Goal: Task Accomplishment & Management: Complete application form

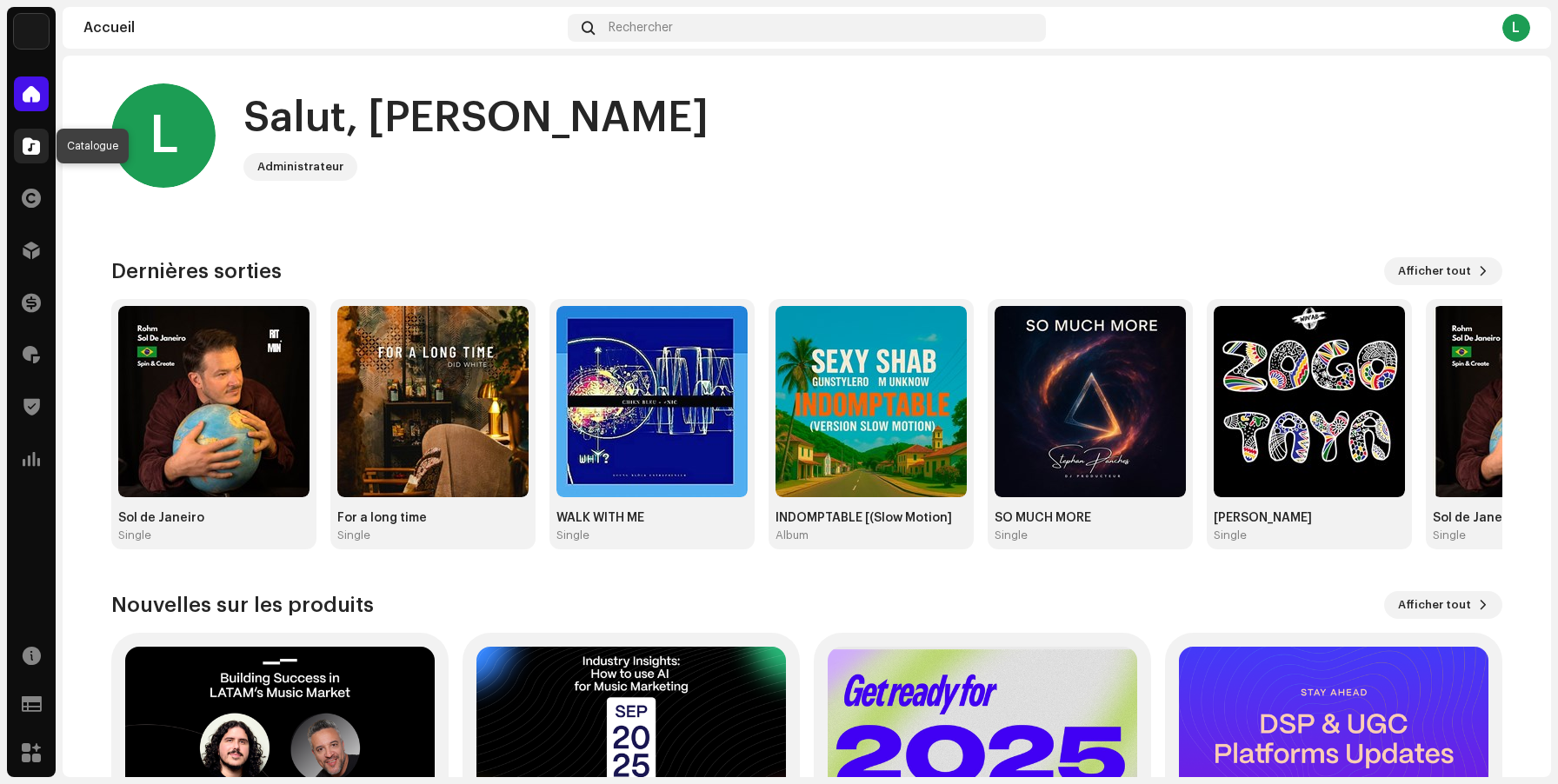
click at [23, 151] on span at bounding box center [31, 146] width 18 height 14
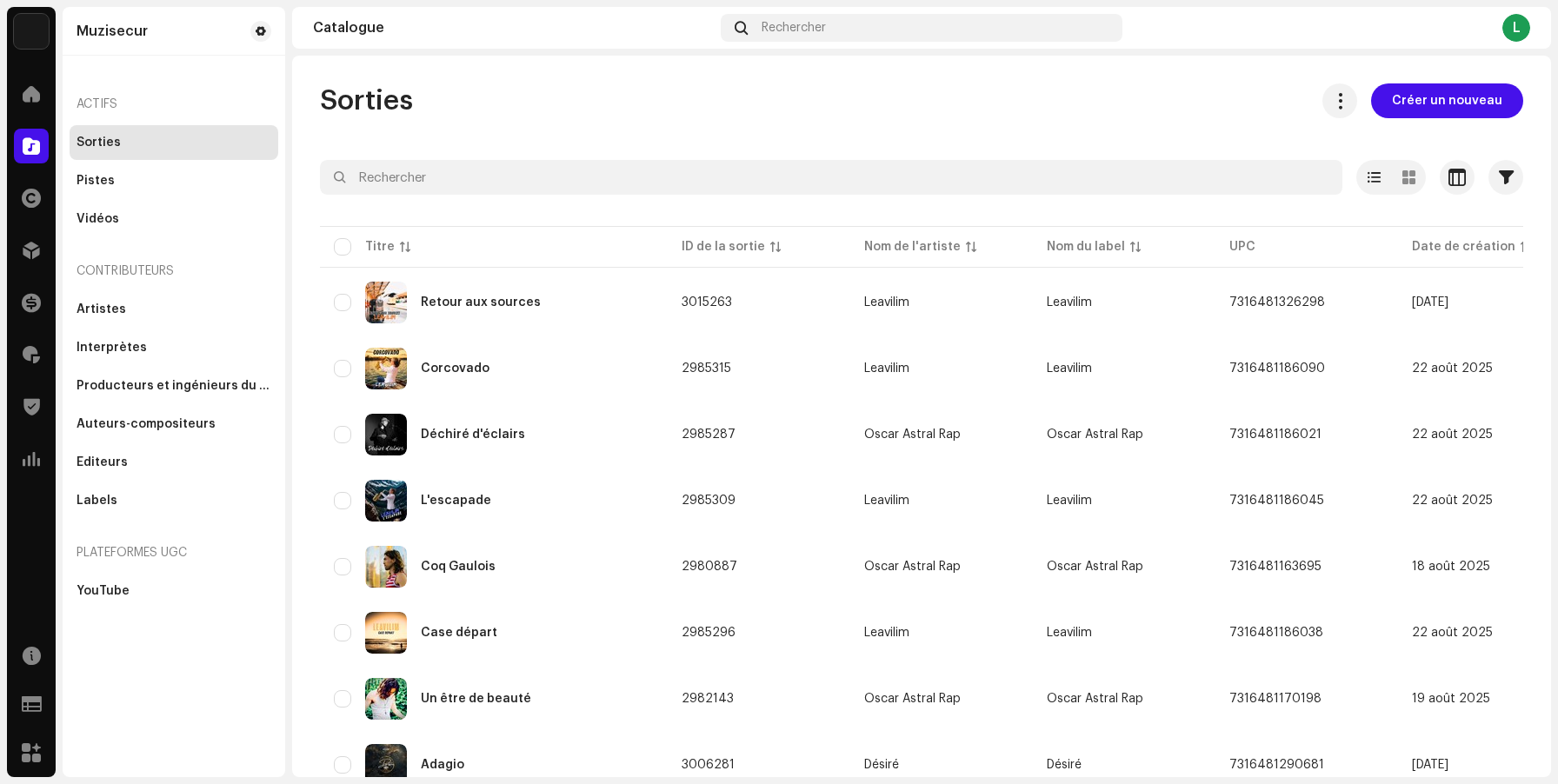
click at [1400, 106] on span "Créer un nouveau" at bounding box center [1447, 100] width 110 height 35
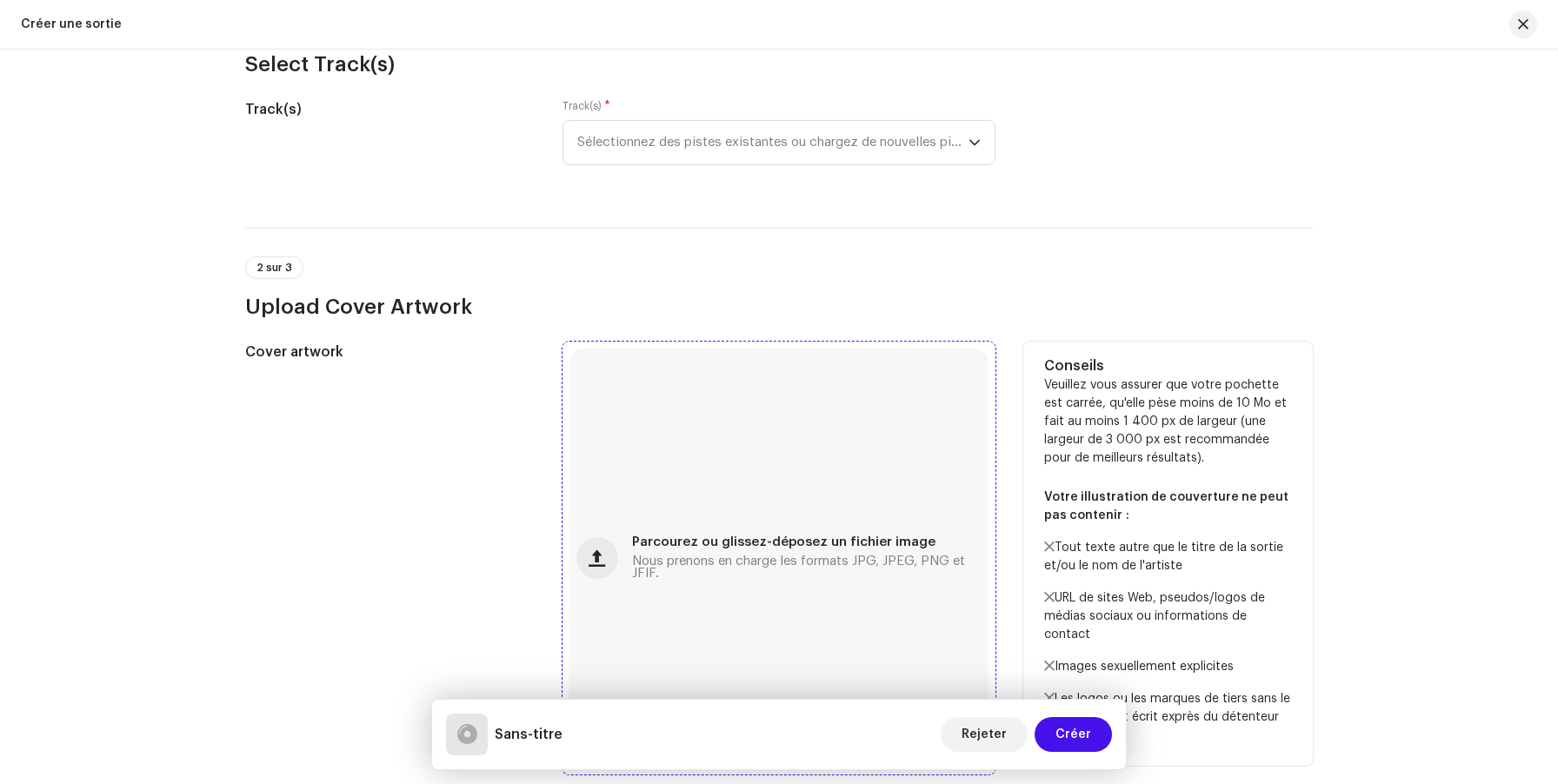
scroll to position [193, 0]
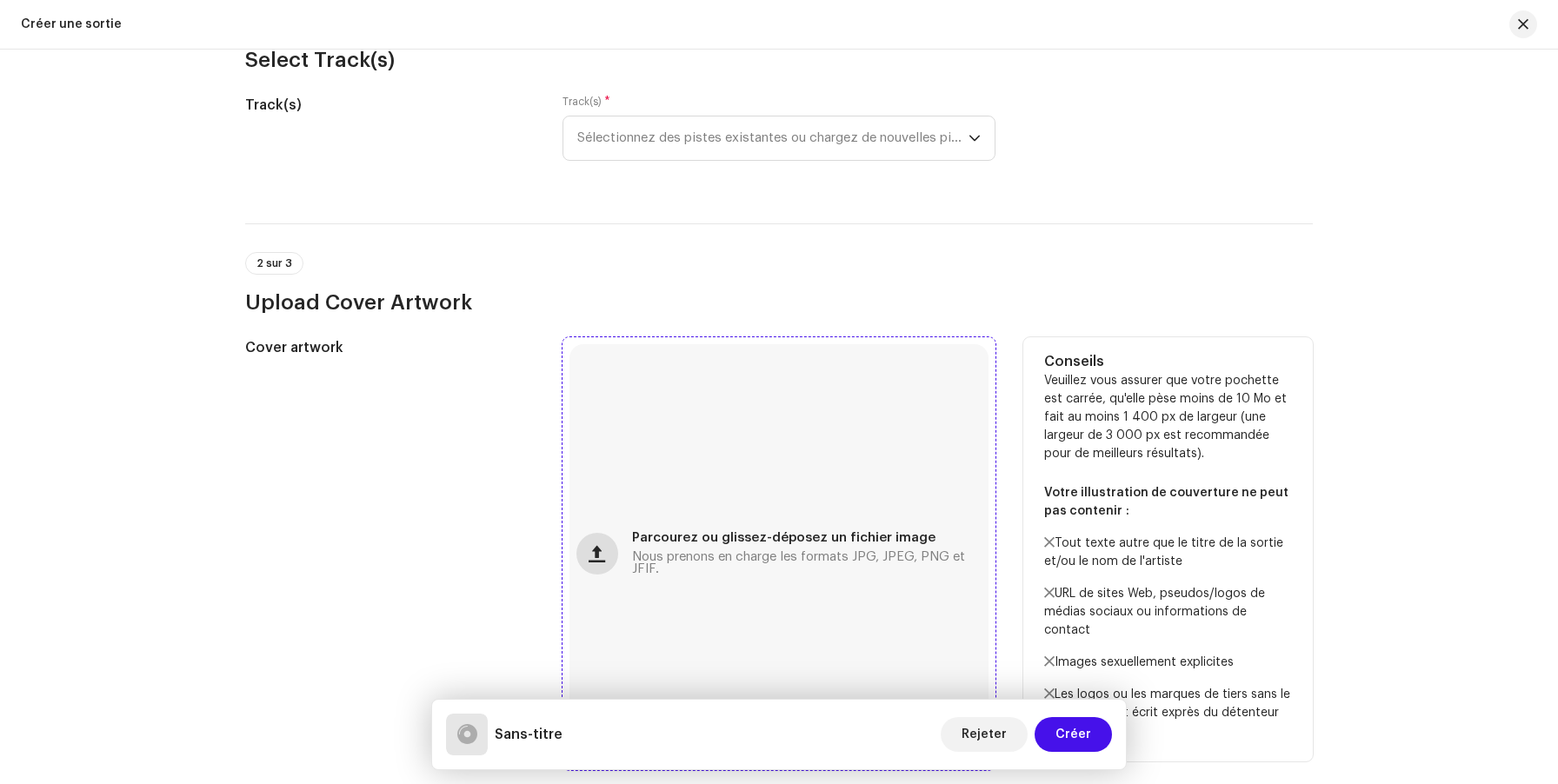
click at [590, 535] on button "button" at bounding box center [597, 553] width 42 height 42
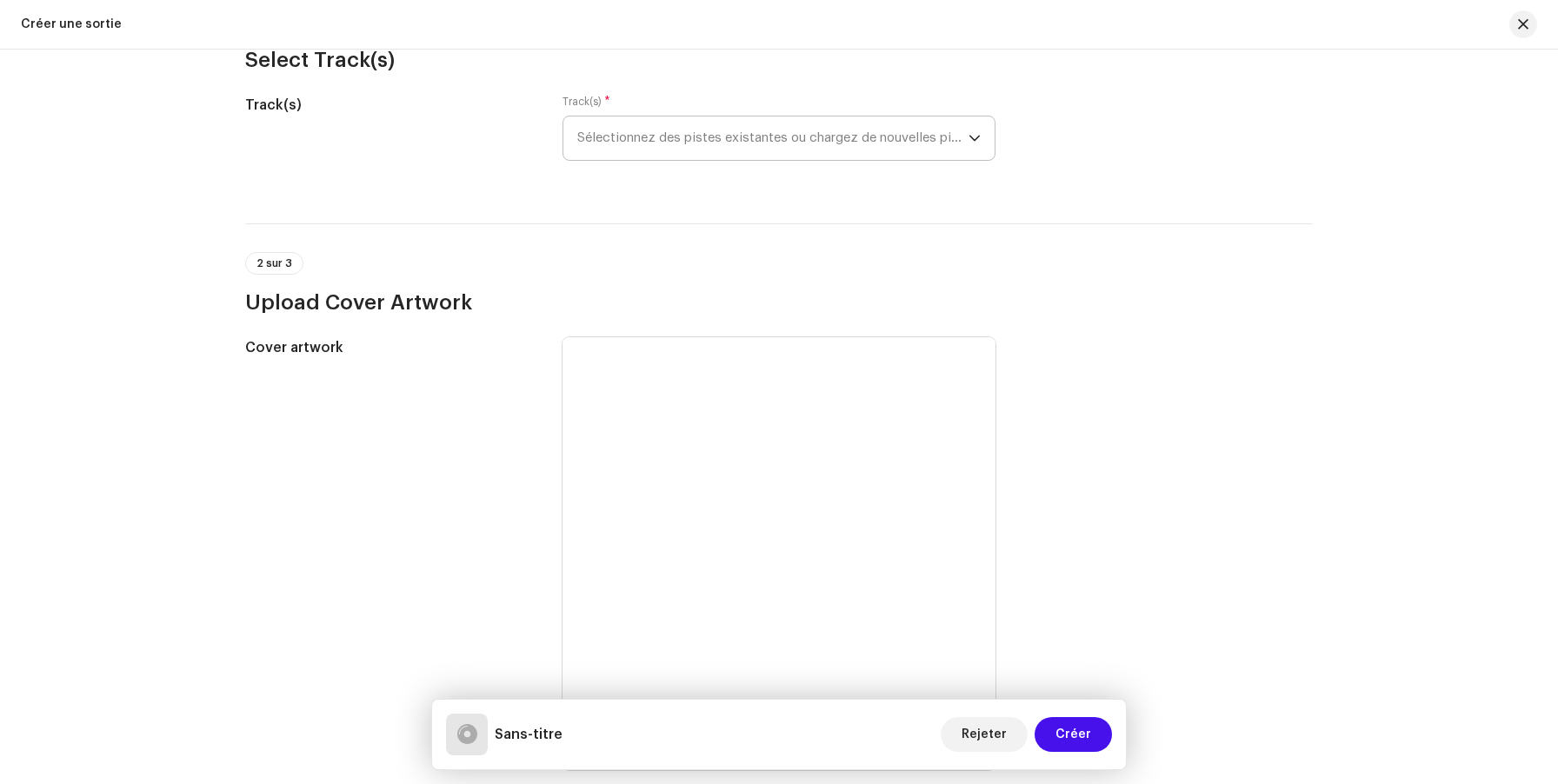
click at [622, 135] on span "Sélectionnez des pistes existantes ou chargez de nouvelles pistes" at bounding box center [773, 138] width 392 height 44
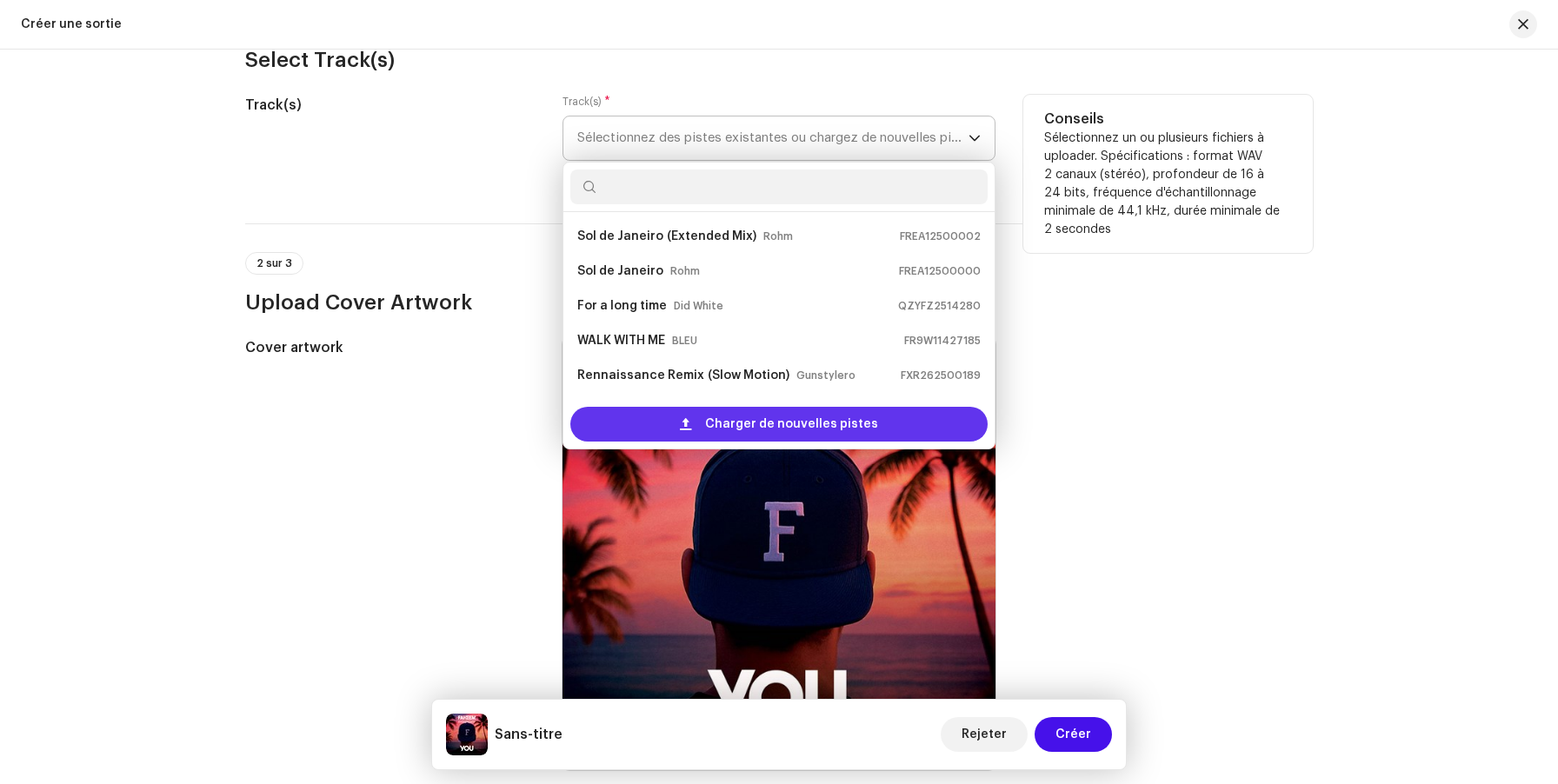
click at [657, 422] on div "Charger de nouvelles pistes" at bounding box center [779, 423] width 418 height 35
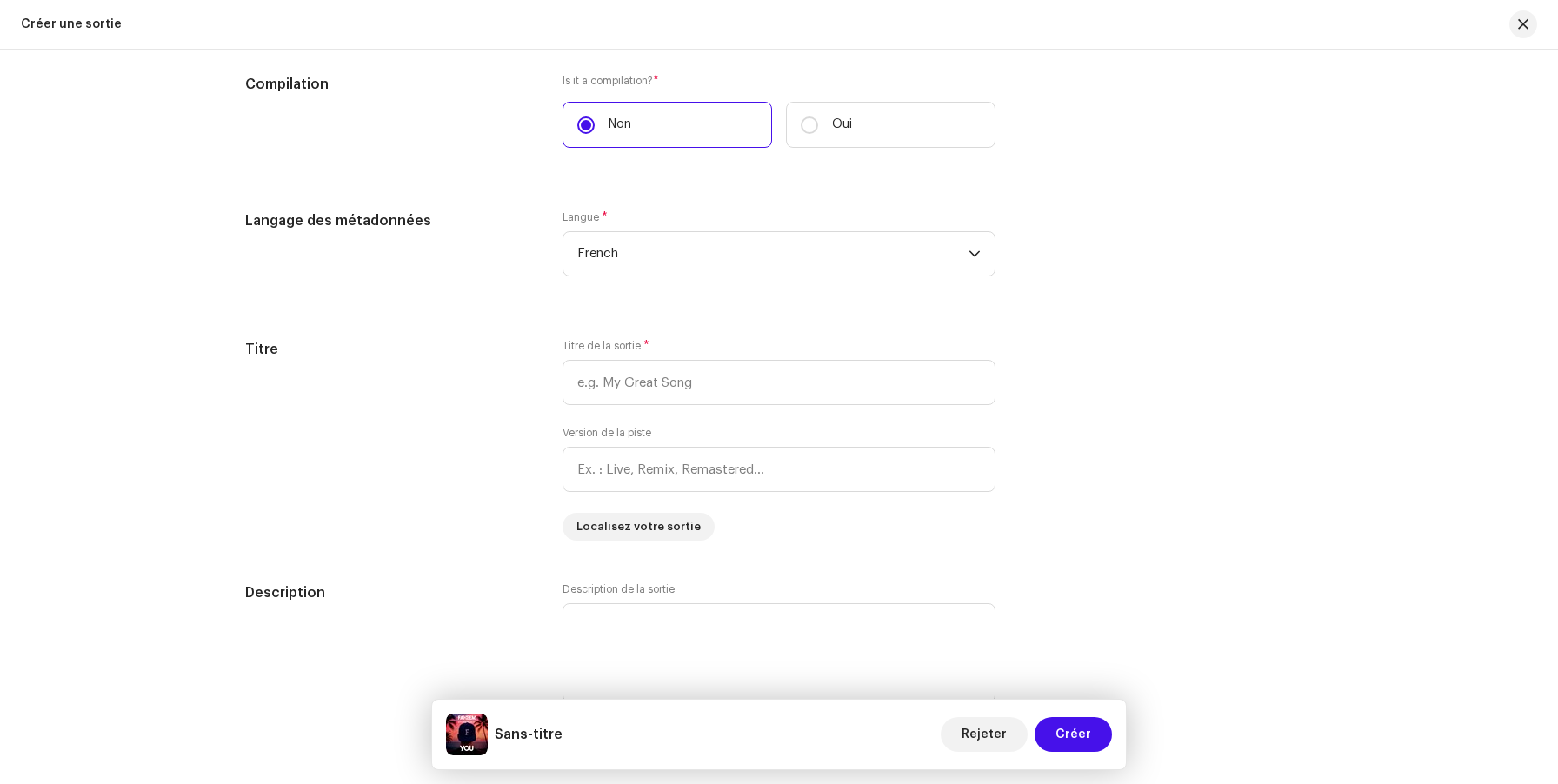
scroll to position [1347, 0]
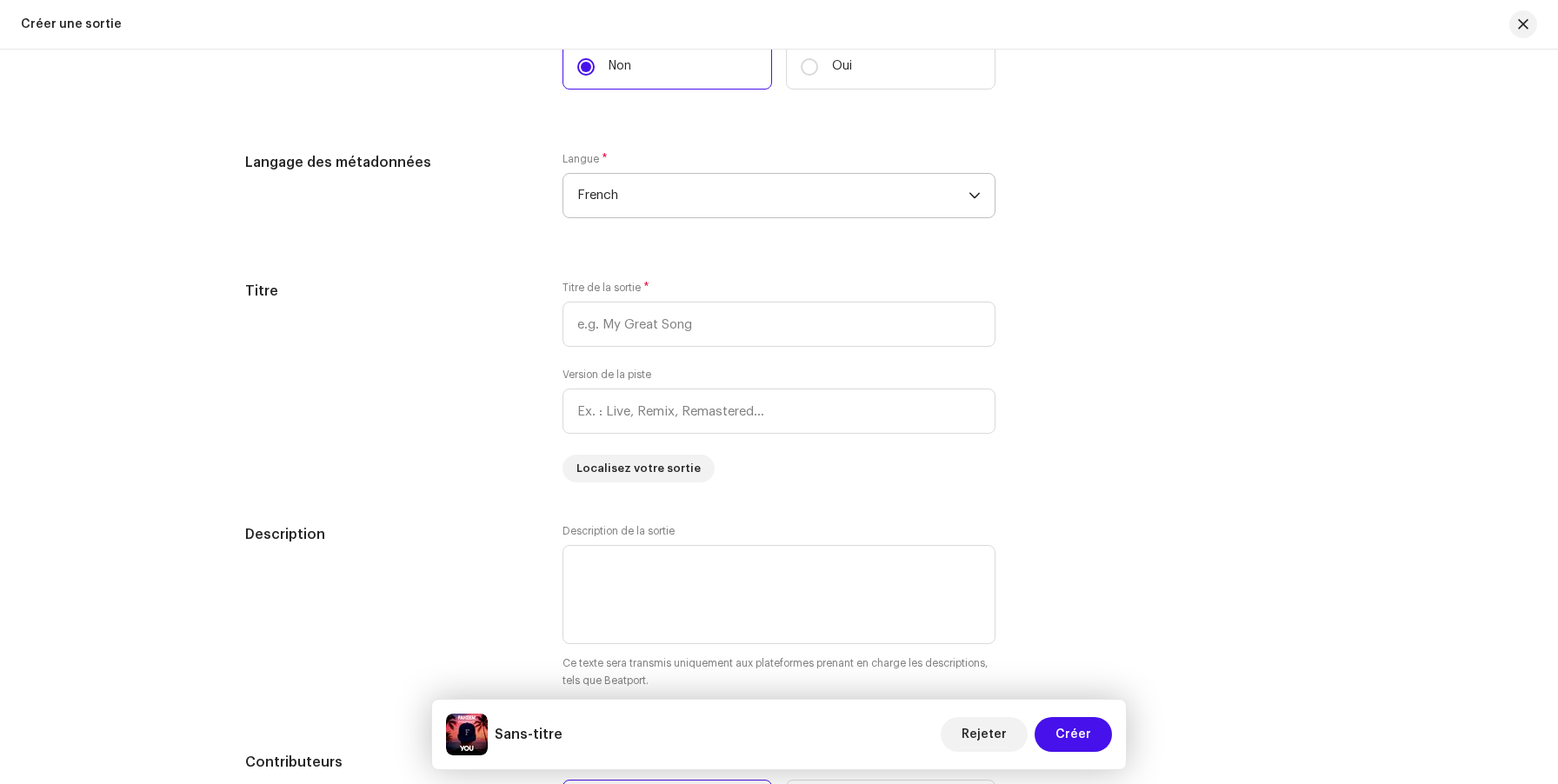
click at [750, 192] on span "French" at bounding box center [773, 195] width 392 height 44
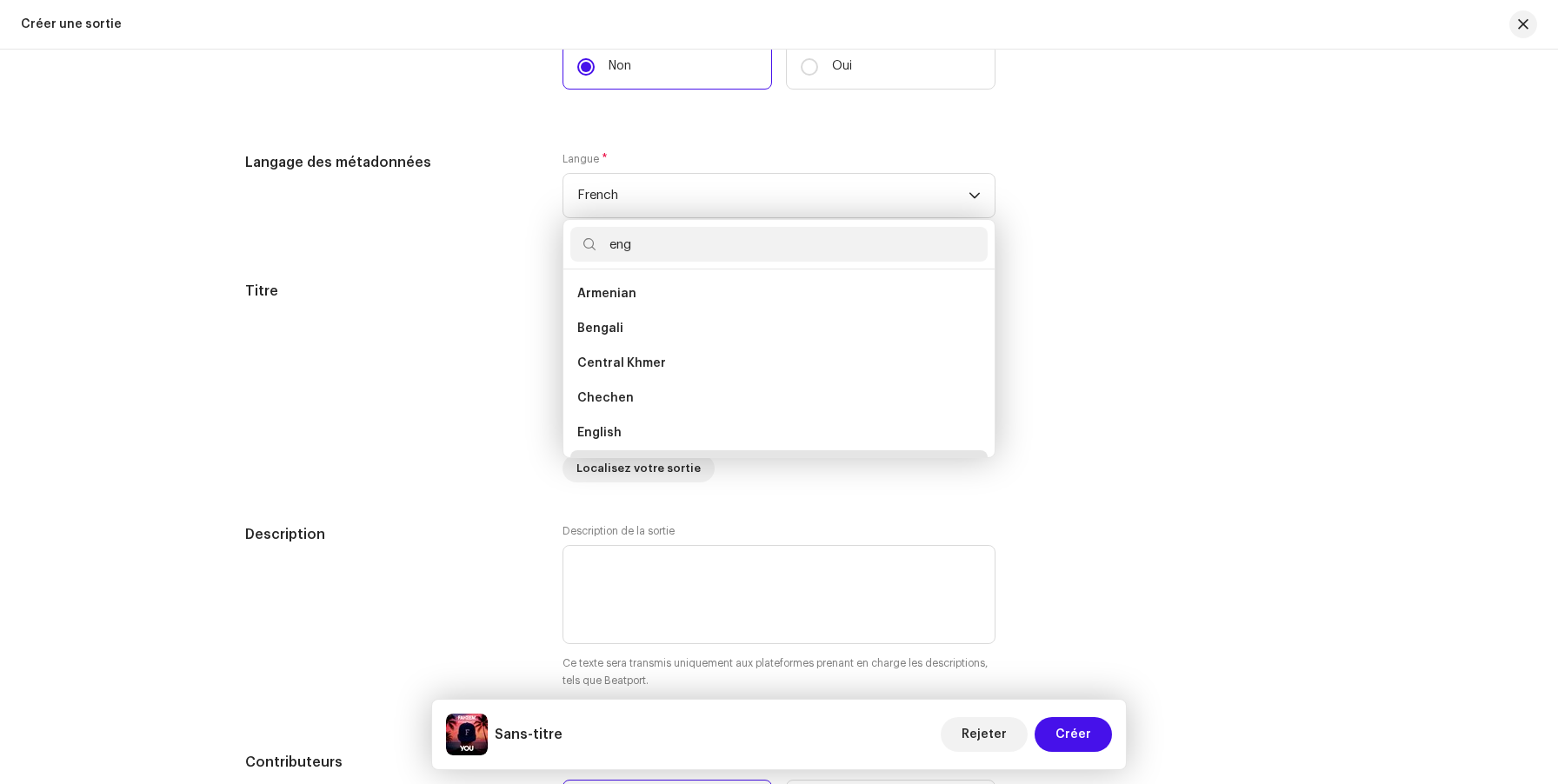
scroll to position [0, 0]
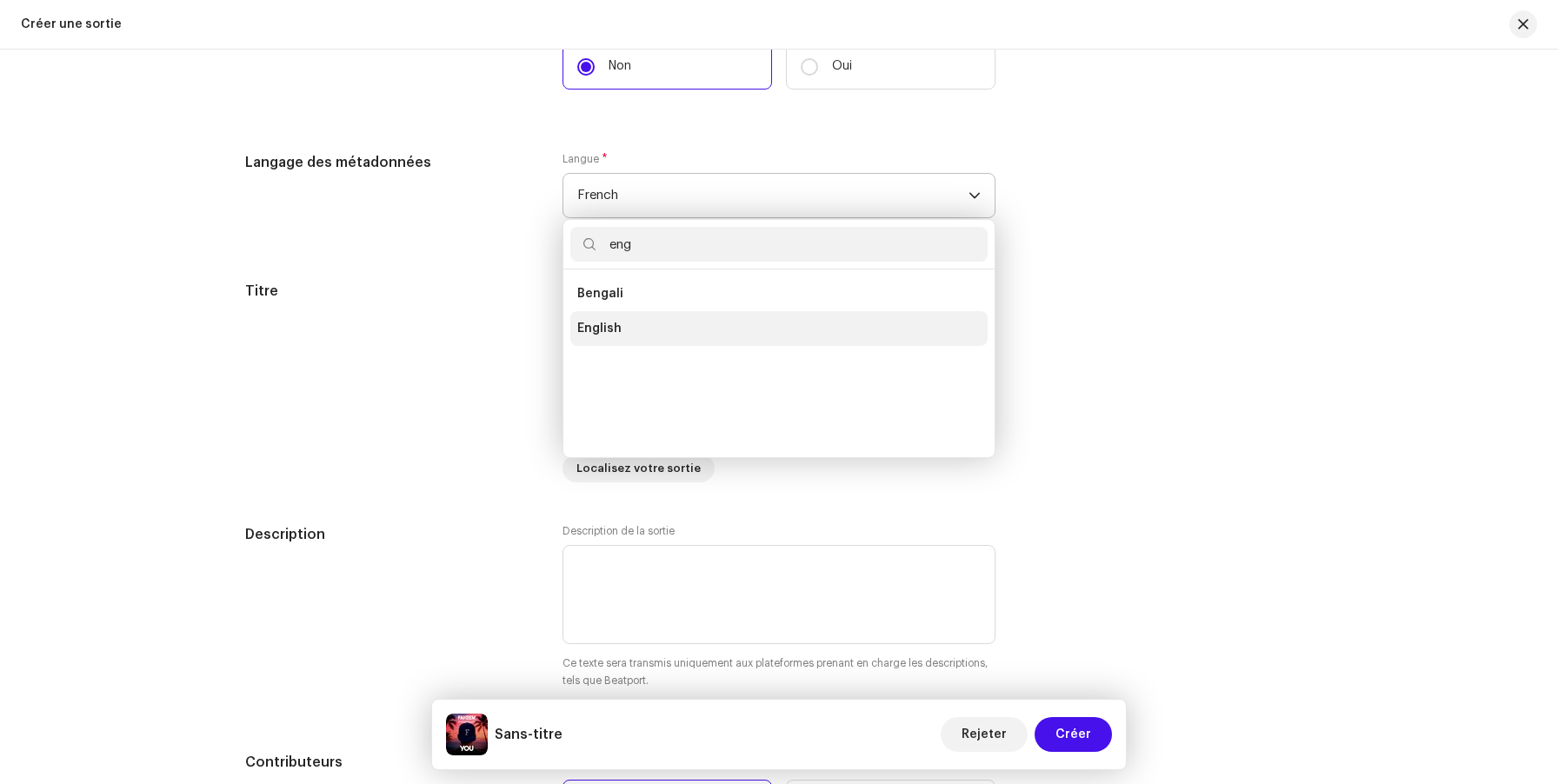
type input "eng"
click at [653, 330] on li "English" at bounding box center [779, 328] width 418 height 35
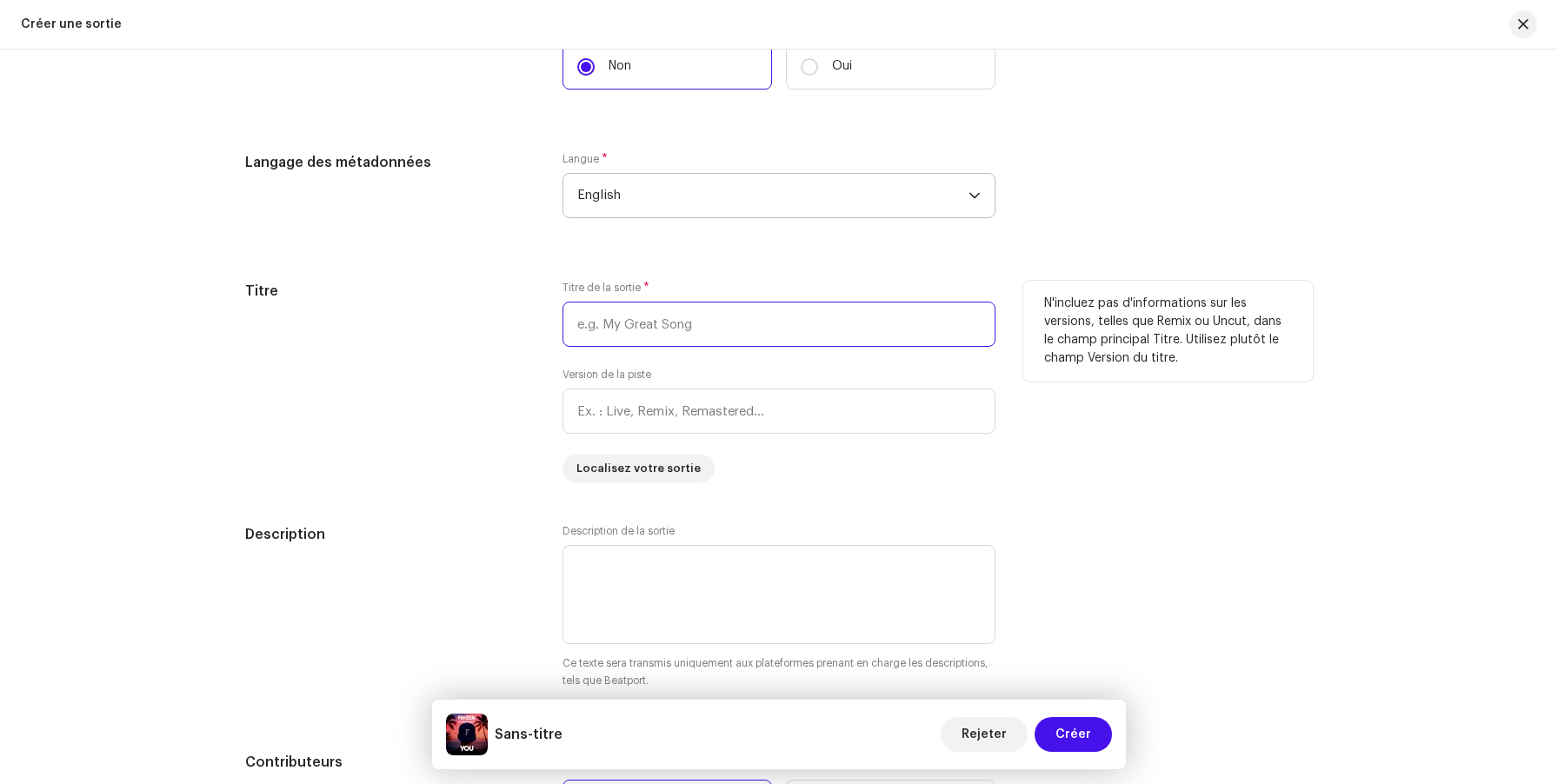
click at [644, 325] on input "text" at bounding box center [779, 324] width 433 height 45
paste input "You"
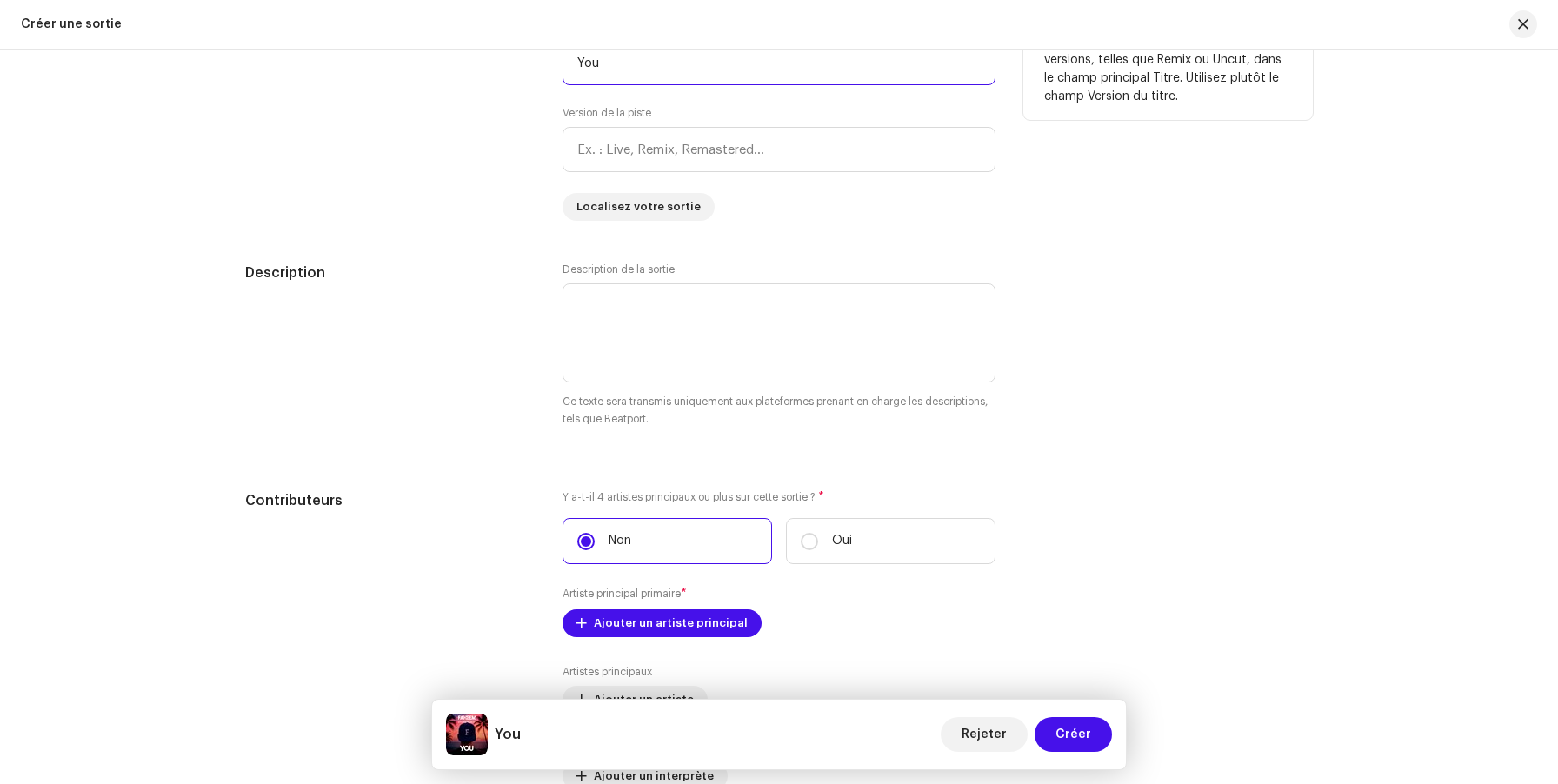
scroll to position [1687, 0]
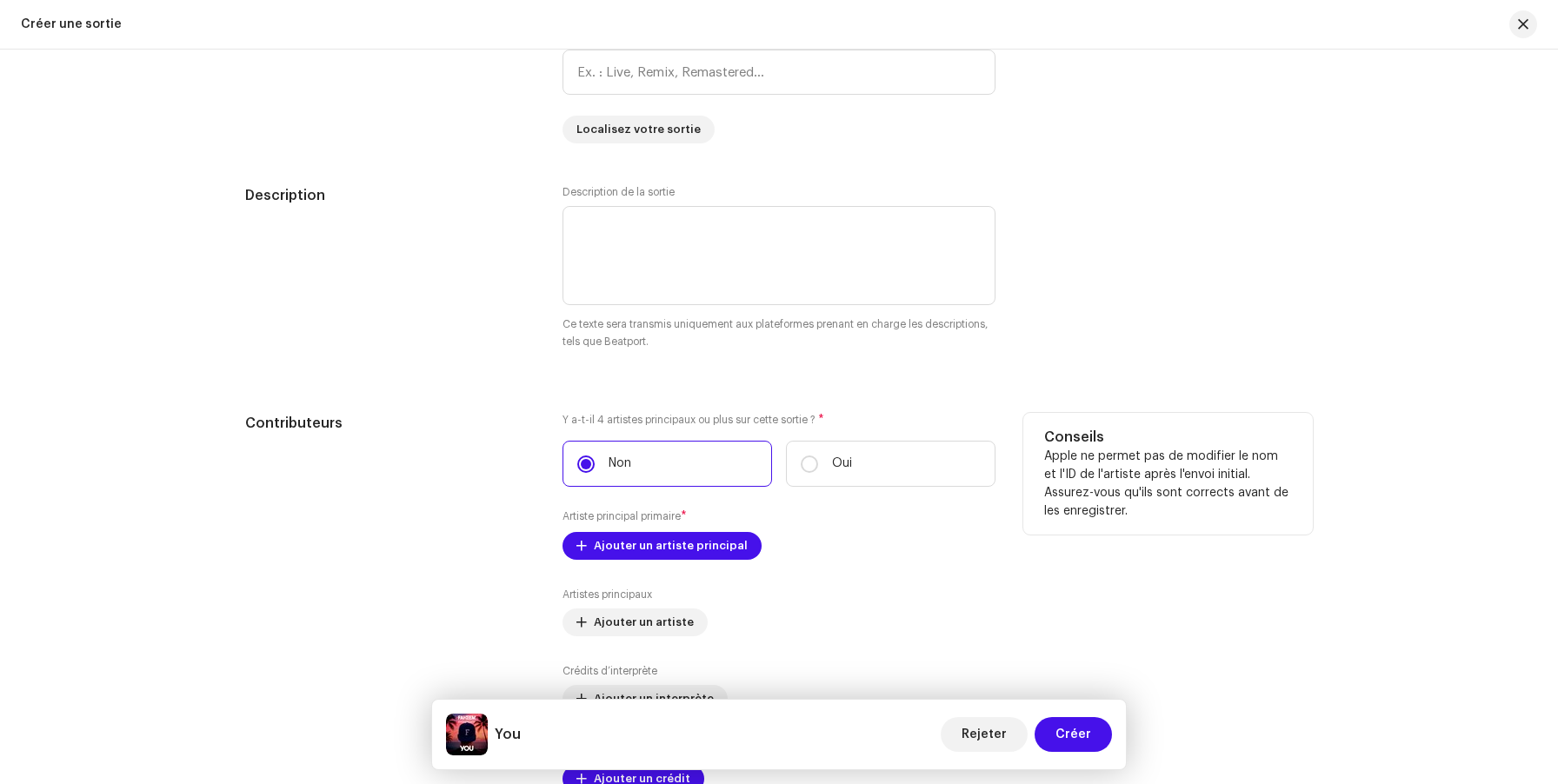
type input "You"
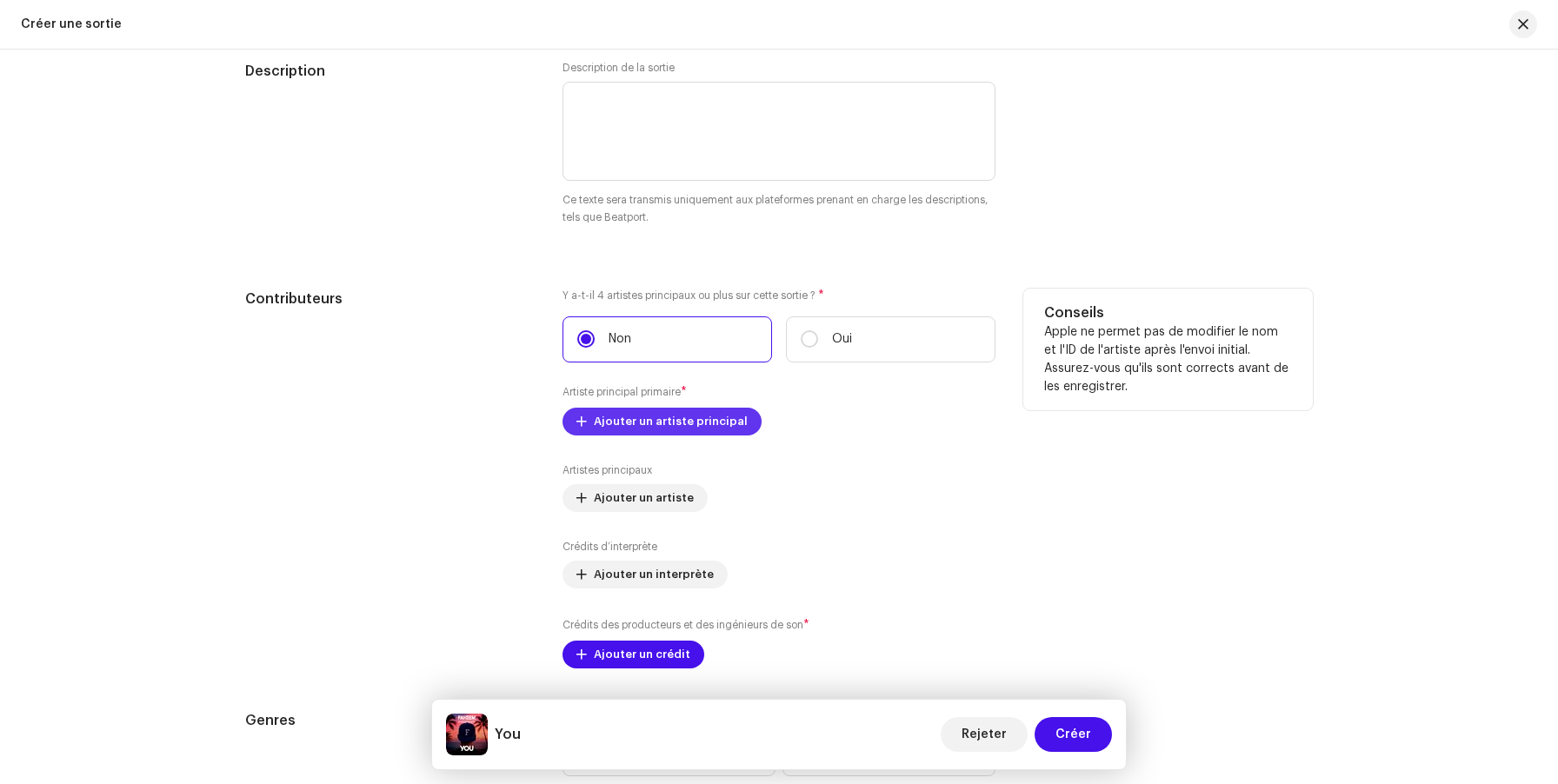
scroll to position [1993, 0]
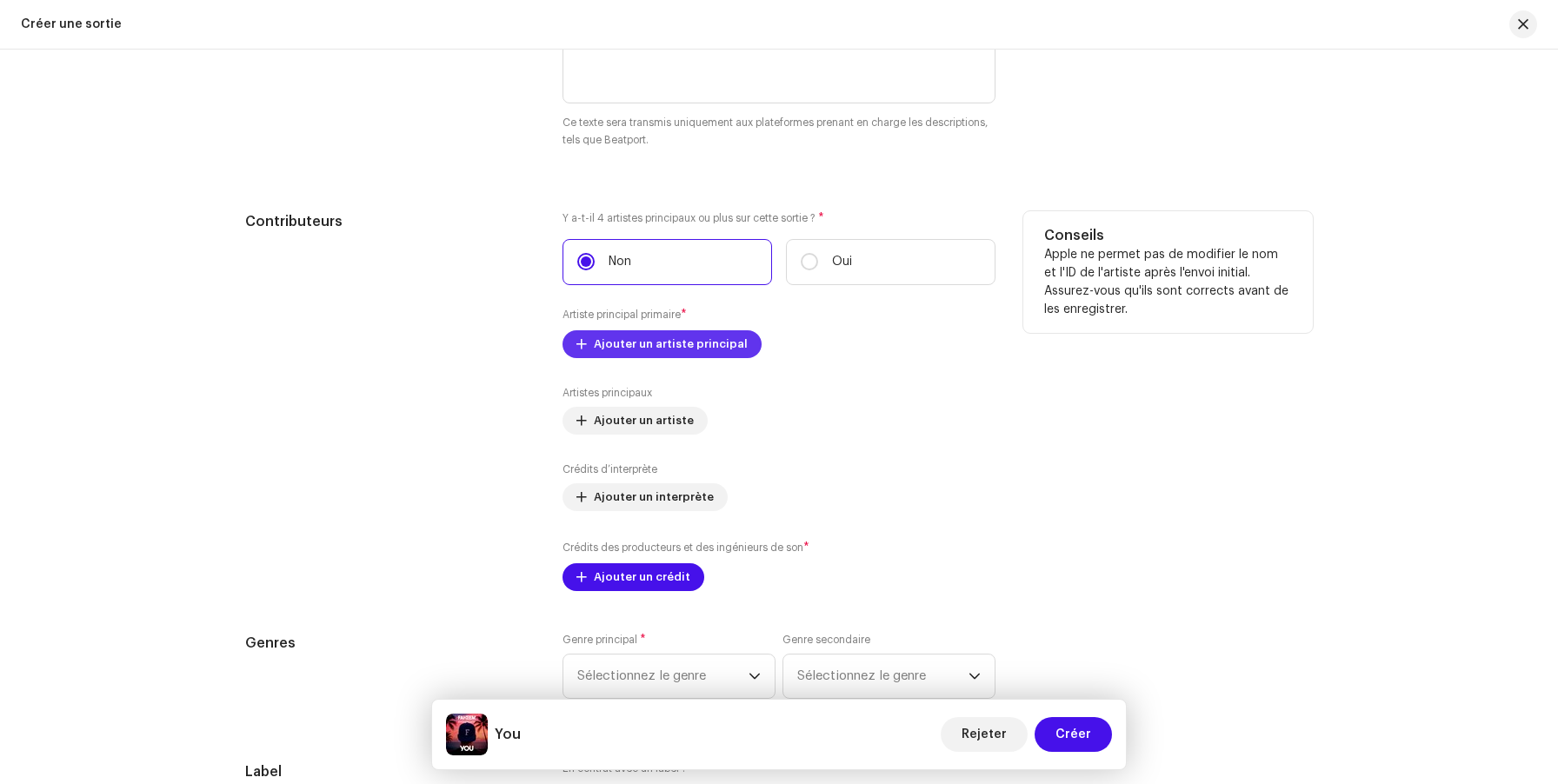
click at [683, 339] on span "Ajouter un artiste principal" at bounding box center [670, 344] width 154 height 35
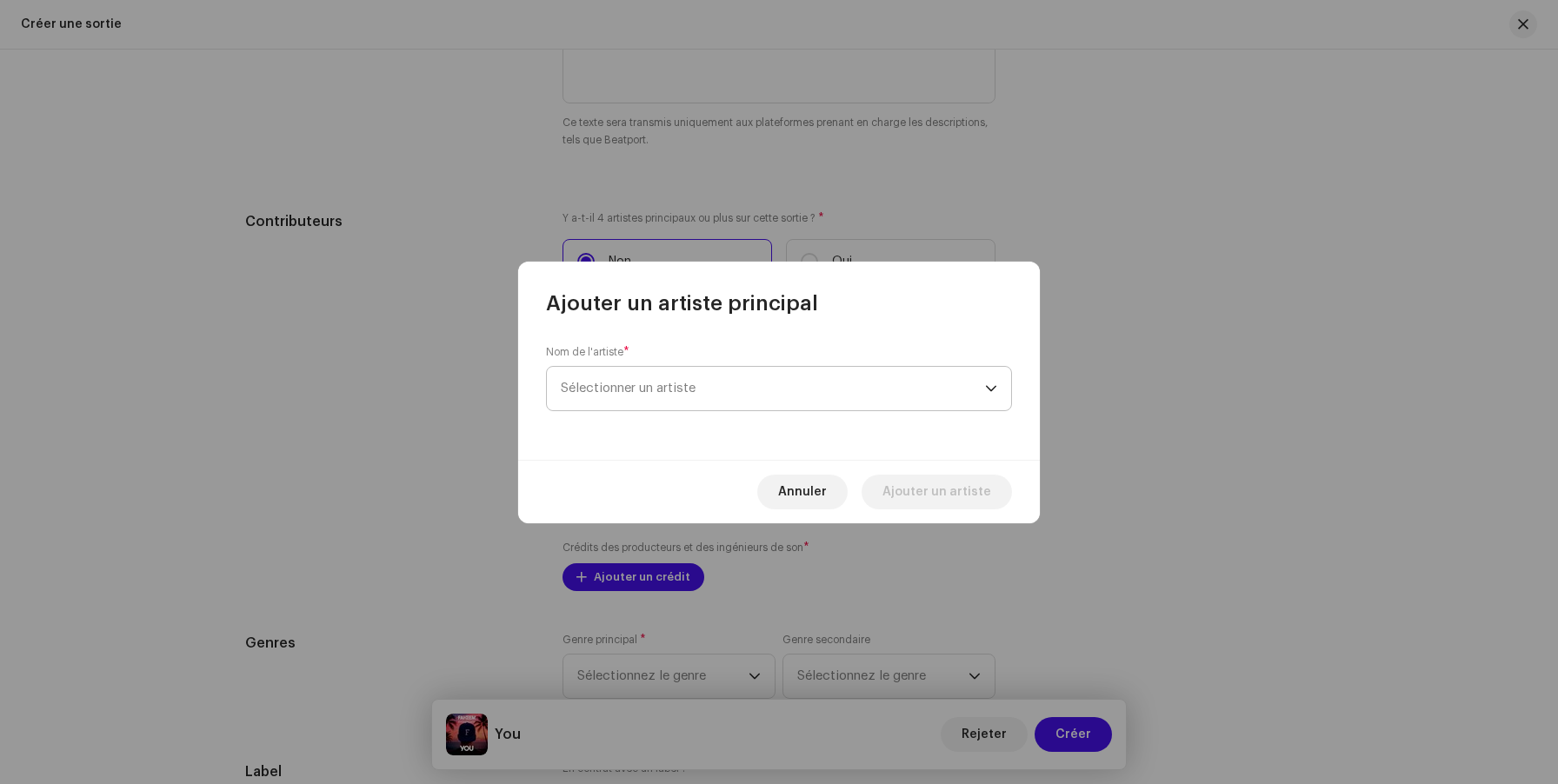
click at [636, 387] on span "Sélectionner un artiste" at bounding box center [628, 388] width 135 height 13
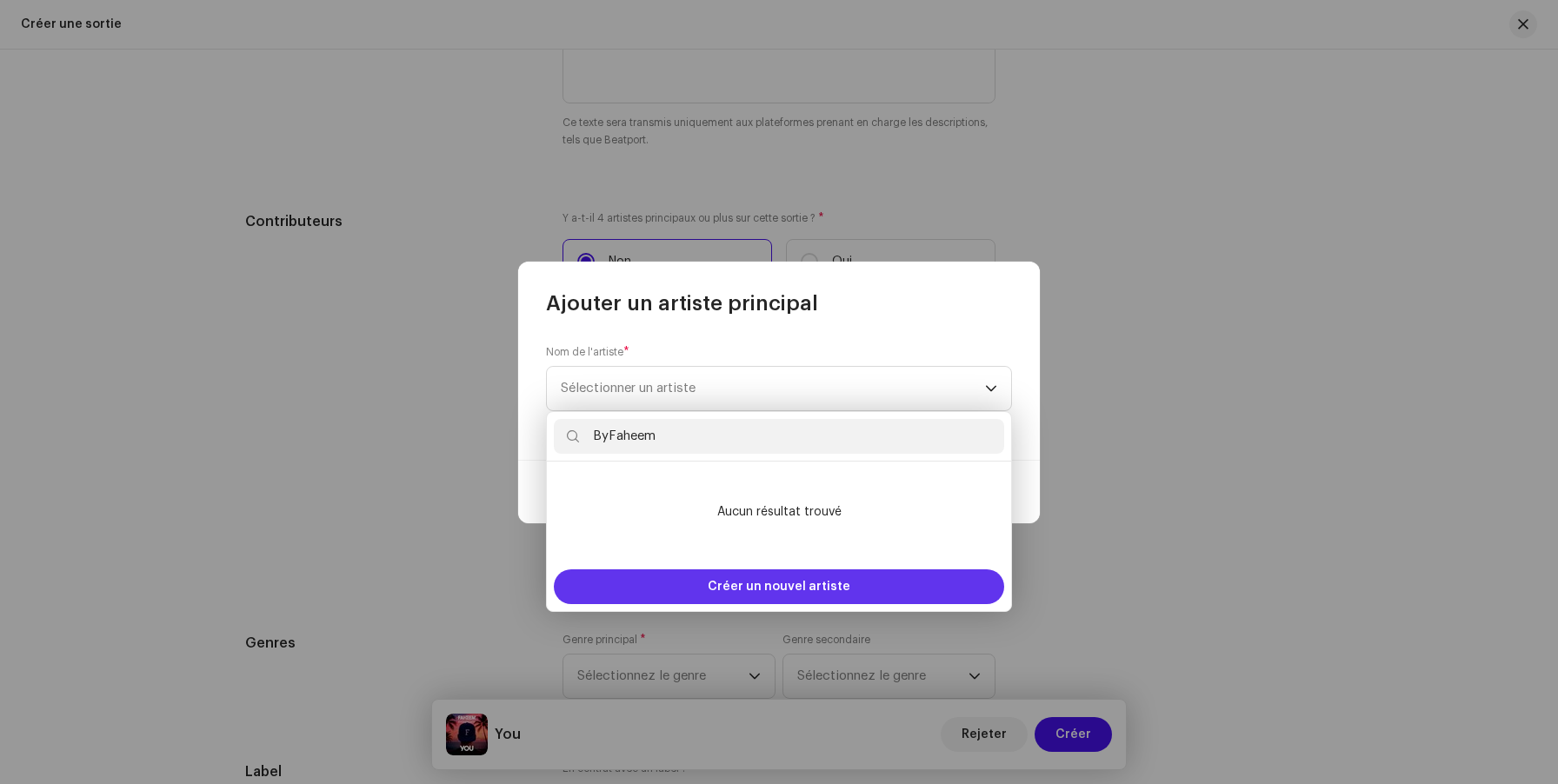
type input "ByFaheem"
click at [652, 593] on div "Créer un nouvel artiste" at bounding box center [779, 586] width 450 height 35
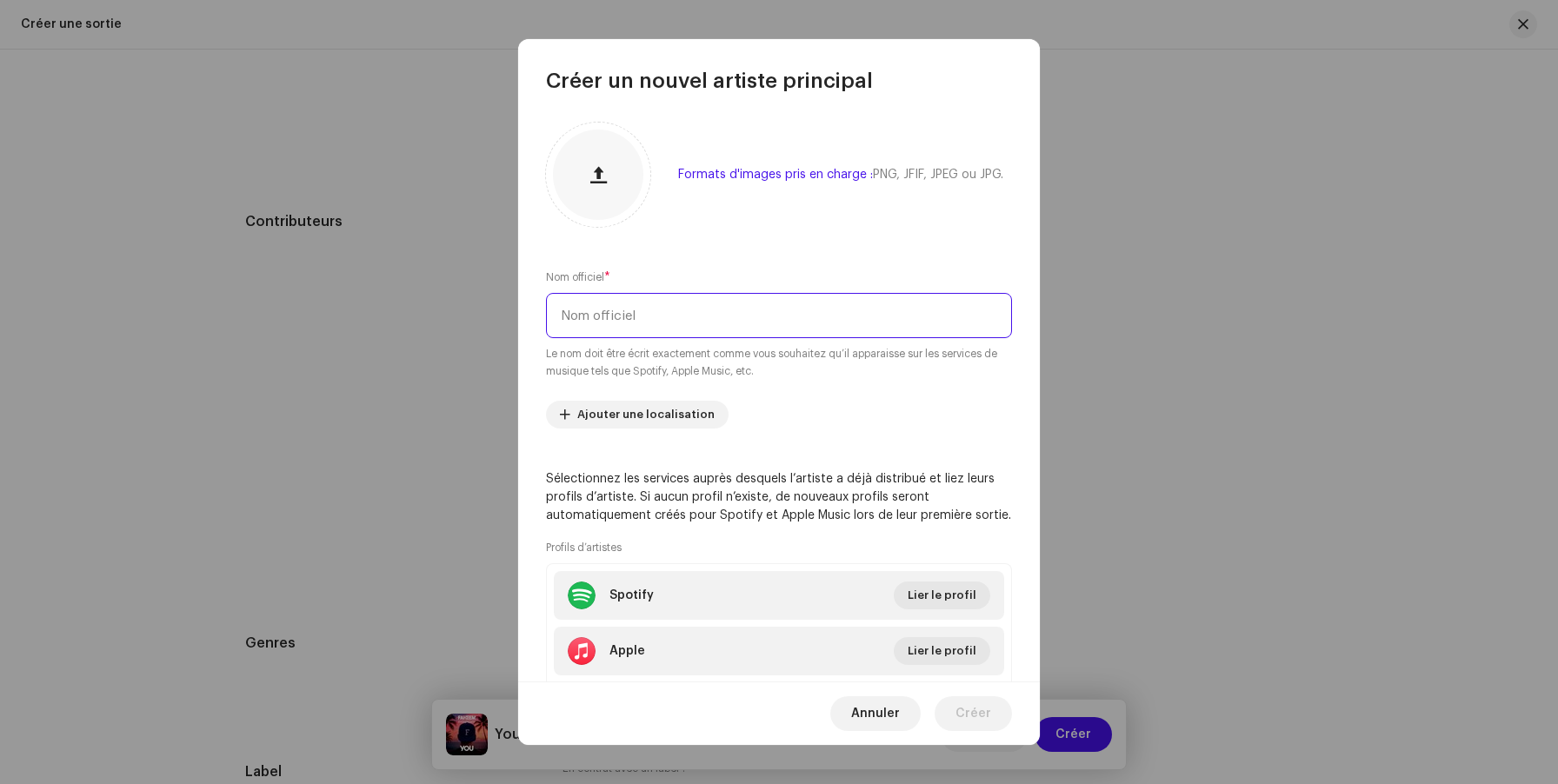
click at [654, 317] on input "text" at bounding box center [779, 315] width 466 height 45
paste input "ByFaheem"
type input "ByFaheem"
click at [982, 696] on span "Créer" at bounding box center [973, 713] width 36 height 35
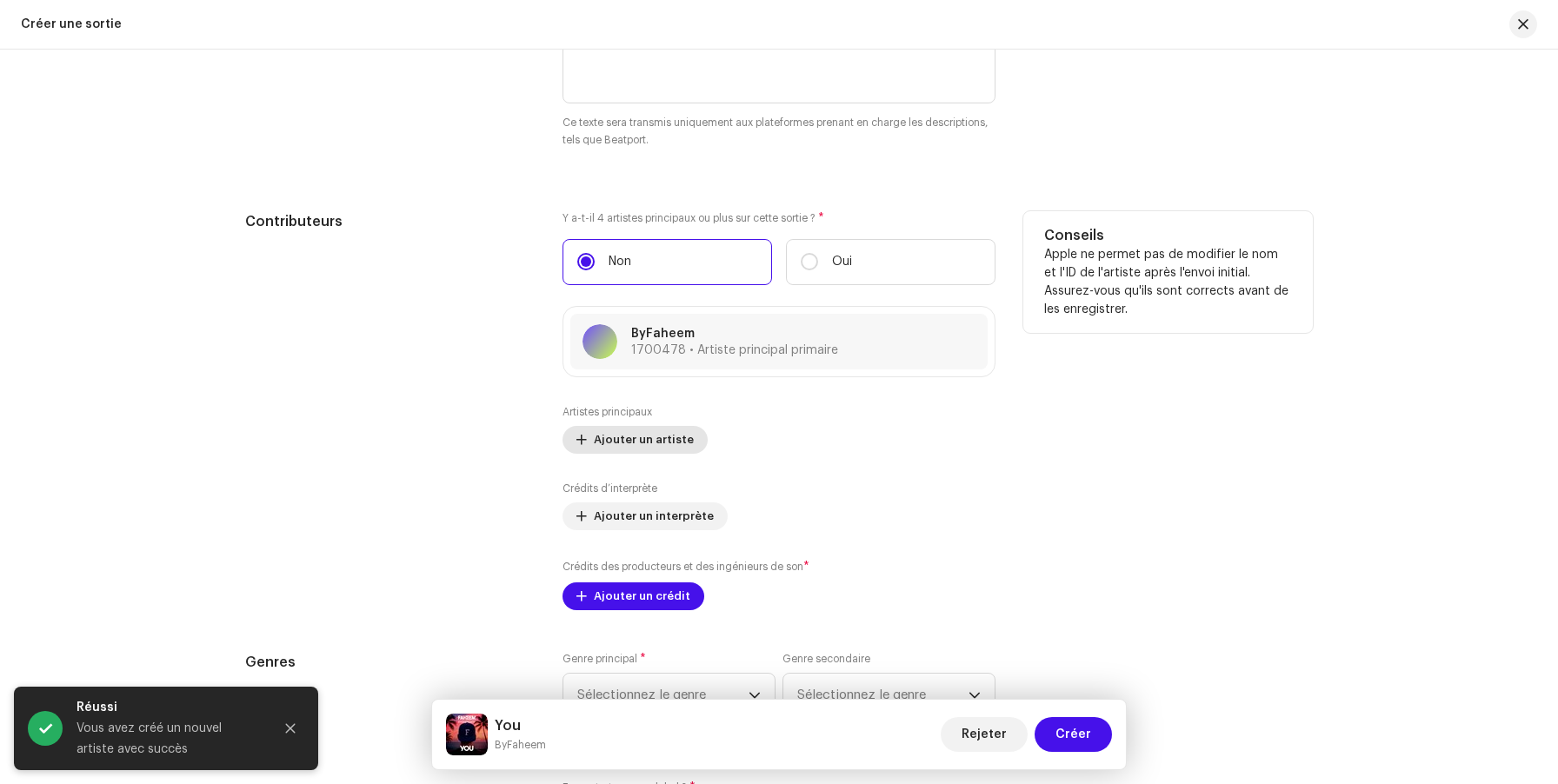
click at [653, 448] on span "Ajouter un artiste" at bounding box center [643, 439] width 100 height 35
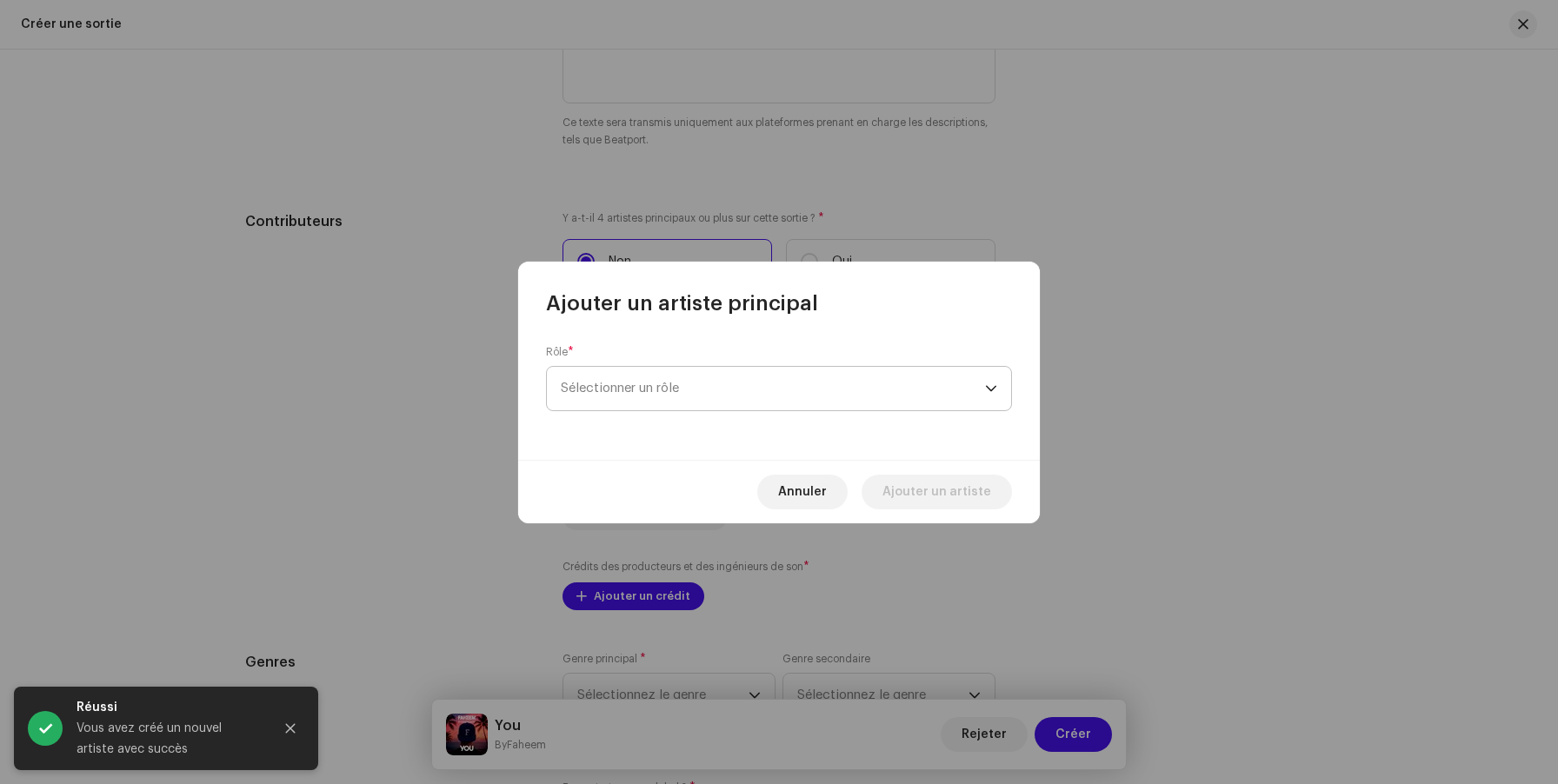
click at [649, 377] on span "Sélectionner un rôle" at bounding box center [773, 389] width 424 height 44
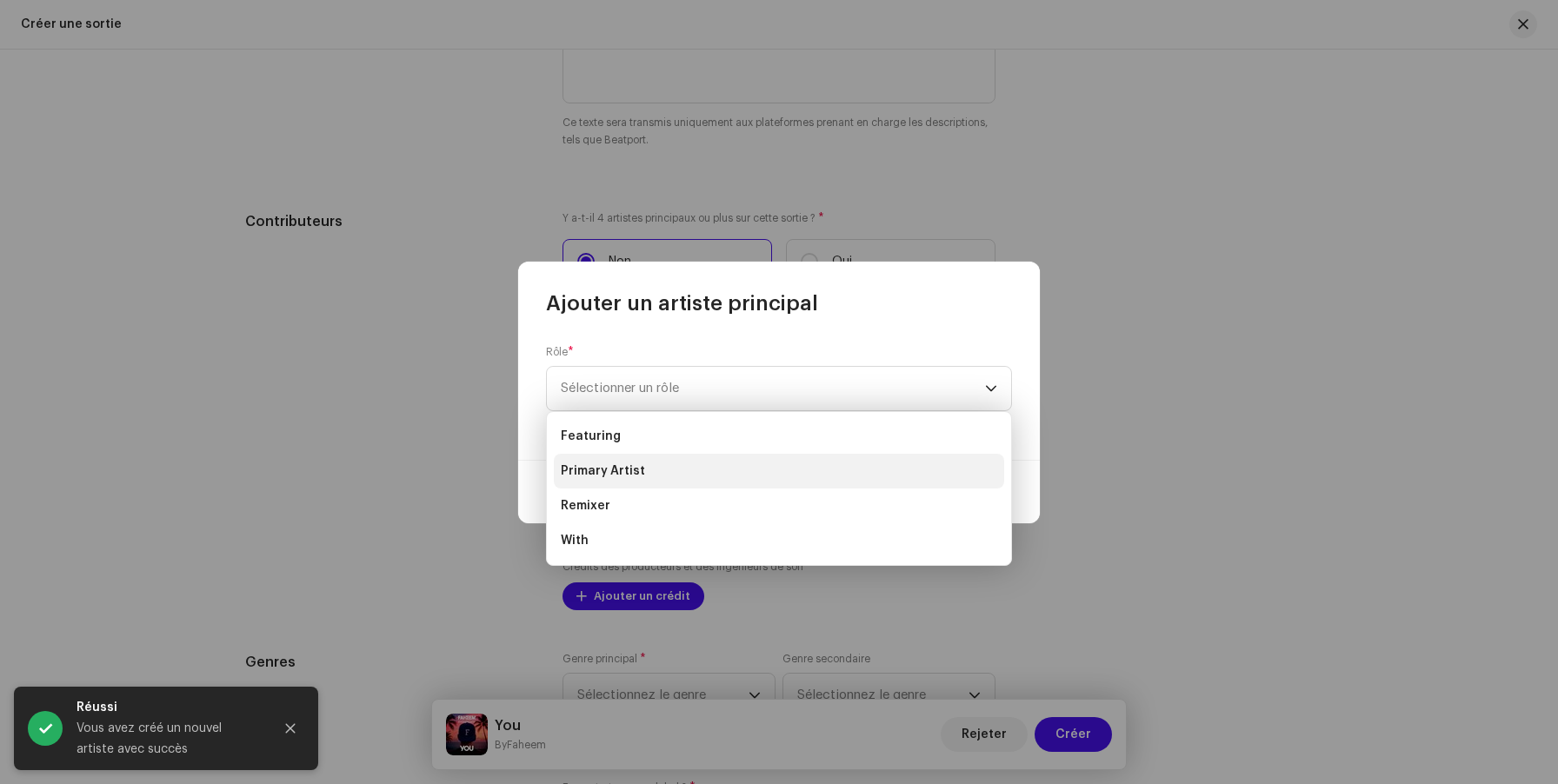
click at [634, 477] on span "Primary Artist" at bounding box center [603, 471] width 84 height 18
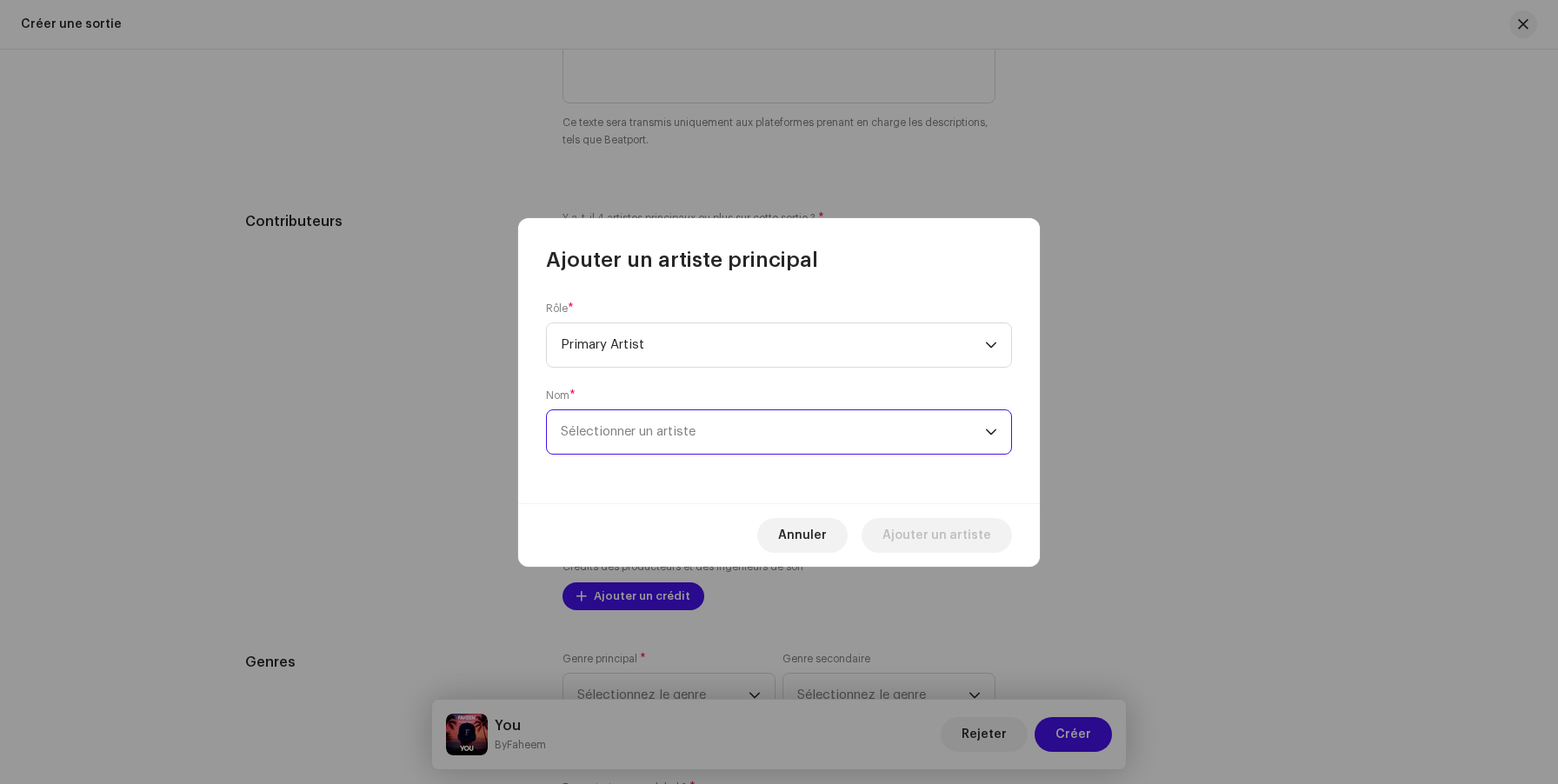
click at [639, 437] on span "Sélectionner un artiste" at bounding box center [628, 432] width 135 height 13
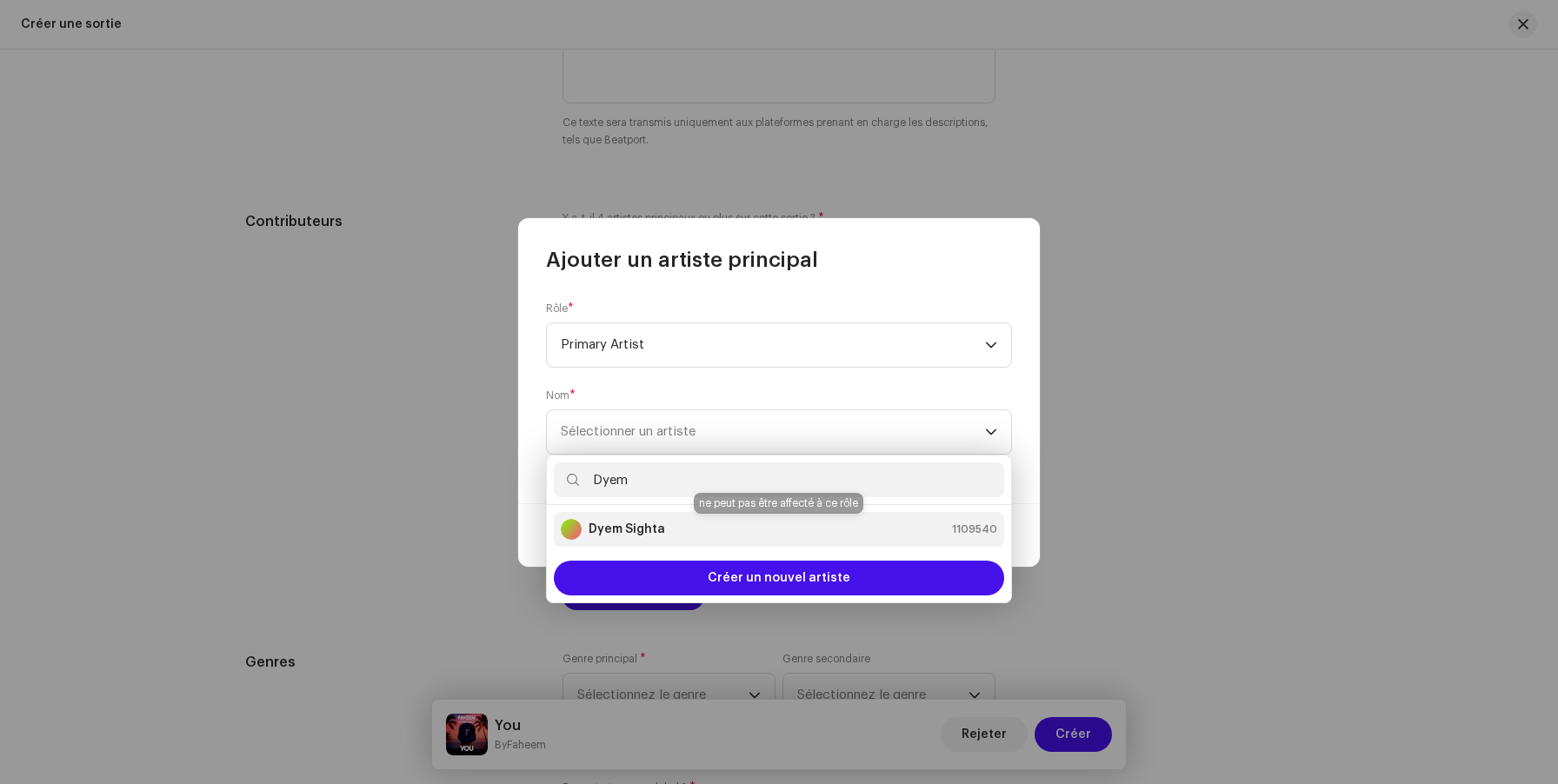
type input "Dyem"
click at [665, 522] on div "Dyem Sighta 1109540" at bounding box center [779, 529] width 436 height 21
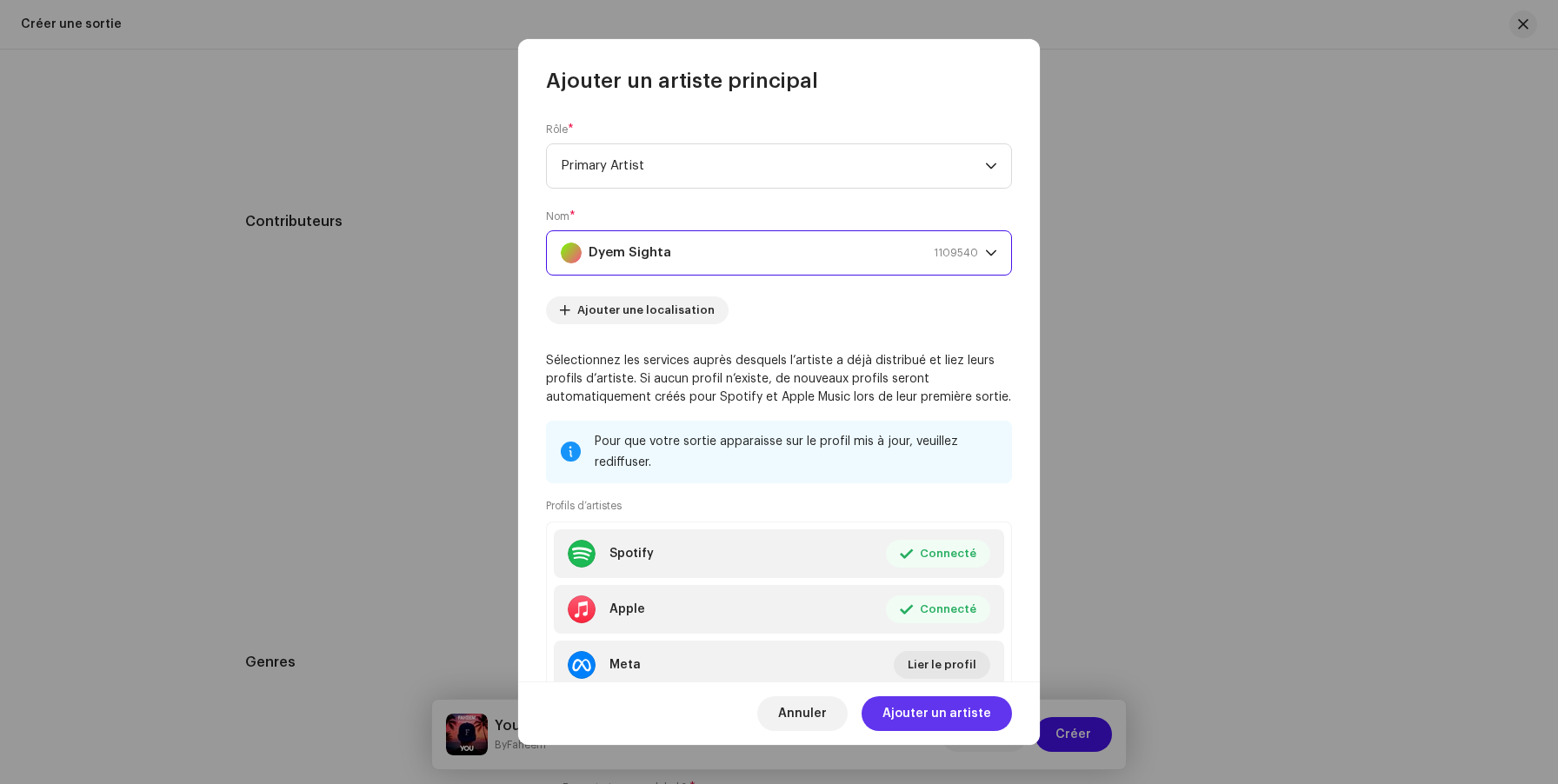
click at [935, 725] on span "Ajouter un artiste" at bounding box center [936, 713] width 108 height 35
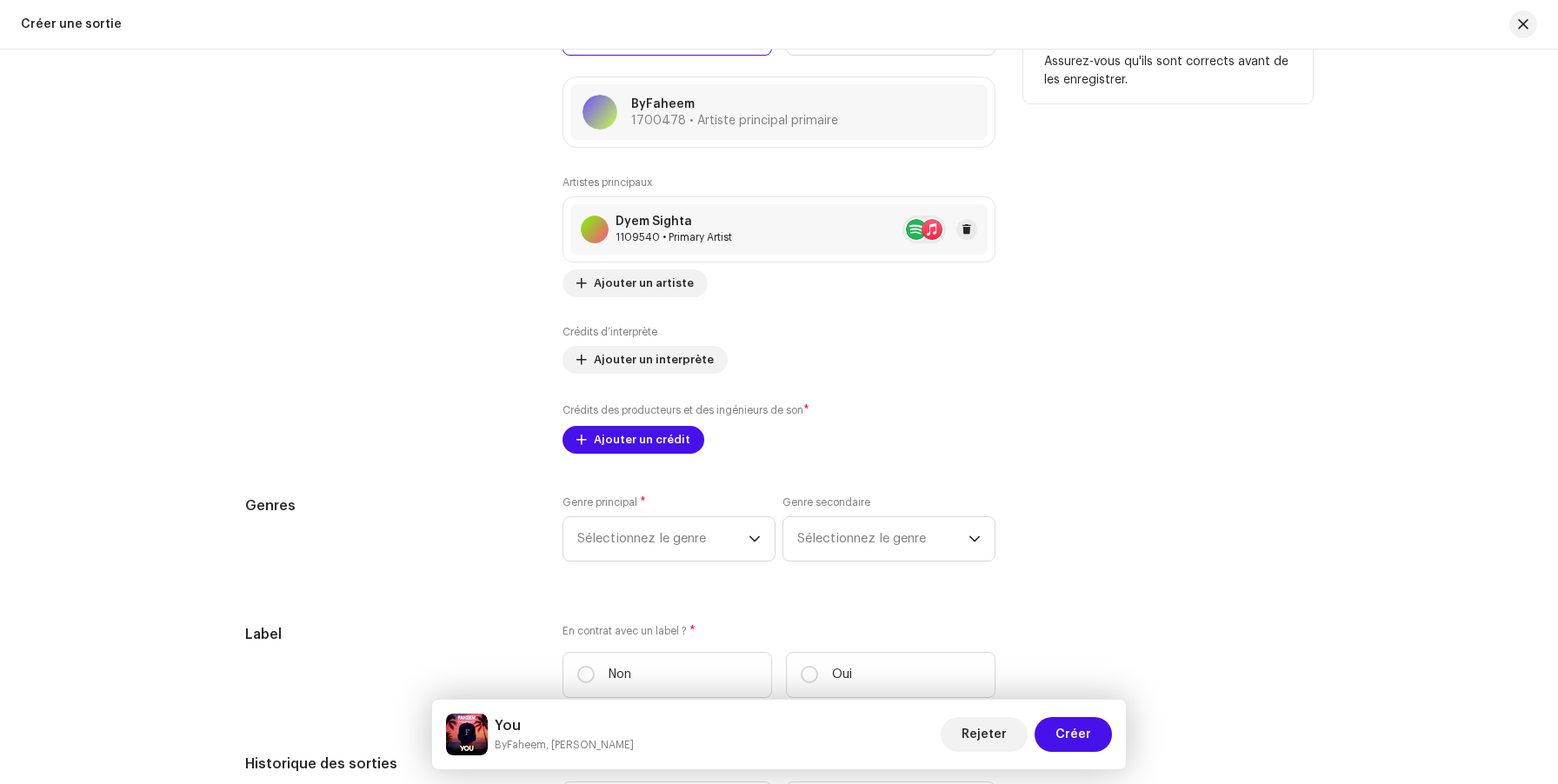
scroll to position [2338, 0]
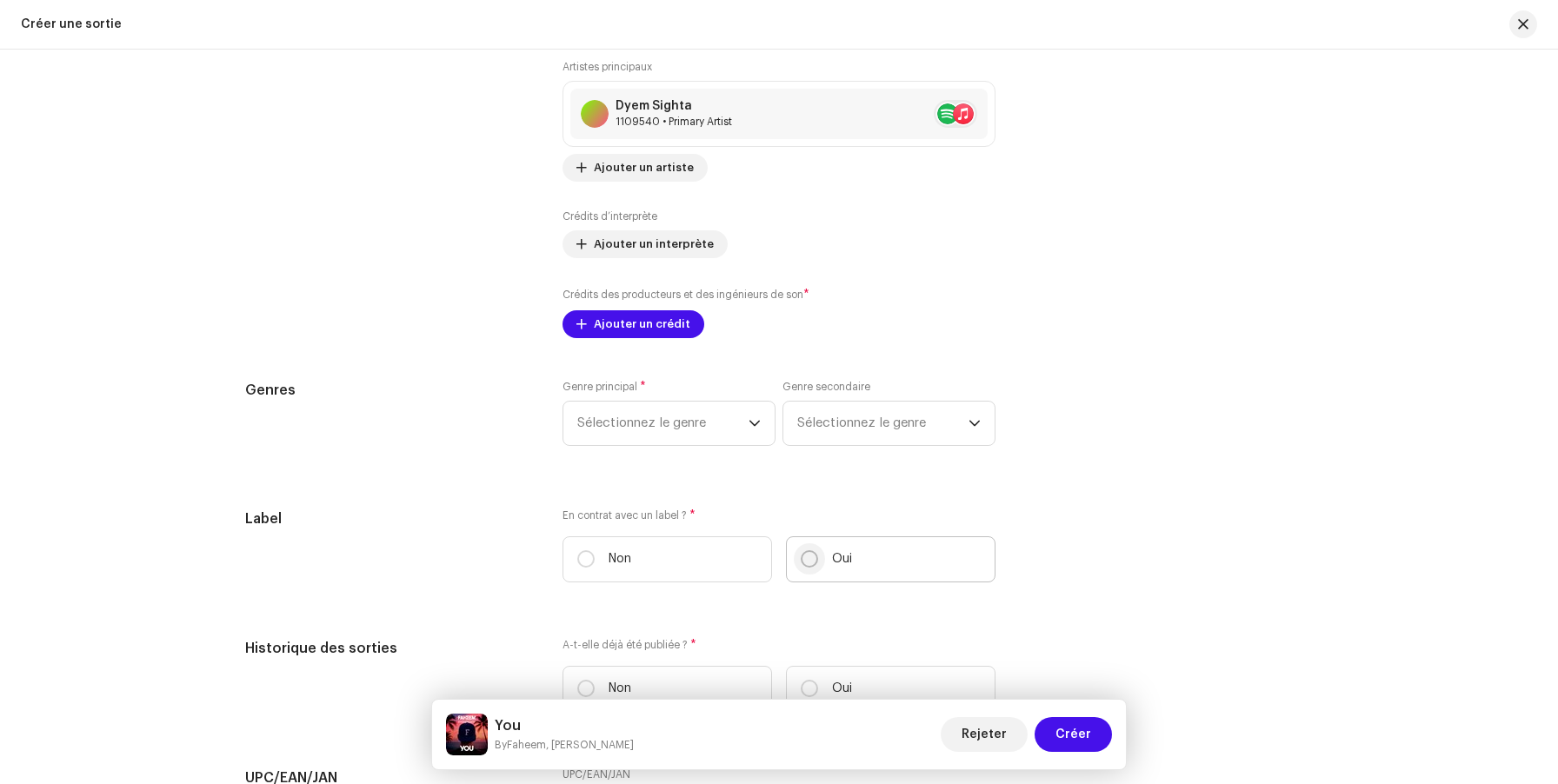
click at [805, 561] on input "Oui" at bounding box center [809, 559] width 18 height 18
radio input "true"
click at [685, 644] on span "Sélectionner un label" at bounding box center [773, 647] width 392 height 44
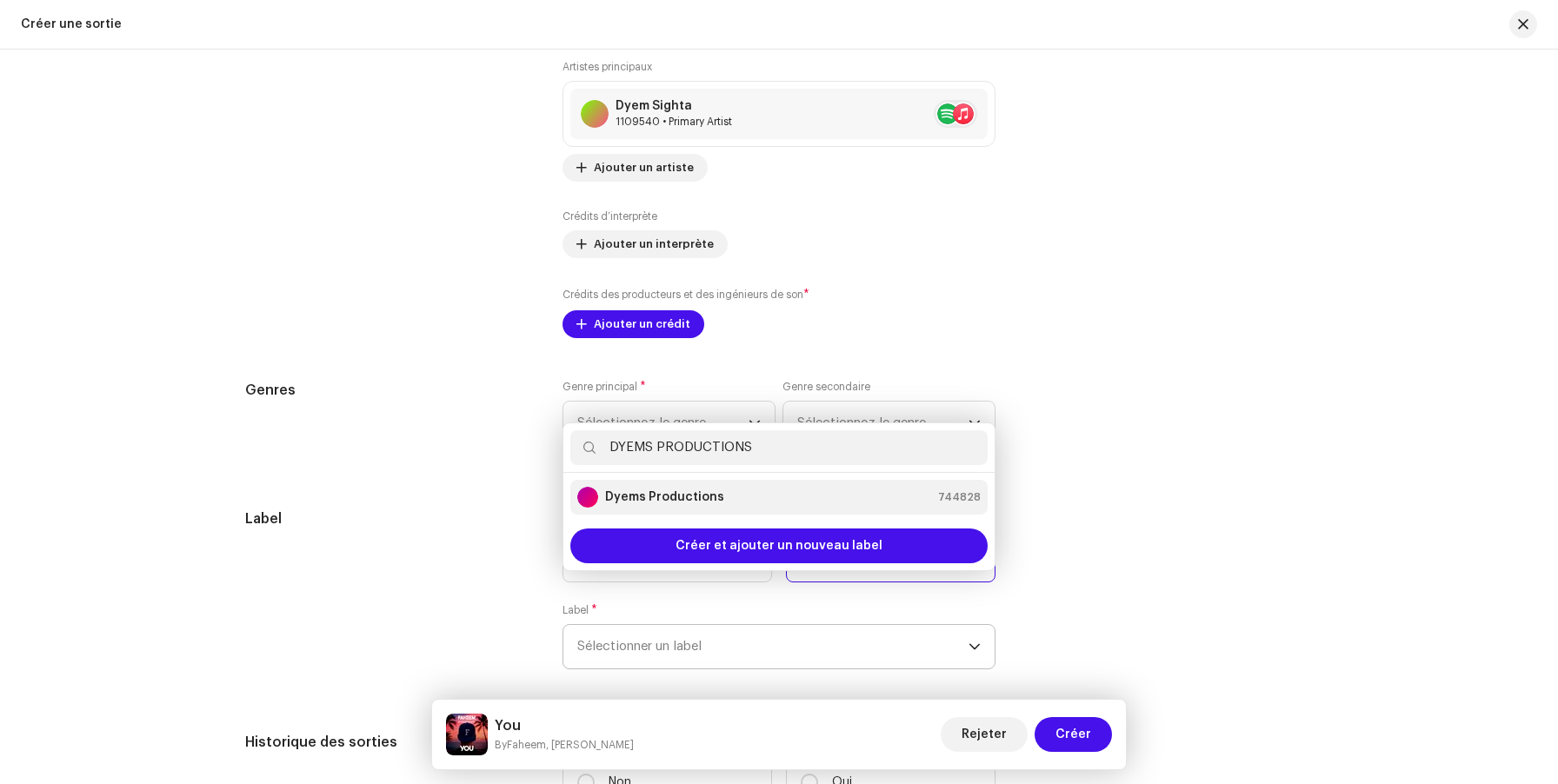
type input "DYEMS PRODUCTIONS"
click at [677, 496] on strong "Dyems Productions" at bounding box center [664, 497] width 119 height 18
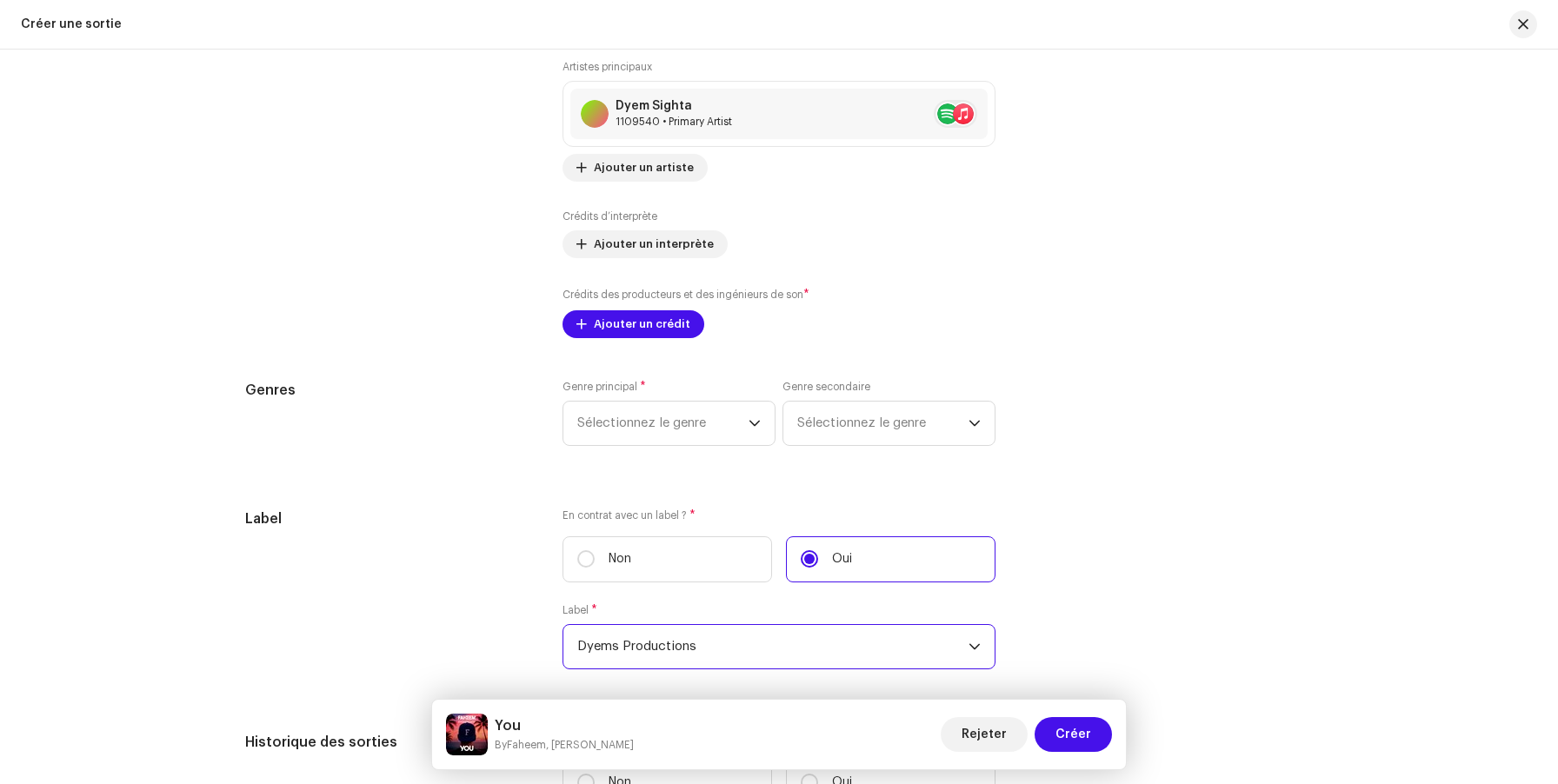
scroll to position [2492, 0]
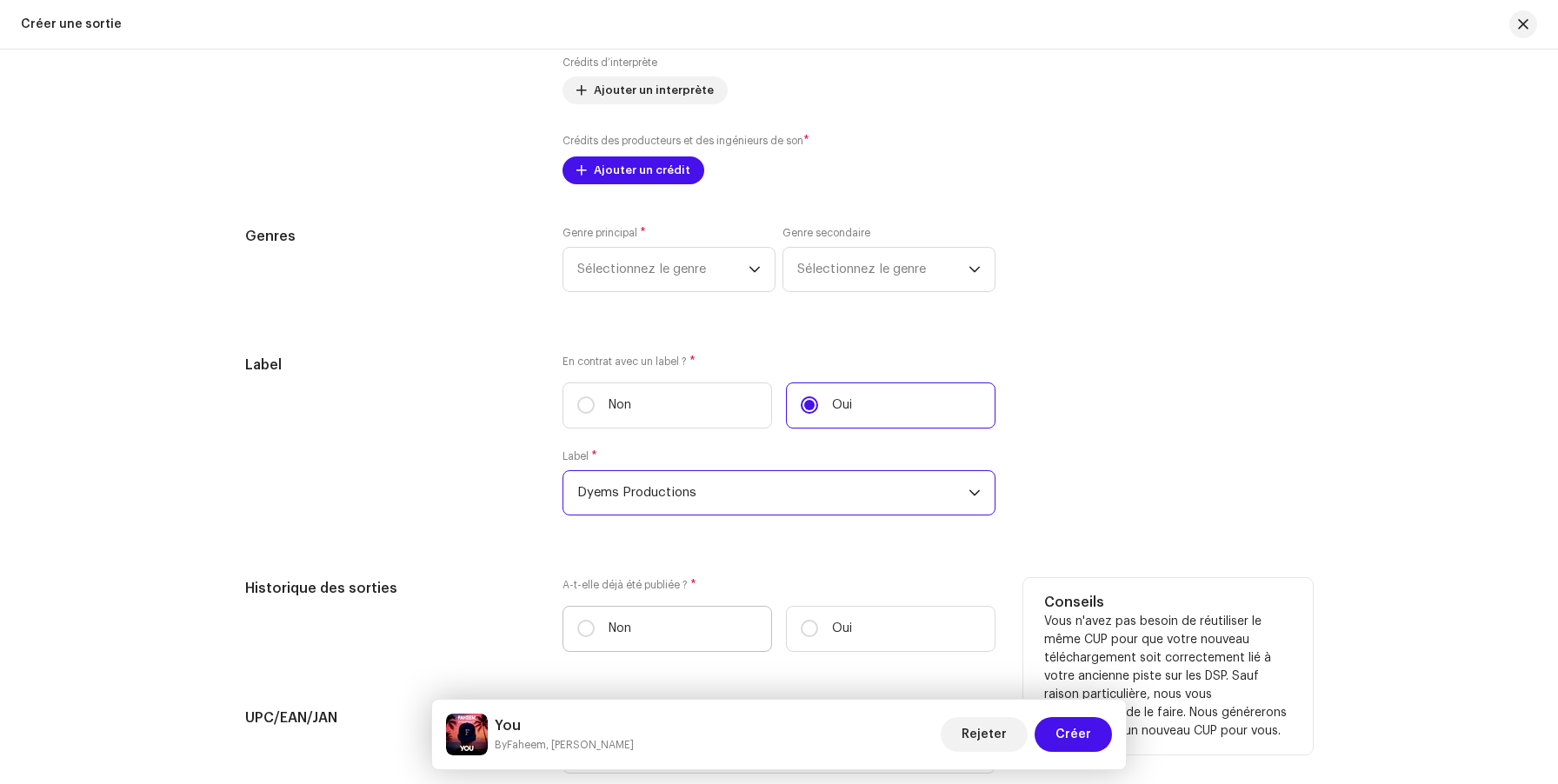
click at [696, 635] on label "Non" at bounding box center [667, 628] width 209 height 46
click at [594, 635] on input "Non" at bounding box center [586, 628] width 18 height 18
radio input "true"
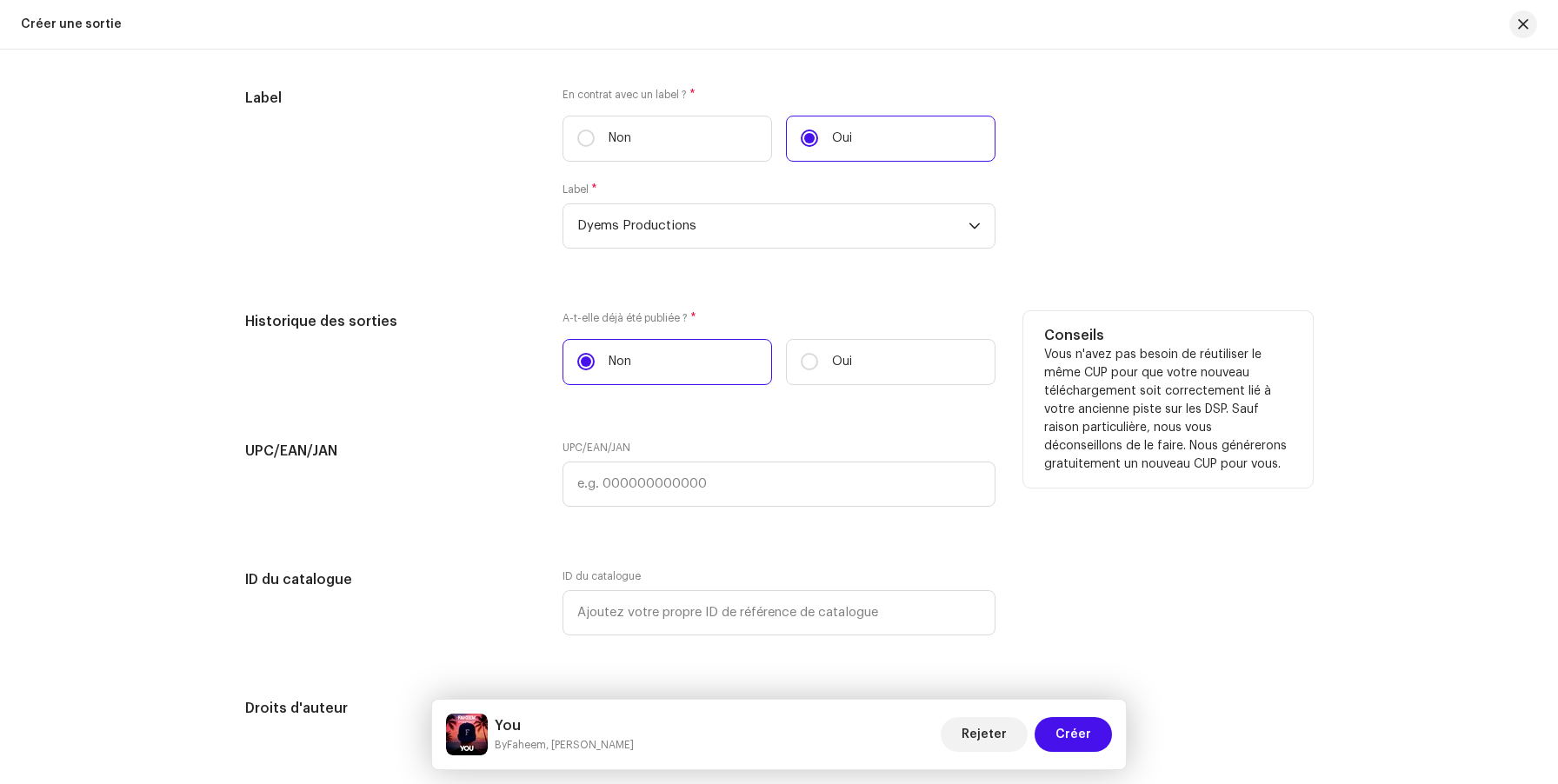
scroll to position [3019, 0]
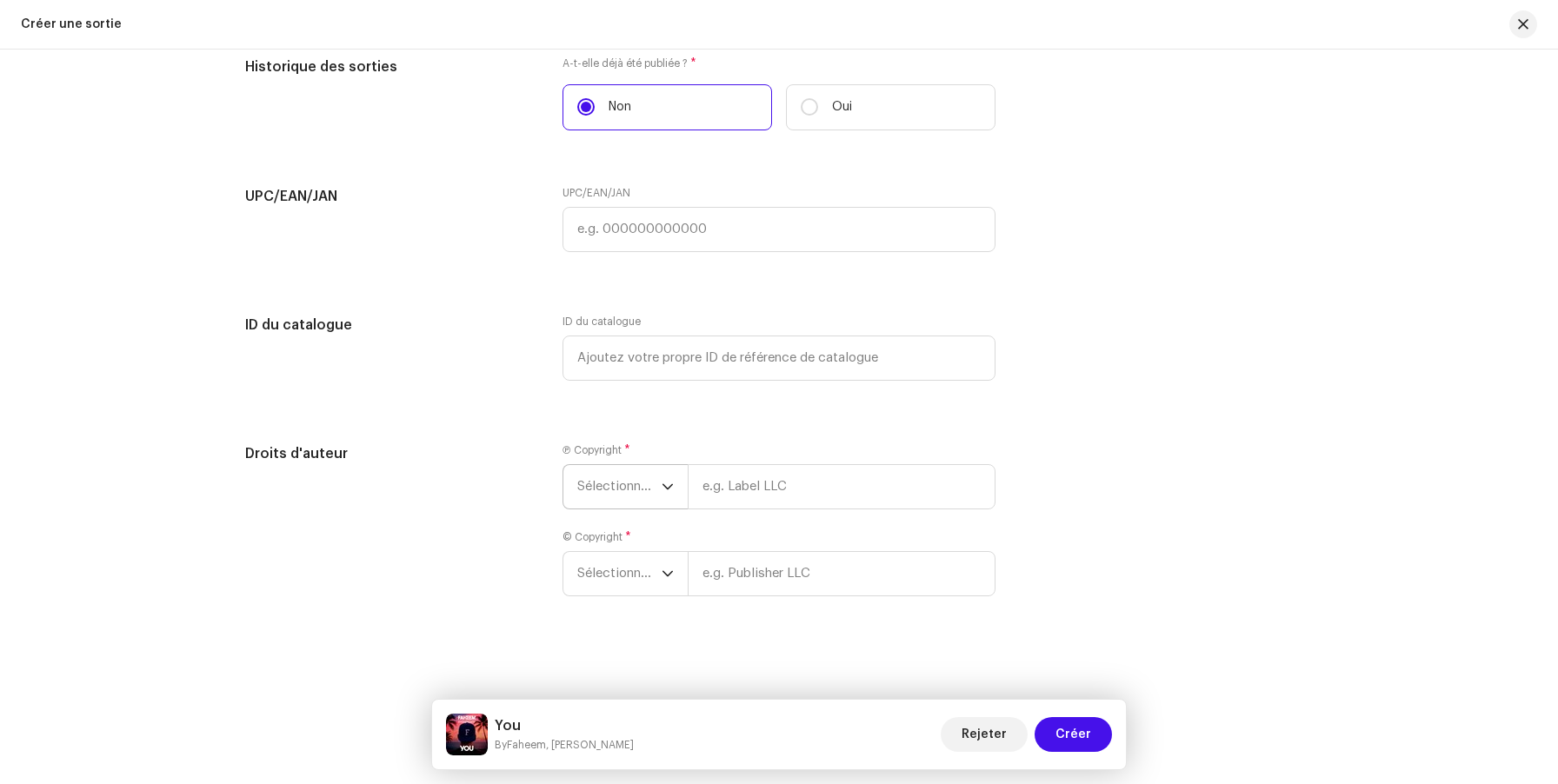
click at [663, 484] on icon "dropdown trigger" at bounding box center [667, 486] width 10 height 7
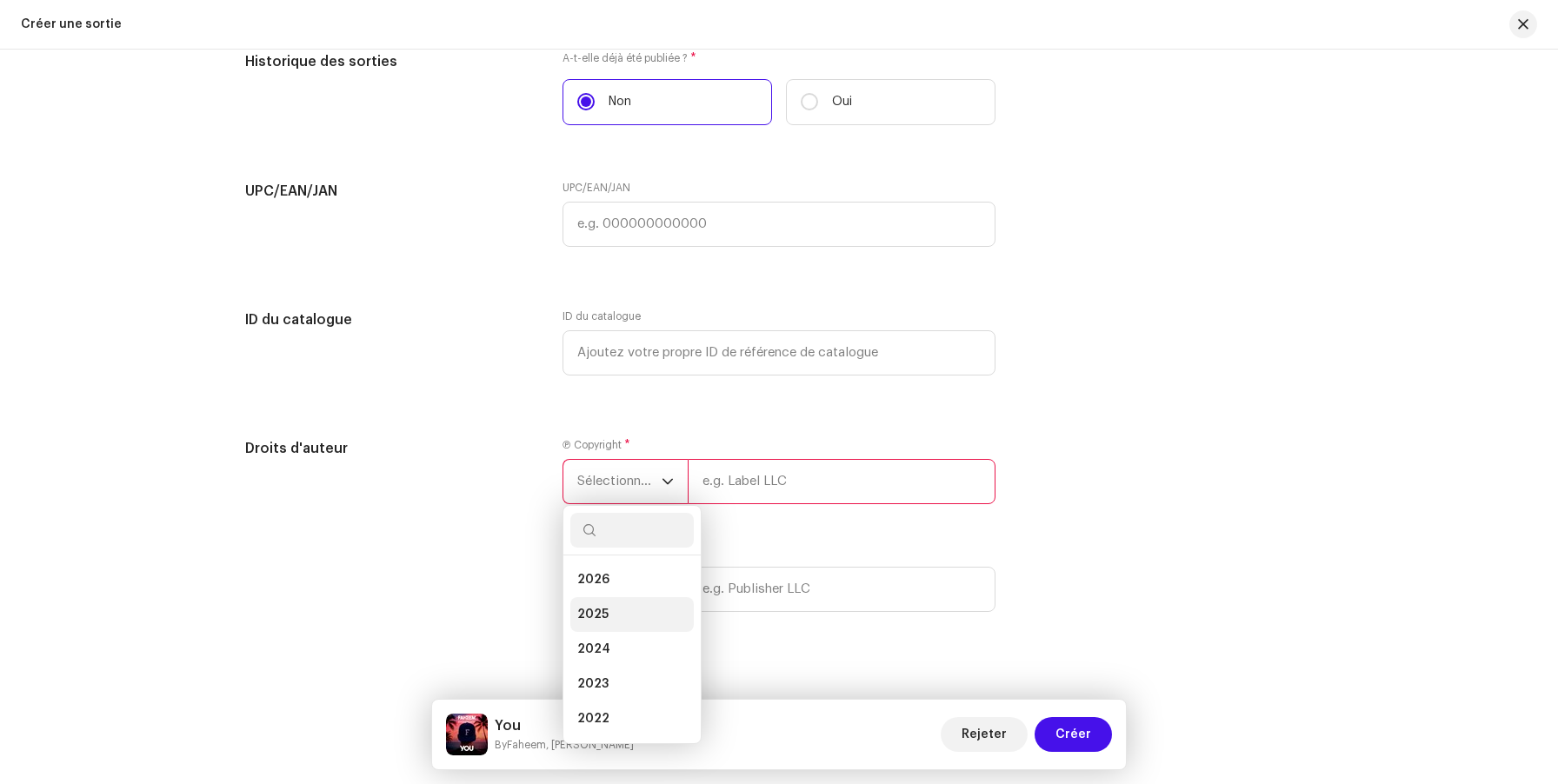
click at [622, 625] on li "2025" at bounding box center [632, 614] width 123 height 35
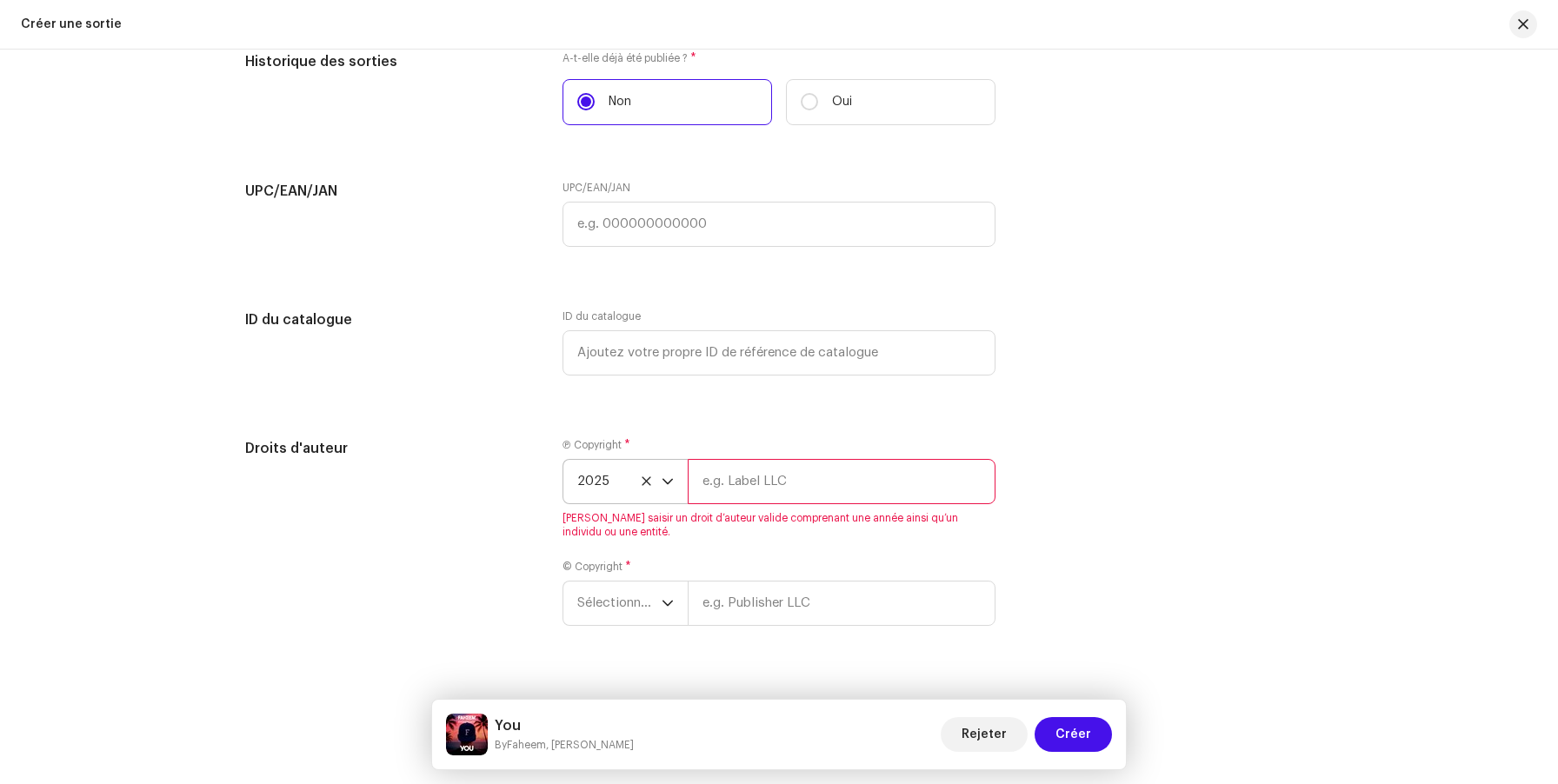
click at [739, 467] on input "text" at bounding box center [841, 481] width 307 height 45
type input "DYEMS PRODUCTIONS"
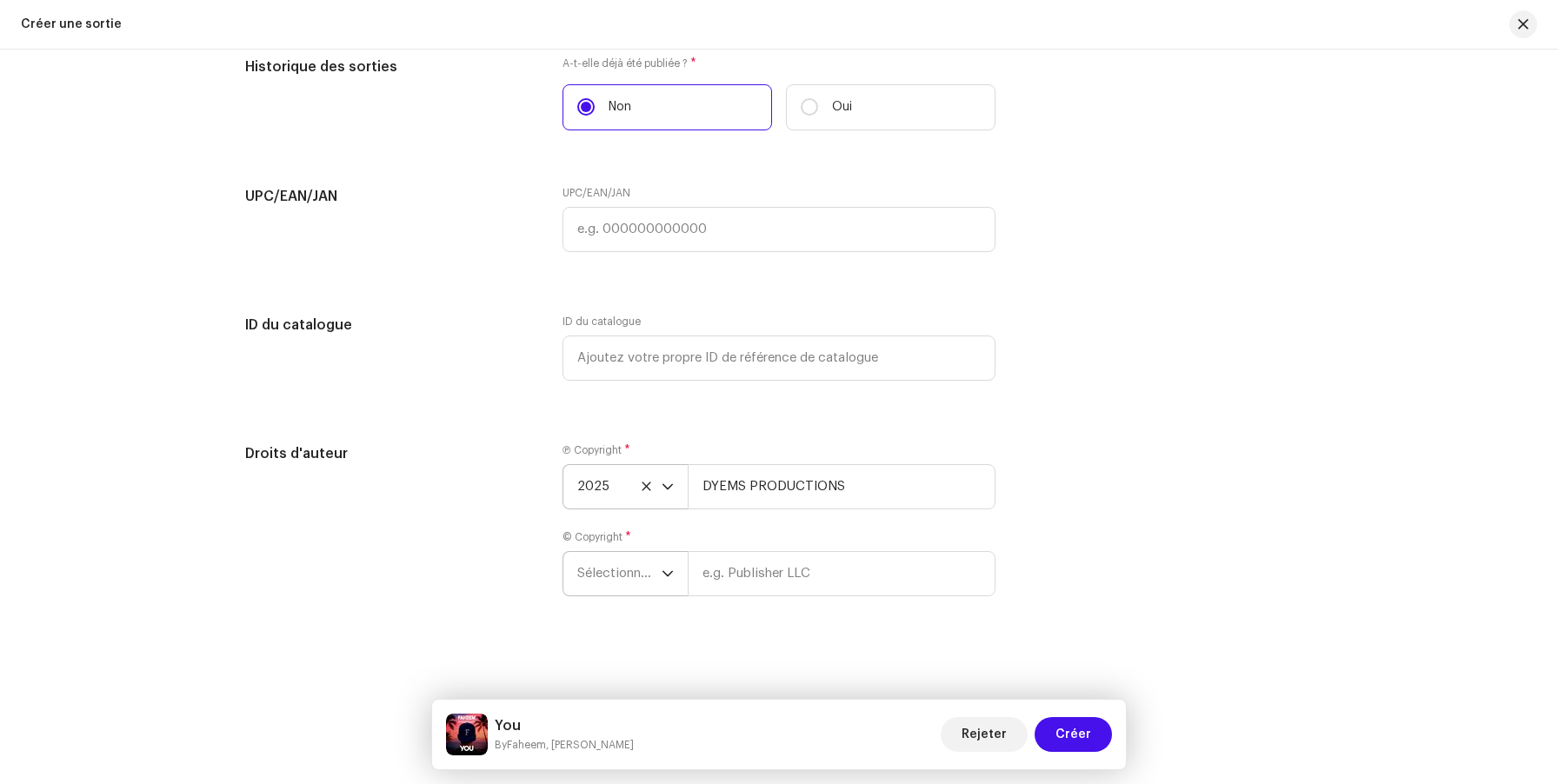
click at [649, 576] on span "Sélectionner une année" at bounding box center [620, 574] width 84 height 44
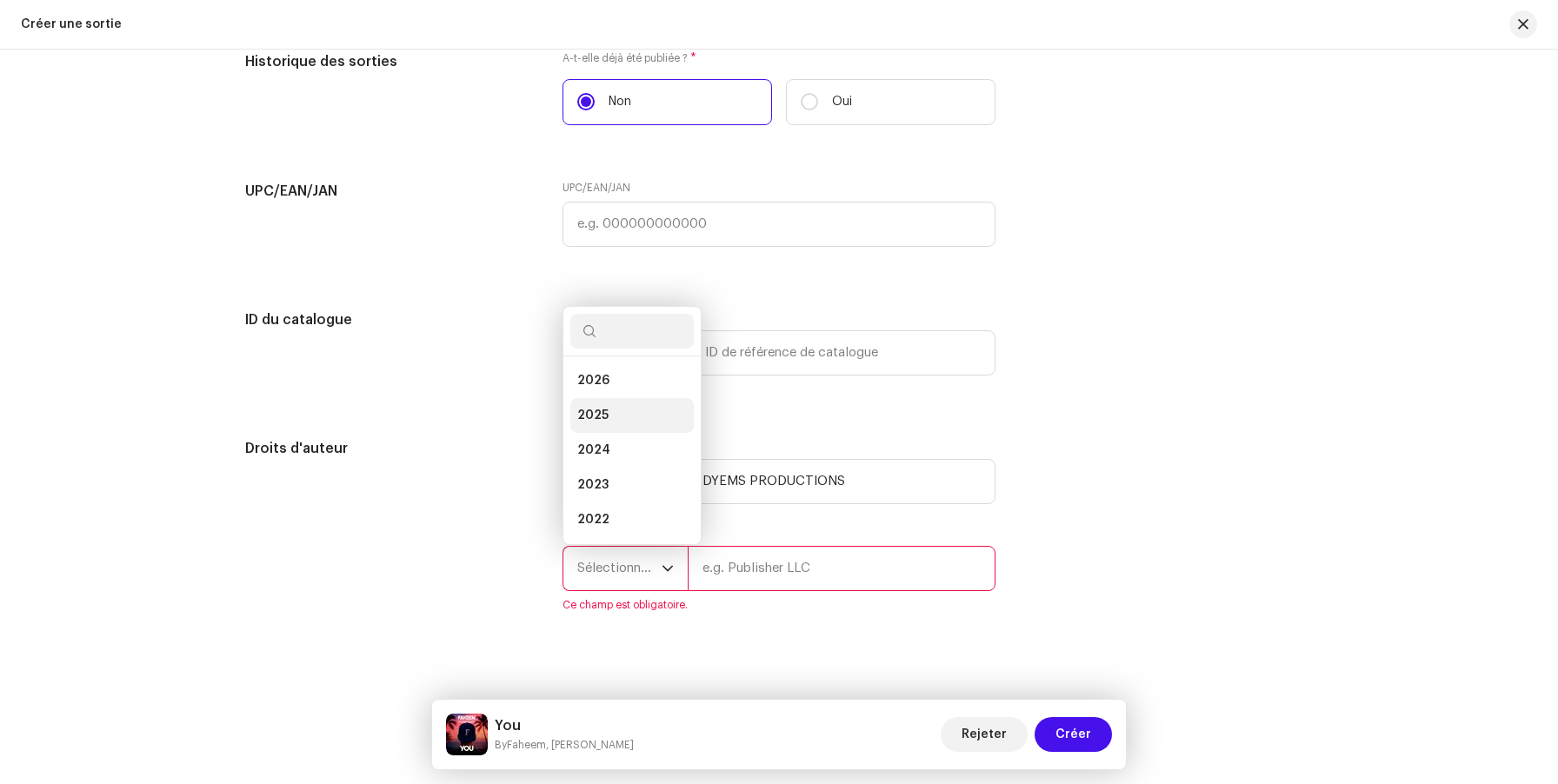
click at [626, 422] on li "2025" at bounding box center [632, 415] width 123 height 35
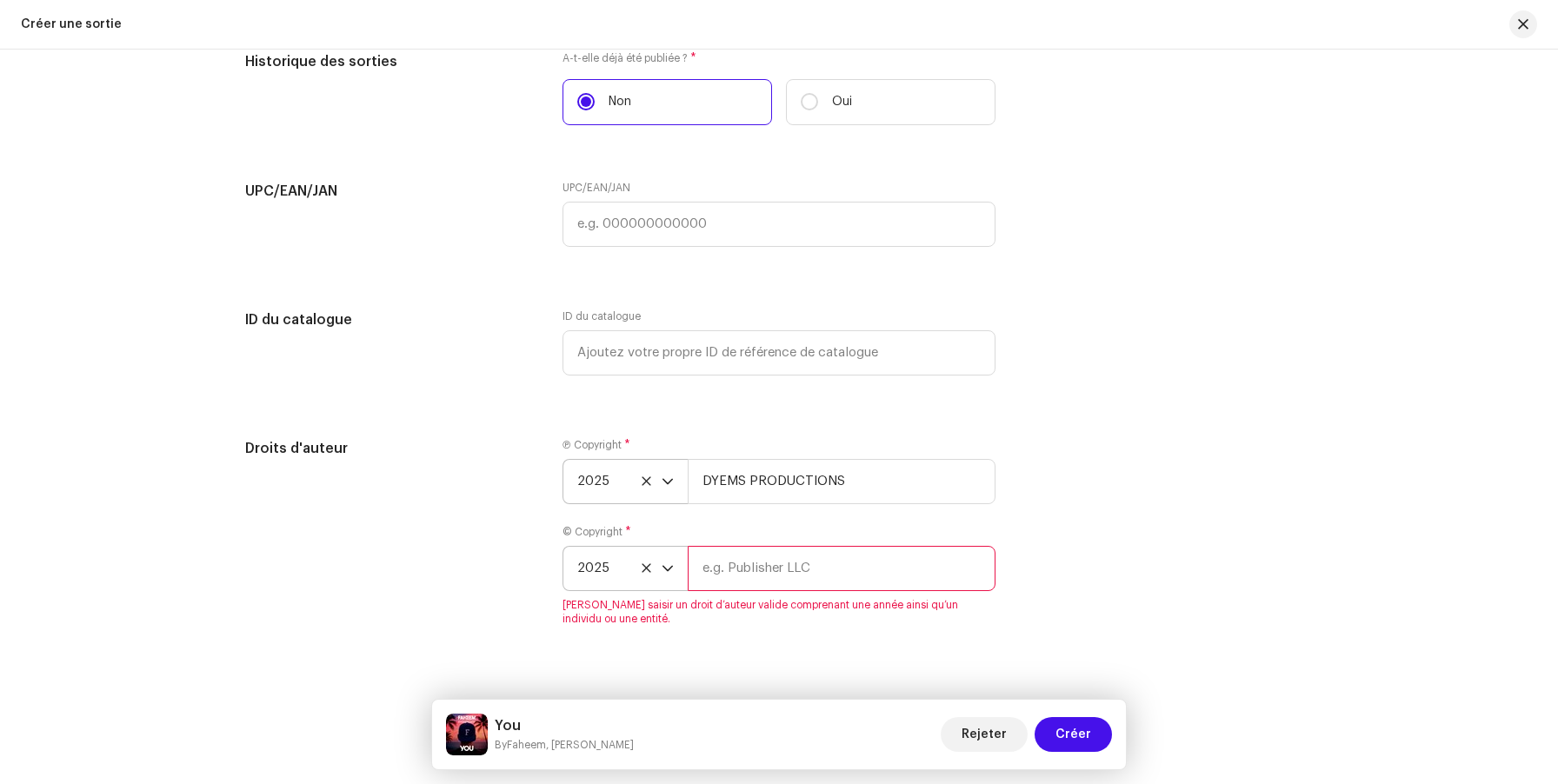
click at [829, 581] on input "text" at bounding box center [841, 568] width 307 height 45
paste input "le Chat de Georges Petit Taneur"
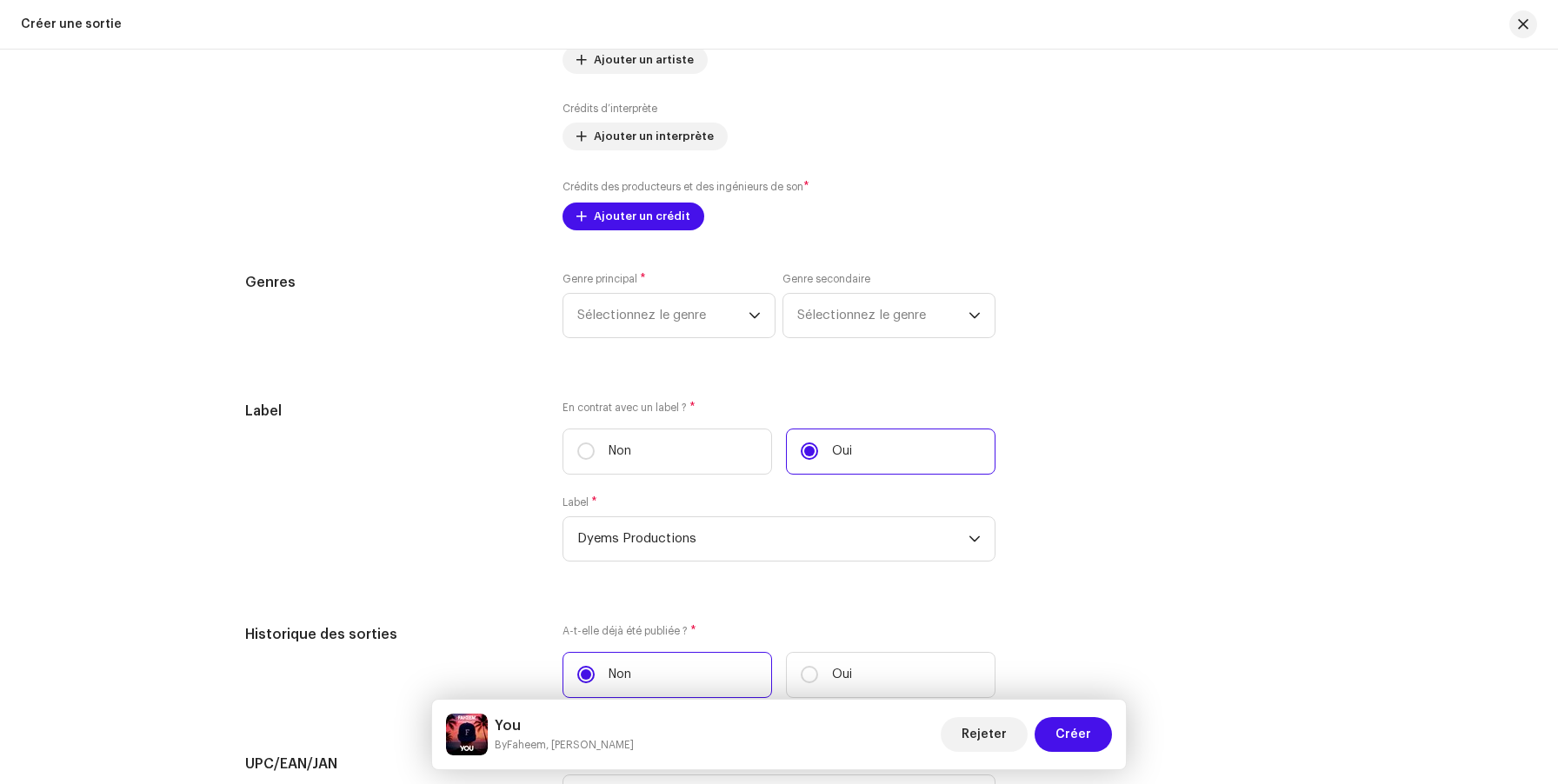
scroll to position [2356, 0]
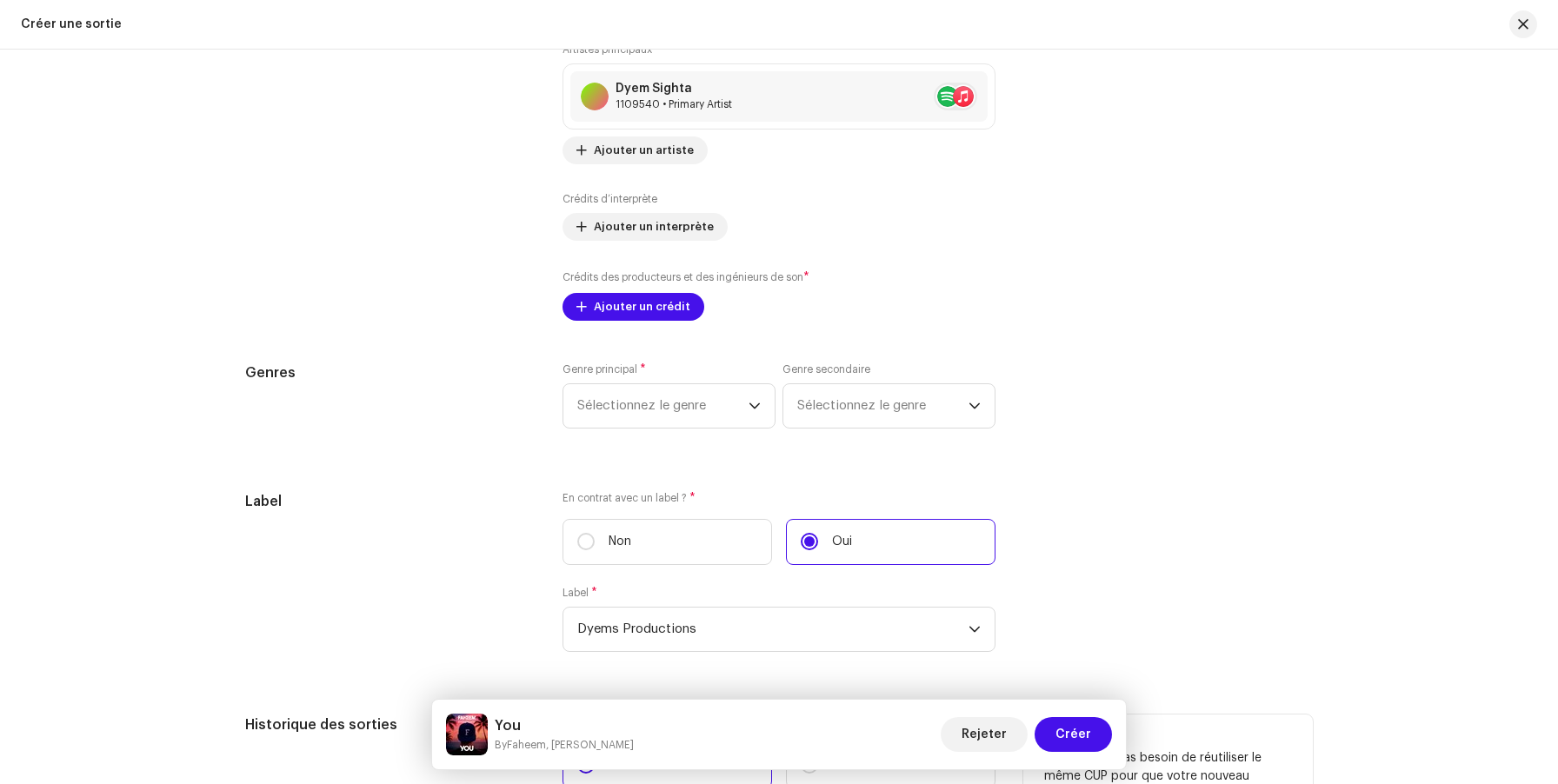
type input "le Chat de Georges Petit Taneur"
click at [697, 412] on span "Sélectionnez le genre" at bounding box center [663, 406] width 171 height 44
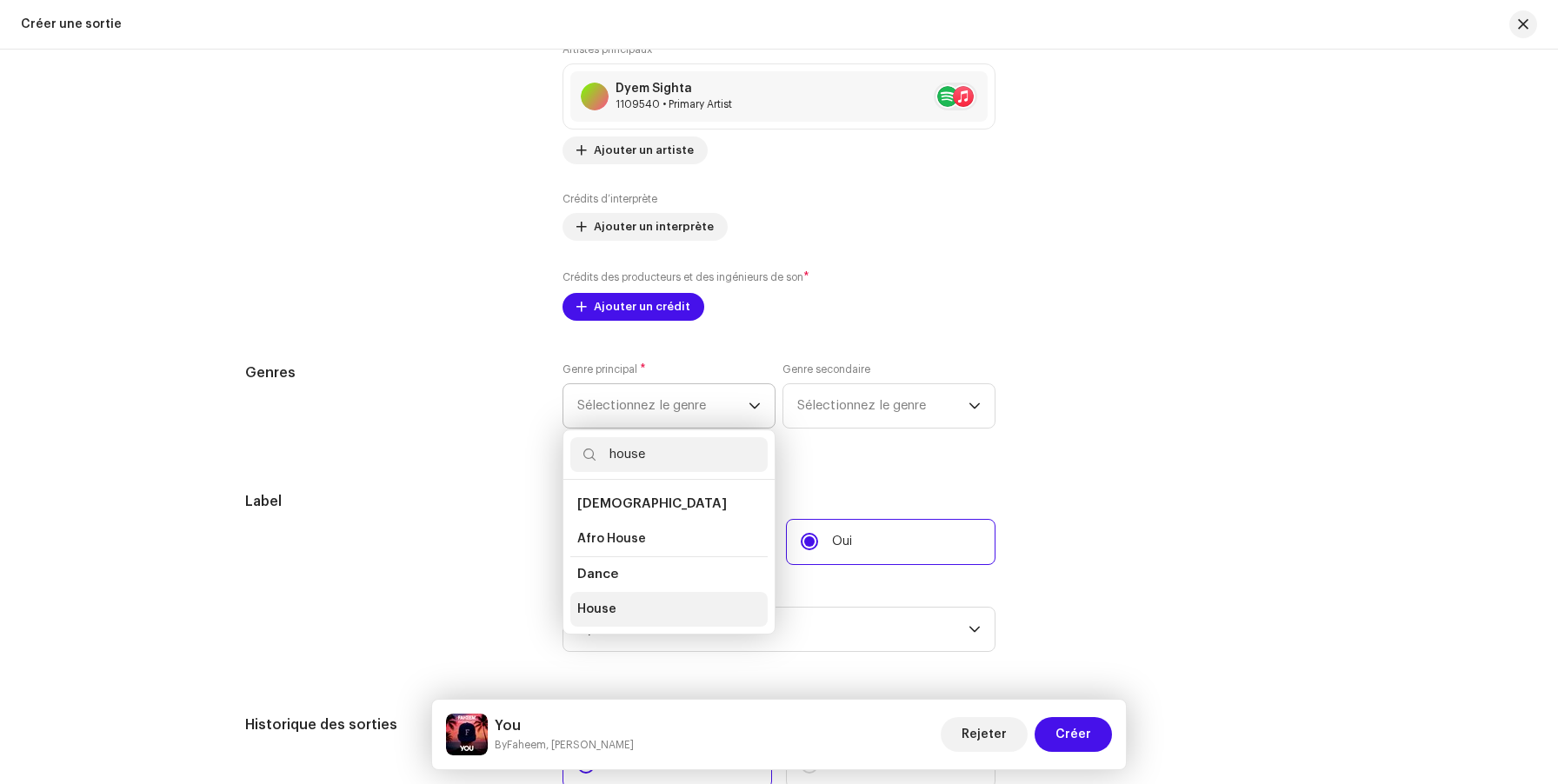
type input "house"
click at [612, 611] on li "House" at bounding box center [668, 608] width 197 height 35
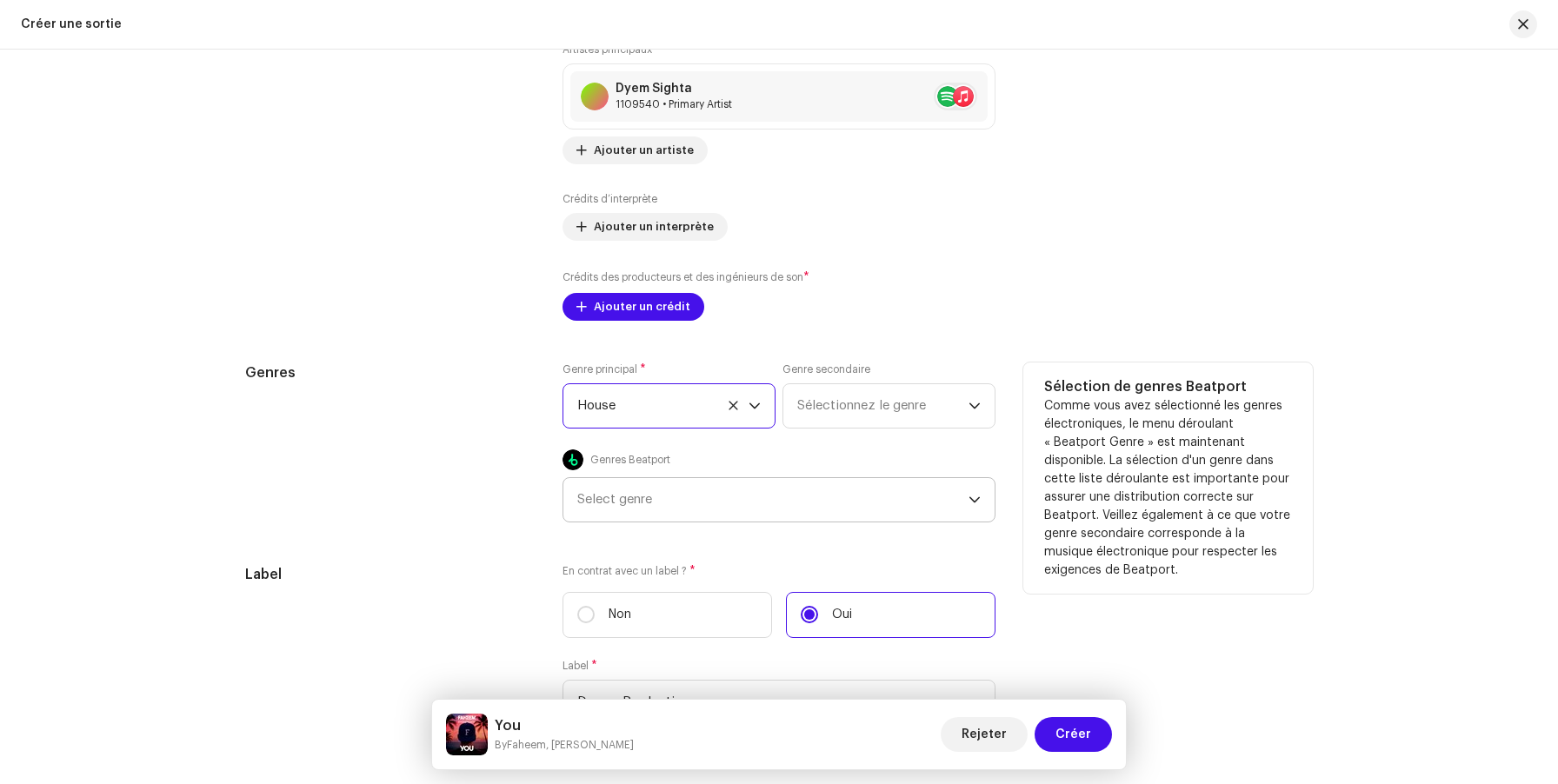
click at [679, 520] on div "Select genre" at bounding box center [773, 500] width 392 height 44
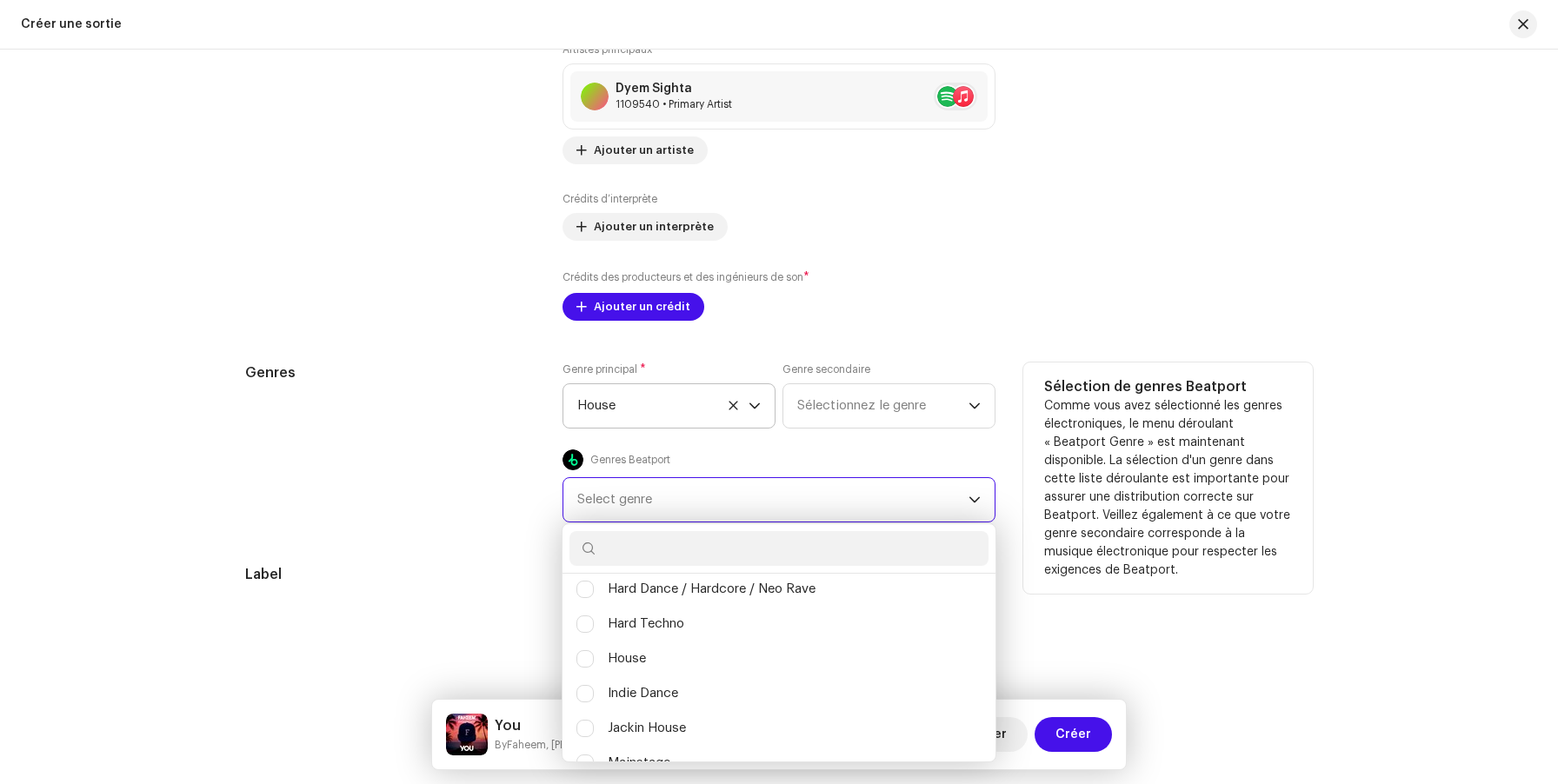
scroll to position [462, 0]
click at [675, 659] on li "House" at bounding box center [779, 658] width 419 height 35
checkbox input "true"
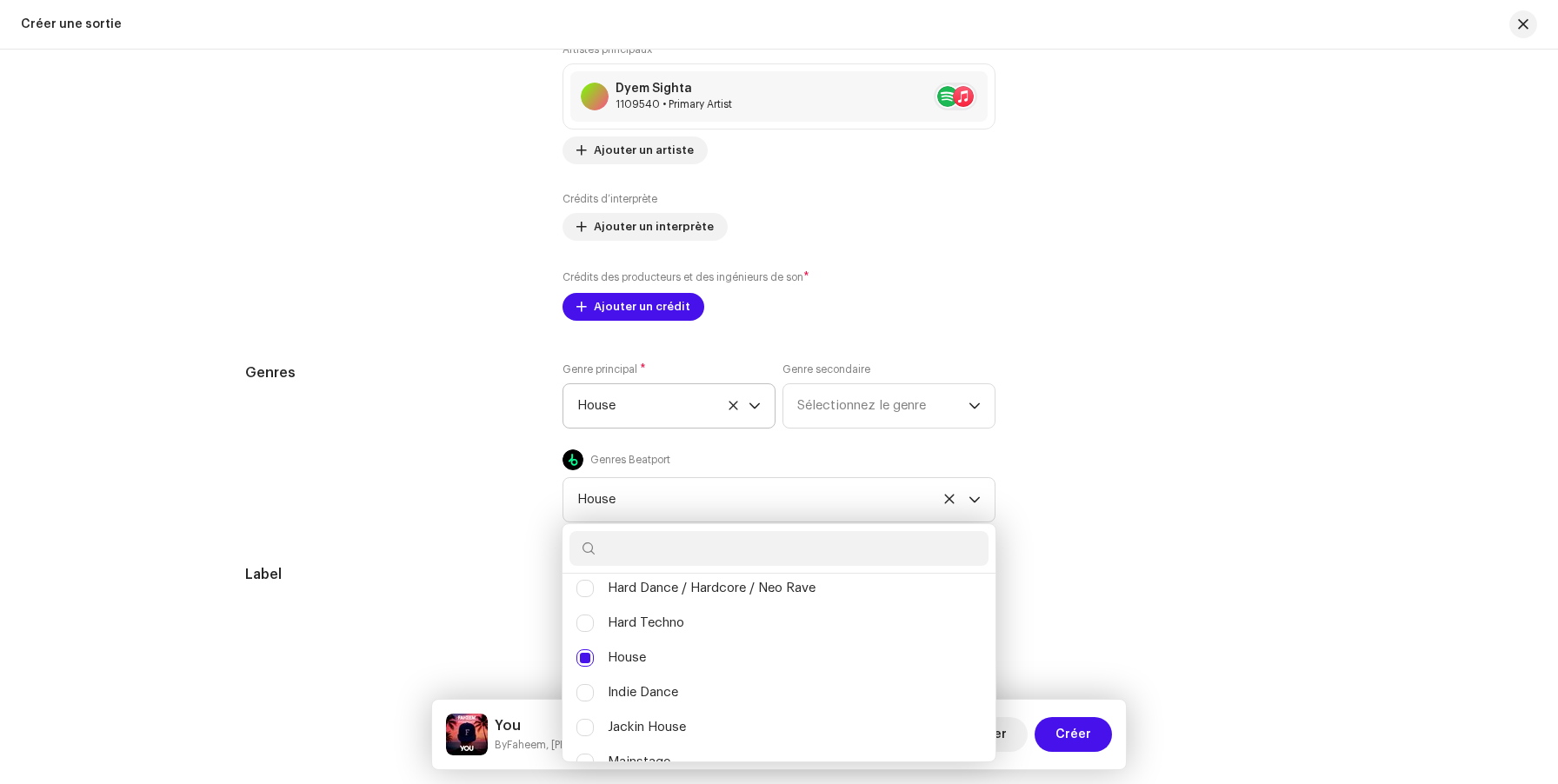
click at [410, 553] on div "Pré-remplir les informations de la sortie à partir des métadonnées de la piste …" at bounding box center [779, 157] width 1067 height 2382
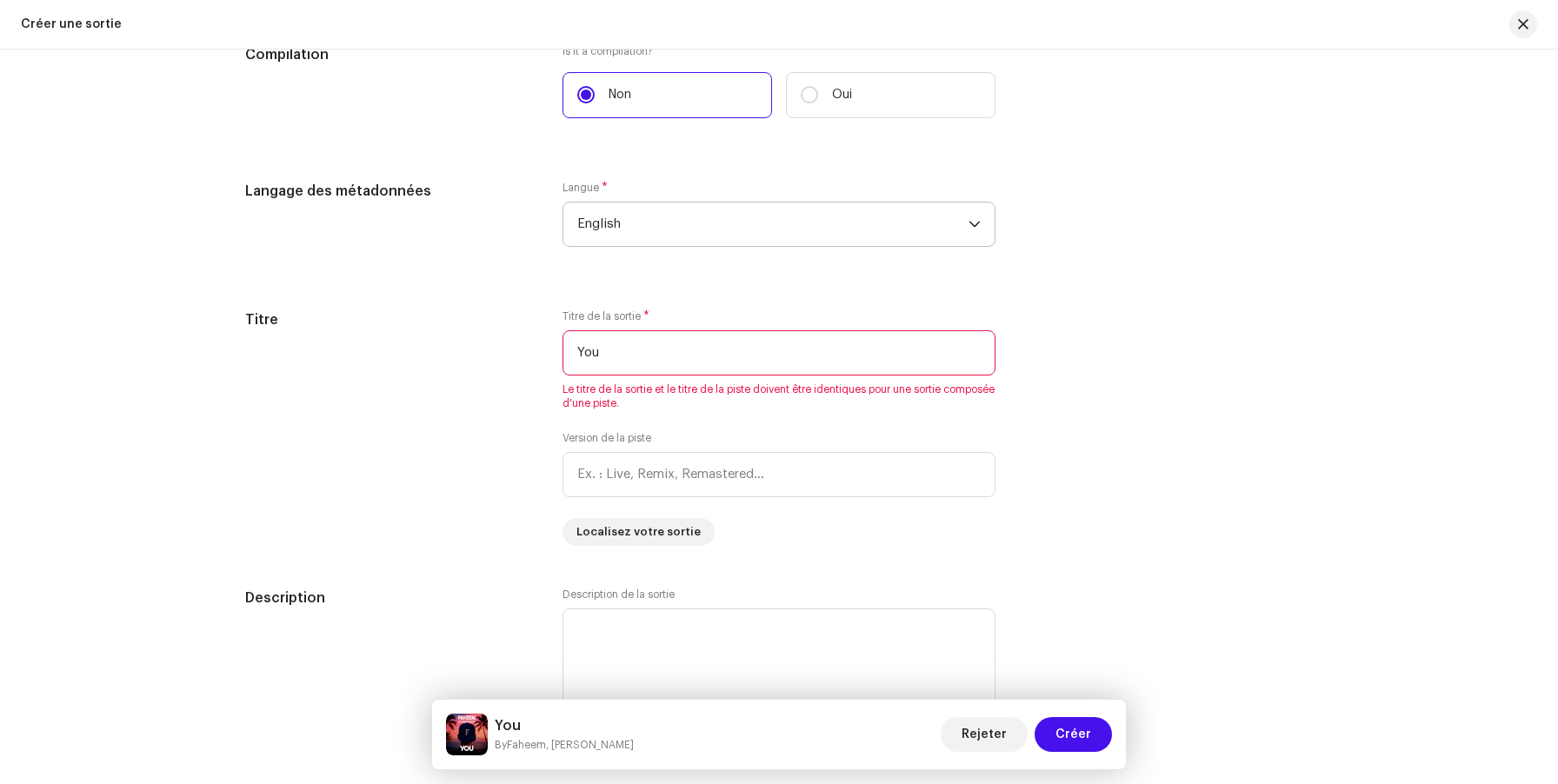
scroll to position [1391, 0]
drag, startPoint x: 606, startPoint y: 366, endPoint x: 547, endPoint y: 349, distance: 61.4
click at [548, 349] on div "Titre Titre de la sortie * You Le titre de la sortie et le titre de la piste do…" at bounding box center [779, 424] width 1067 height 236
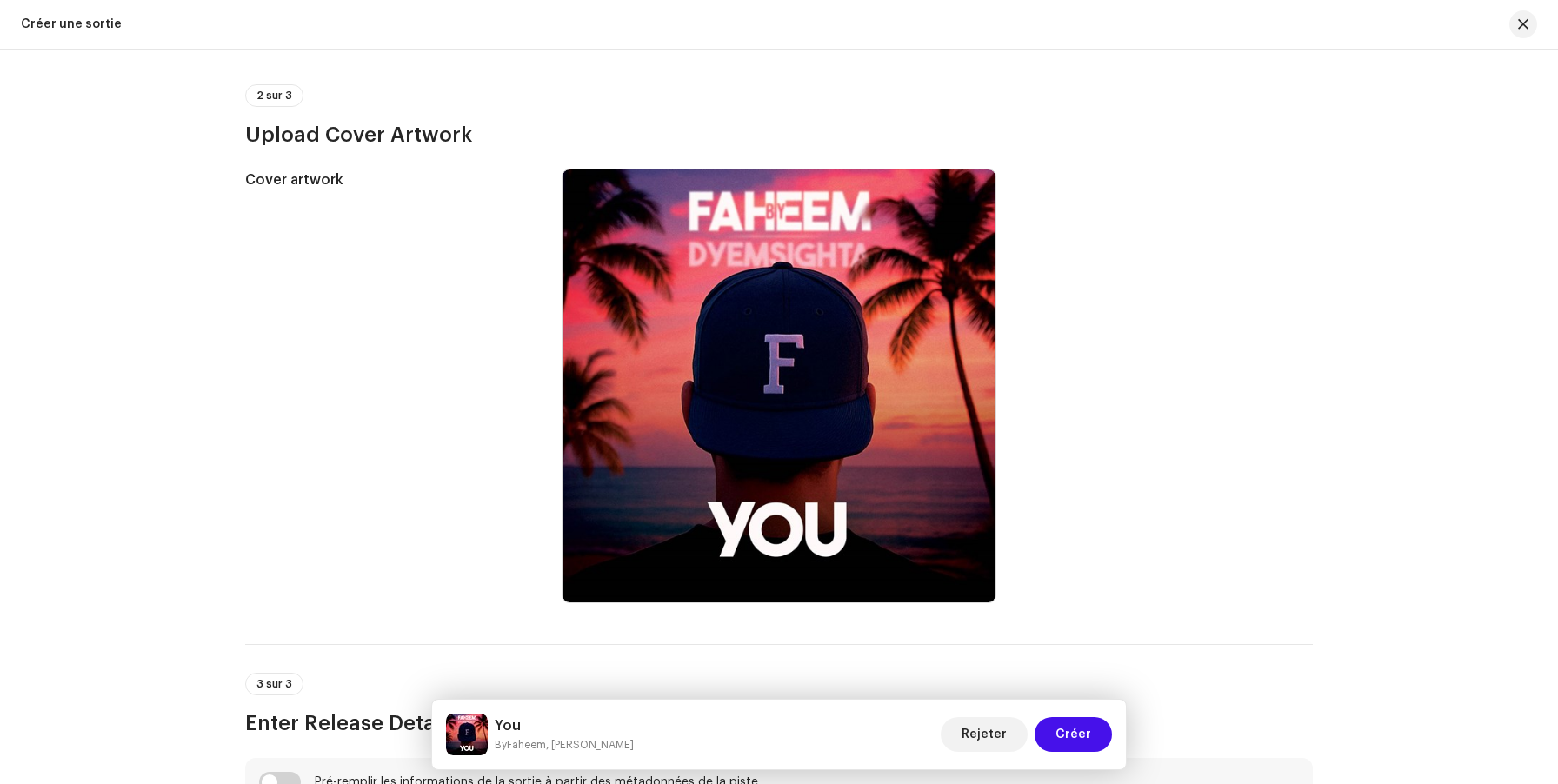
scroll to position [112, 0]
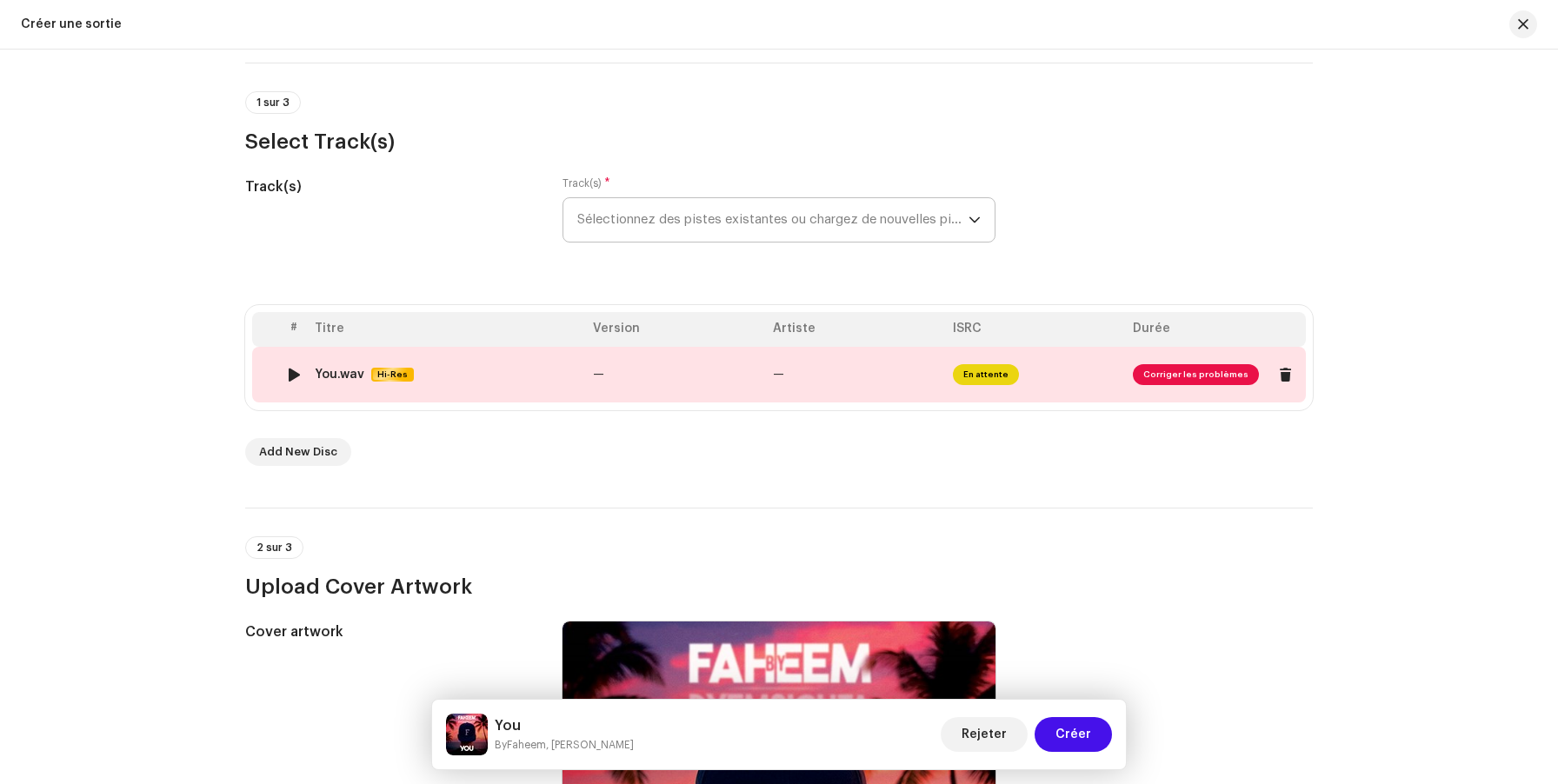
click at [531, 376] on div "You.wav Hi-Res" at bounding box center [447, 375] width 264 height 15
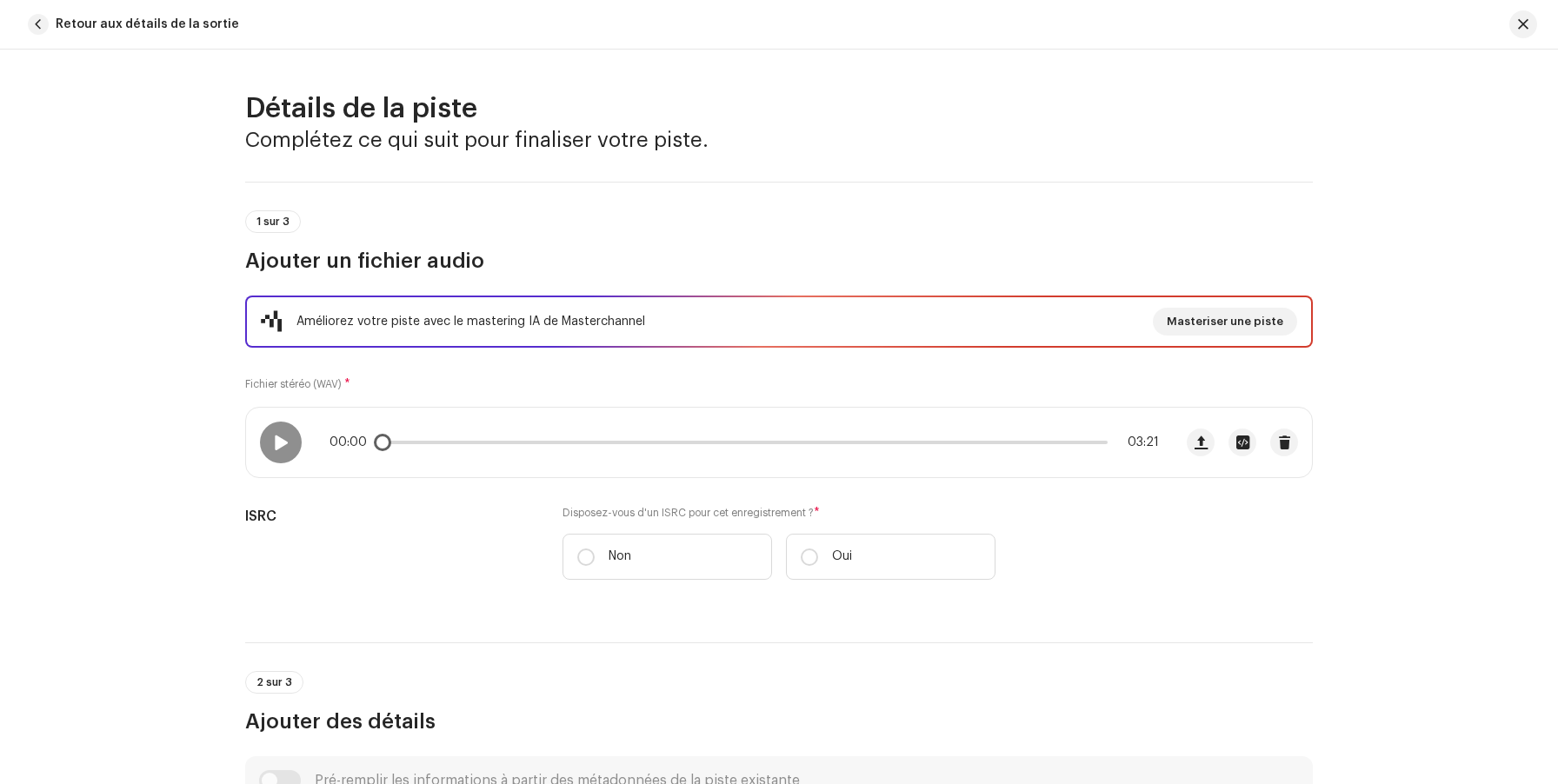
scroll to position [522, 0]
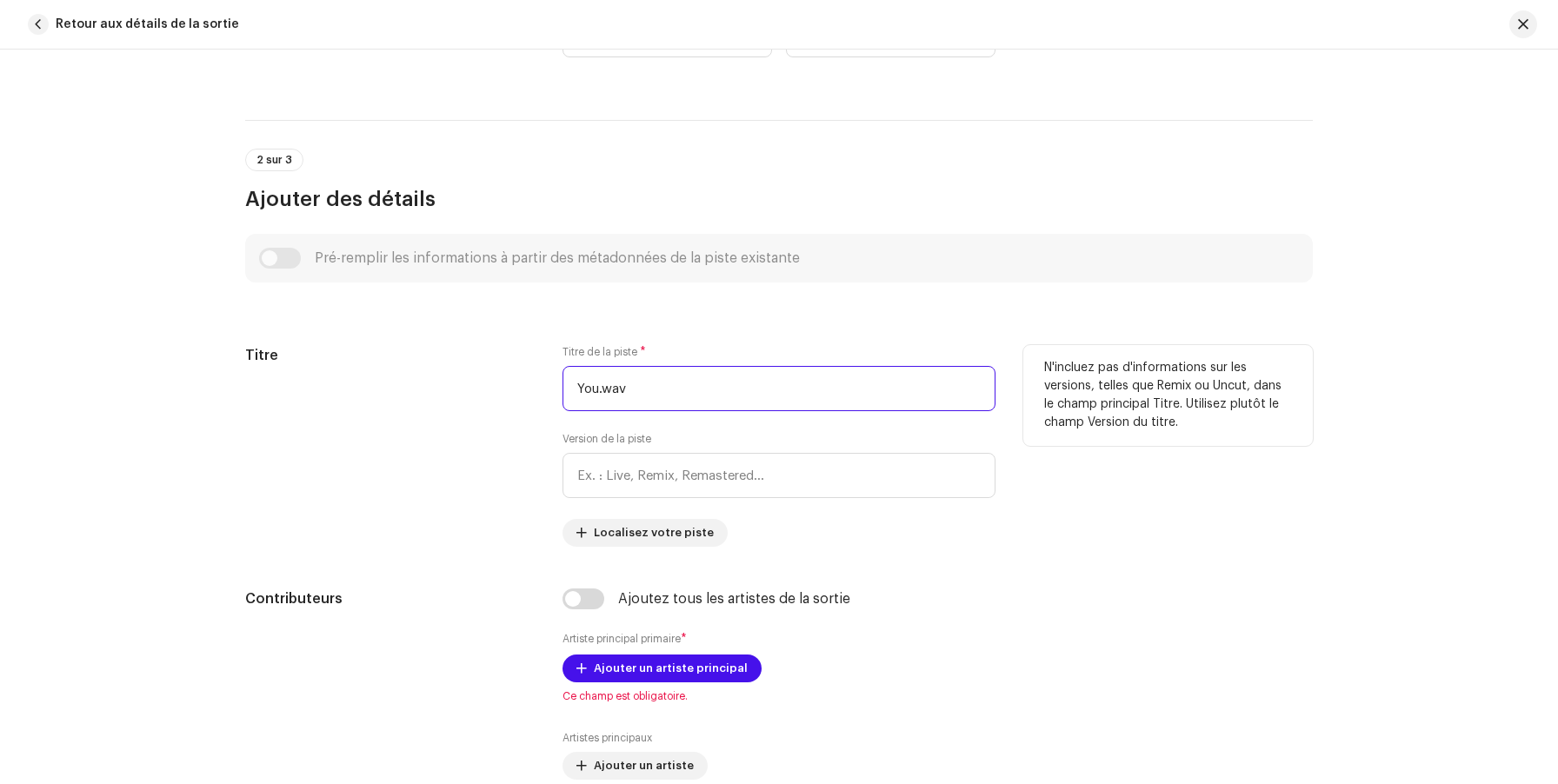
drag, startPoint x: 648, startPoint y: 393, endPoint x: 499, endPoint y: 365, distance: 151.6
click at [501, 365] on div "Titre Titre de la piste * You.wav Version de la piste Localisez votre piste N'i…" at bounding box center [779, 446] width 1067 height 202
paste input "text"
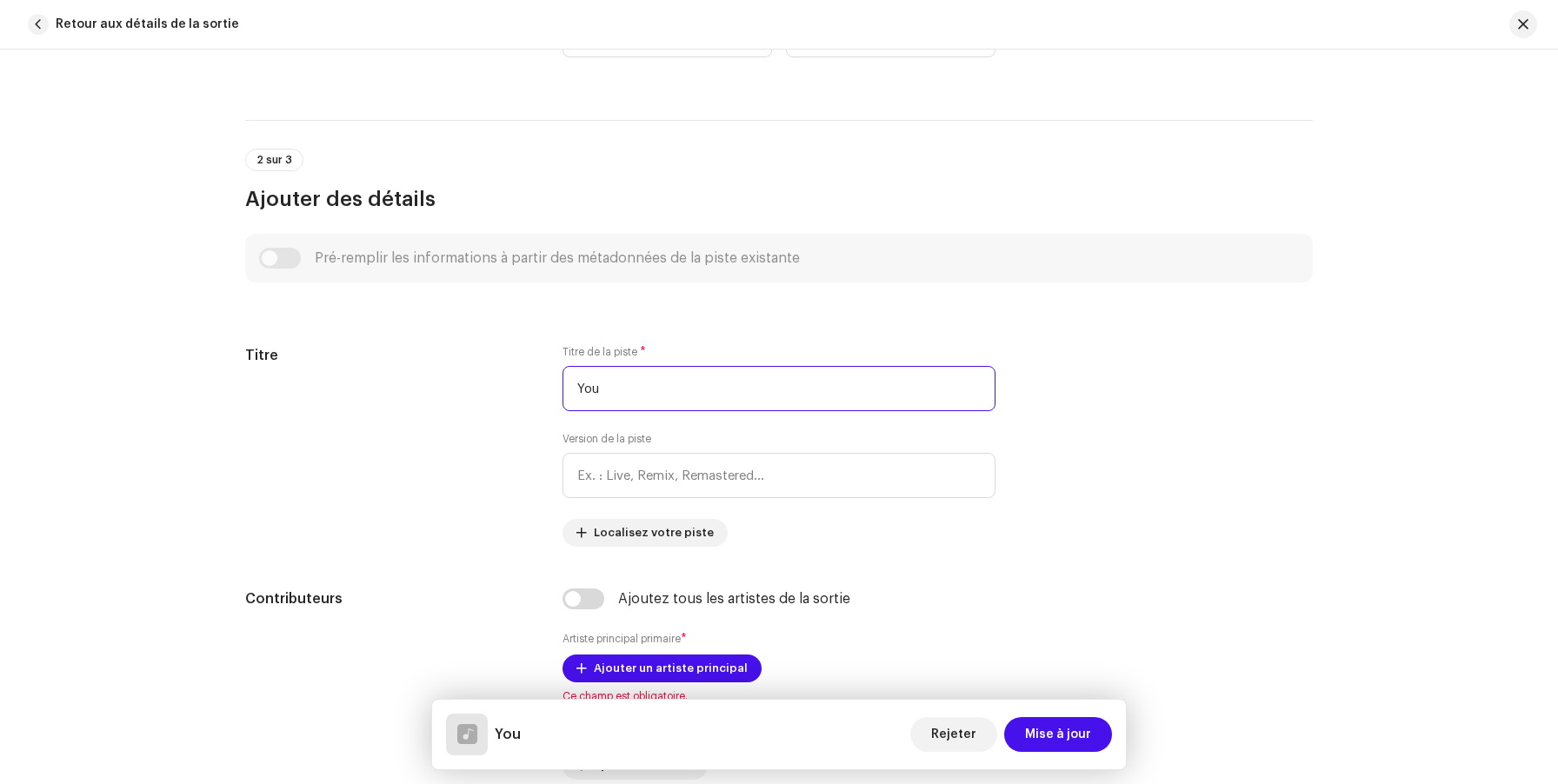
type input "You"
click at [1078, 729] on span "Mise à jour" at bounding box center [1058, 734] width 66 height 35
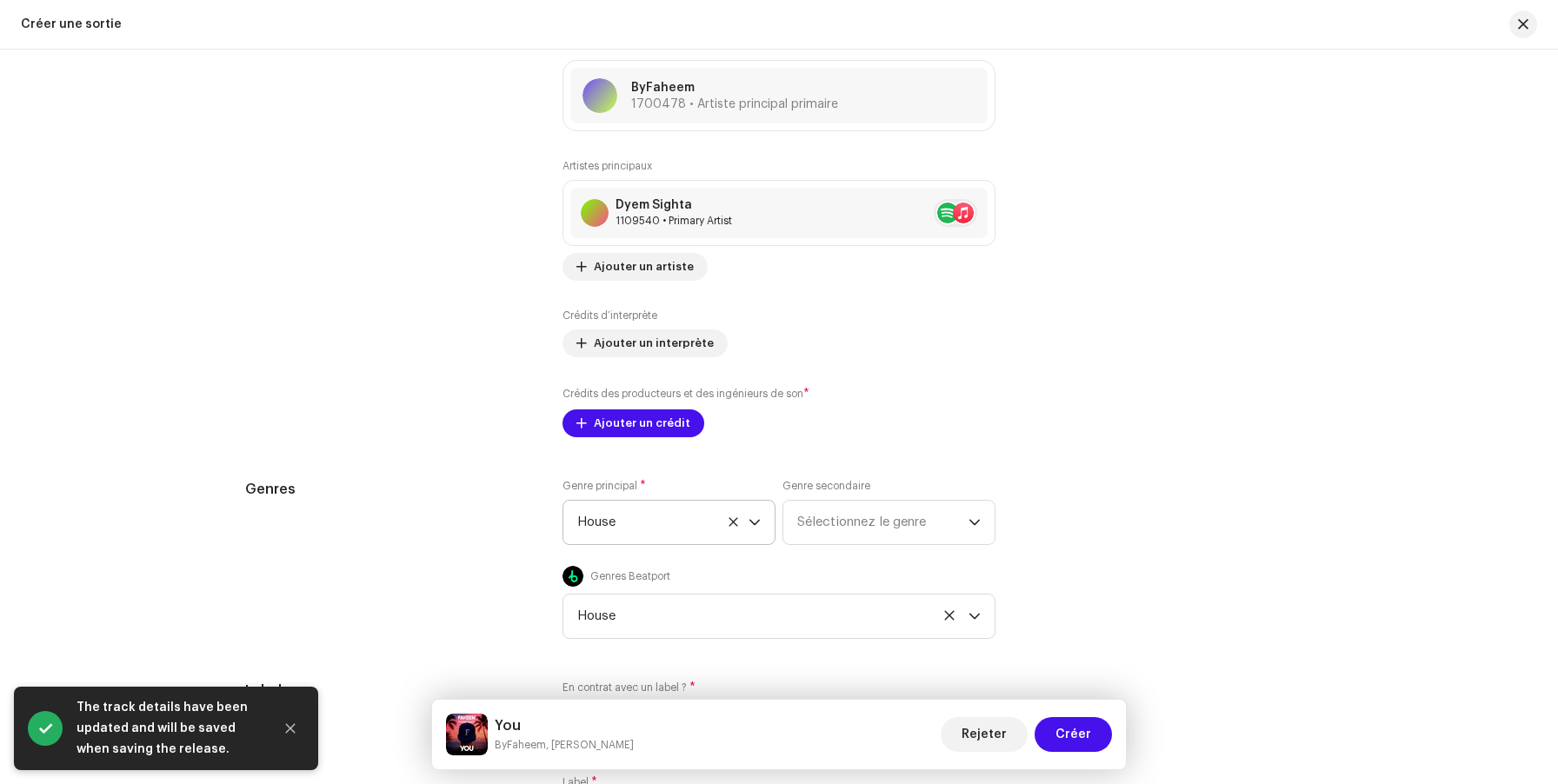
scroll to position [2302, 0]
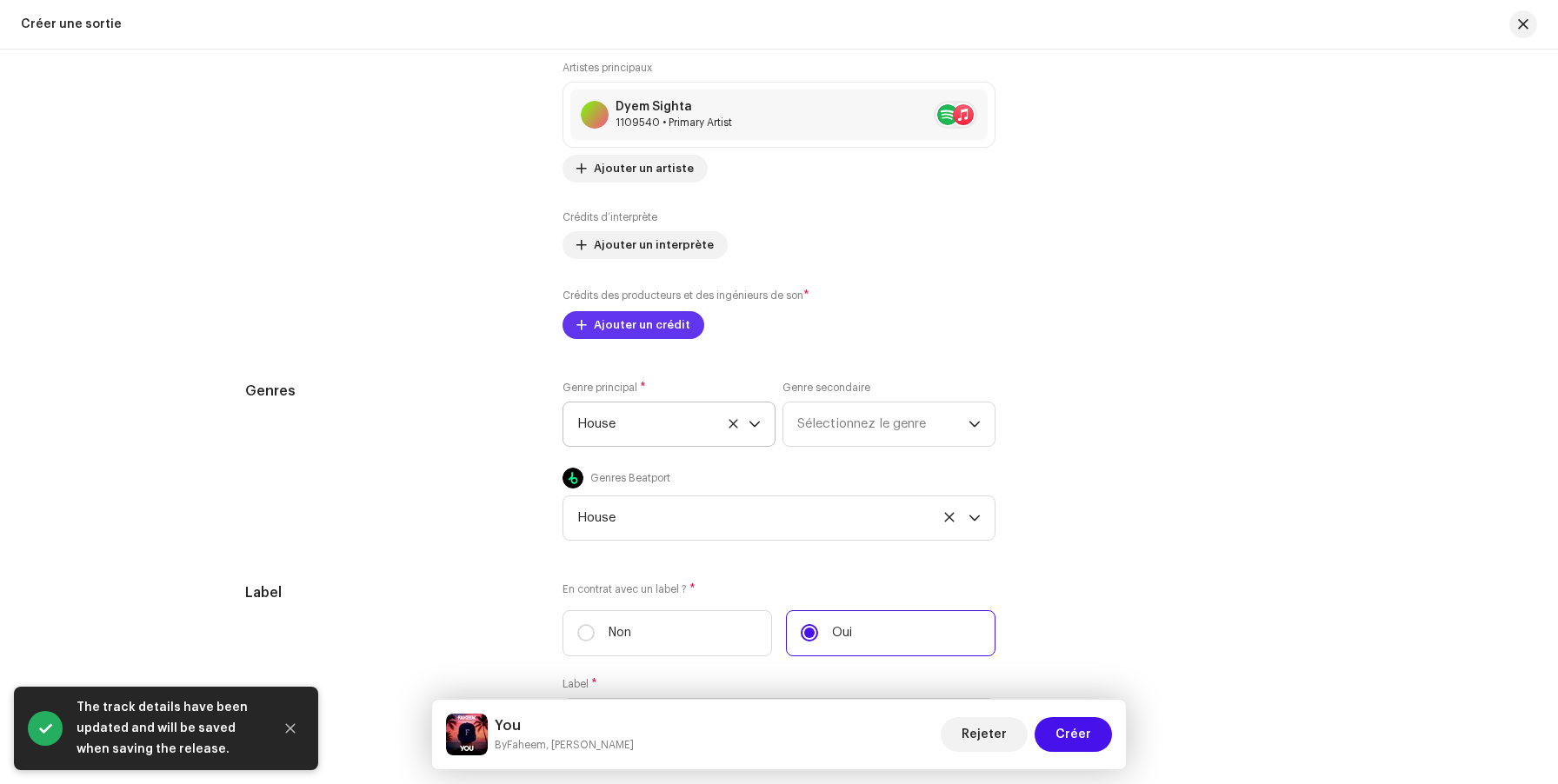
click at [637, 330] on span "Ajouter un crédit" at bounding box center [641, 324] width 96 height 35
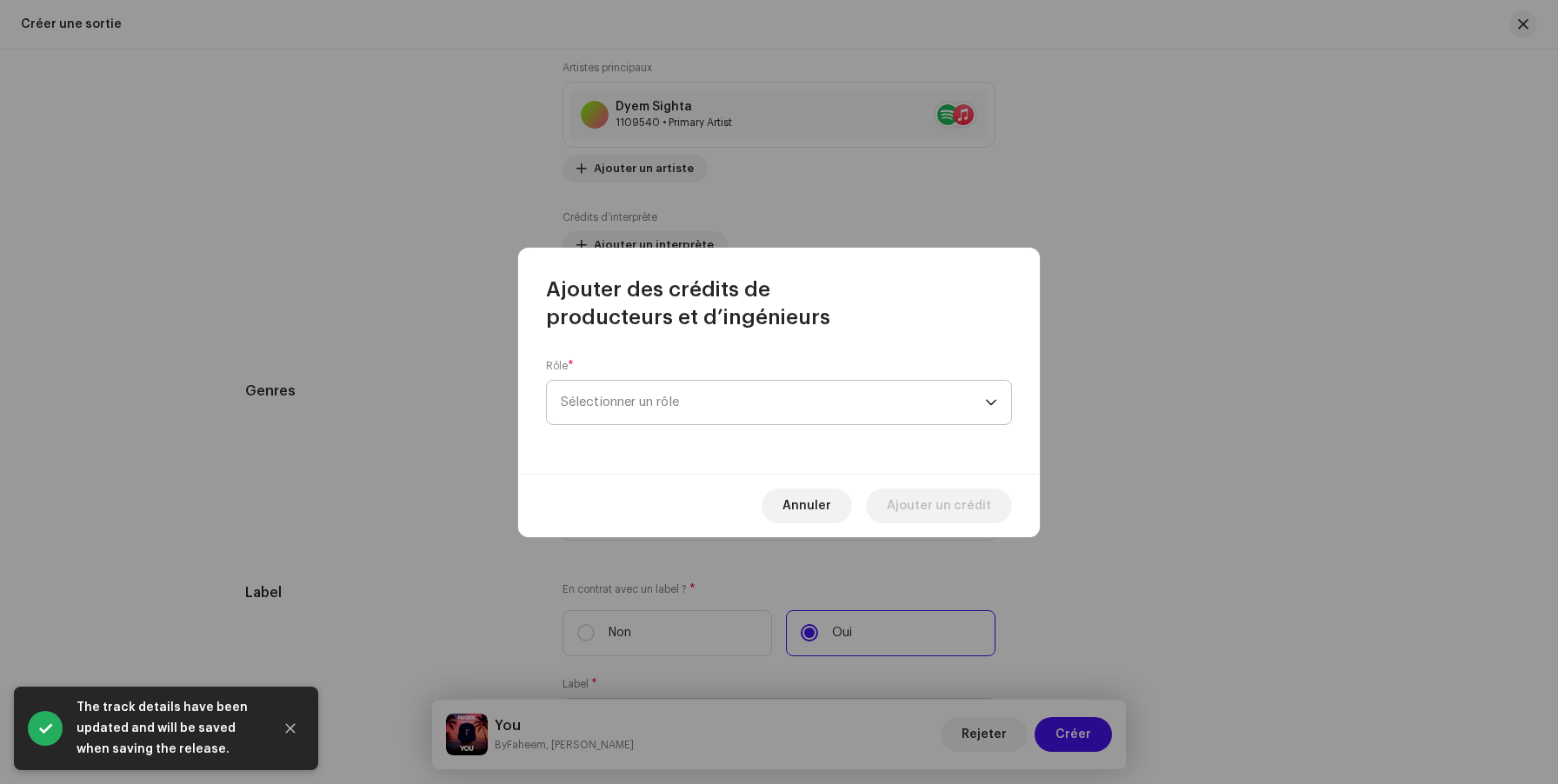
click at [620, 409] on span "Sélectionner un rôle" at bounding box center [773, 402] width 424 height 44
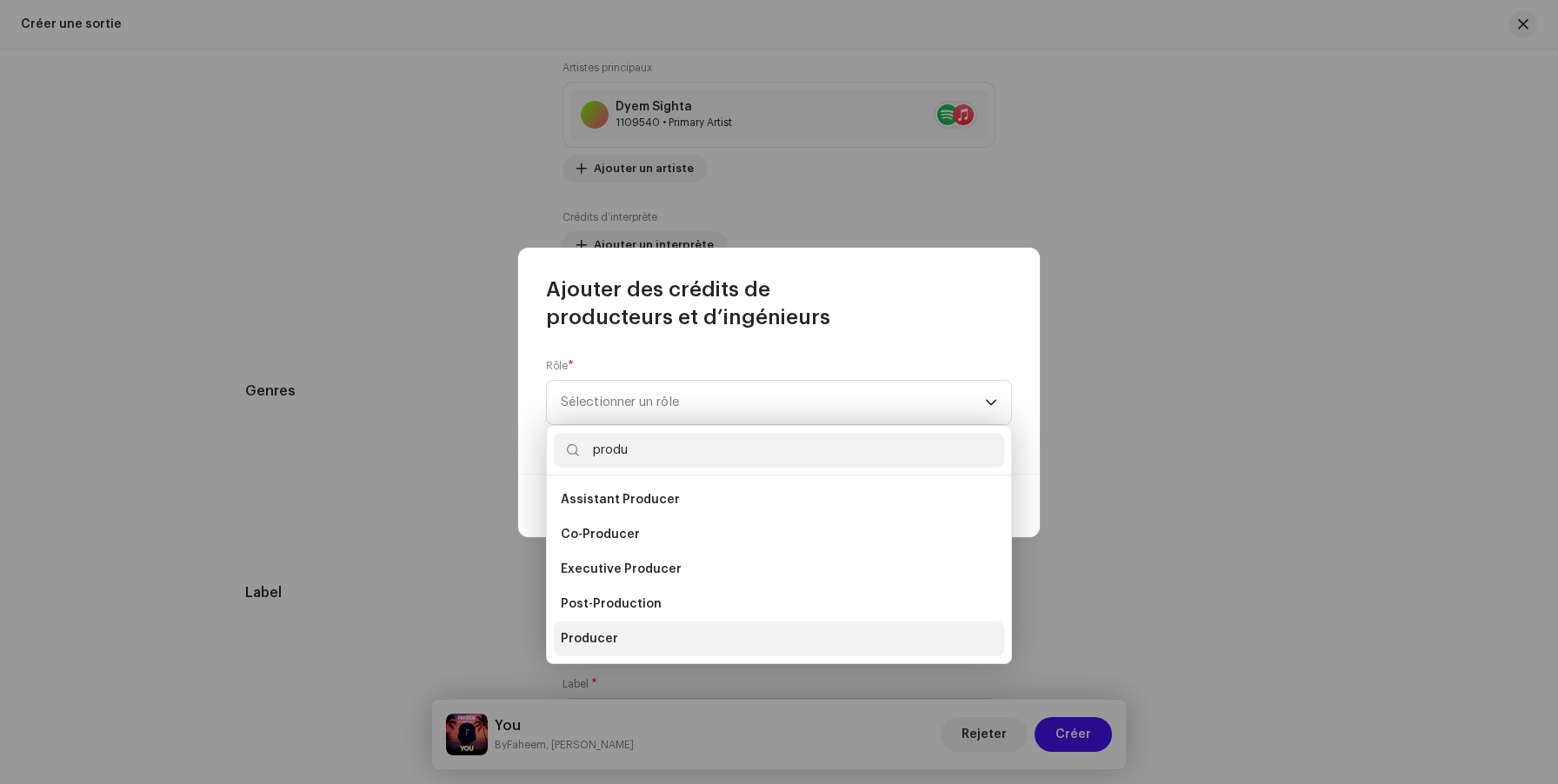
type input "produ"
click at [594, 649] on li "Producer" at bounding box center [779, 638] width 450 height 35
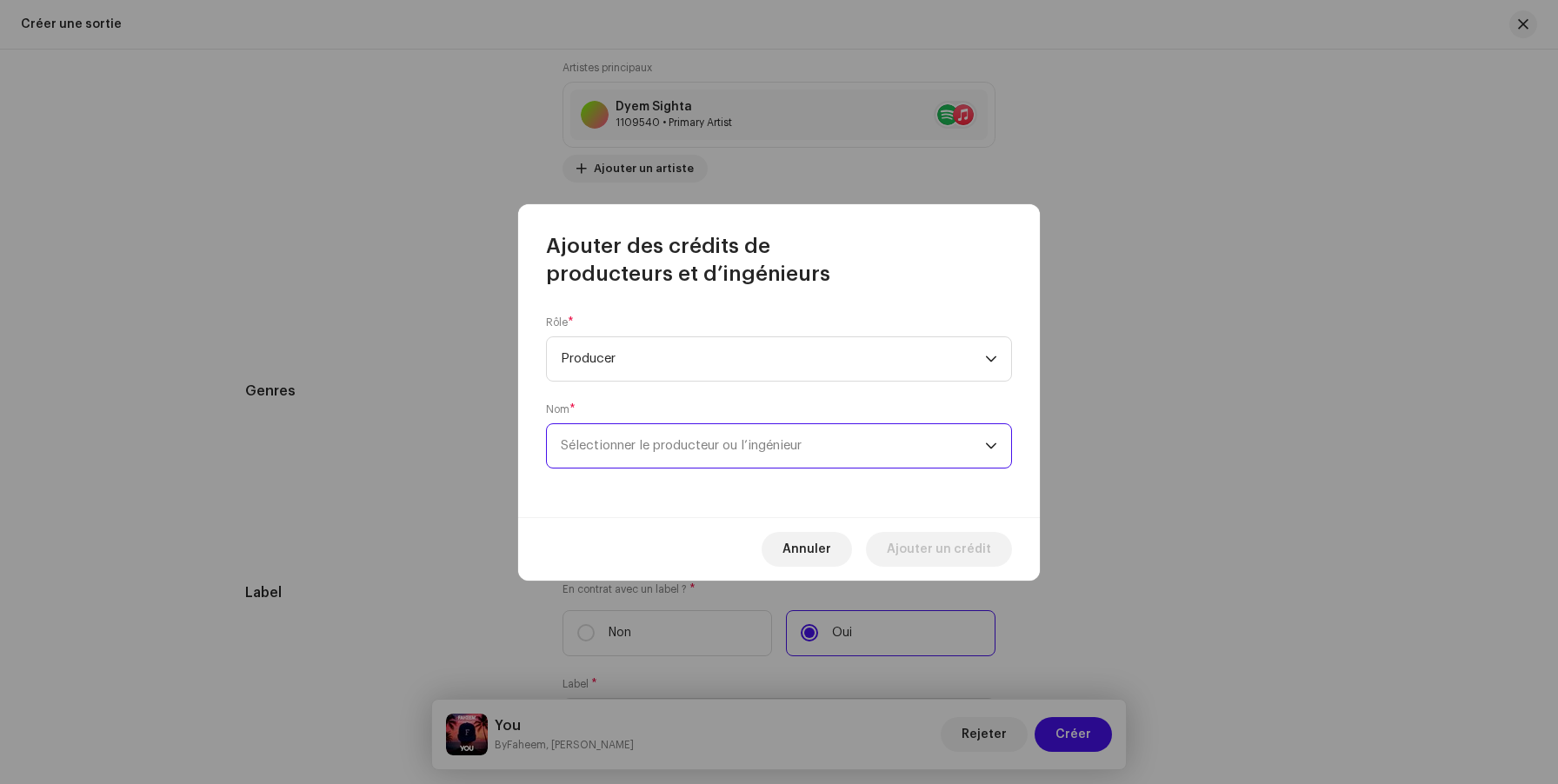
click at [679, 463] on span "Sélectionner le producteur ou l’ingénieur" at bounding box center [773, 446] width 424 height 44
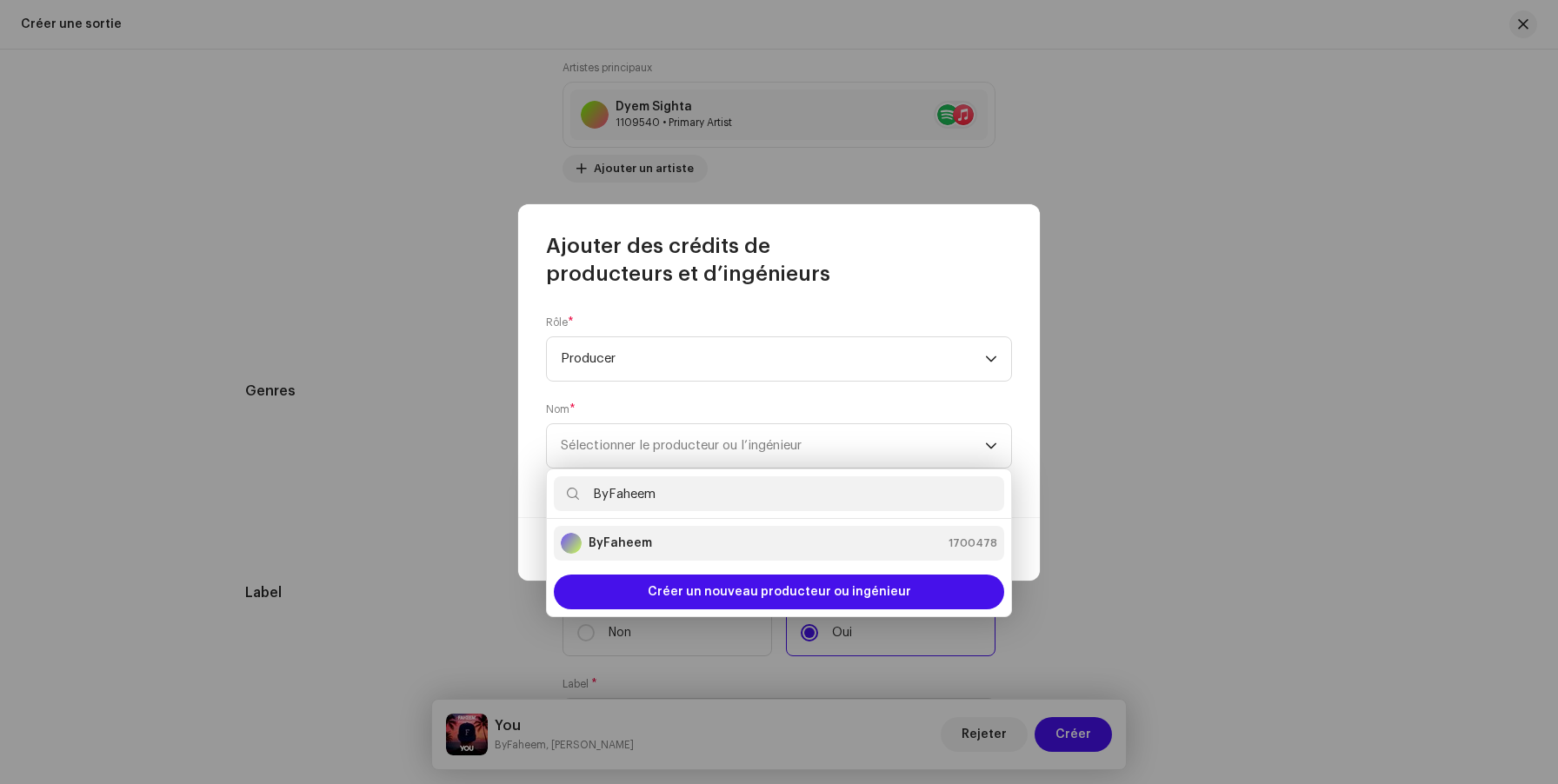
type input "ByFaheem"
click at [646, 548] on strong "ByFaheem" at bounding box center [621, 543] width 64 height 18
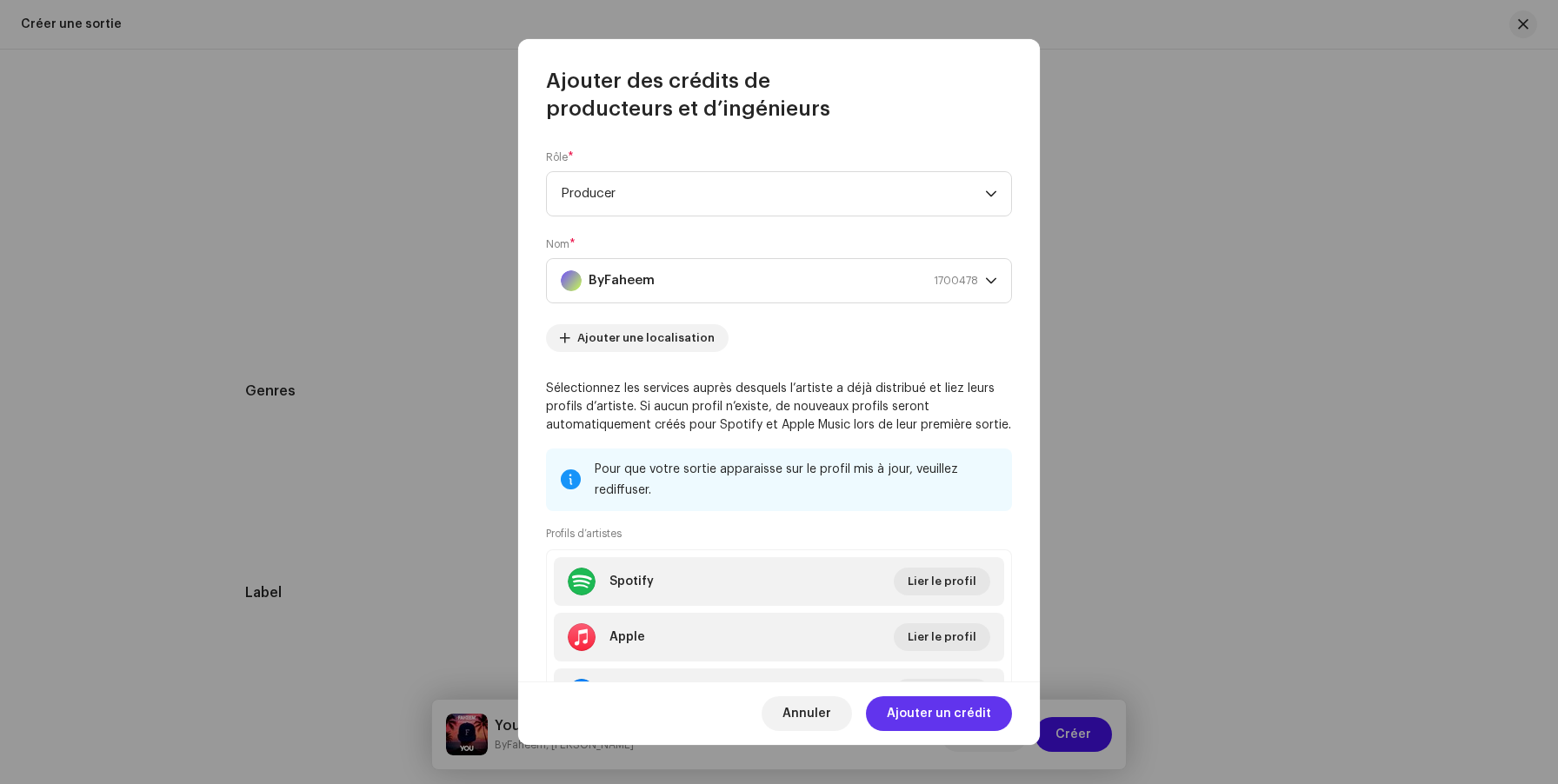
click at [903, 720] on span "Ajouter un crédit" at bounding box center [939, 713] width 105 height 35
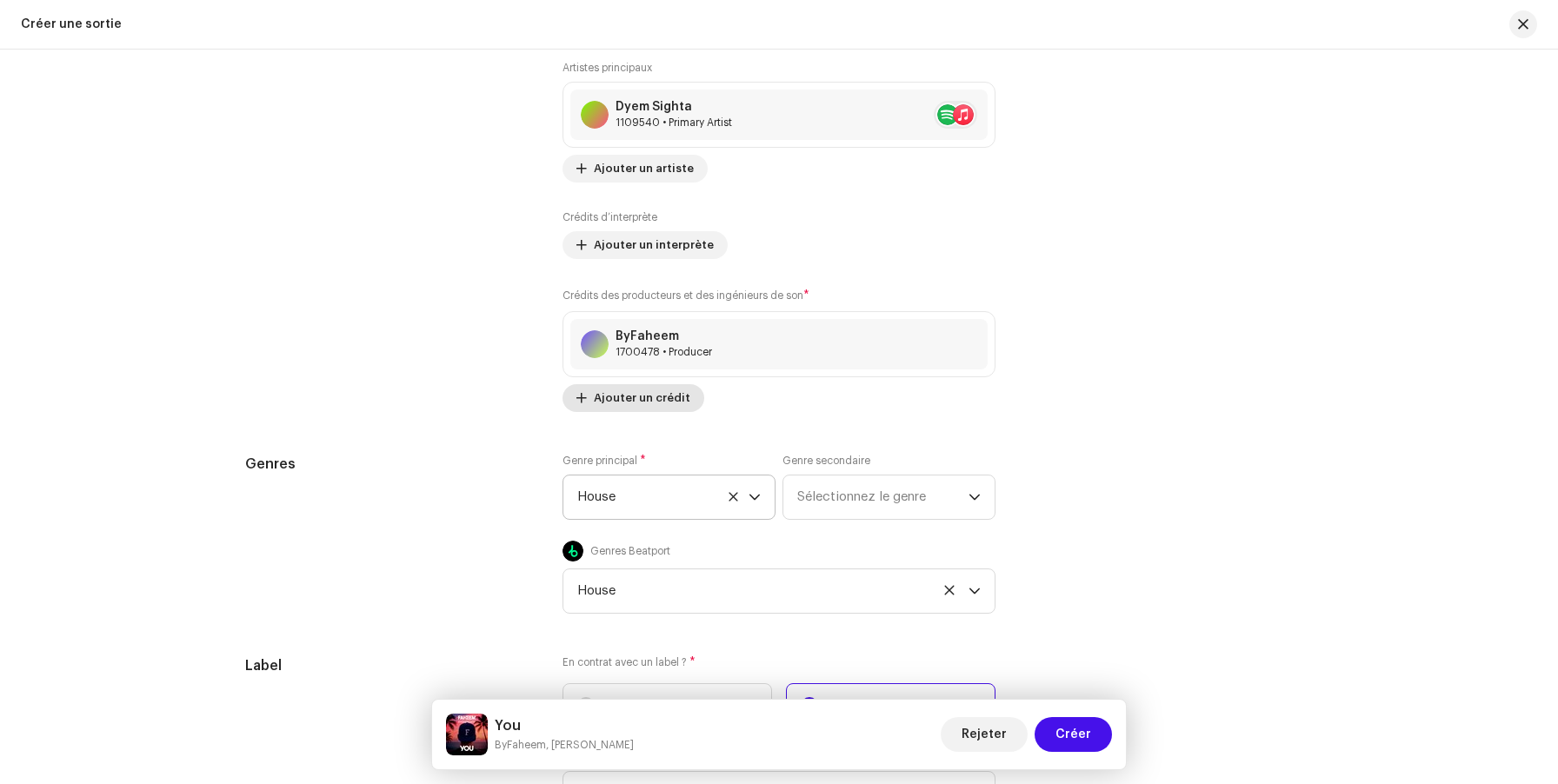
click at [631, 396] on span "Ajouter un crédit" at bounding box center [641, 397] width 96 height 35
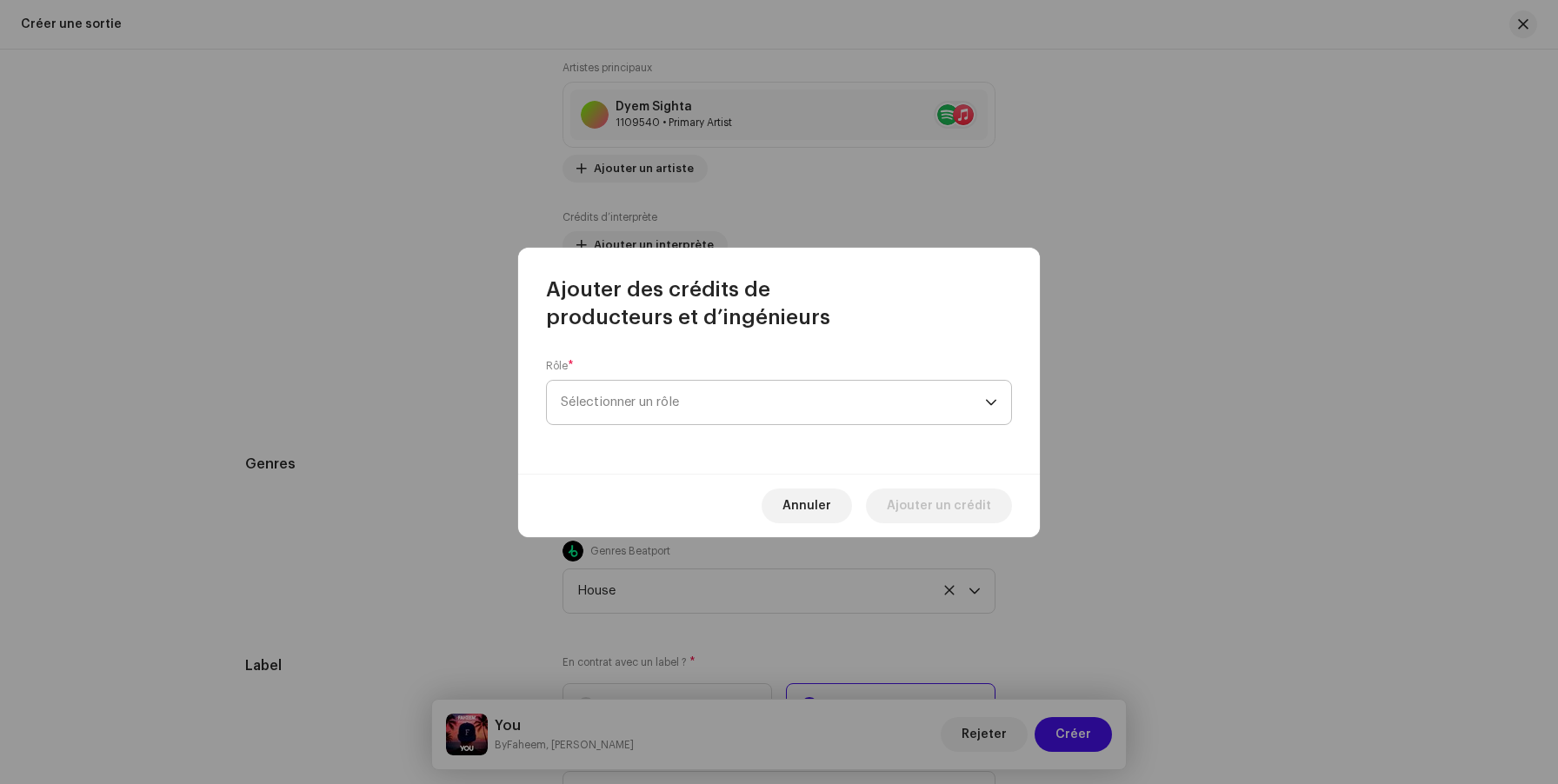
click at [640, 403] on span "Sélectionner un rôle" at bounding box center [773, 402] width 424 height 44
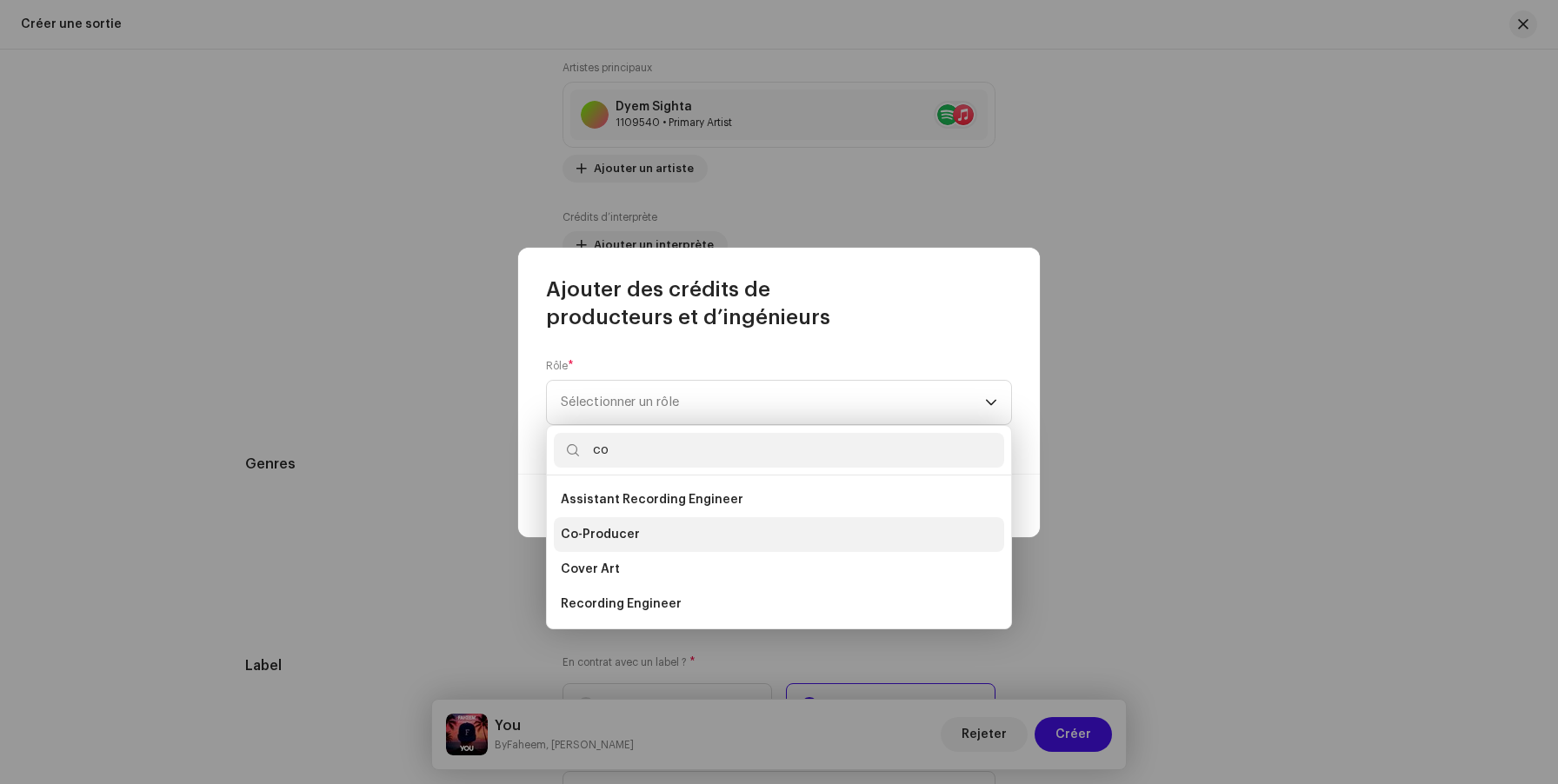
type input "co"
click at [632, 533] on span "Co-Producer" at bounding box center [600, 535] width 79 height 18
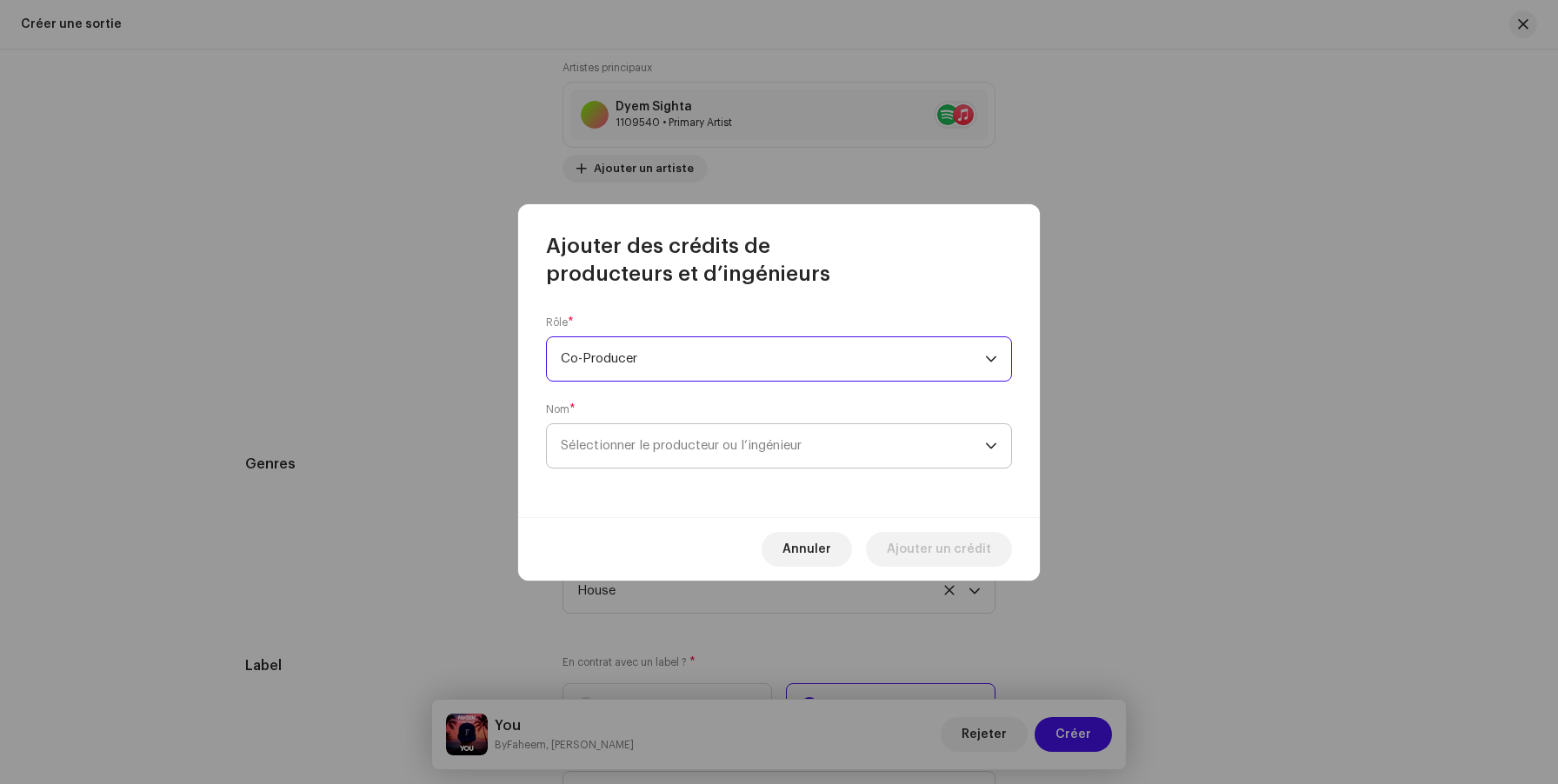
click at [636, 443] on span "Sélectionner le producteur ou l’ingénieur" at bounding box center [681, 446] width 241 height 13
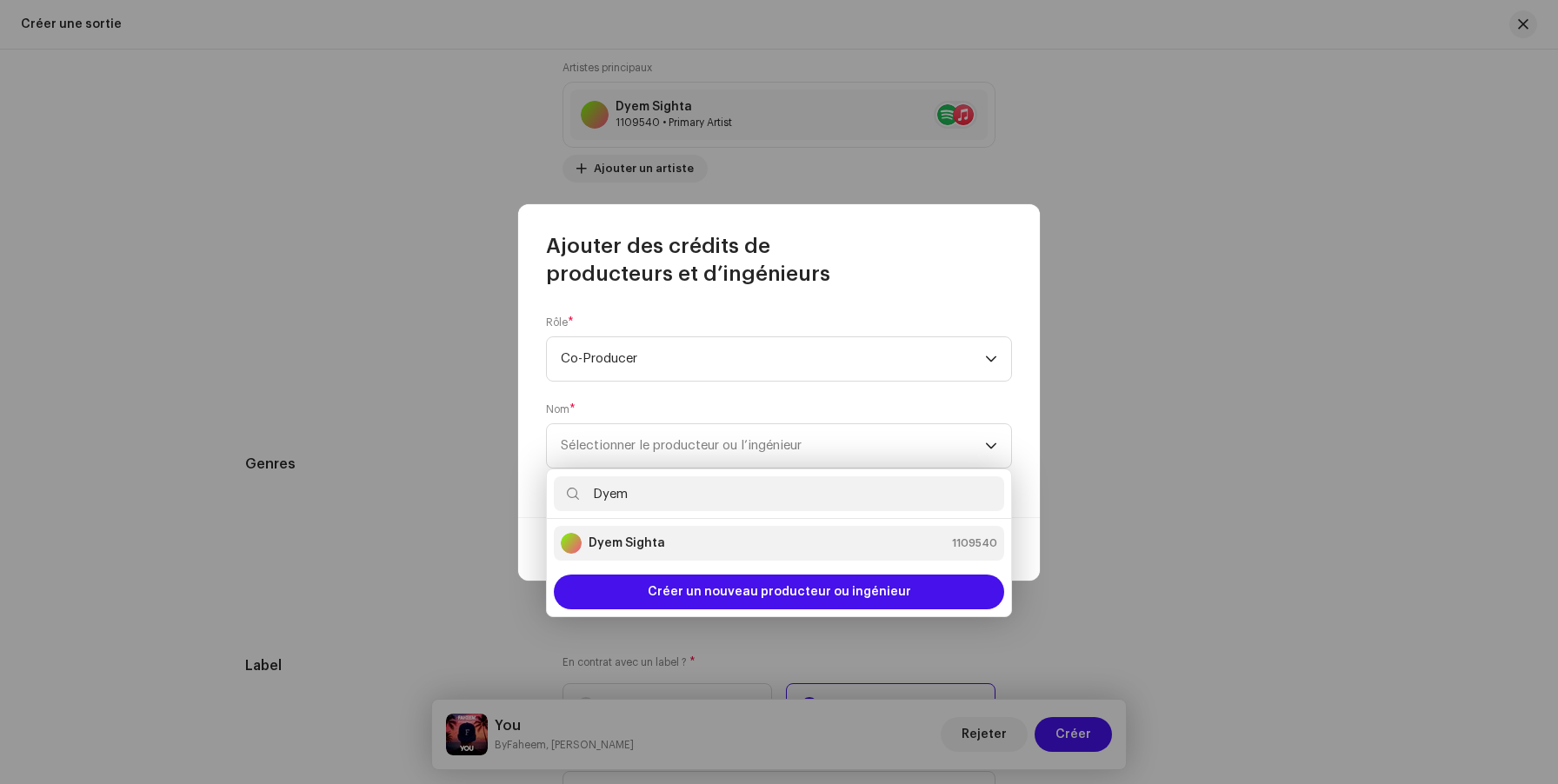
type input "Dyem"
click at [640, 546] on strong "Dyem Sighta" at bounding box center [627, 543] width 77 height 18
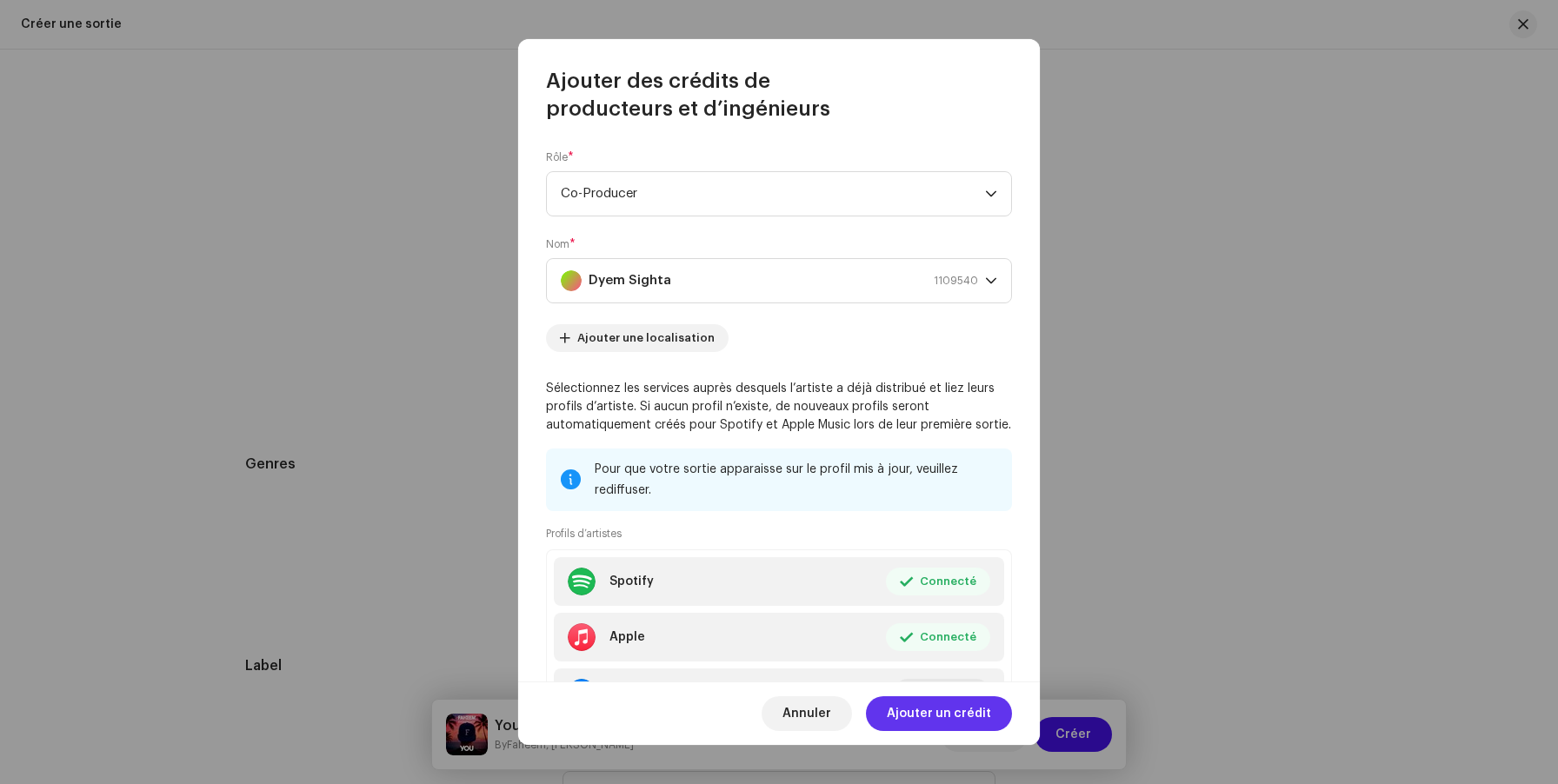
click at [947, 717] on span "Ajouter un crédit" at bounding box center [939, 713] width 105 height 35
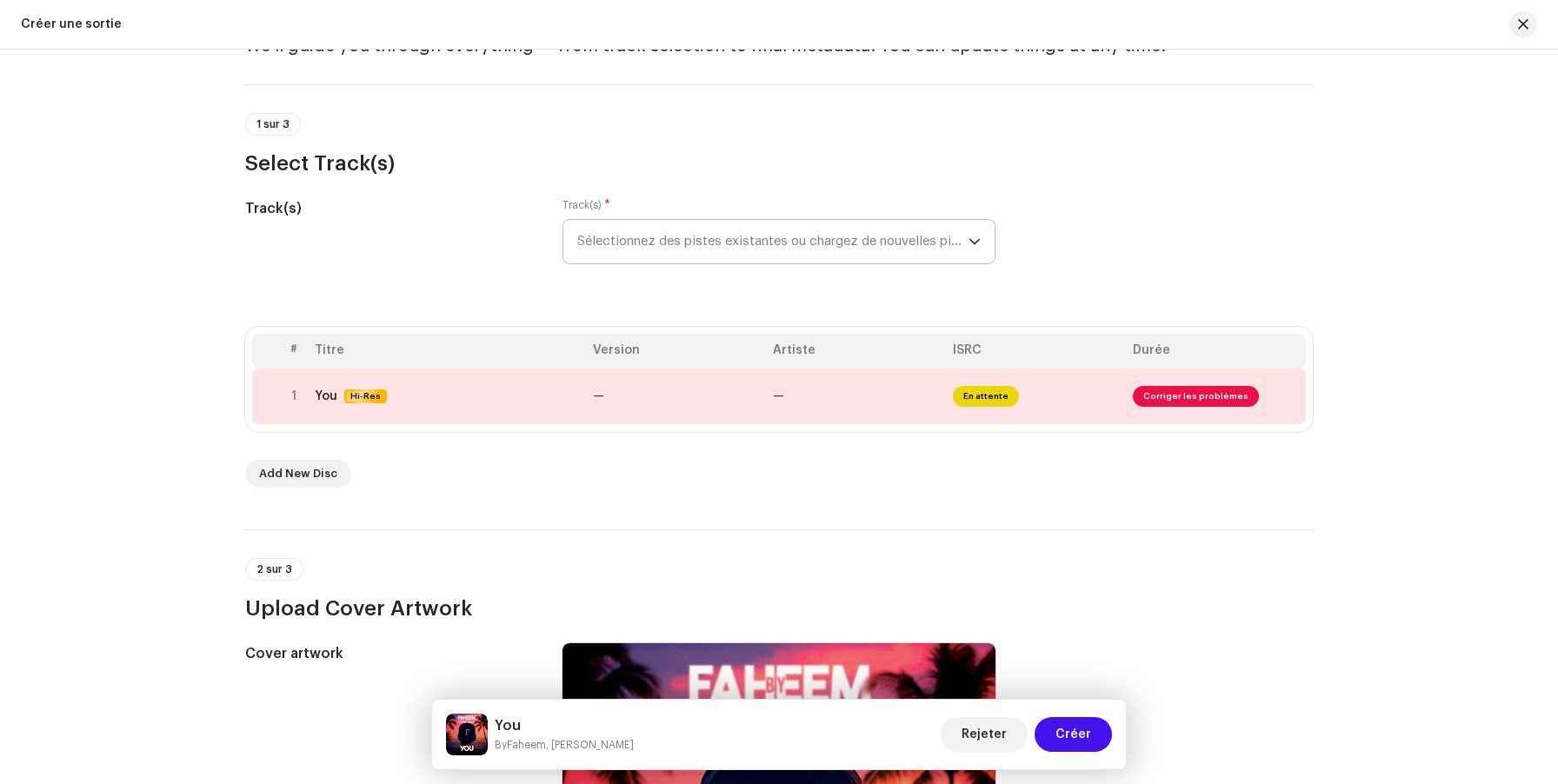
scroll to position [0, 0]
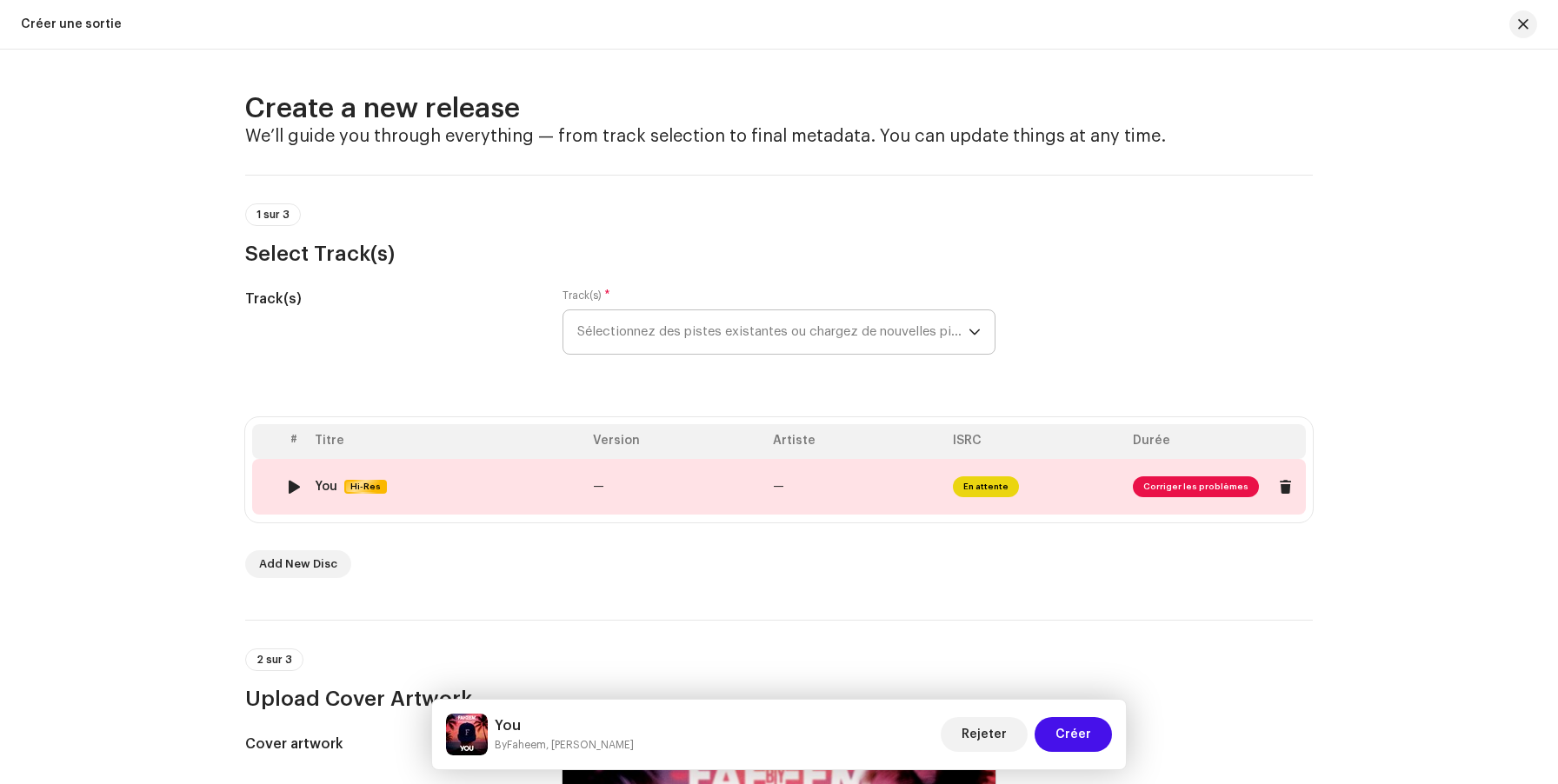
click at [846, 477] on td "—" at bounding box center [856, 487] width 180 height 56
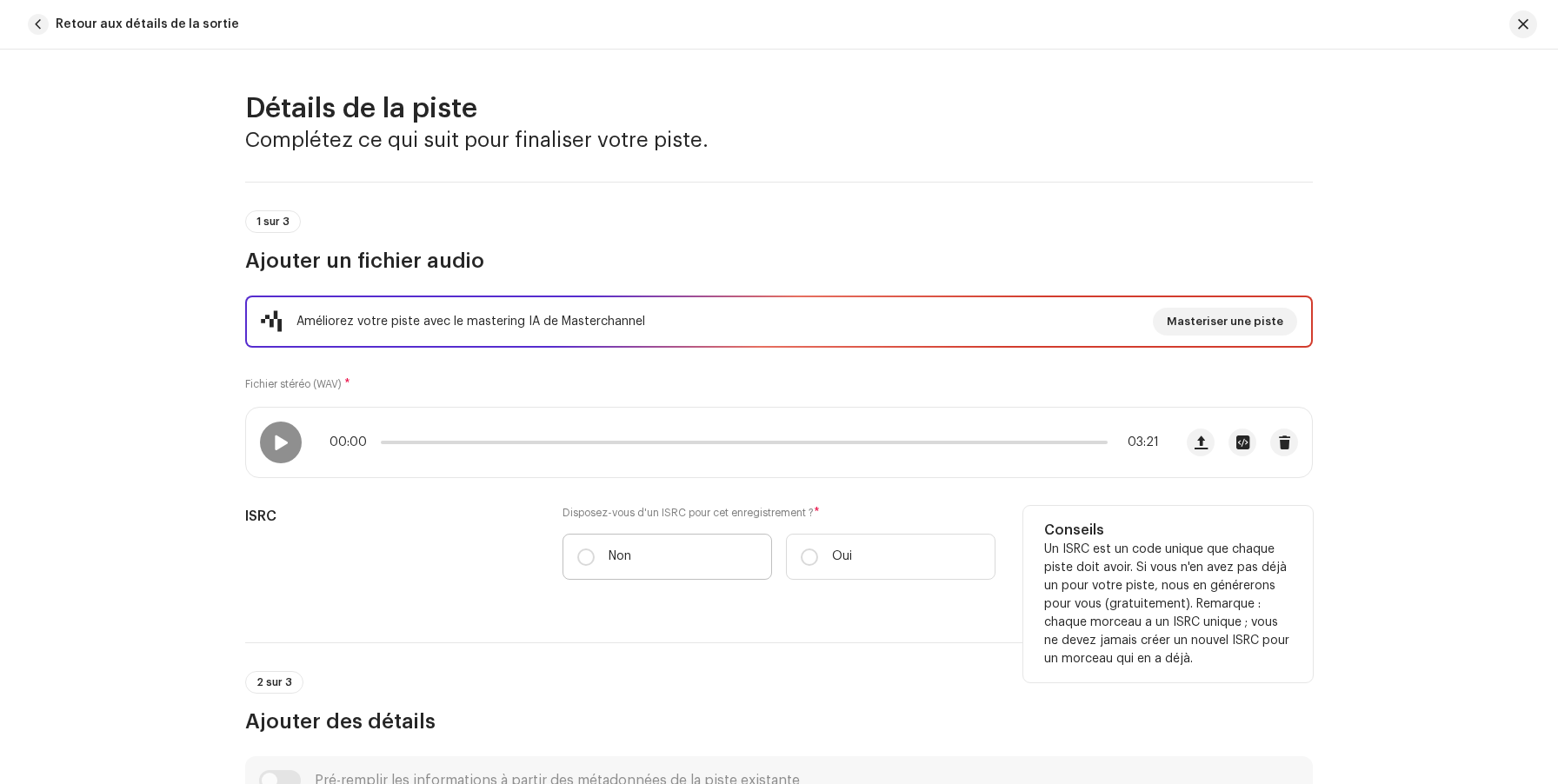
click at [616, 563] on p "Non" at bounding box center [620, 557] width 22 height 19
click at [594, 563] on input "Non" at bounding box center [586, 557] width 18 height 18
radio input "true"
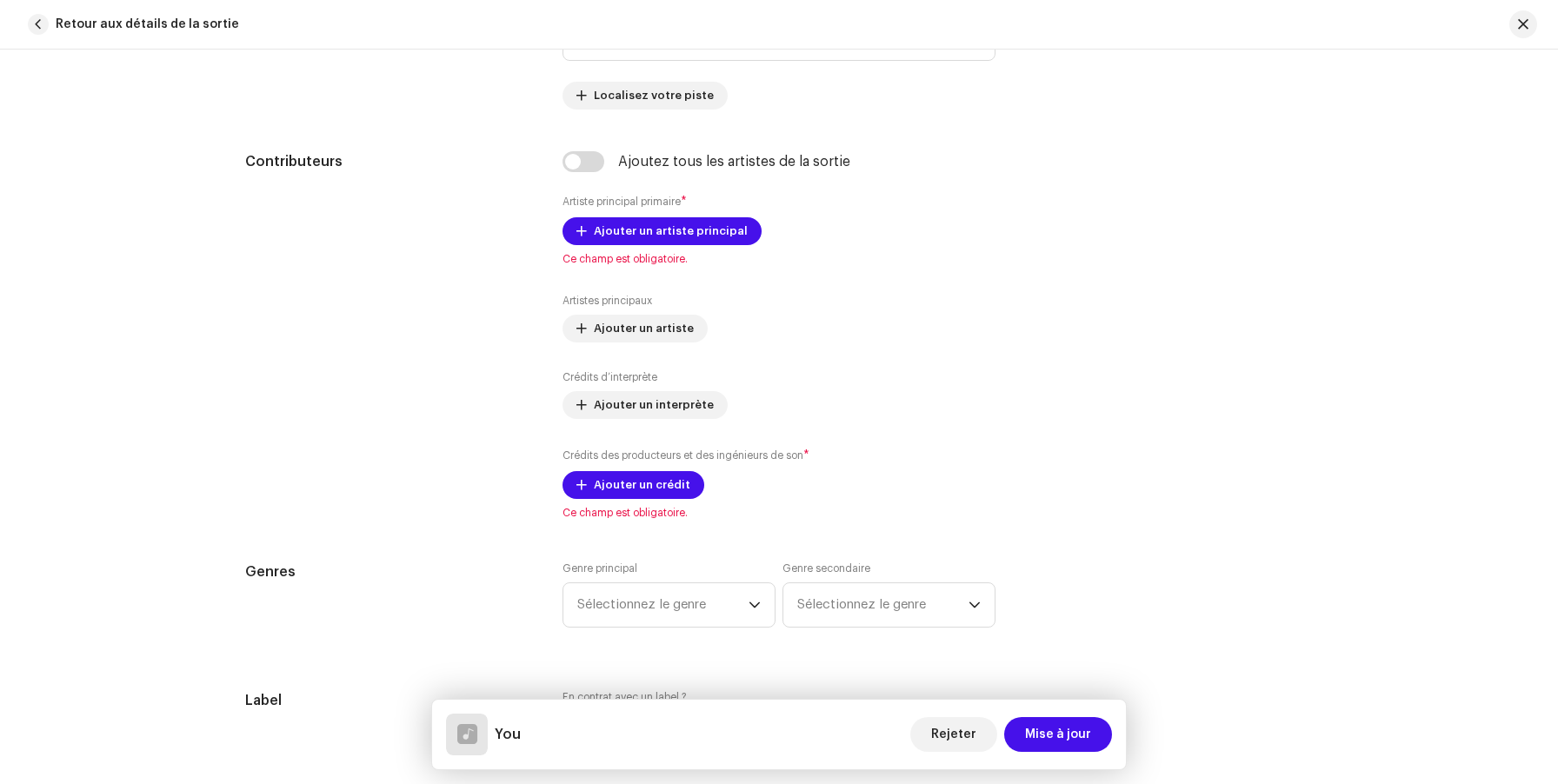
scroll to position [981, 0]
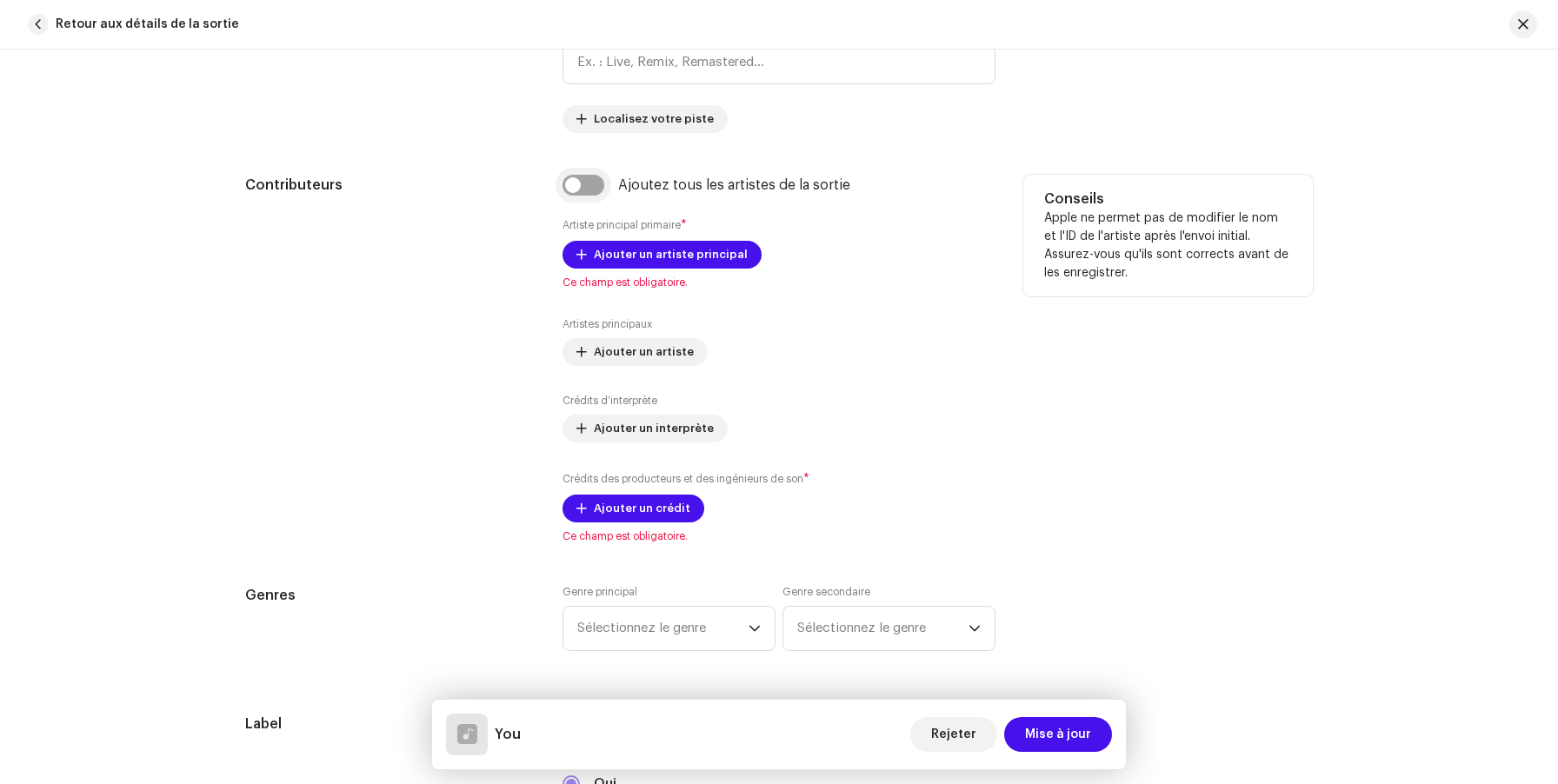
click at [579, 184] on input "checkbox" at bounding box center [583, 185] width 42 height 21
checkbox input "true"
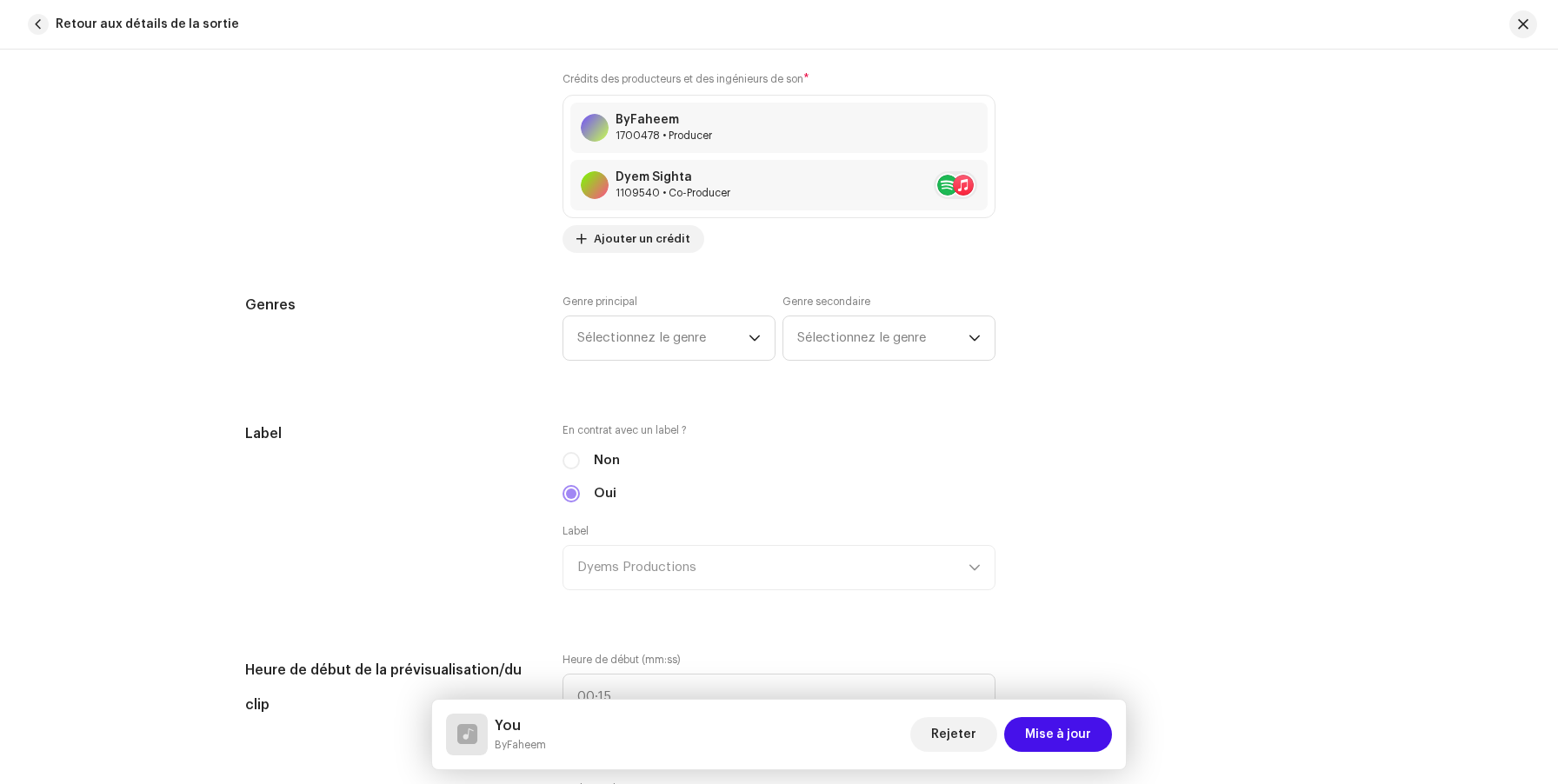
scroll to position [1545, 0]
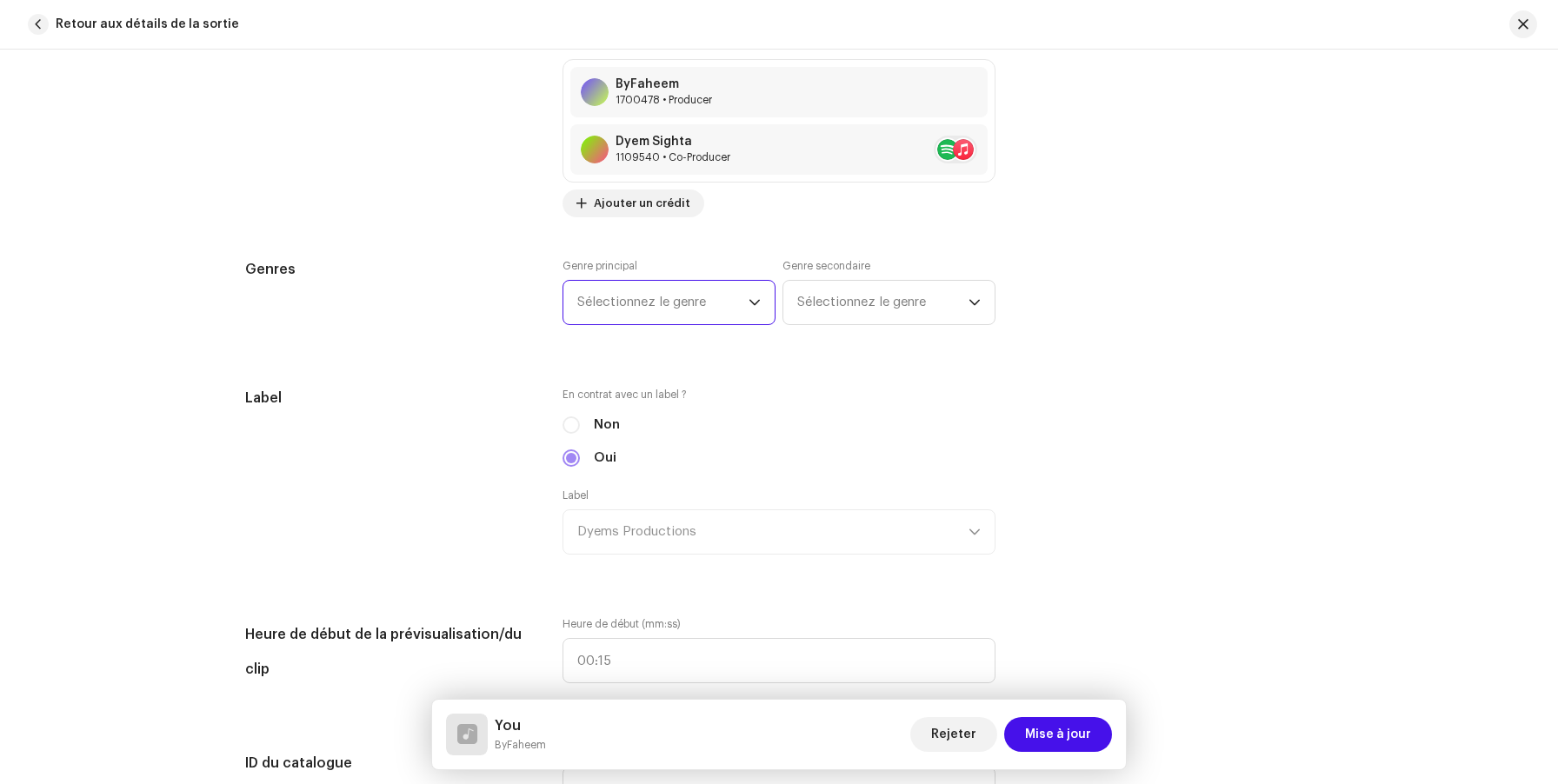
click at [676, 308] on span "Sélectionnez le genre" at bounding box center [663, 302] width 171 height 44
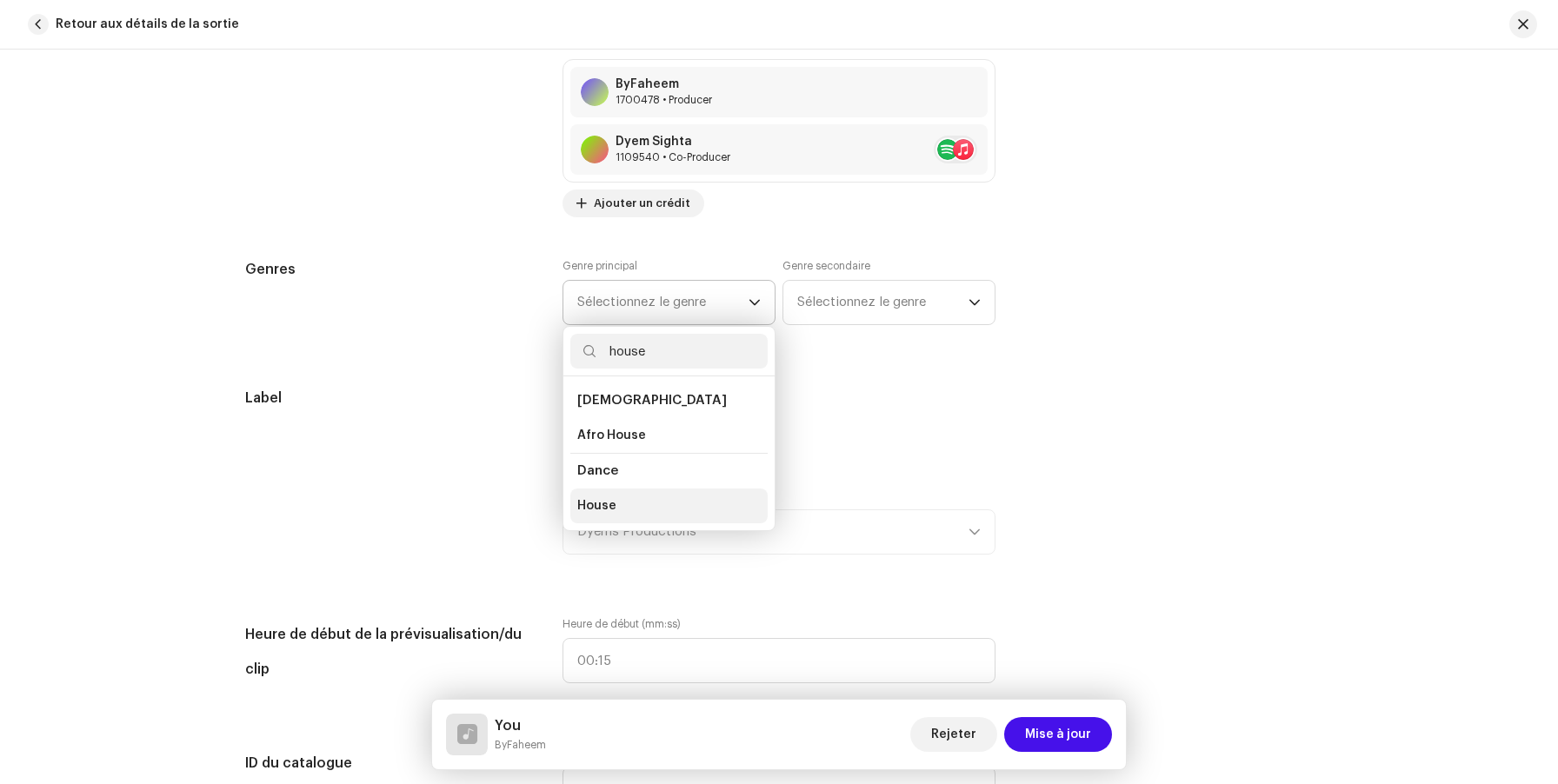
type input "house"
click at [629, 500] on li "House" at bounding box center [668, 506] width 197 height 35
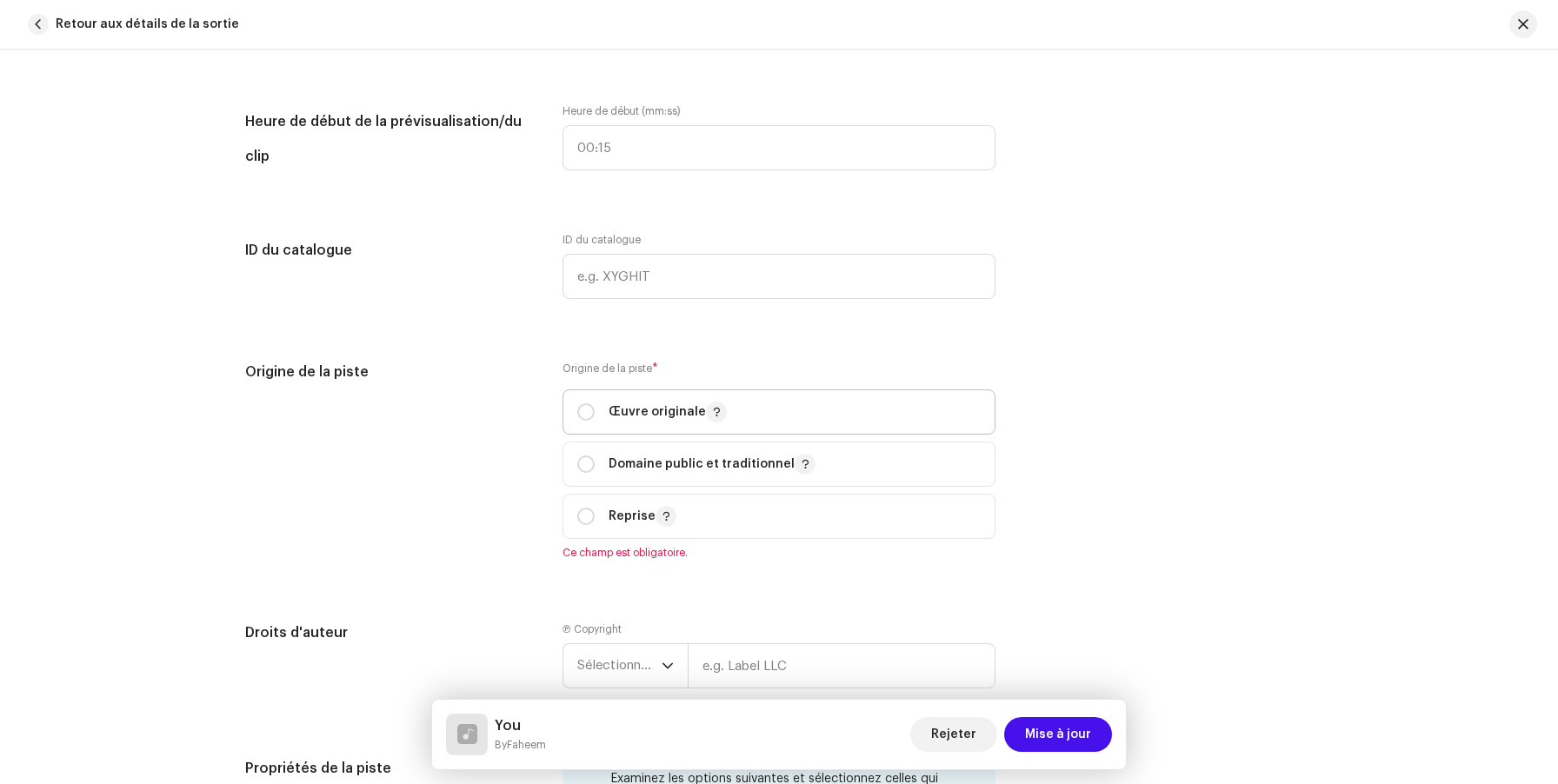
scroll to position [2103, 0]
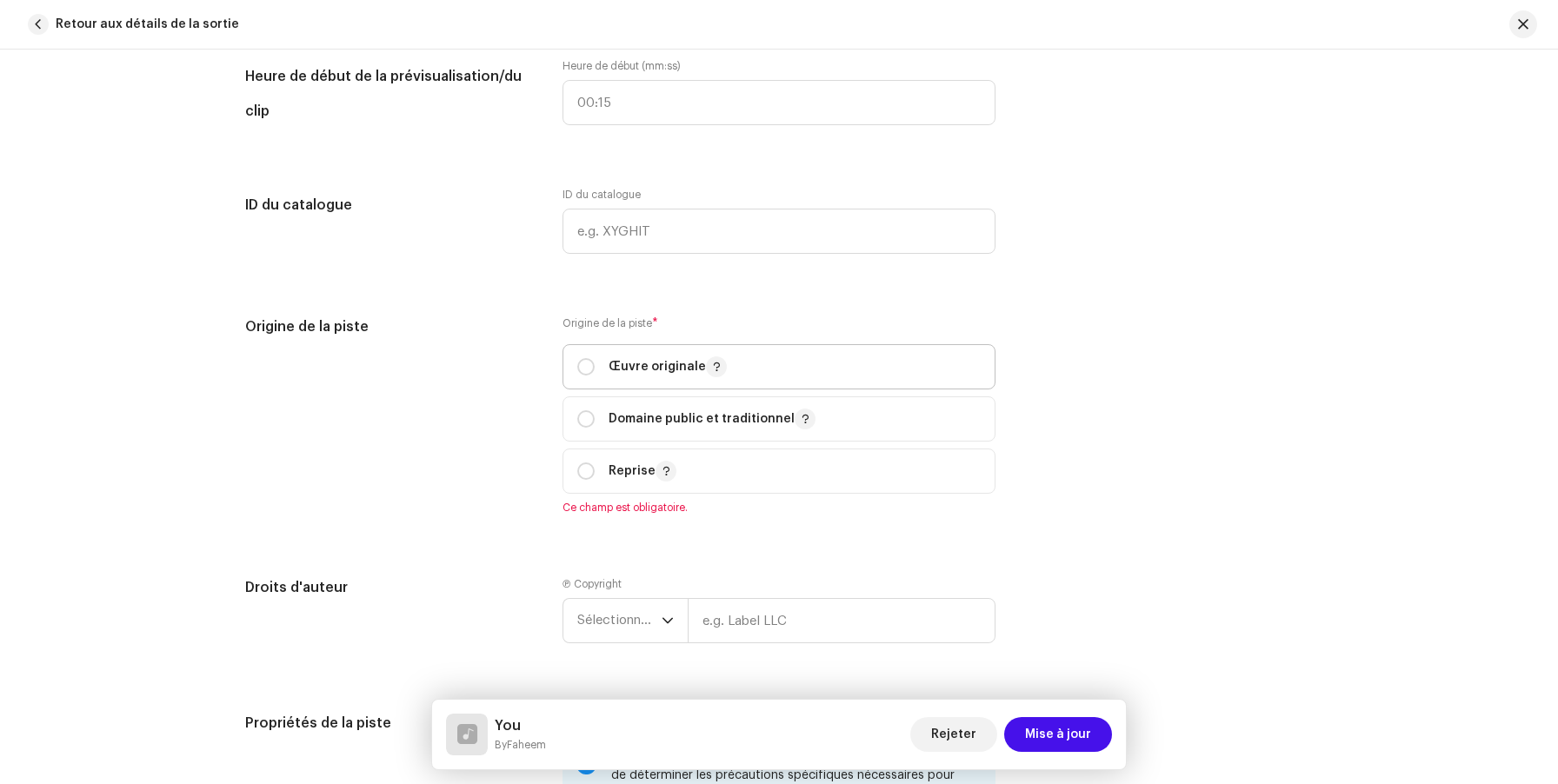
click at [581, 382] on span "Œuvre originale" at bounding box center [779, 366] width 404 height 44
radio input "true"
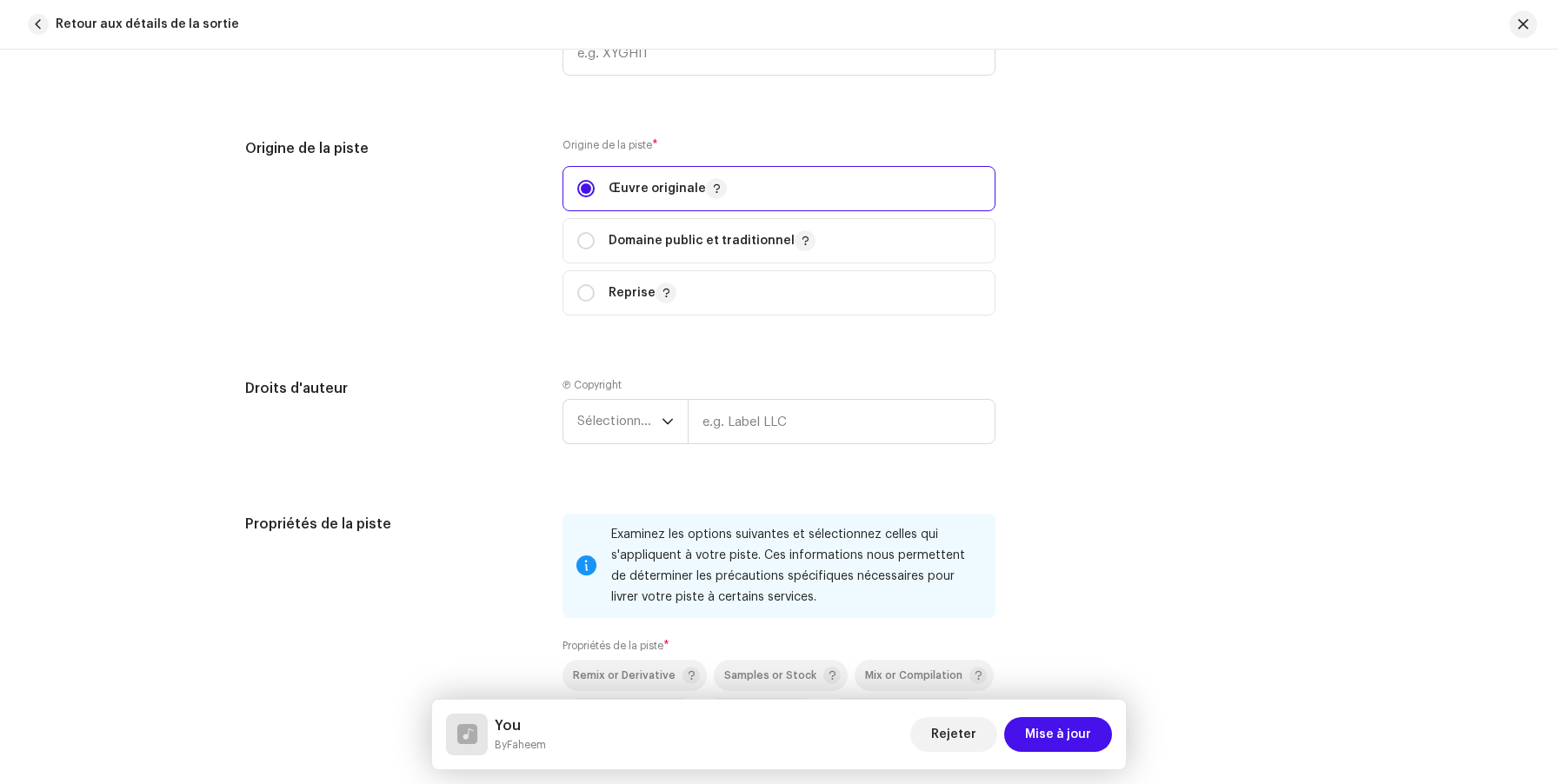
scroll to position [2323, 0]
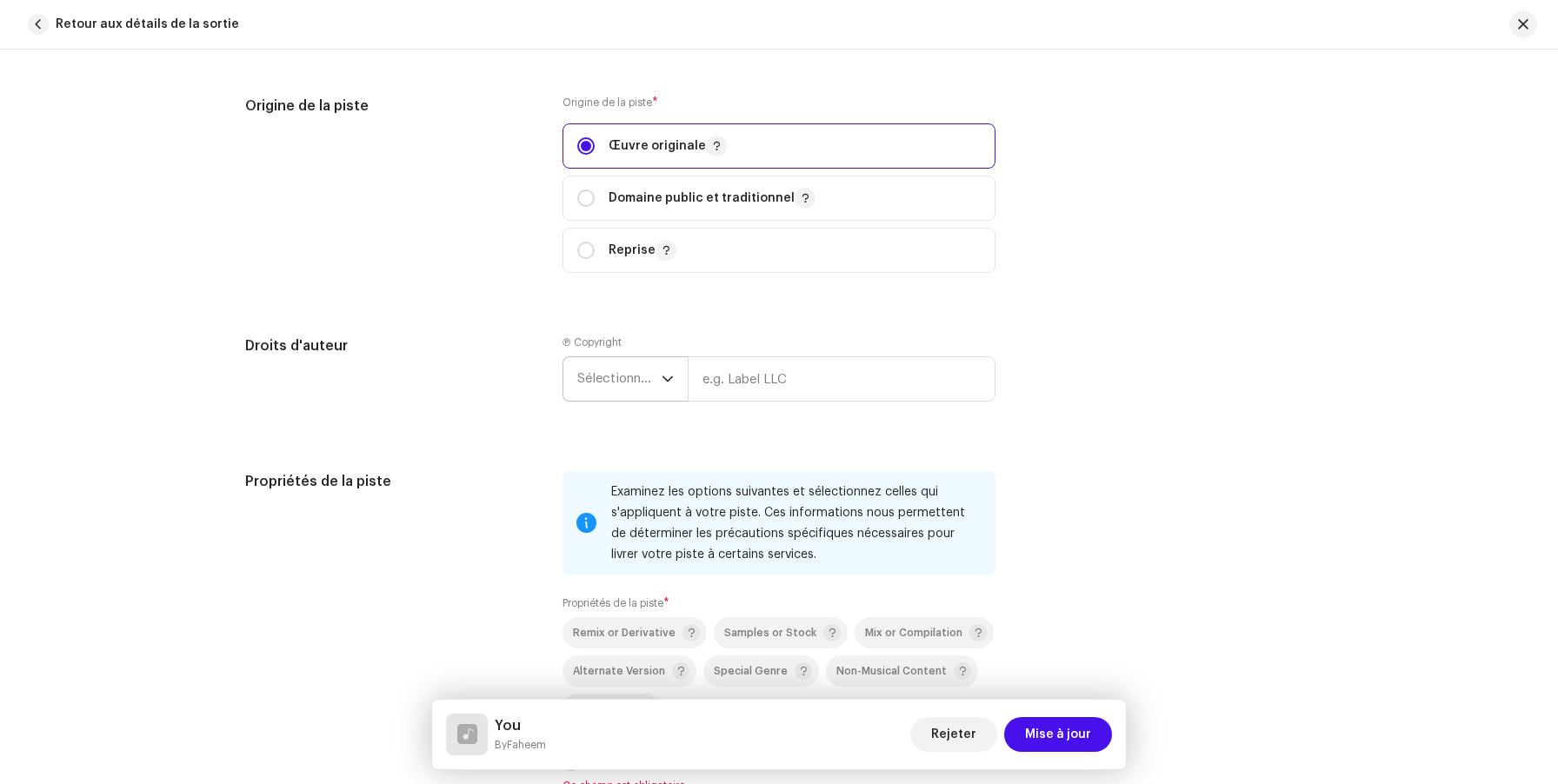
click at [609, 372] on span "Sélectionner une année" at bounding box center [620, 378] width 84 height 44
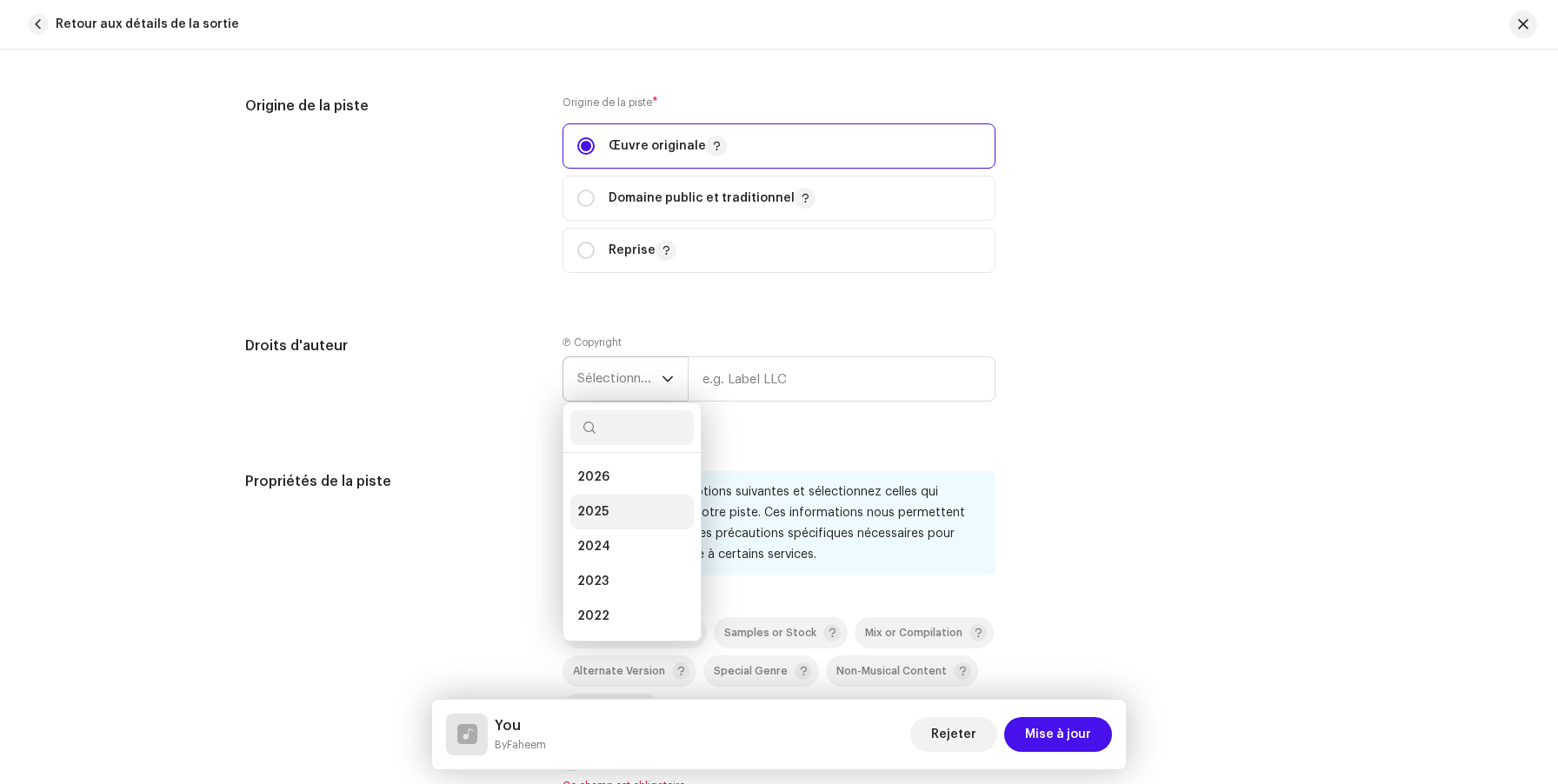
click at [611, 514] on li "2025" at bounding box center [632, 511] width 123 height 35
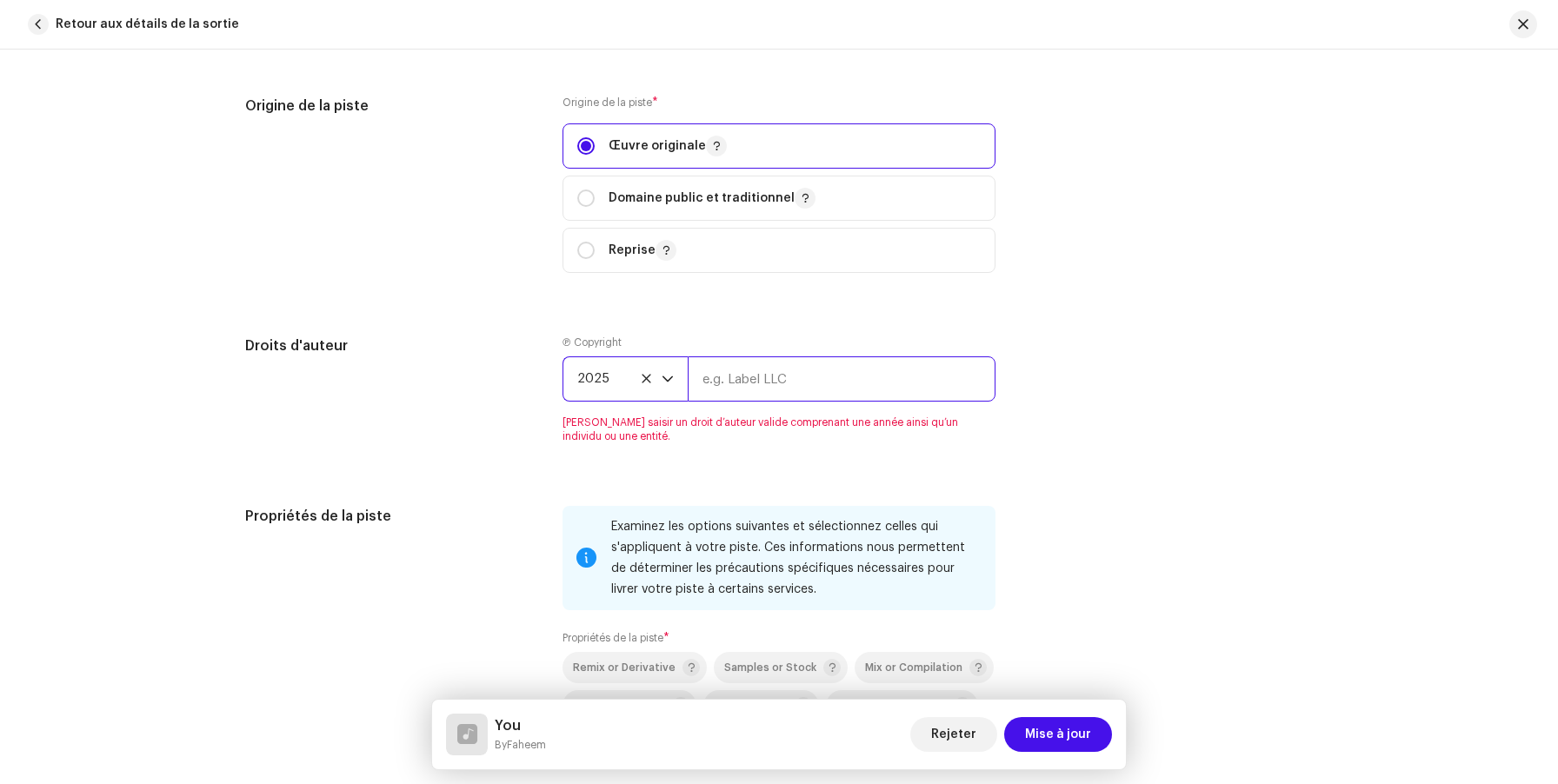
click at [880, 364] on input "text" at bounding box center [841, 378] width 307 height 45
paste input "DYEMS PRODUCTIONS"
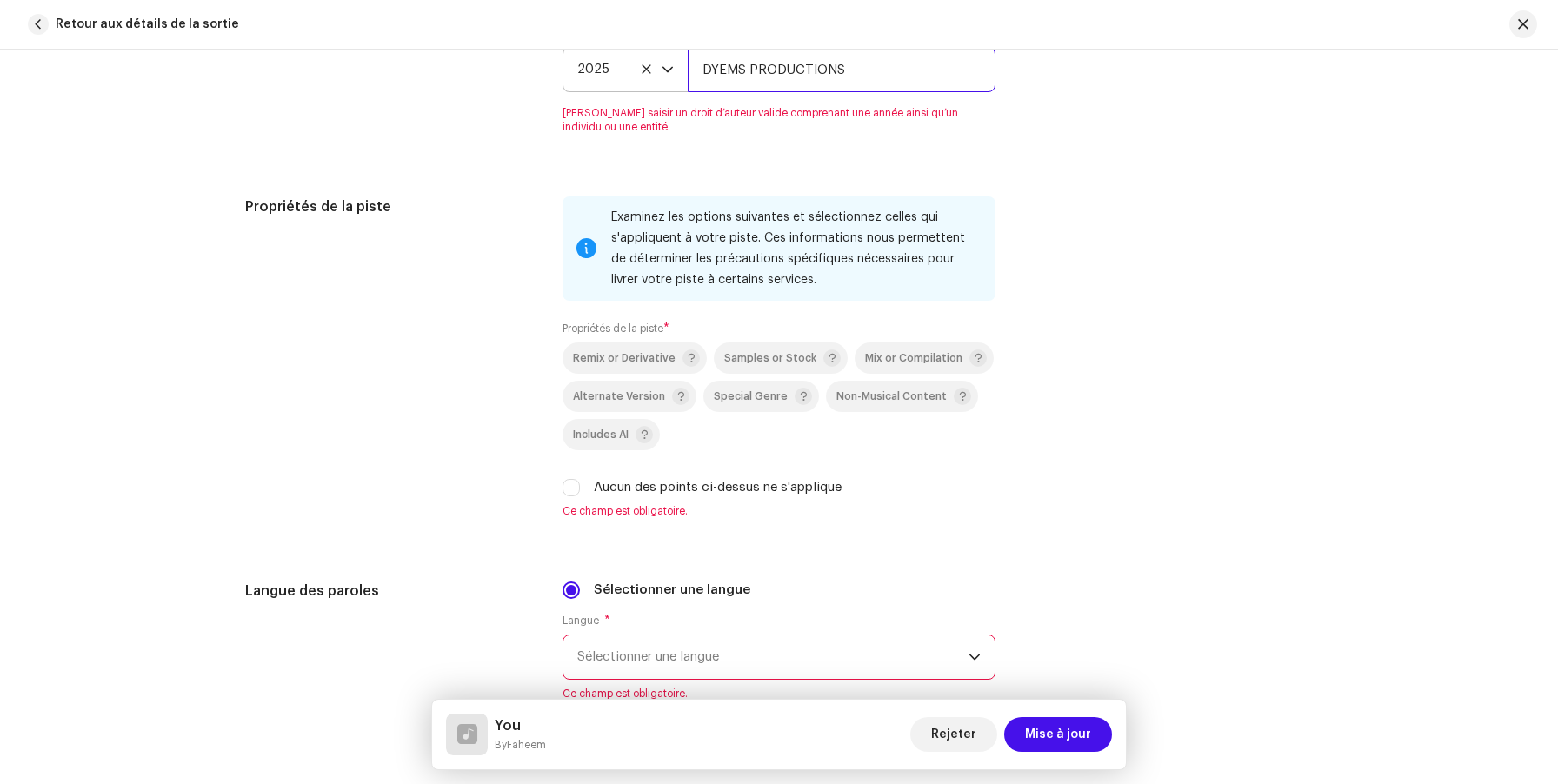
scroll to position [2670, 0]
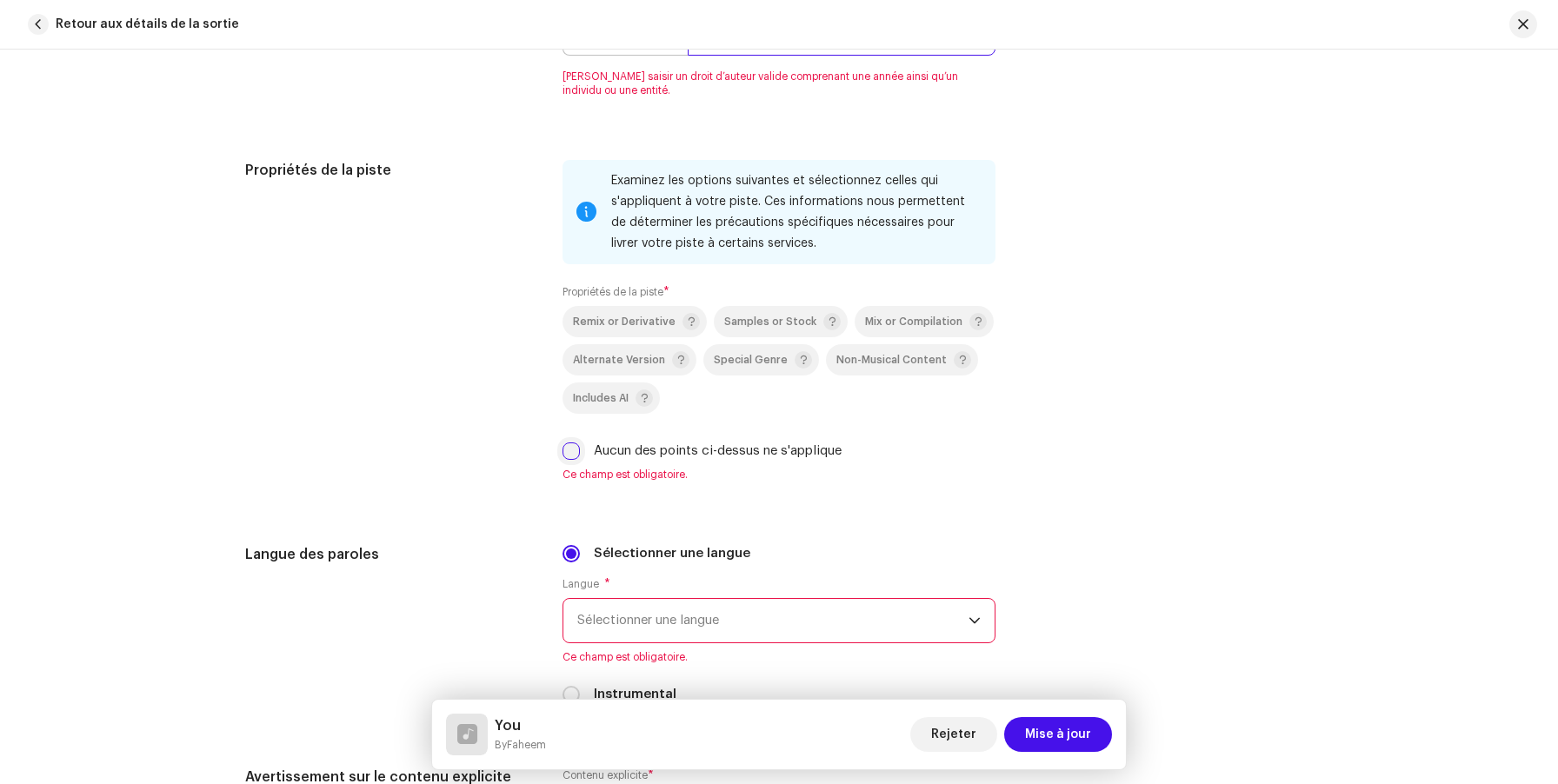
type input "DYEMS PRODUCTIONS"
click at [571, 460] on div "Examinez les options suivantes et sélectionnez celles qui s'appliquent à votre …" at bounding box center [779, 331] width 433 height 343
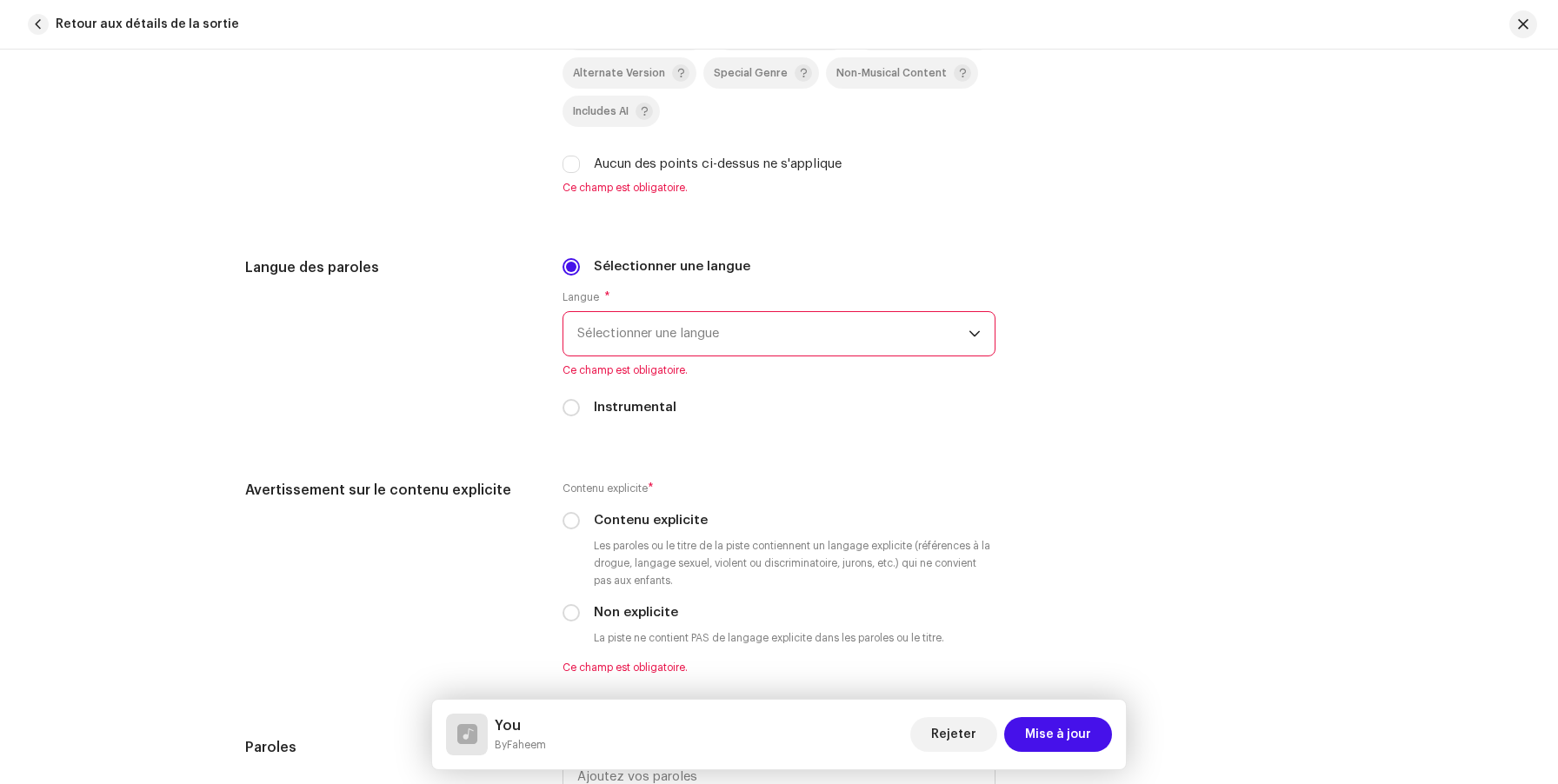
scroll to position [2911, 0]
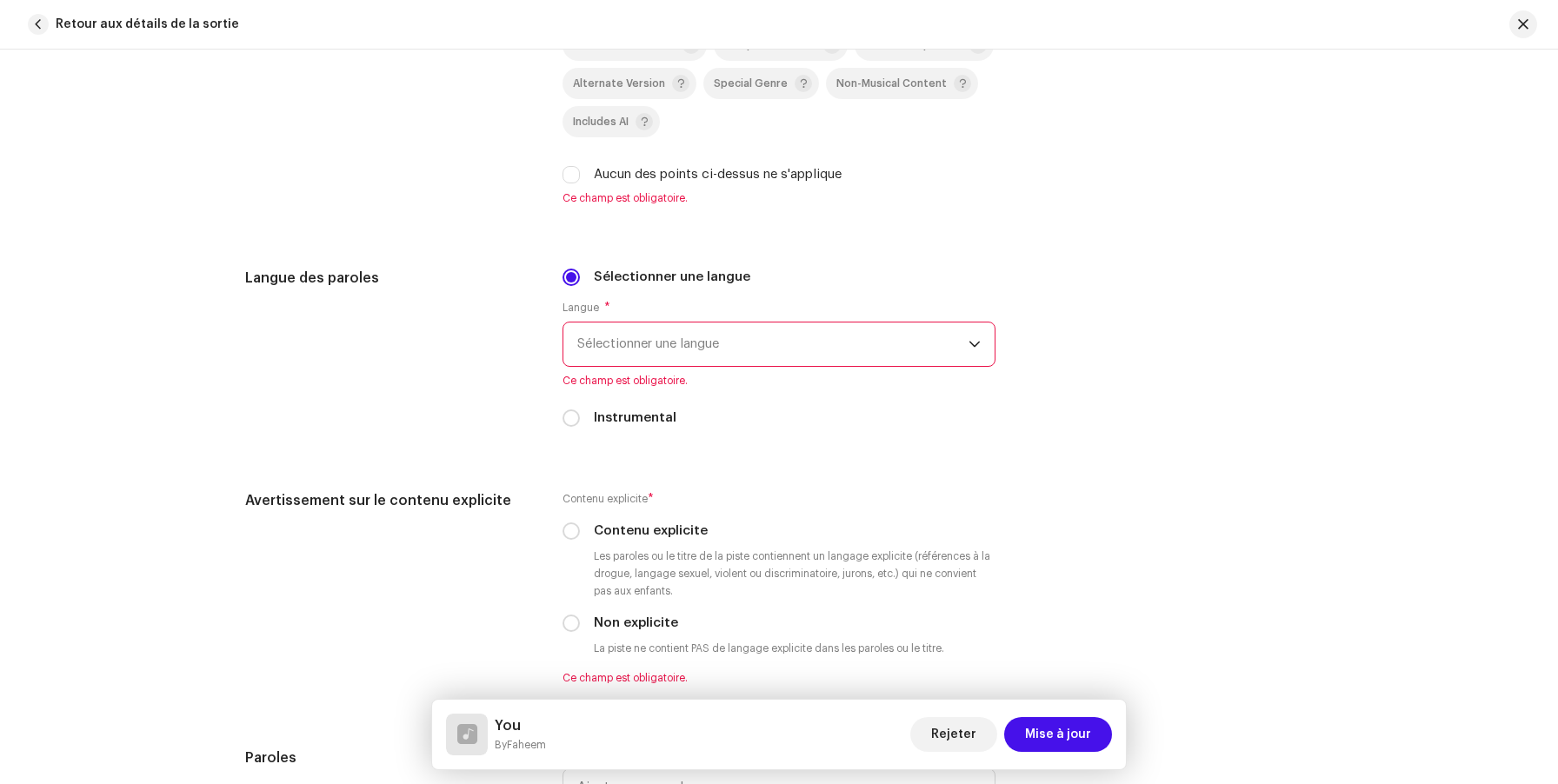
click at [576, 179] on div "Aucun des points ci-dessus ne s'applique" at bounding box center [779, 175] width 433 height 19
click at [567, 180] on input "Aucun des points ci-dessus ne s'applique" at bounding box center [571, 175] width 18 height 18
checkbox input "true"
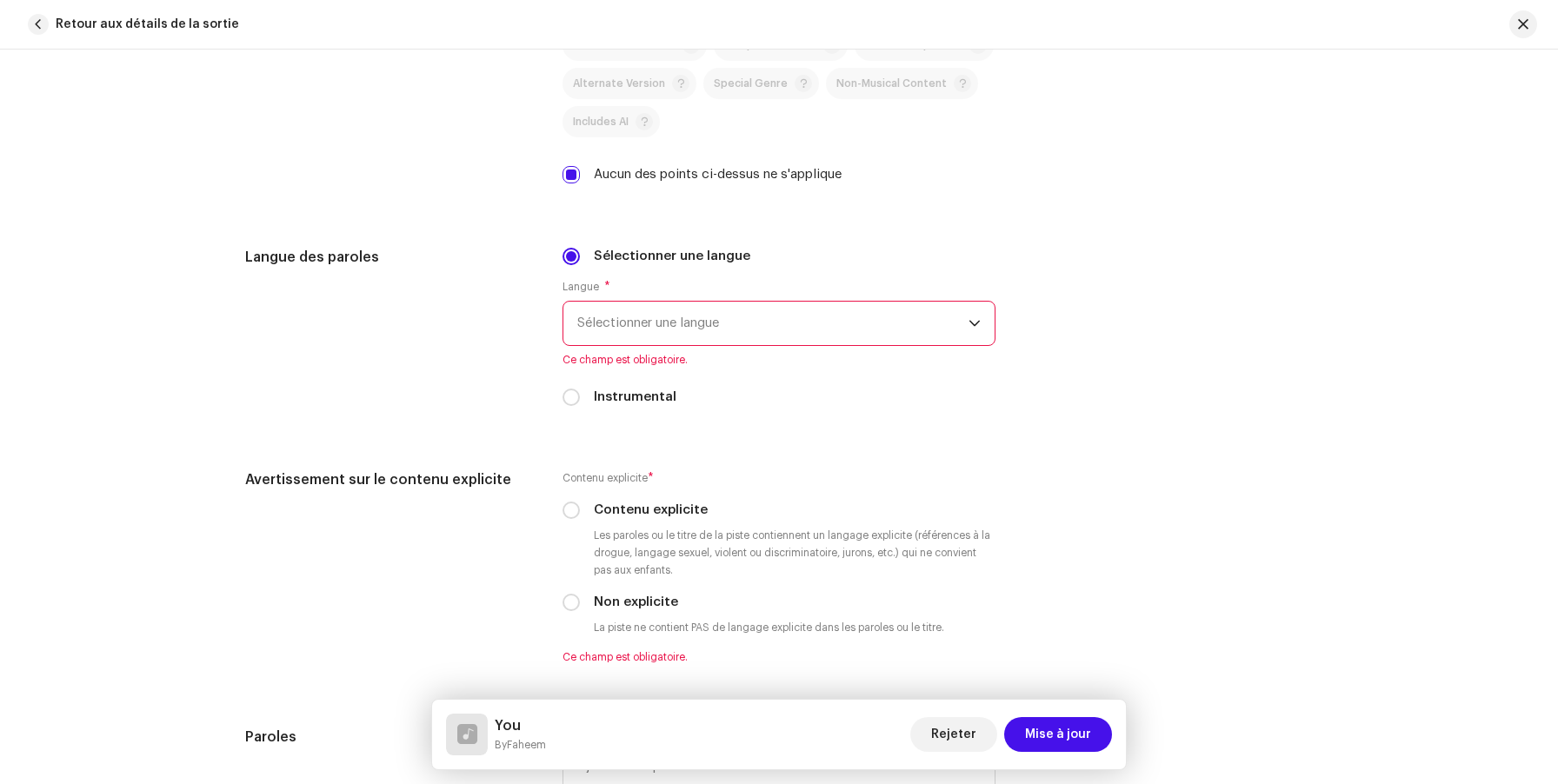
click at [666, 336] on span "Sélectionner une langue" at bounding box center [773, 323] width 392 height 44
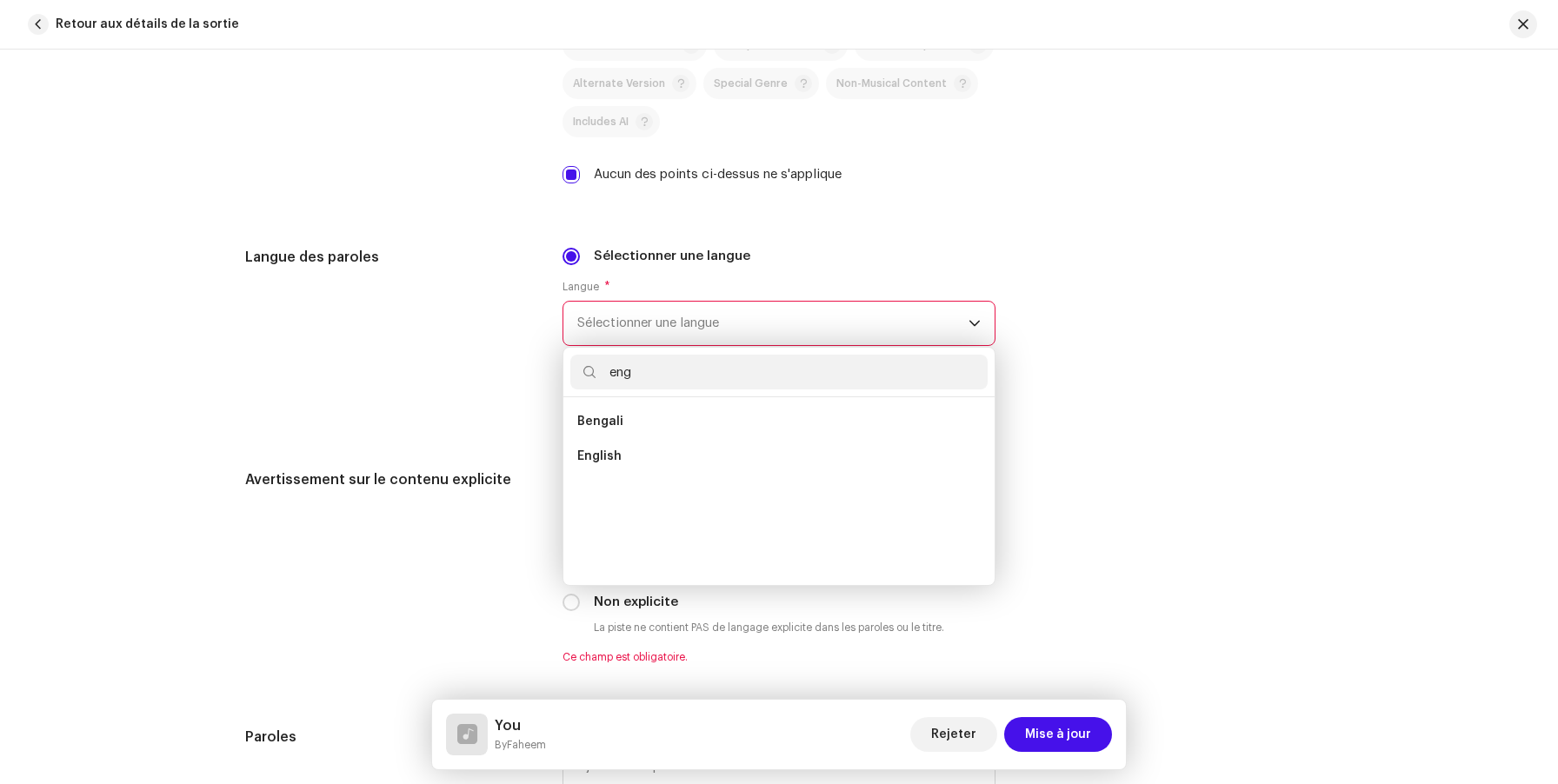
scroll to position [0, 0]
type input "eng"
click at [644, 445] on li "English" at bounding box center [779, 456] width 418 height 35
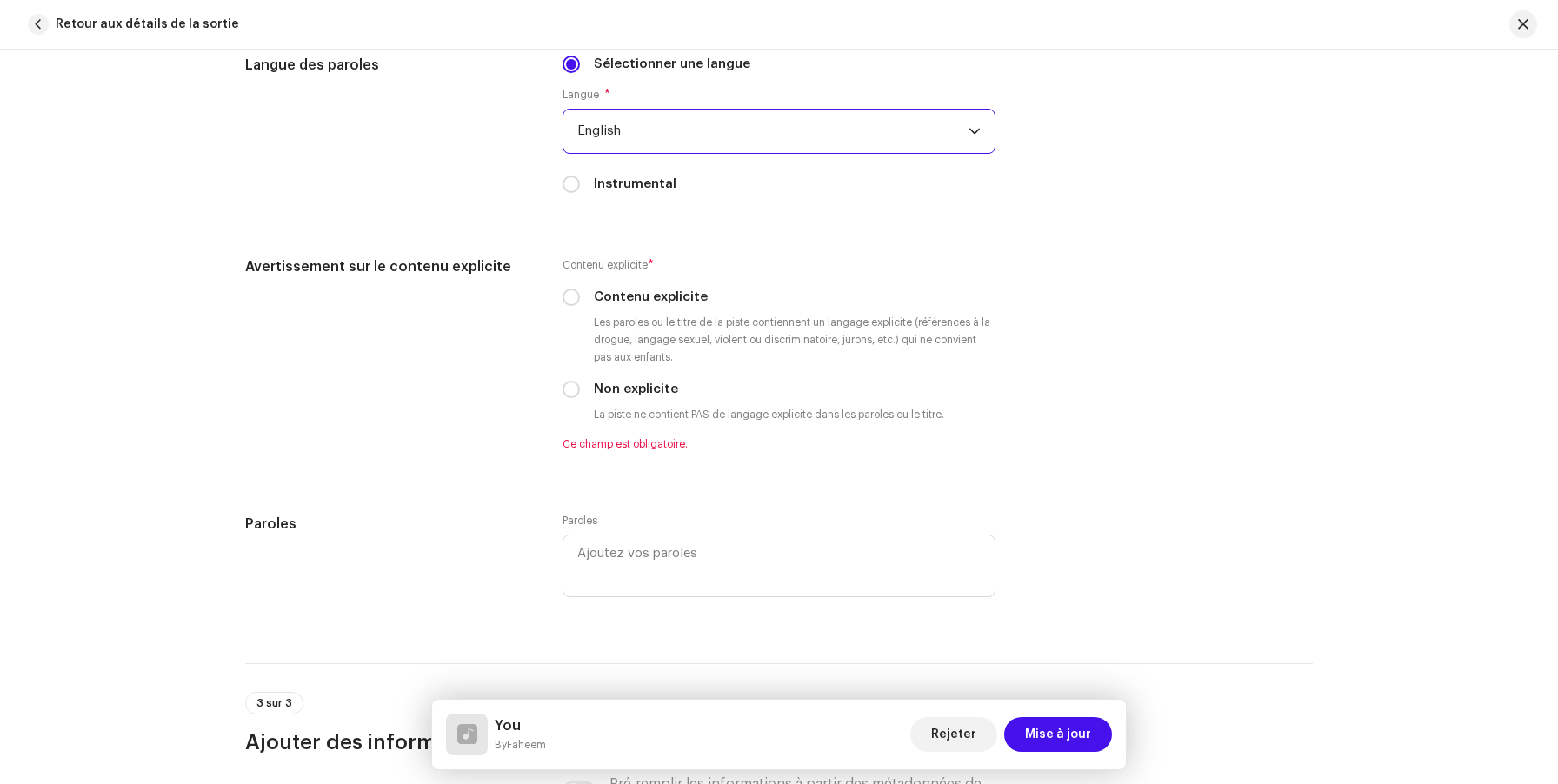
scroll to position [3124, 0]
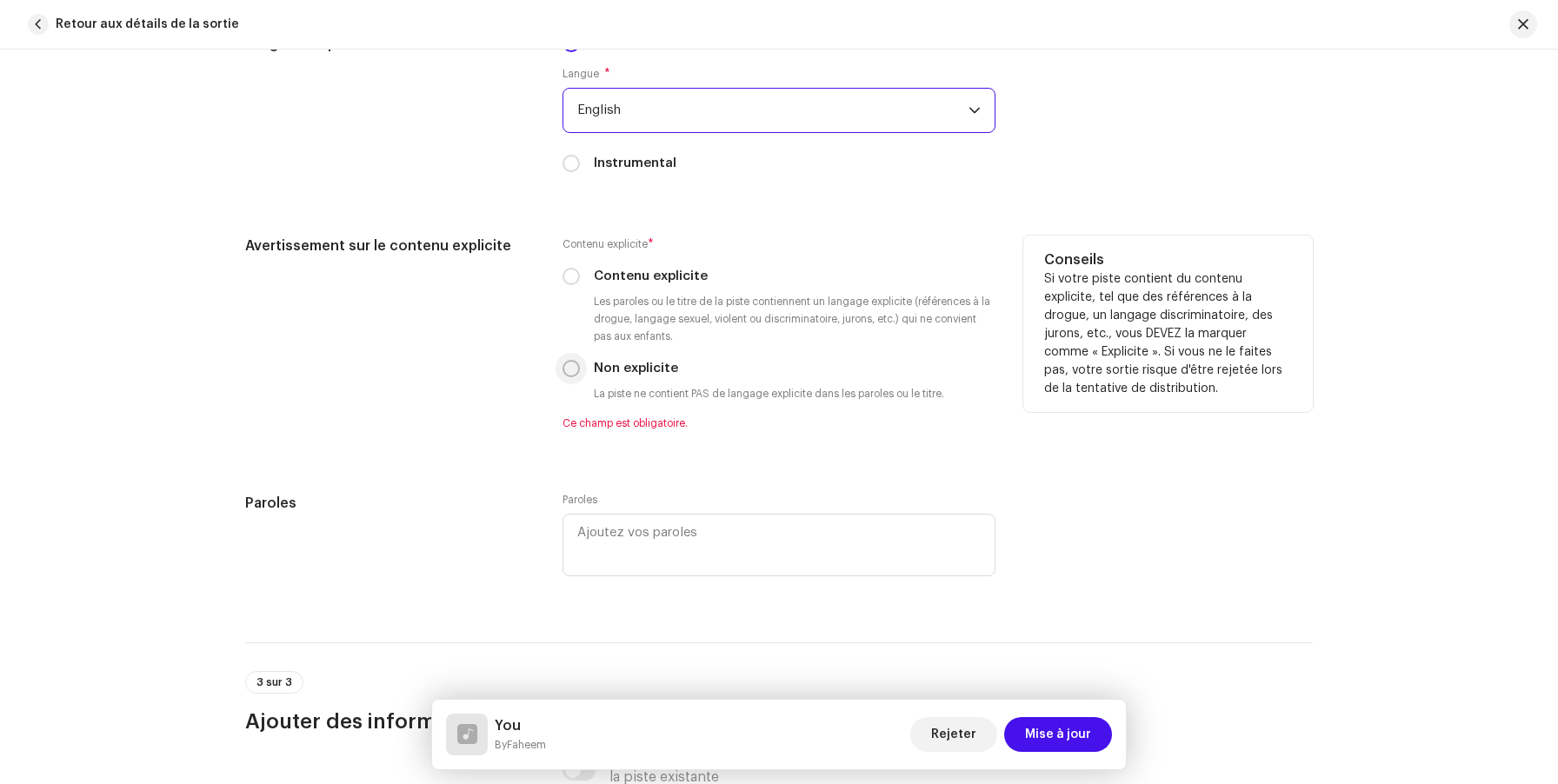
click at [563, 372] on input "Non explicite" at bounding box center [571, 368] width 18 height 18
radio input "true"
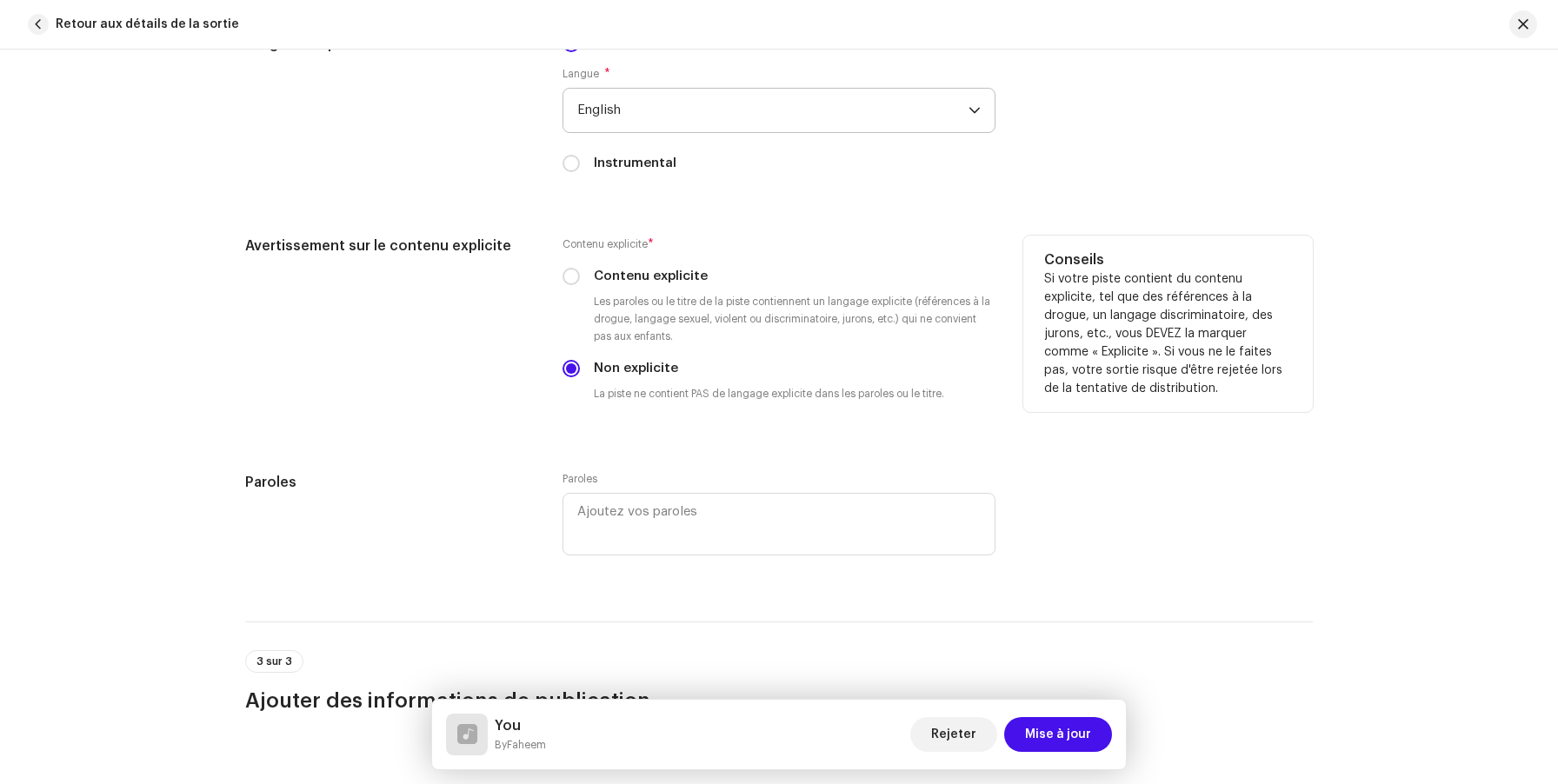
scroll to position [3528, 0]
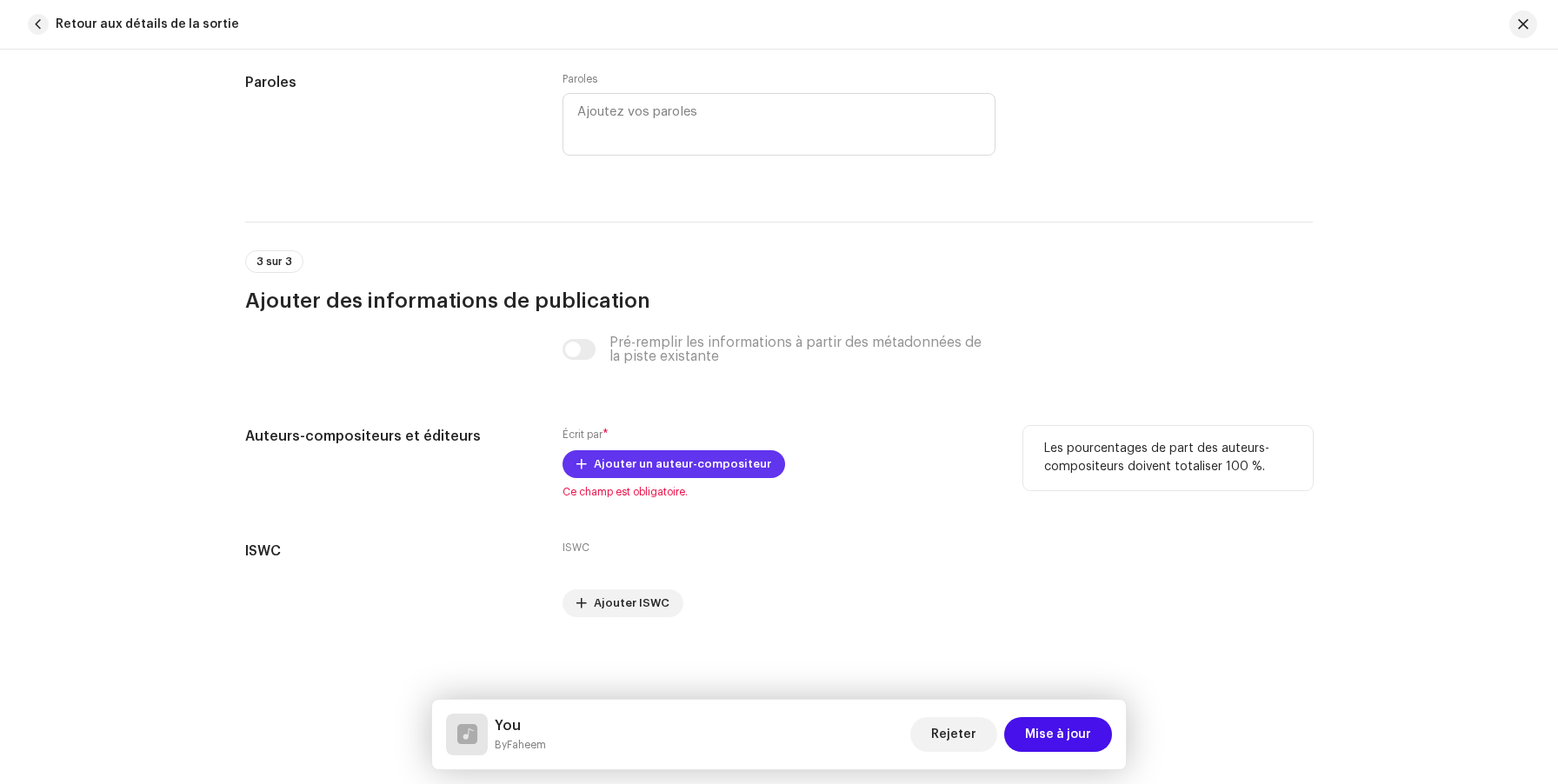
click at [717, 463] on span "Ajouter un auteur-compositeur" at bounding box center [682, 463] width 178 height 35
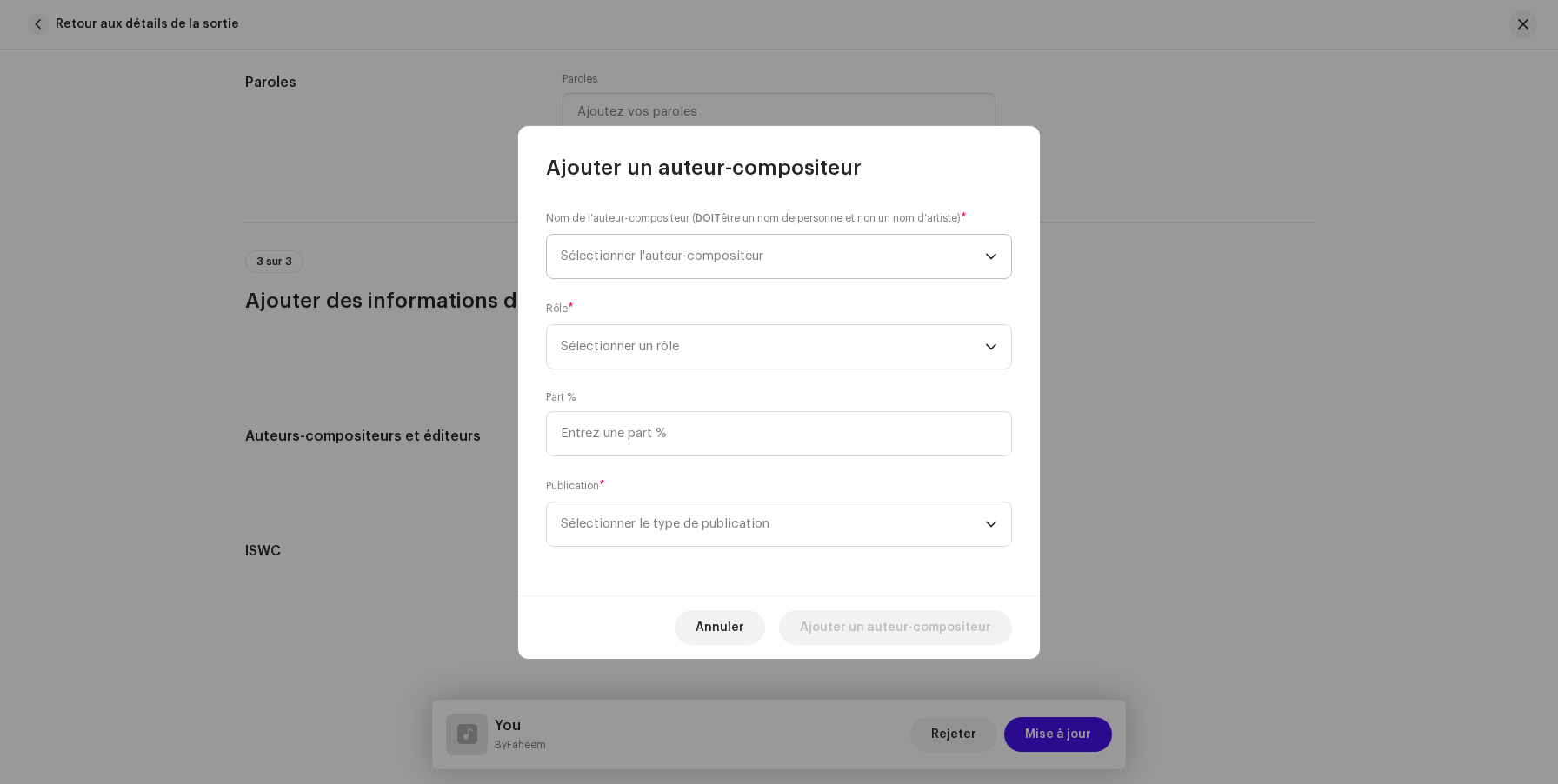
click at [770, 267] on span "Sélectionner l'auteur-compositeur" at bounding box center [773, 256] width 424 height 44
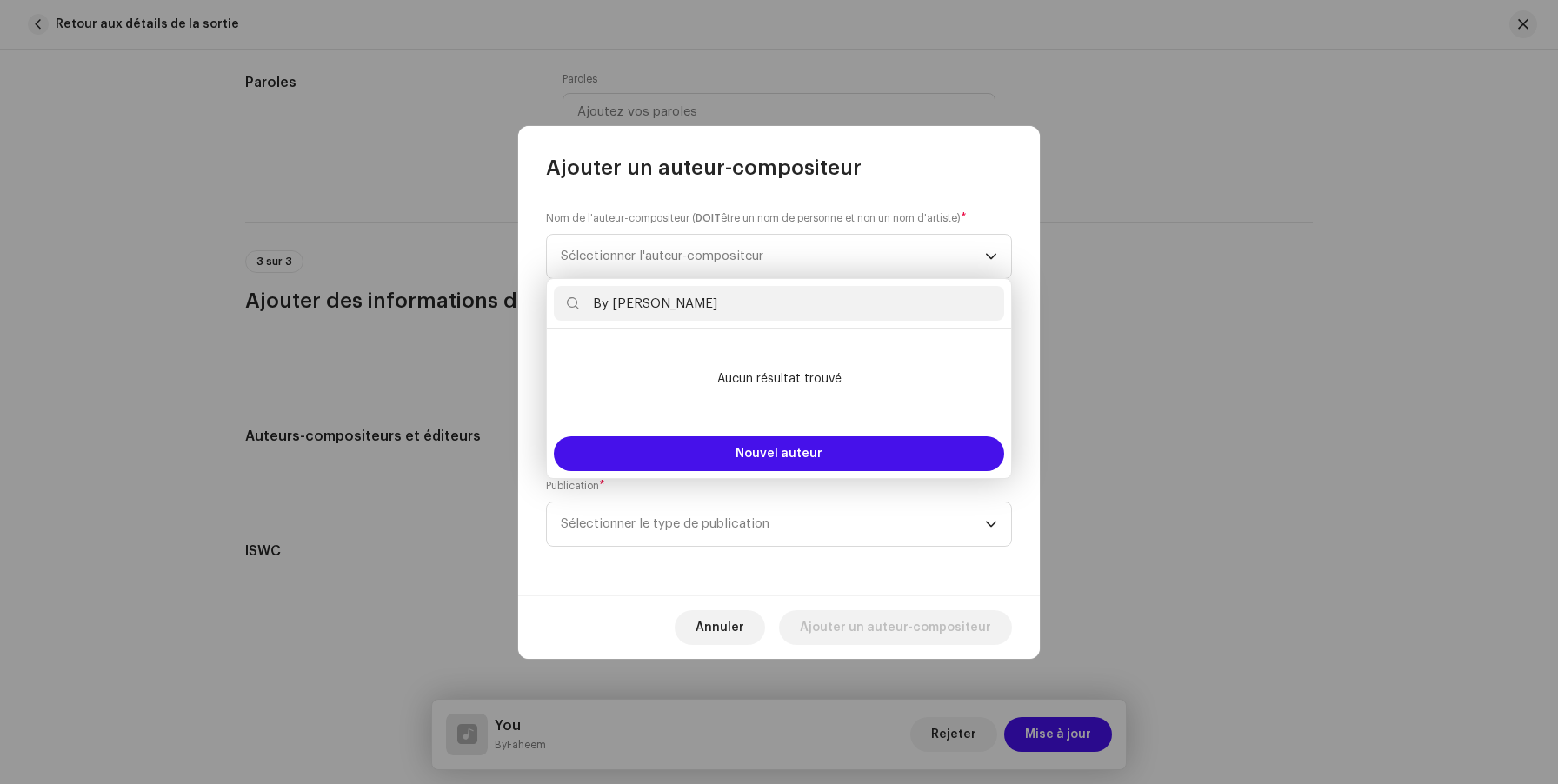
click at [607, 306] on input "By Faheem" at bounding box center [779, 303] width 450 height 35
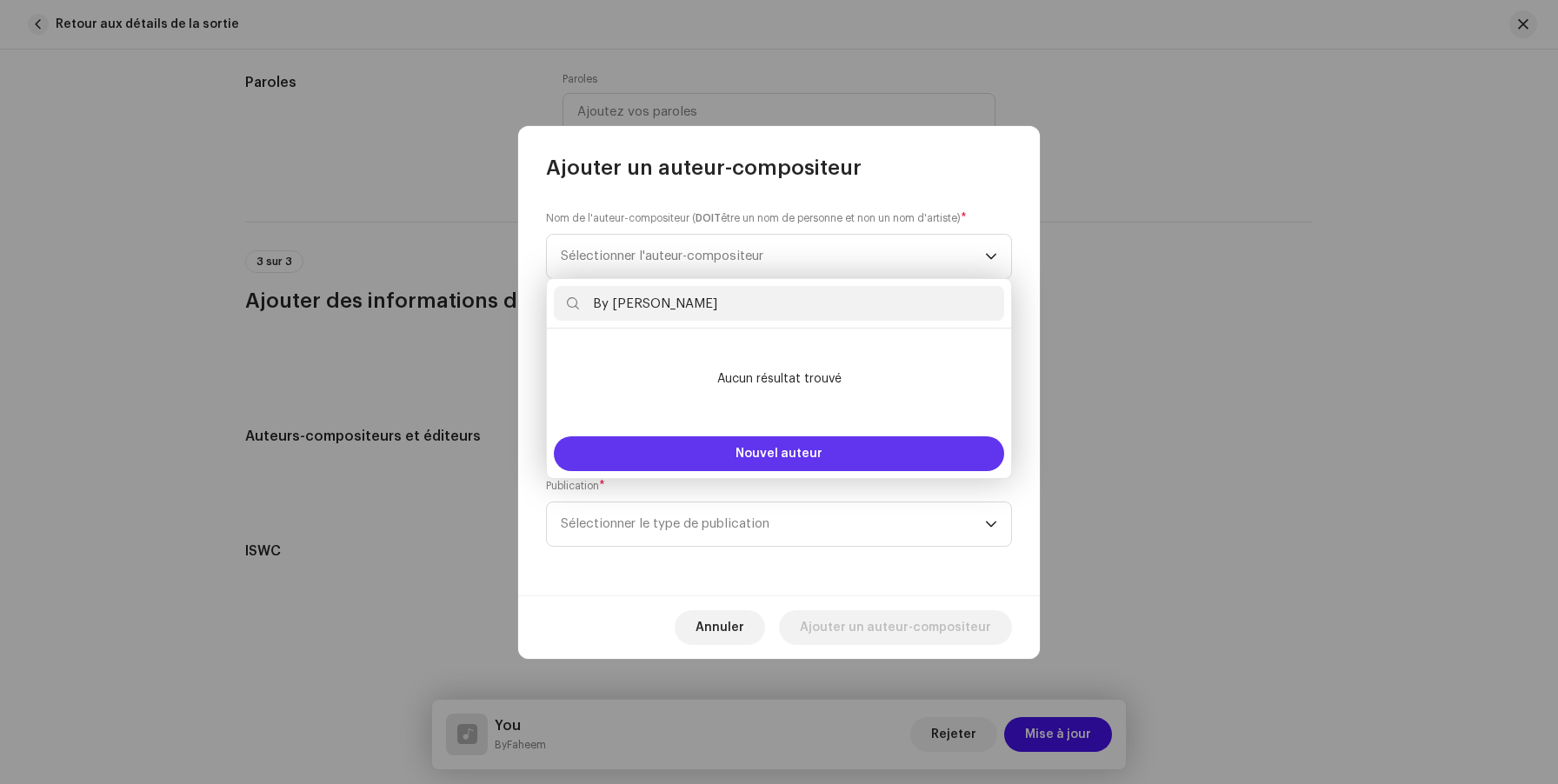
type input "By Faheem"
click at [678, 458] on button "Nouvel auteur" at bounding box center [779, 453] width 450 height 35
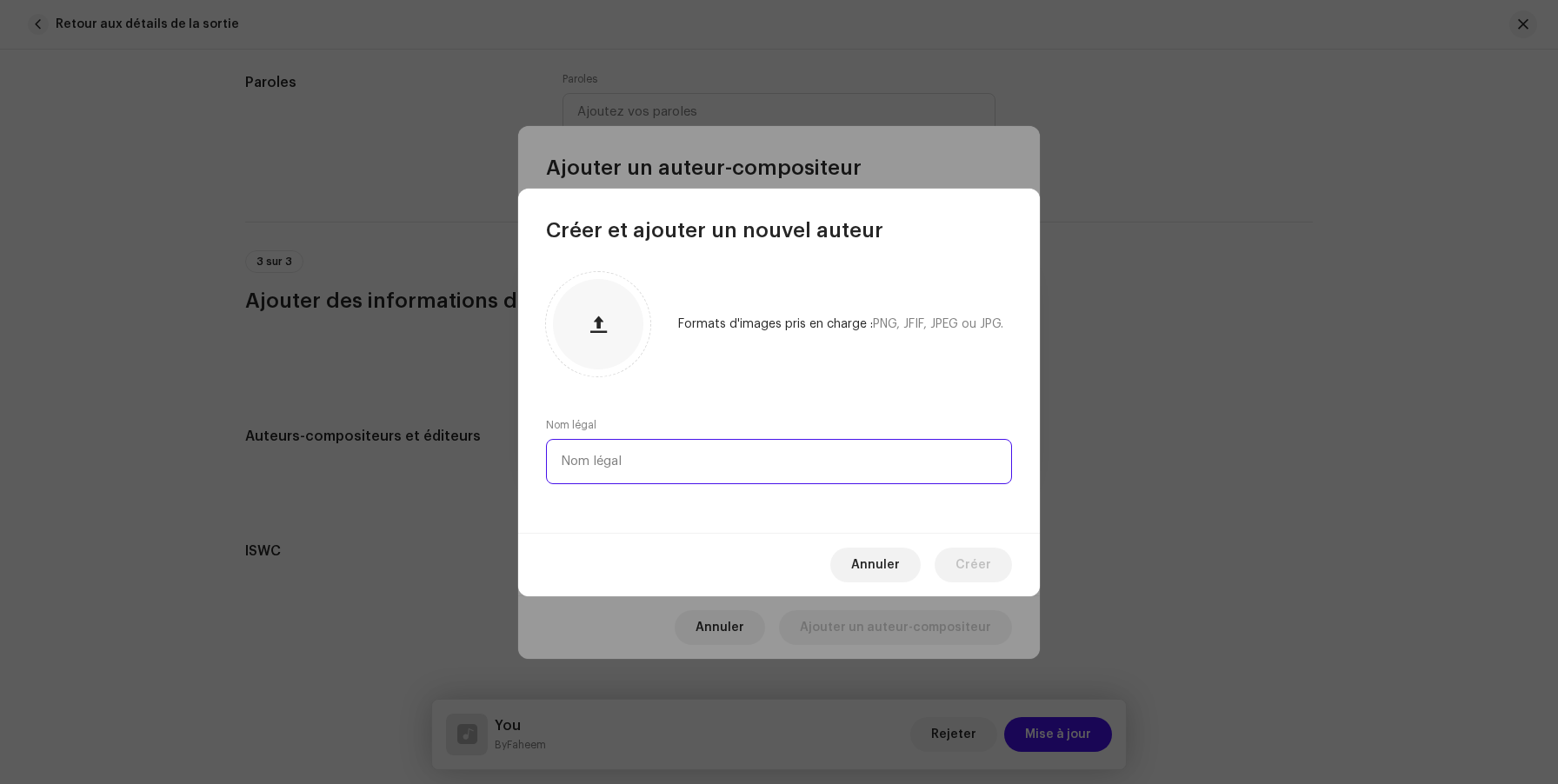
click at [654, 459] on input "text" at bounding box center [779, 462] width 466 height 45
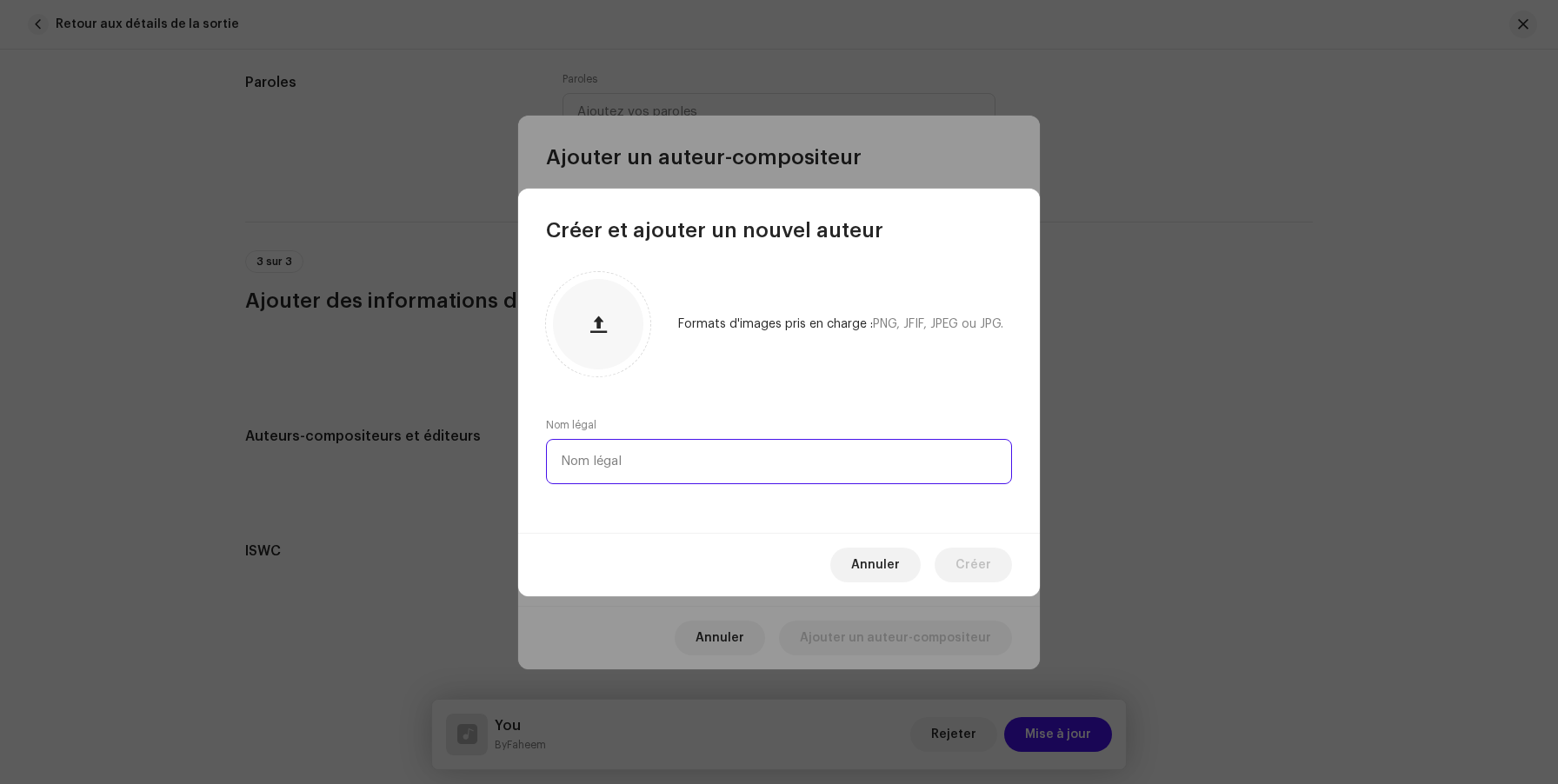
paste input "By Faheem"
type input "By Faheem"
click at [972, 575] on span "Créer" at bounding box center [973, 564] width 36 height 35
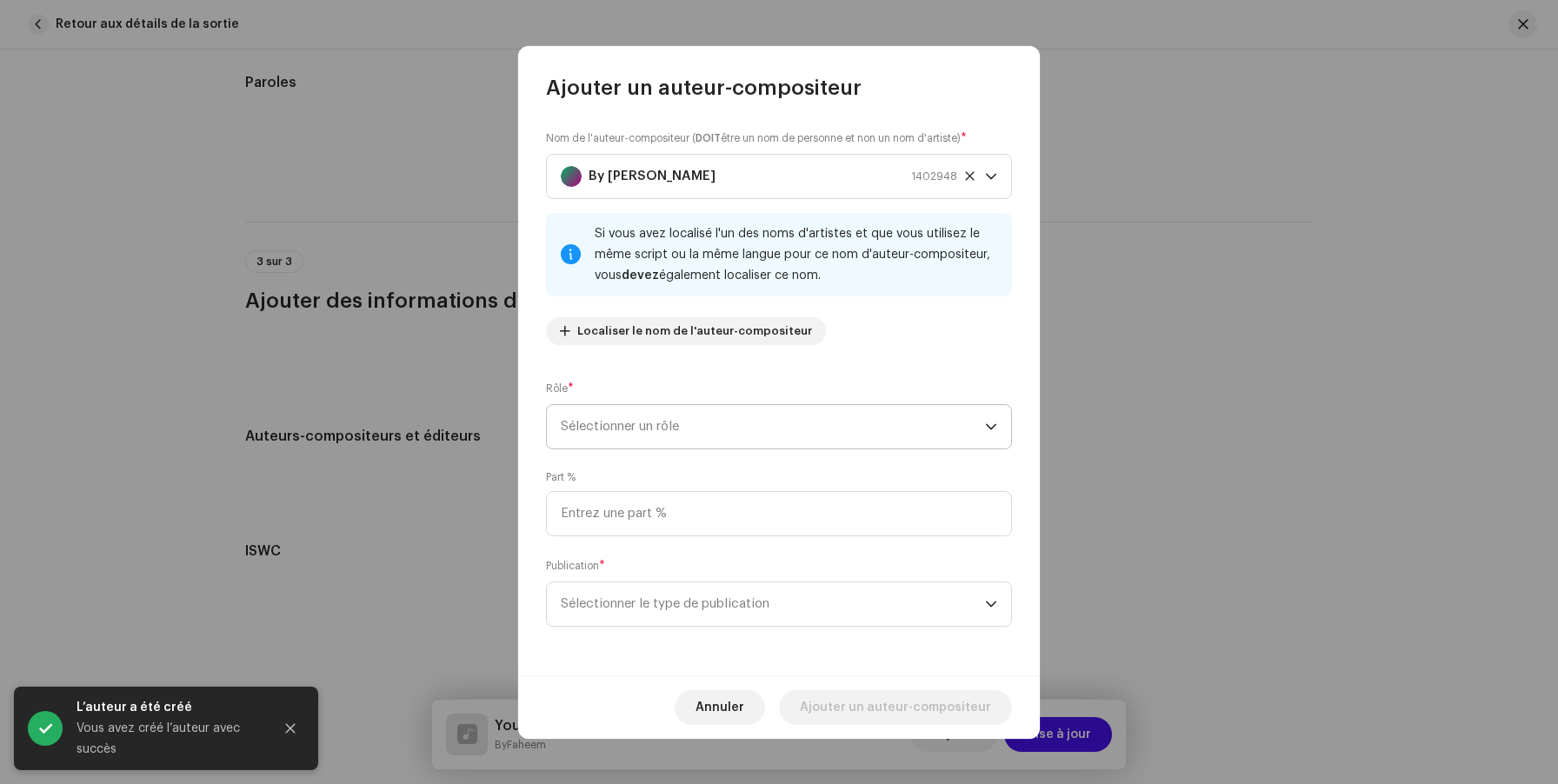
click at [831, 444] on span "Sélectionner un rôle" at bounding box center [773, 426] width 424 height 44
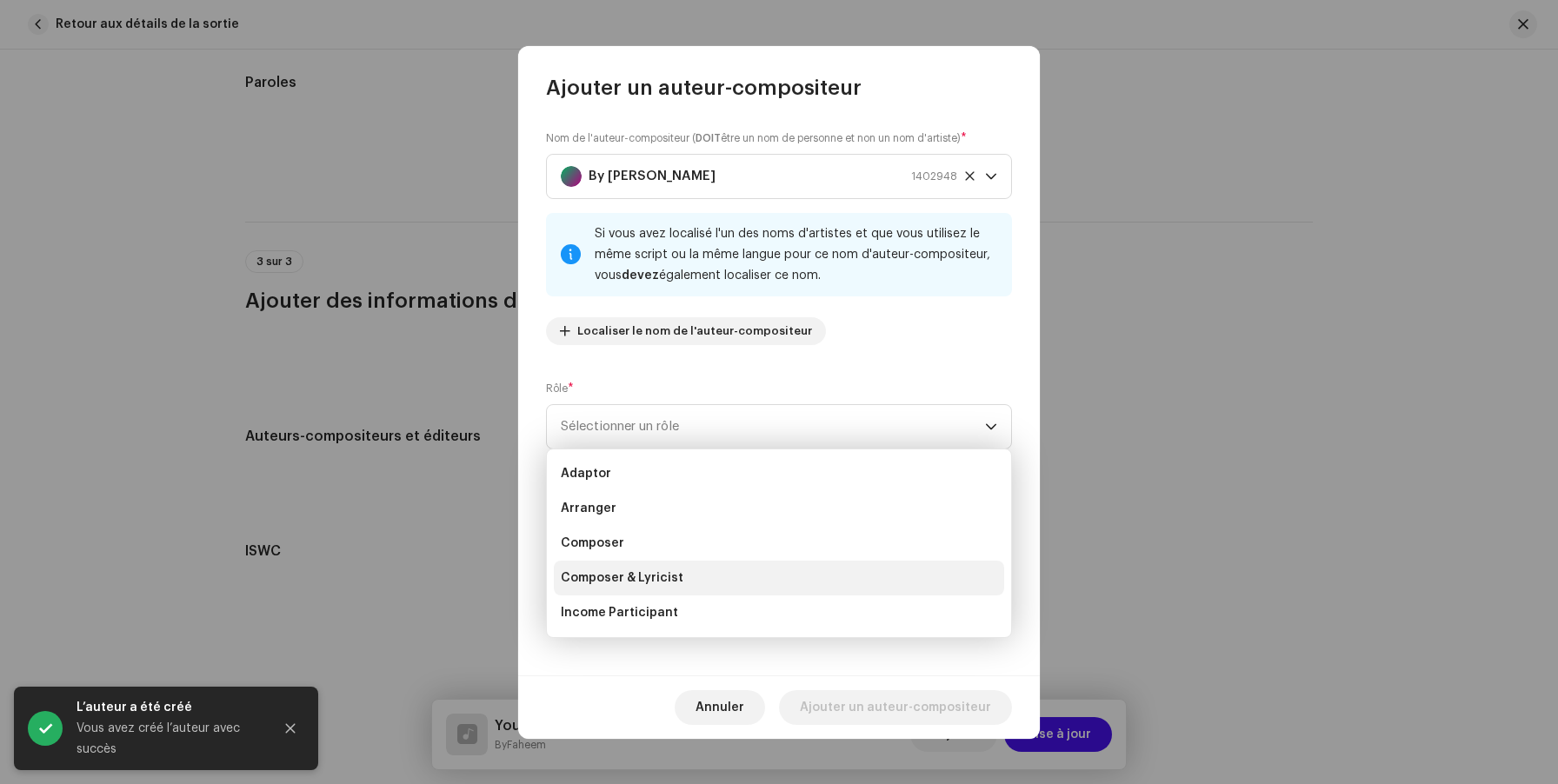
click at [798, 579] on li "Composer & Lyricist" at bounding box center [779, 577] width 450 height 35
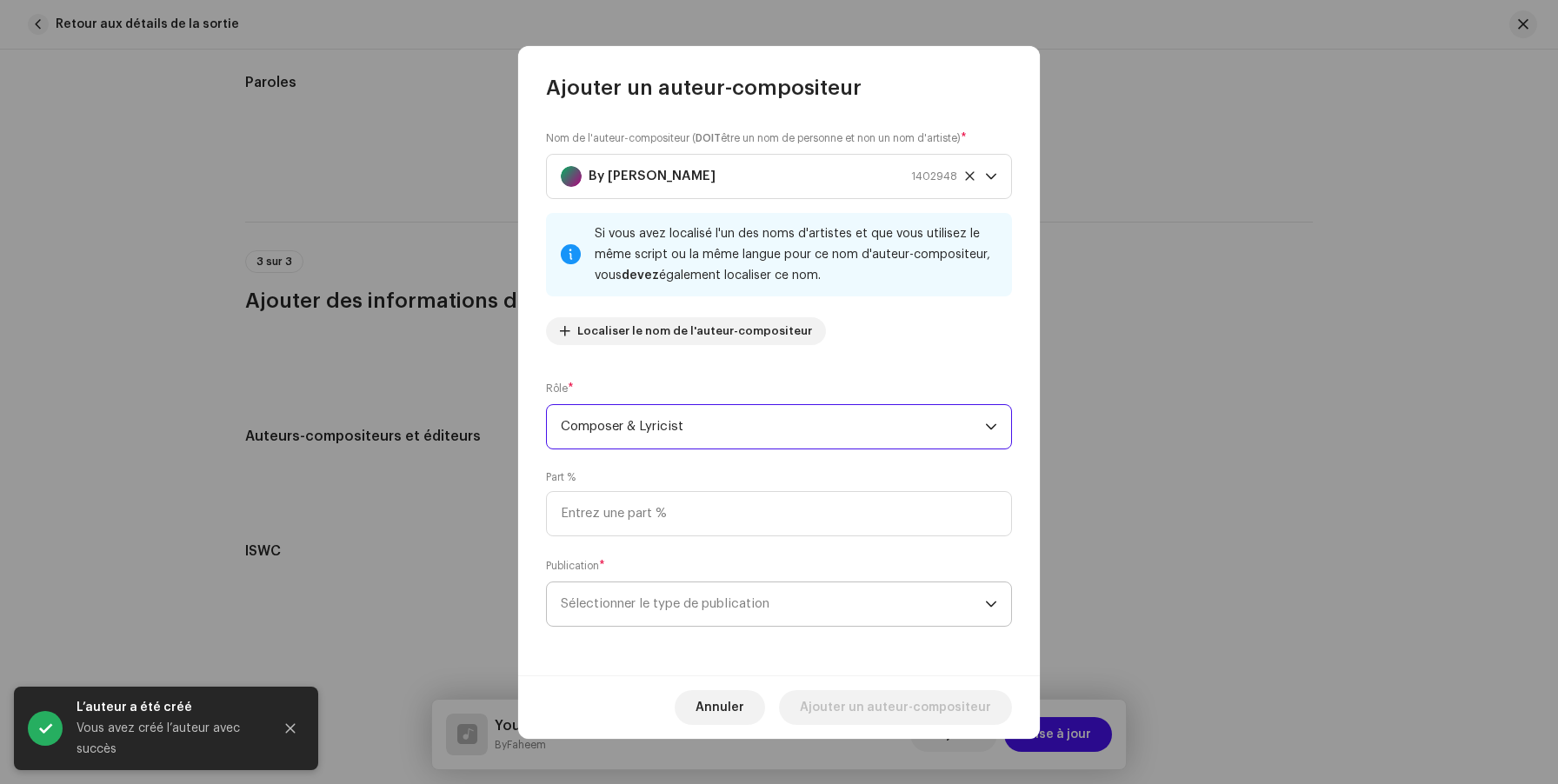
click at [744, 596] on span "Sélectionner le type de publication" at bounding box center [773, 604] width 424 height 44
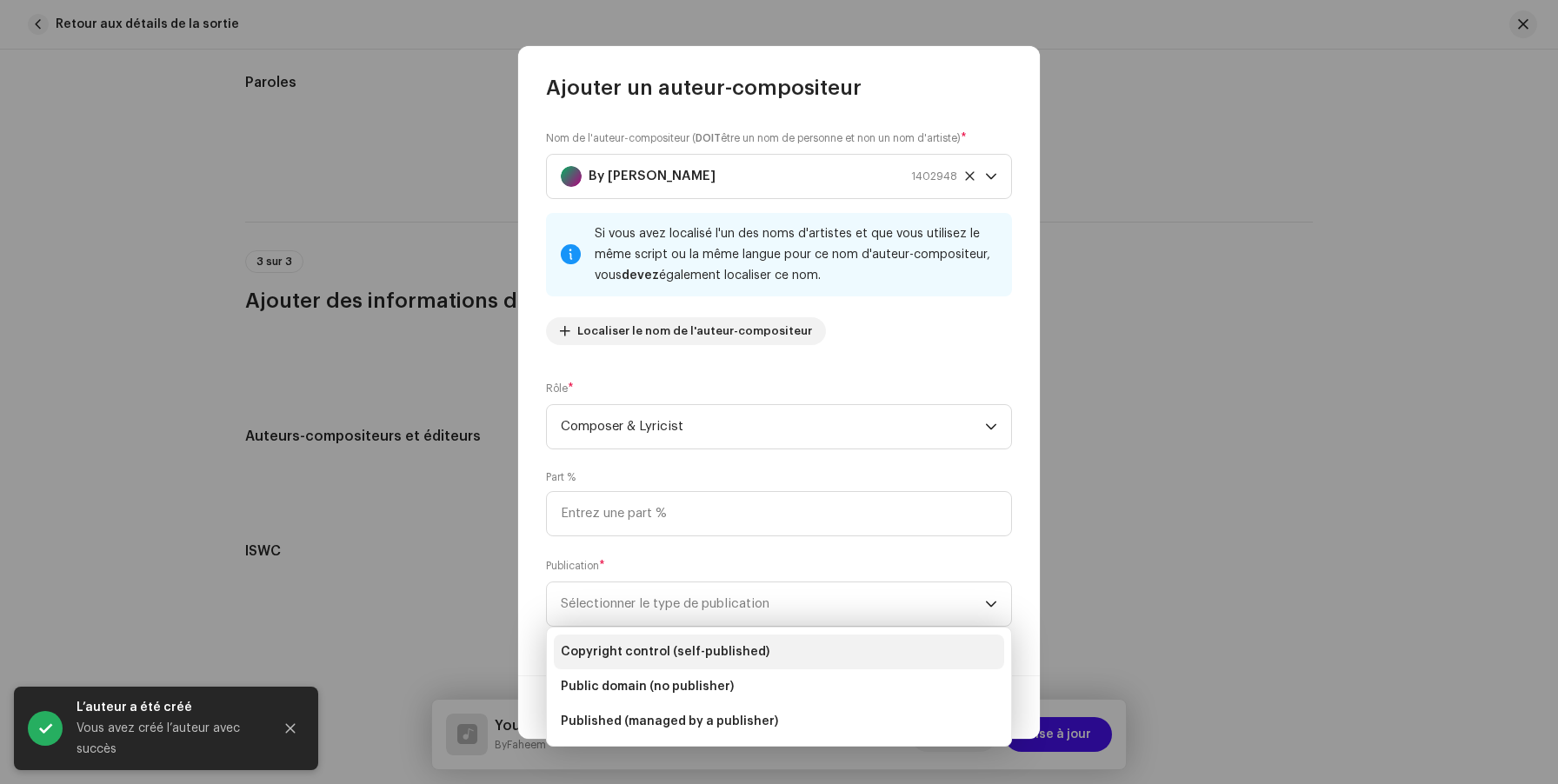
click at [730, 656] on span "Copyright control (self-published)" at bounding box center [665, 651] width 208 height 18
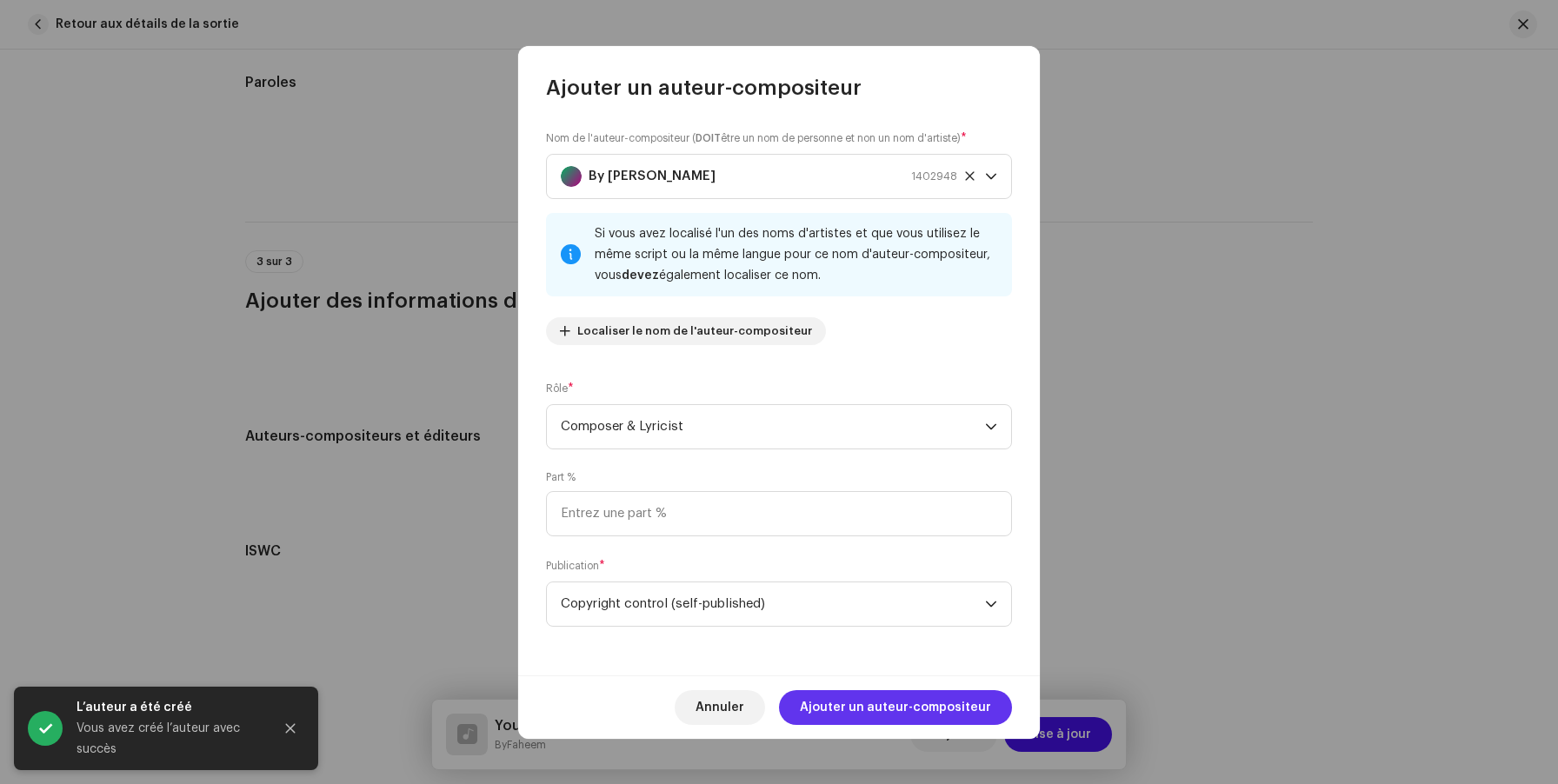
click at [902, 700] on span "Ajouter un auteur-compositeur" at bounding box center [895, 707] width 192 height 35
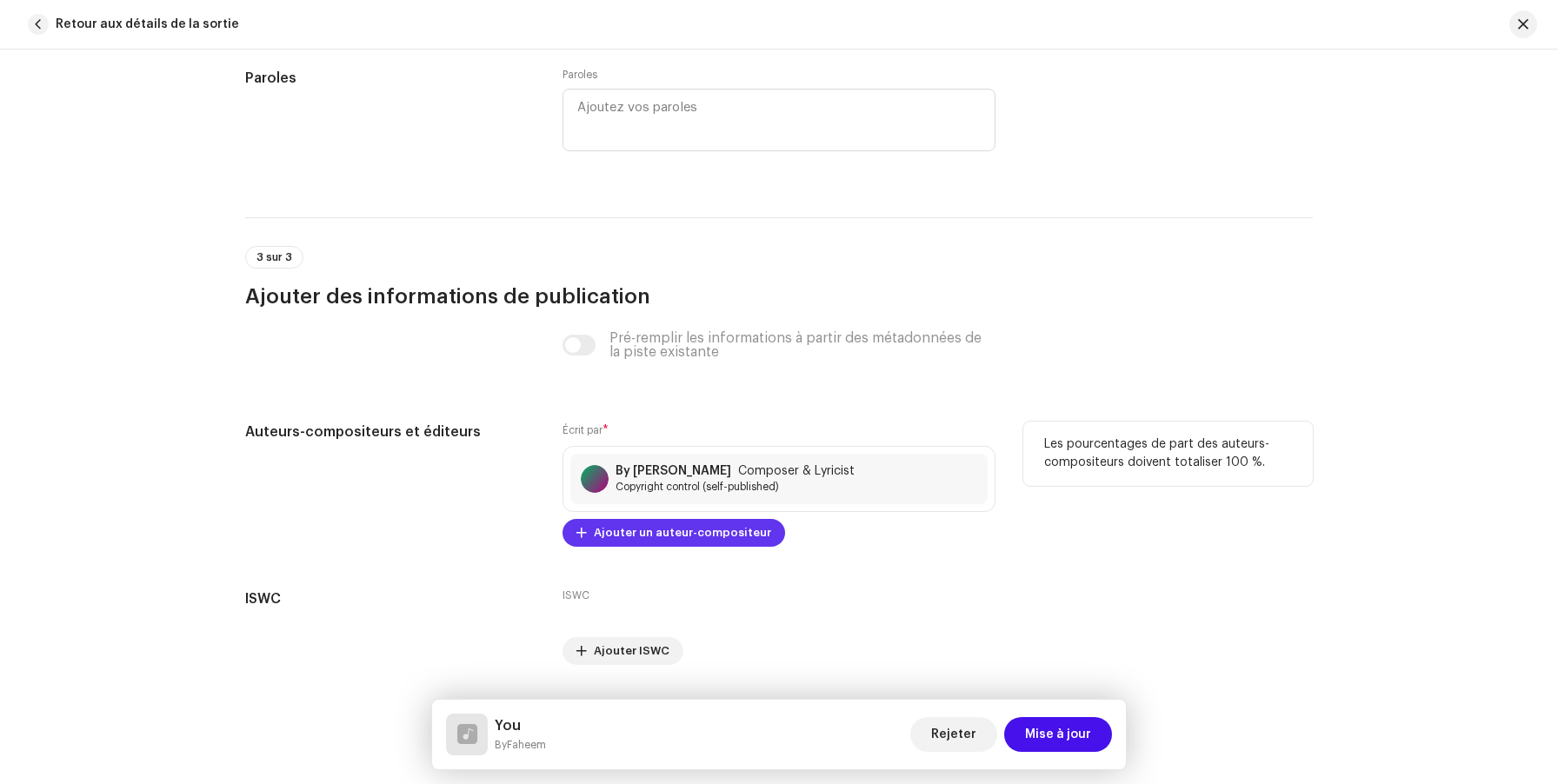
click at [646, 539] on span "Ajouter un auteur-compositeur" at bounding box center [682, 533] width 178 height 35
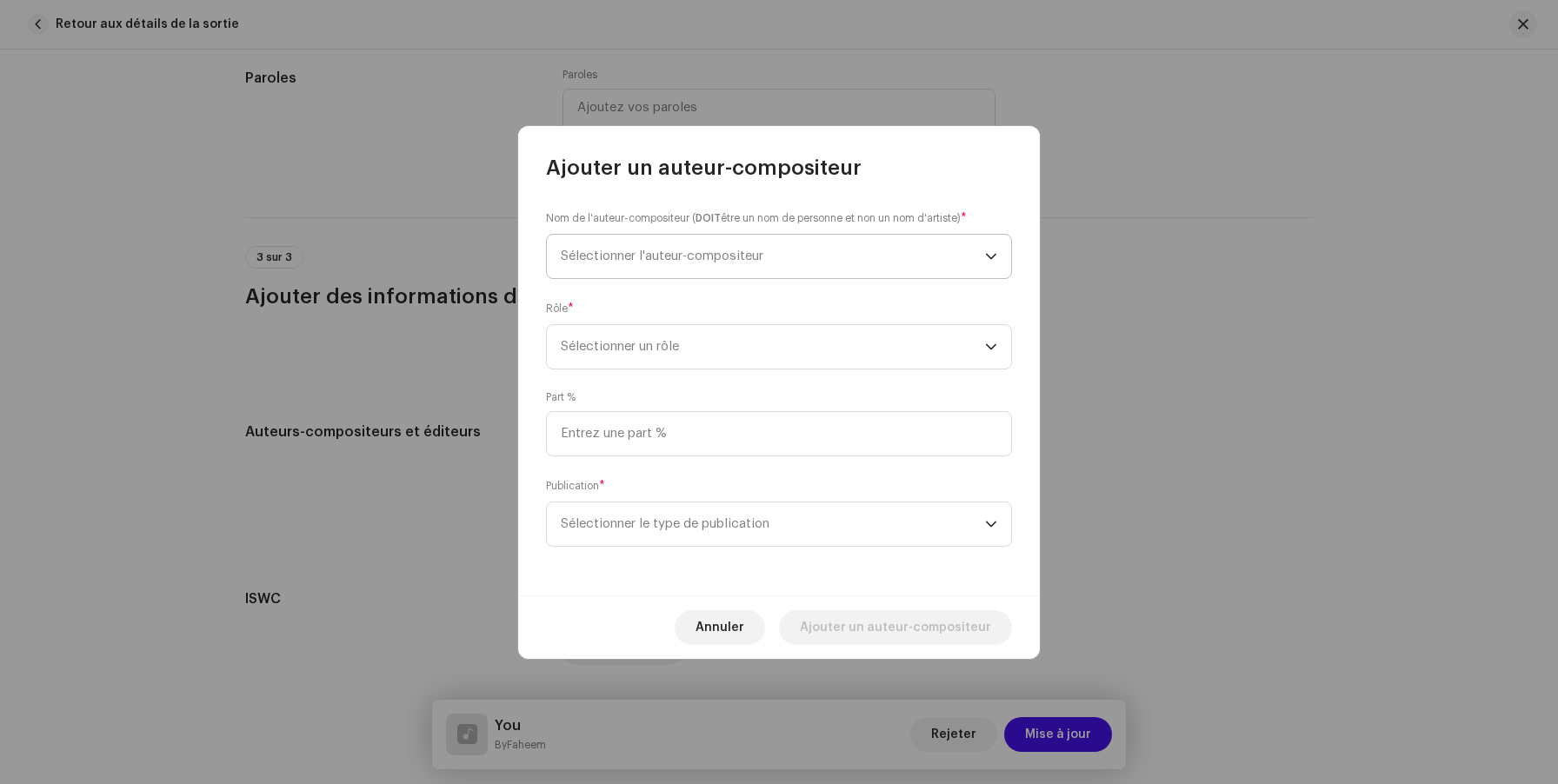
click at [664, 265] on span "Sélectionner l'auteur-compositeur" at bounding box center [773, 256] width 424 height 44
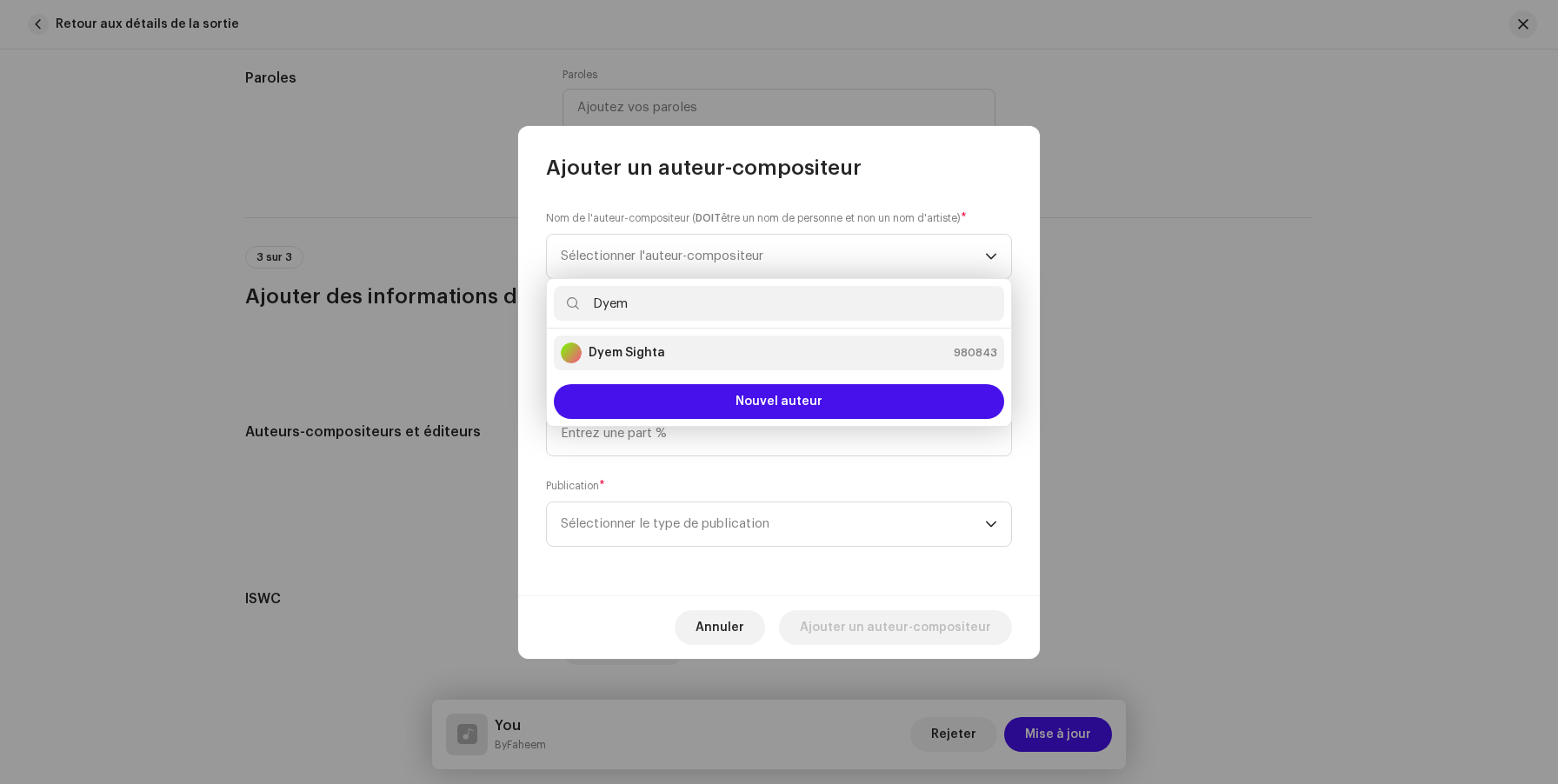
type input "Dyem"
click at [659, 350] on strong "Dyem Sighta" at bounding box center [627, 352] width 77 height 18
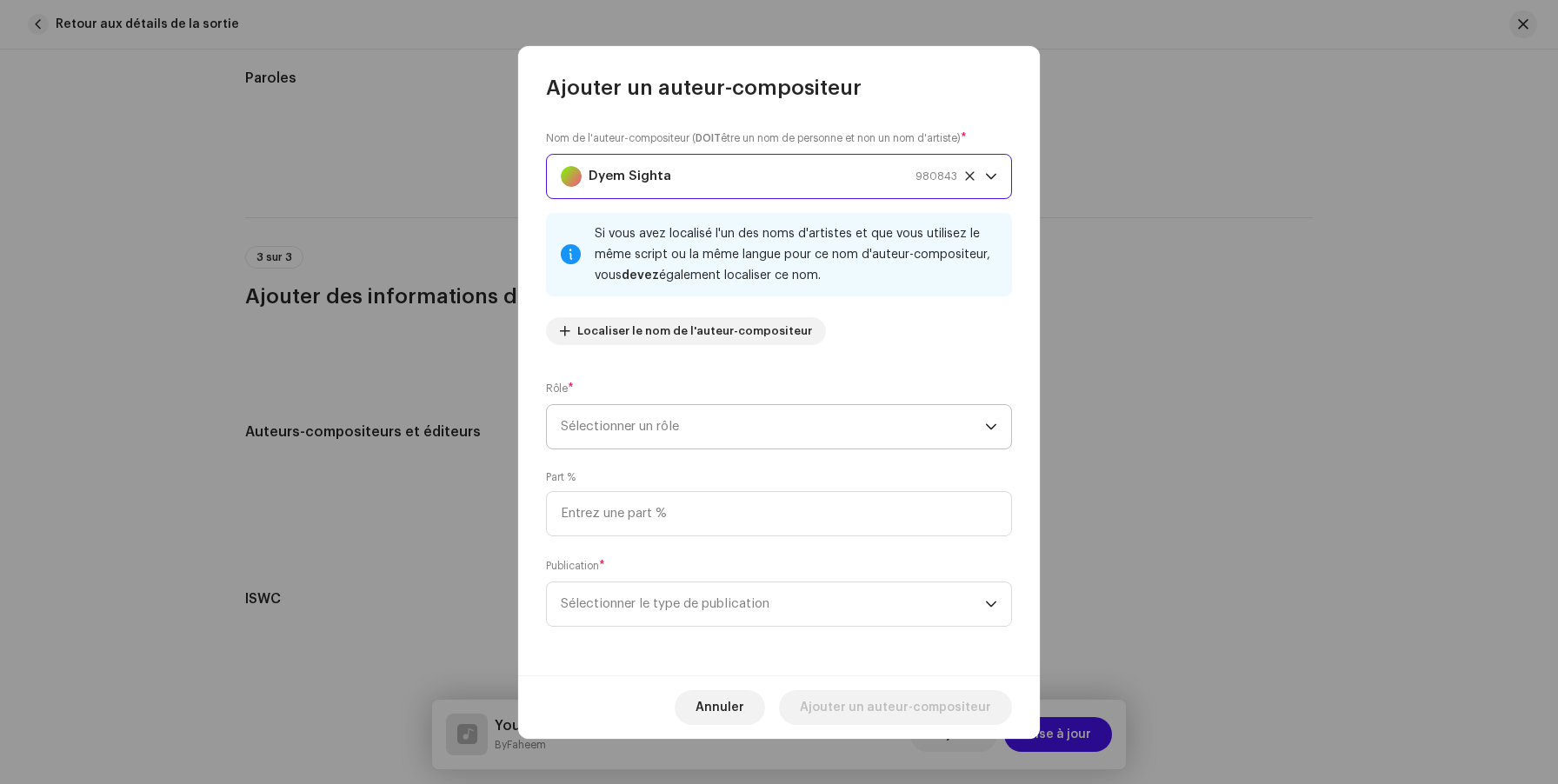
click at [655, 439] on span "Sélectionner un rôle" at bounding box center [773, 426] width 424 height 44
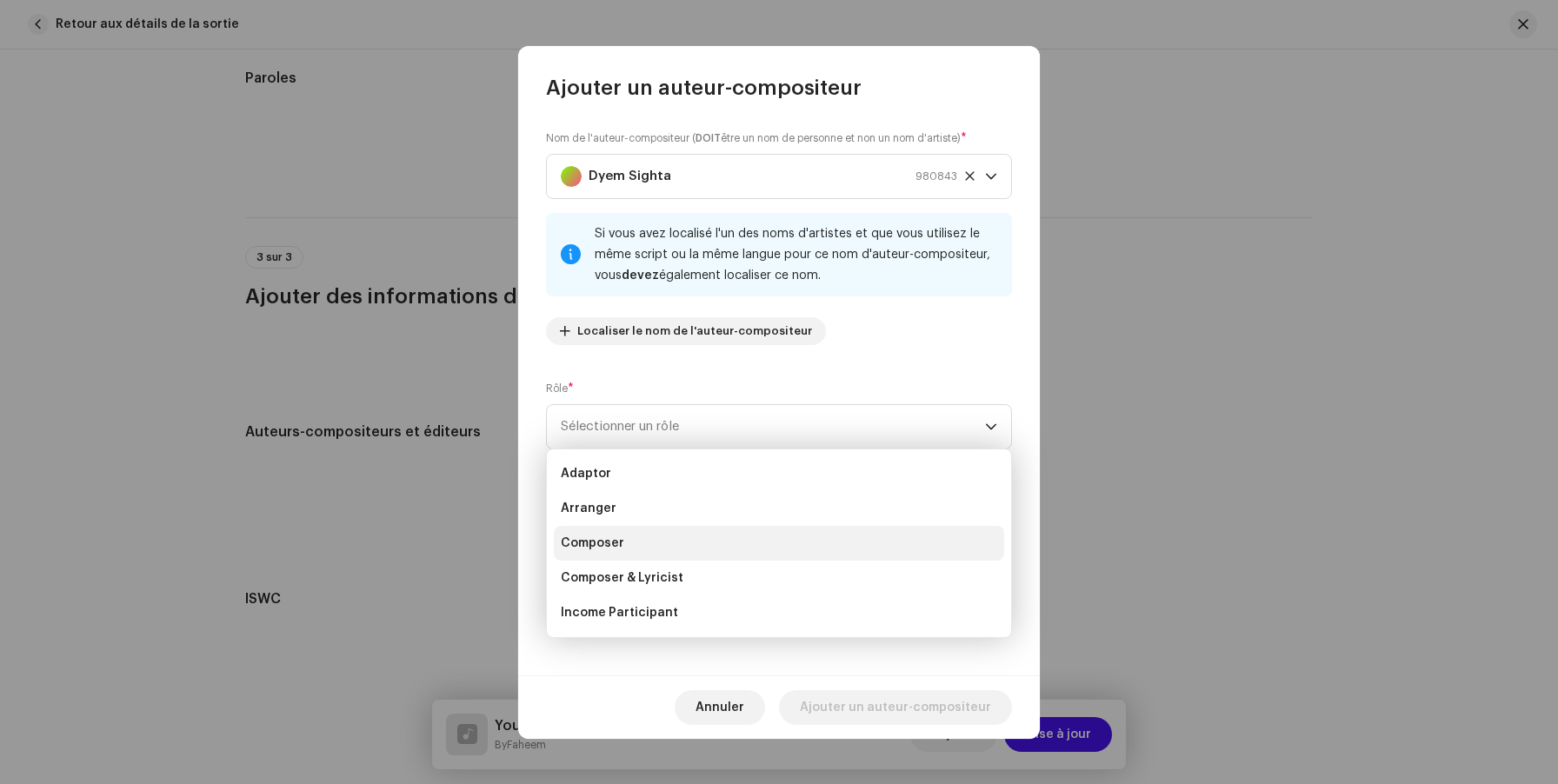
click at [639, 554] on li "Composer" at bounding box center [779, 543] width 450 height 35
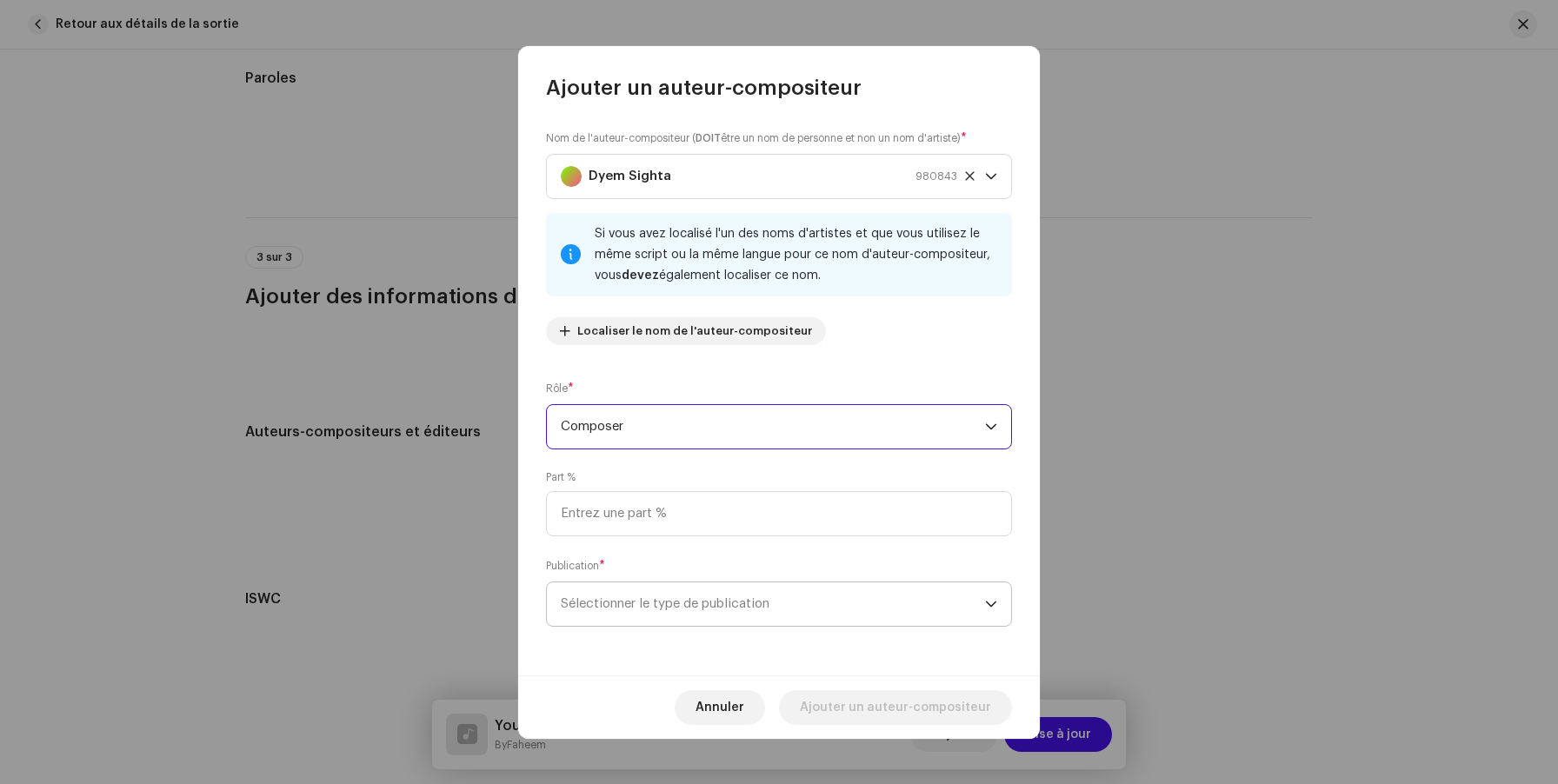
click at [663, 604] on span "Sélectionner le type de publication" at bounding box center [773, 604] width 424 height 44
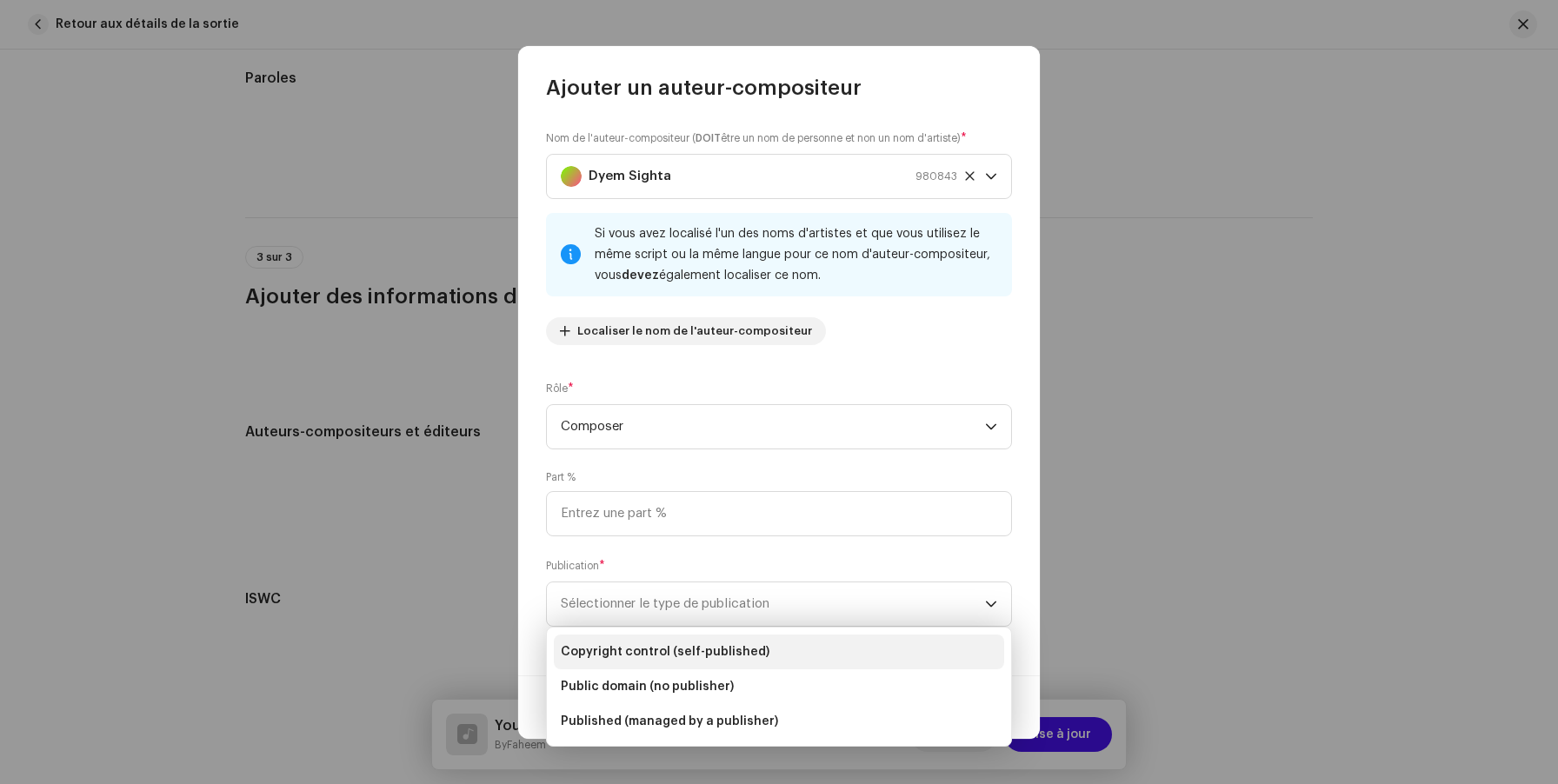
click at [647, 645] on span "Copyright control (self-published)" at bounding box center [665, 651] width 208 height 18
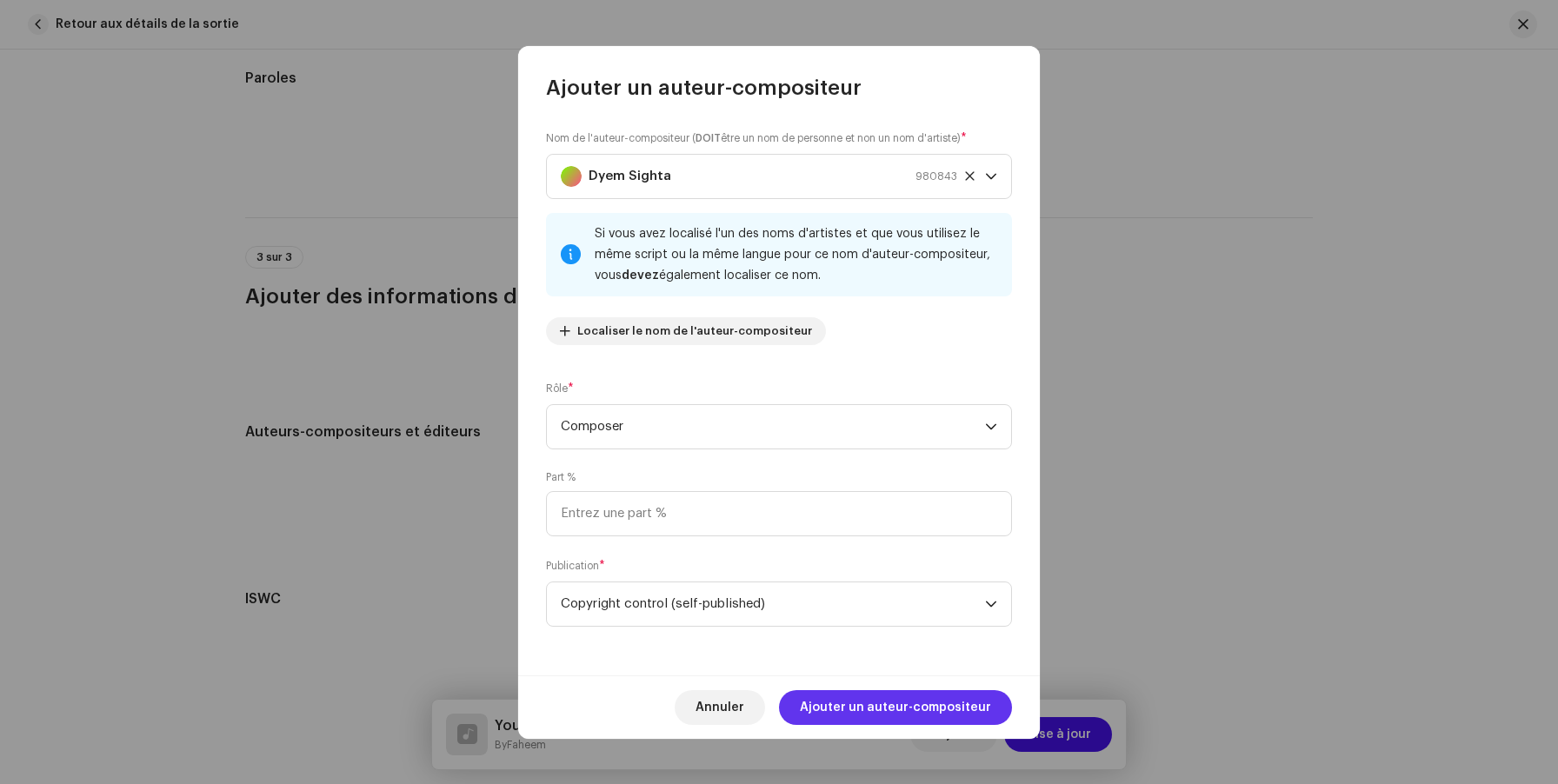
click at [873, 705] on span "Ajouter un auteur-compositeur" at bounding box center [895, 707] width 192 height 35
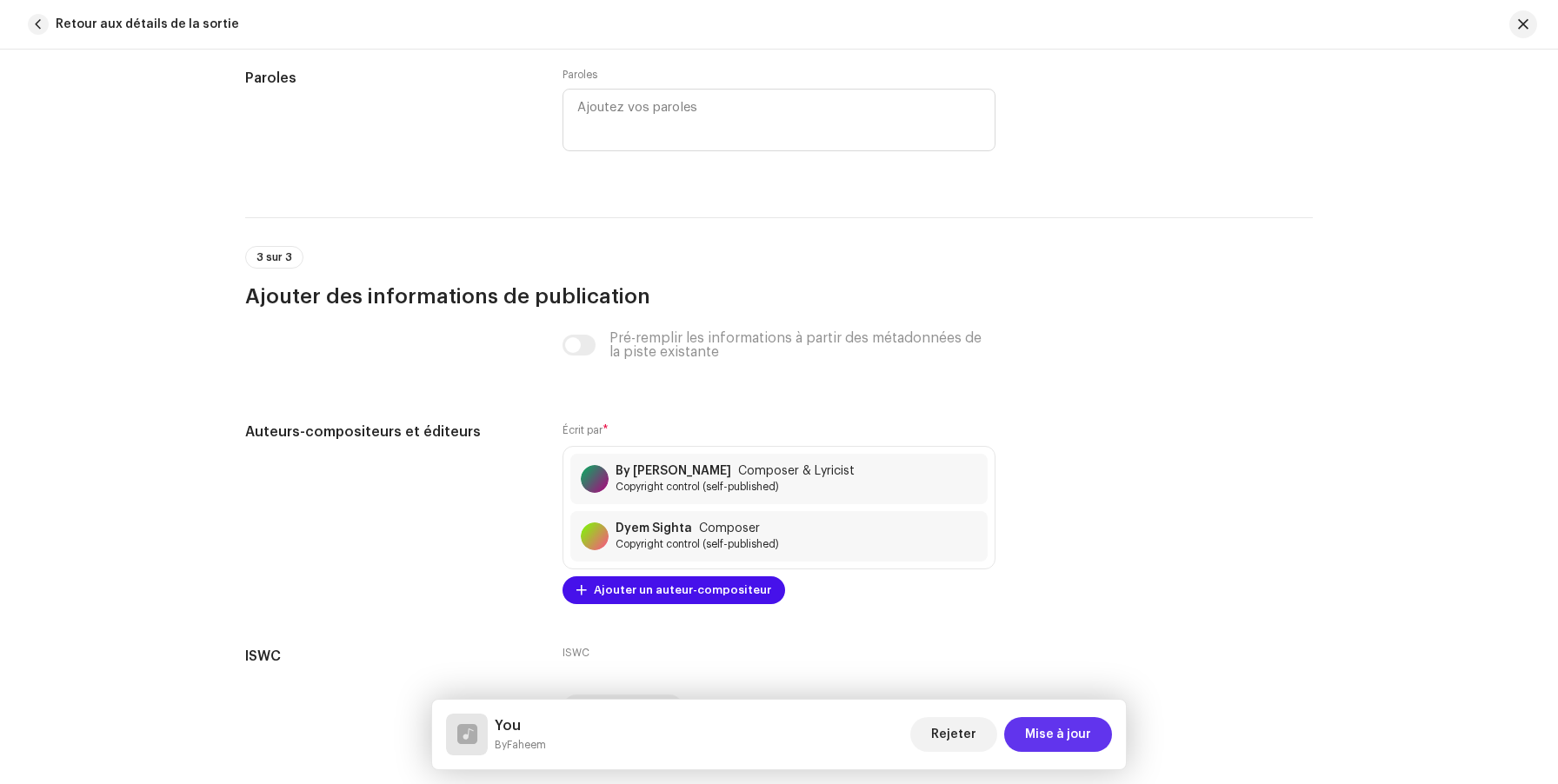
click at [1047, 729] on span "Mise à jour" at bounding box center [1058, 734] width 66 height 35
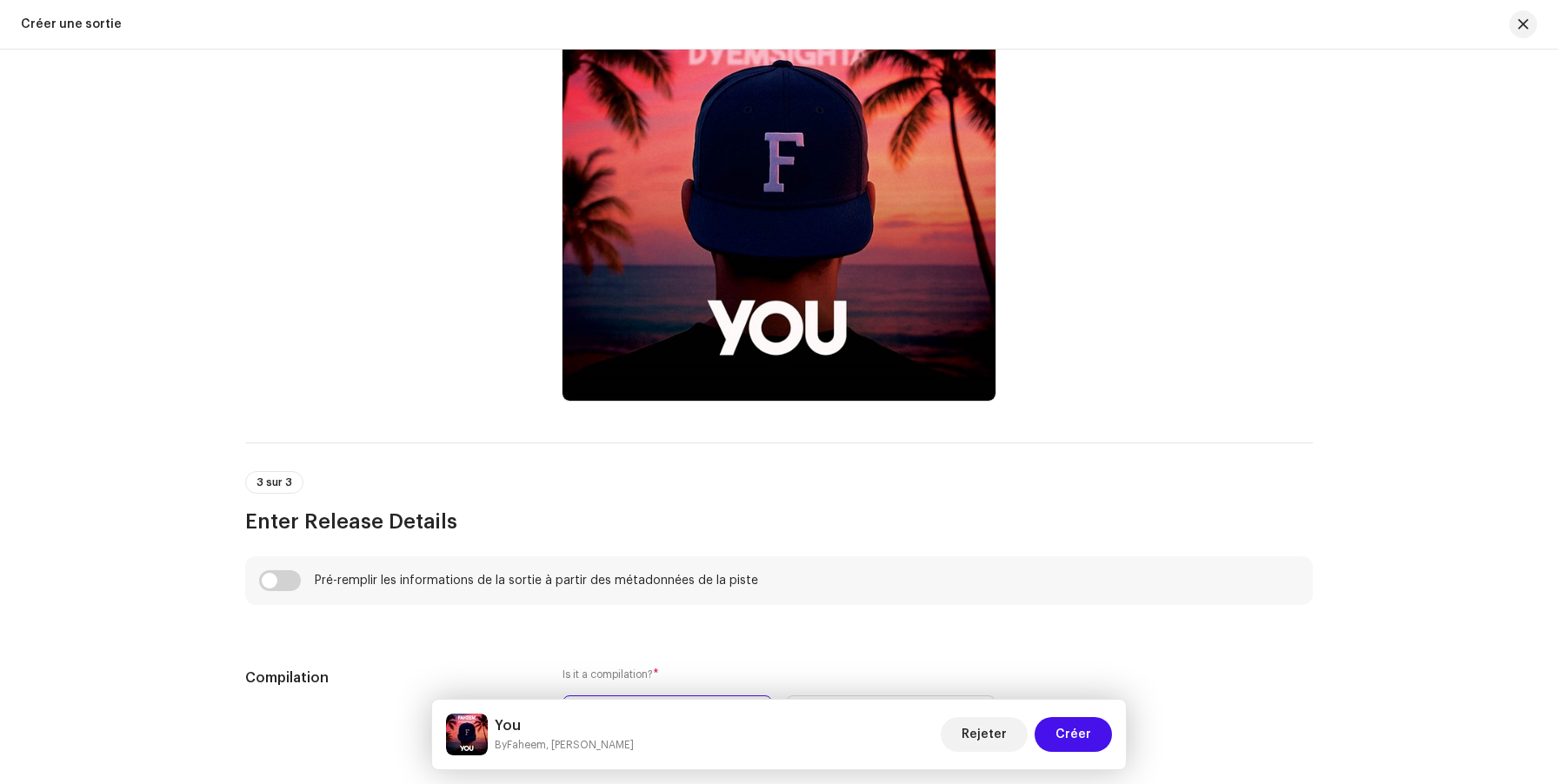
scroll to position [921, 0]
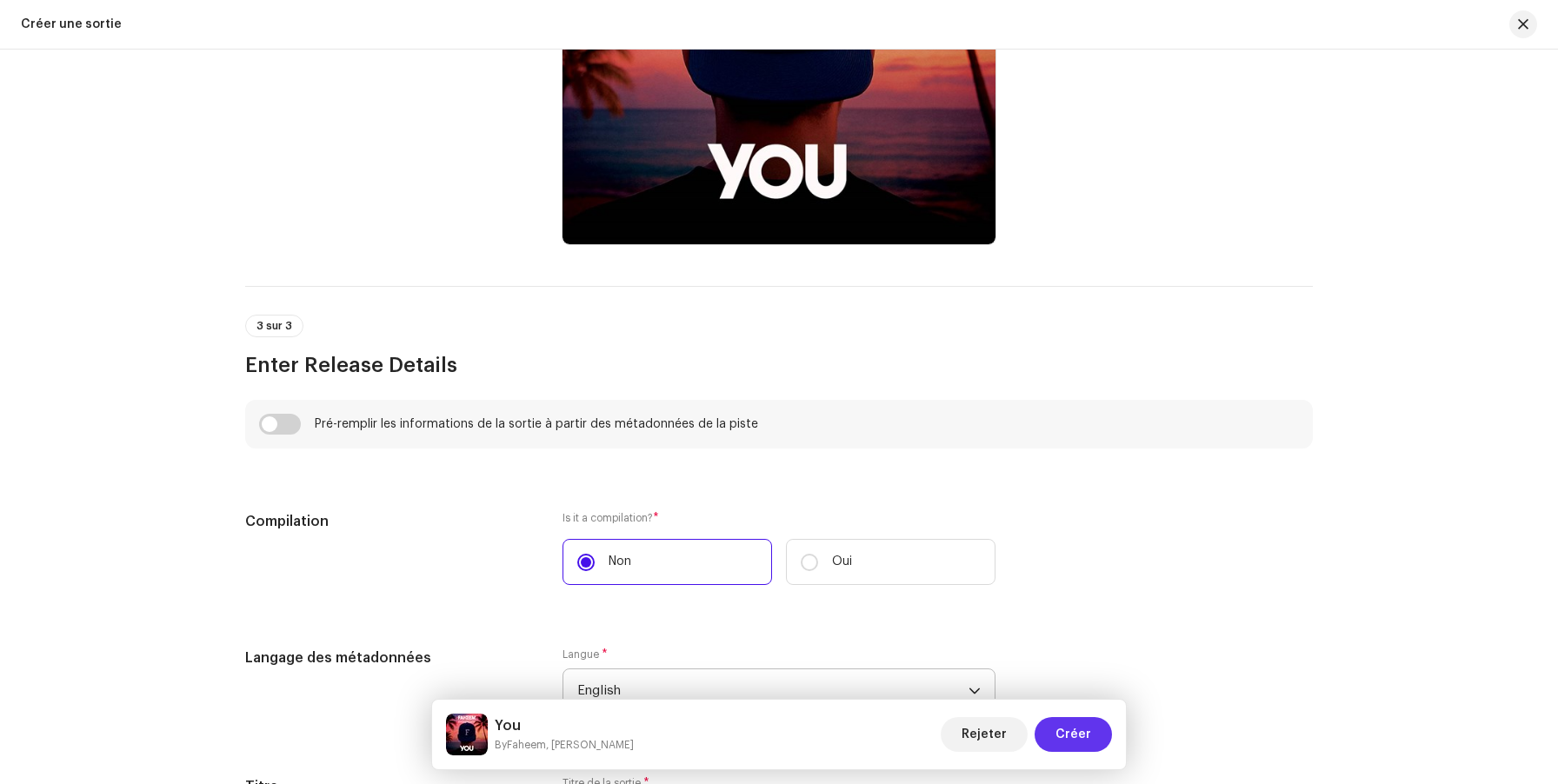
click at [1093, 743] on button "Créer" at bounding box center [1073, 734] width 78 height 35
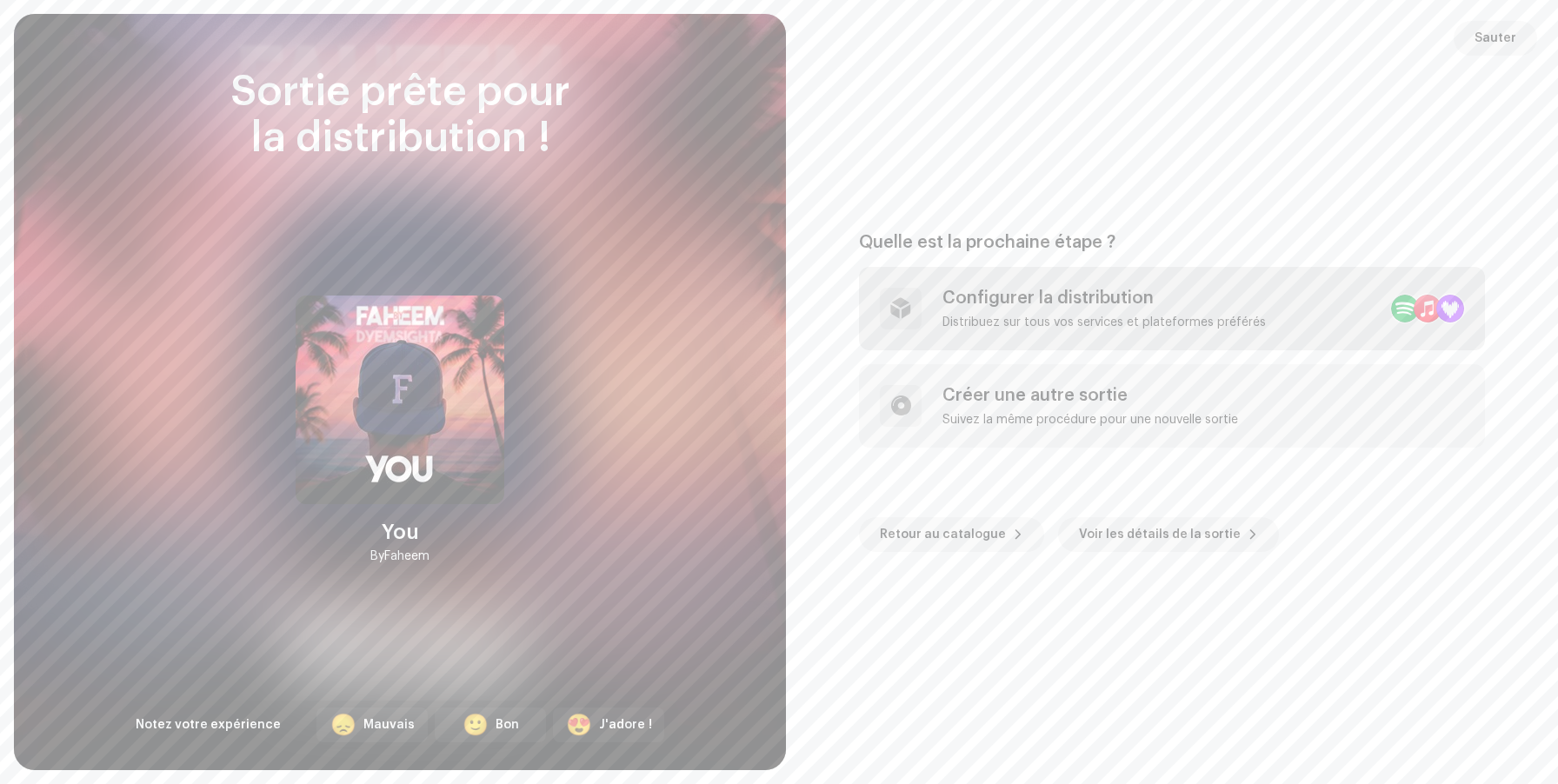
click at [971, 309] on div "Configurer la distribution Distribuez sur tous vos services et plateformes préf…" at bounding box center [1104, 308] width 323 height 42
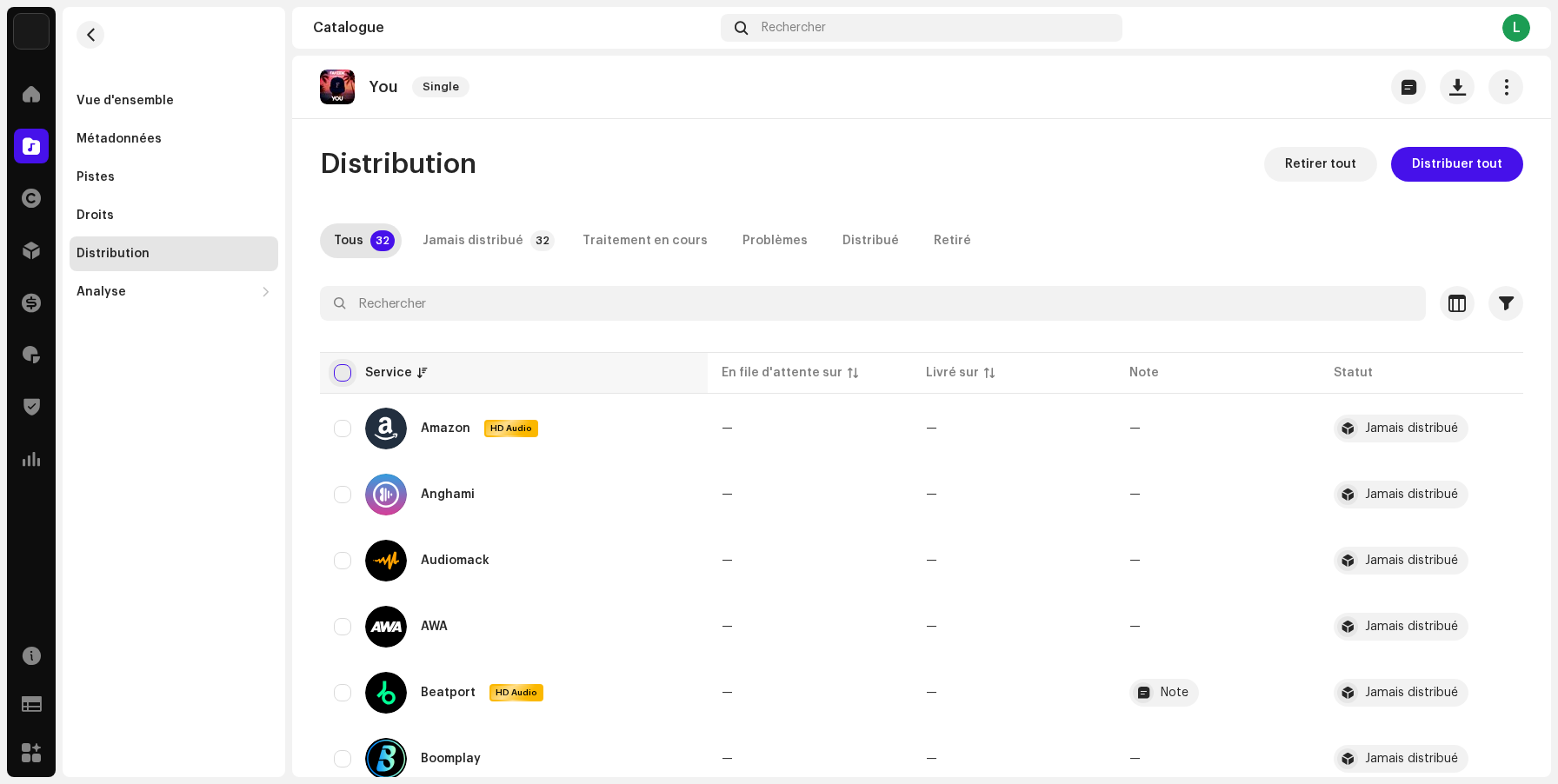
click at [345, 375] on input "checkbox" at bounding box center [342, 373] width 18 height 18
checkbox input "true"
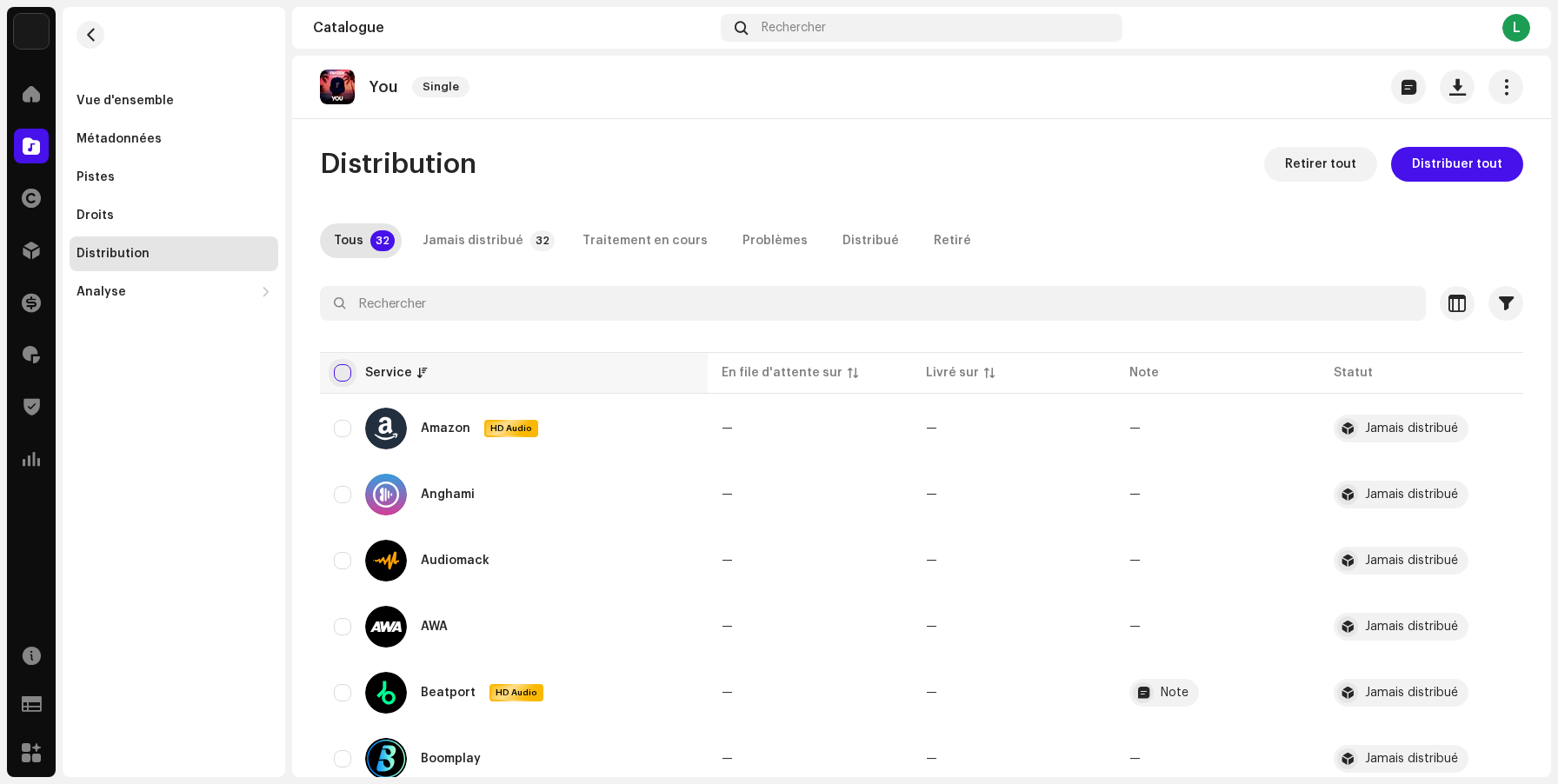
checkbox input "true"
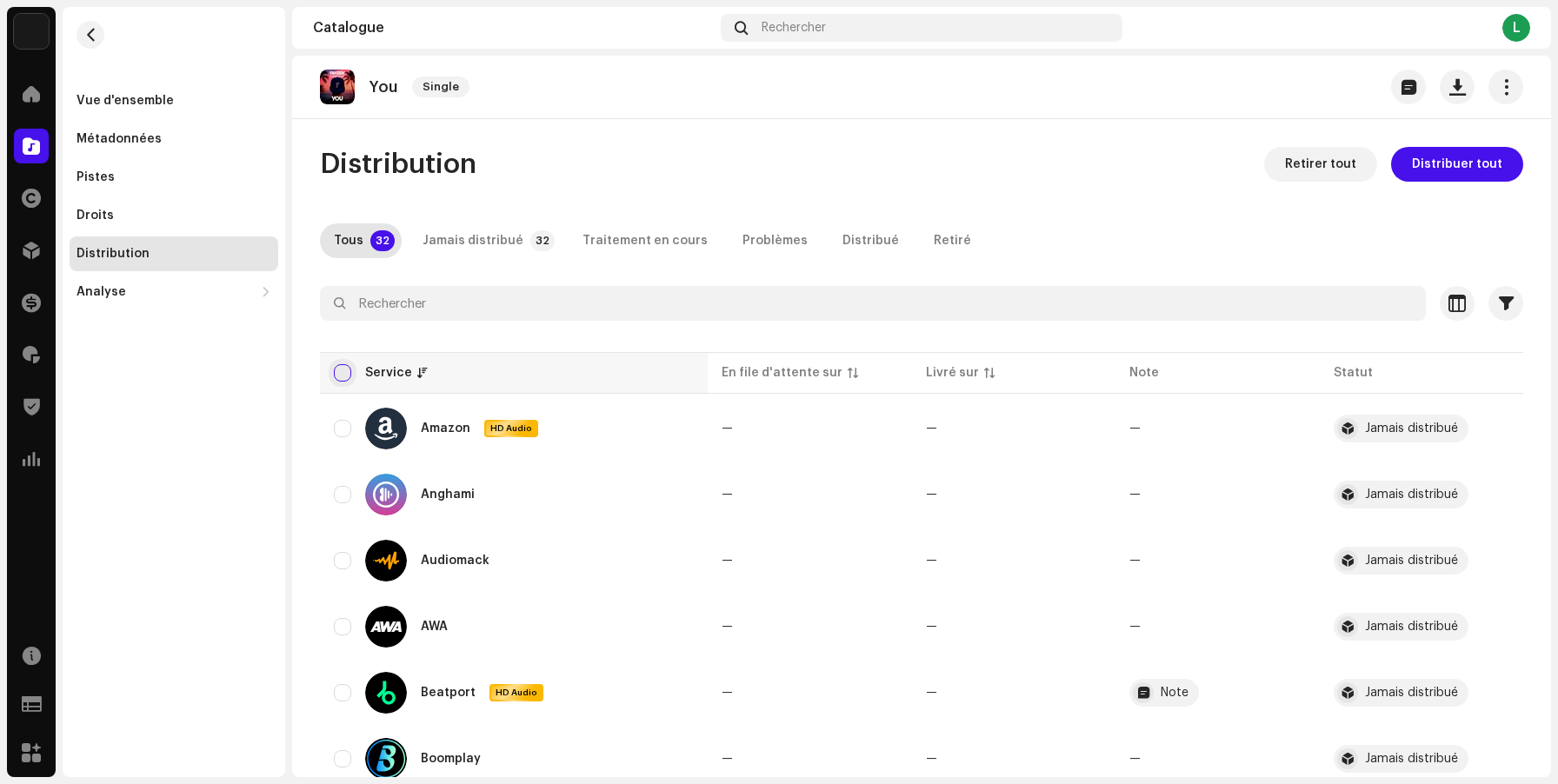
checkbox input "true"
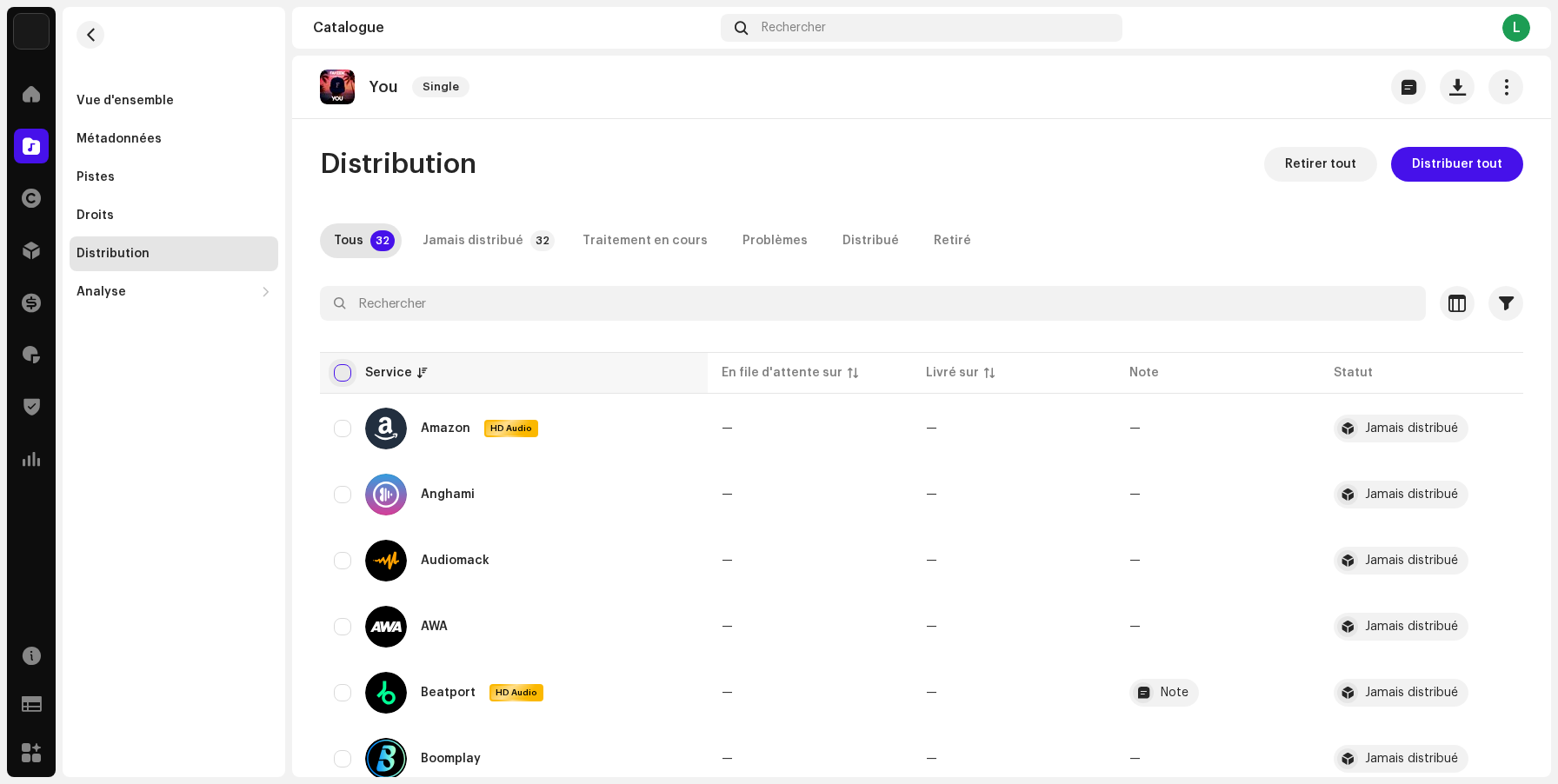
checkbox input "true"
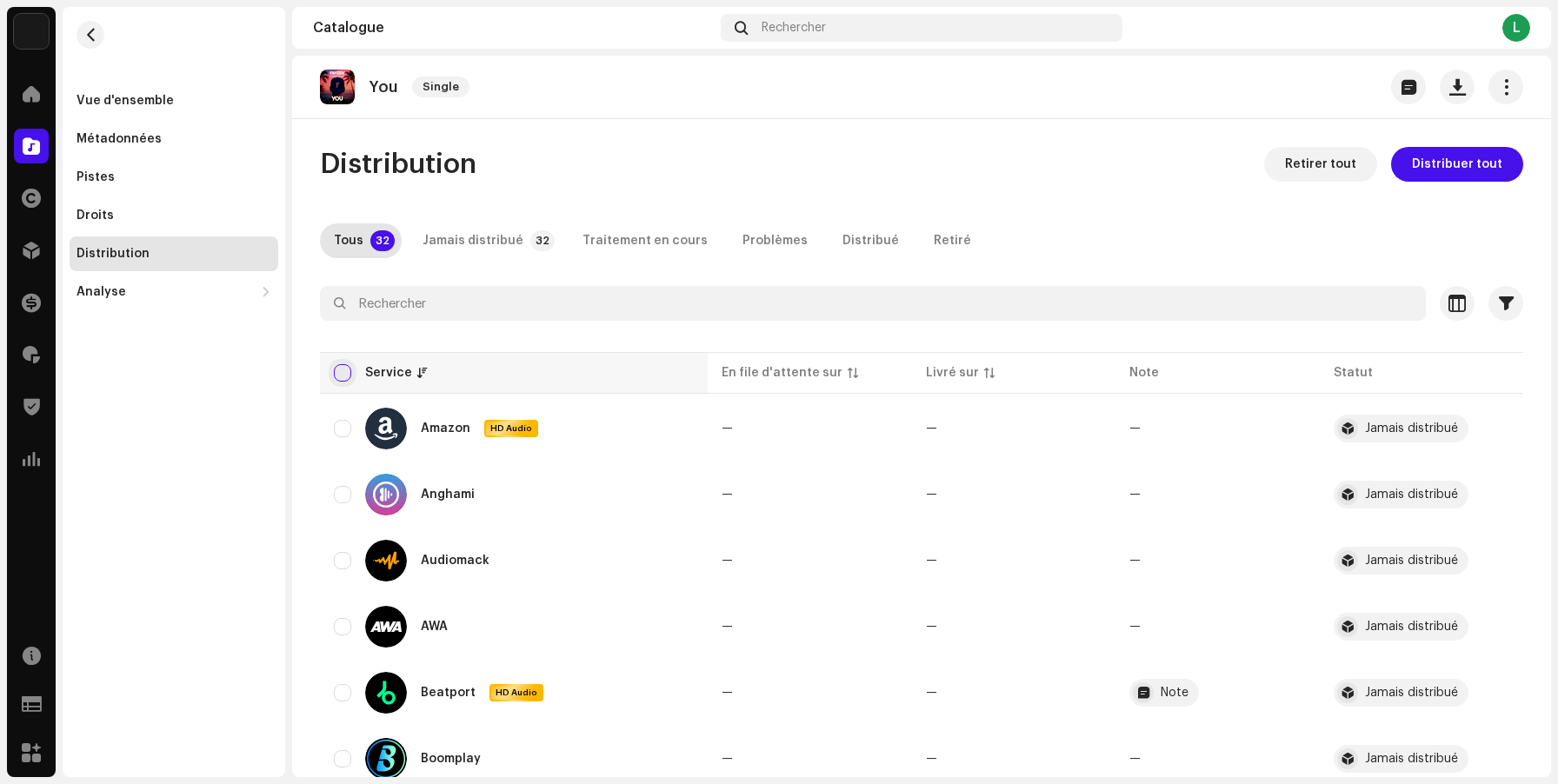
checkbox input "true"
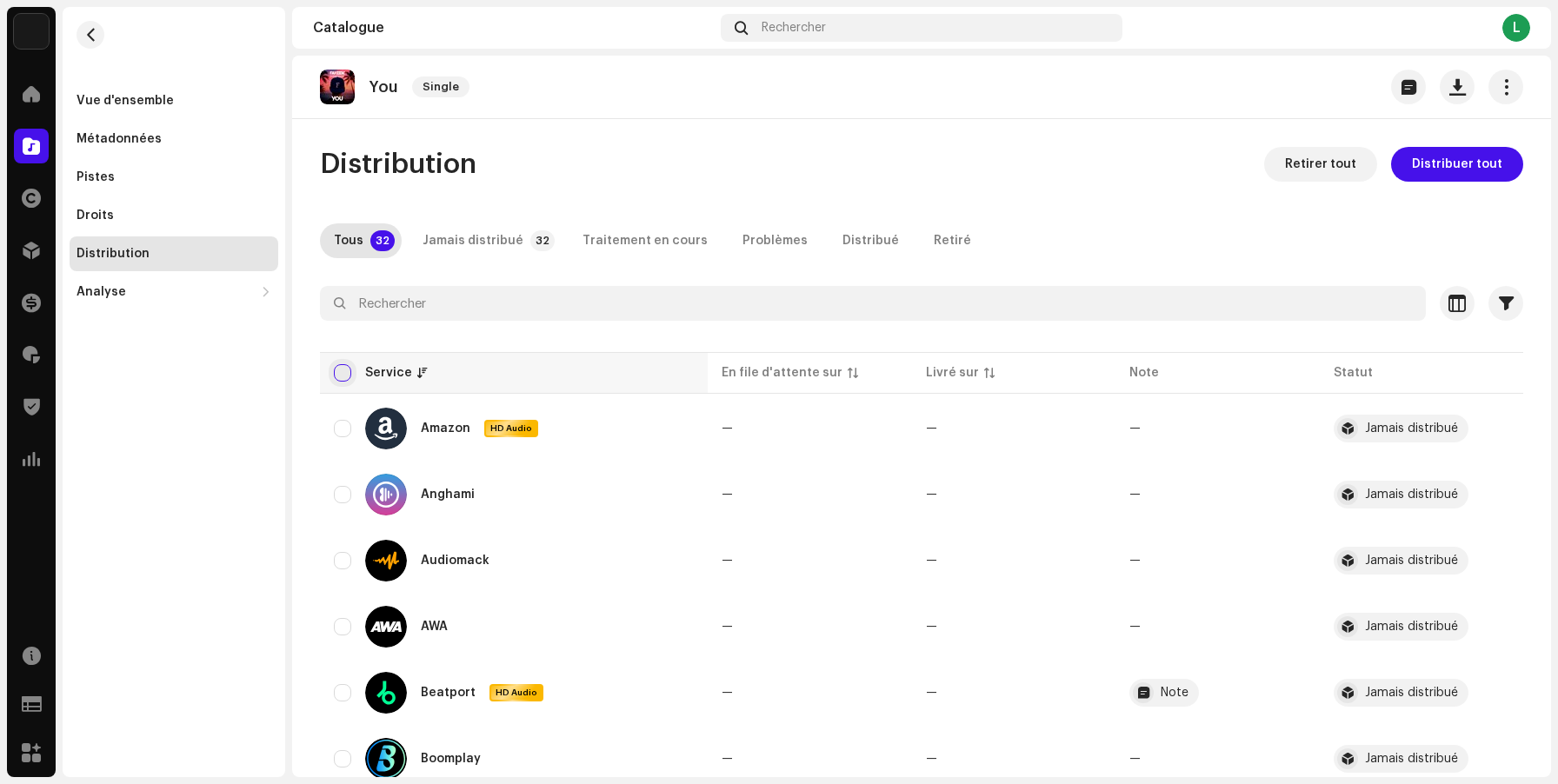
checkbox input "true"
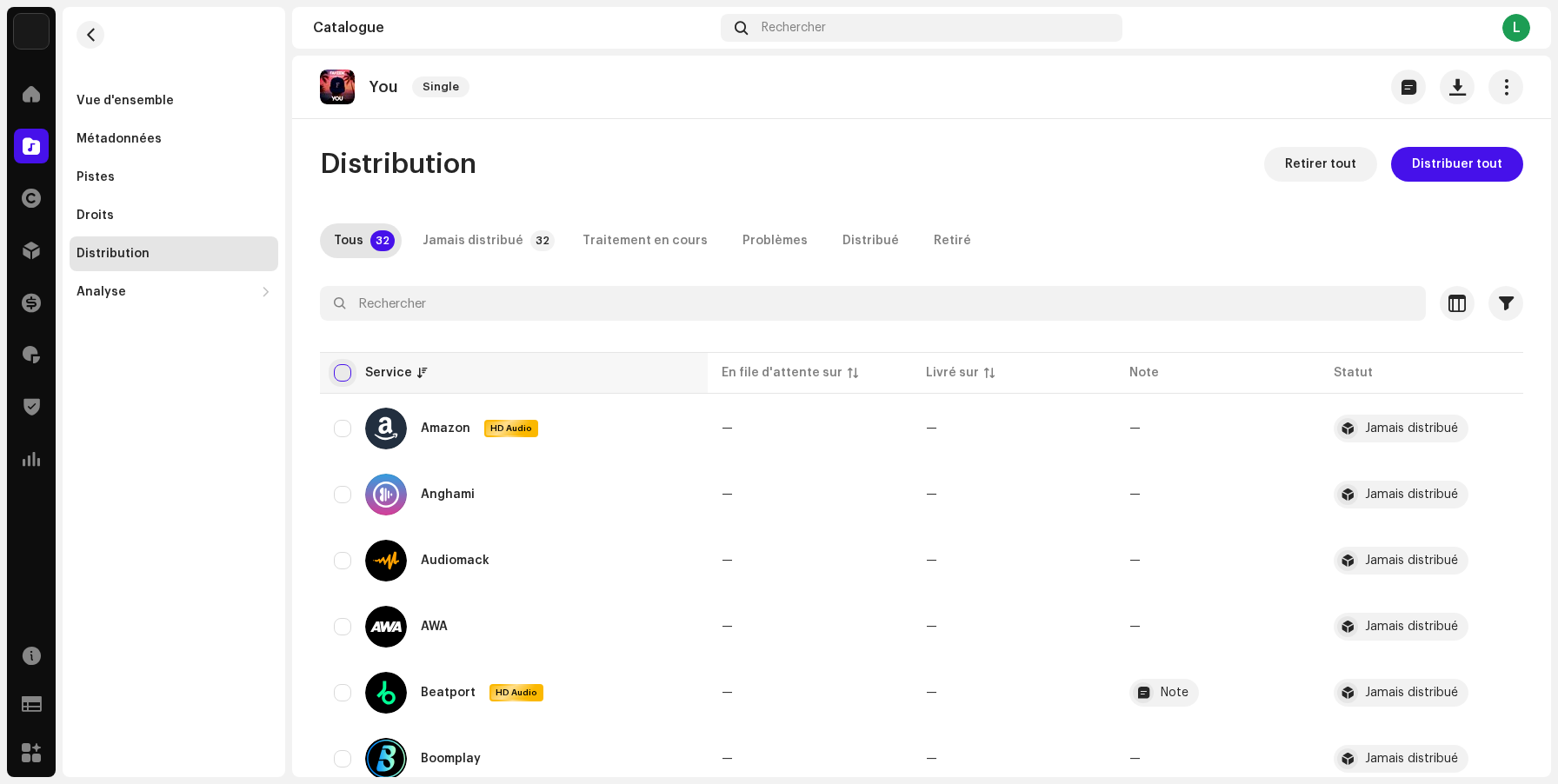
checkbox input "true"
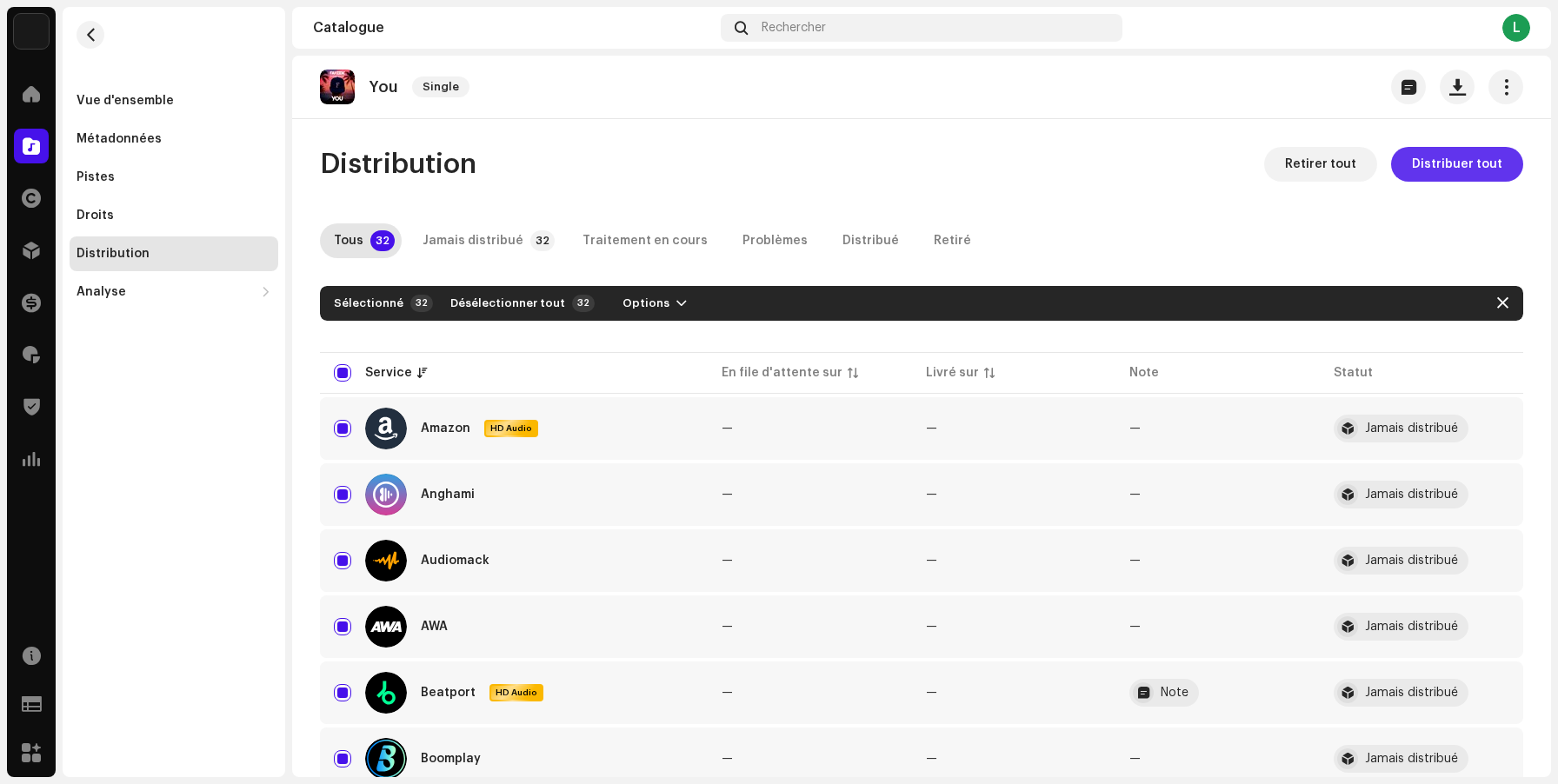
click at [1466, 164] on span "Distribuer tout" at bounding box center [1457, 164] width 91 height 35
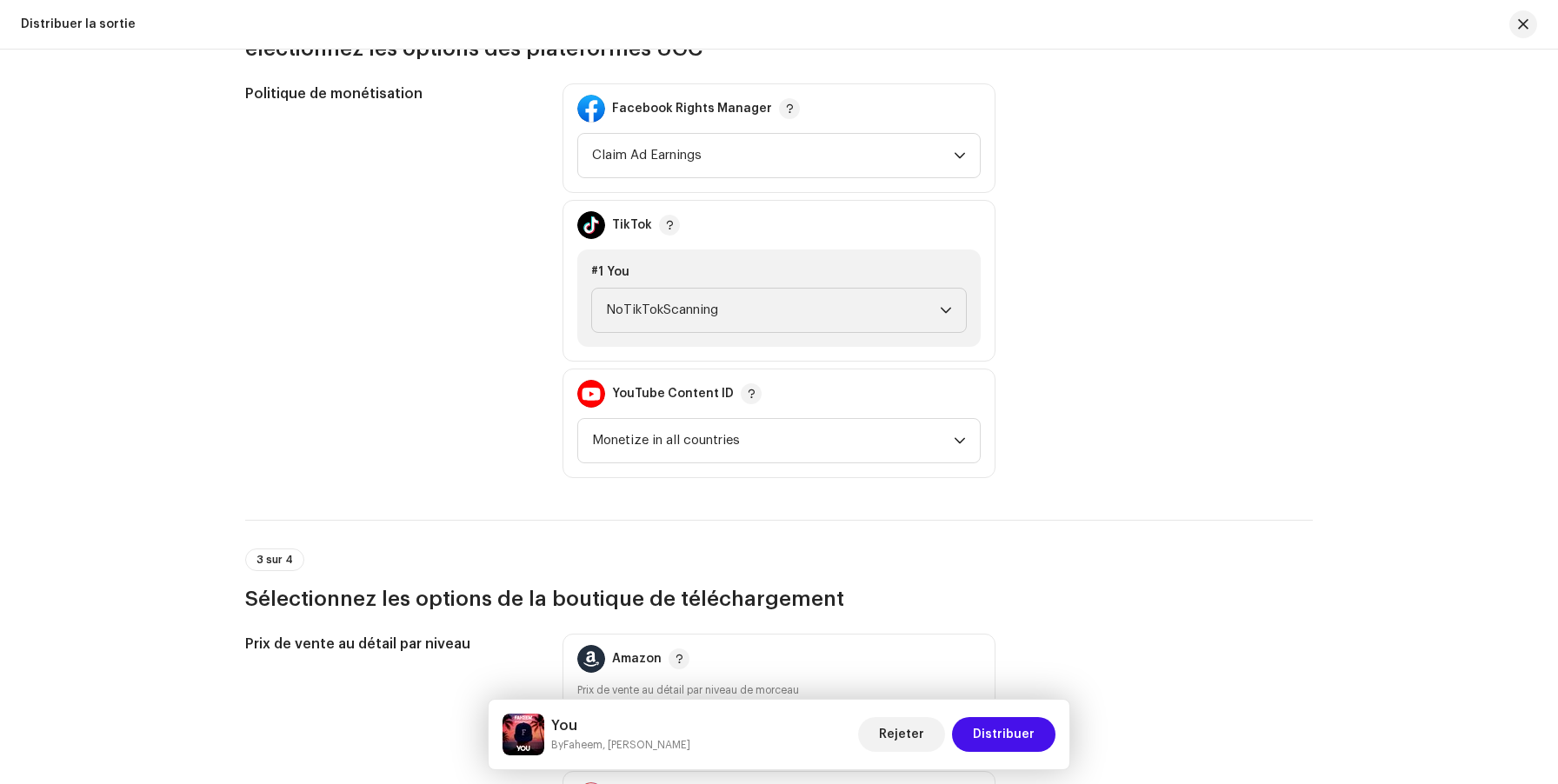
scroll to position [2057, 0]
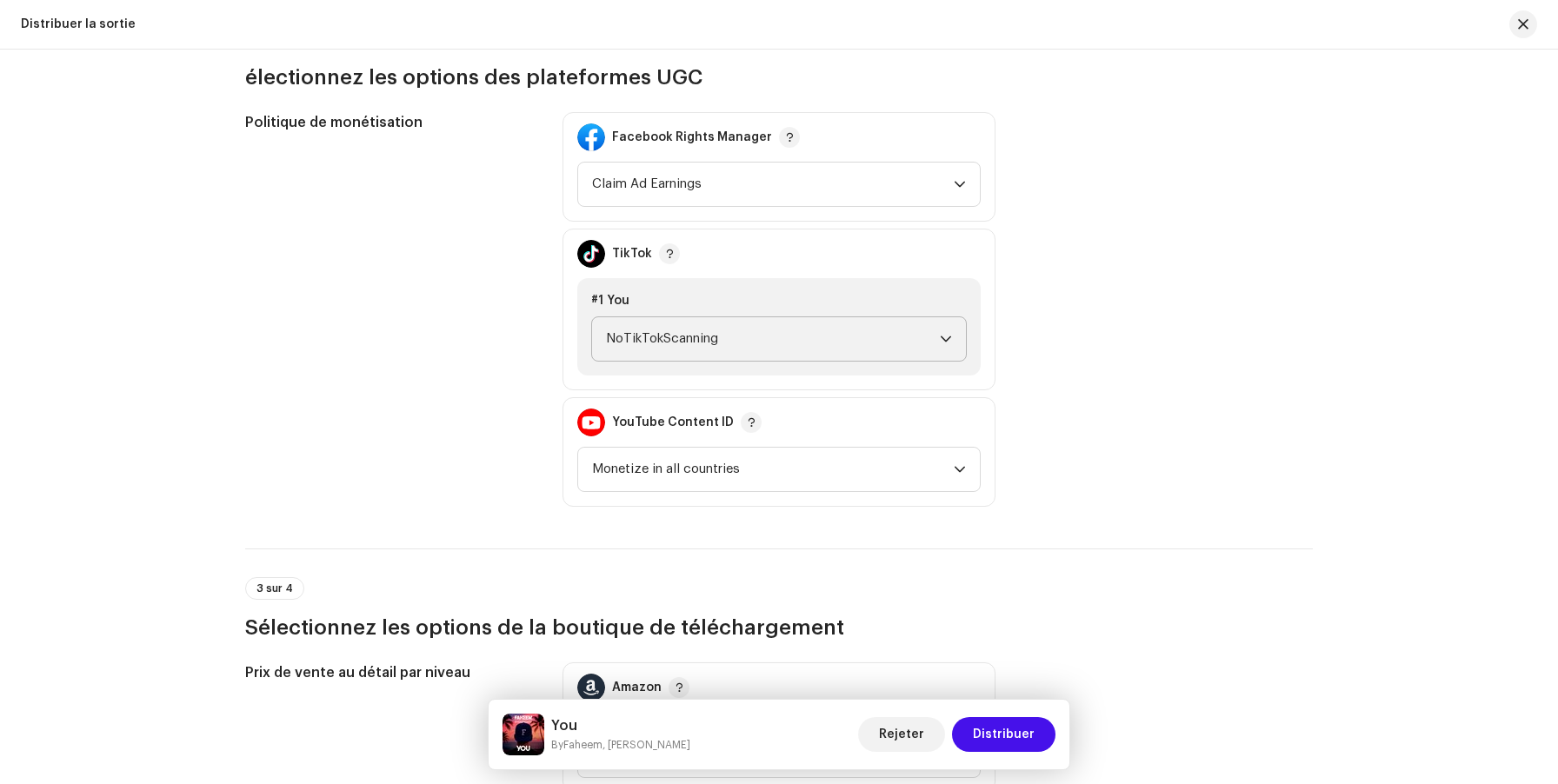
click at [879, 343] on span "NoTikTokScanning" at bounding box center [772, 339] width 334 height 44
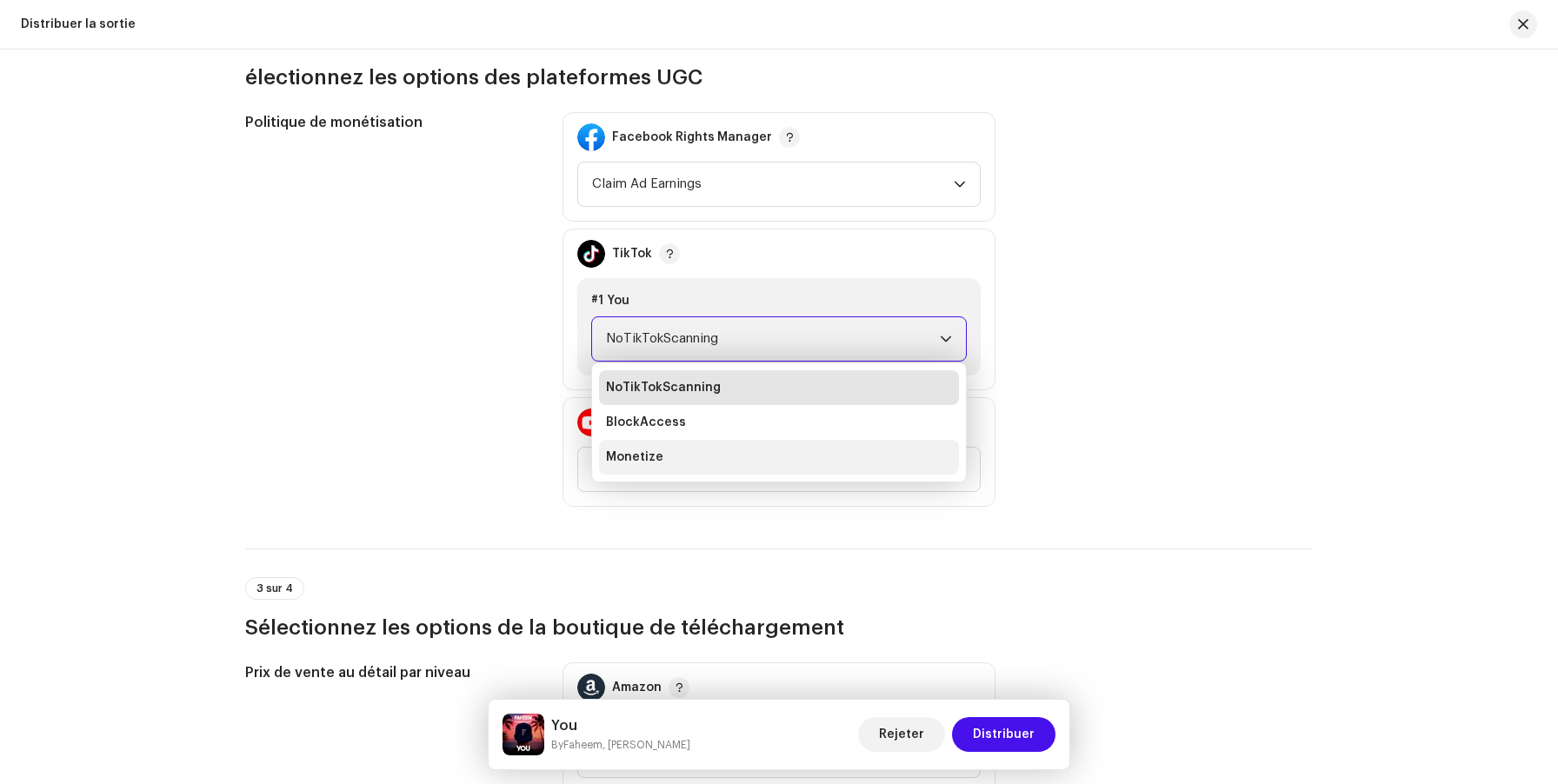
click at [827, 461] on li "Monetize" at bounding box center [779, 457] width 360 height 35
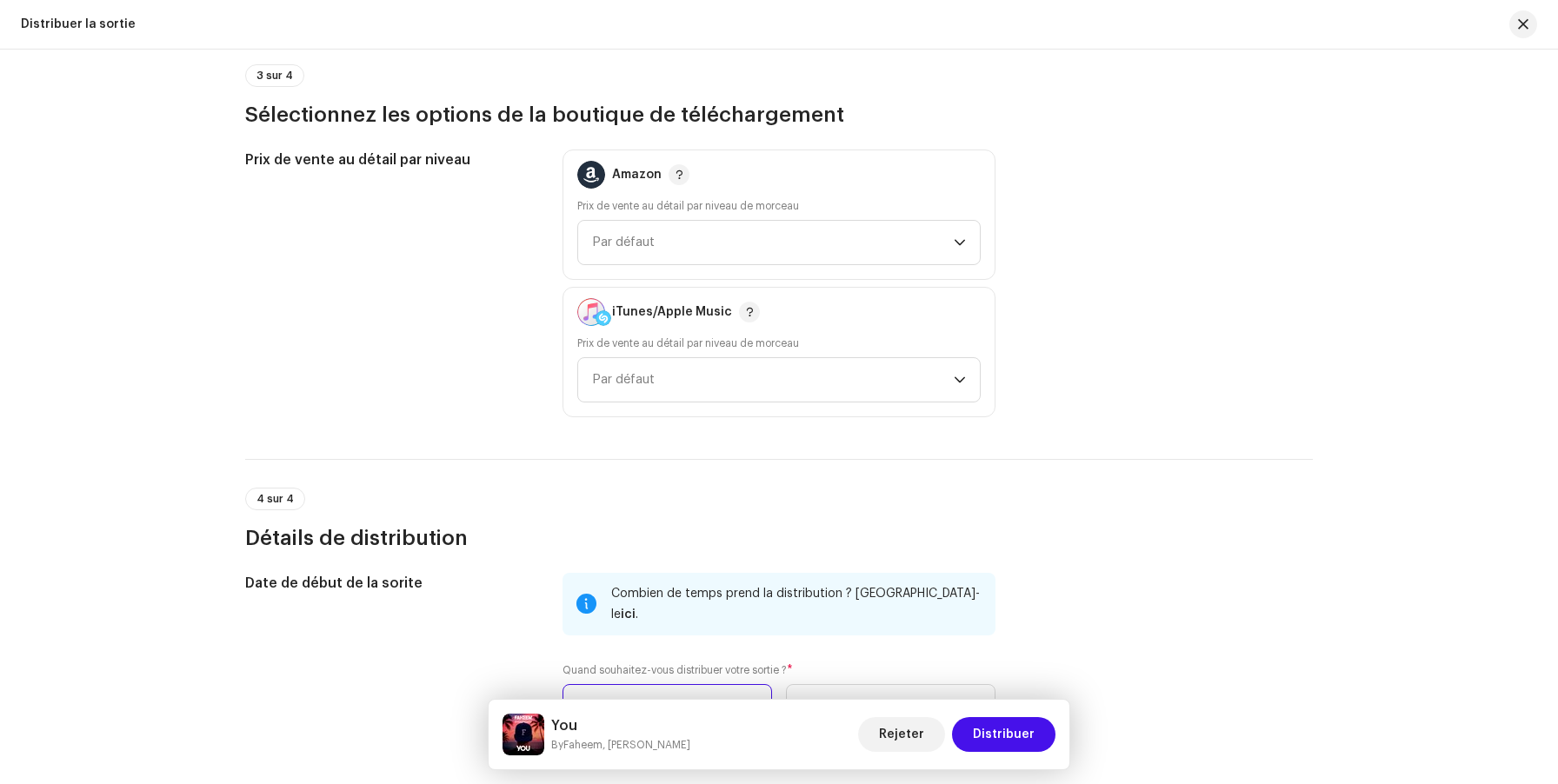
scroll to position [2815, 0]
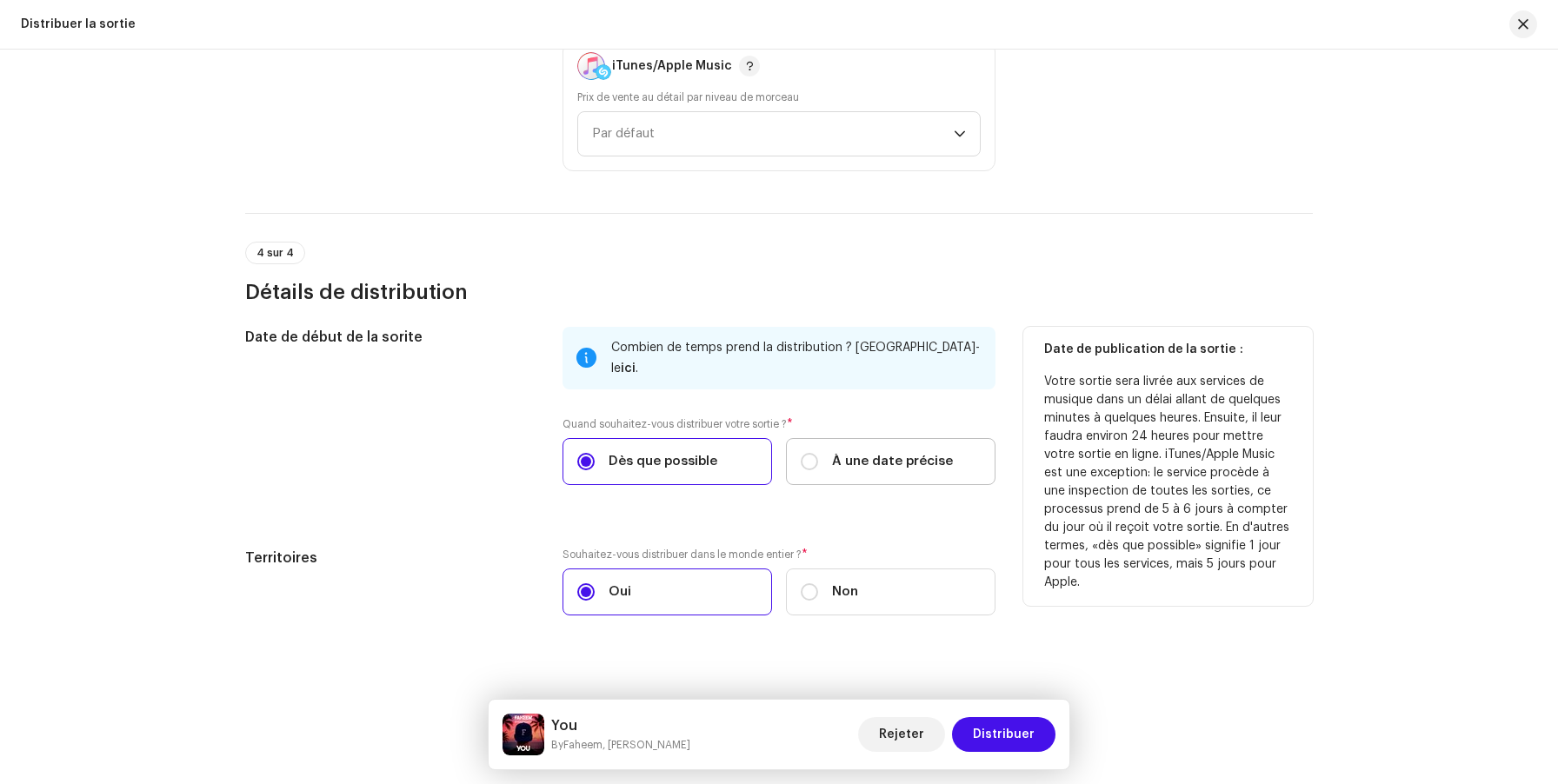
click at [827, 460] on label "À une date précise" at bounding box center [891, 462] width 209 height 47
click at [818, 460] on input "À une date précise" at bounding box center [809, 462] width 18 height 18
radio input "true"
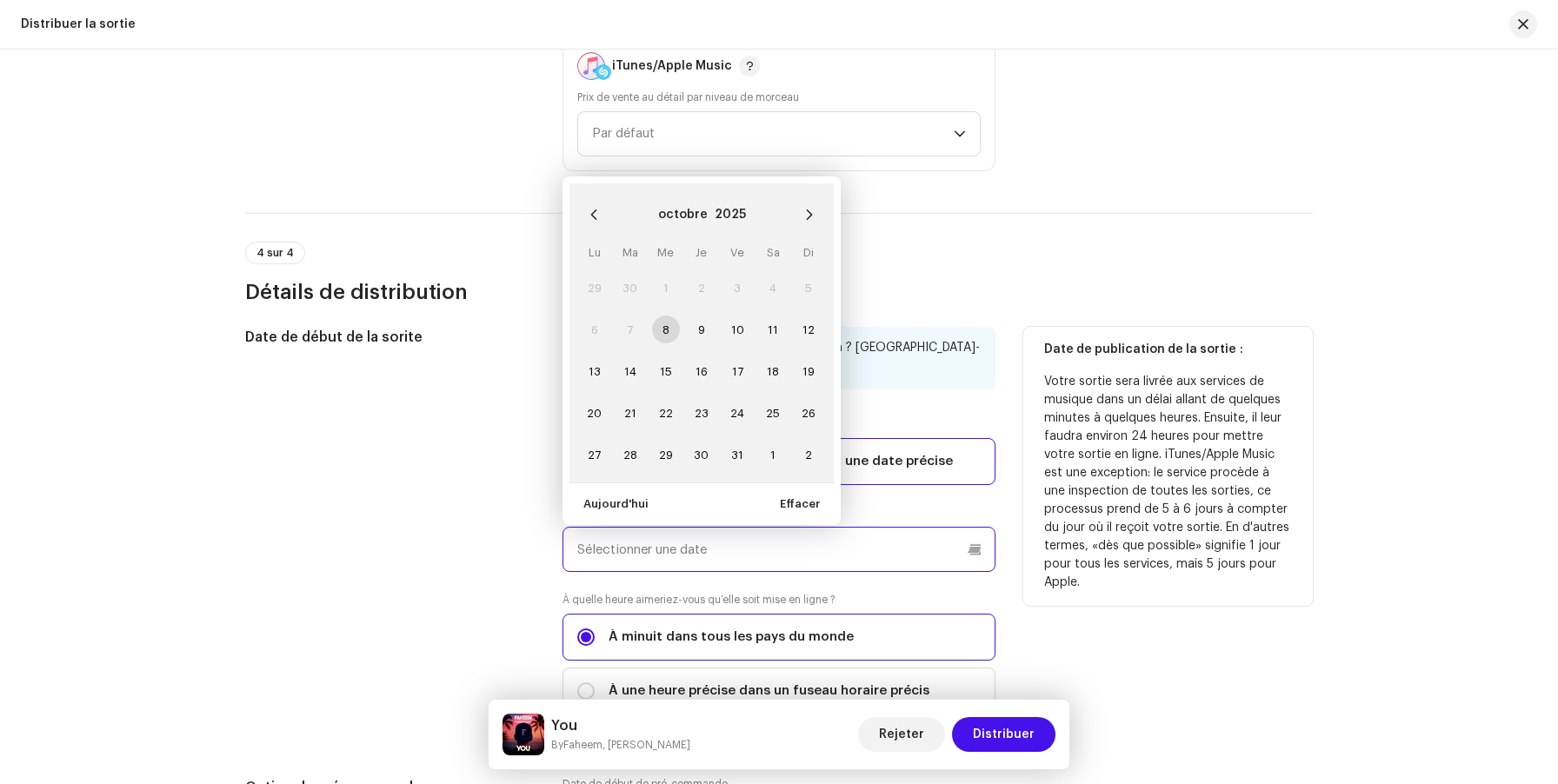
click at [750, 530] on input "text" at bounding box center [779, 549] width 433 height 45
click at [592, 399] on span "20" at bounding box center [593, 413] width 28 height 28
type input "20/10/2025"
click at [1178, 254] on div "4 sur 4 Détails de distribution" at bounding box center [779, 274] width 1067 height 64
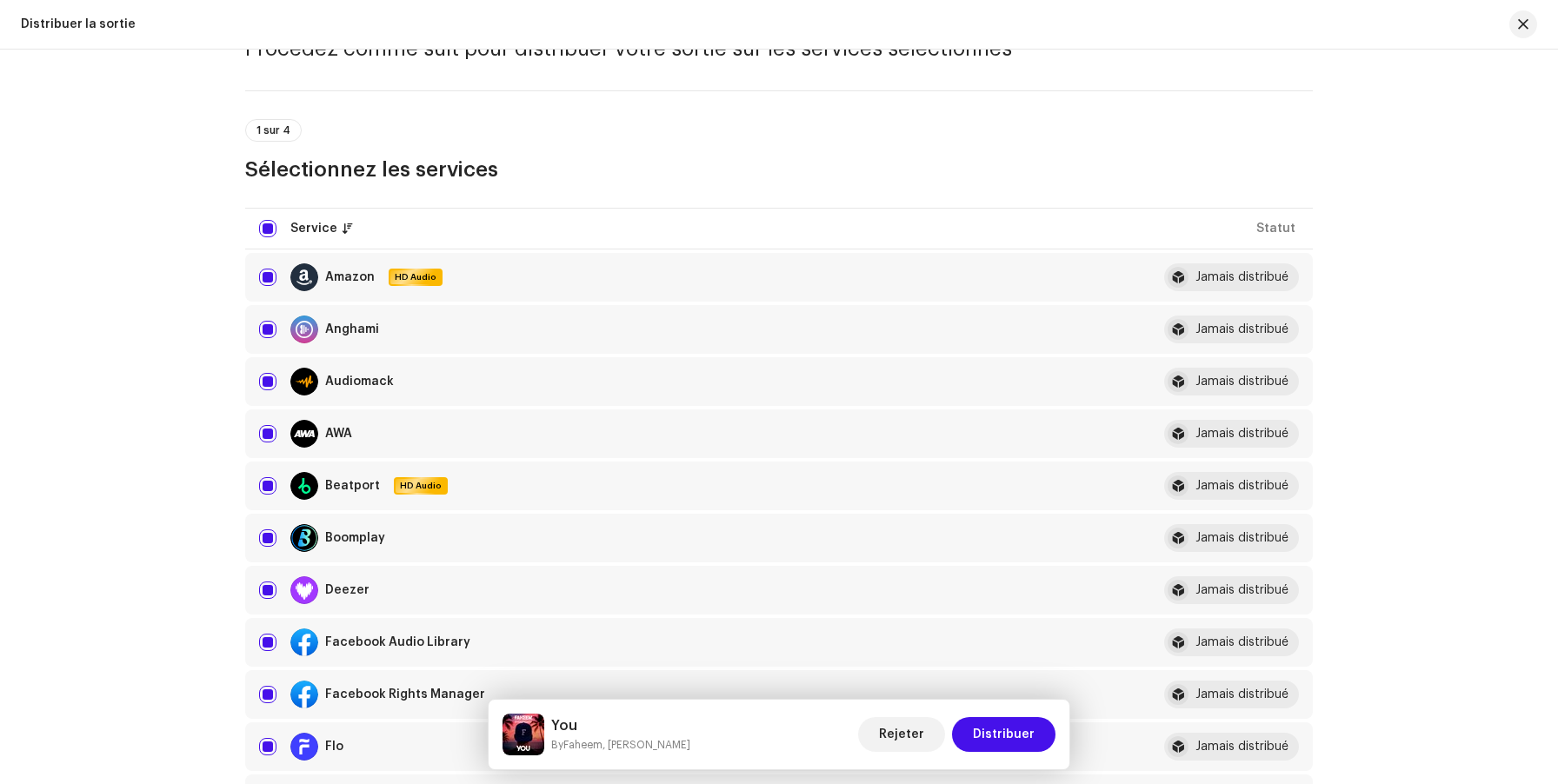
scroll to position [93, 0]
click at [1028, 729] on span "Distribuer" at bounding box center [1004, 734] width 62 height 35
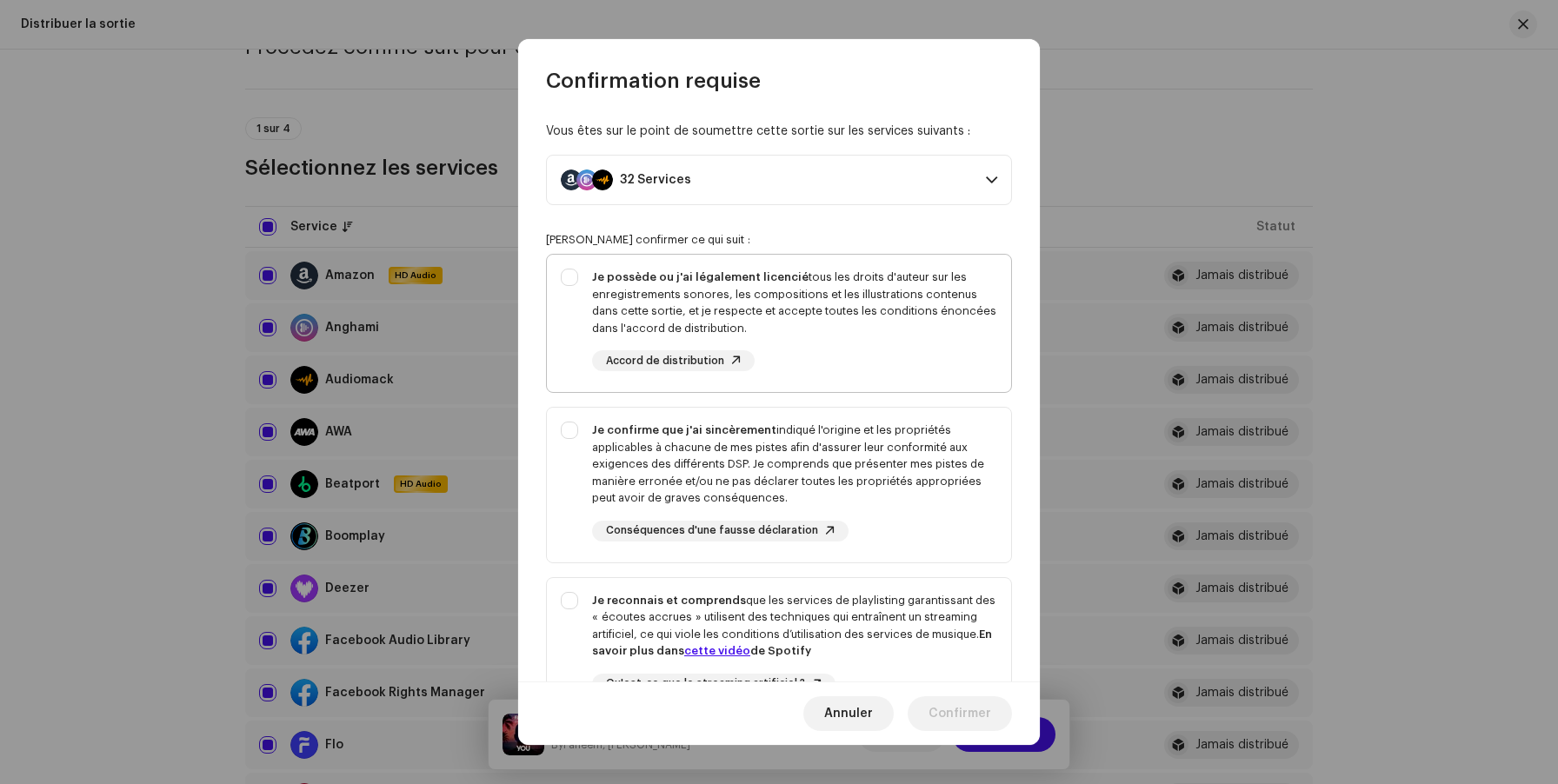
click at [573, 283] on div "Je possède ou j'ai légalement licencié tous les droits d'auteur sur les enregis…" at bounding box center [779, 321] width 465 height 131
checkbox input "true"
click at [573, 431] on div "Je confirme que j'ai sincèrement indiqué l'origine et les propriétés applicable…" at bounding box center [779, 481] width 465 height 148
checkbox input "true"
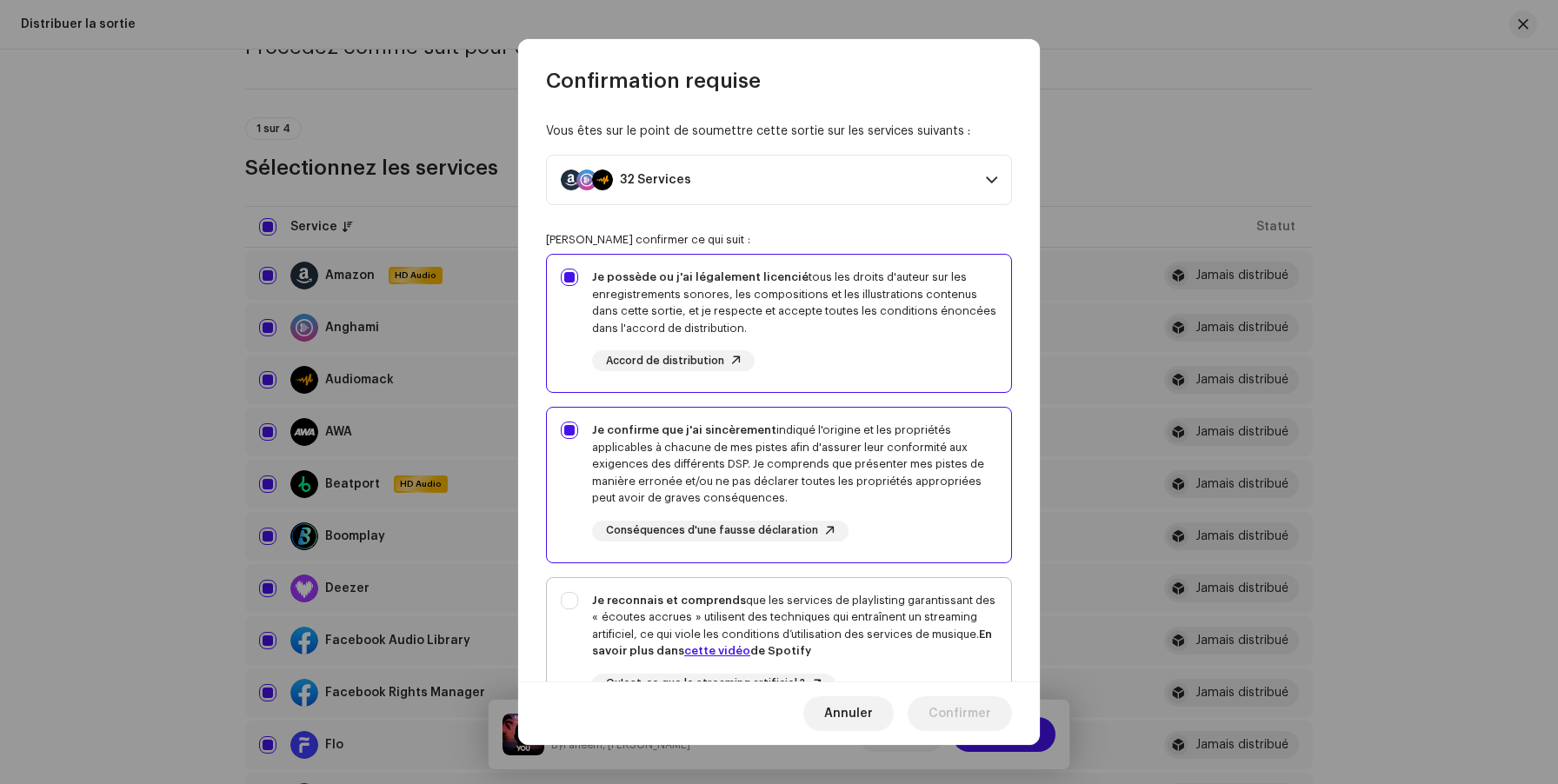
click at [567, 610] on div "Je reconnais et comprends que les services de playlisting garantissant des « éc…" at bounding box center [779, 657] width 465 height 158
checkbox input "true"
click at [937, 706] on span "Confirmer" at bounding box center [959, 713] width 63 height 35
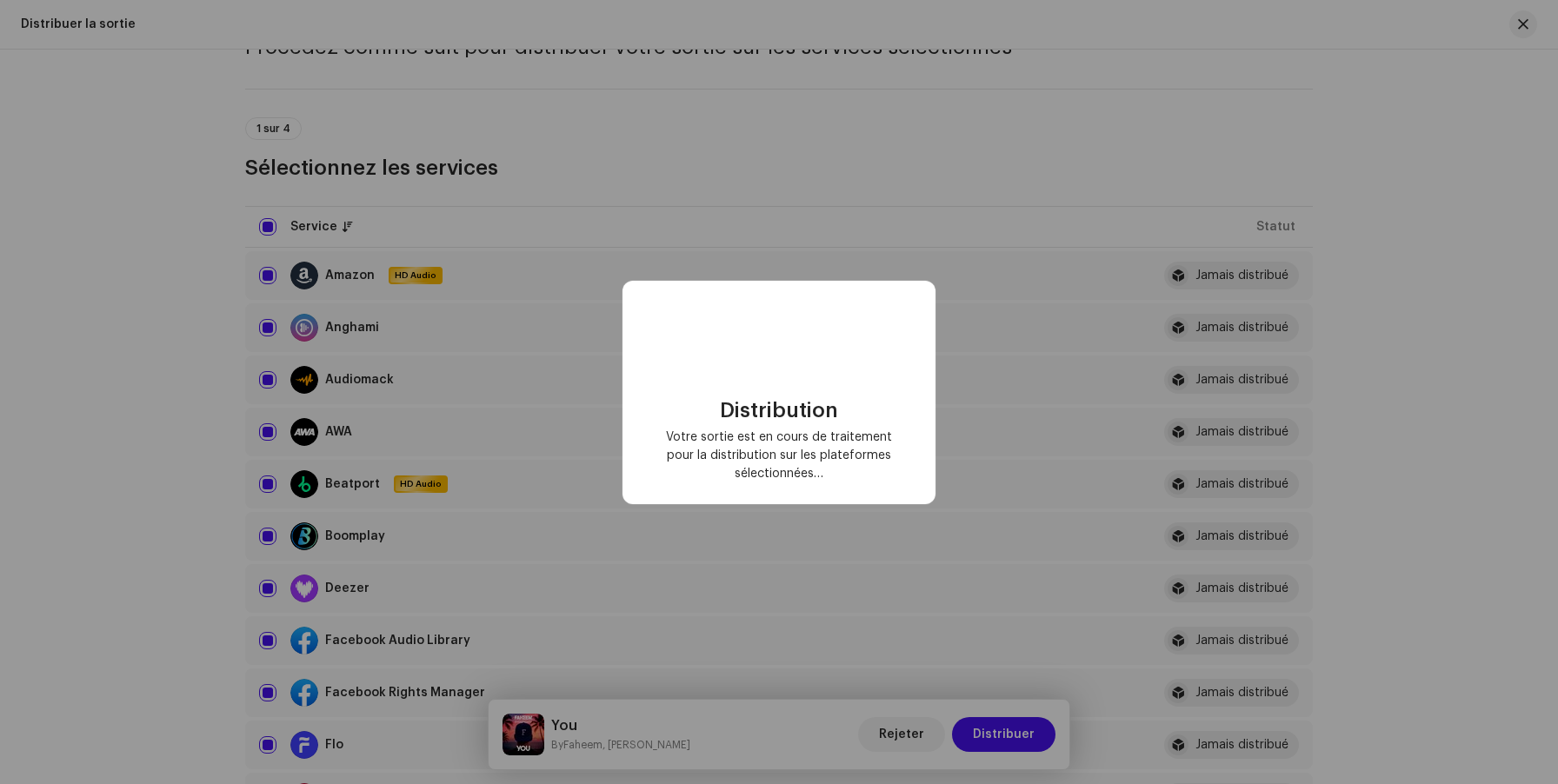
checkbox input "false"
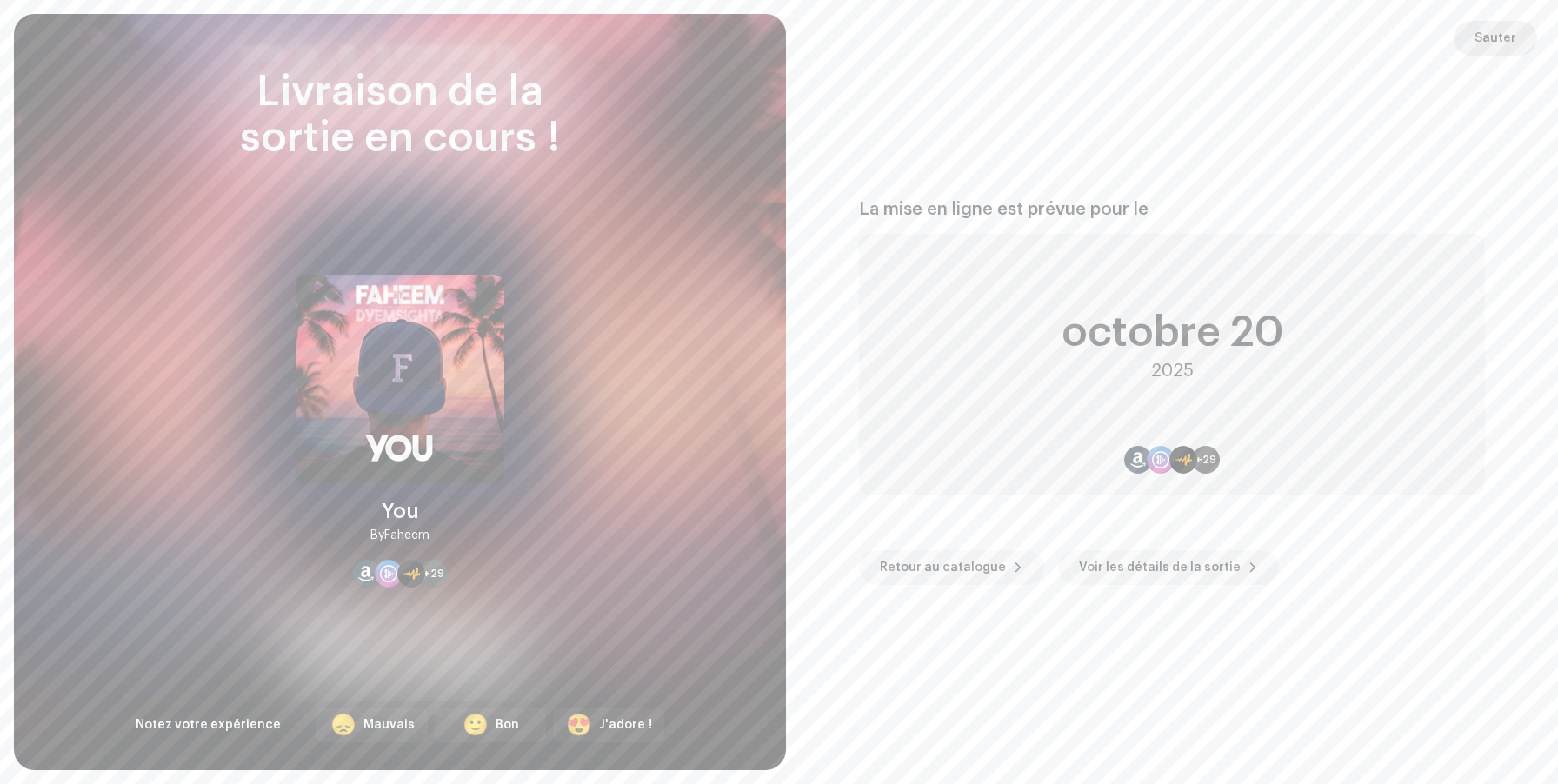
click at [1515, 31] on span "Sauter" at bounding box center [1495, 37] width 42 height 35
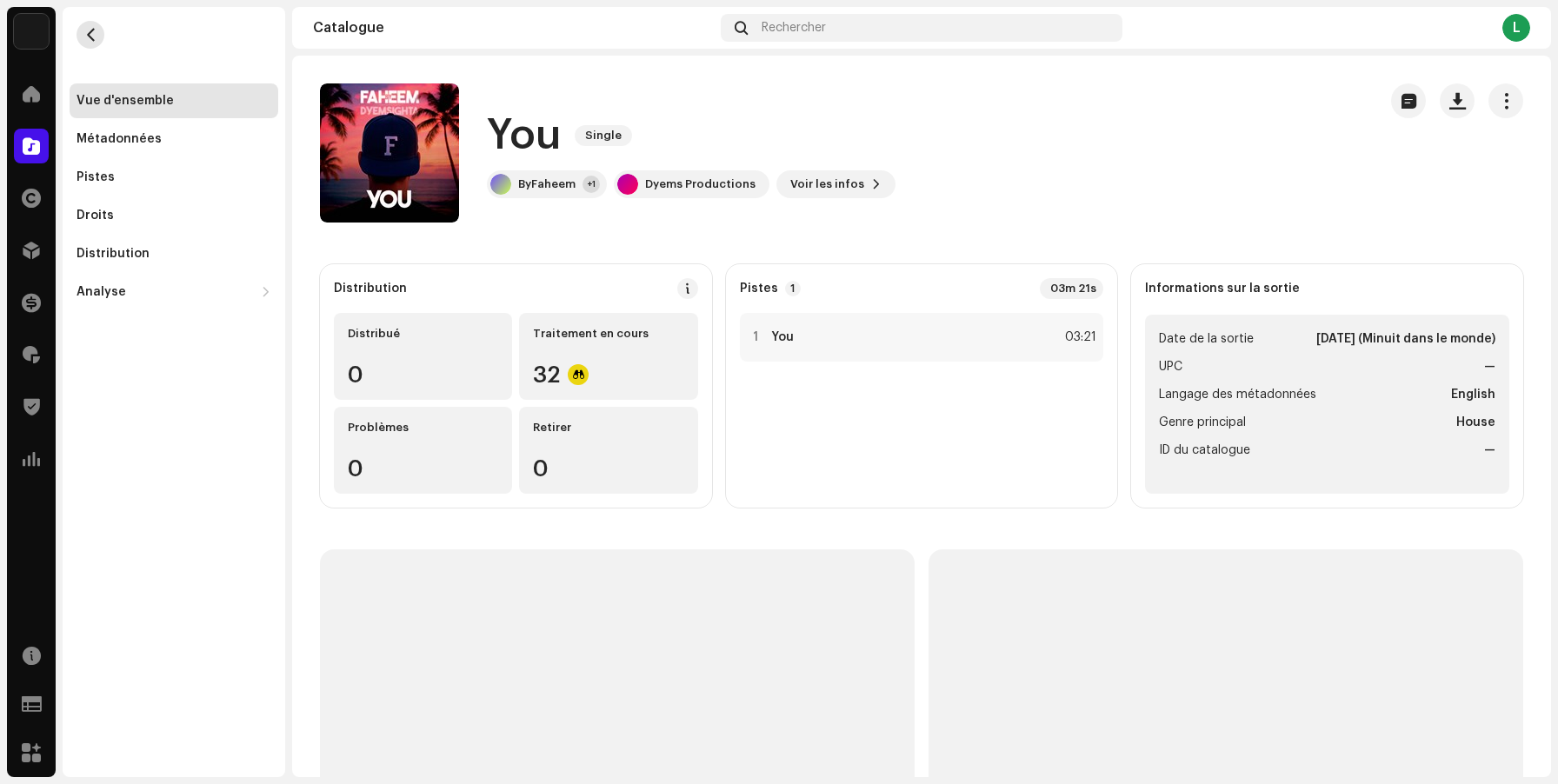
click at [93, 36] on span "button" at bounding box center [91, 35] width 13 height 14
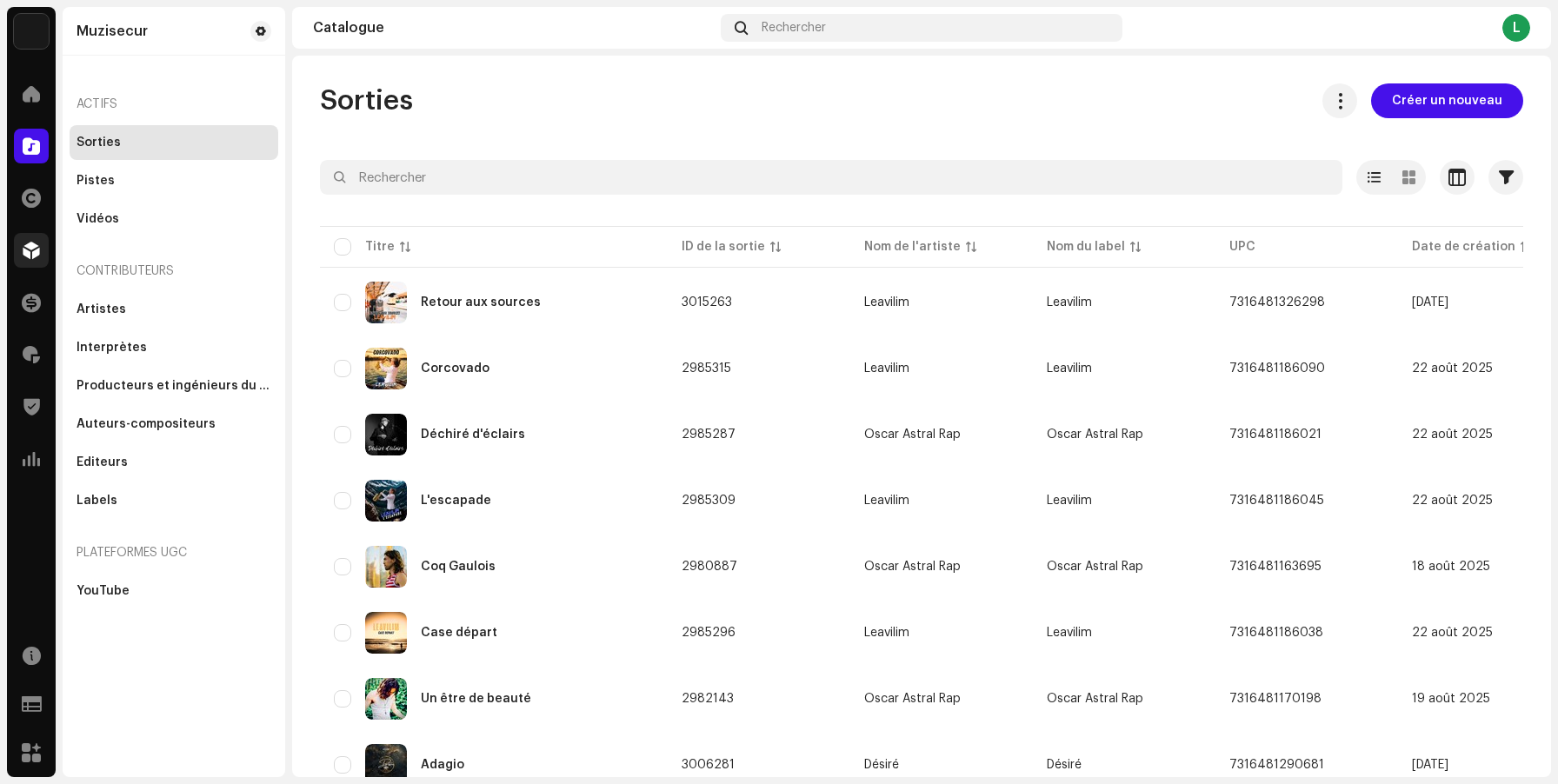
click at [46, 246] on div at bounding box center [31, 249] width 35 height 35
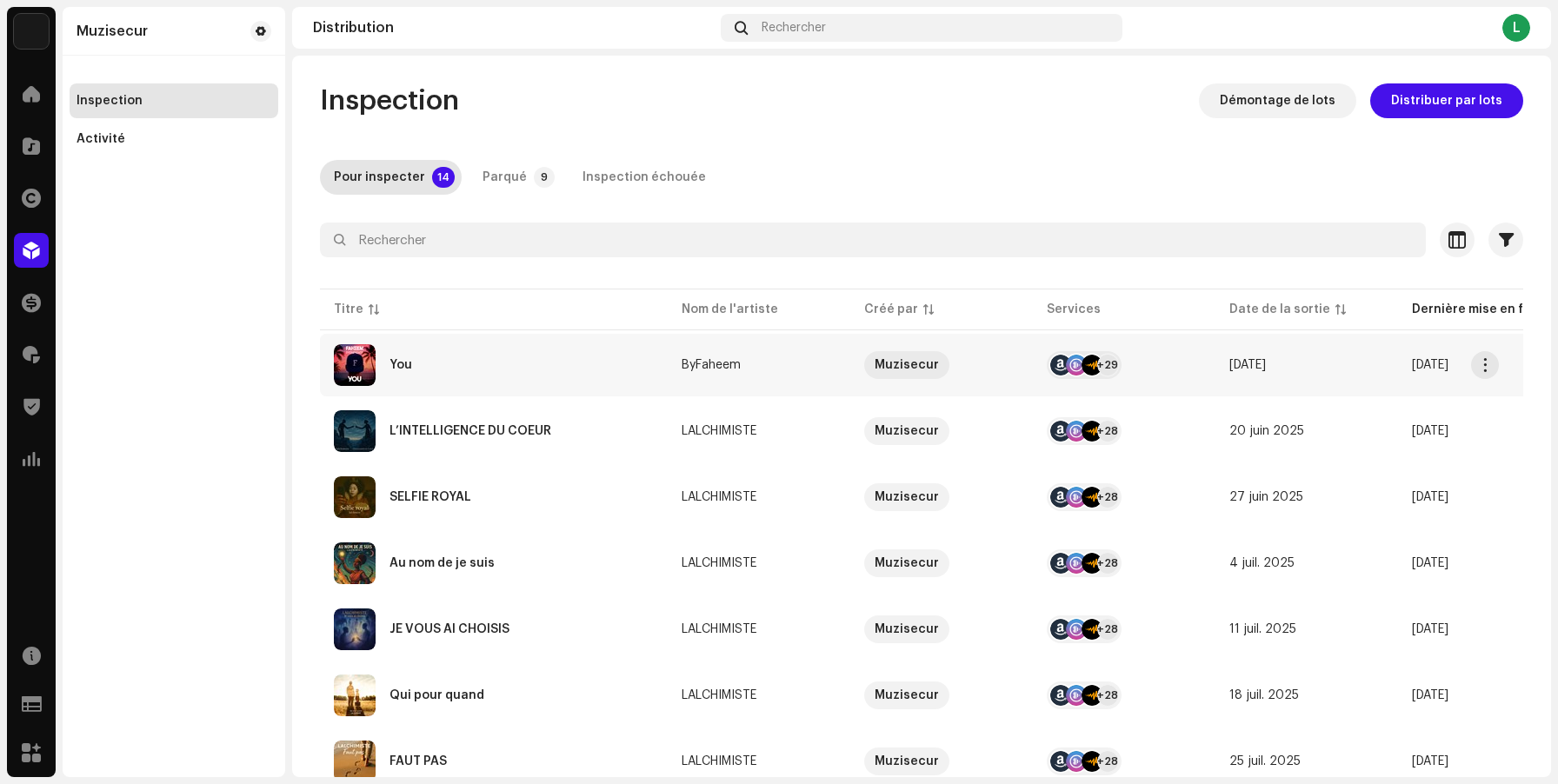
click at [1412, 368] on span "[DATE]" at bounding box center [1430, 364] width 36 height 12
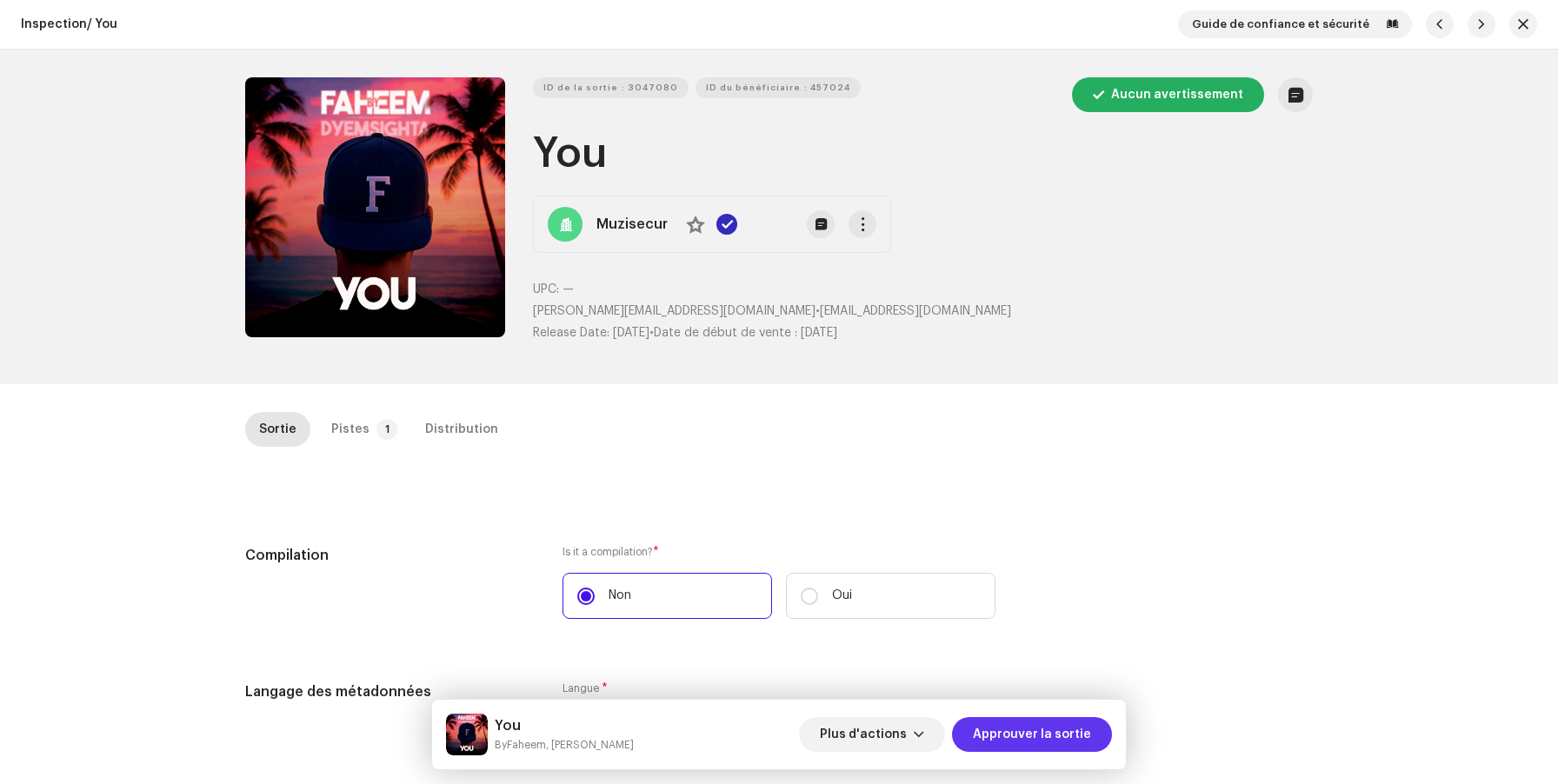
click at [1070, 739] on span "Approuver la sortie" at bounding box center [1032, 734] width 119 height 35
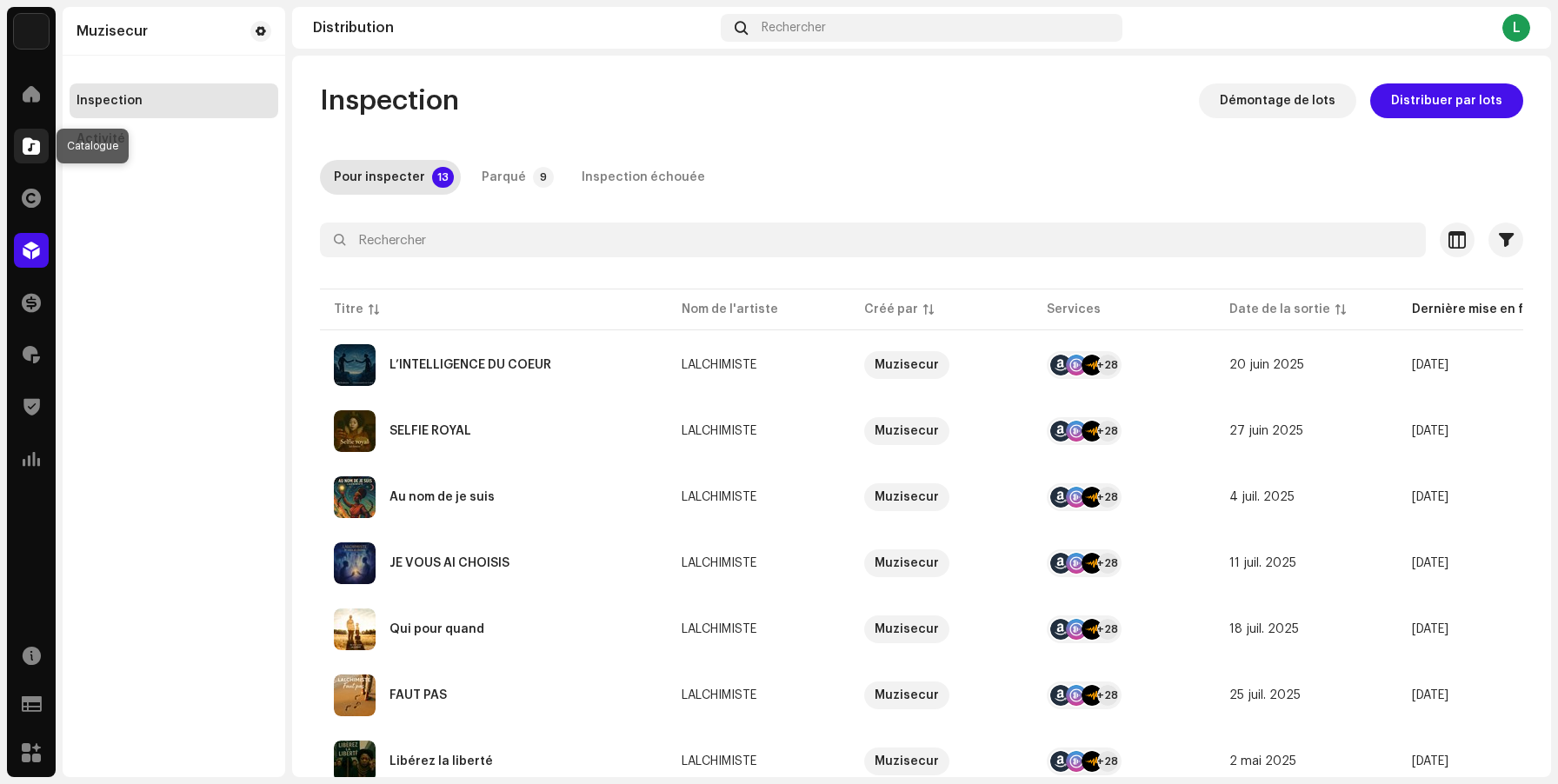
click at [31, 150] on span at bounding box center [31, 146] width 18 height 14
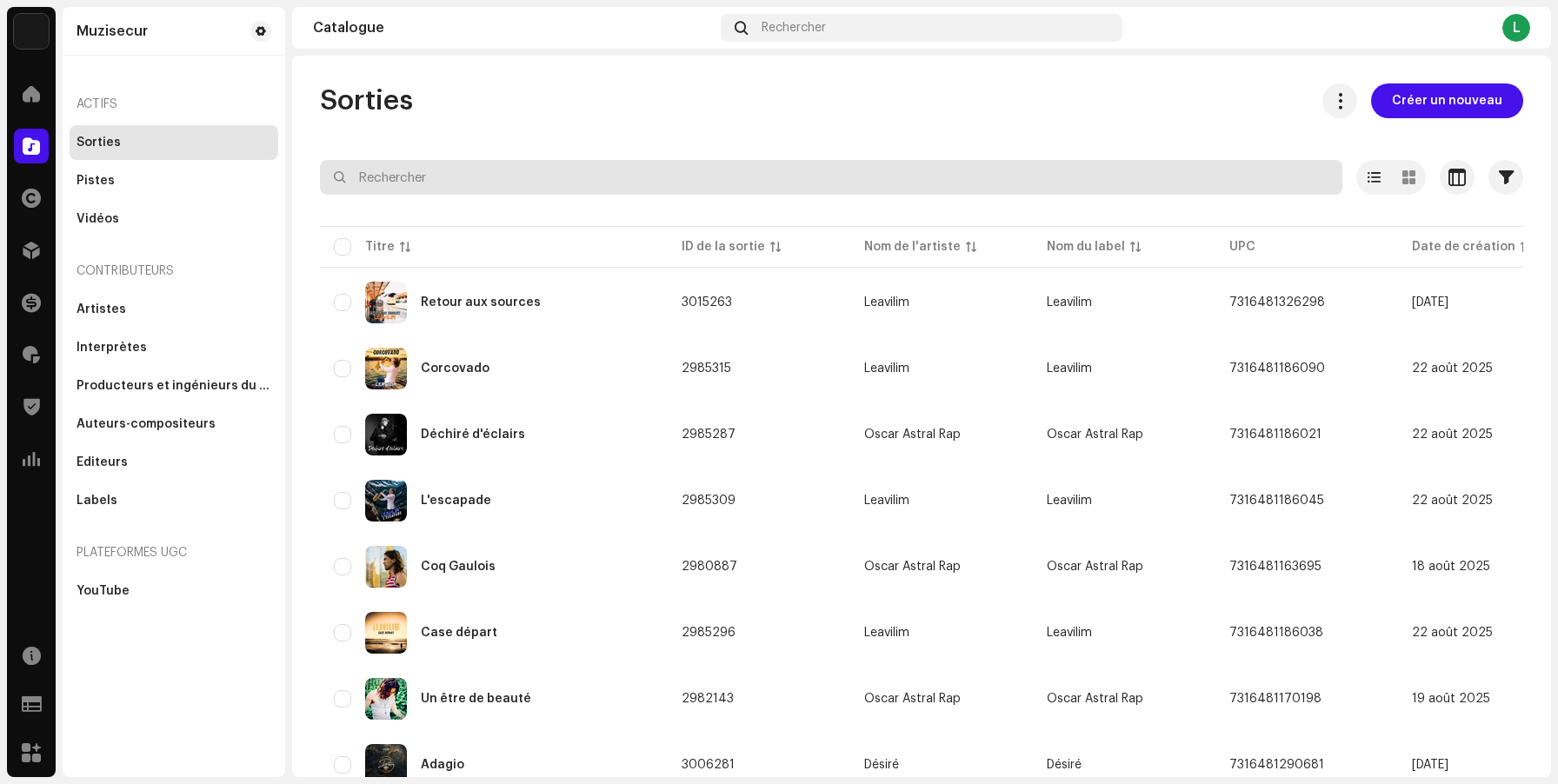
click at [455, 182] on input "text" at bounding box center [831, 177] width 1022 height 35
paste input "Rythm Of Freedom"
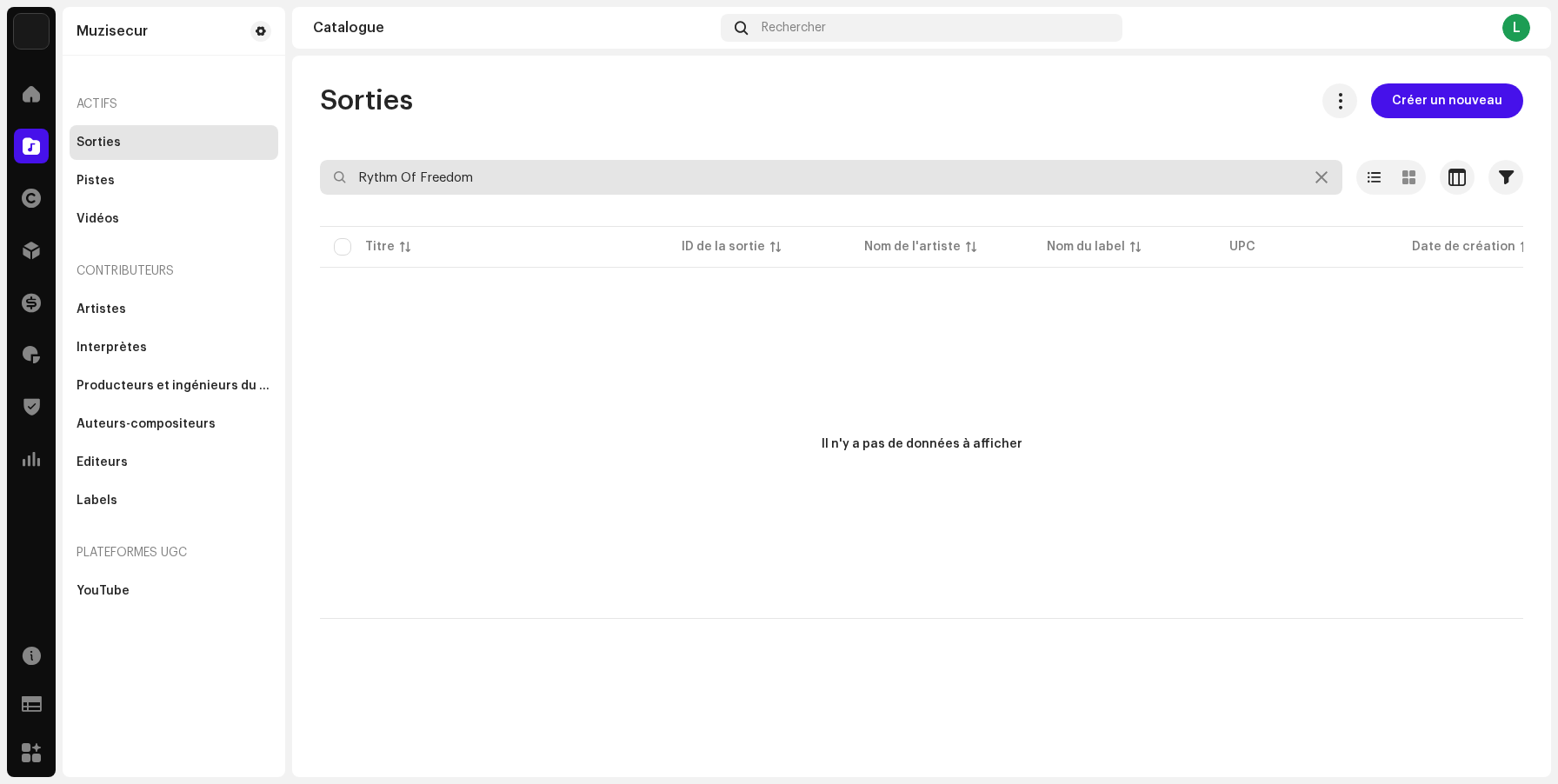
drag, startPoint x: 398, startPoint y: 175, endPoint x: 662, endPoint y: 202, distance: 265.4
click at [658, 202] on re-o-filter-bar "Rythm Of Freedom Sélectionné 0 Désélectionner tout 0 Options Filtres Statut de …" at bounding box center [921, 191] width 1203 height 63
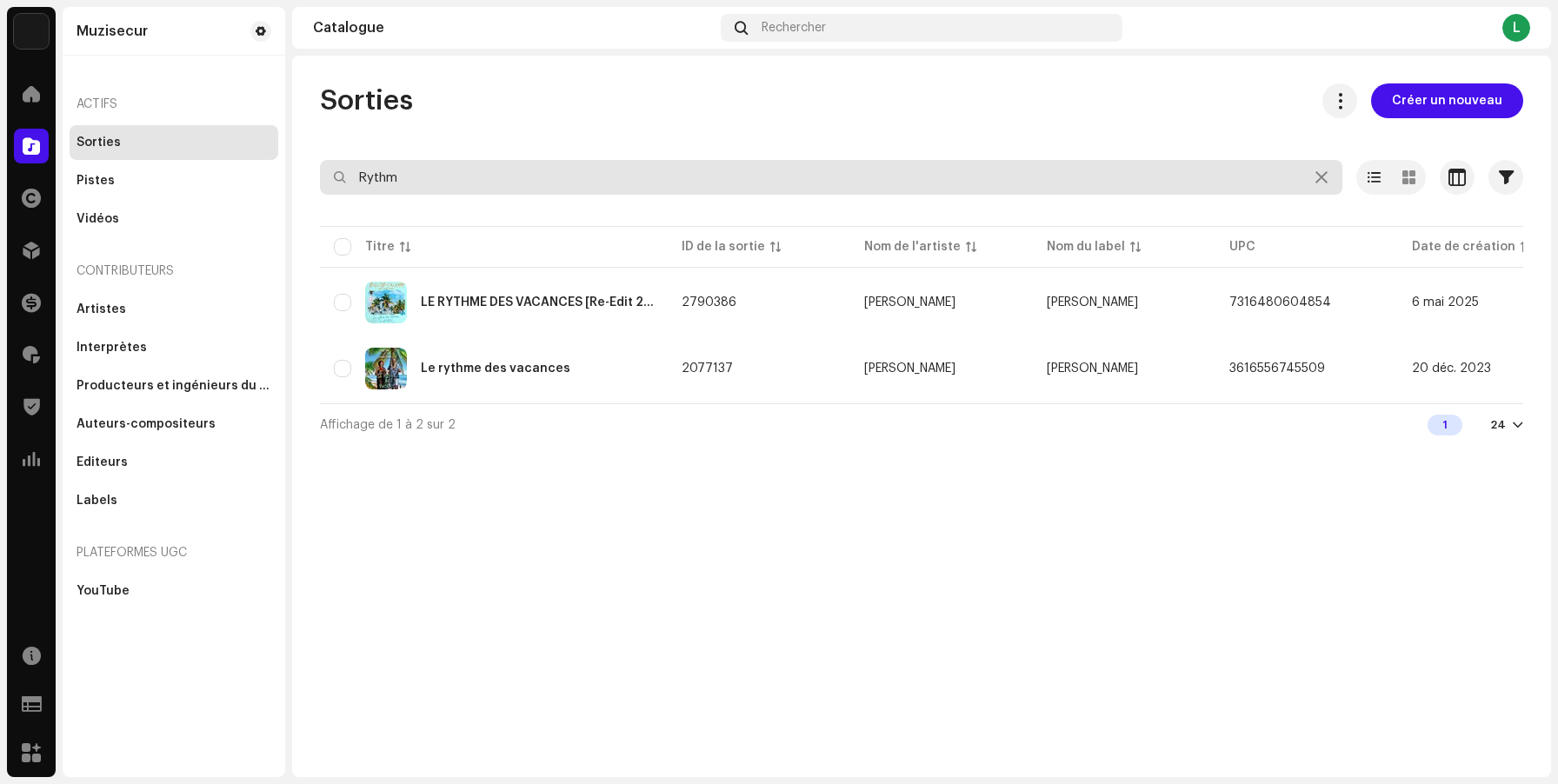
drag, startPoint x: 443, startPoint y: 172, endPoint x: 335, endPoint y: 159, distance: 108.8
click at [336, 160] on input "Rythm" at bounding box center [831, 177] width 1022 height 35
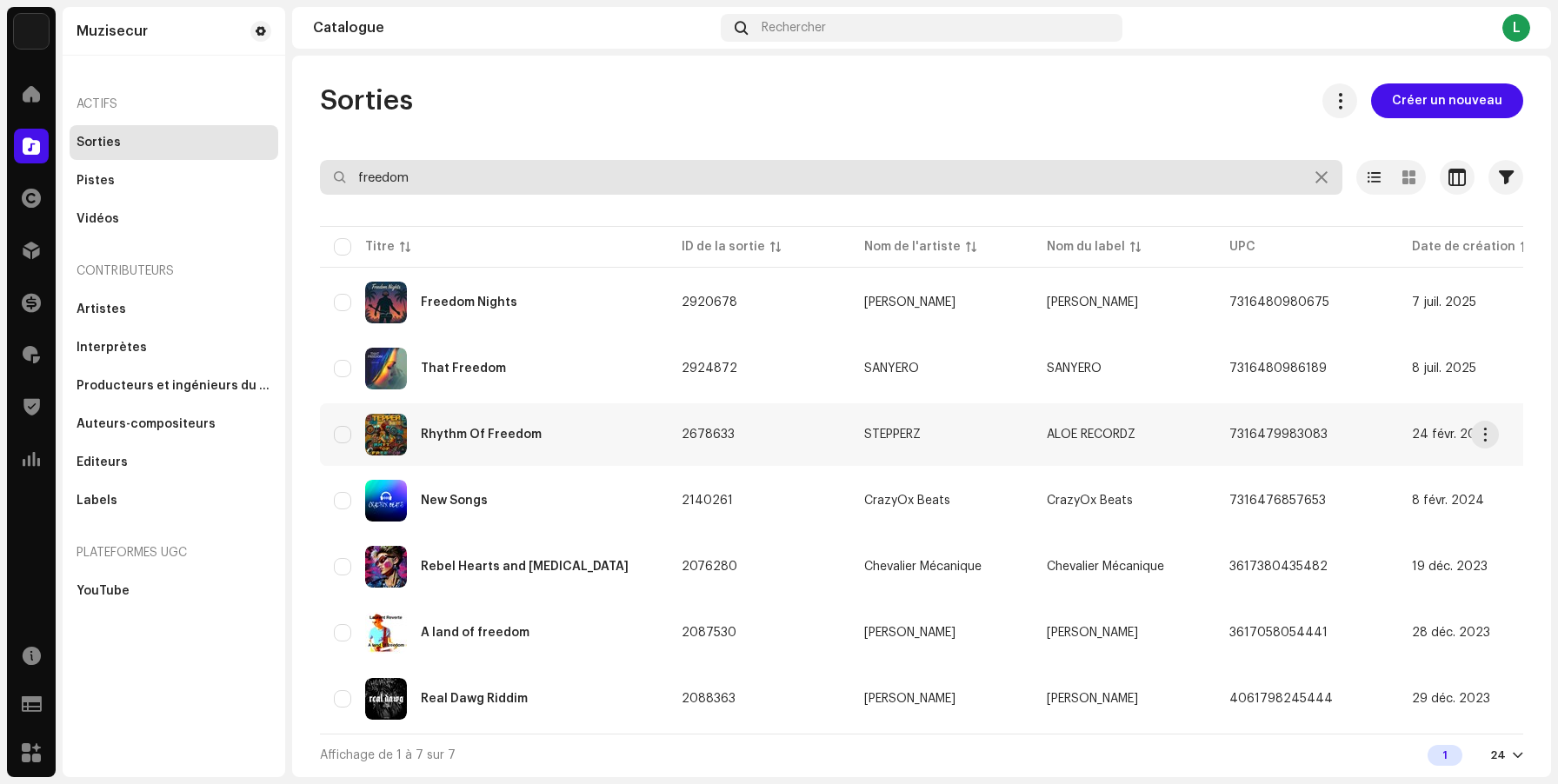
type input "freedom"
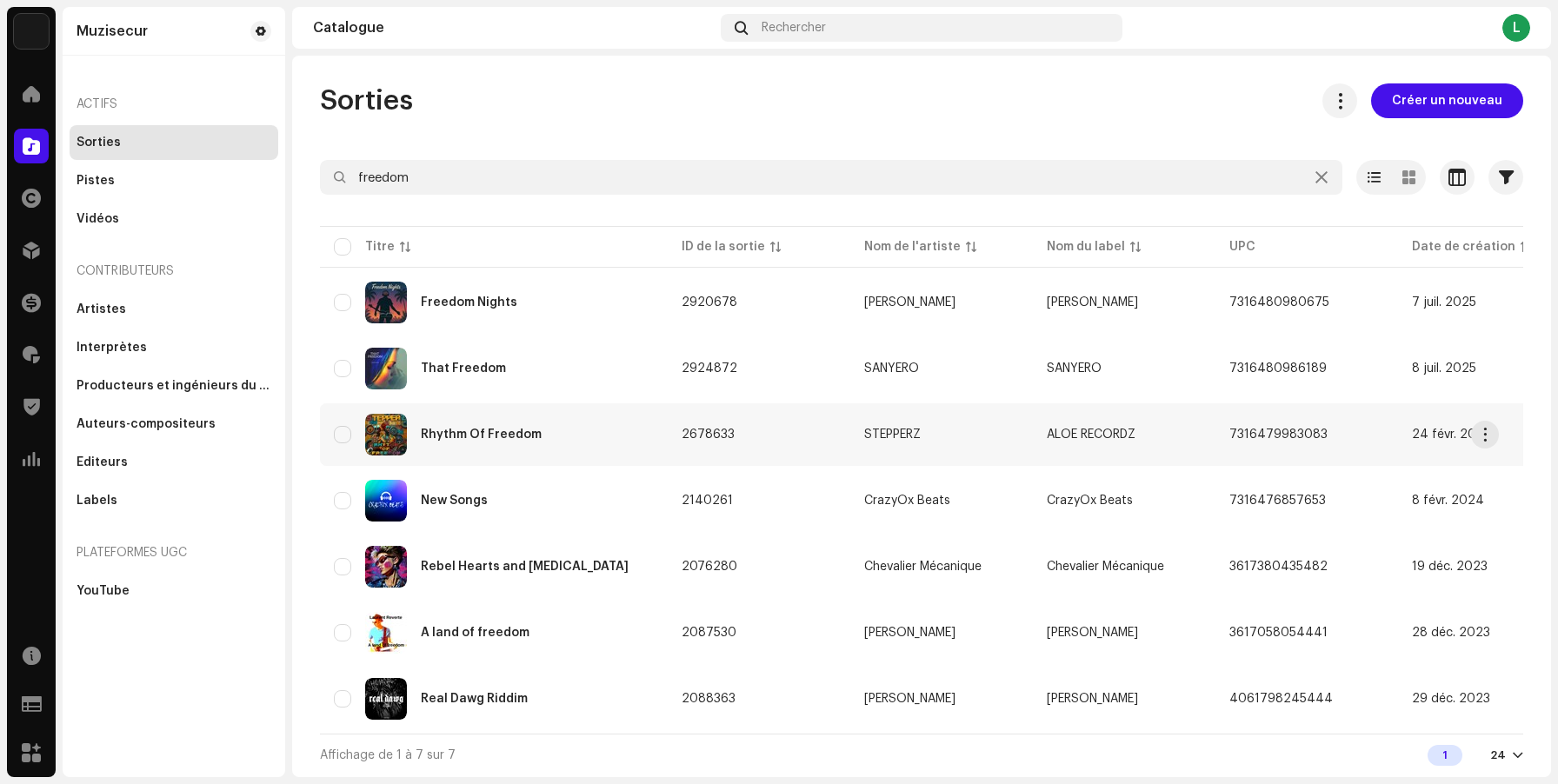
click at [478, 439] on div "Rhythm Of Freedom" at bounding box center [480, 435] width 121 height 12
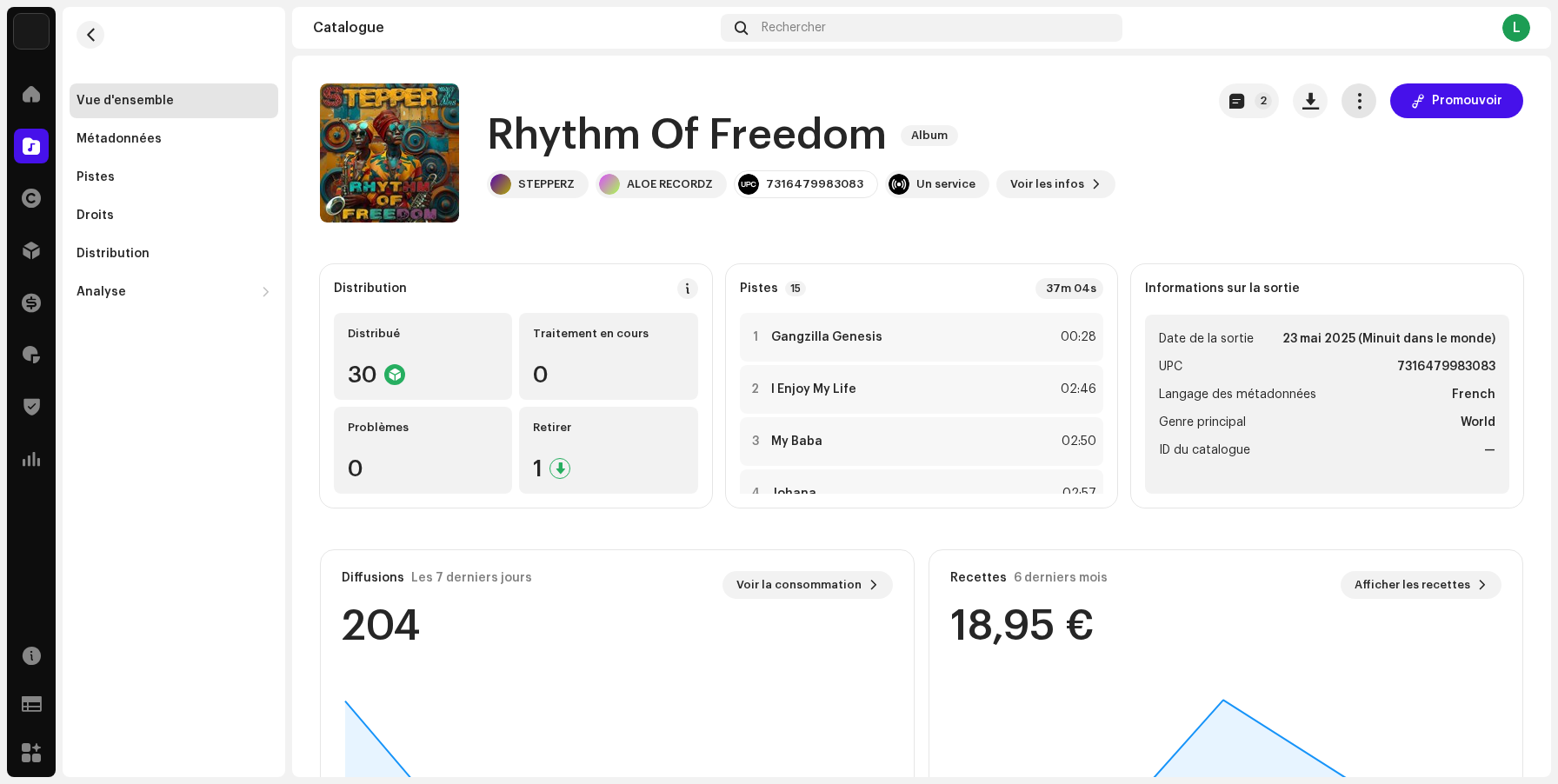
click at [1348, 109] on button "button" at bounding box center [1358, 100] width 35 height 35
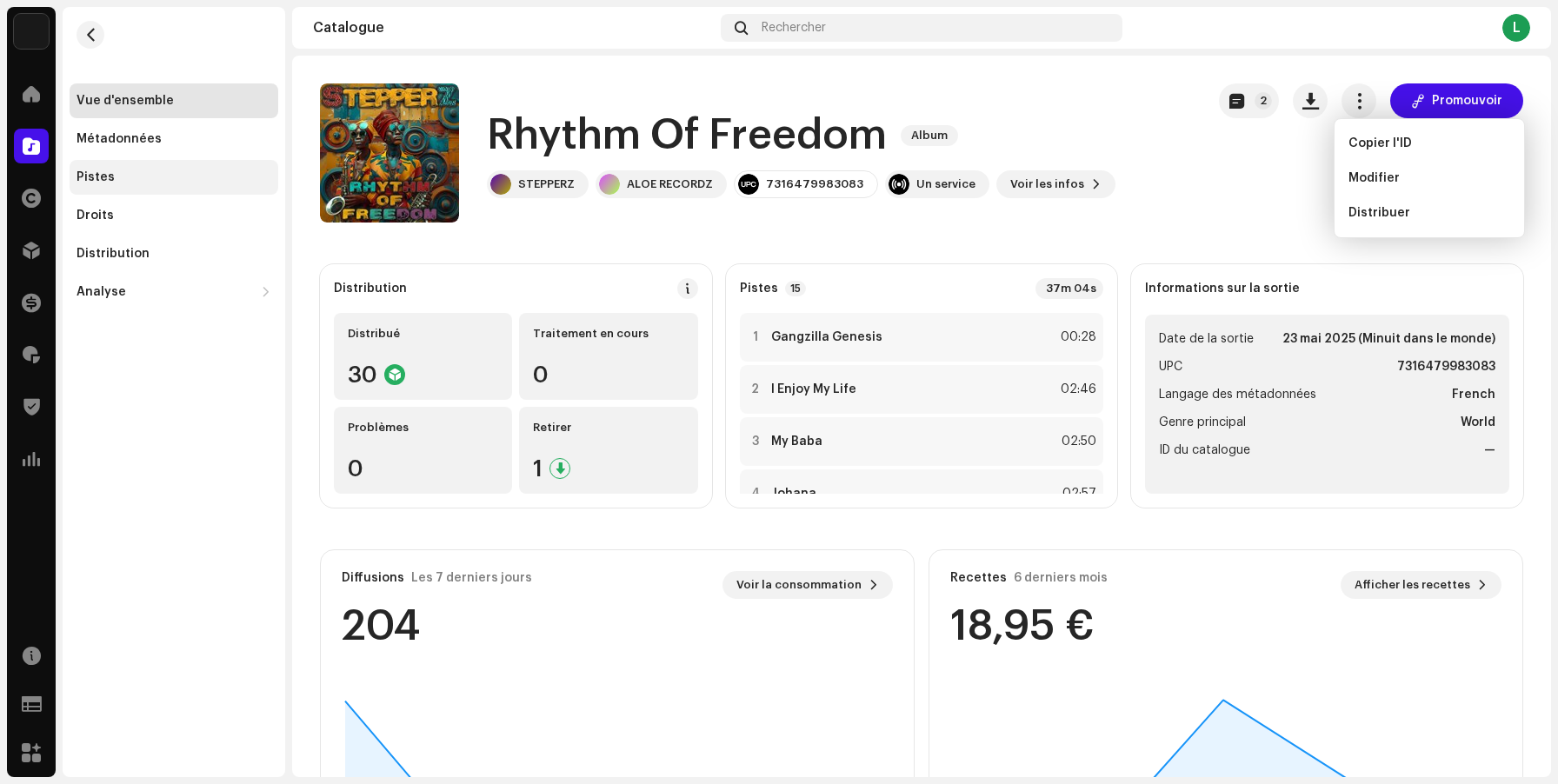
click at [150, 177] on div "Pistes" at bounding box center [174, 177] width 194 height 14
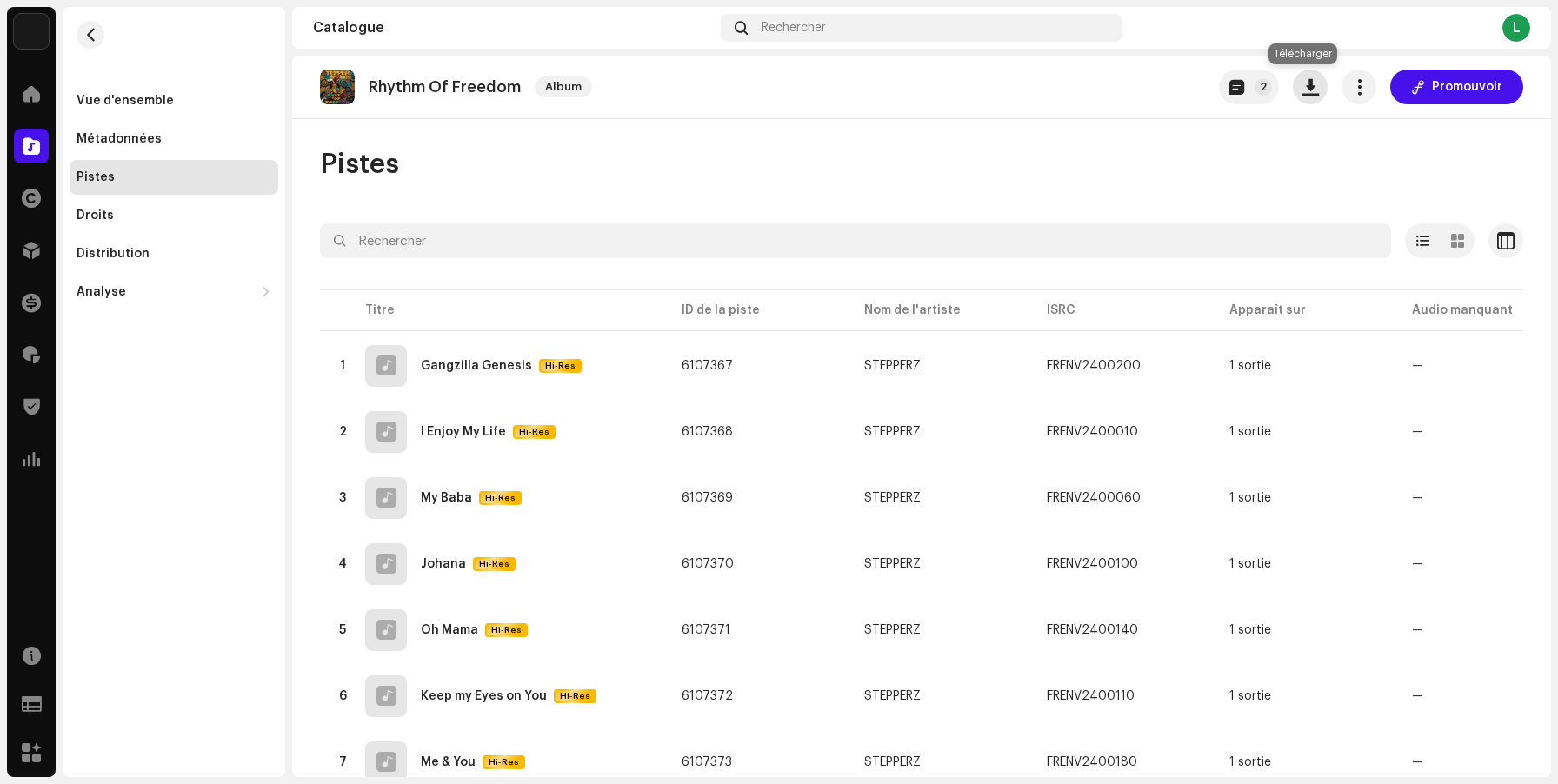
click at [1302, 93] on span "button" at bounding box center [1310, 87] width 17 height 14
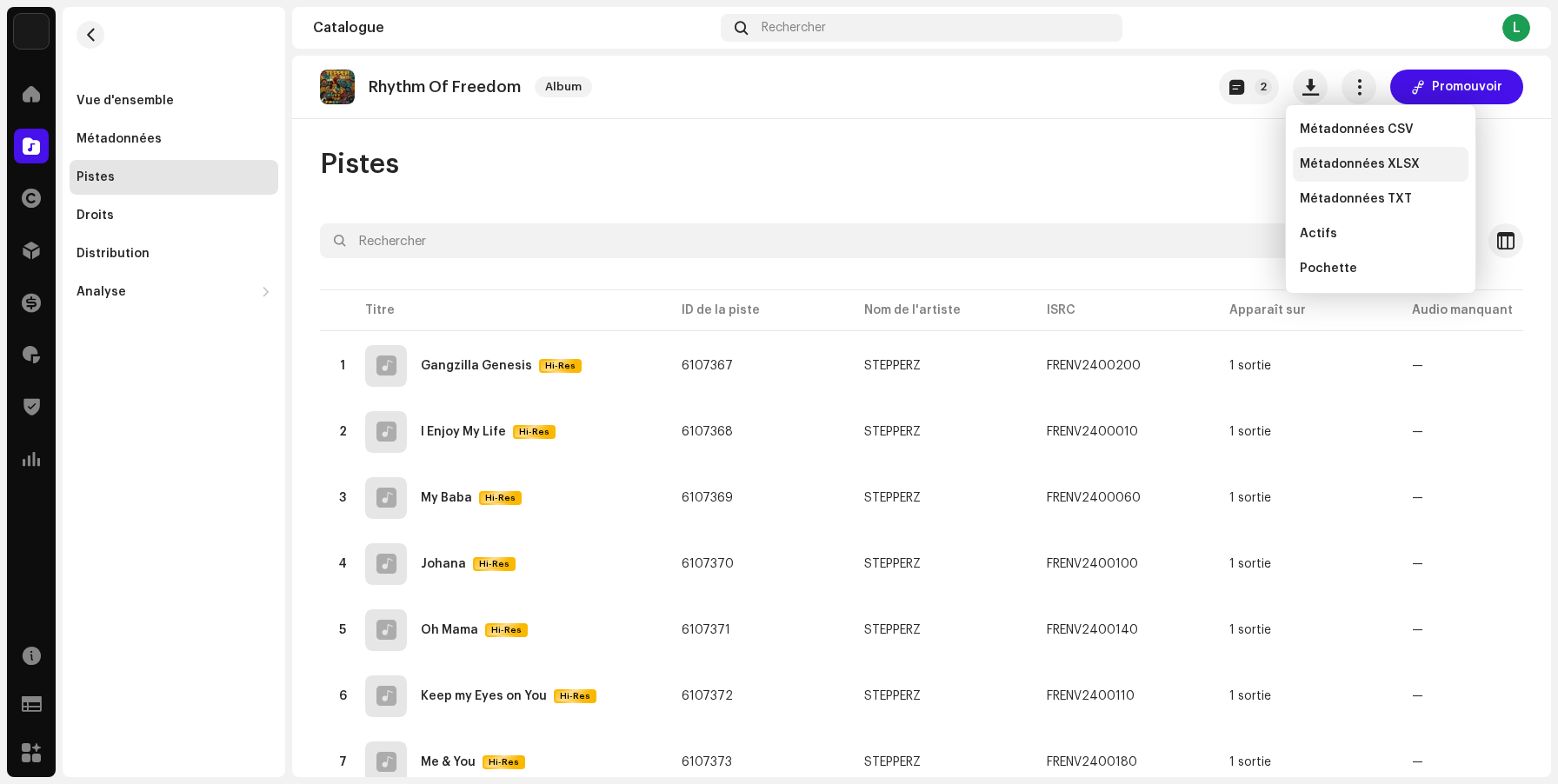
click at [1345, 163] on span "Métadonnées XLSX" at bounding box center [1360, 164] width 120 height 14
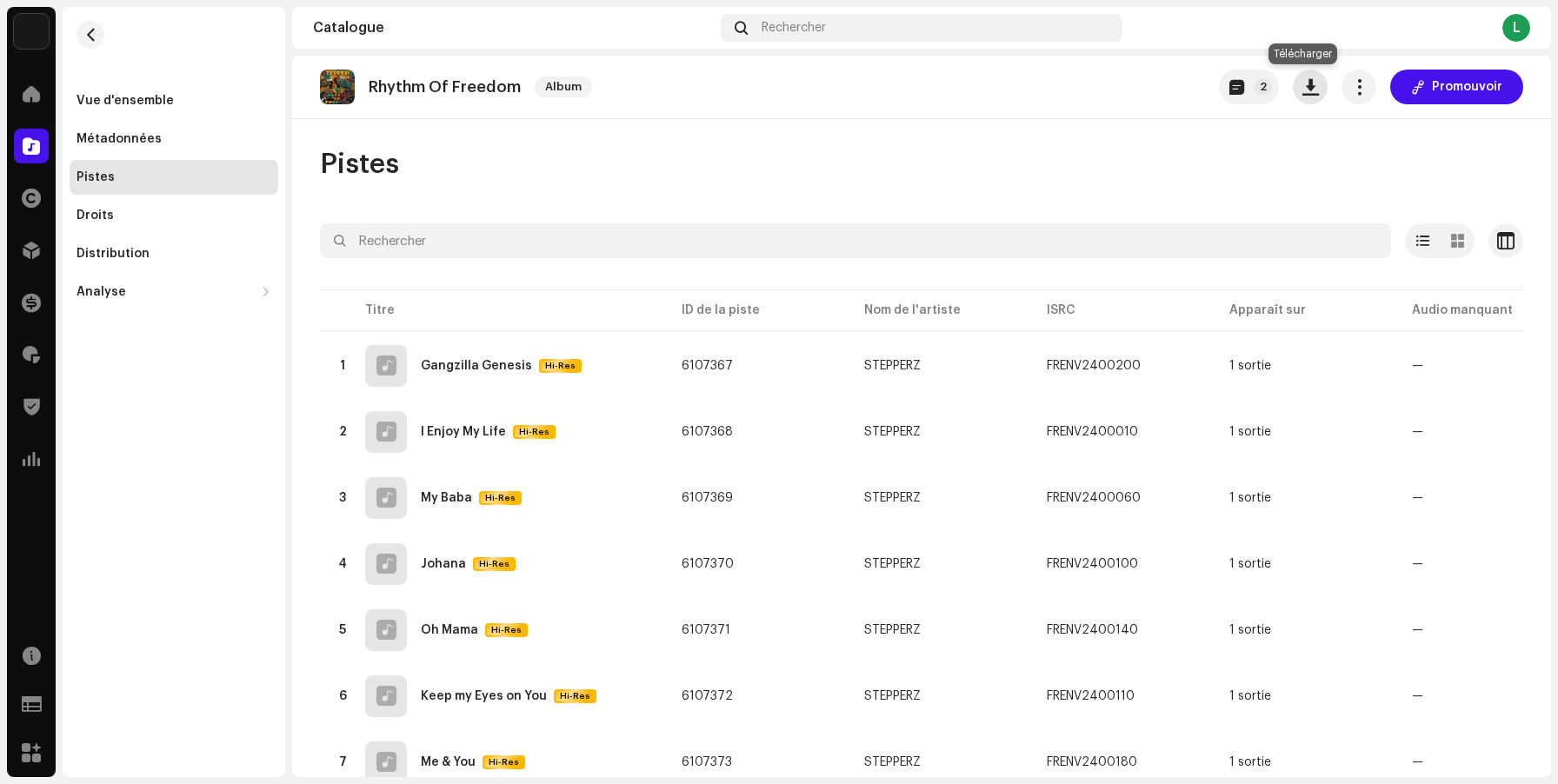
click at [1305, 93] on span "button" at bounding box center [1310, 87] width 17 height 14
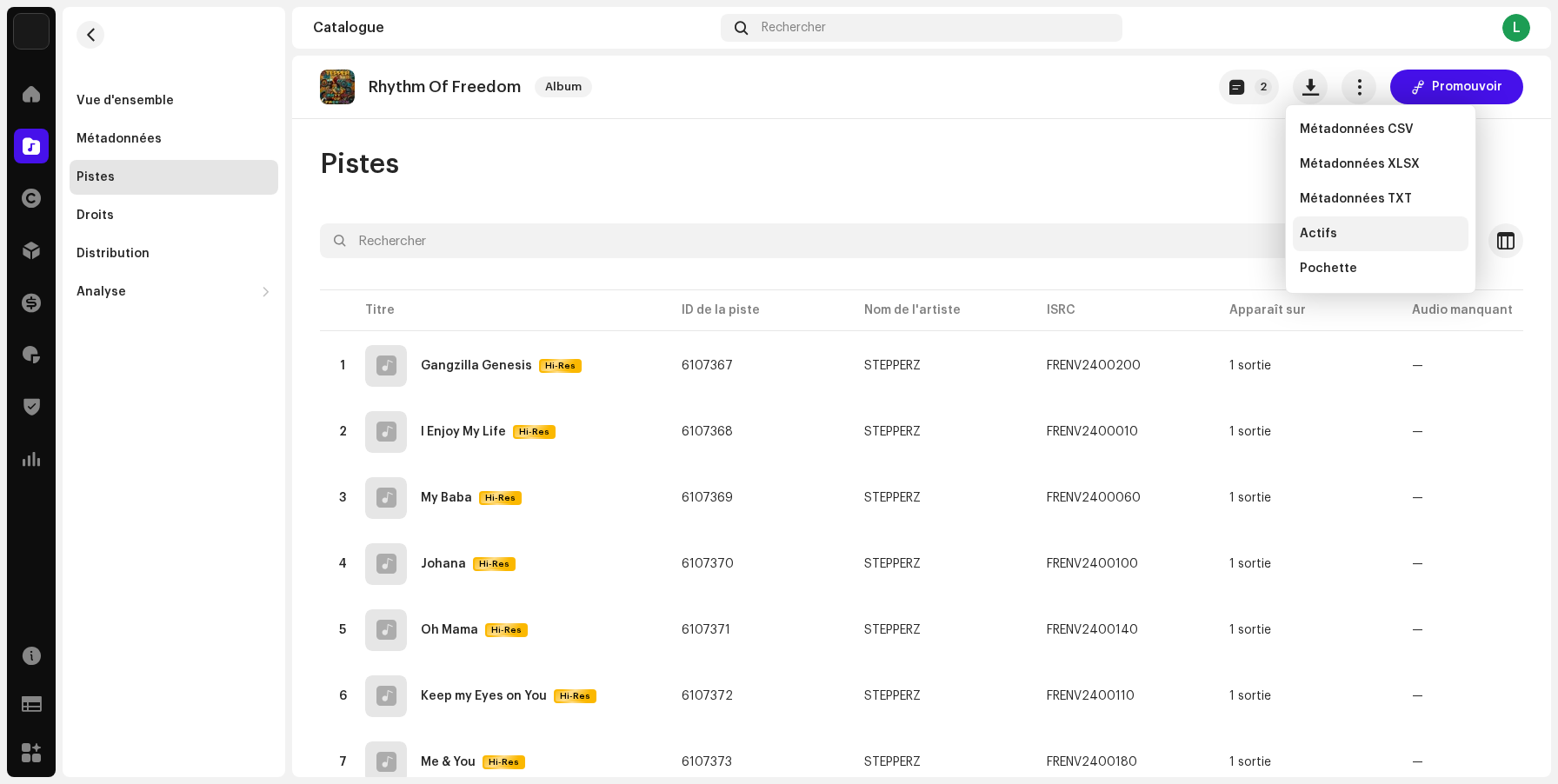
click at [1320, 233] on span "Actifs" at bounding box center [1319, 234] width 37 height 14
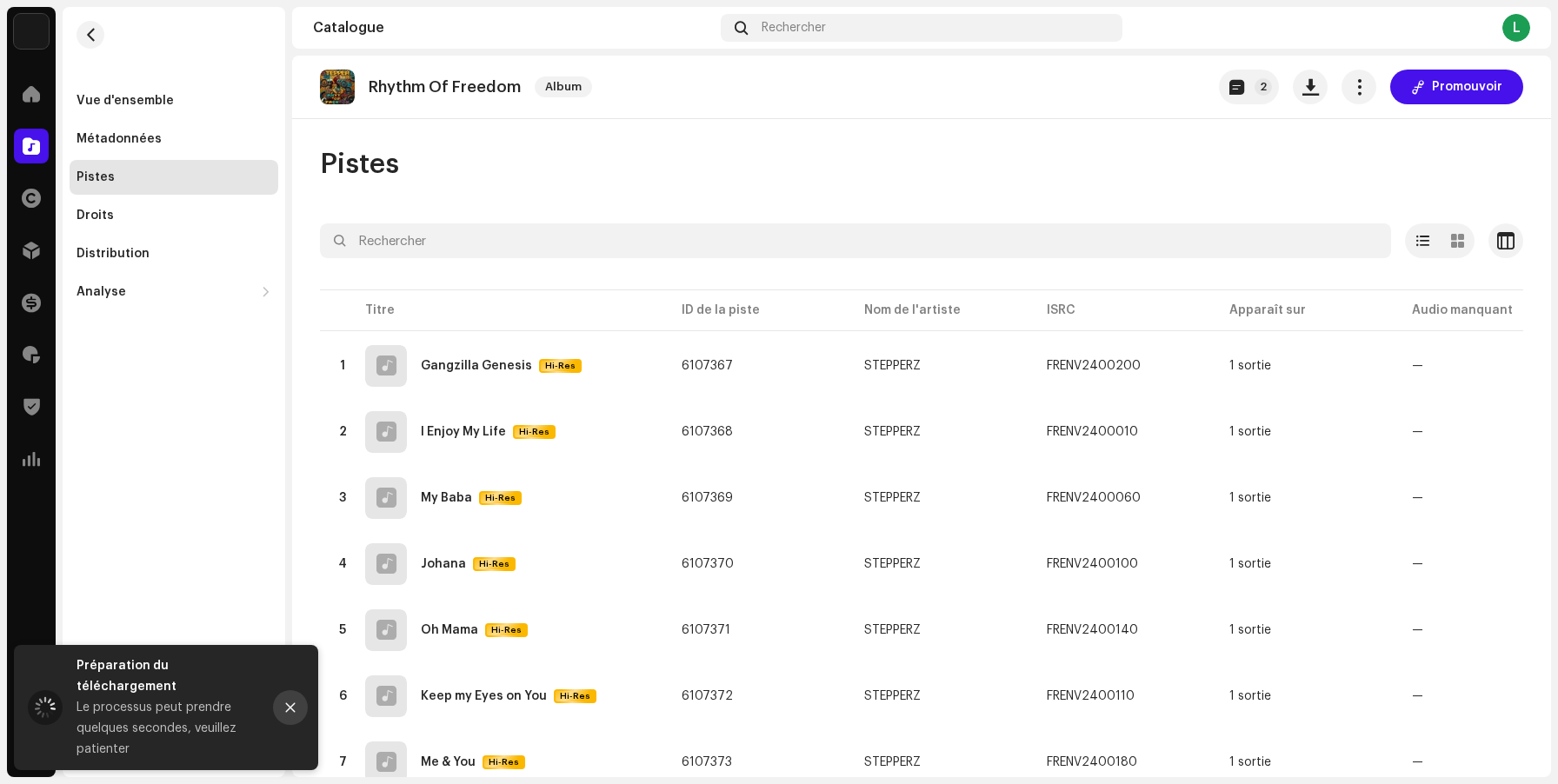
click at [288, 725] on button "Close" at bounding box center [290, 707] width 35 height 35
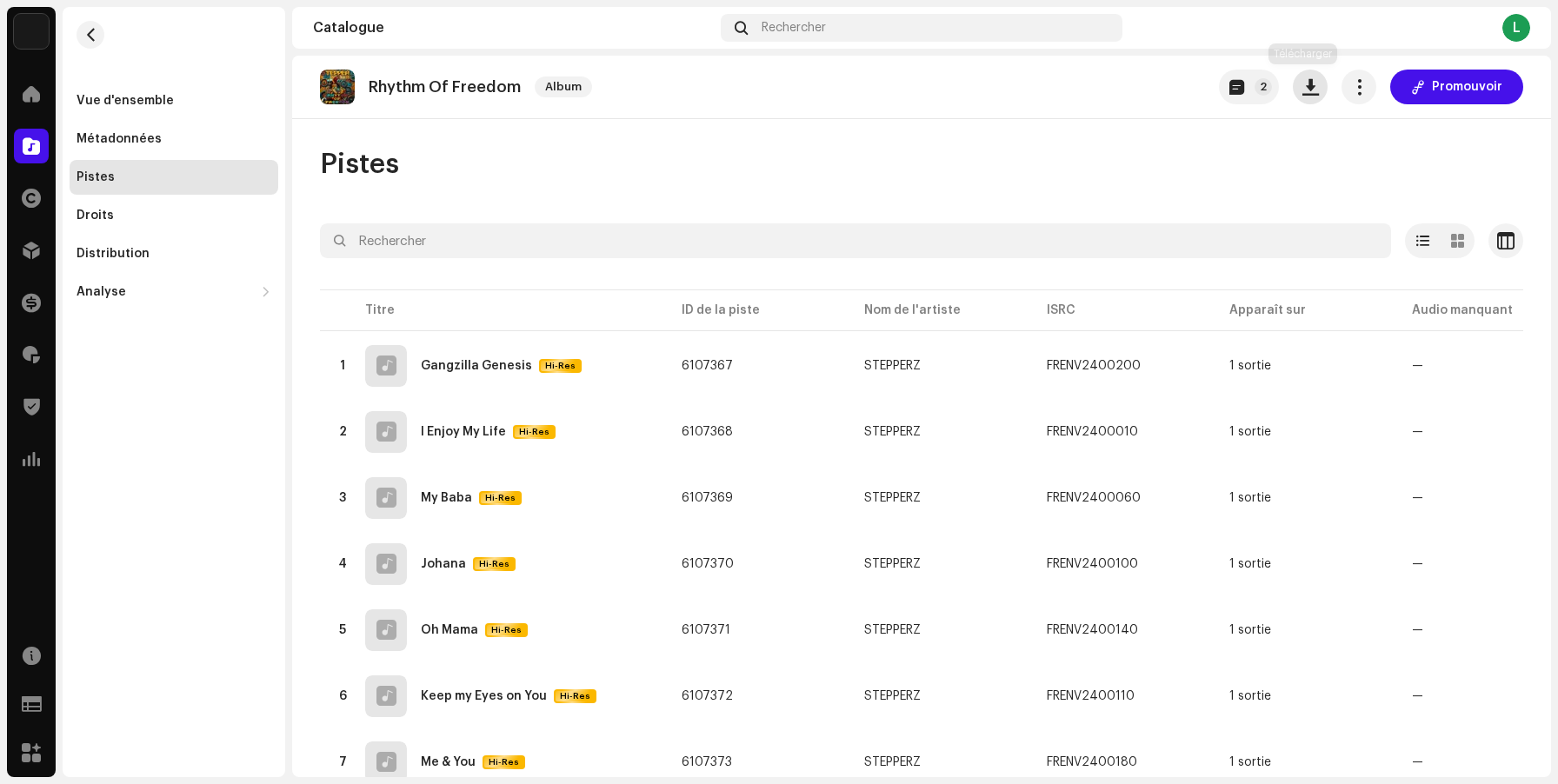
click at [1302, 93] on span "button" at bounding box center [1310, 87] width 17 height 14
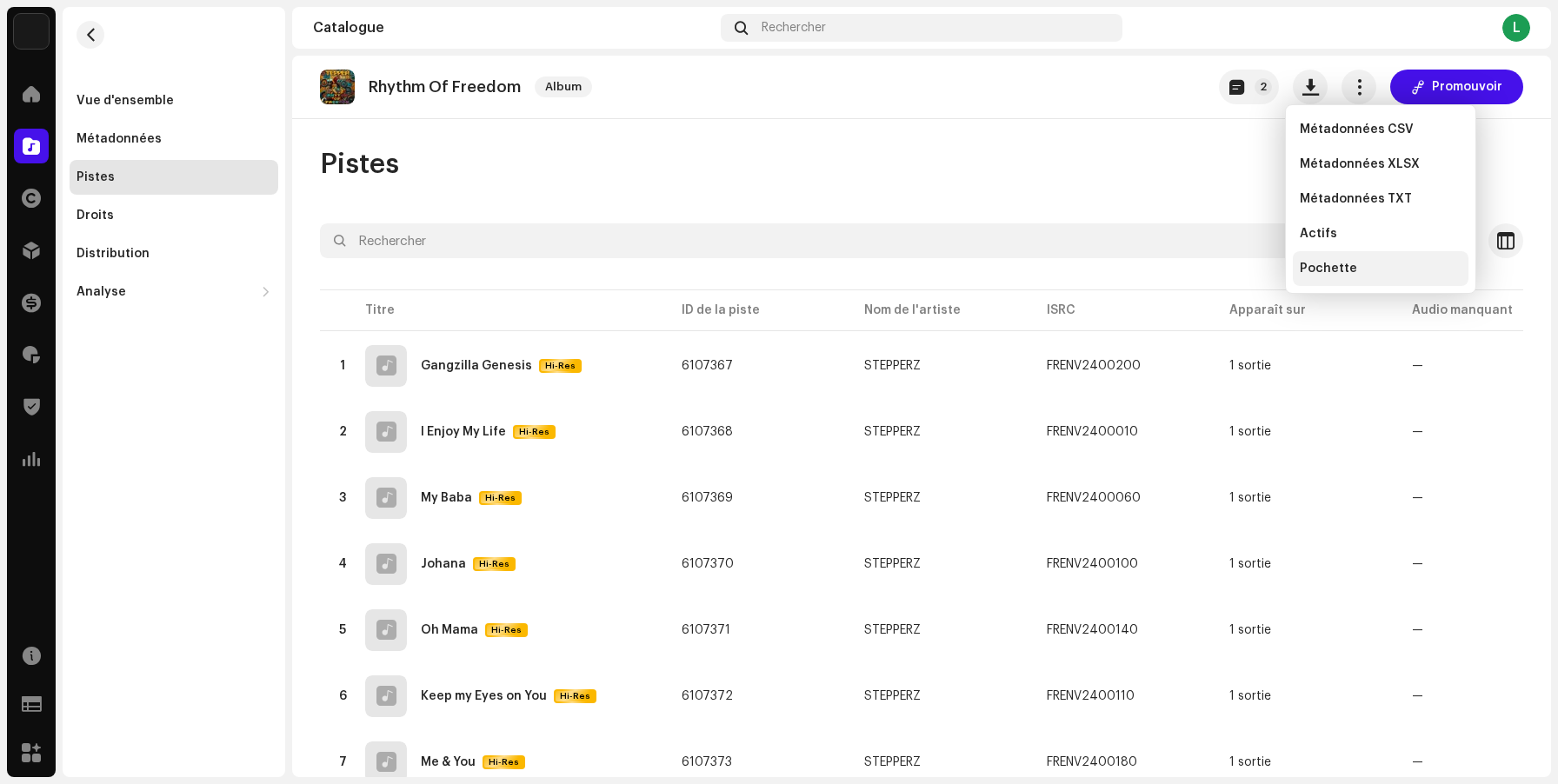
click at [1313, 262] on span "Pochette" at bounding box center [1328, 268] width 57 height 14
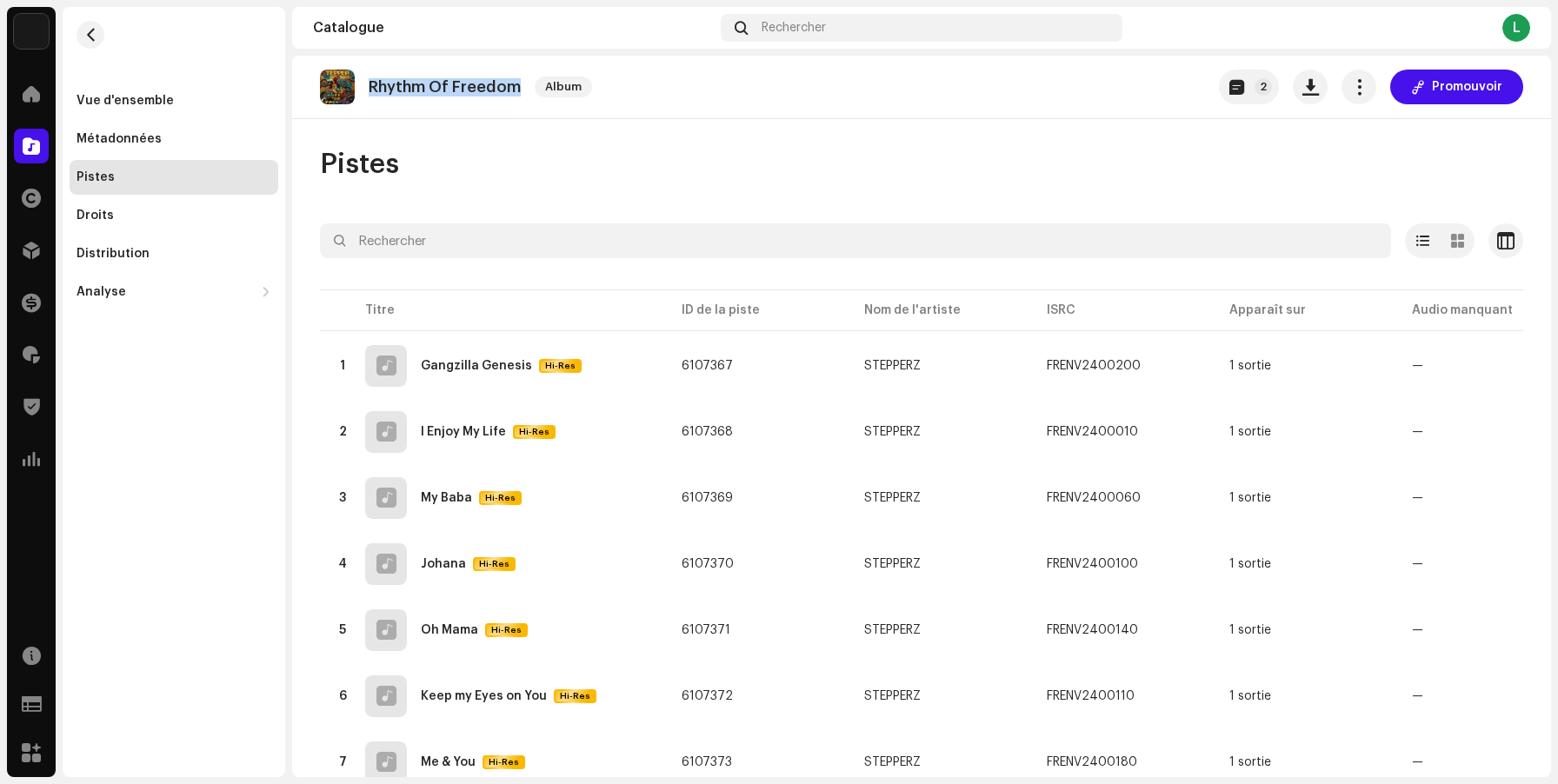
drag, startPoint x: 517, startPoint y: 93, endPoint x: 364, endPoint y: 93, distance: 153.0
click at [364, 93] on div "Rhythm Of Freedom Album" at bounding box center [459, 86] width 279 height 35
copy p "Rhythm Of Freedom"
click at [81, 38] on button "button" at bounding box center [91, 35] width 28 height 28
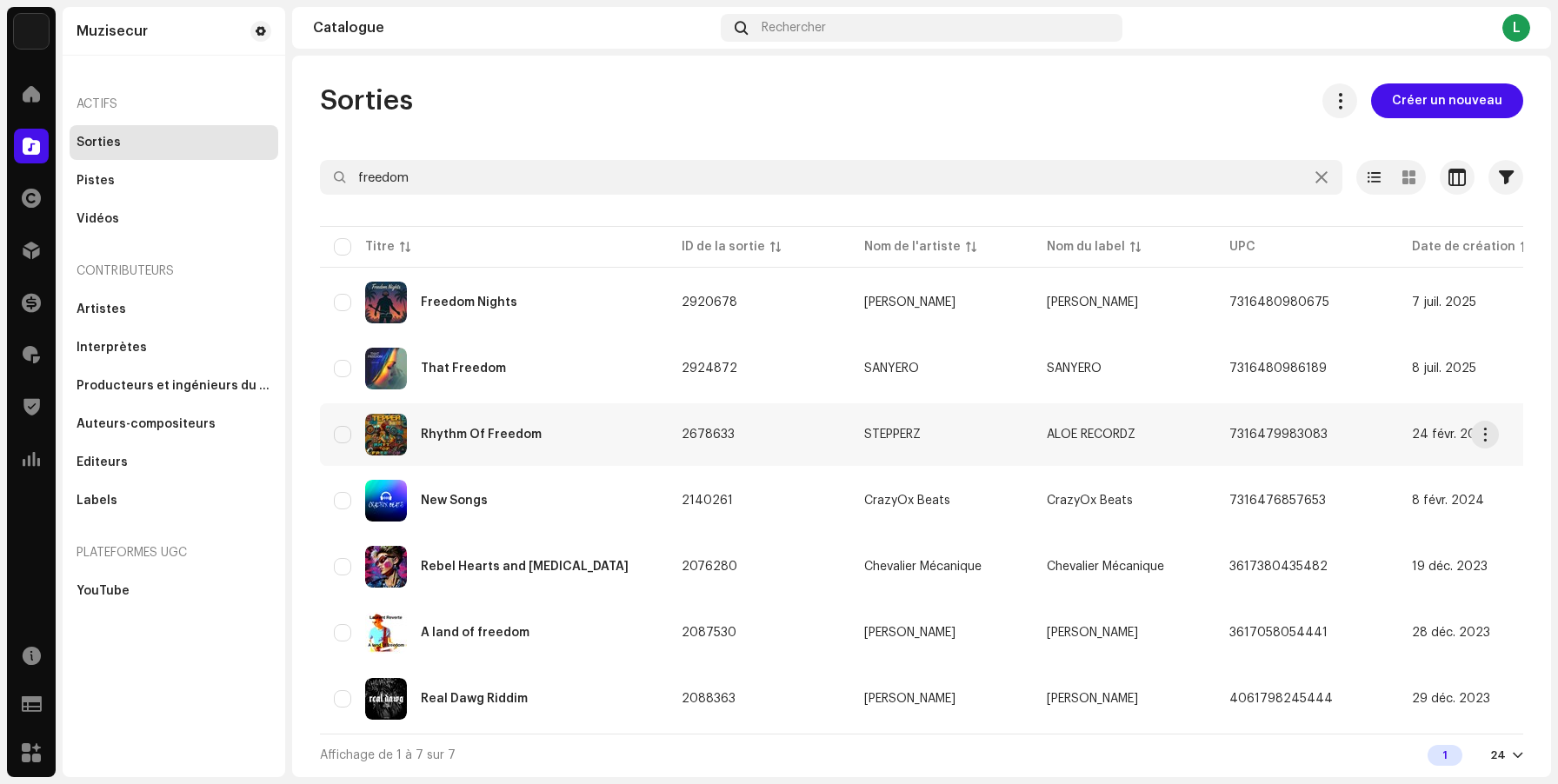
click at [507, 428] on div "Rhythm Of Freedom" at bounding box center [493, 435] width 320 height 42
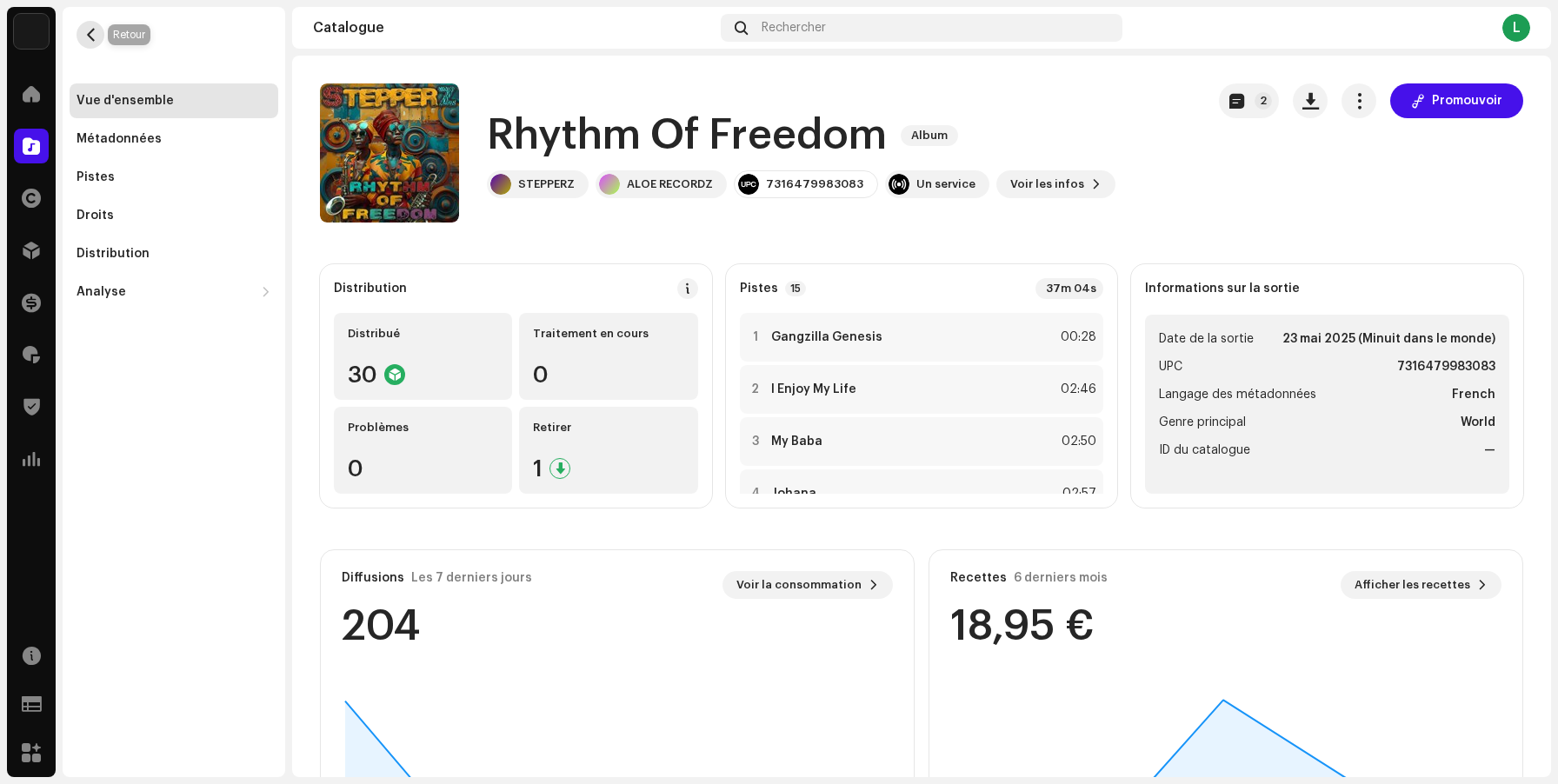
click at [88, 30] on span "button" at bounding box center [91, 35] width 13 height 14
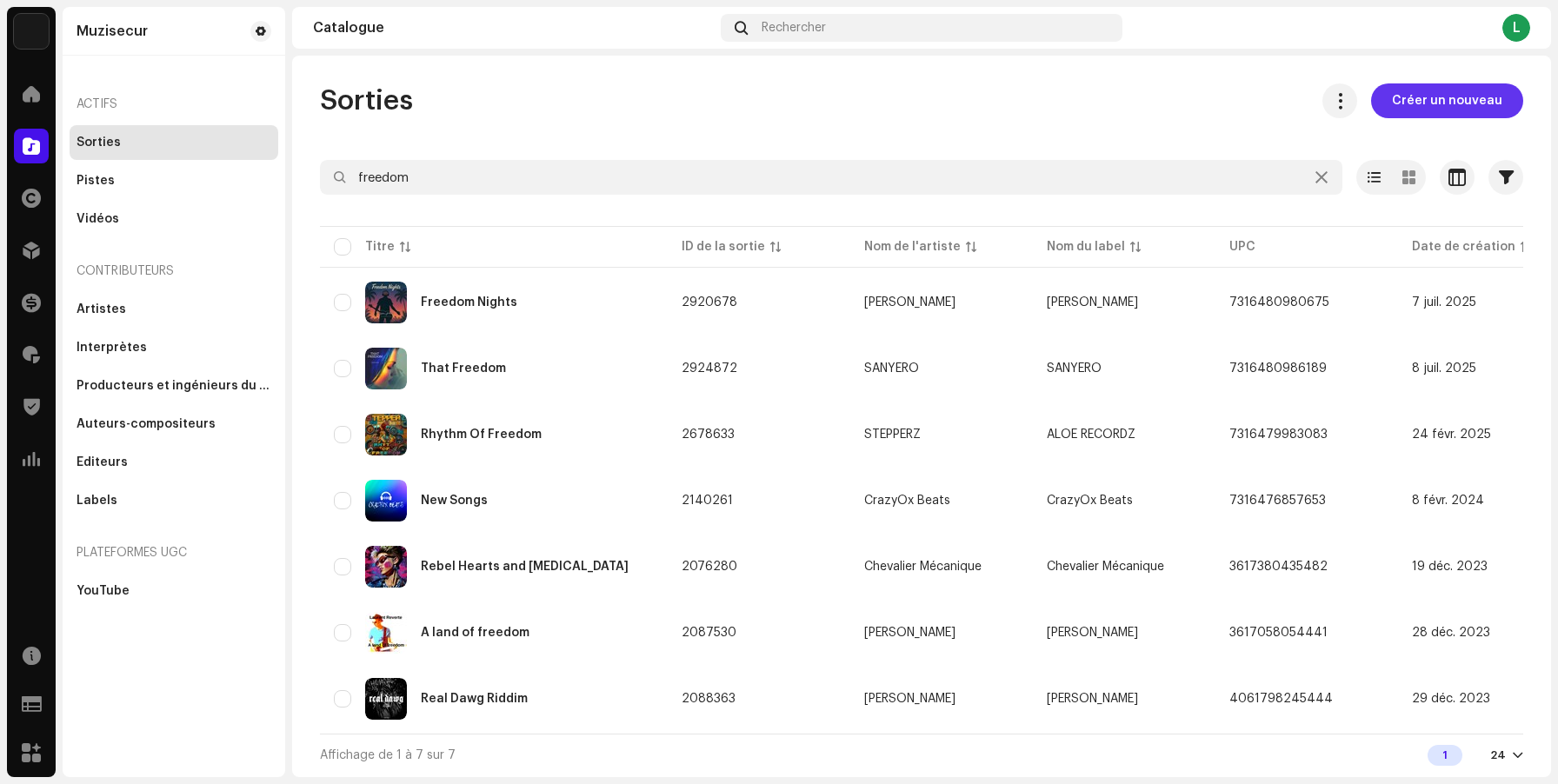
click at [1461, 102] on span "Créer un nouveau" at bounding box center [1447, 100] width 110 height 35
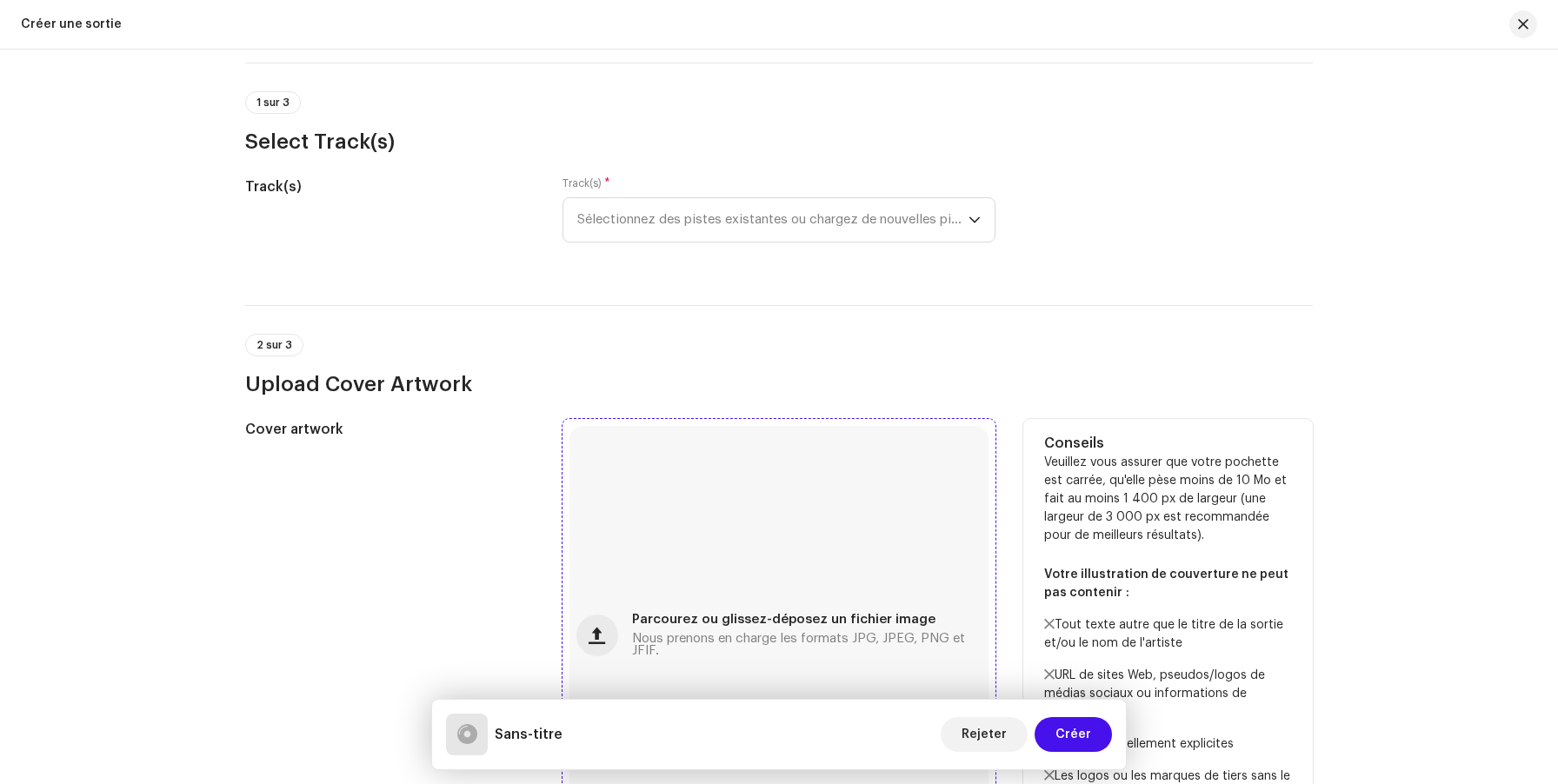
scroll to position [284, 0]
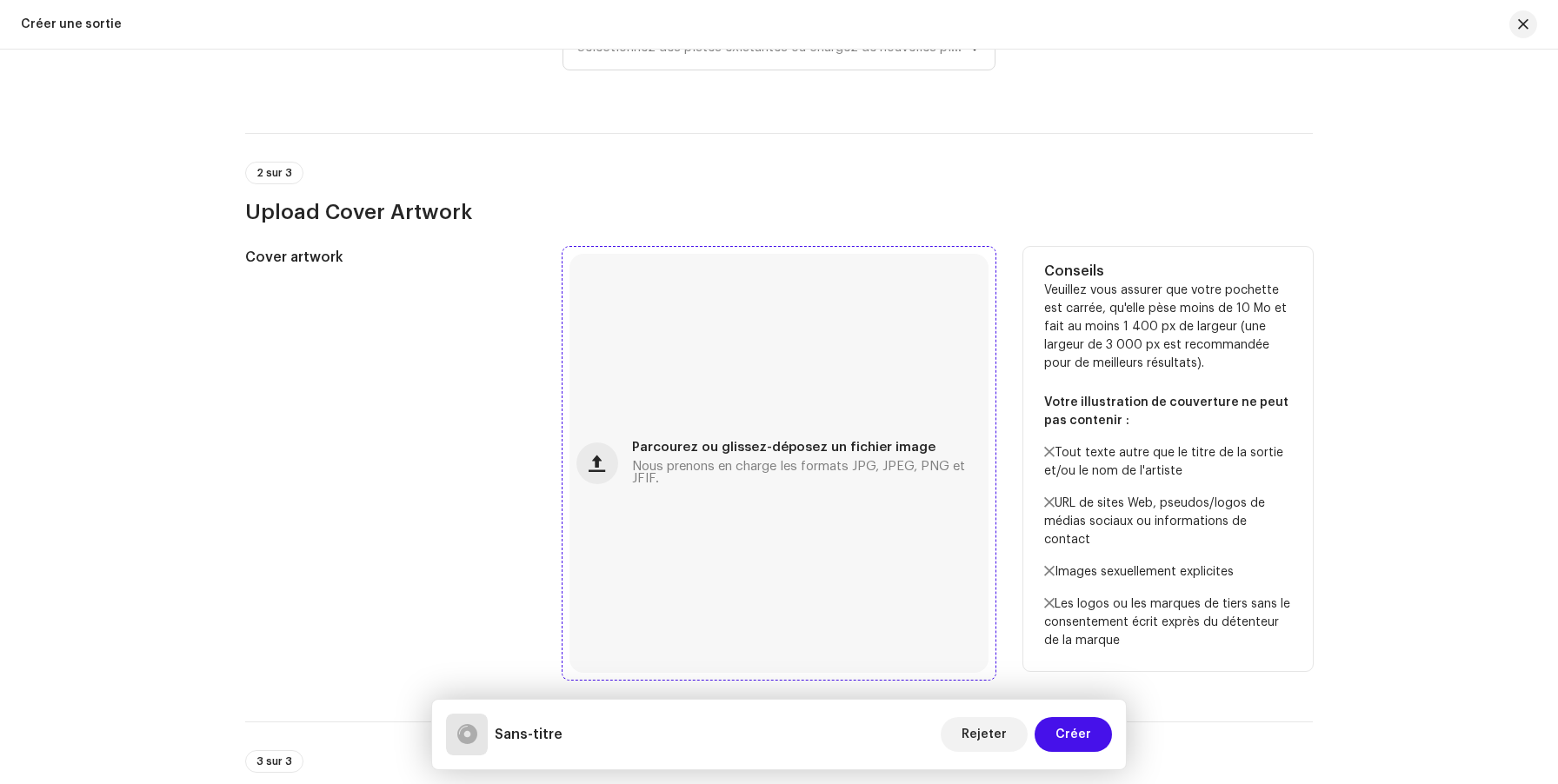
click at [698, 467] on span "Nous prenons en charge les formats JPG, JPEG, PNG et JFIF." at bounding box center [807, 473] width 350 height 24
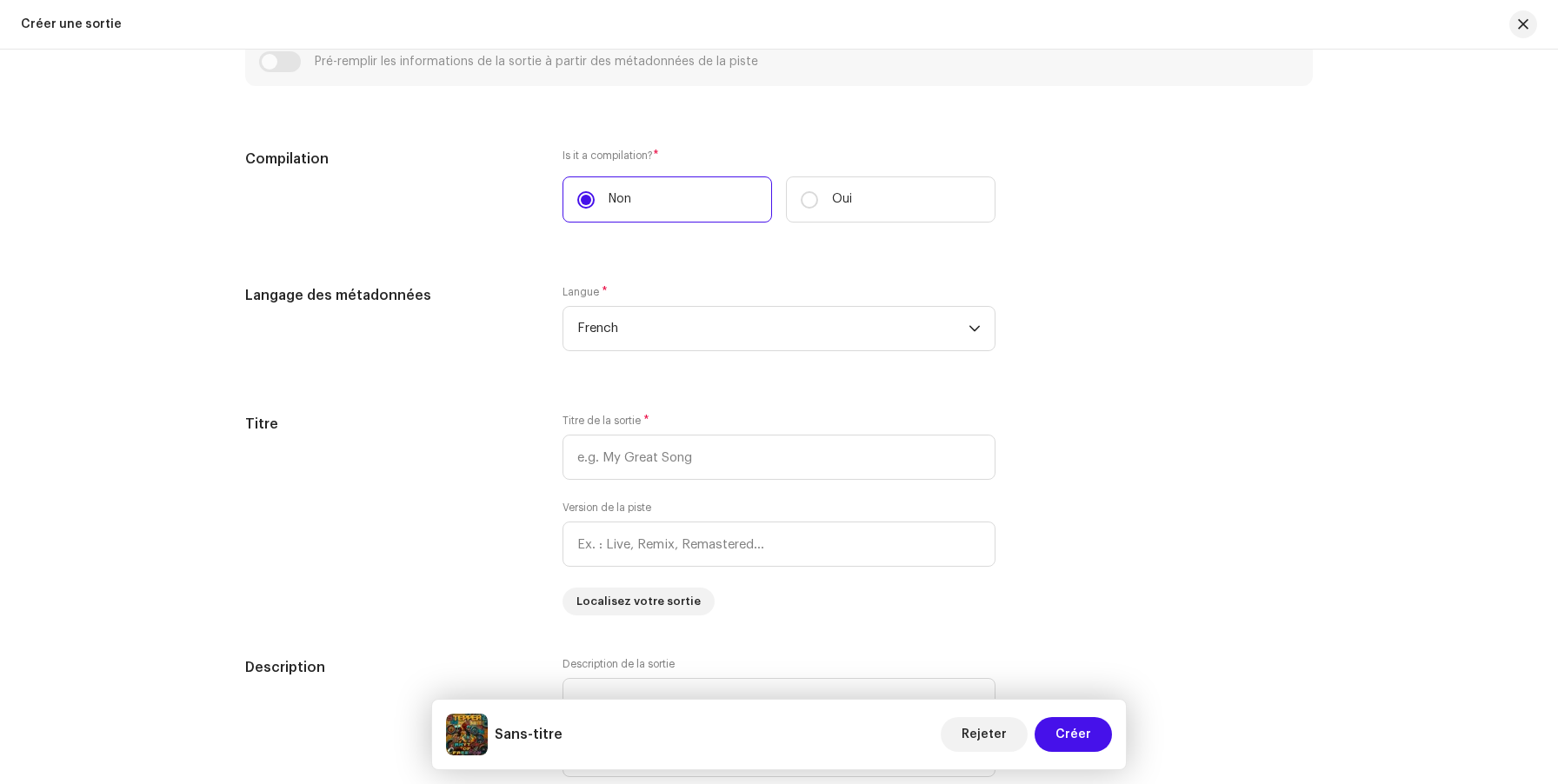
scroll to position [1098, 0]
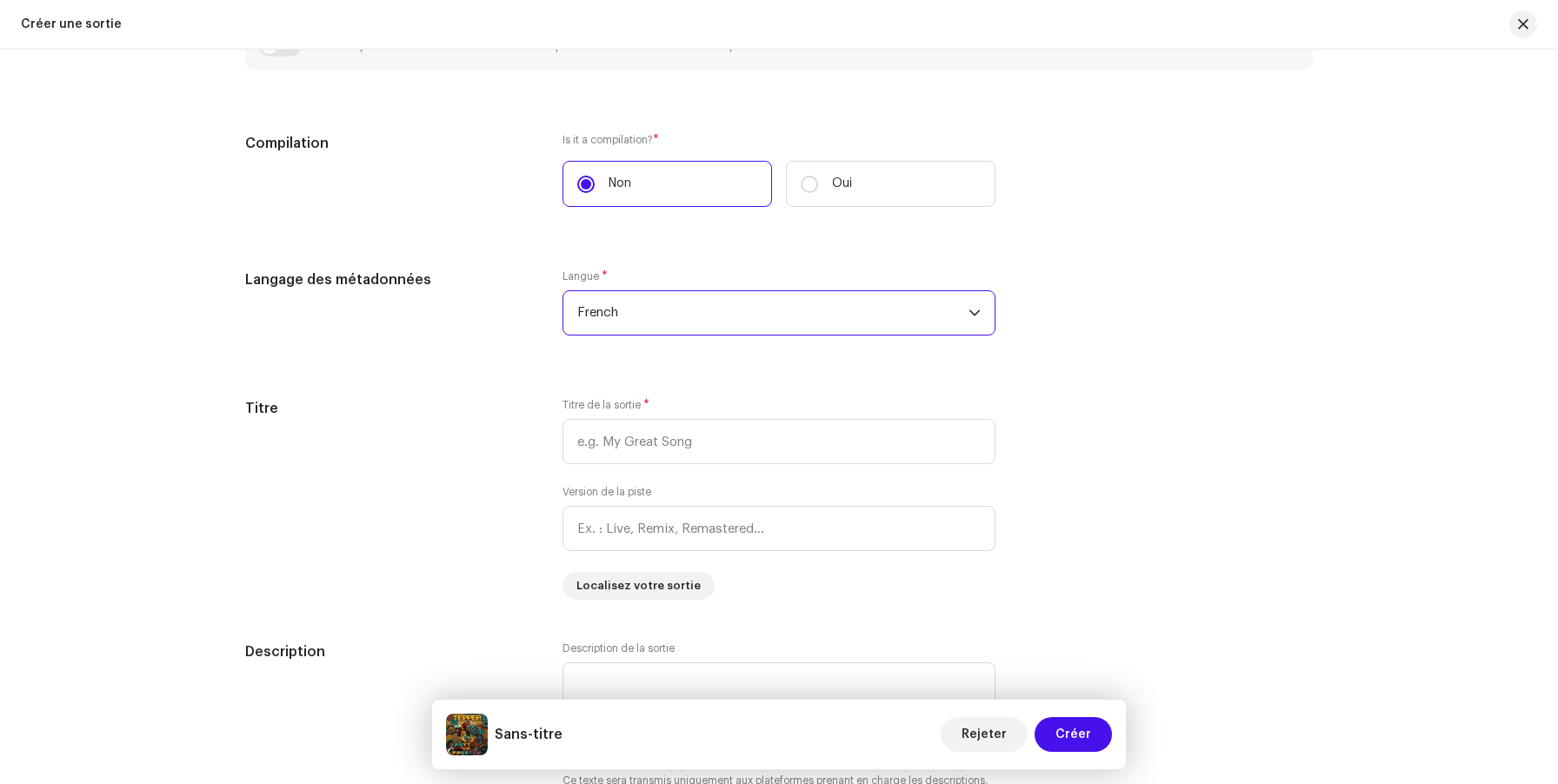
click at [612, 314] on span "French" at bounding box center [773, 313] width 392 height 44
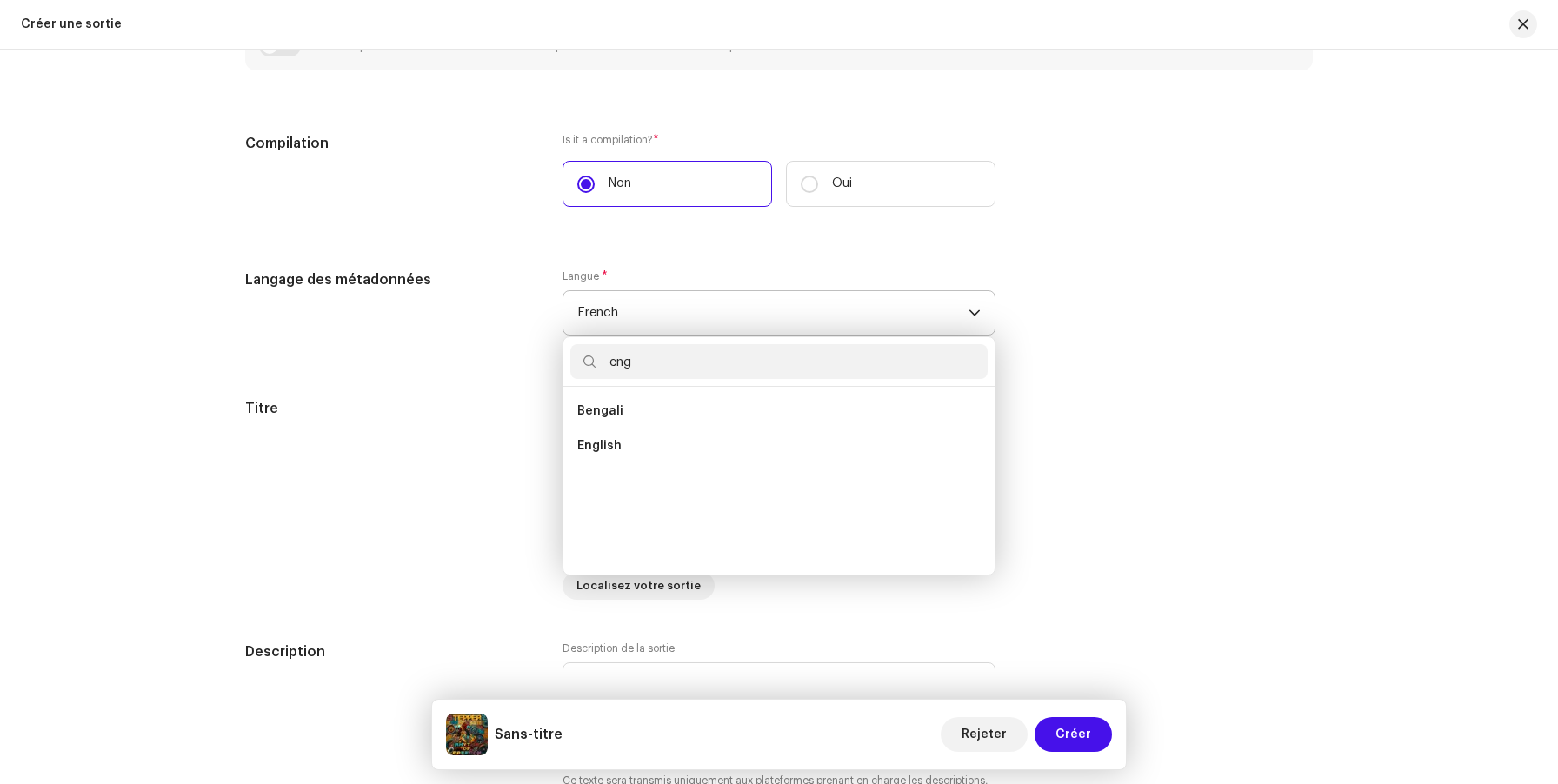
scroll to position [0, 0]
type input "eng"
click at [627, 439] on li "English" at bounding box center [779, 446] width 418 height 35
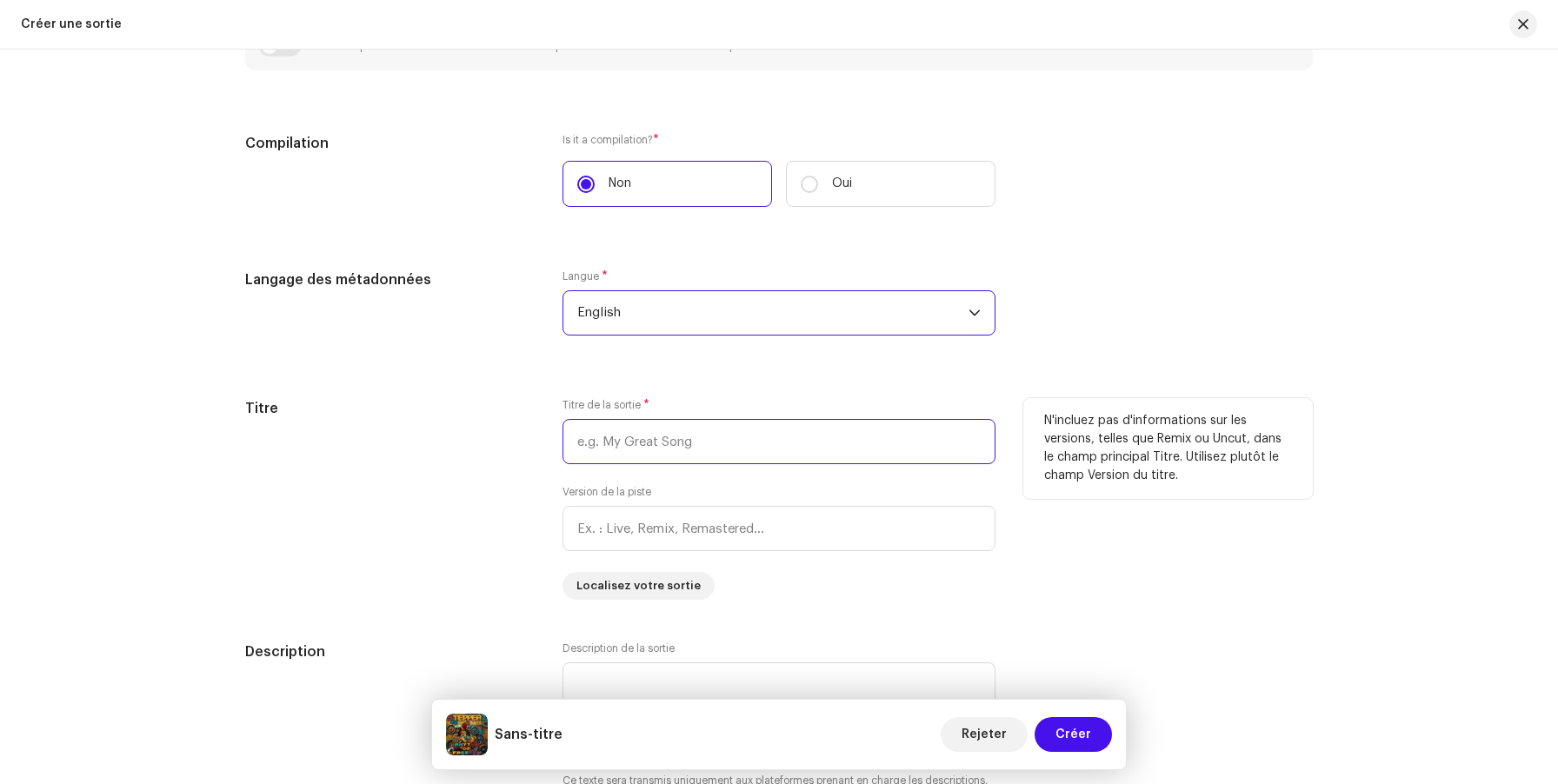
click at [625, 434] on input "text" at bounding box center [779, 441] width 433 height 45
paste input "Rhythm Of Freedom"
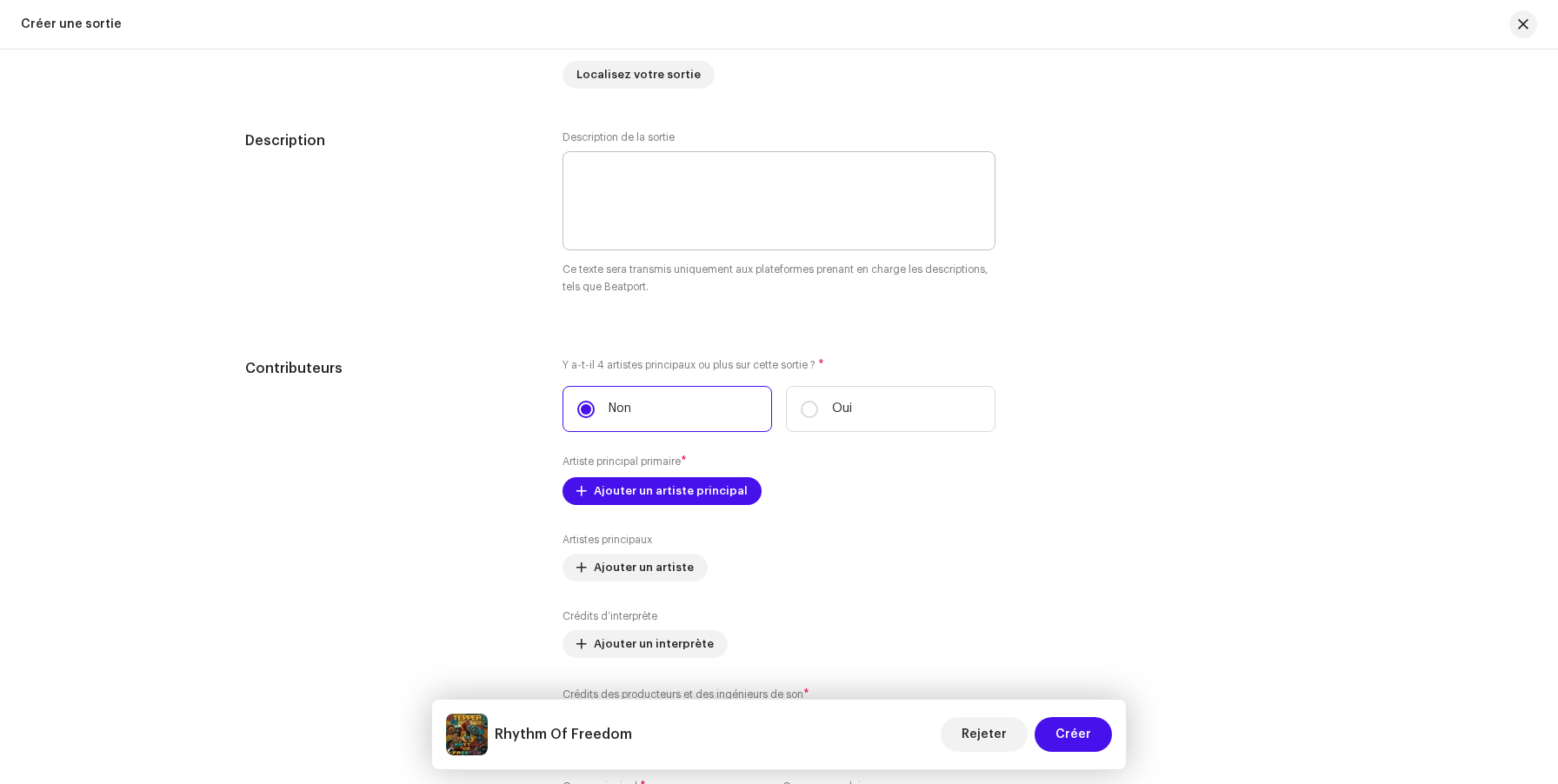
scroll to position [1725, 0]
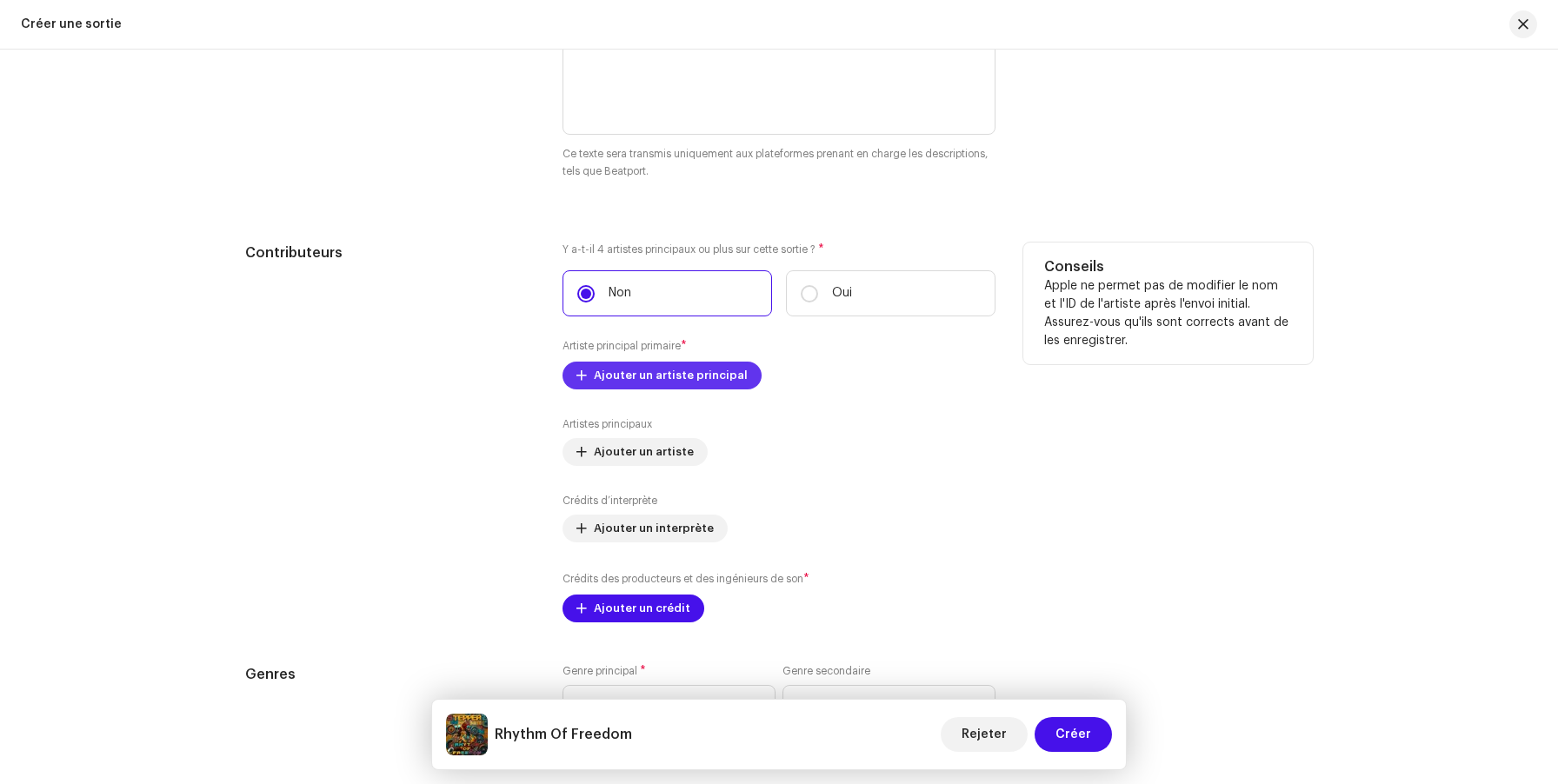
type input "Rhythm Of Freedom"
click at [627, 369] on span "Ajouter un artiste principal" at bounding box center [670, 375] width 154 height 35
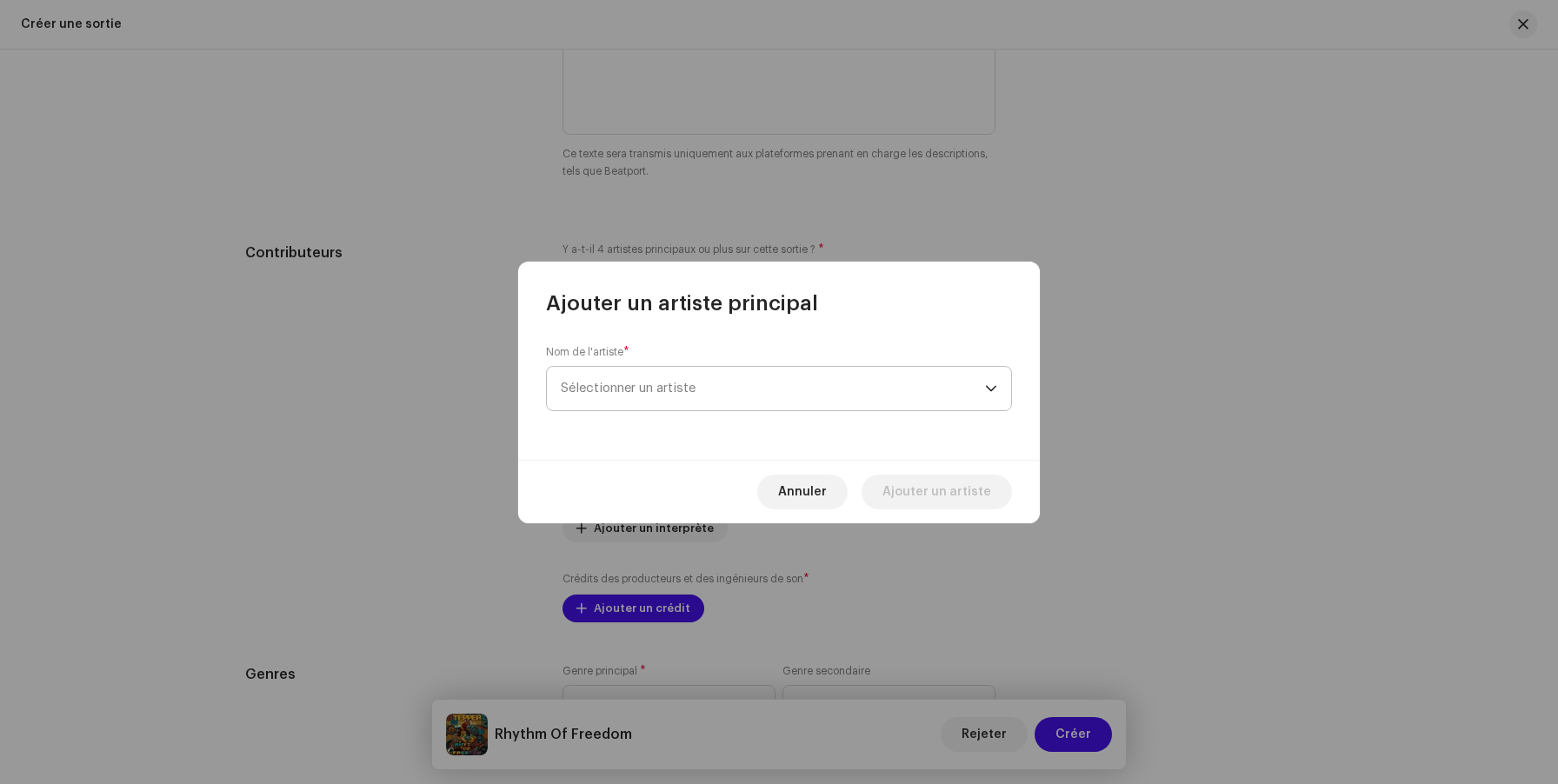
click at [605, 391] on span "Sélectionner un artiste" at bounding box center [628, 388] width 135 height 13
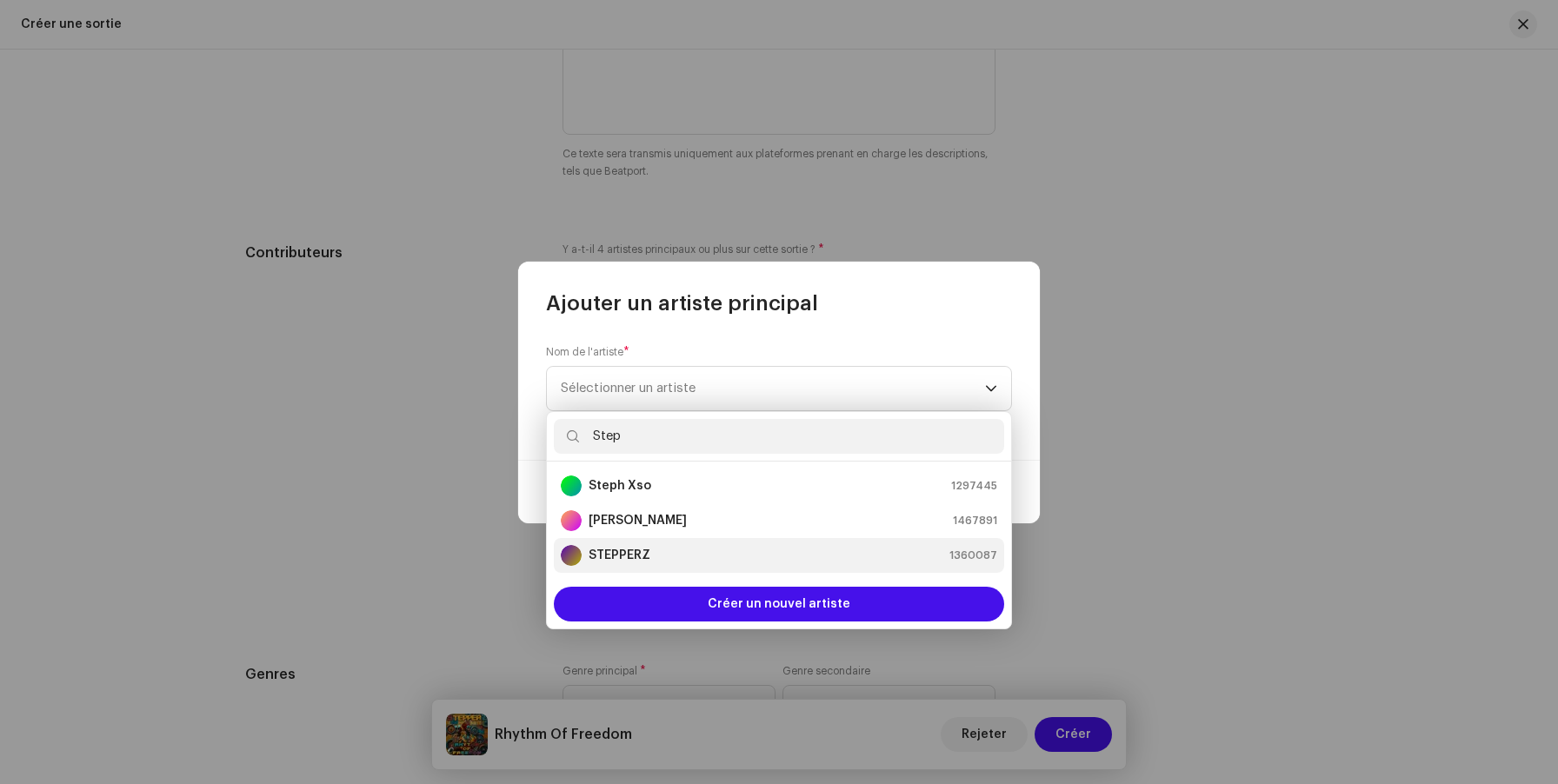
type input "Step"
click at [693, 548] on div "STEPPERZ 1360087" at bounding box center [779, 555] width 436 height 21
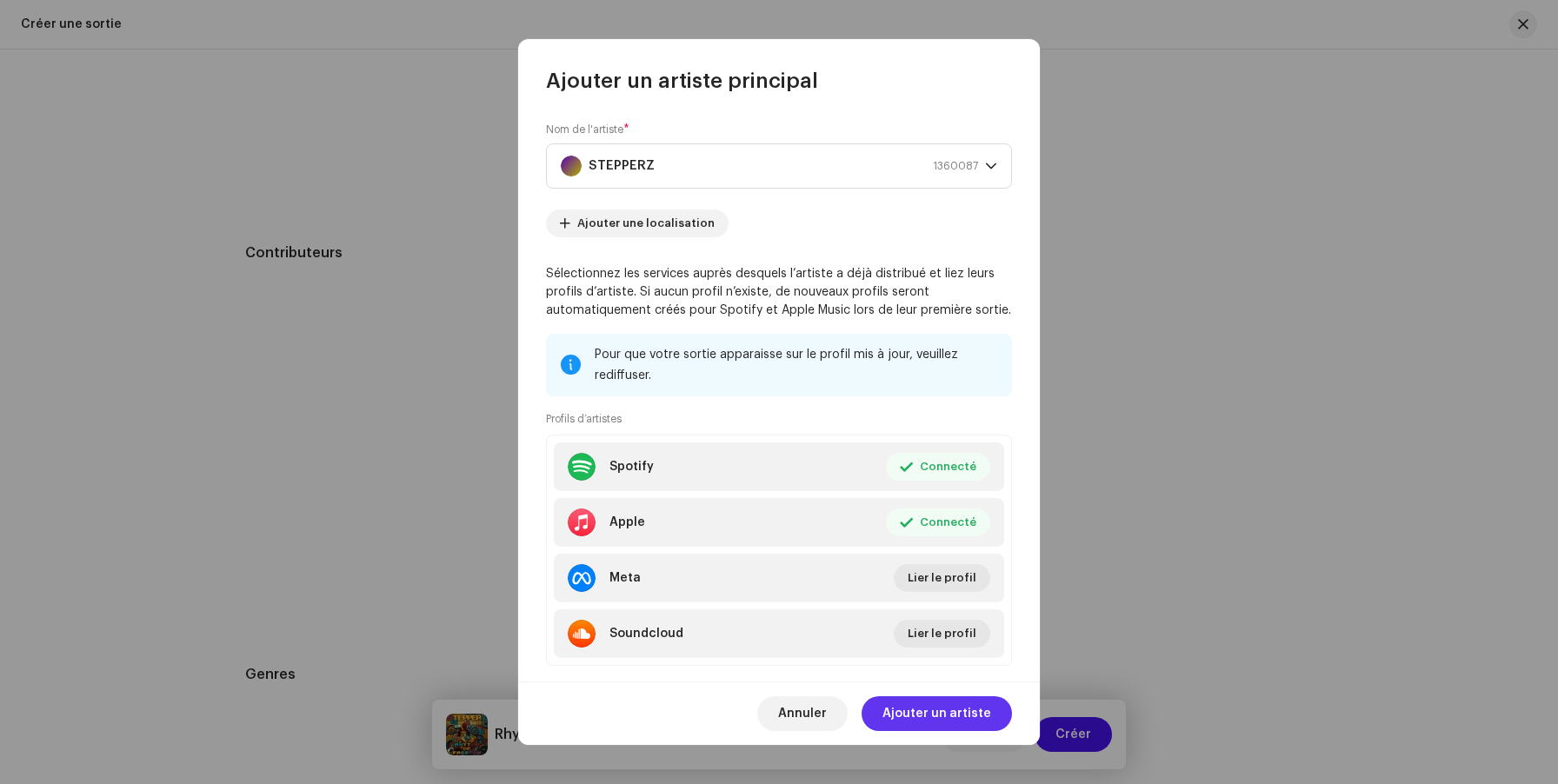
click at [908, 712] on span "Ajouter un artiste" at bounding box center [936, 713] width 108 height 35
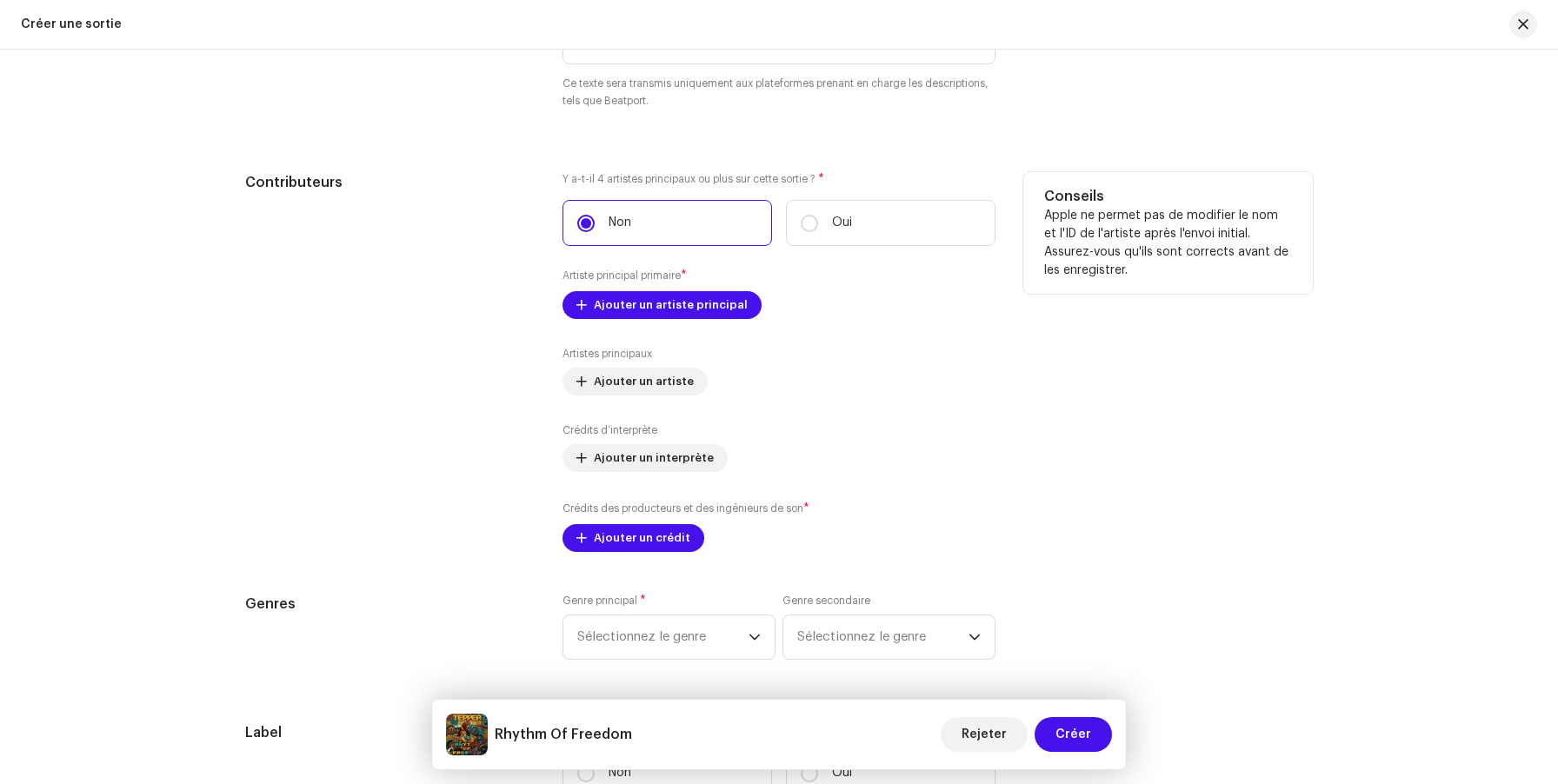
scroll to position [1821, 0]
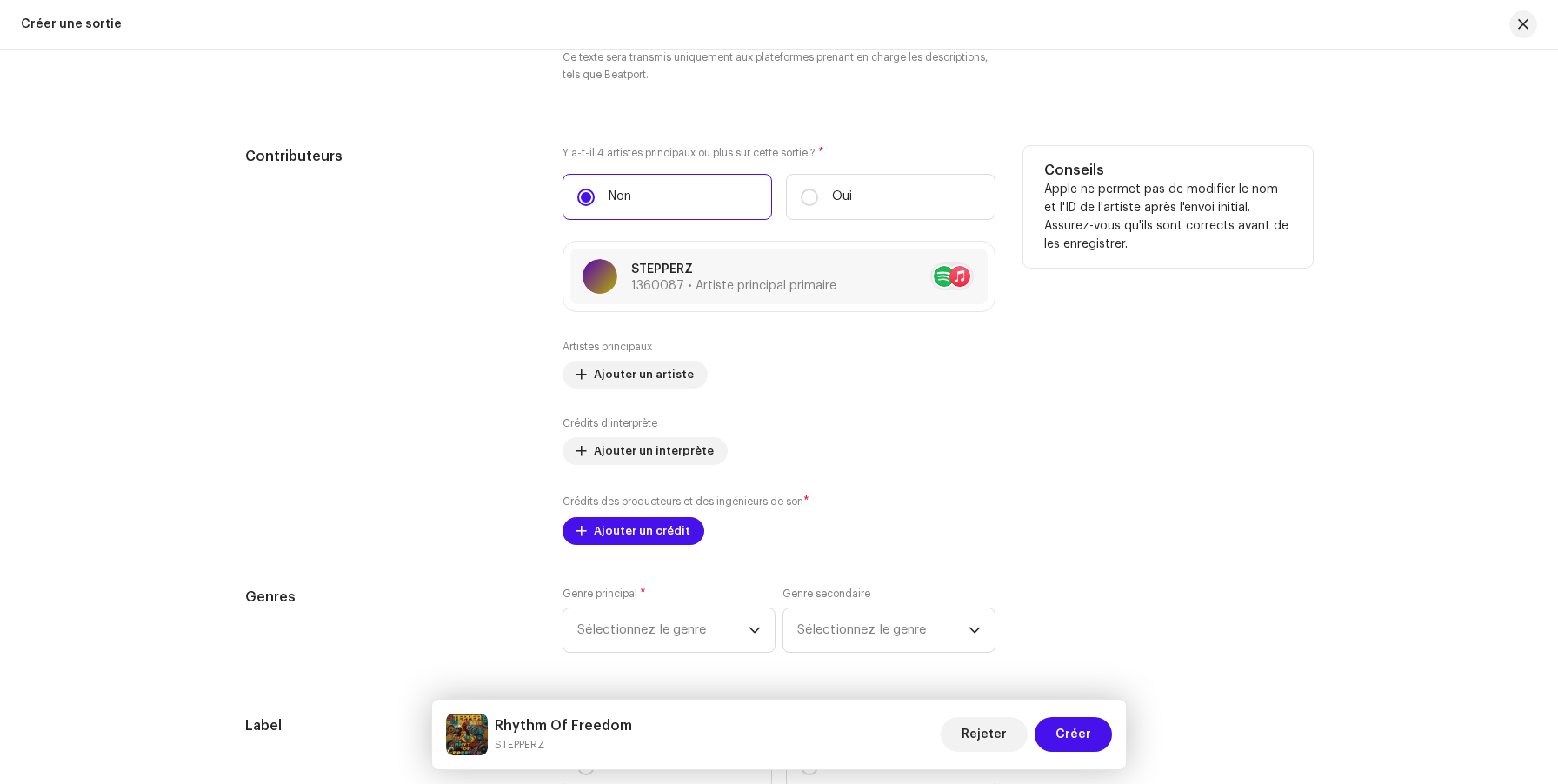
click at [638, 517] on div "Crédits des producteurs et des ingénieurs de son * Ajouter un crédit" at bounding box center [779, 519] width 433 height 52
click at [633, 541] on span "Ajouter un crédit" at bounding box center [641, 531] width 96 height 35
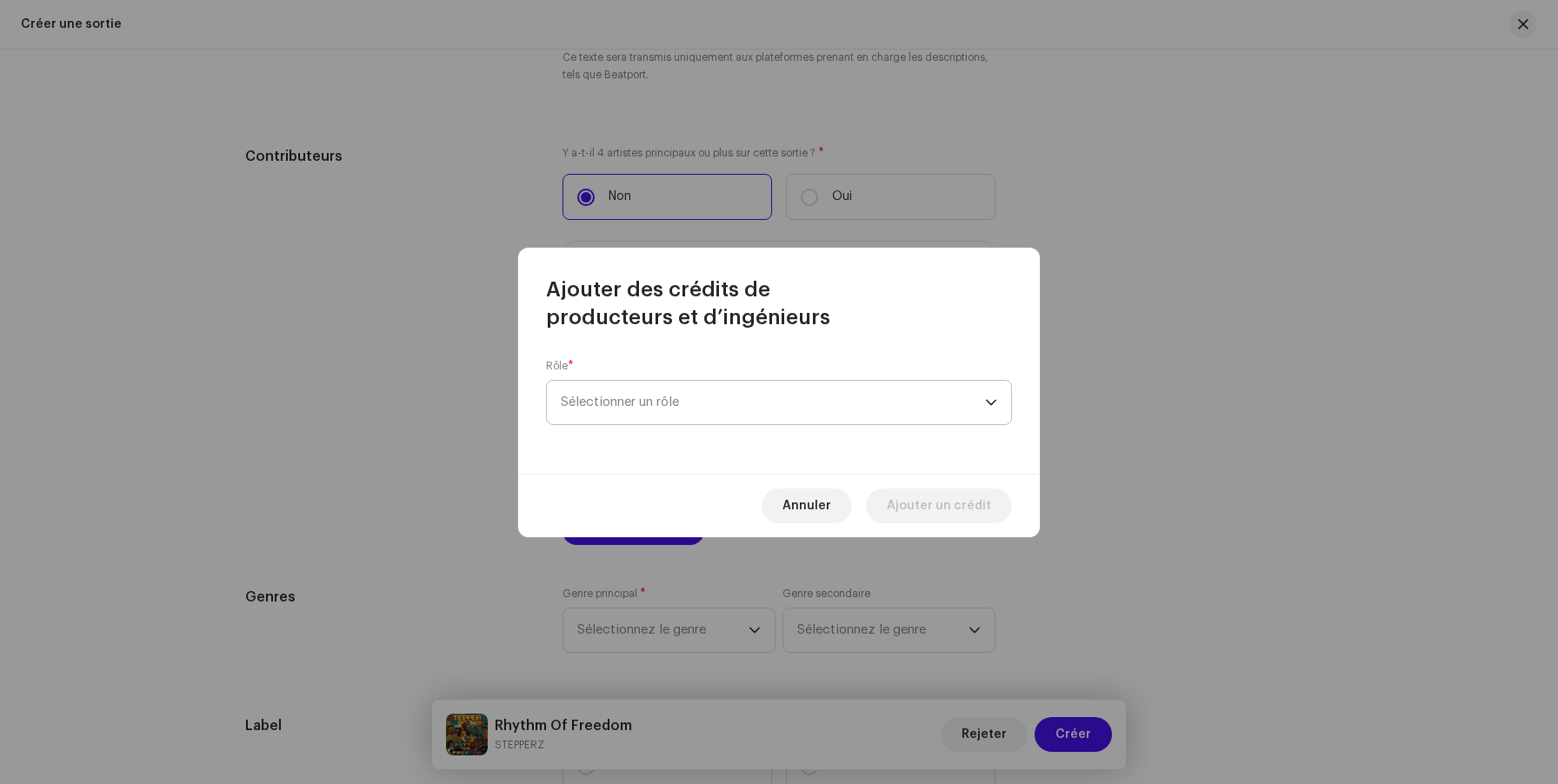
click at [646, 405] on span "Sélectionner un rôle" at bounding box center [773, 402] width 424 height 44
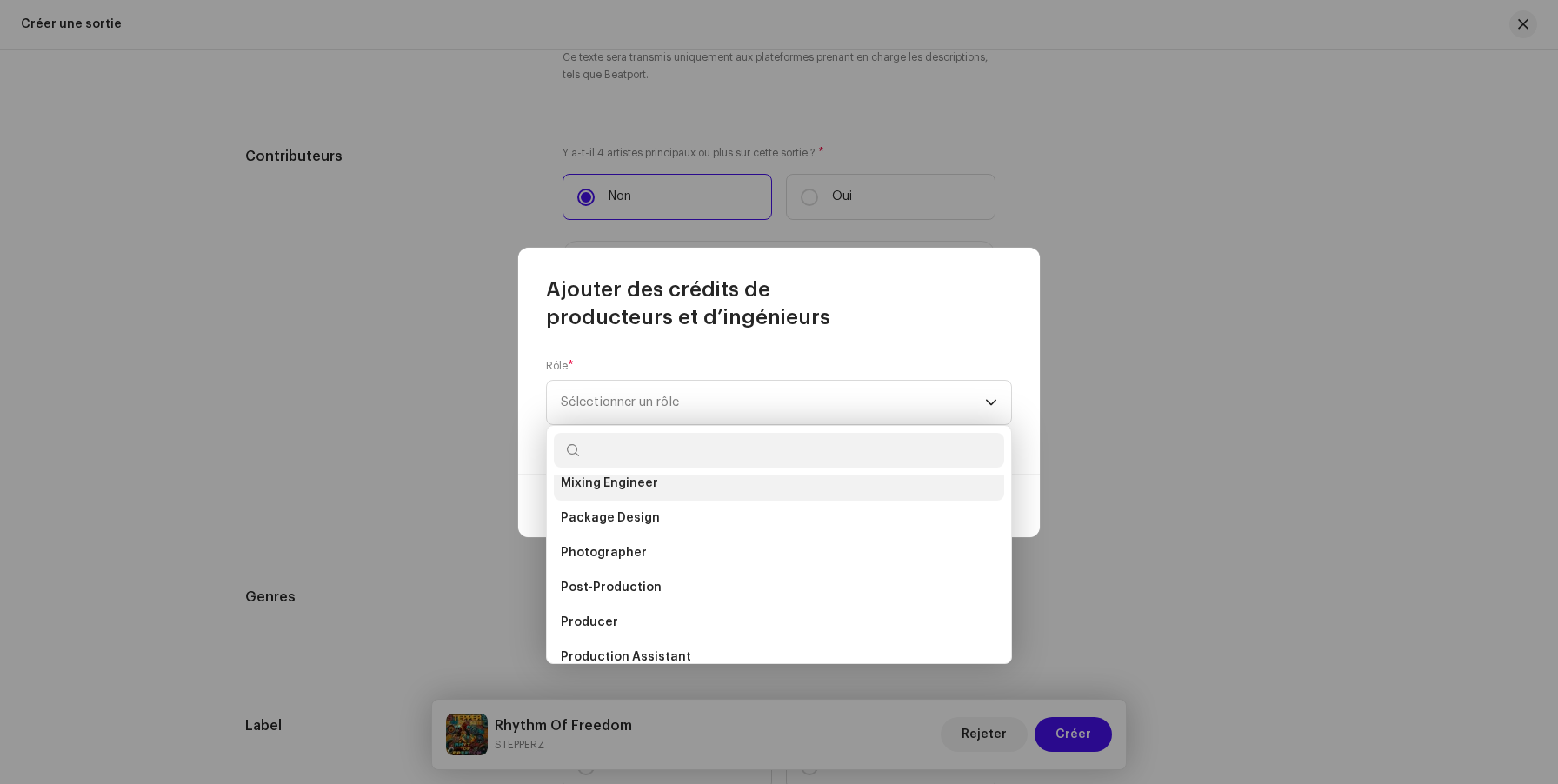
scroll to position [576, 0]
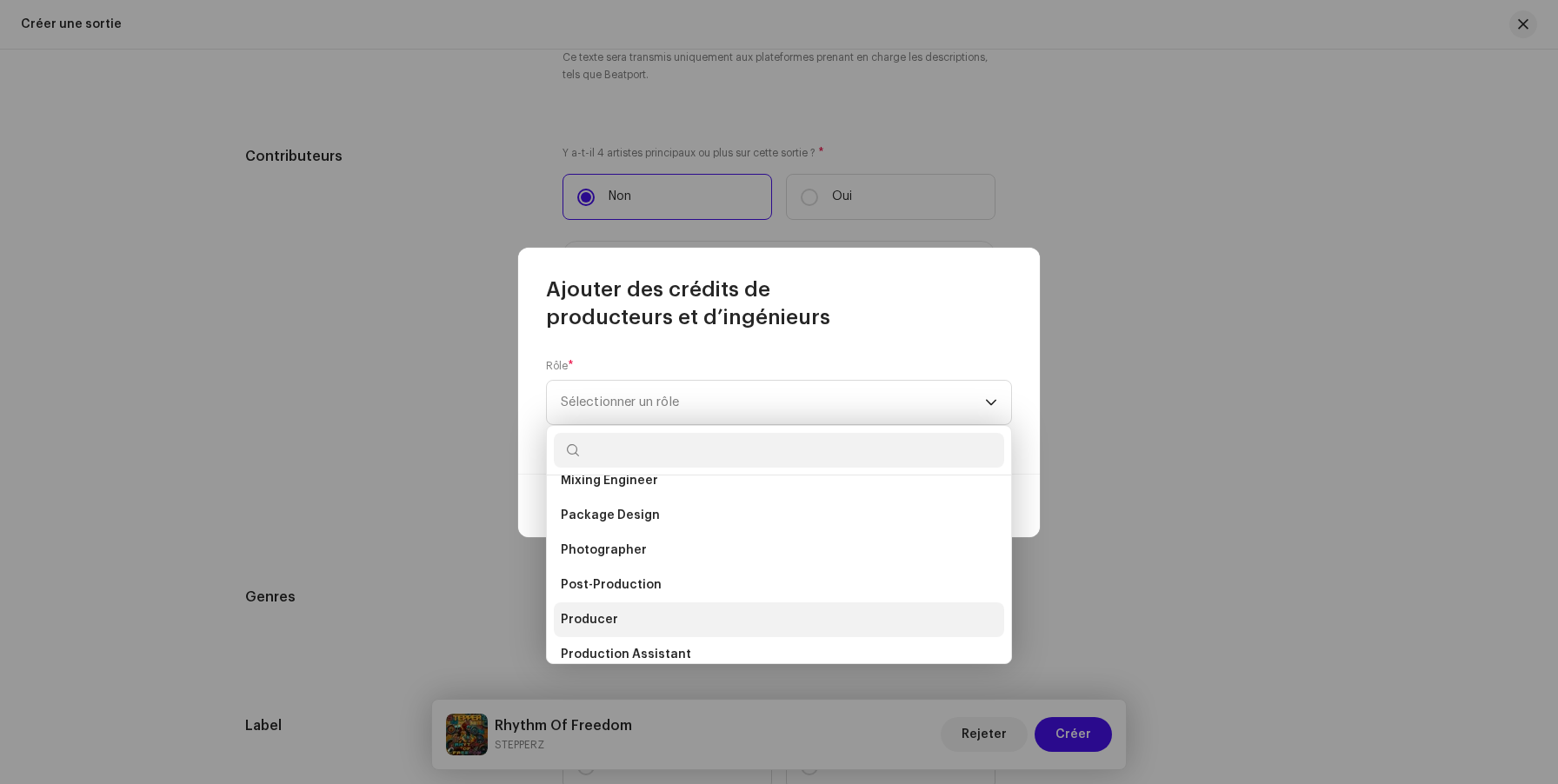
click at [639, 620] on li "Producer" at bounding box center [779, 620] width 450 height 35
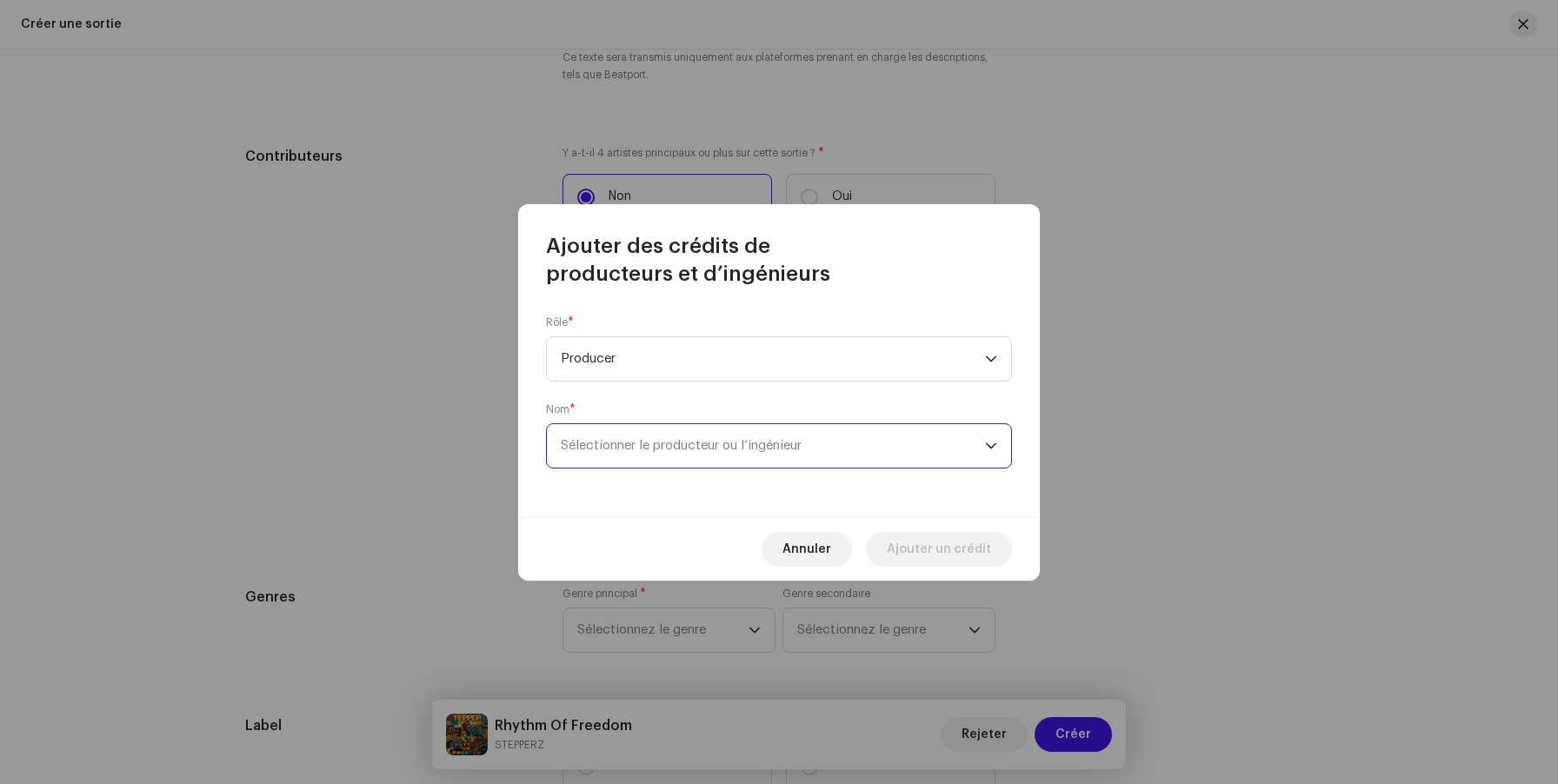
click at [627, 452] on span "Sélectionner le producteur ou l’ingénieur" at bounding box center [773, 446] width 424 height 44
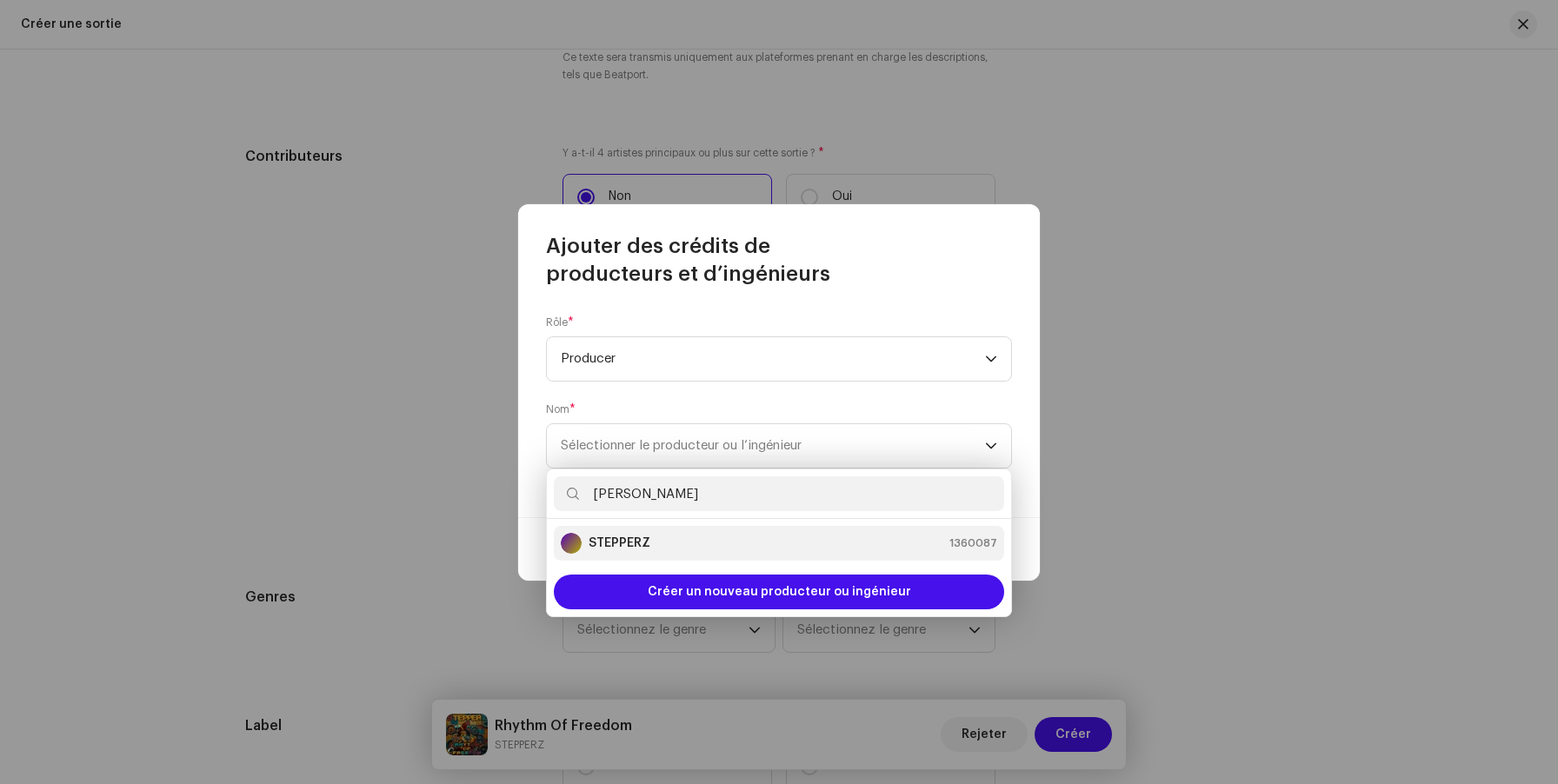
type input "Stepp"
click at [660, 534] on div "STEPPERZ 1360087" at bounding box center [779, 543] width 436 height 21
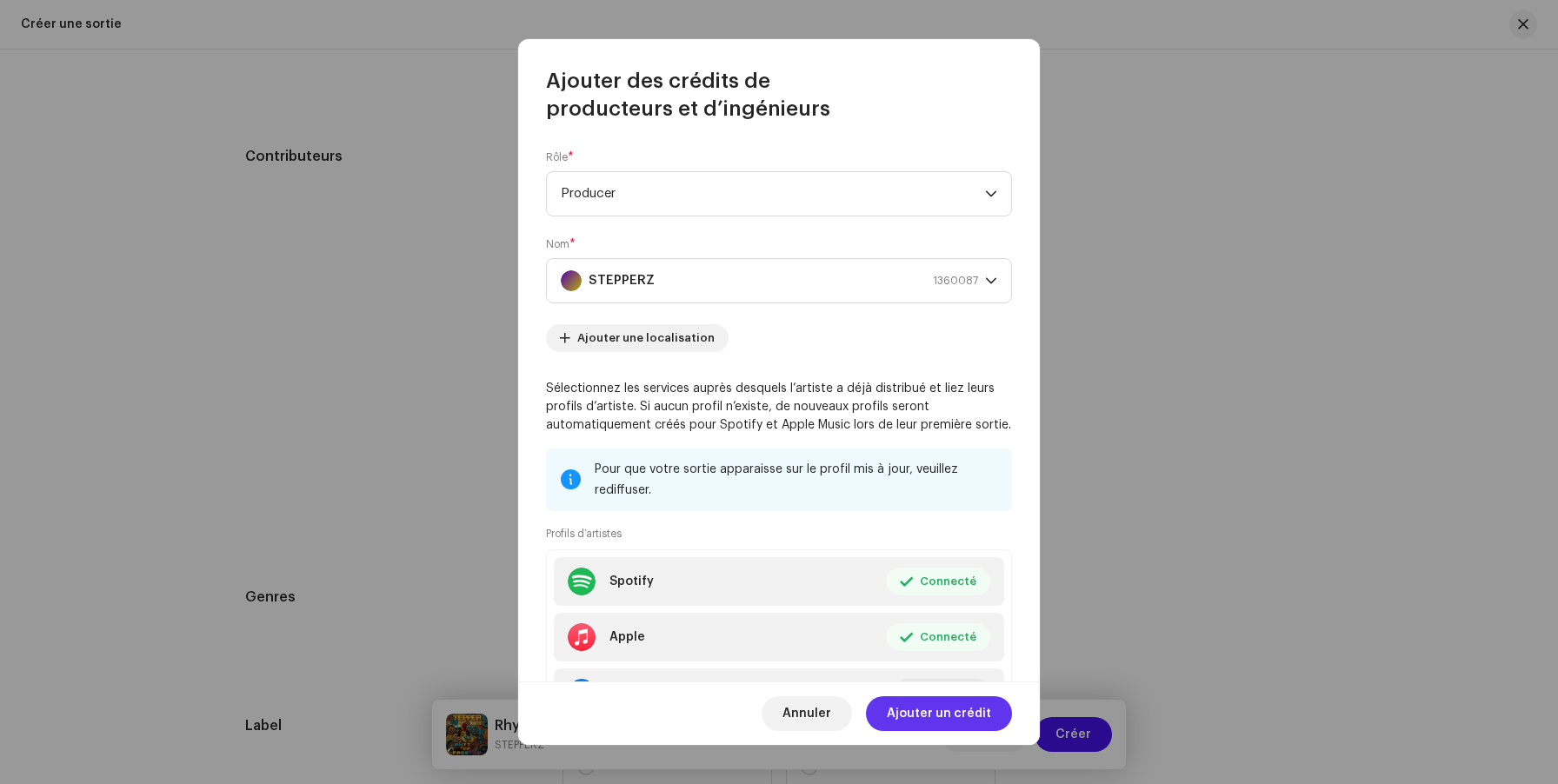
click at [925, 717] on span "Ajouter un crédit" at bounding box center [939, 713] width 105 height 35
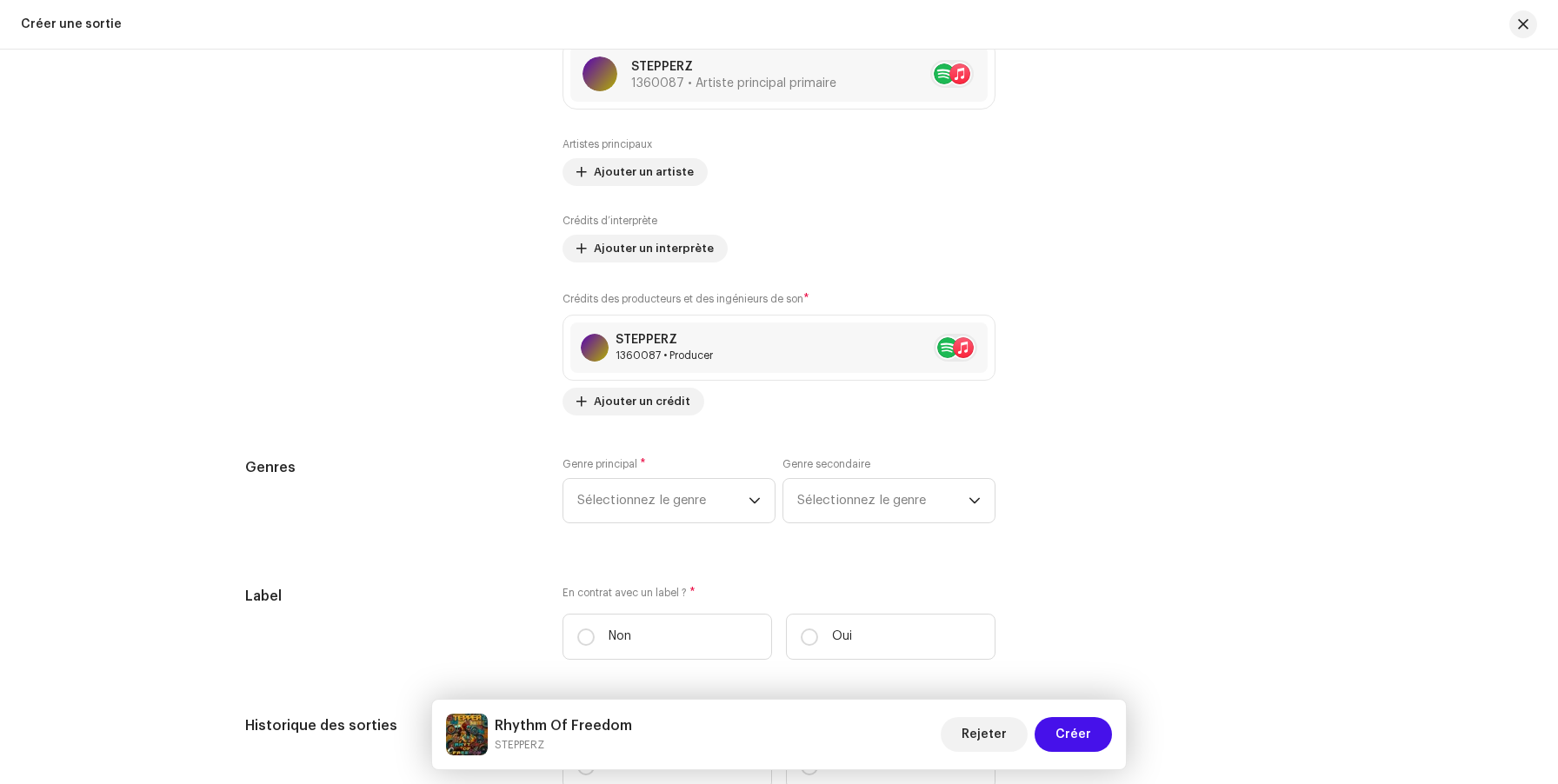
scroll to position [2058, 0]
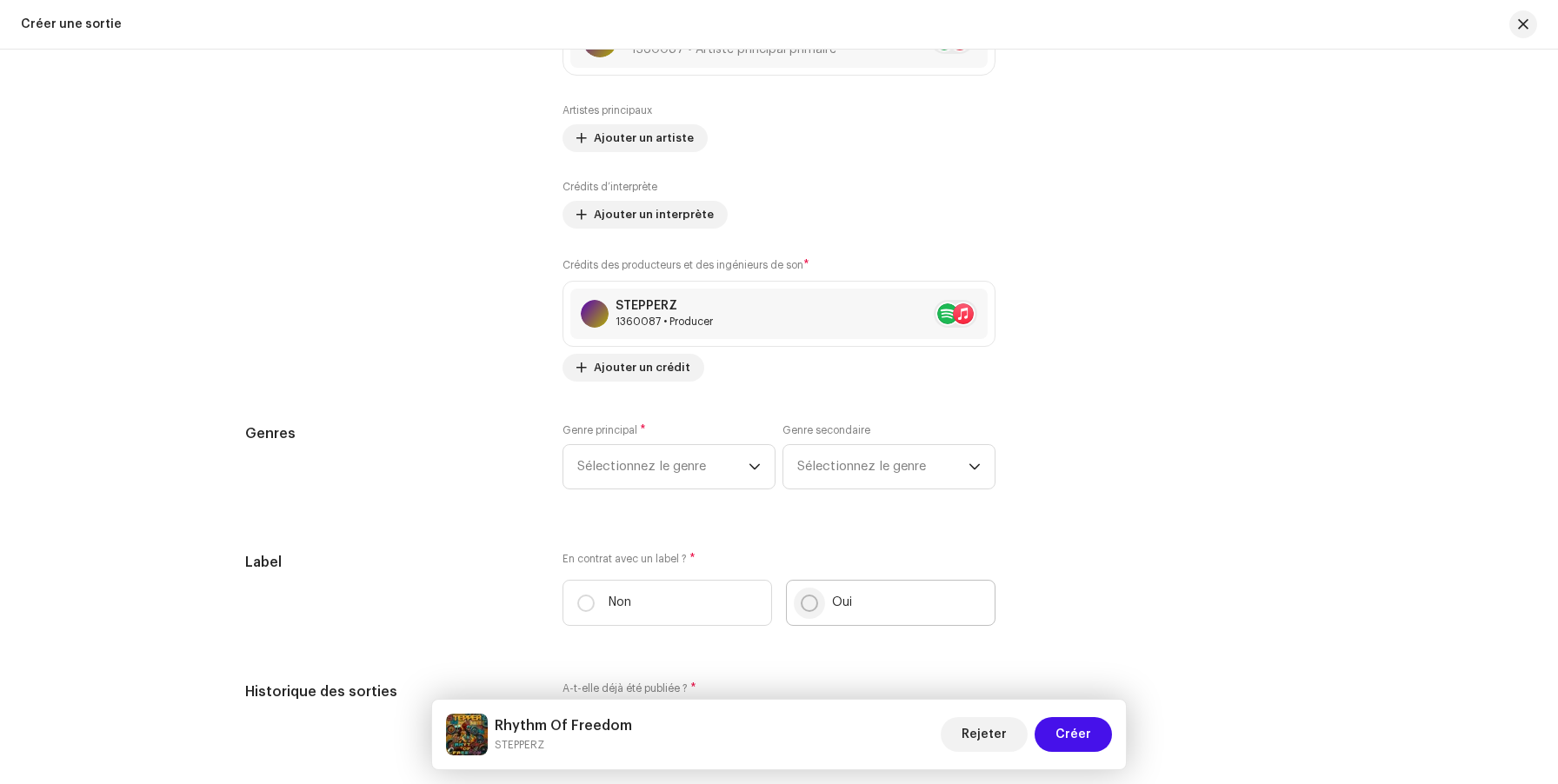
click at [808, 608] on input "Oui" at bounding box center [809, 603] width 18 height 18
radio input "true"
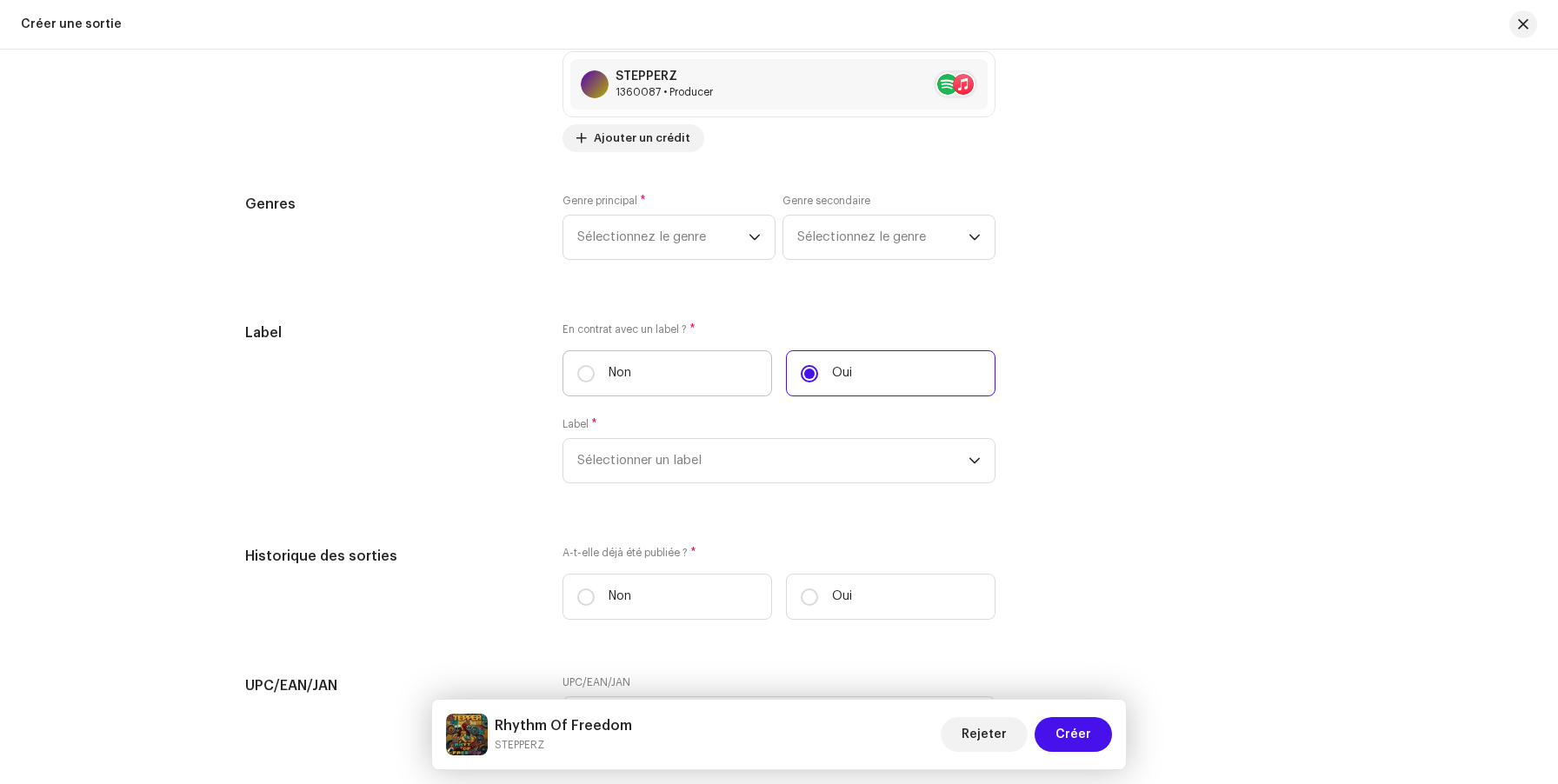
scroll to position [2311, 0]
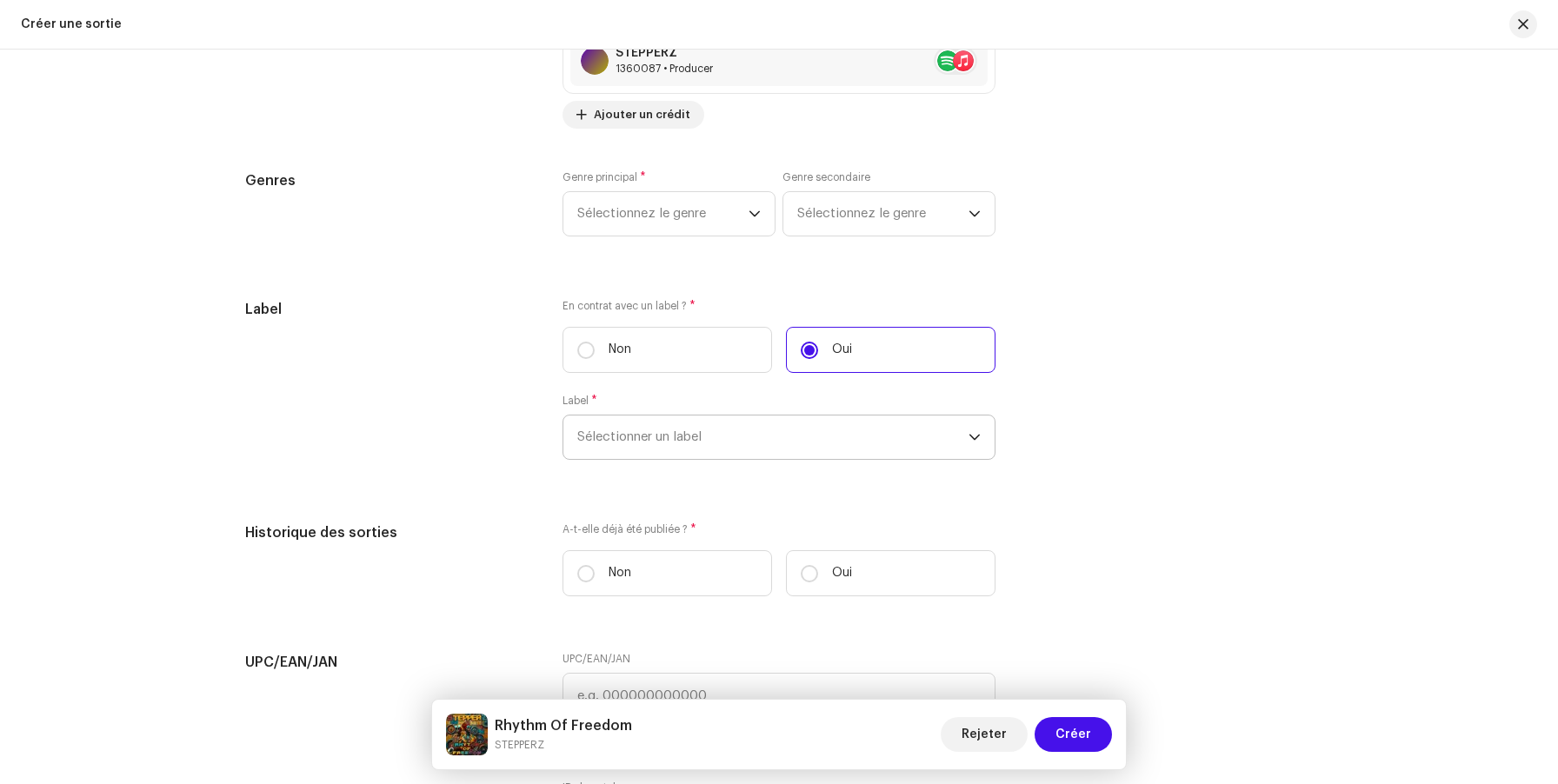
click at [654, 428] on span "Sélectionner un label" at bounding box center [773, 437] width 392 height 44
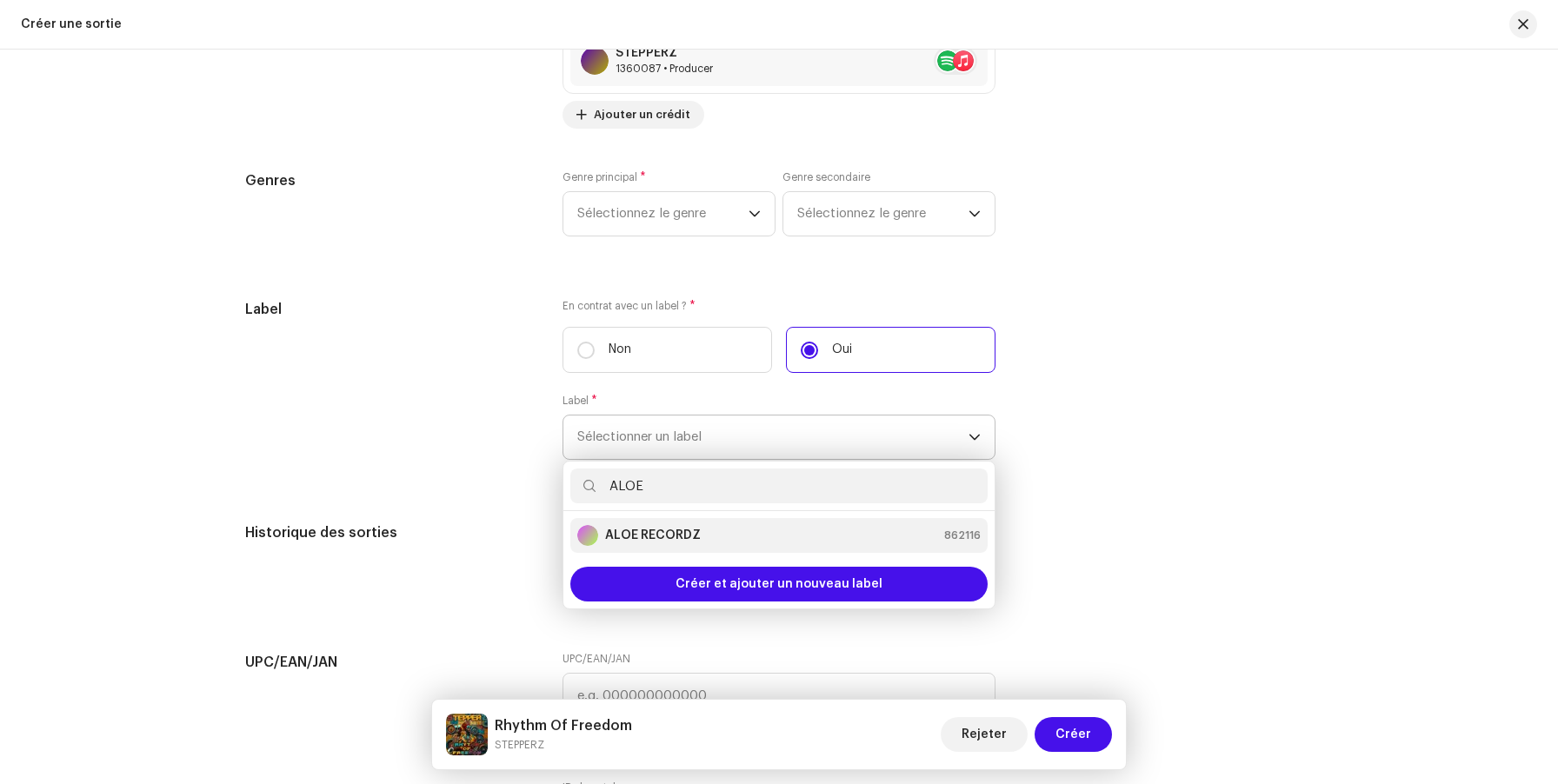
type input "ALOE"
click at [657, 541] on strong "ALOE RECORDZ" at bounding box center [652, 535] width 95 height 18
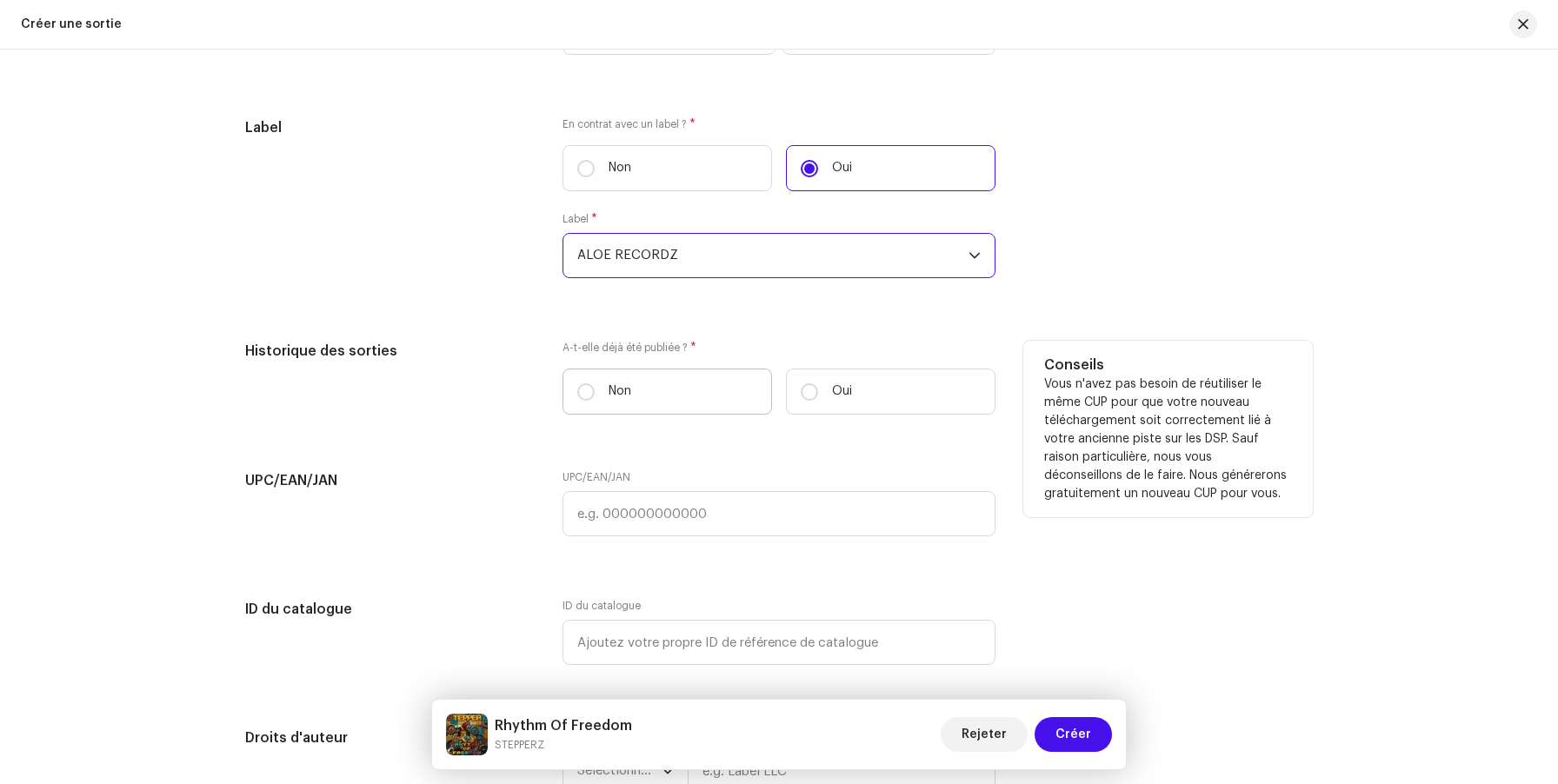
click at [670, 392] on label "Non" at bounding box center [667, 391] width 209 height 46
click at [594, 392] on input "Non" at bounding box center [586, 392] width 18 height 18
radio input "true"
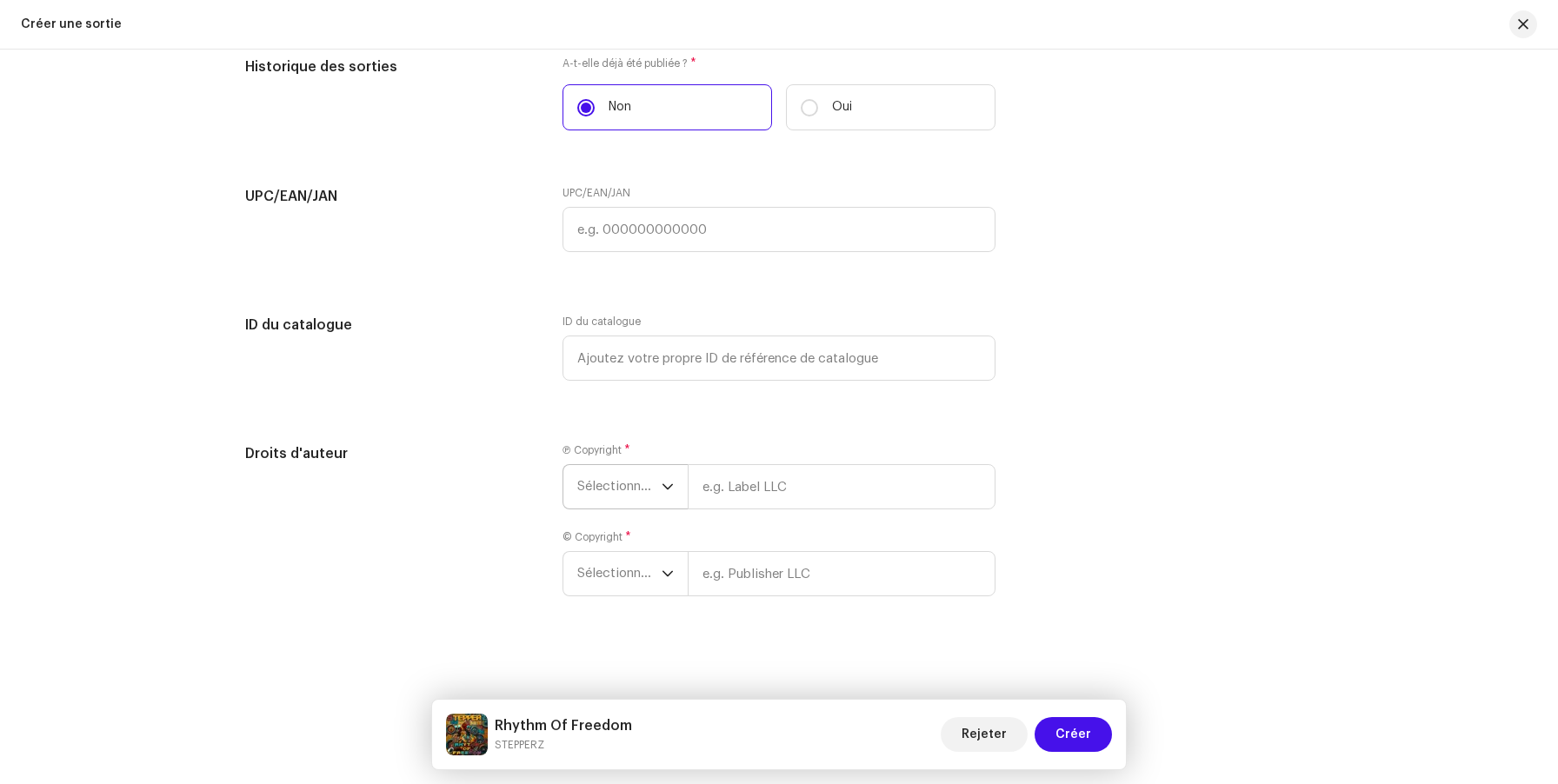
click at [622, 488] on span "Sélectionner une année" at bounding box center [620, 487] width 84 height 44
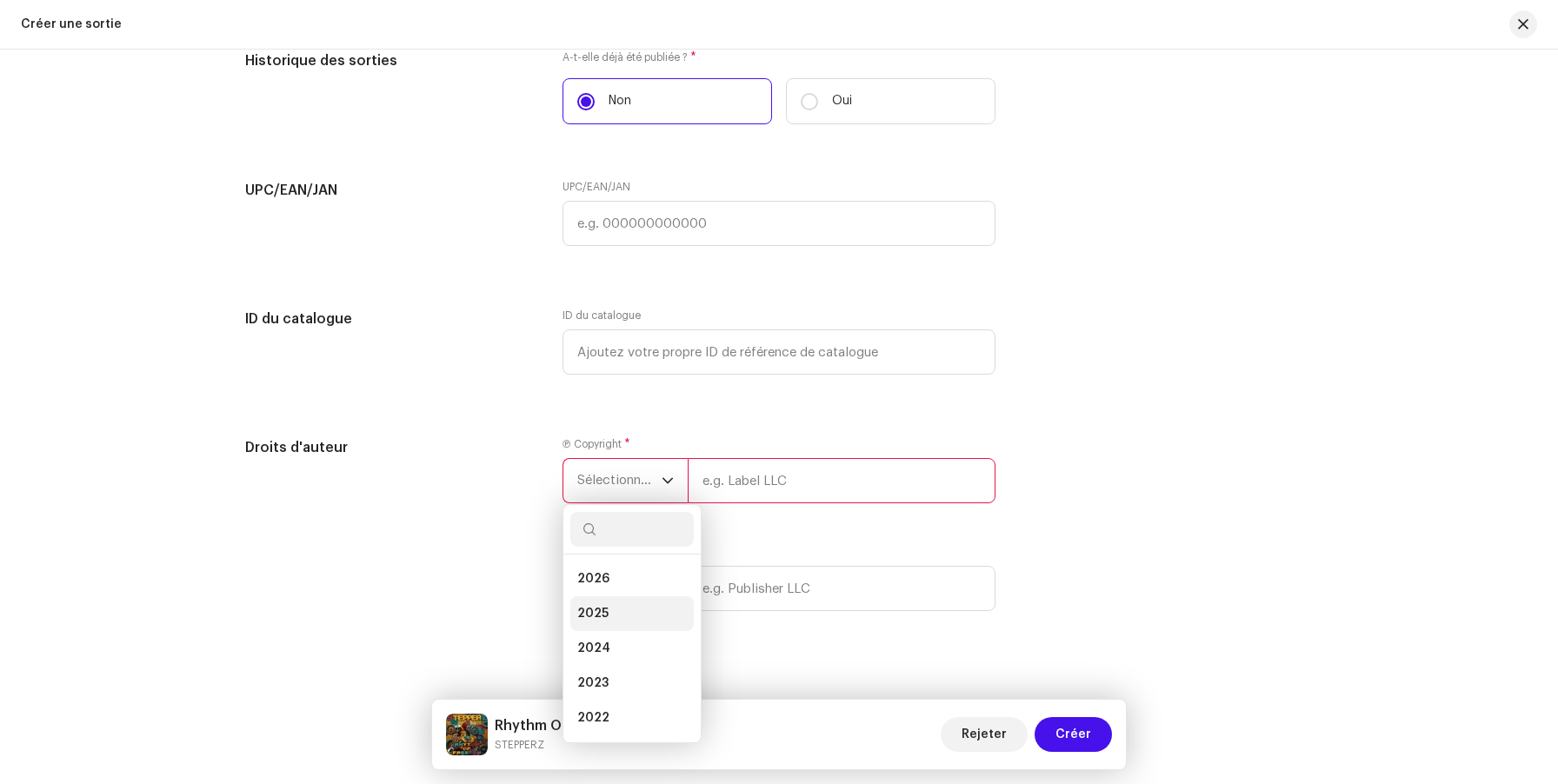
click at [604, 626] on li "2025" at bounding box center [632, 613] width 123 height 35
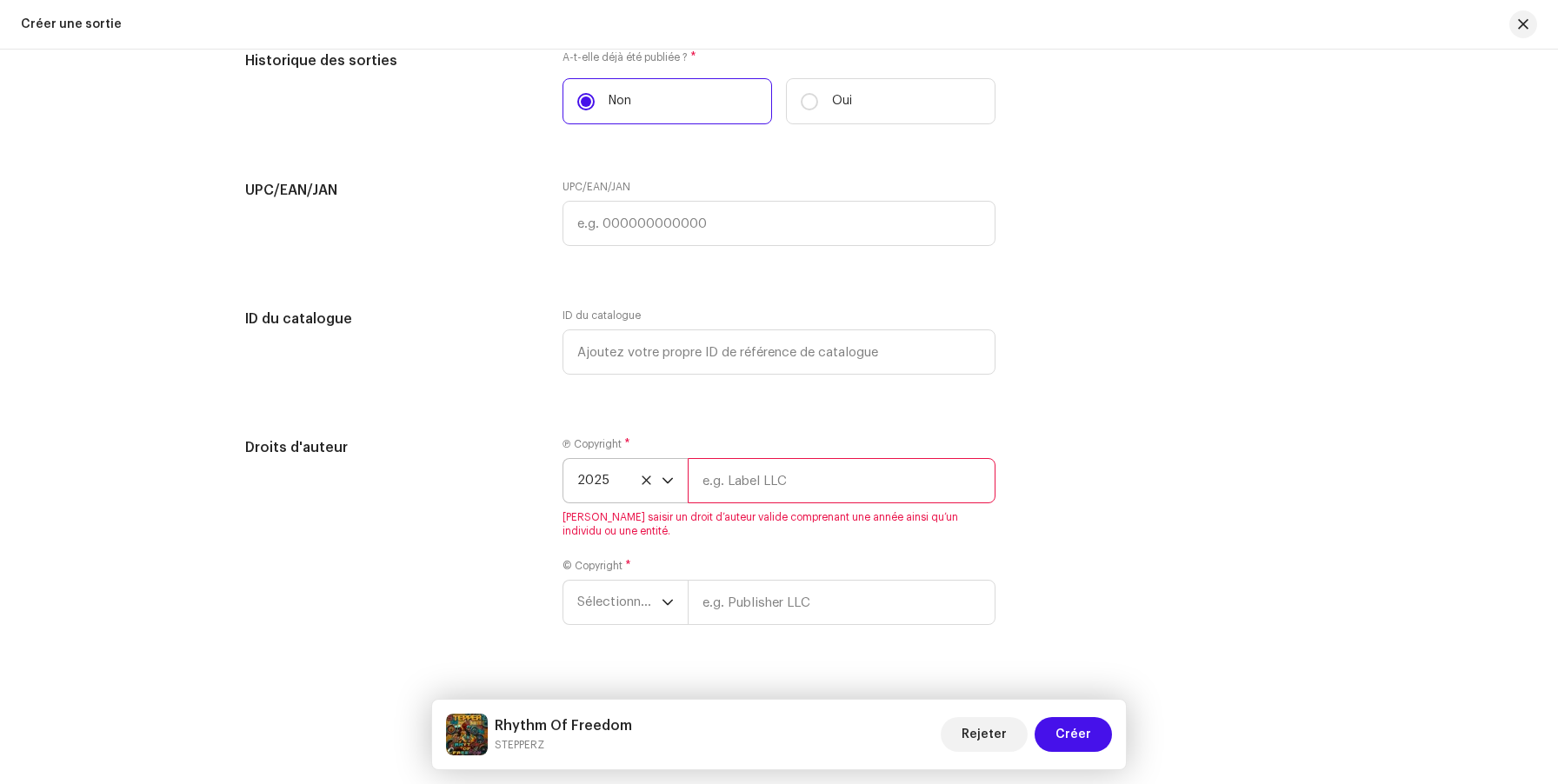
click at [741, 488] on input "text" at bounding box center [841, 480] width 307 height 45
type input "ALOE RECORDZ"
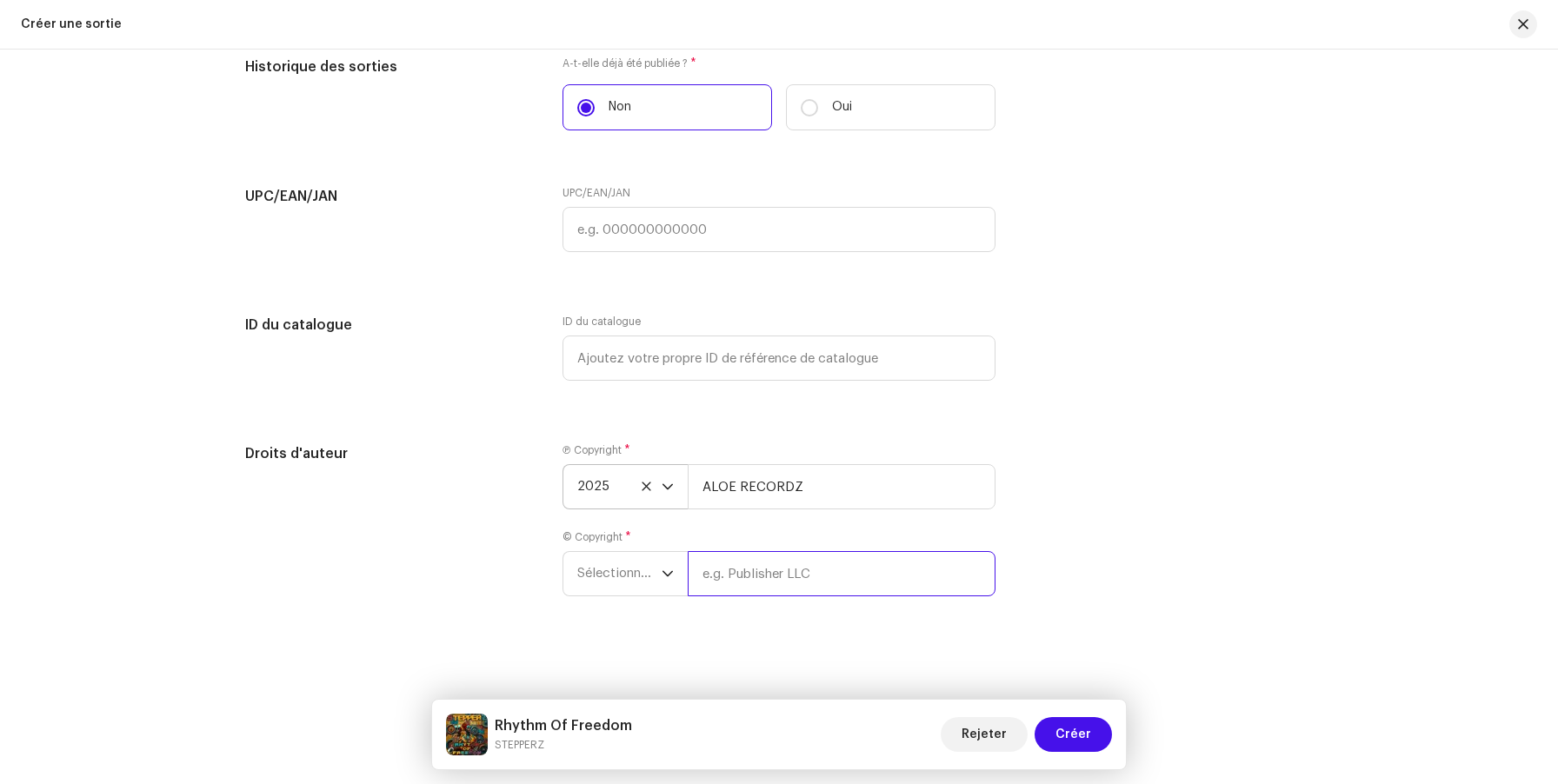
click at [760, 576] on input "text" at bounding box center [841, 574] width 307 height 45
type input "v"
paste input "ALOE RECORDZ"
type input "ALOE RECORDZ"
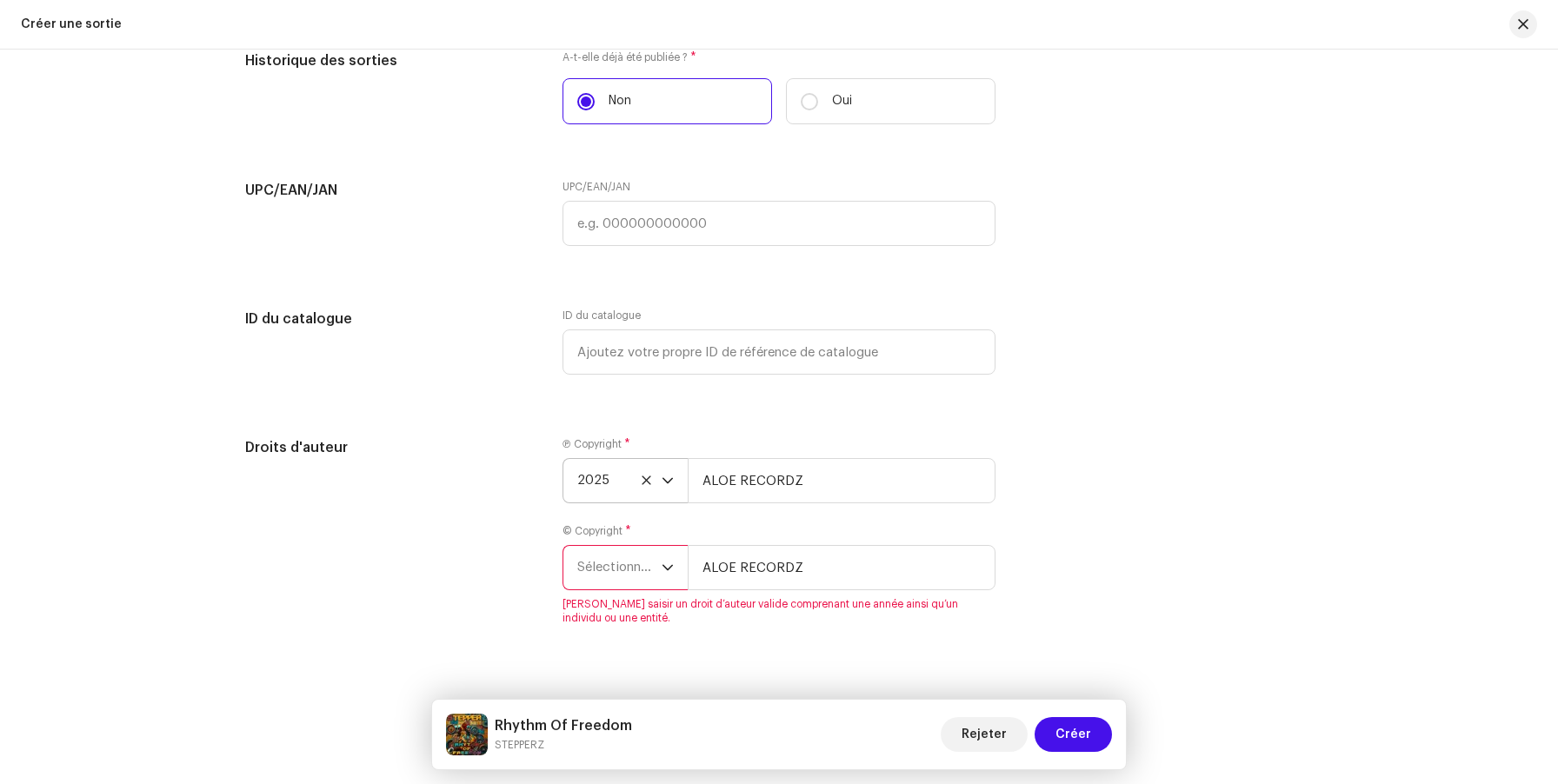
click at [629, 563] on span "Sélectionner une année" at bounding box center [620, 567] width 84 height 44
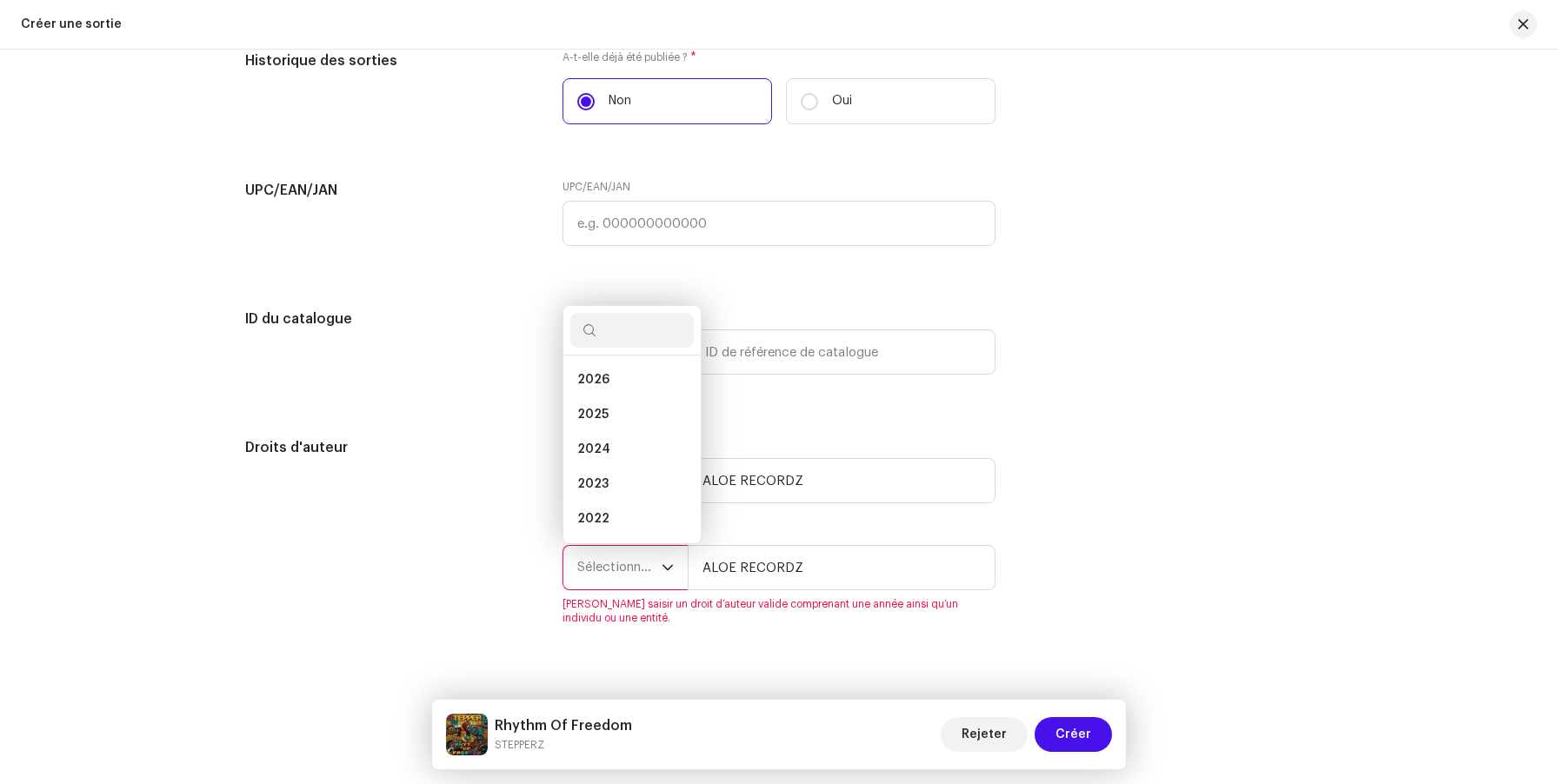
scroll to position [28, 0]
click at [622, 405] on li "2025" at bounding box center [632, 386] width 123 height 35
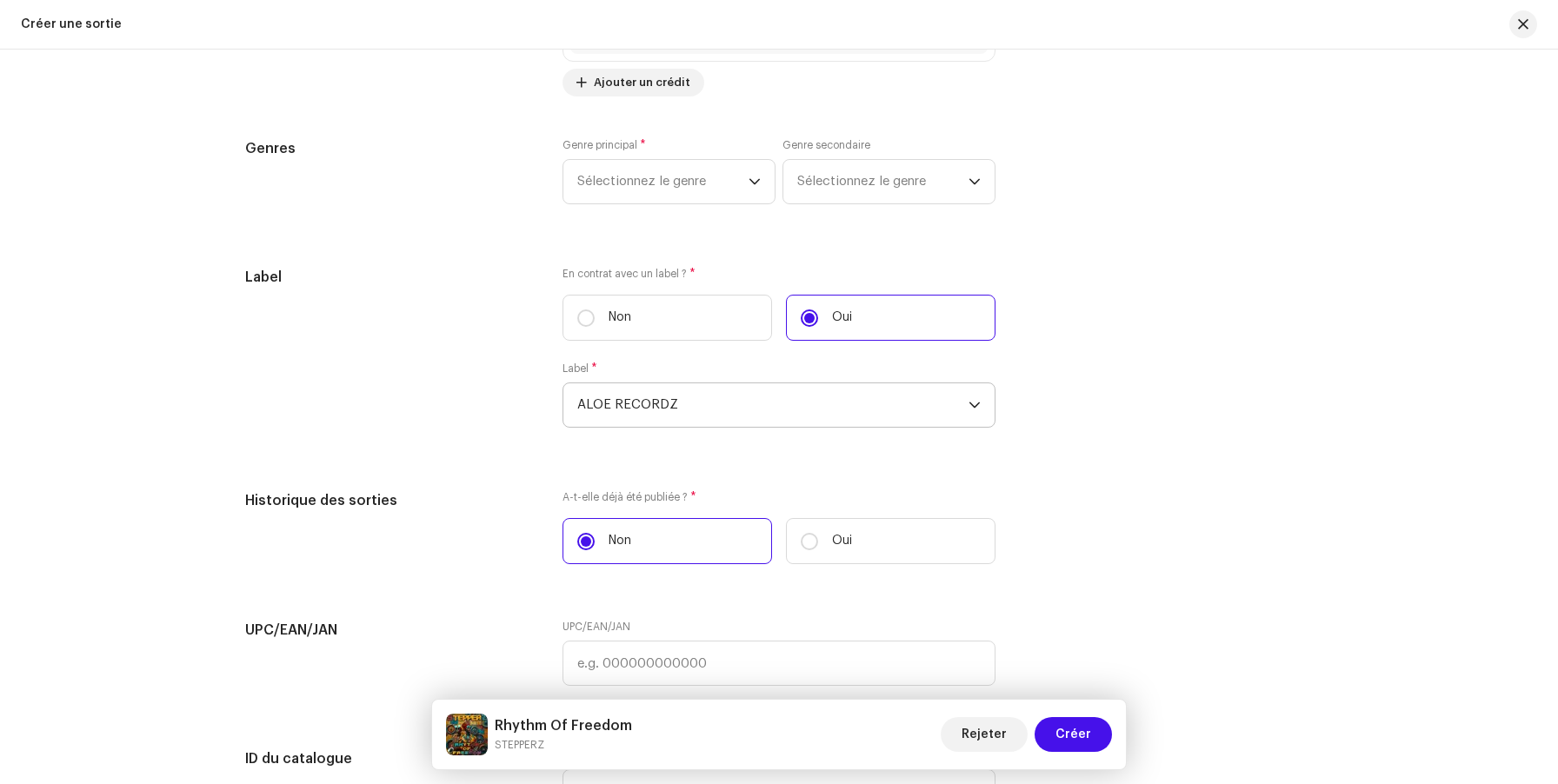
scroll to position [2262, 0]
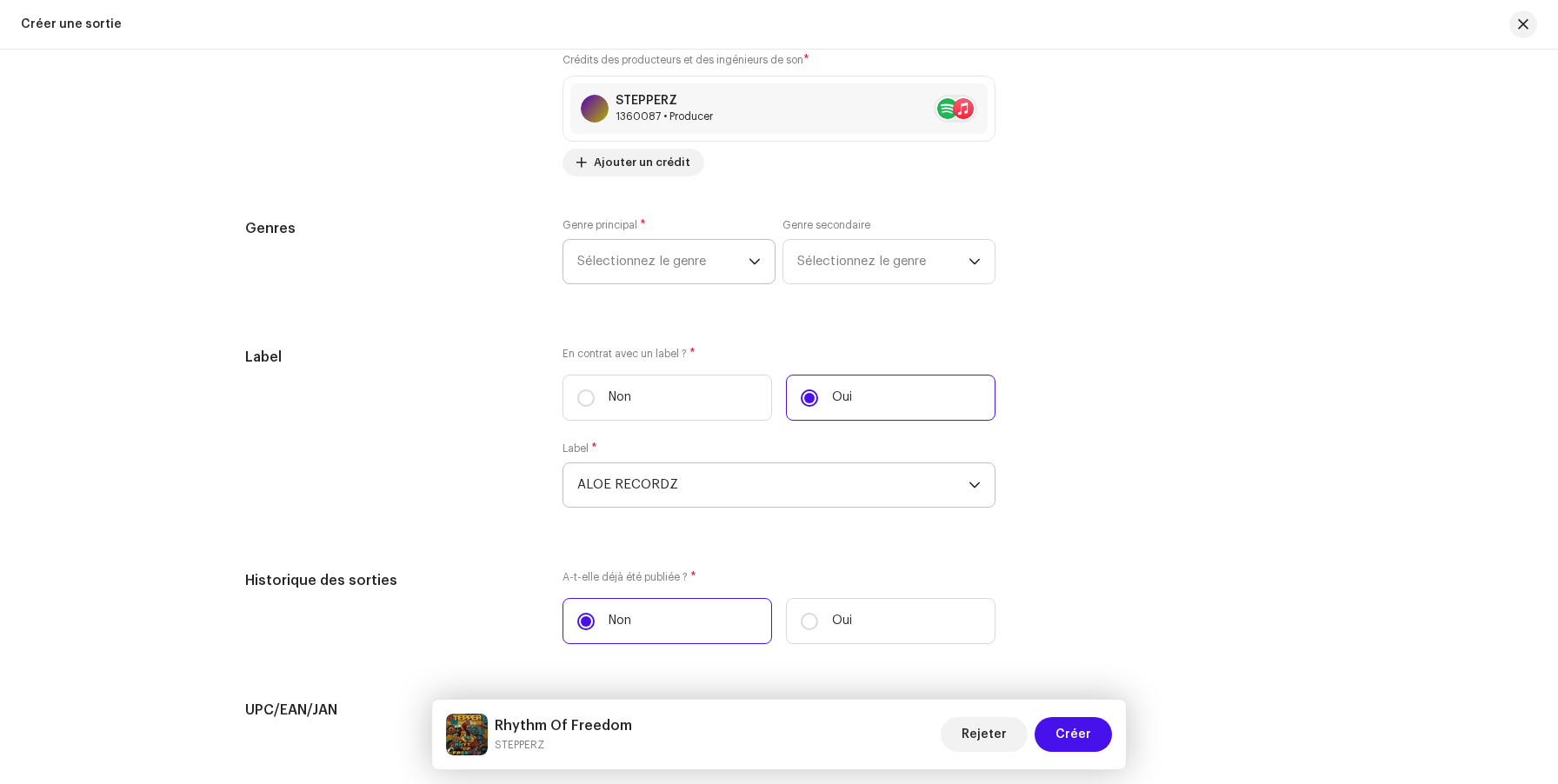
click at [715, 264] on span "Sélectionnez le genre" at bounding box center [663, 262] width 171 height 44
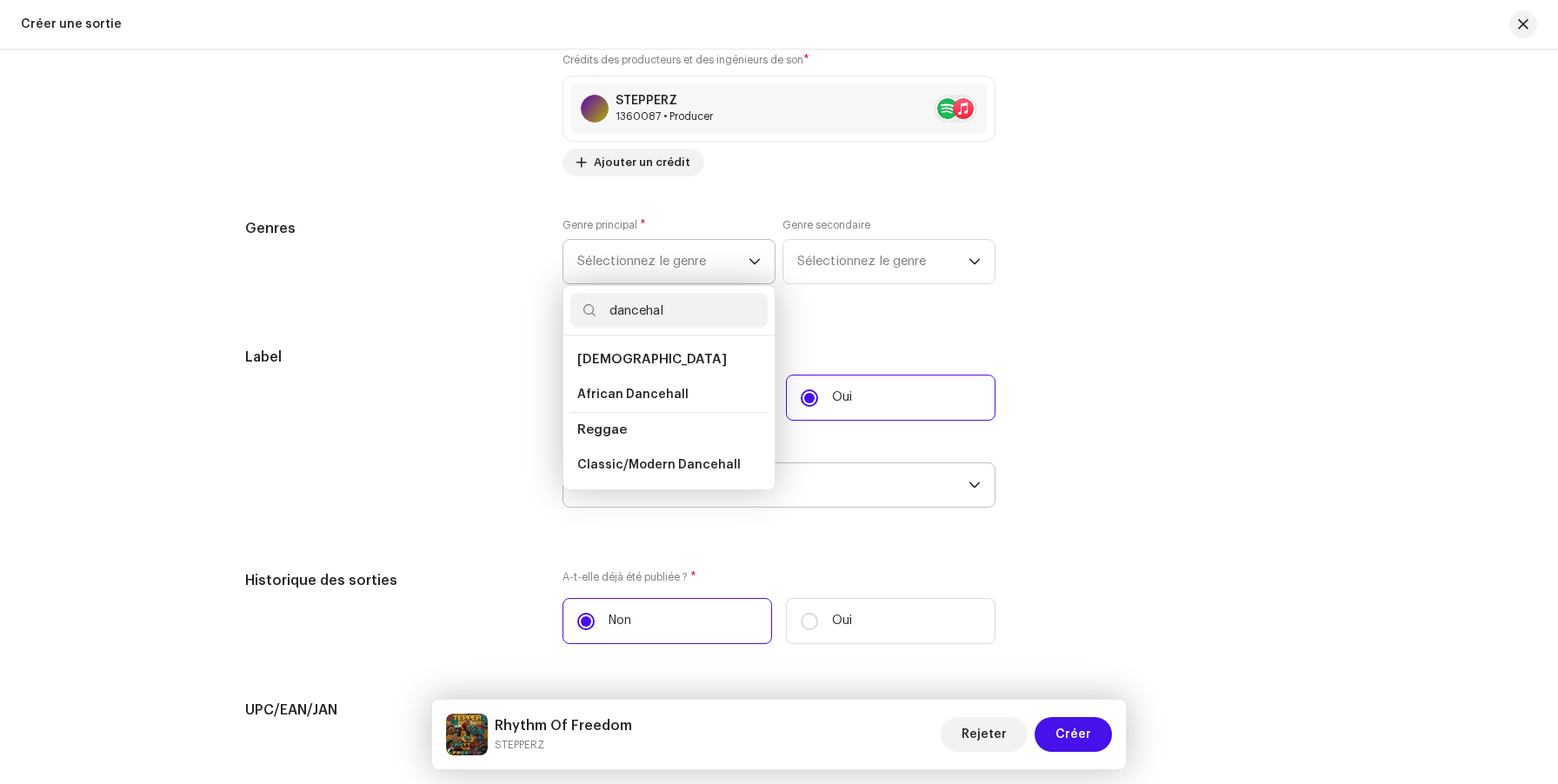
type input "dancehall"
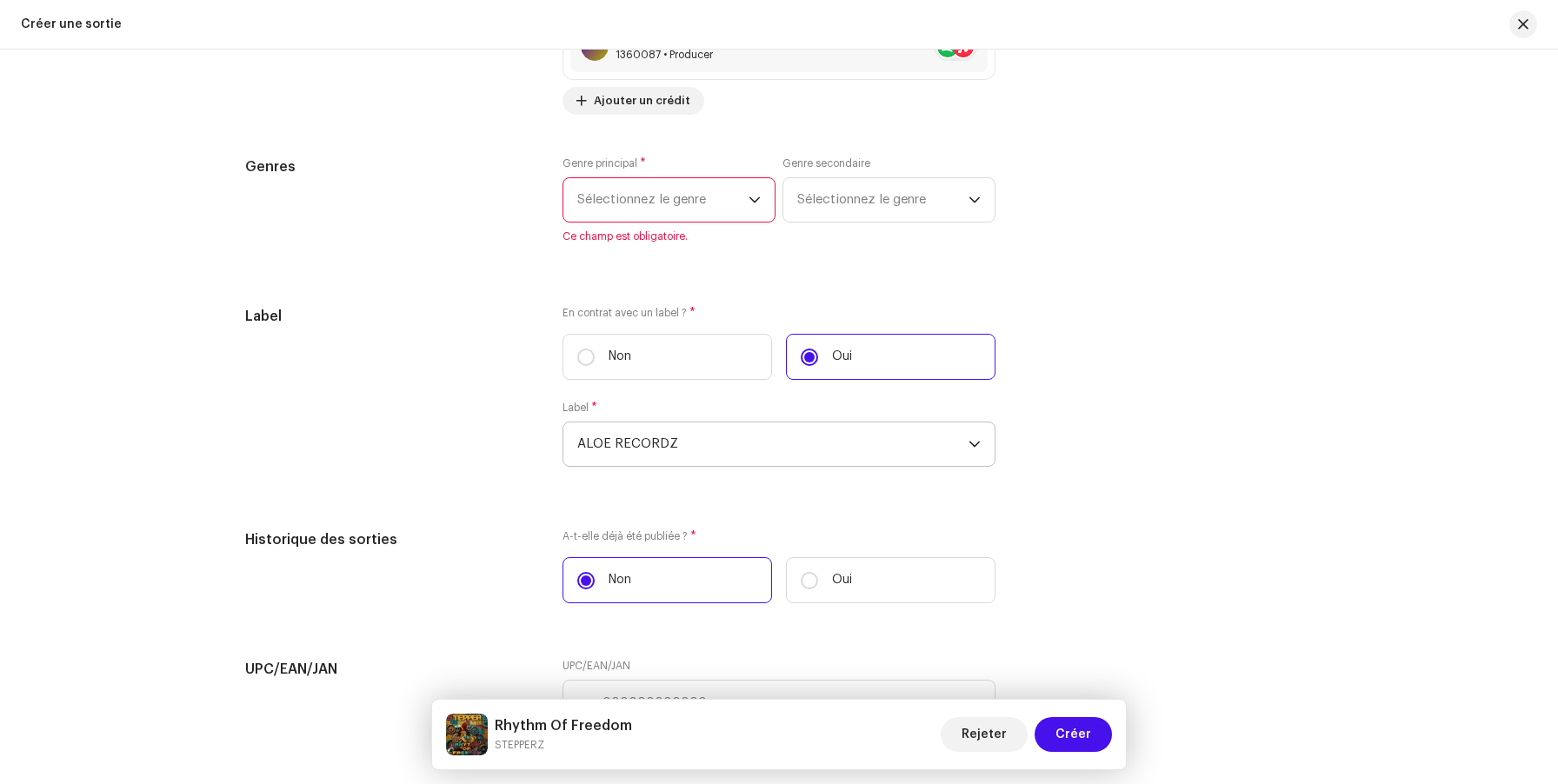
scroll to position [2323, 0]
click at [679, 209] on span "Sélectionnez le genre" at bounding box center [663, 202] width 171 height 44
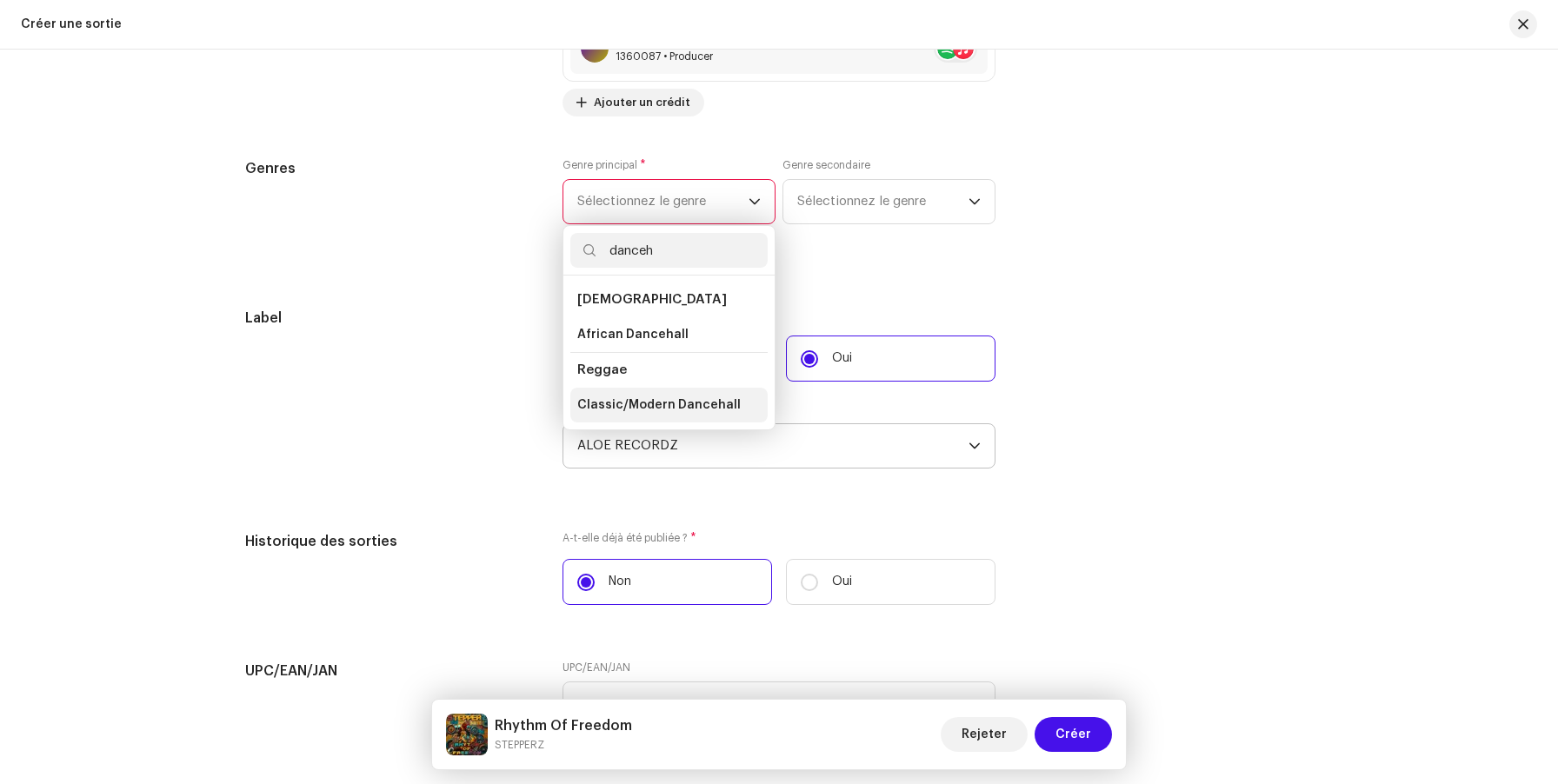
type input "danceh"
click at [636, 408] on span "Classic/Modern Dancehall" at bounding box center [659, 405] width 164 height 18
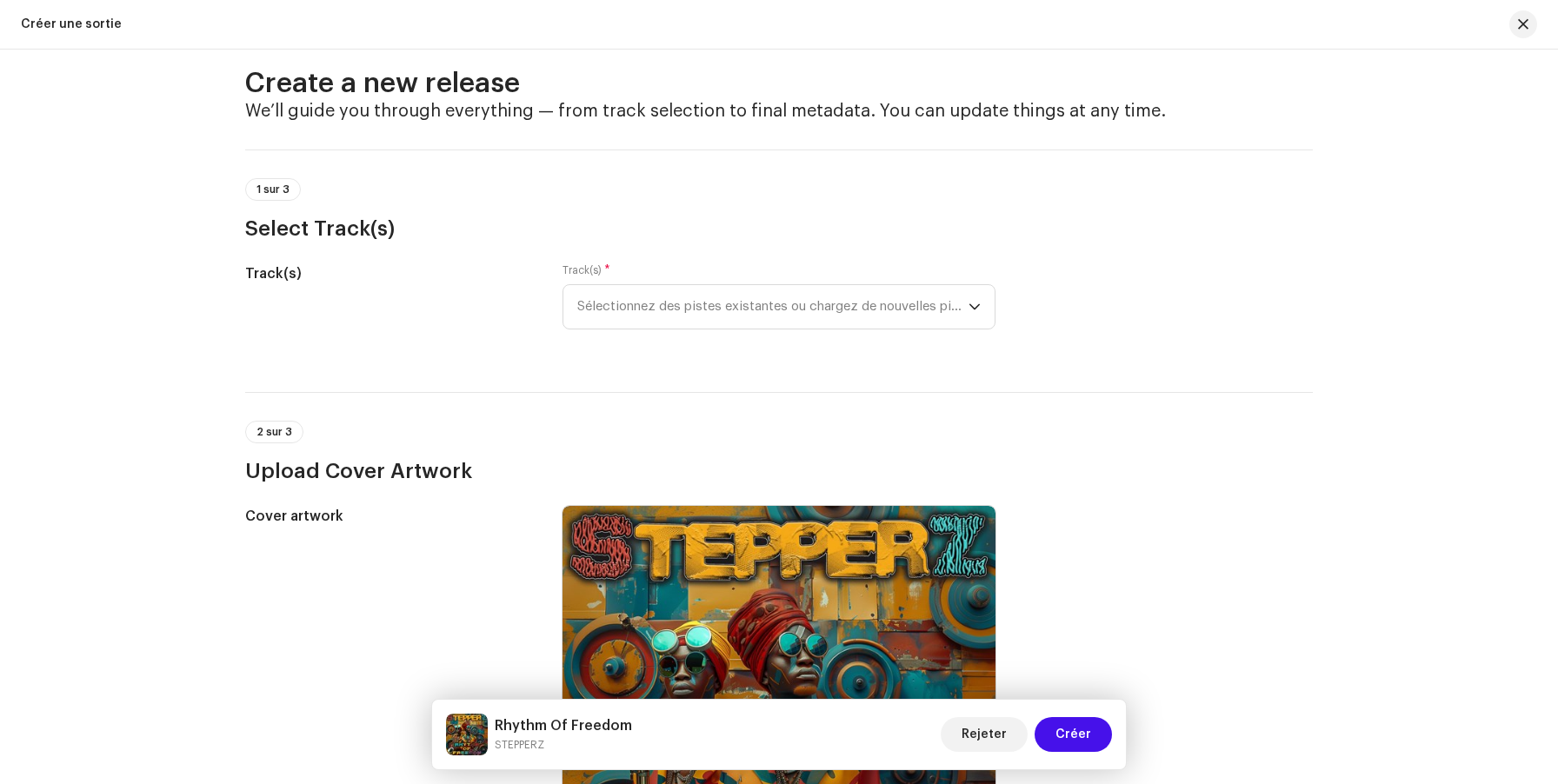
scroll to position [0, 0]
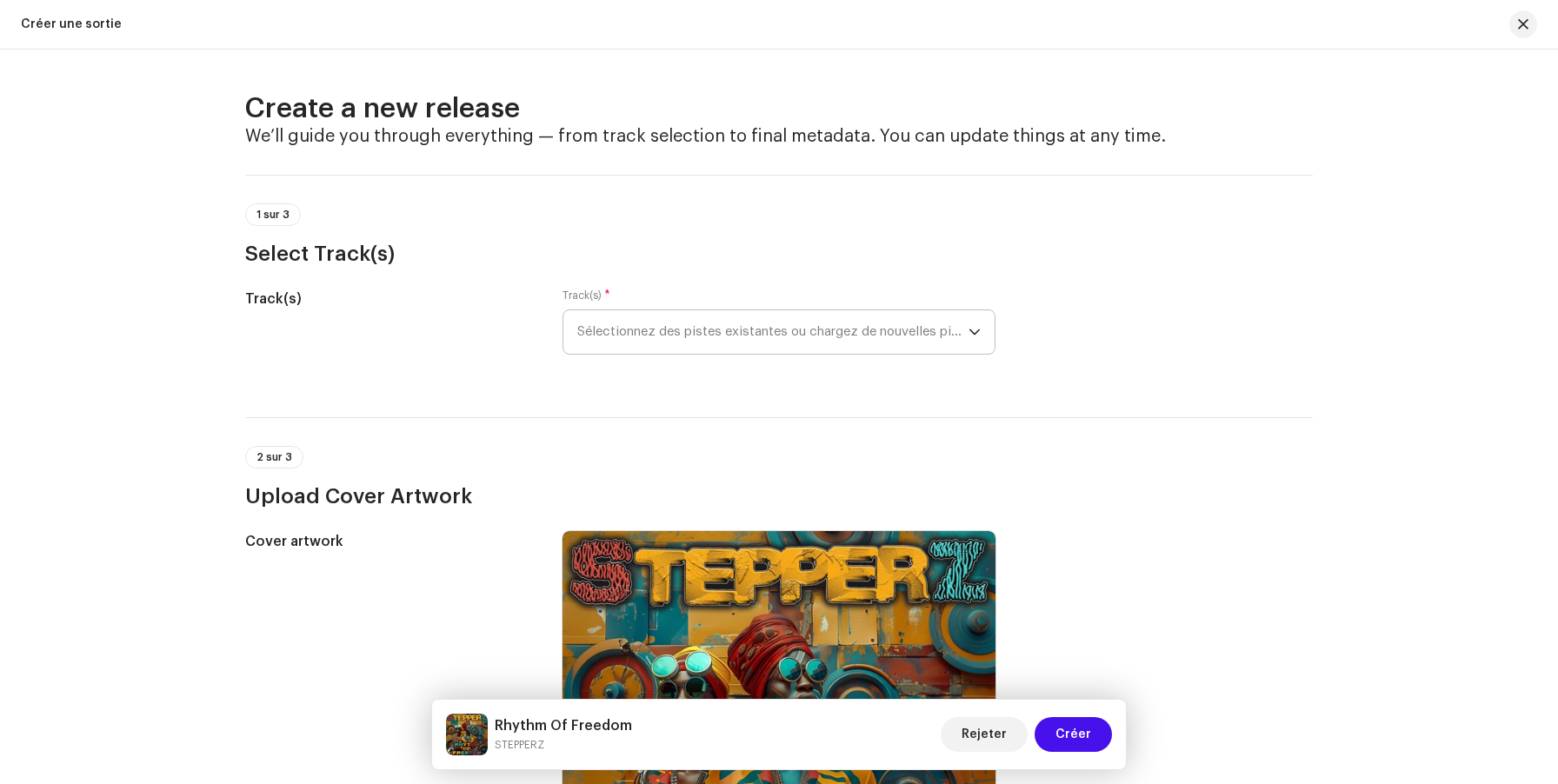
click at [793, 348] on span "Sélectionnez des pistes existantes ou chargez de nouvelles pistes" at bounding box center [773, 332] width 392 height 44
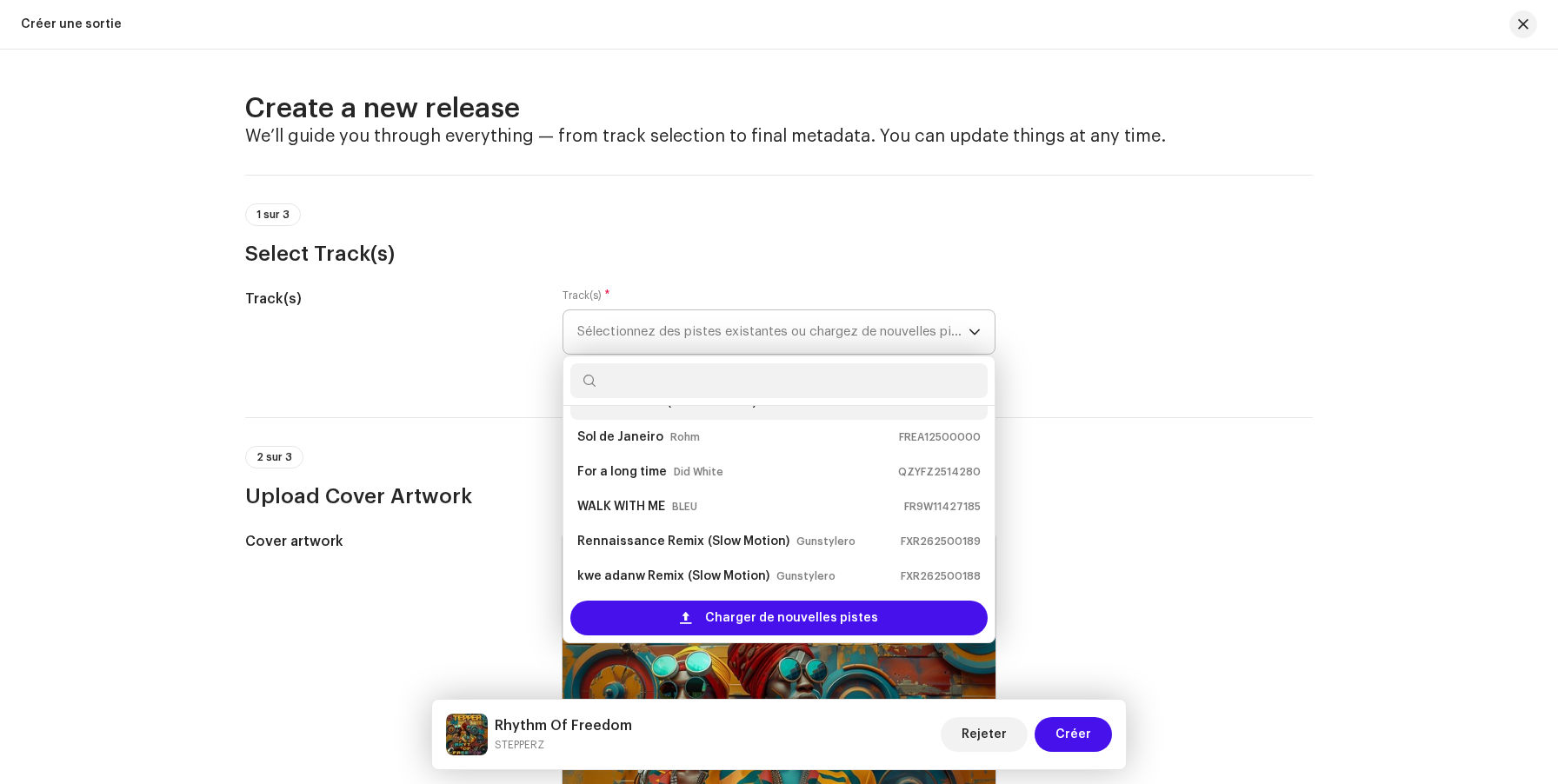
scroll to position [7, 0]
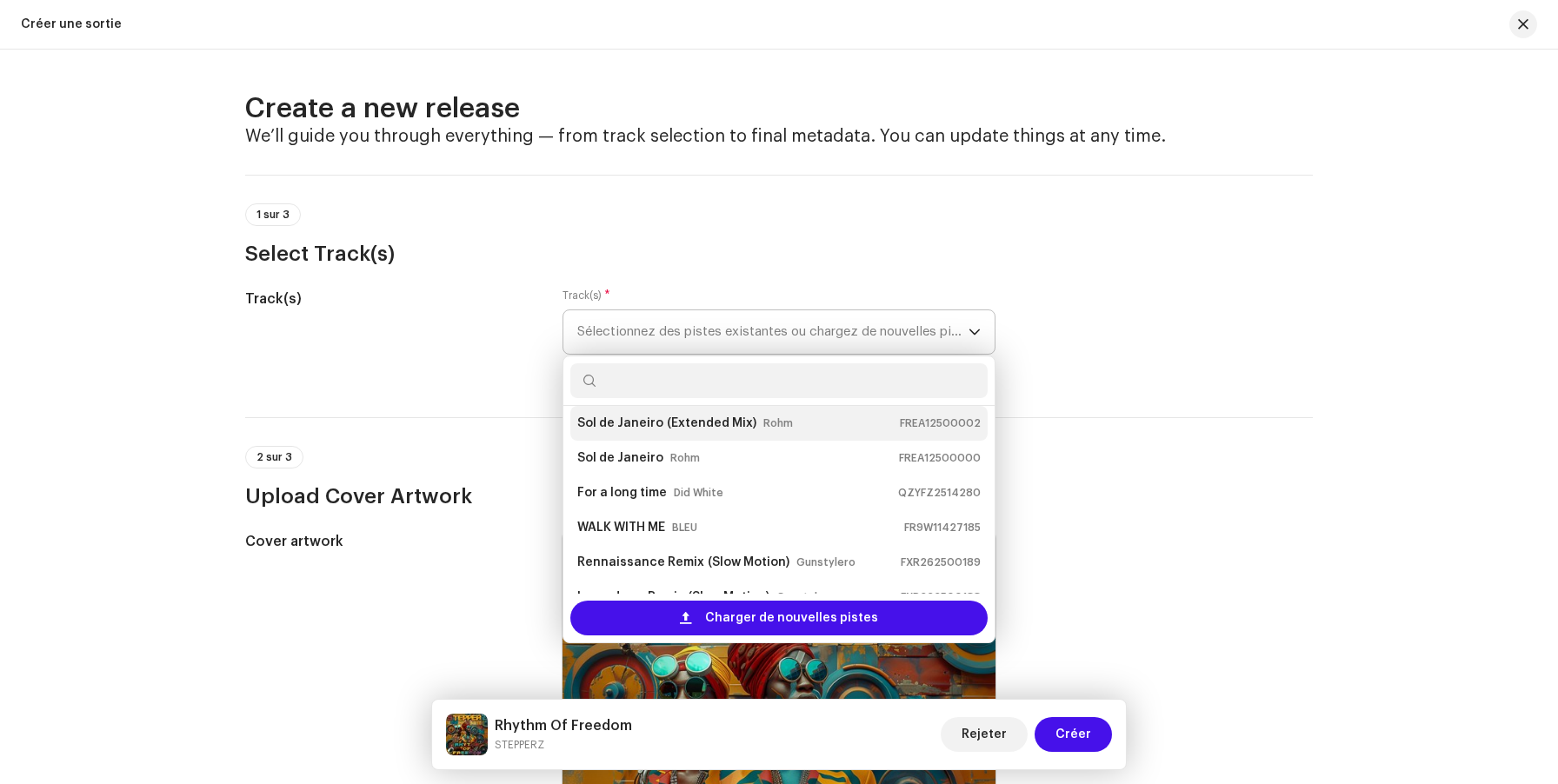
paste input "FRENV2400200"
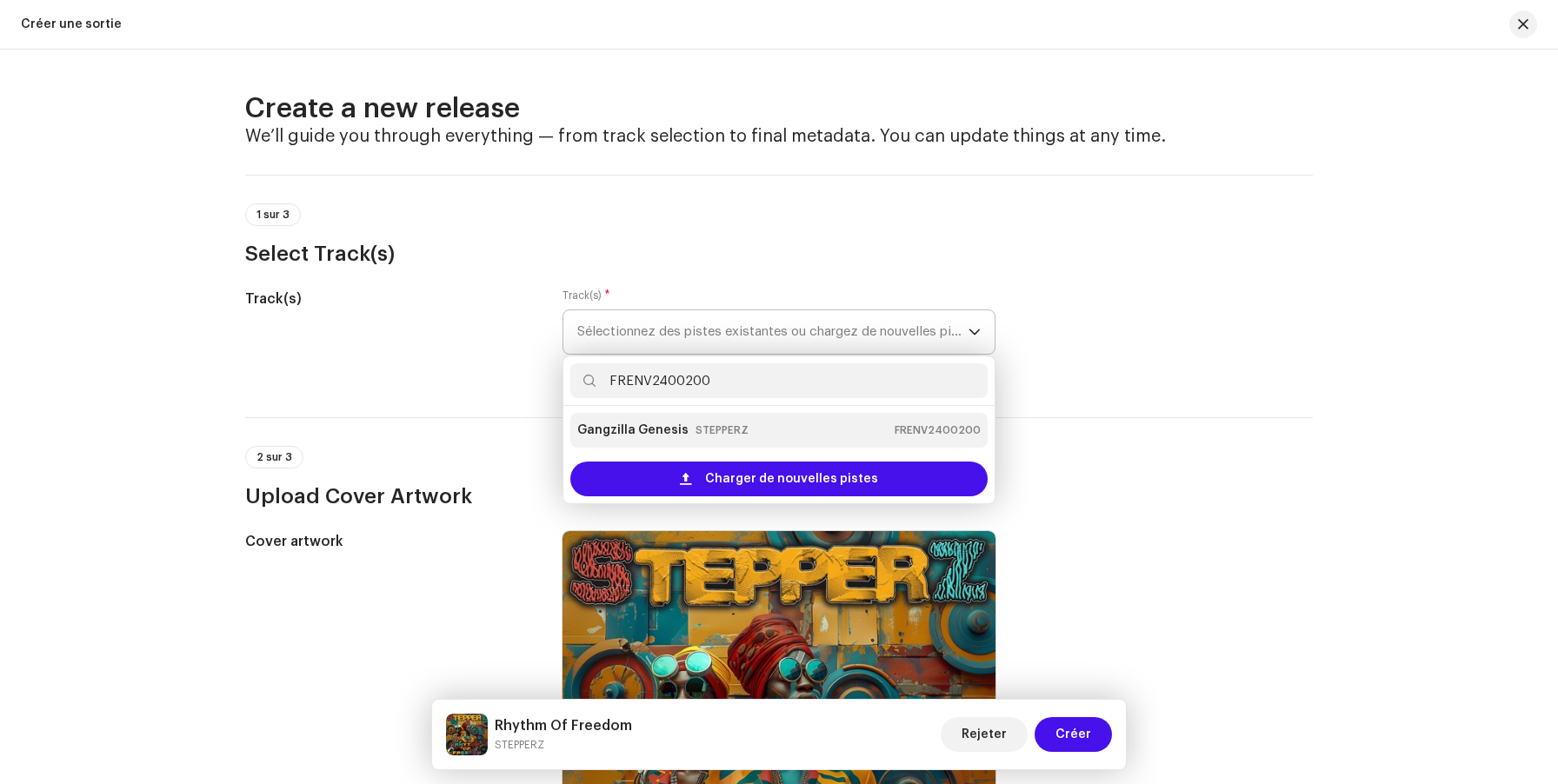
type input "FRENV2400200"
click at [704, 434] on small "STEPPERZ" at bounding box center [722, 430] width 53 height 18
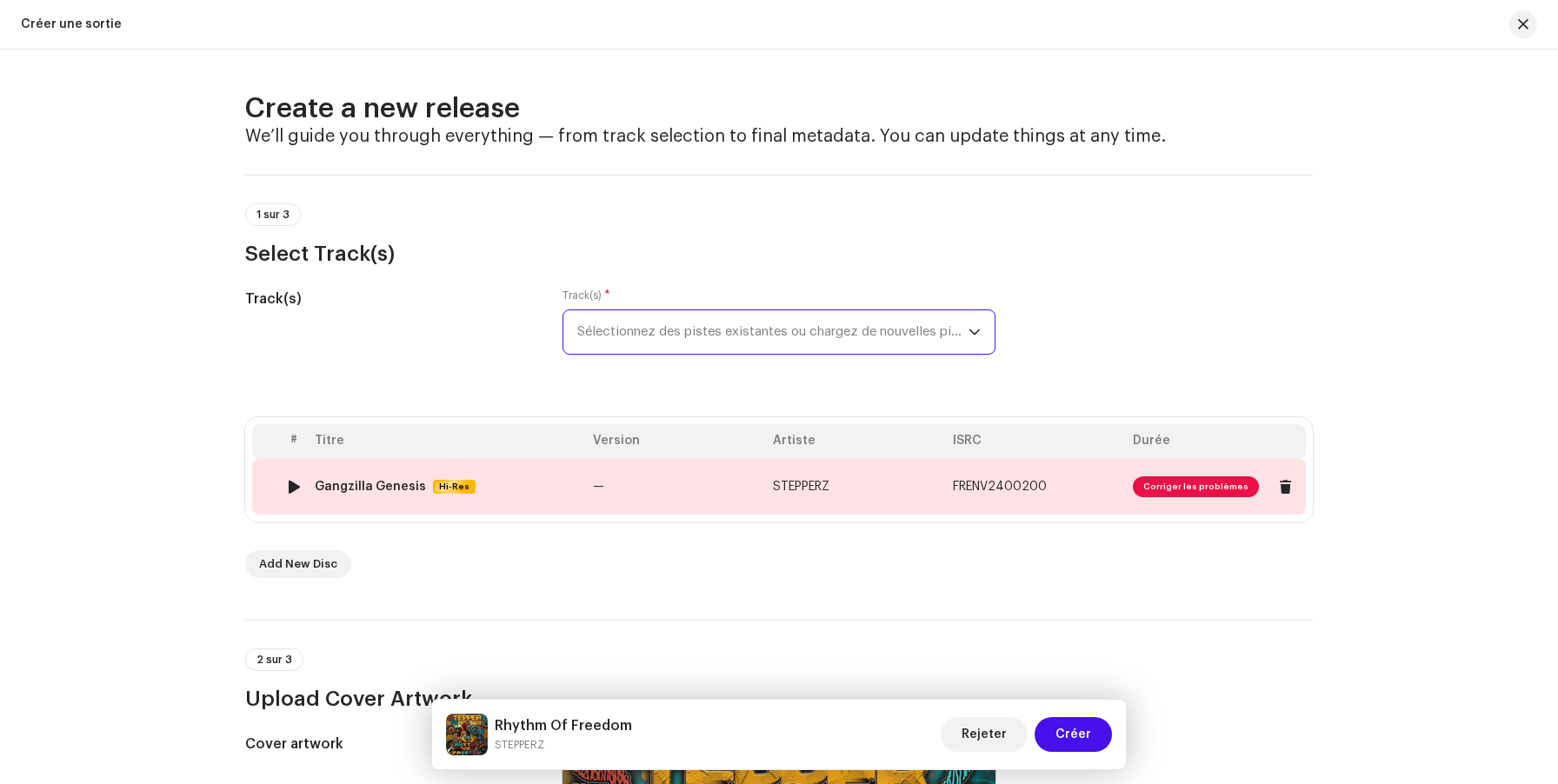
scroll to position [12, 0]
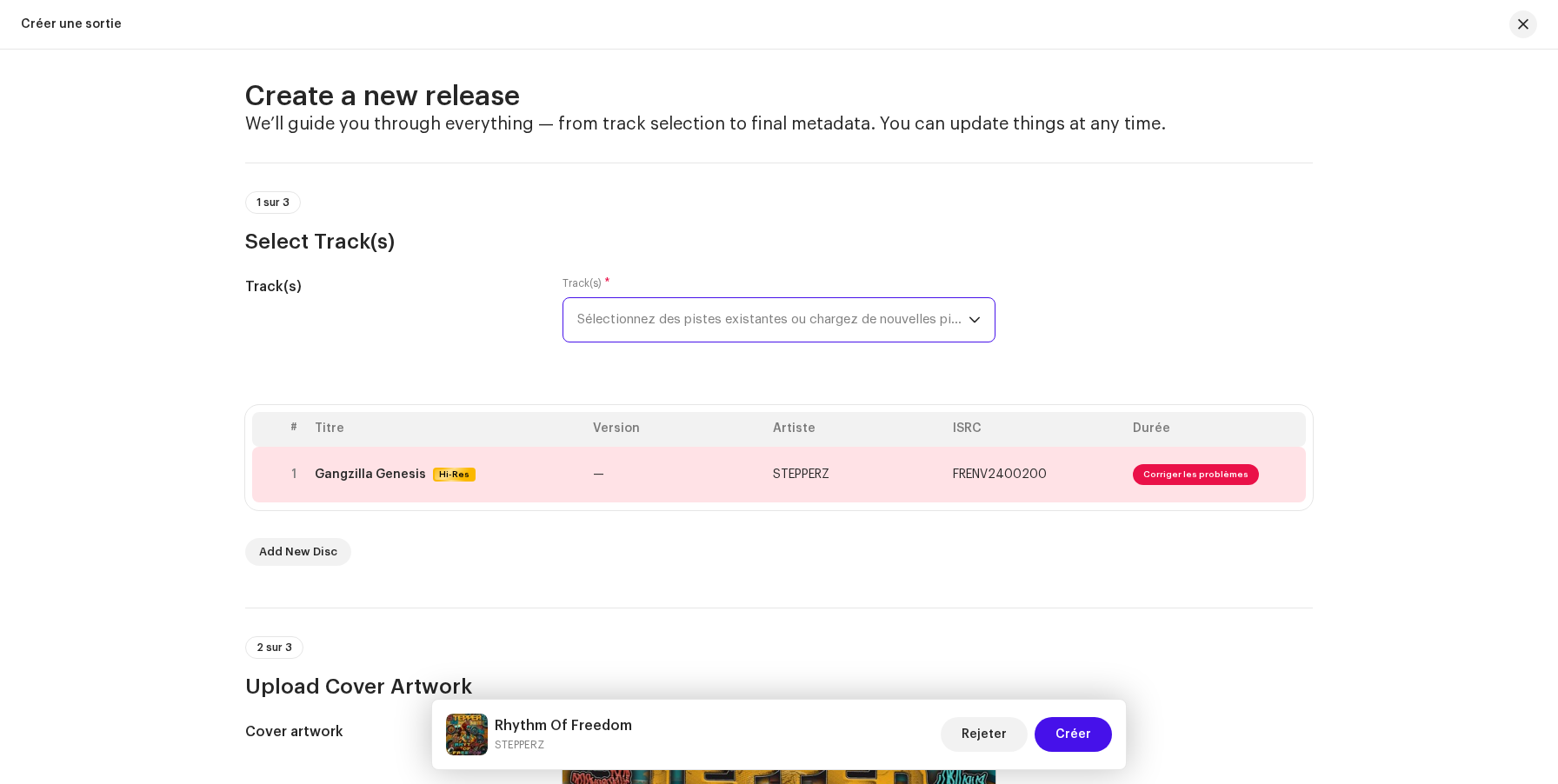
click at [794, 320] on span "Sélectionnez des pistes existantes ou chargez de nouvelles pistes" at bounding box center [773, 320] width 392 height 44
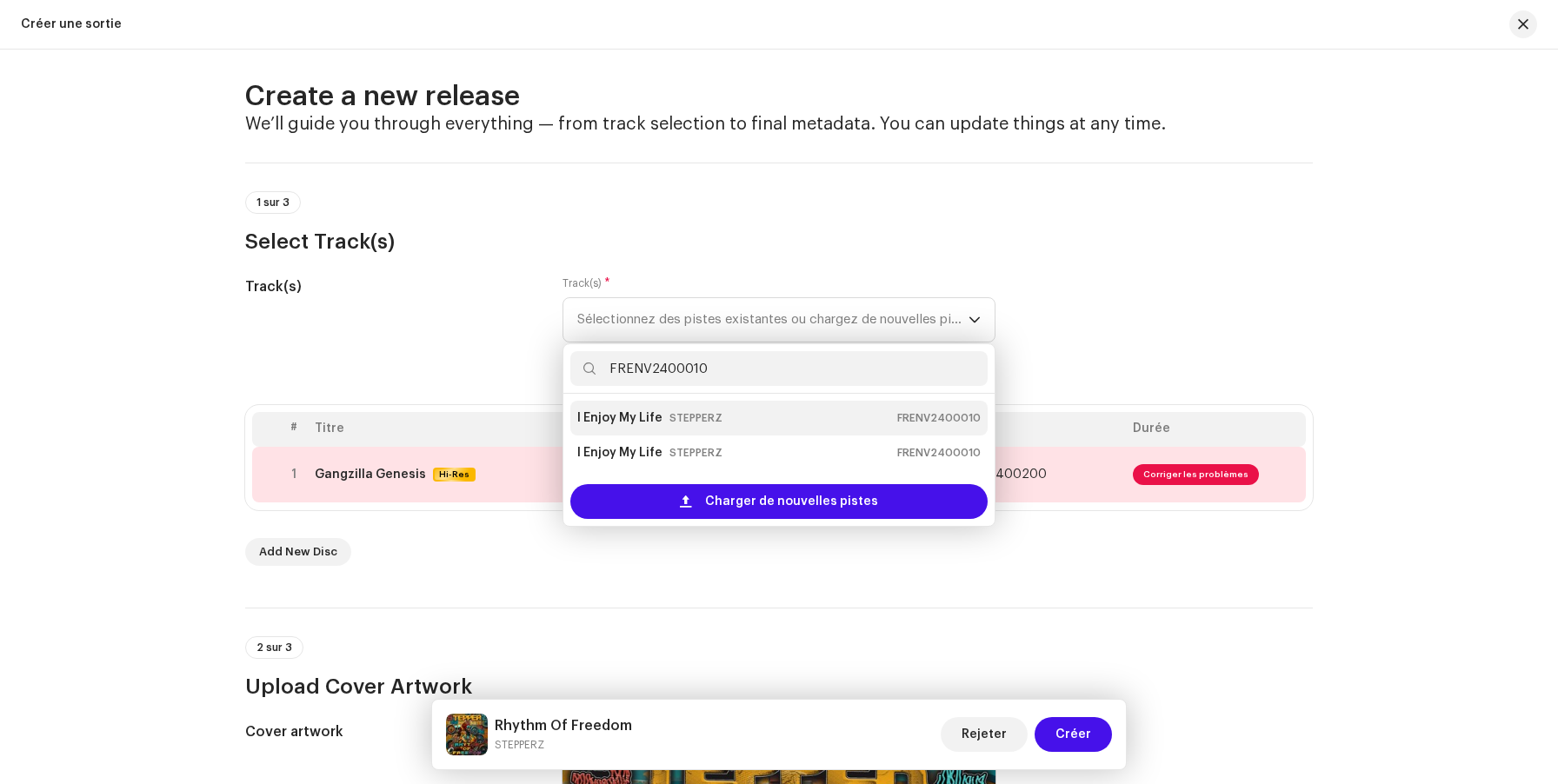
type input "FRENV2400010"
click at [715, 421] on div "I Enjoy My Life STEPPERZ FRENV2400010" at bounding box center [779, 419] width 404 height 28
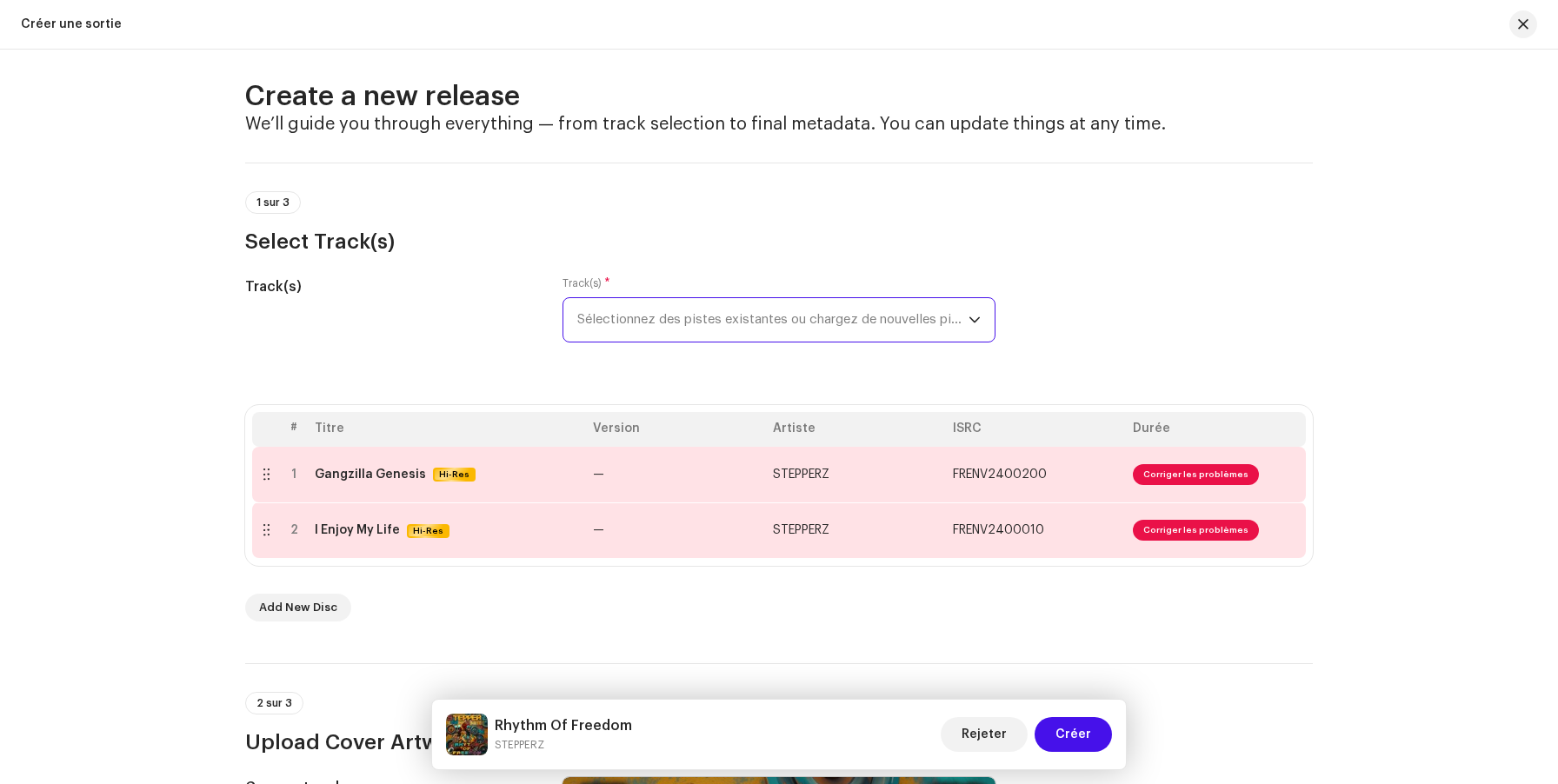
click at [656, 318] on span "Sélectionnez des pistes existantes ou chargez de nouvelles pistes" at bounding box center [773, 320] width 392 height 44
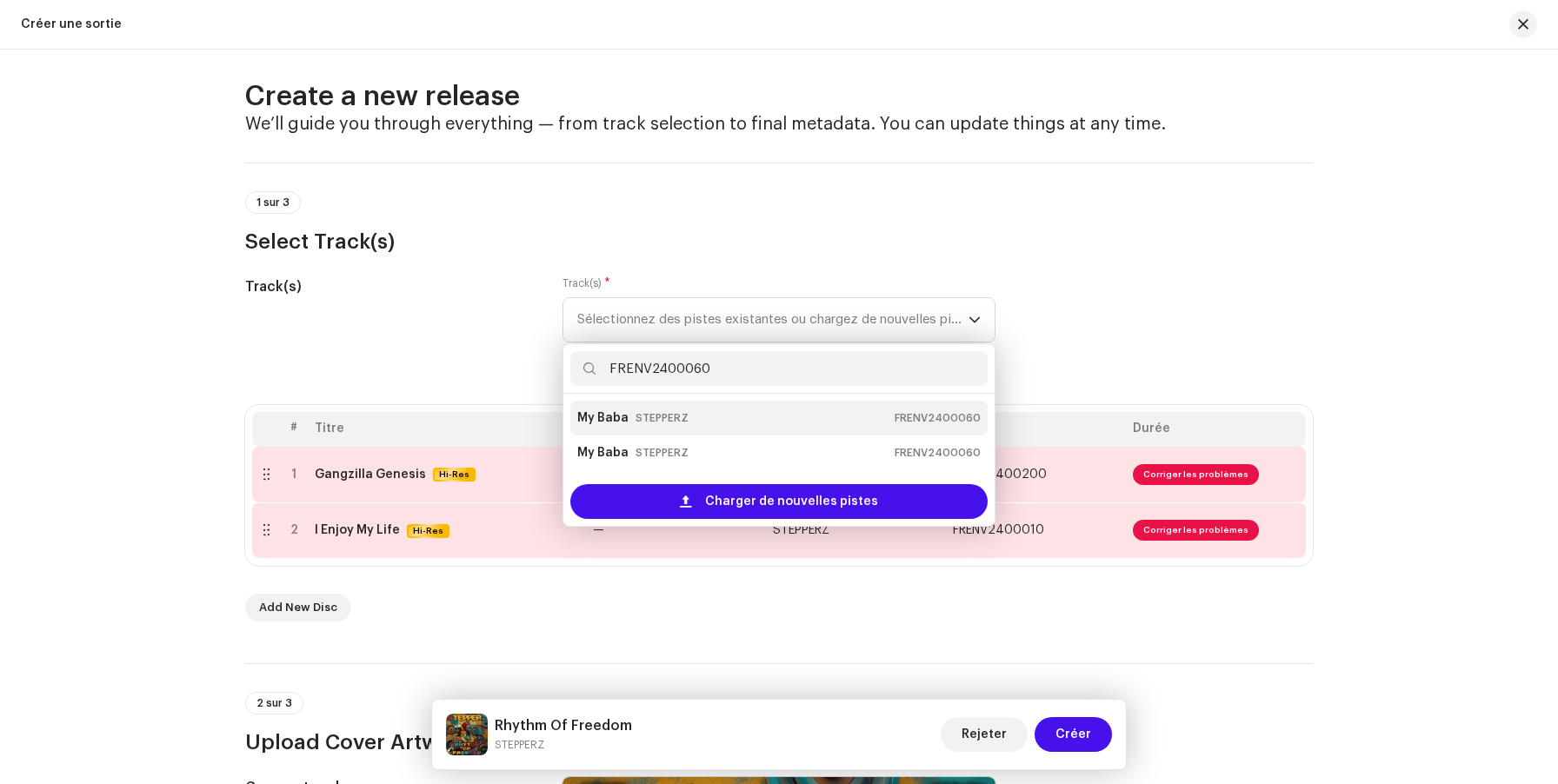
type input "FRENV2400060"
click at [698, 416] on div "My Baba STEPPERZ FRENV2400060" at bounding box center [779, 419] width 404 height 28
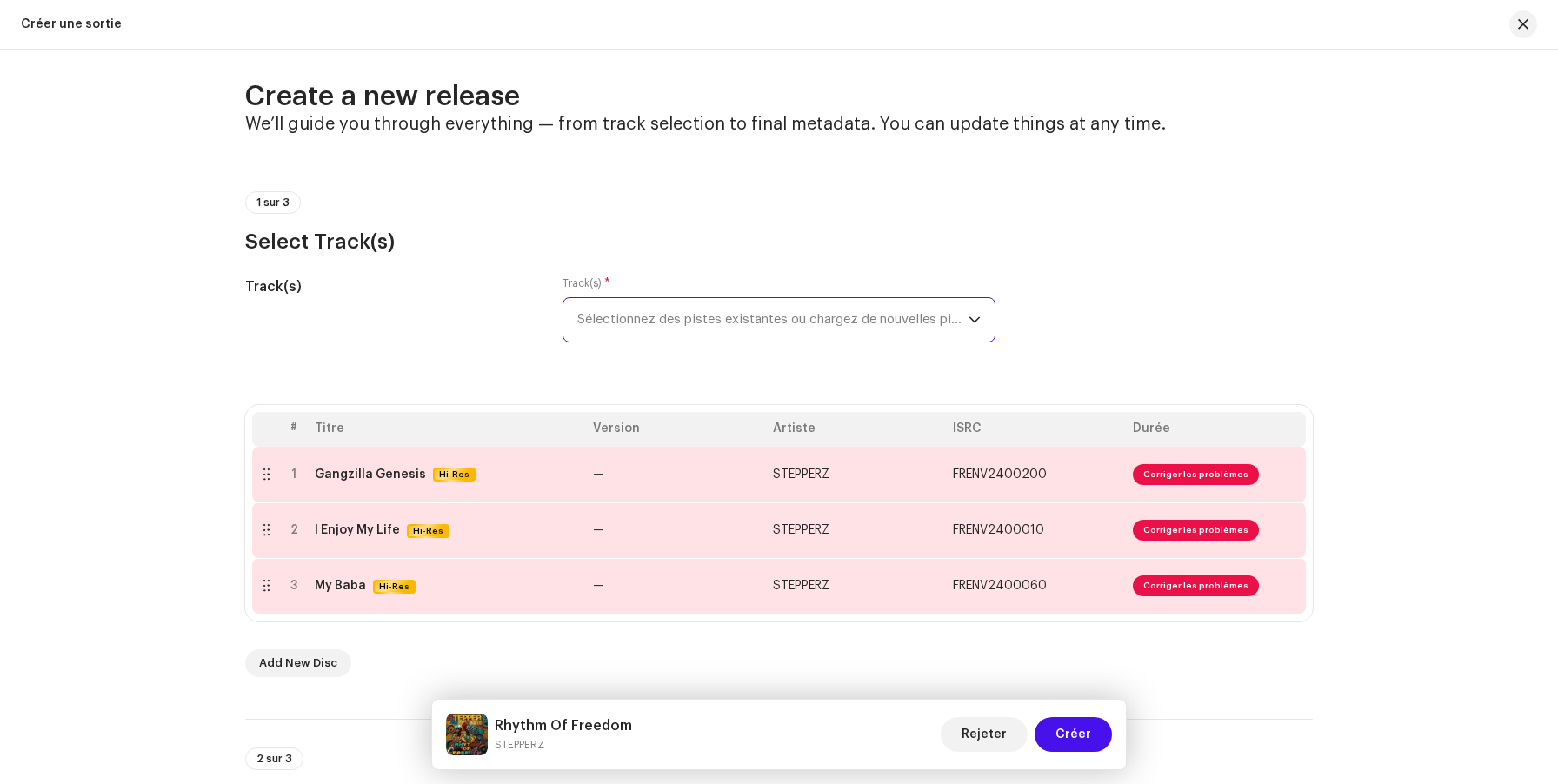
click at [722, 314] on span "Sélectionnez des pistes existantes ou chargez de nouvelles pistes" at bounding box center [773, 320] width 392 height 44
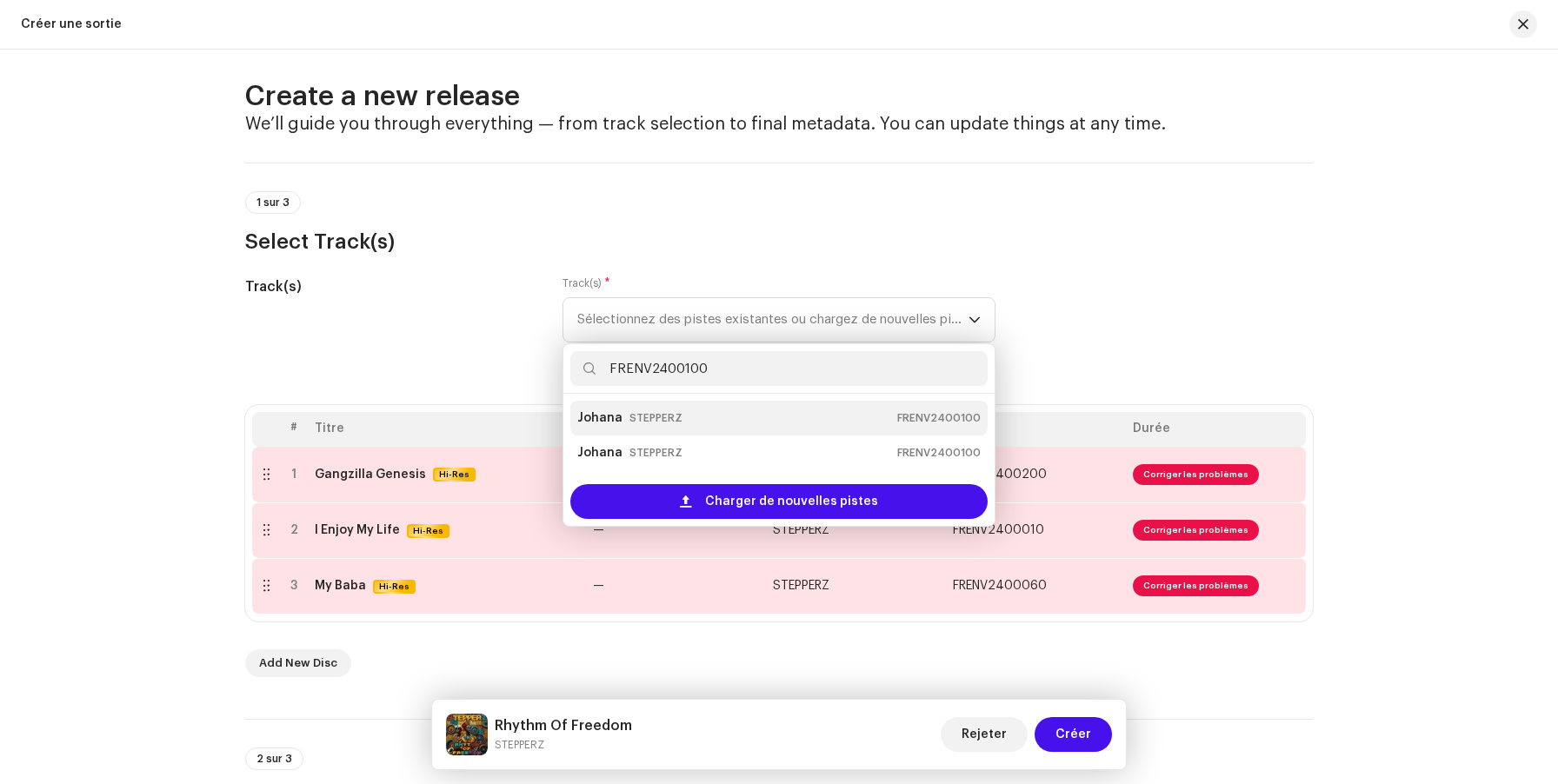
type input "FRENV2400100"
click at [678, 421] on div "Johana STEPPERZ FRENV2400100" at bounding box center [779, 419] width 404 height 28
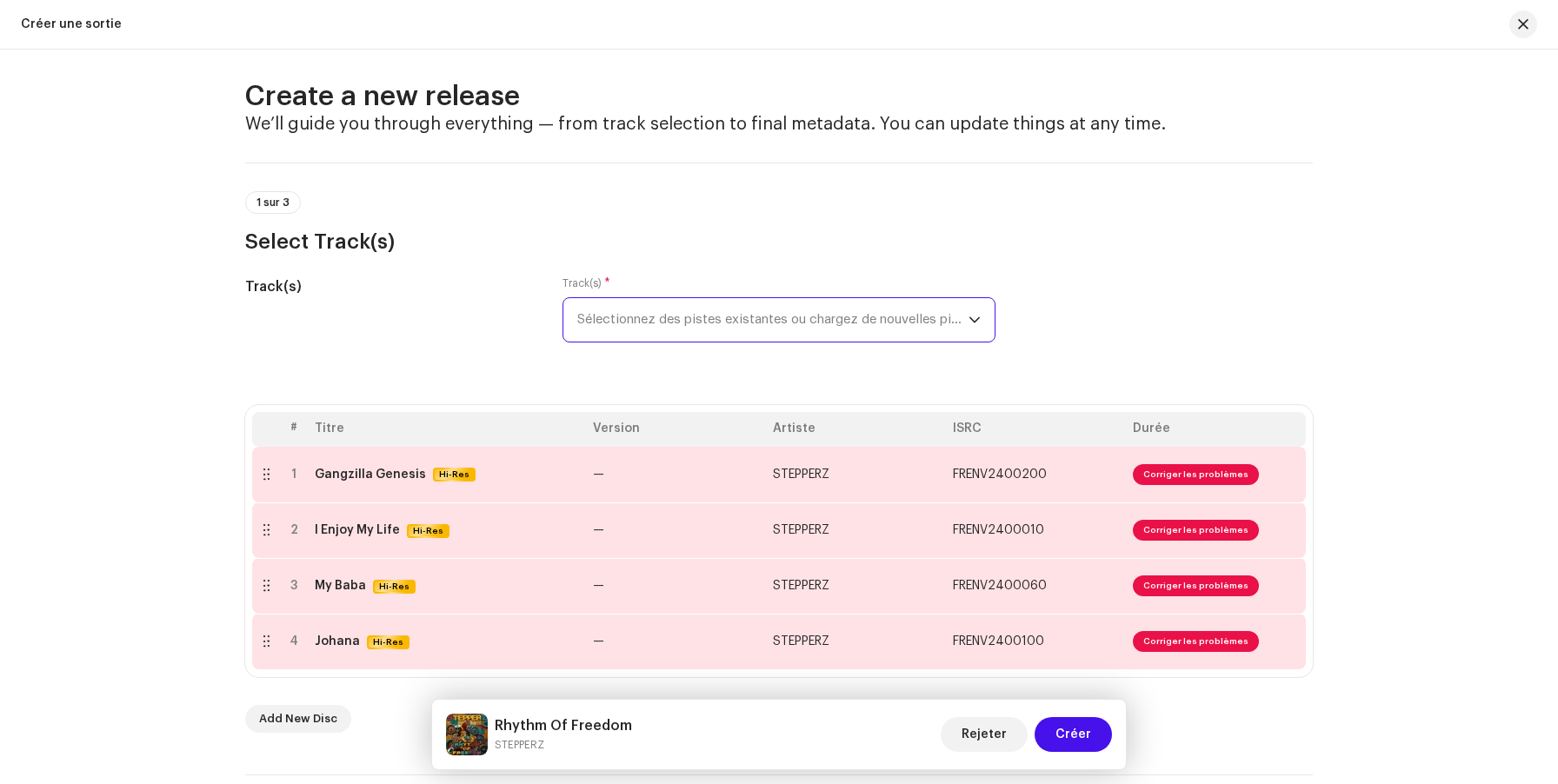
click at [828, 323] on span "Sélectionnez des pistes existantes ou chargez de nouvelles pistes" at bounding box center [773, 320] width 392 height 44
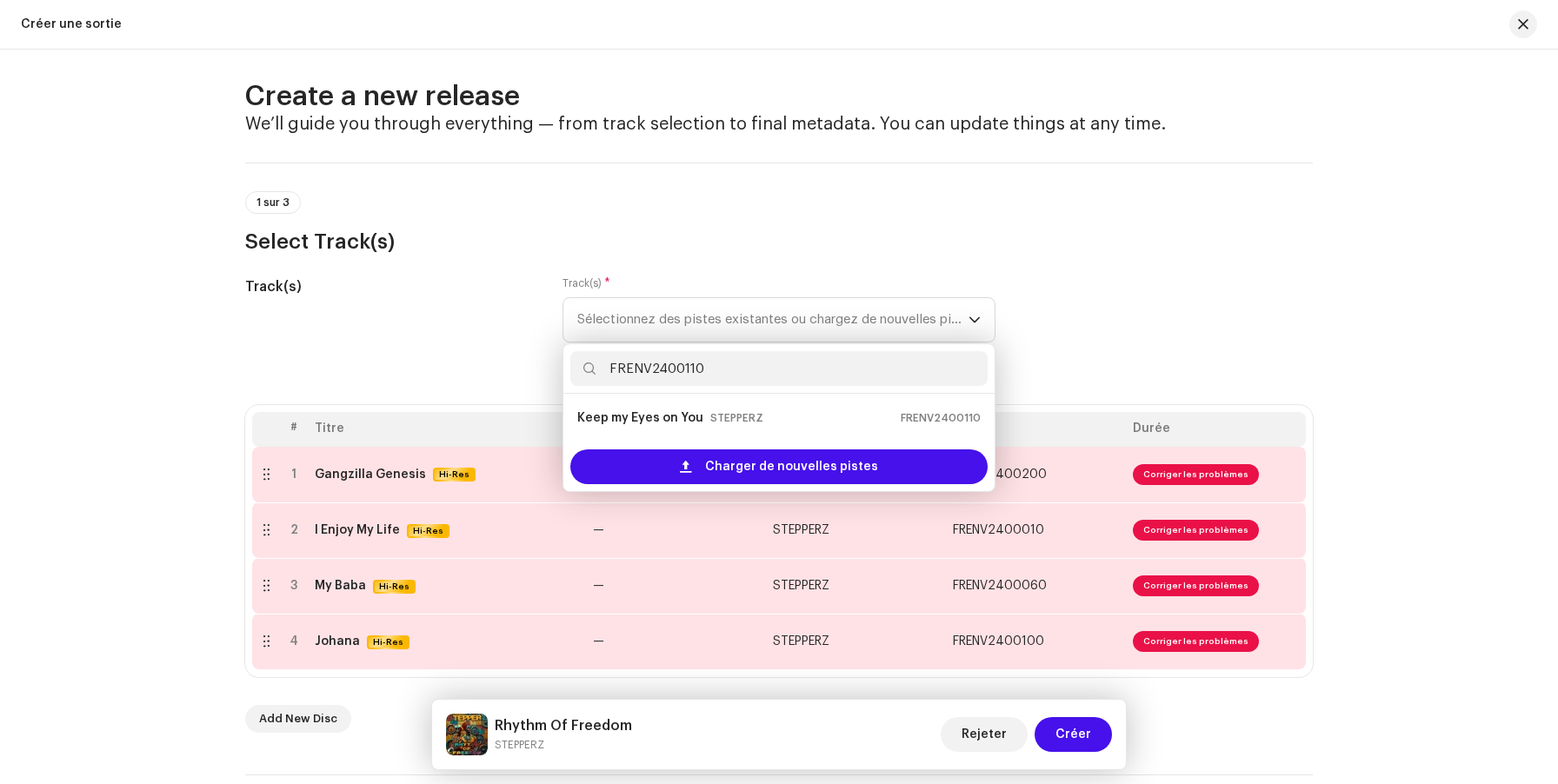
type input "FRENV2400110"
click at [736, 418] on small "STEPPERZ" at bounding box center [736, 418] width 53 height 18
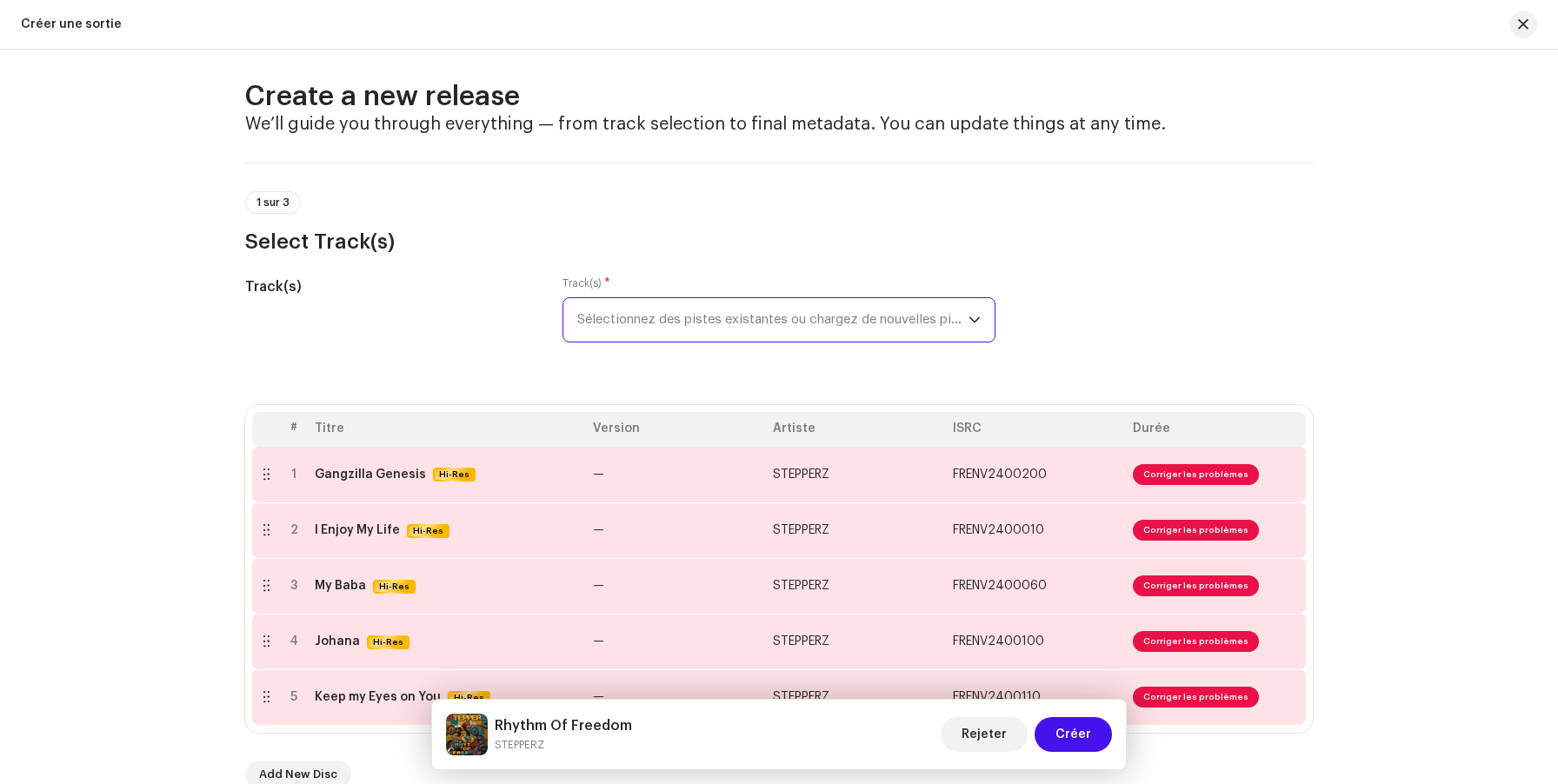
click at [767, 314] on span "Sélectionnez des pistes existantes ou chargez de nouvelles pistes" at bounding box center [773, 320] width 392 height 44
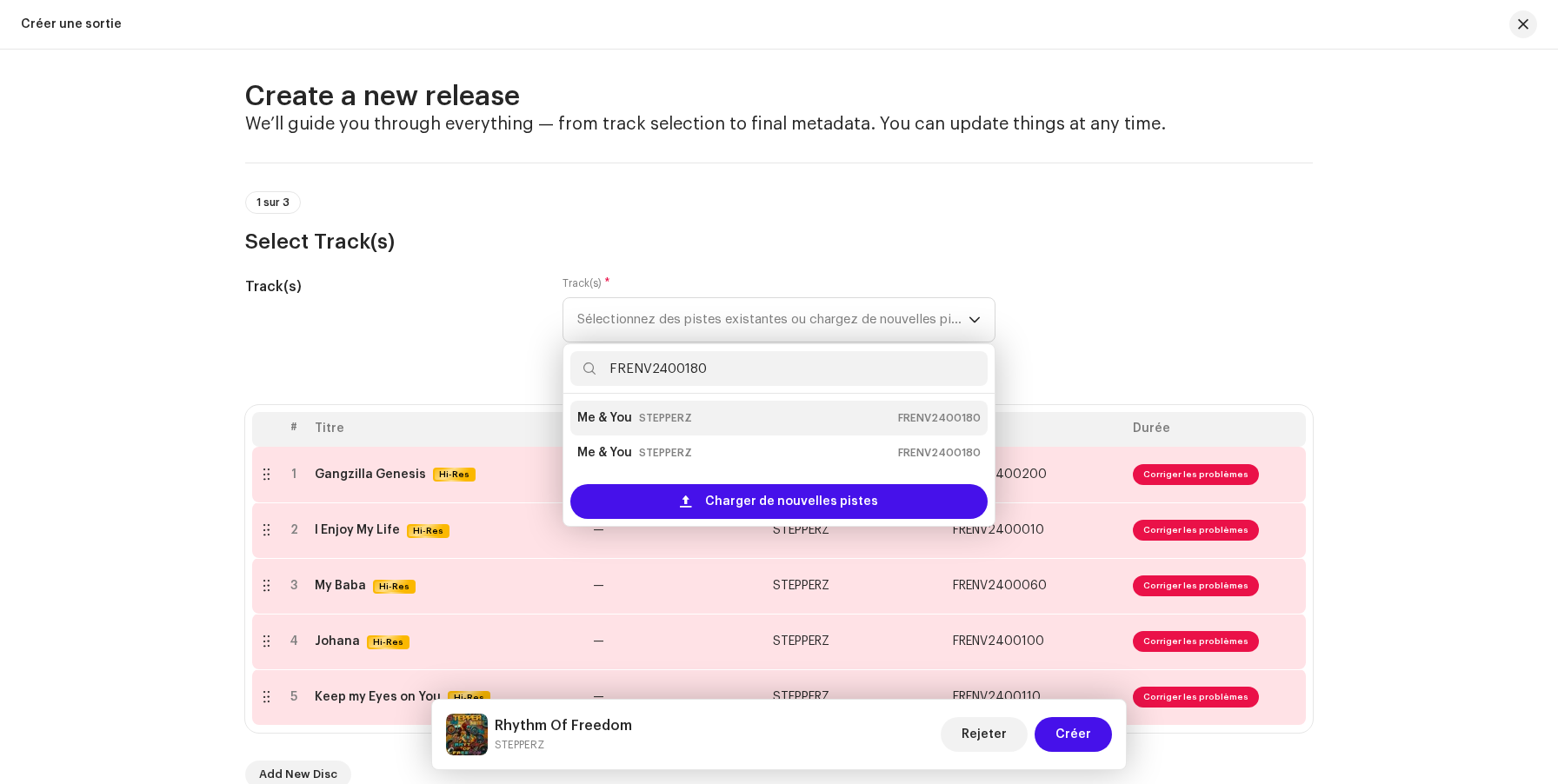
type input "FRENV2400180"
click at [717, 429] on div "Me & You STEPPERZ FRENV2400180" at bounding box center [779, 419] width 404 height 28
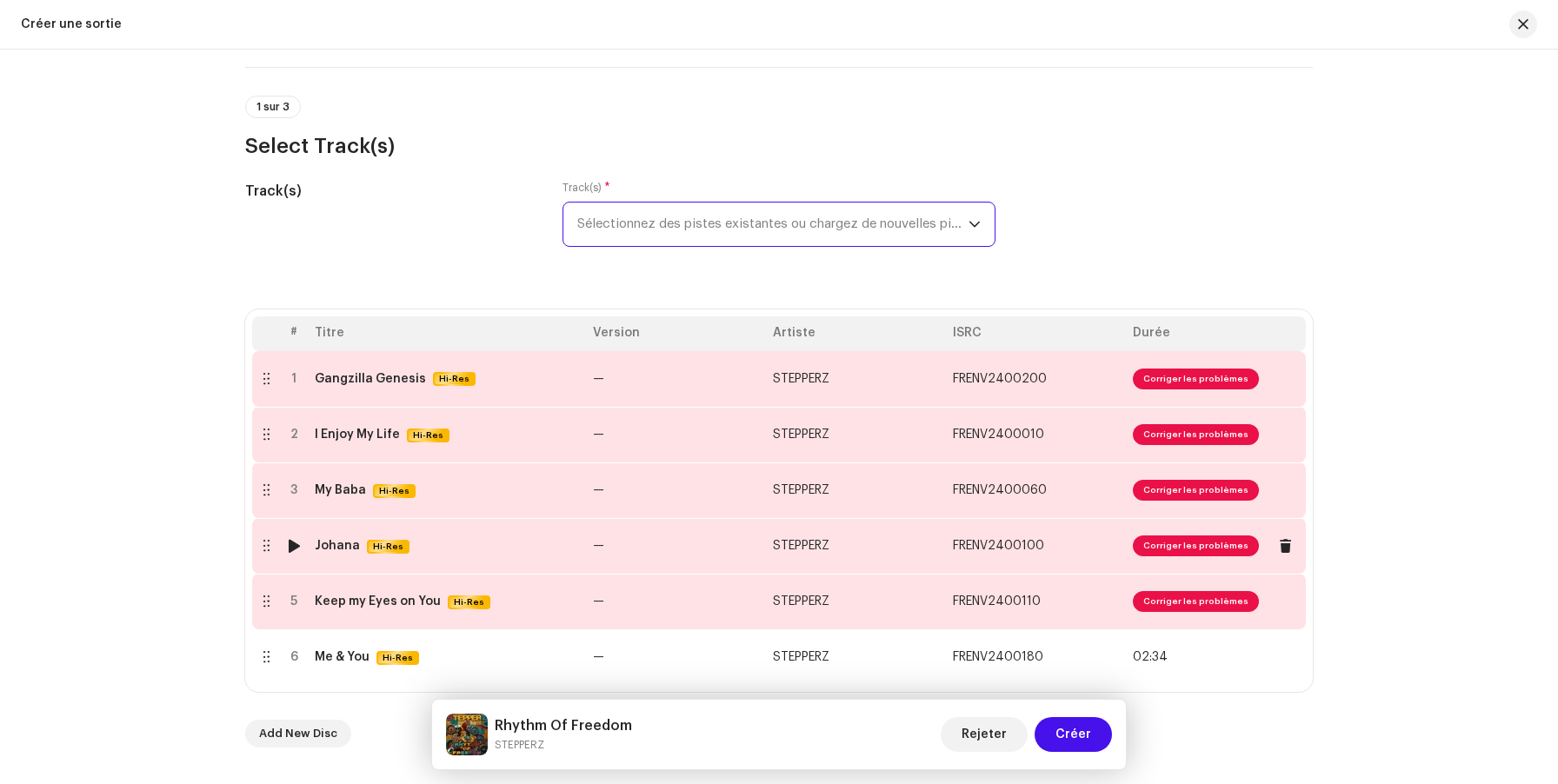
scroll to position [114, 0]
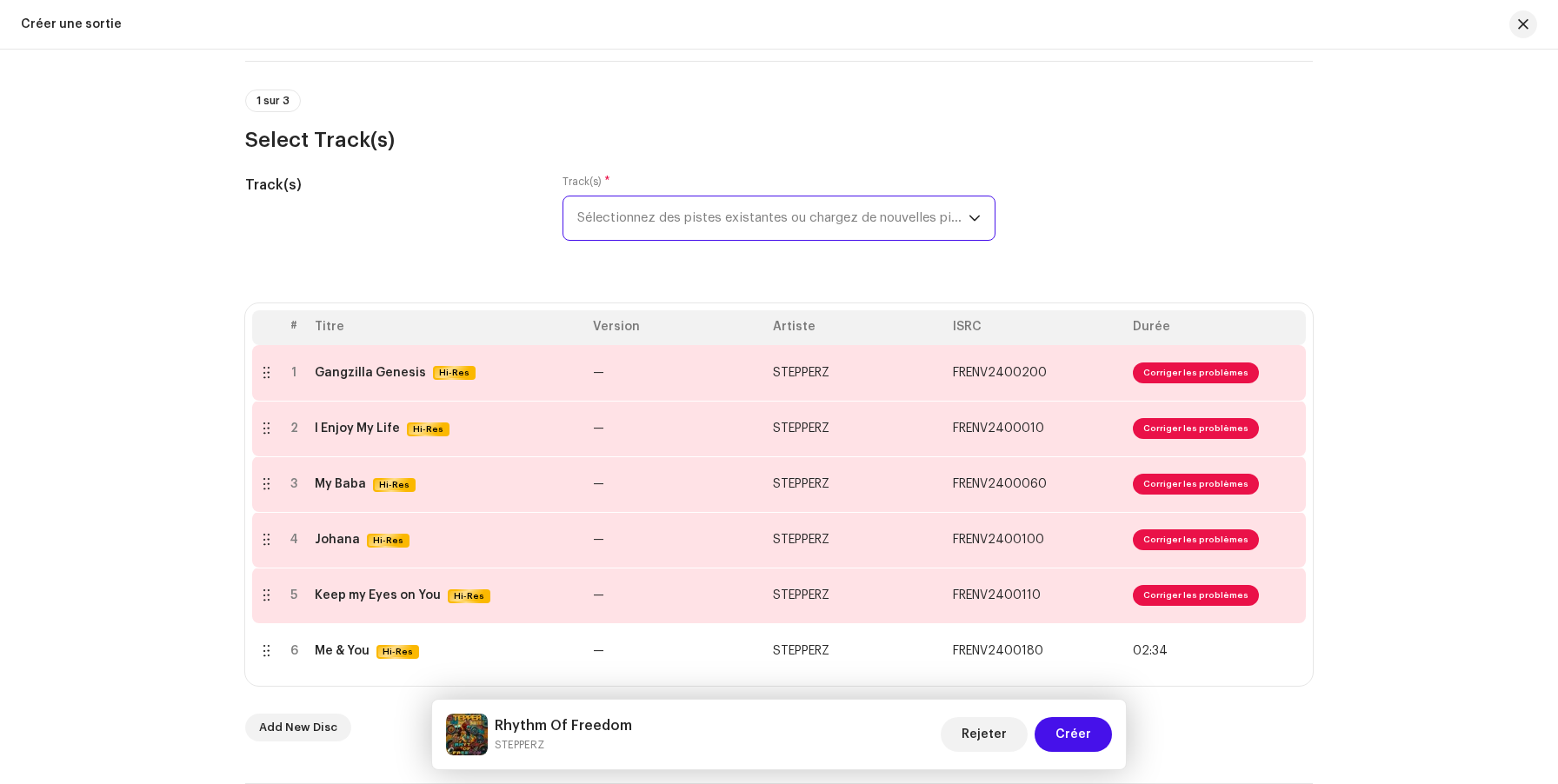
click at [766, 218] on span "Sélectionnez des pistes existantes ou chargez de nouvelles pistes" at bounding box center [773, 218] width 392 height 44
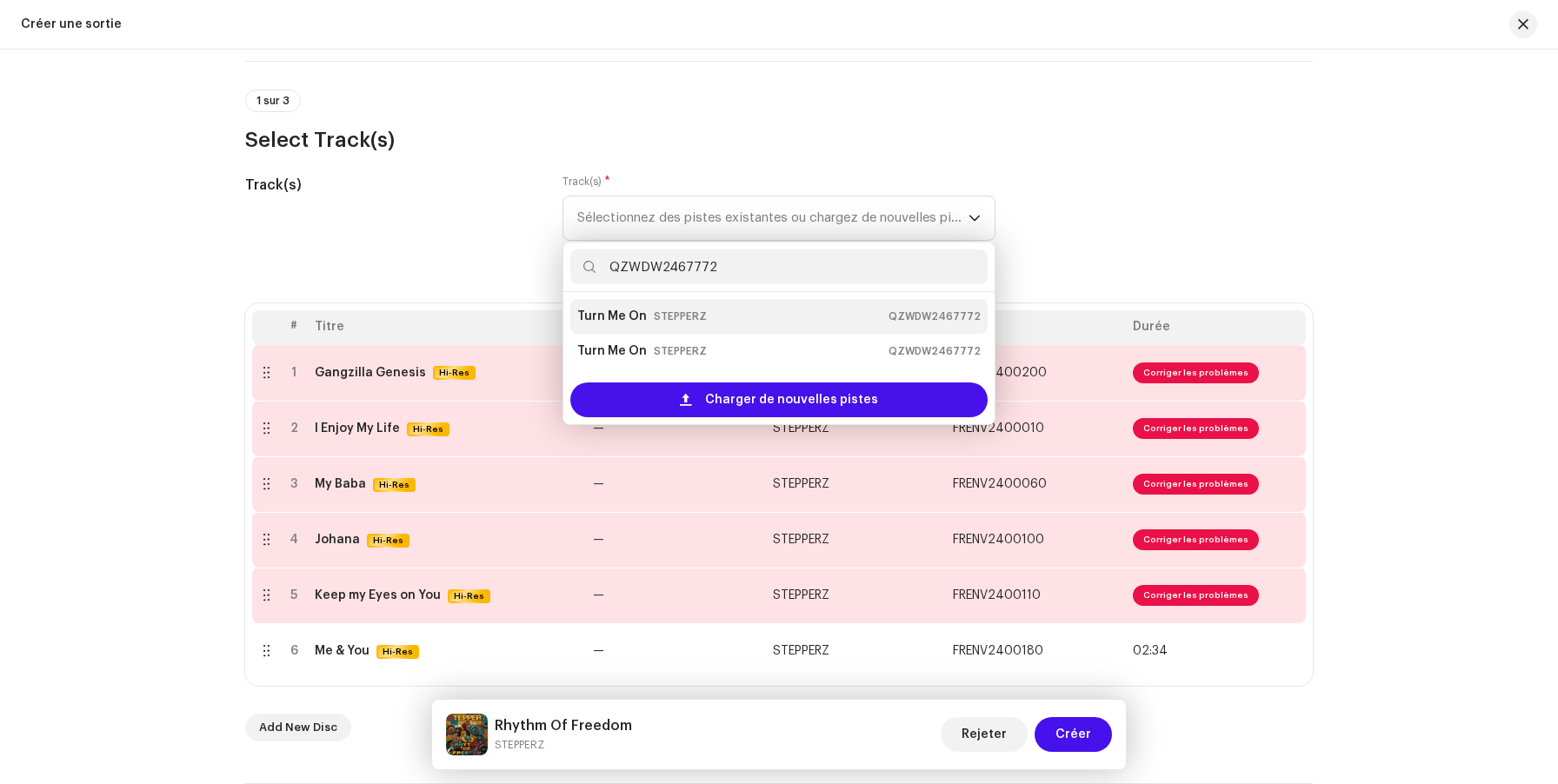
type input "QZWDW2467772"
click at [731, 325] on div "Turn Me On STEPPERZ QZWDW2467772" at bounding box center [779, 317] width 404 height 28
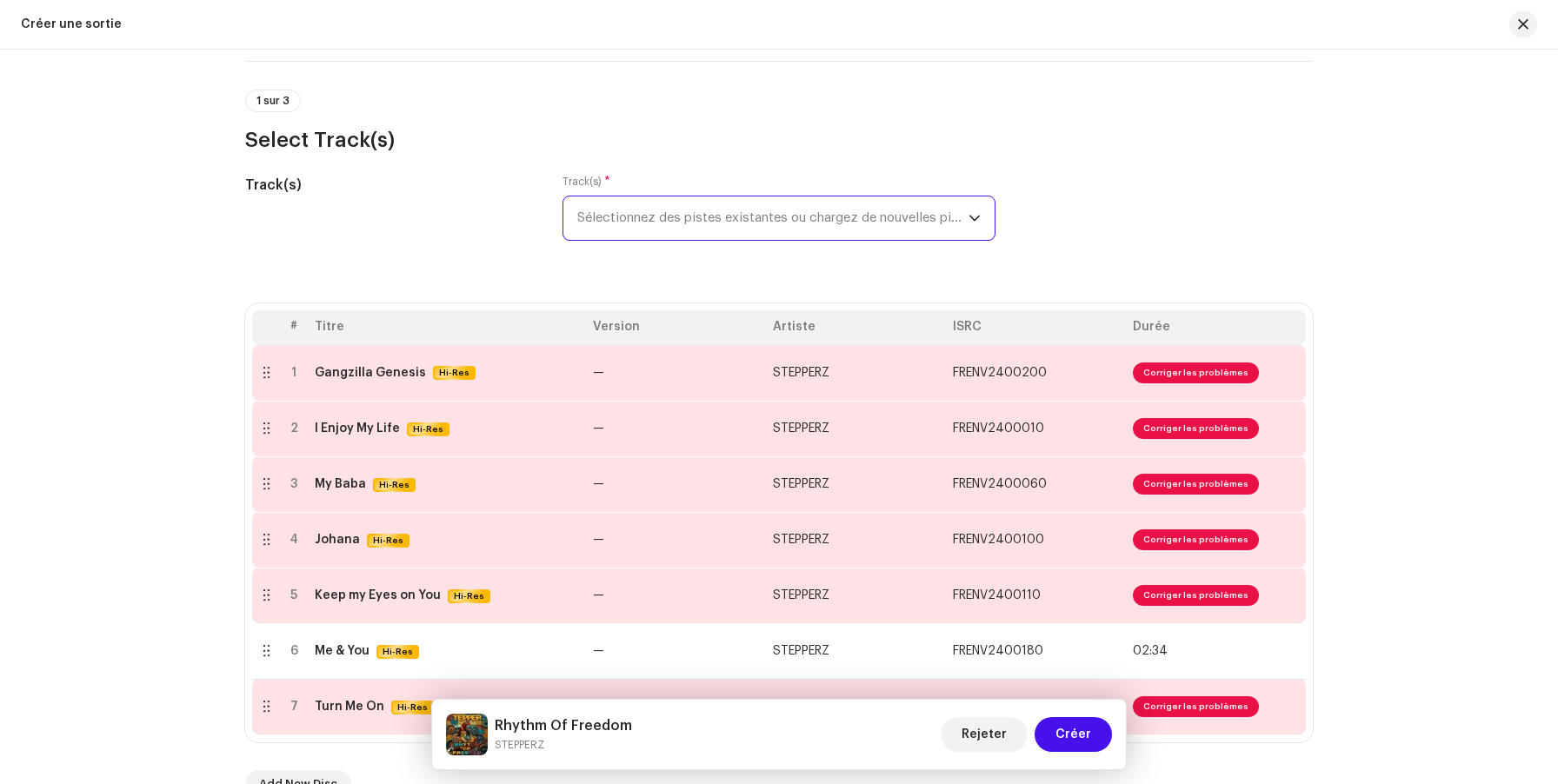
click at [722, 218] on span "Sélectionnez des pistes existantes ou chargez de nouvelles pistes" at bounding box center [773, 218] width 392 height 44
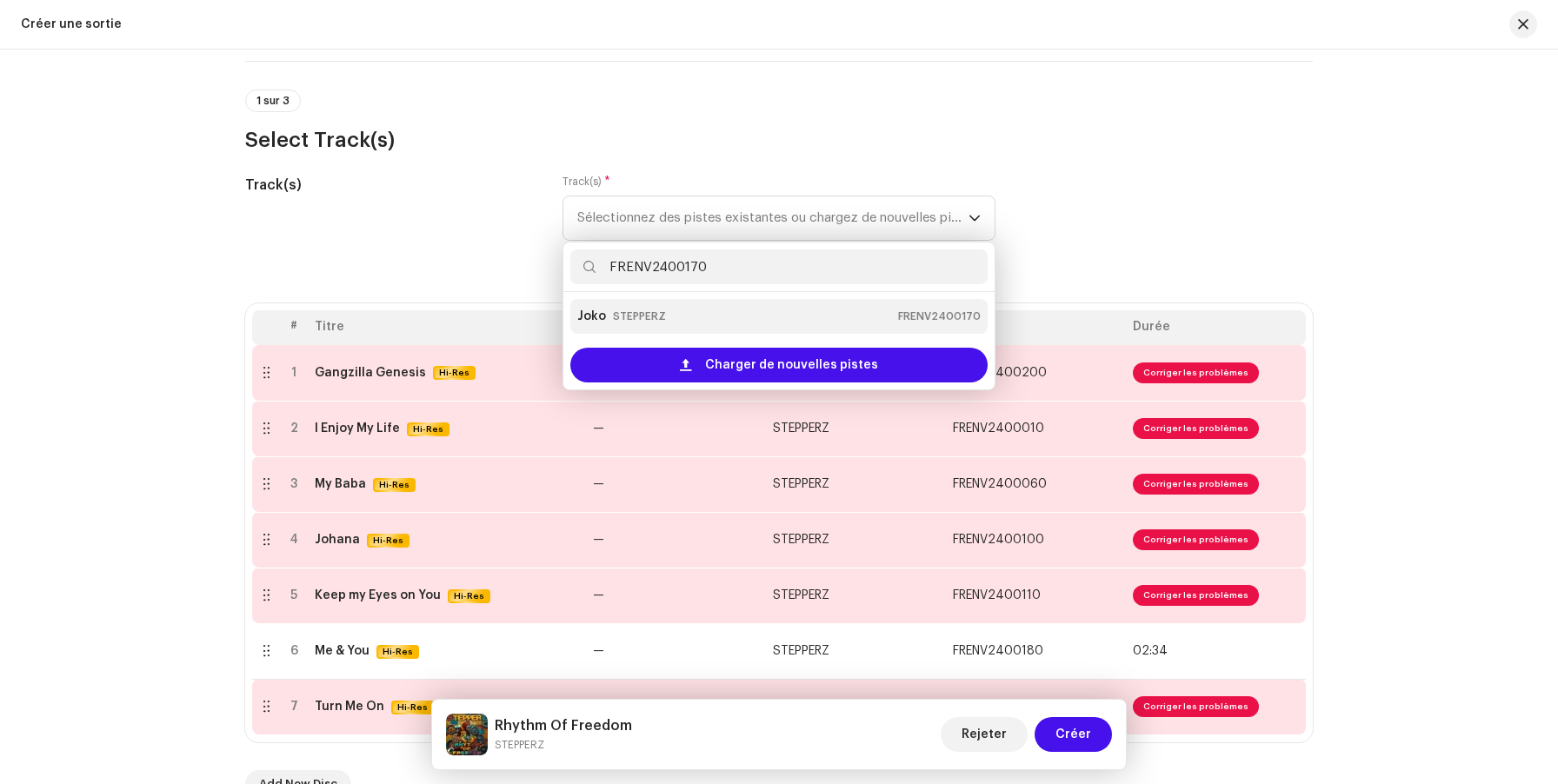
type input "FRENV2400170"
click at [701, 314] on div "Joko STEPPERZ FRENV2400170" at bounding box center [779, 317] width 404 height 28
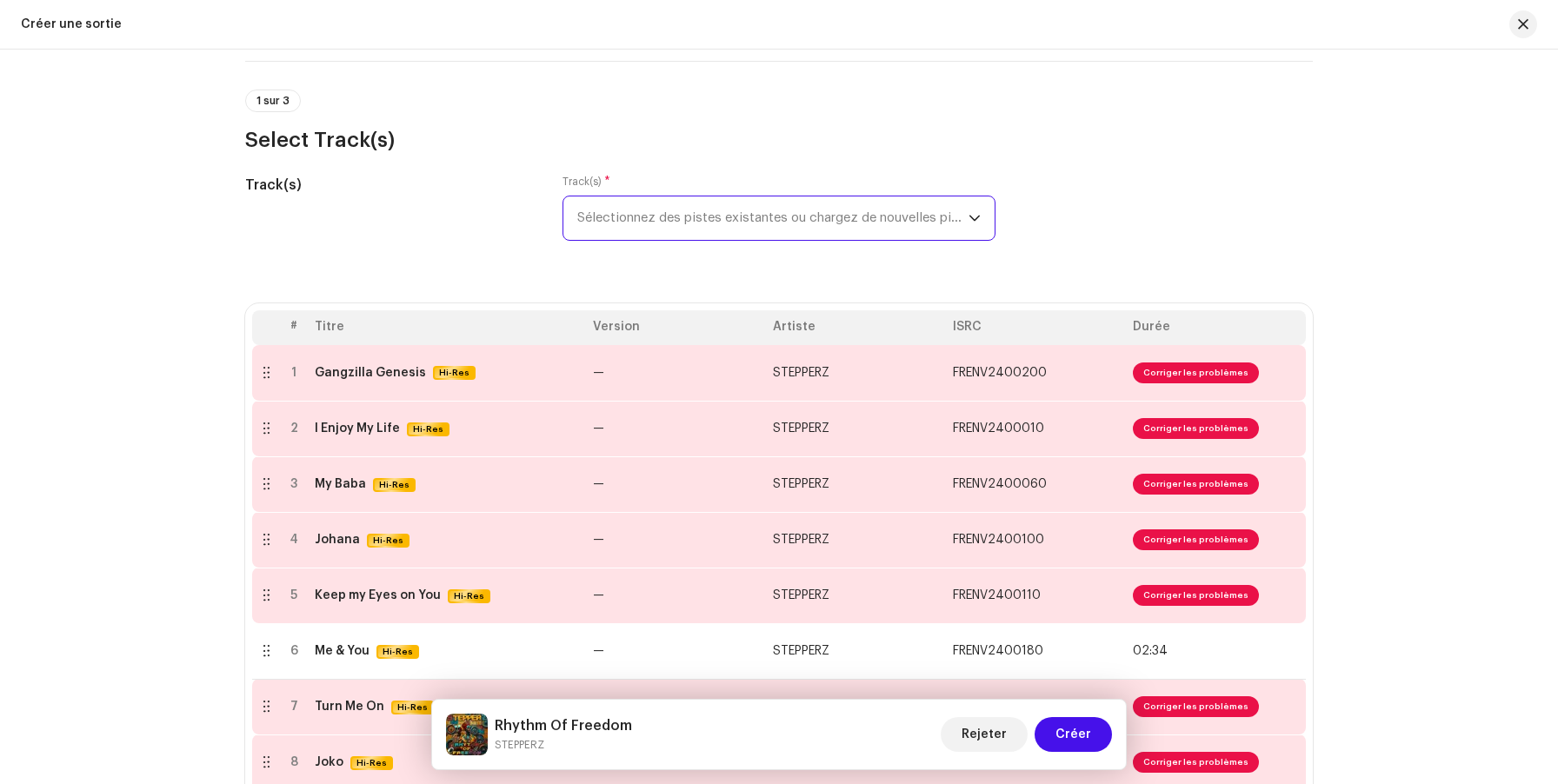
click at [836, 212] on span "Sélectionnez des pistes existantes ou chargez de nouvelles pistes" at bounding box center [773, 218] width 392 height 44
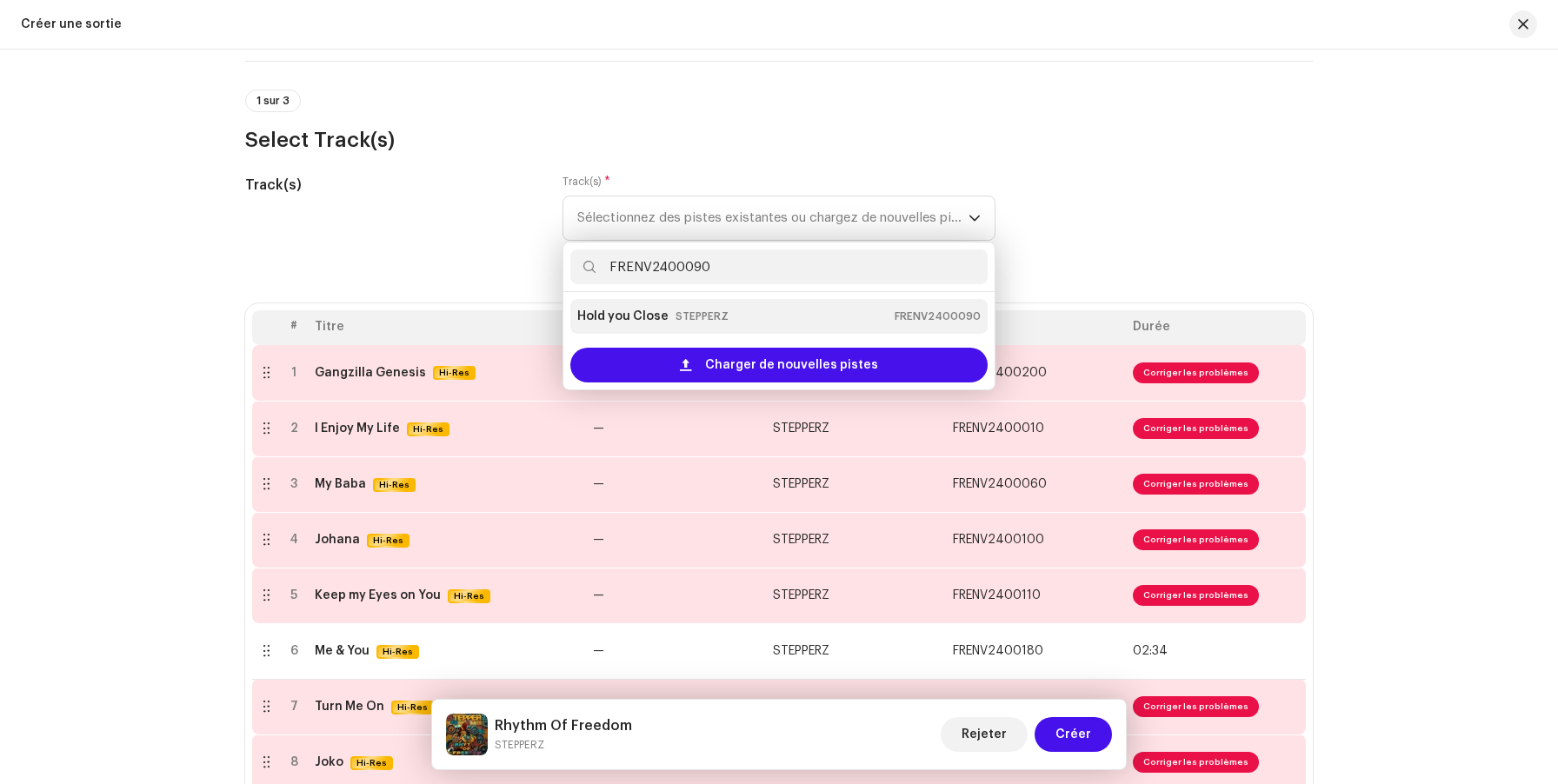
type input "FRENV2400090"
click at [766, 317] on div "Hold you Close STEPPERZ FRENV2400090" at bounding box center [779, 317] width 404 height 28
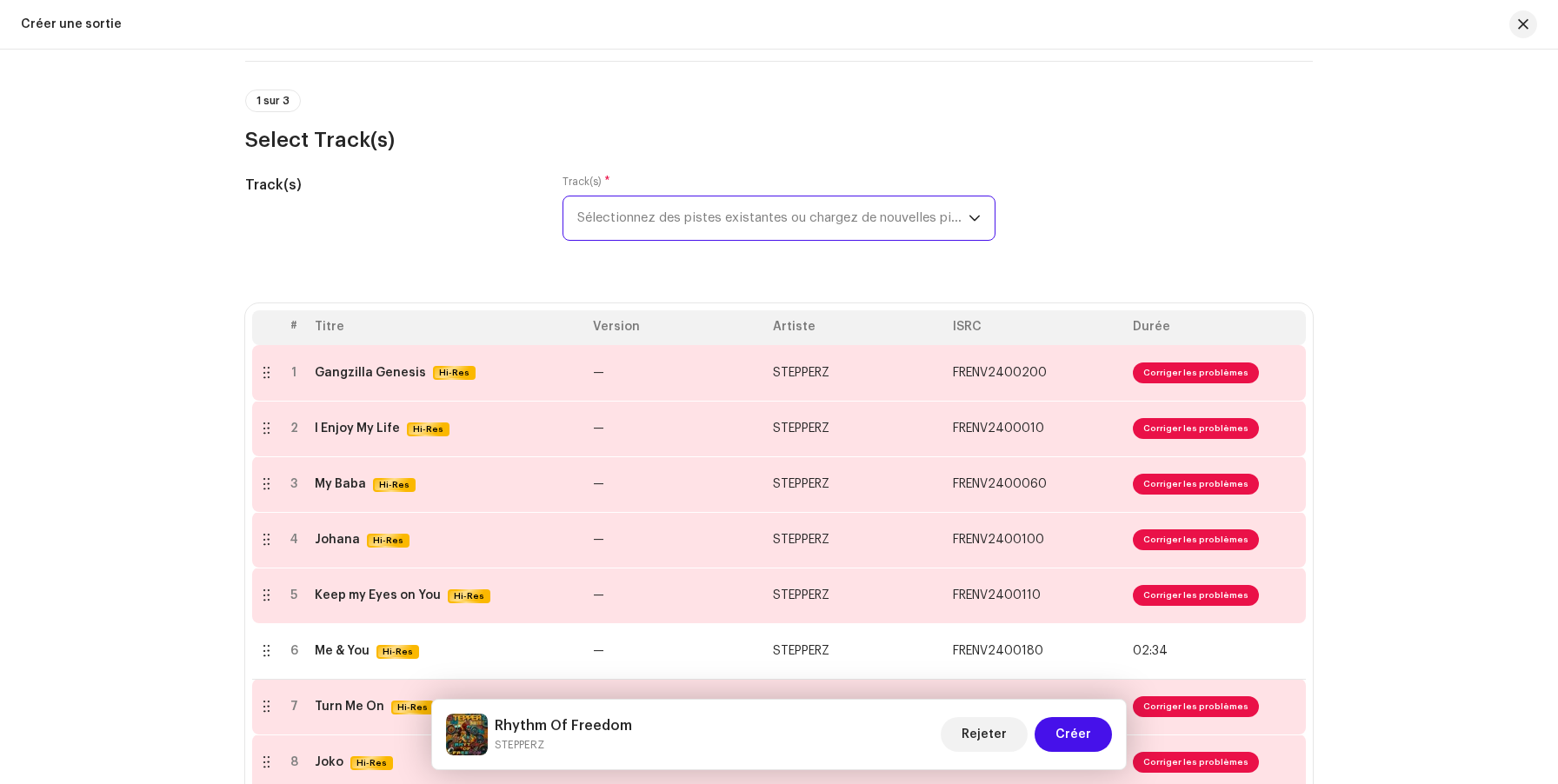
click at [779, 224] on span "Sélectionnez des pistes existantes ou chargez de nouvelles pistes" at bounding box center [773, 218] width 392 height 44
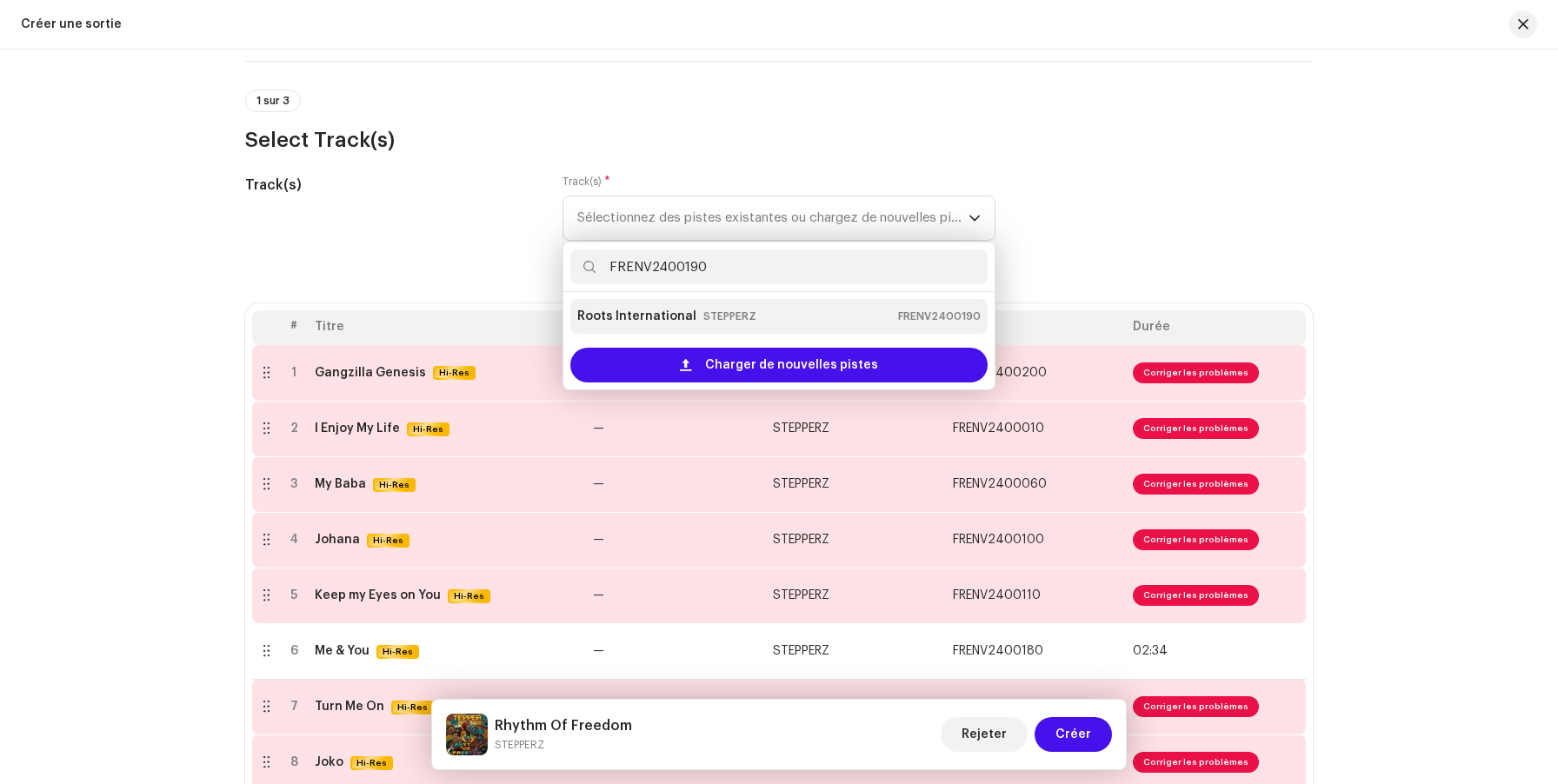
type input "FRENV2400190"
click at [742, 318] on div "Roots International STEPPERZ FRENV2400190" at bounding box center [779, 317] width 404 height 28
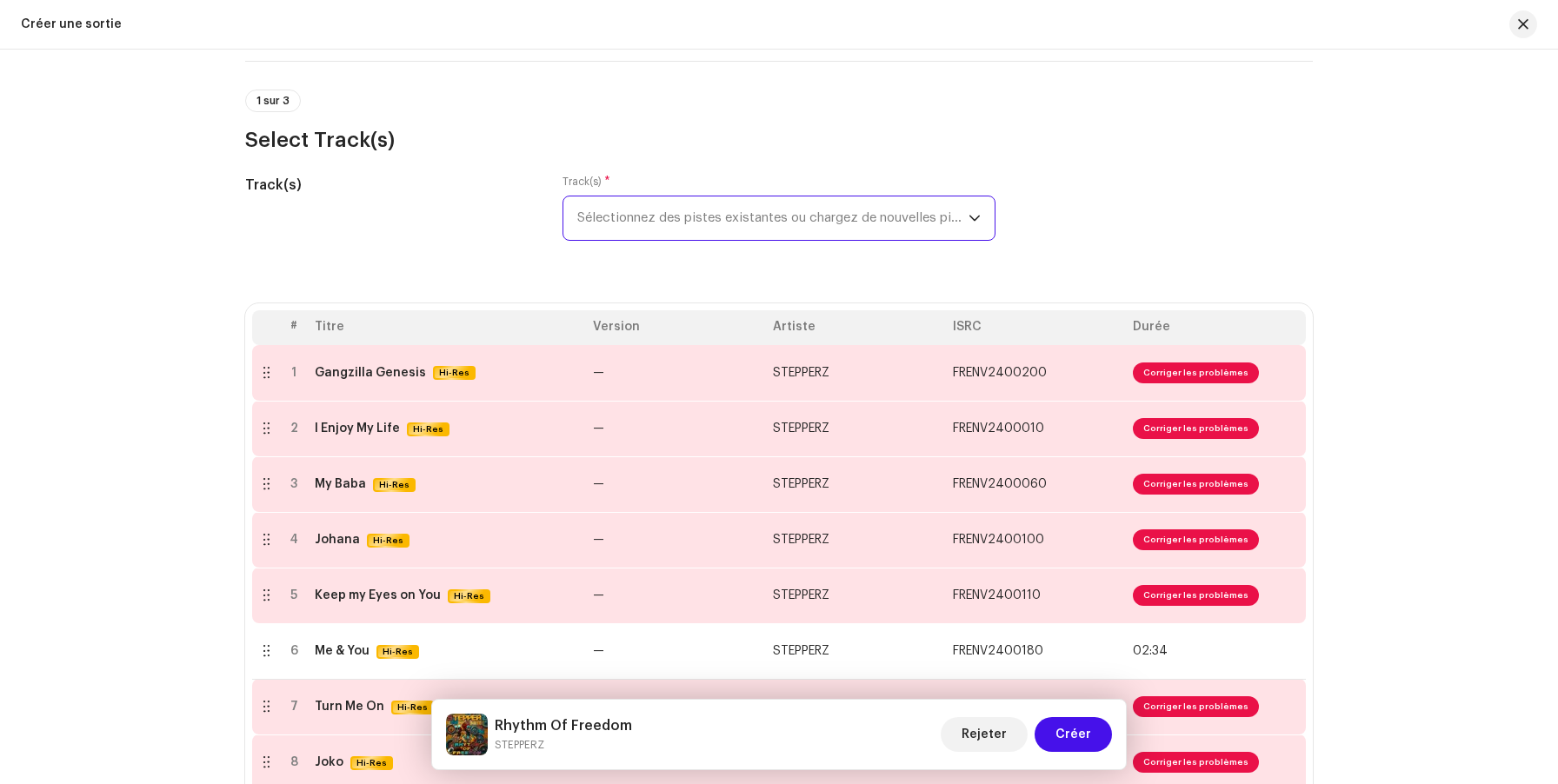
click at [806, 211] on span "Sélectionnez des pistes existantes ou chargez de nouvelles pistes" at bounding box center [773, 218] width 392 height 44
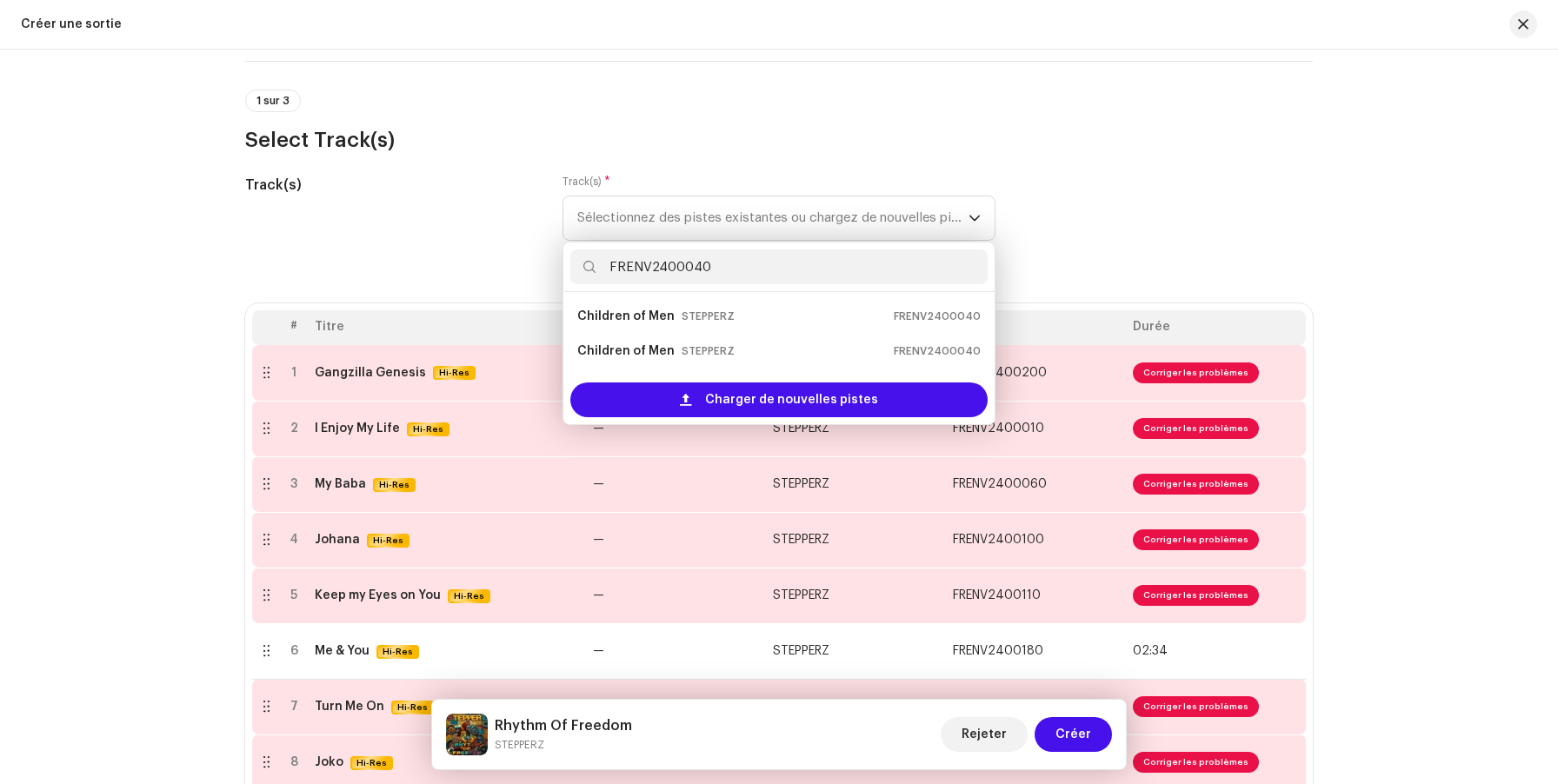
type input "FRENV2400040"
click at [740, 314] on div "Children of Men STEPPERZ FRENV2400040" at bounding box center [779, 317] width 404 height 28
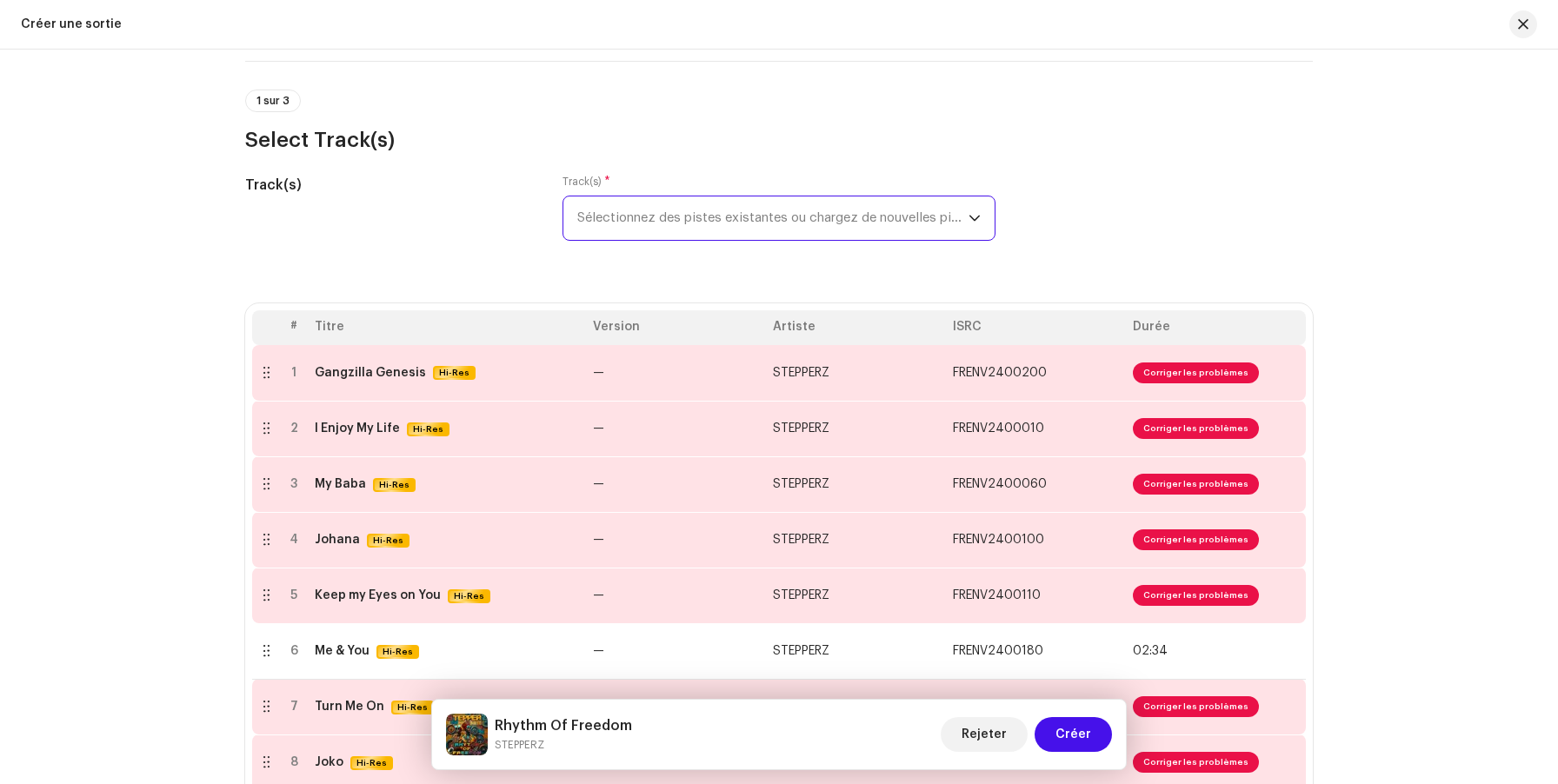
click at [670, 217] on span "Sélectionnez des pistes existantes ou chargez de nouvelles pistes" at bounding box center [773, 218] width 392 height 44
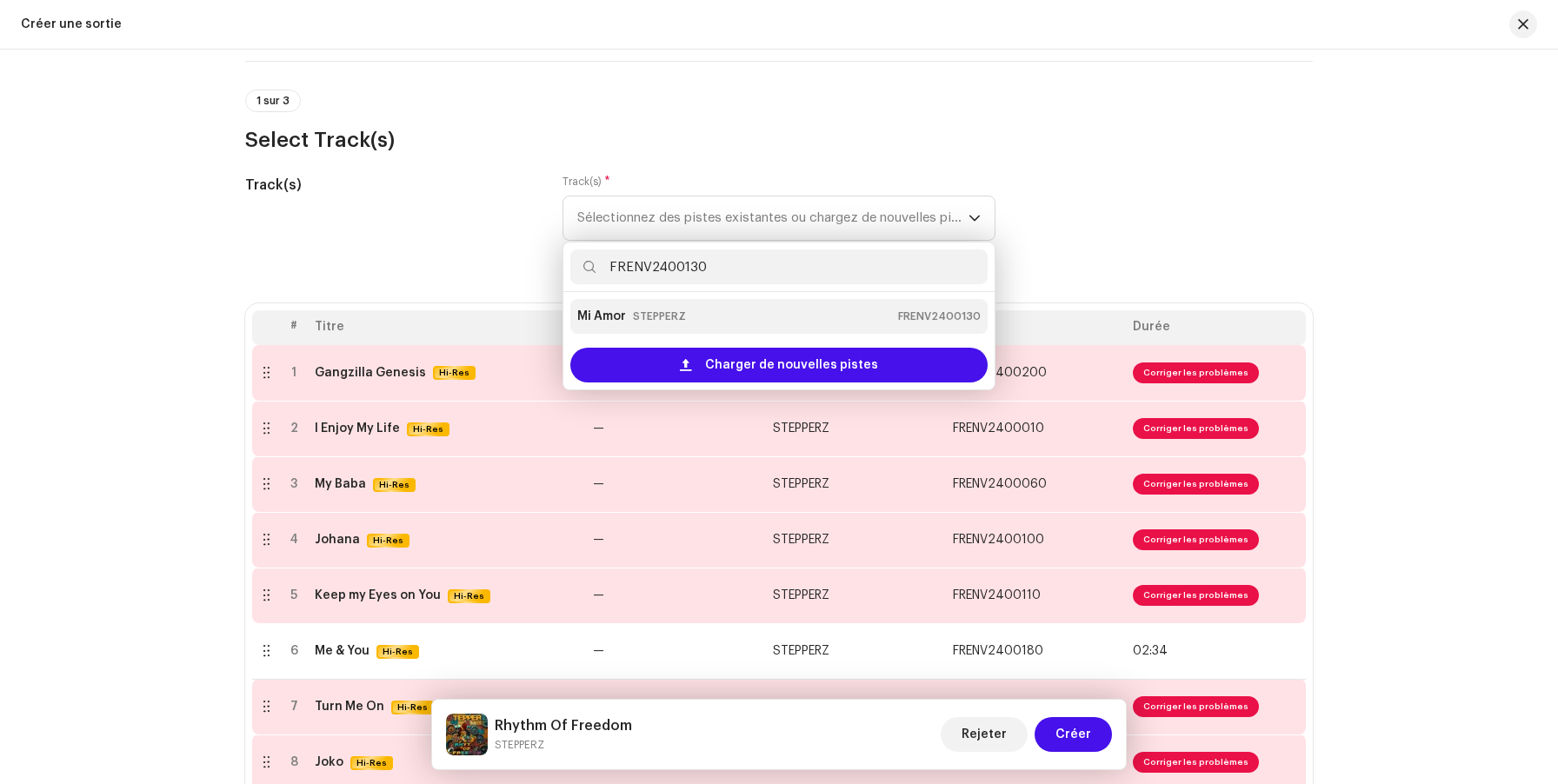
type input "FRENV2400130"
click at [677, 323] on small "STEPPERZ" at bounding box center [659, 316] width 53 height 18
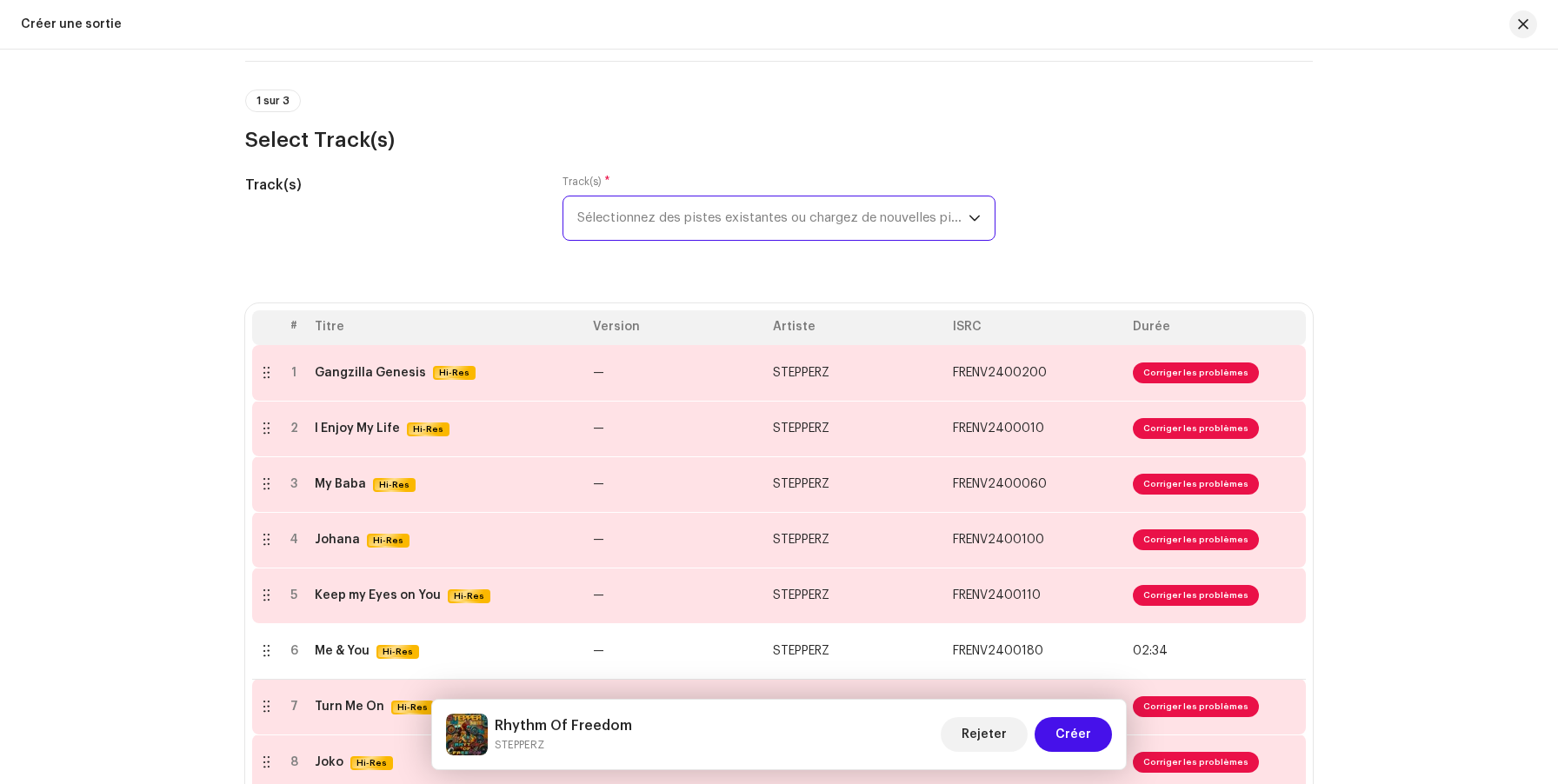
click at [764, 218] on span "Sélectionnez des pistes existantes ou chargez de nouvelles pistes" at bounding box center [773, 218] width 392 height 44
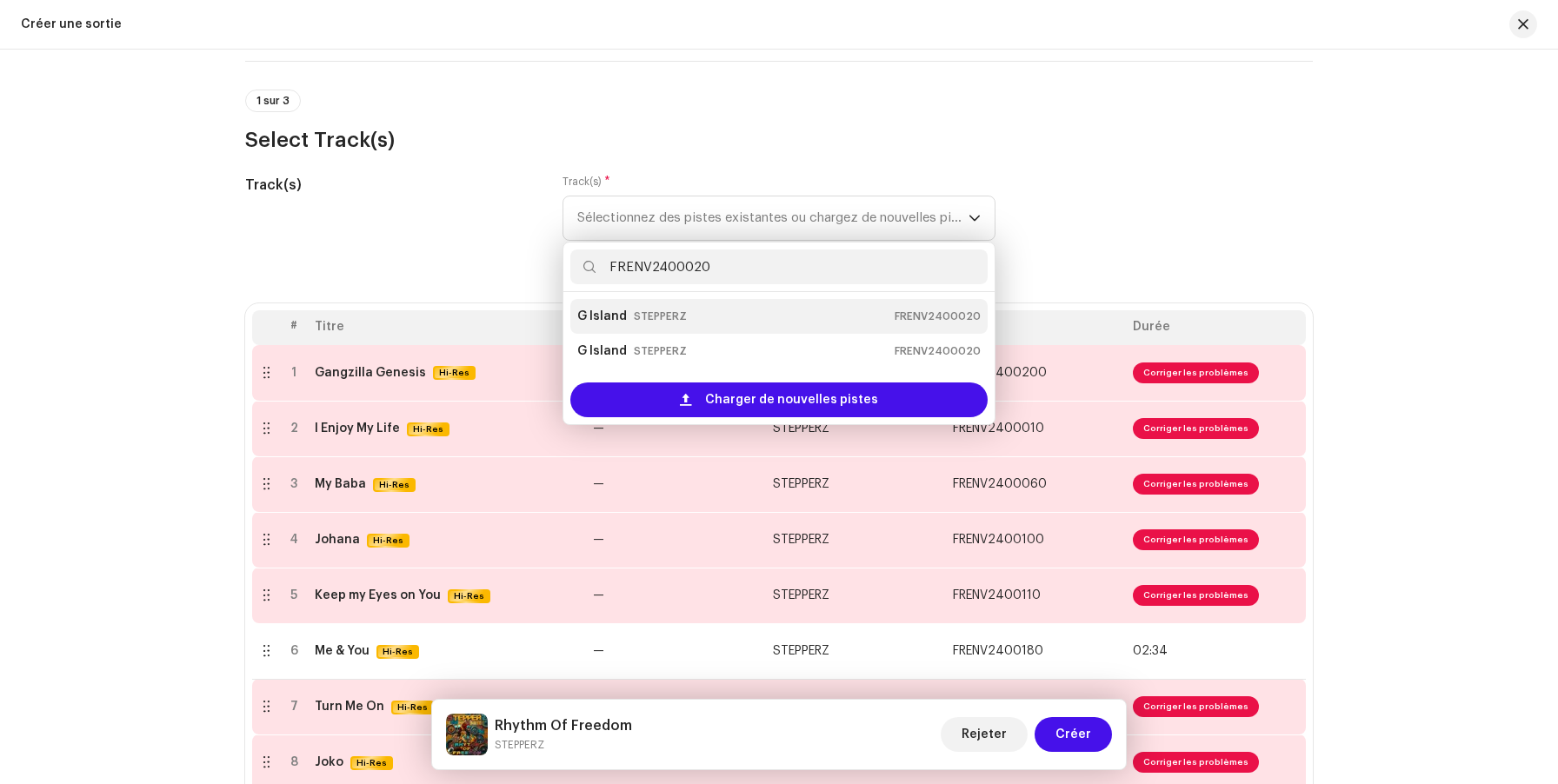
type input "FRENV2400020"
click at [723, 318] on div "G Island STEPPERZ FRENV2400020" at bounding box center [779, 317] width 404 height 28
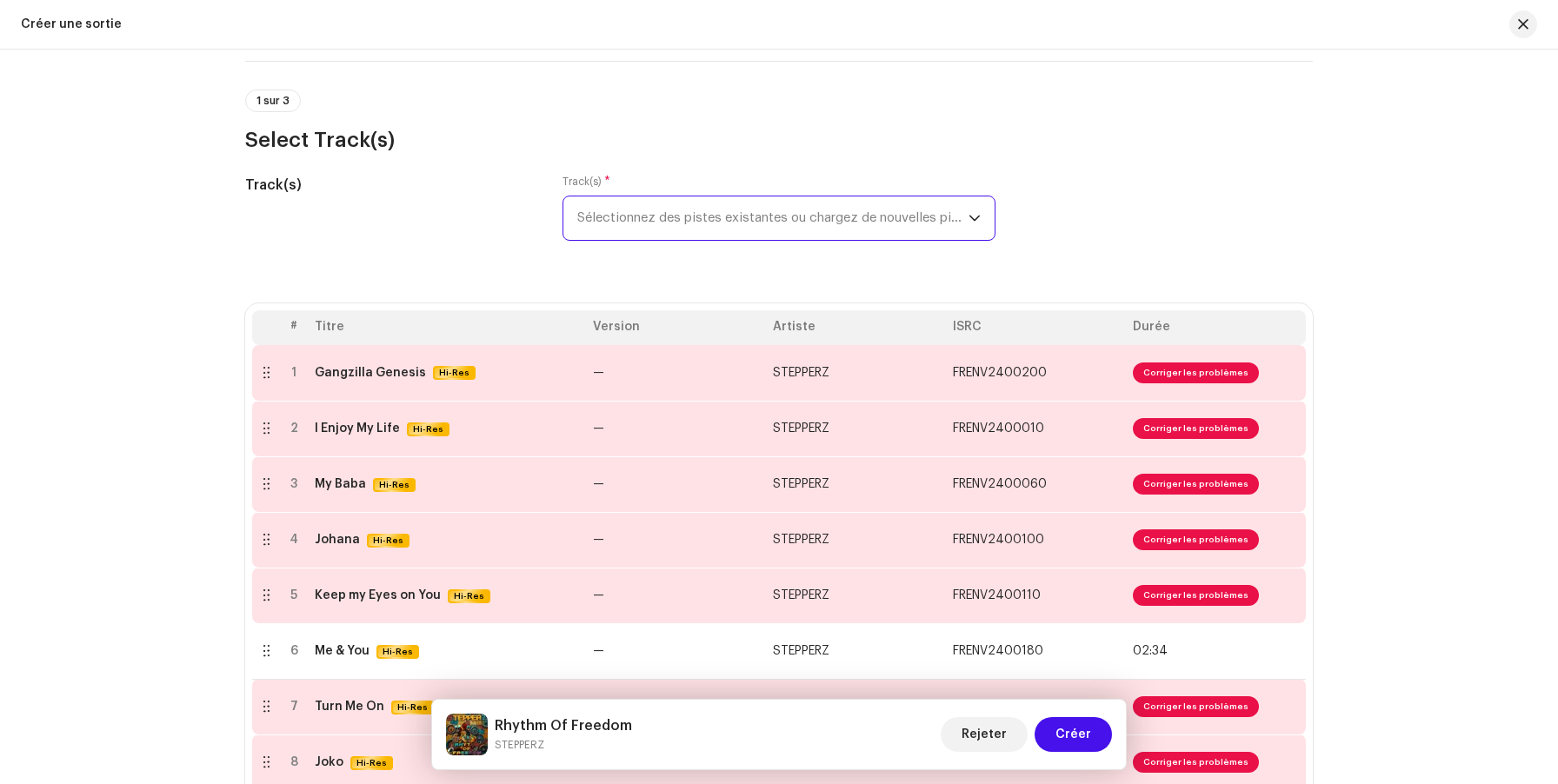
click at [729, 218] on span "Sélectionnez des pistes existantes ou chargez de nouvelles pistes" at bounding box center [773, 218] width 392 height 44
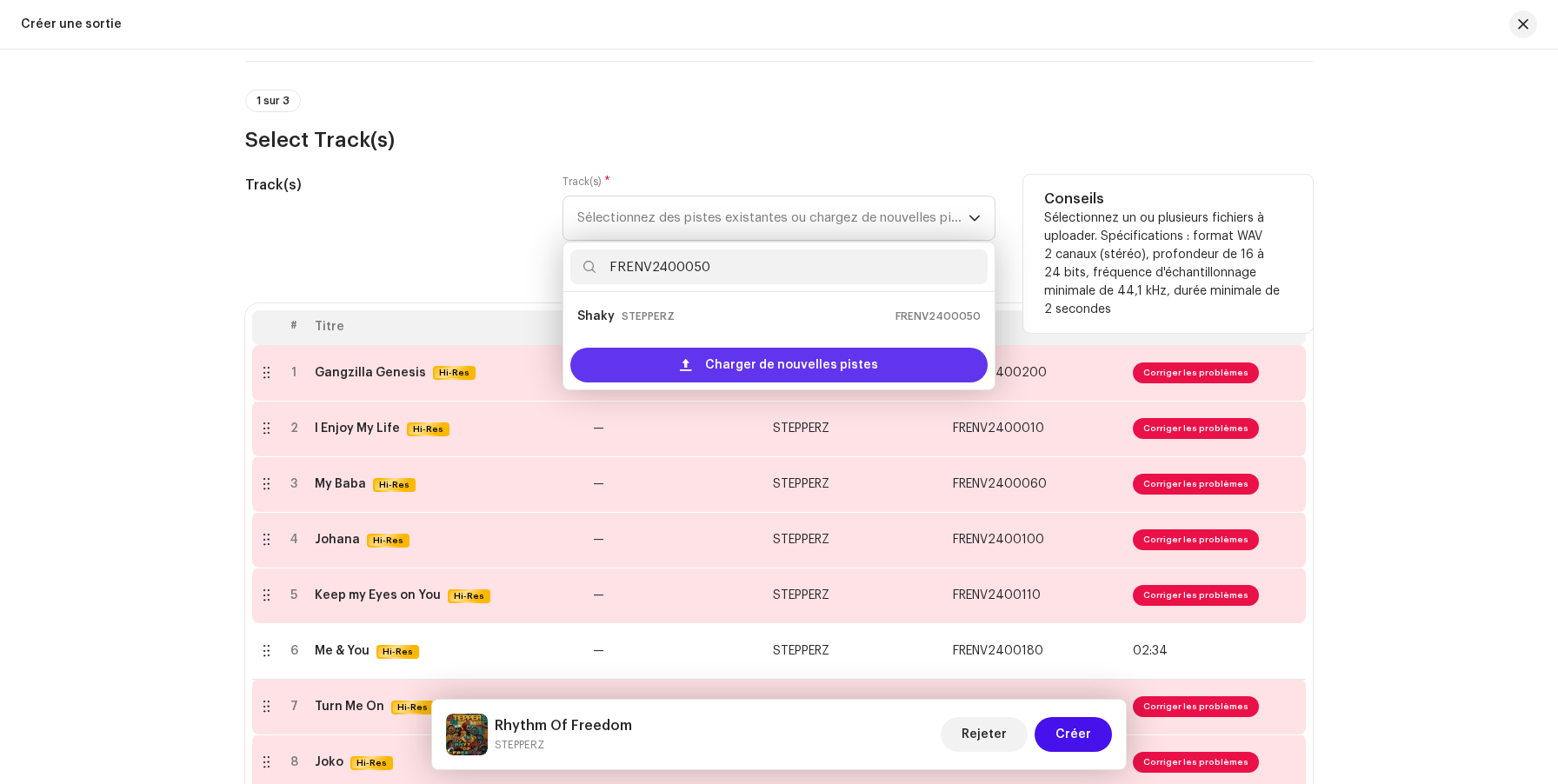
type input "FRENV2400050"
click at [722, 374] on span "Charger de nouvelles pistes" at bounding box center [791, 364] width 173 height 35
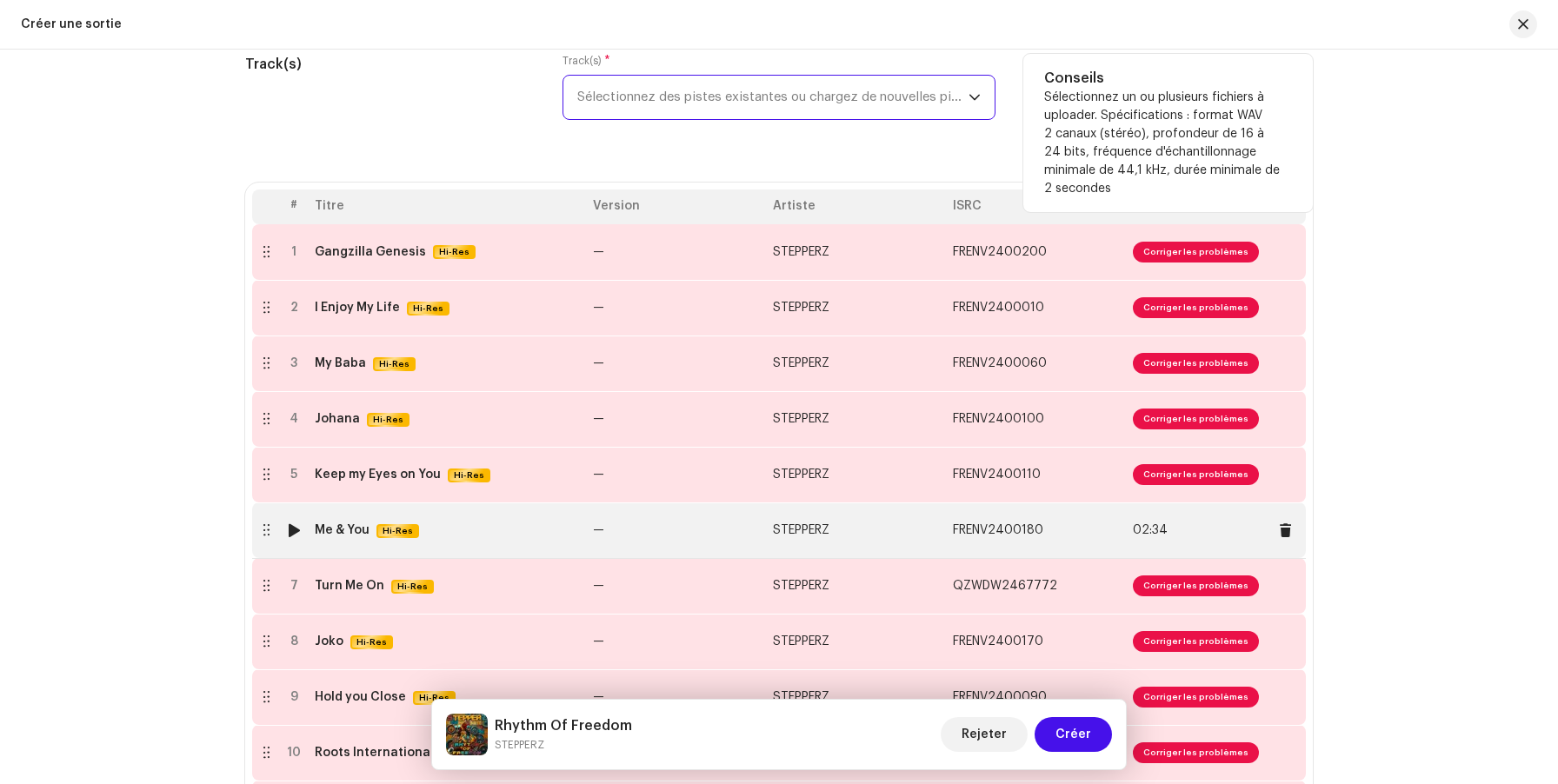
scroll to position [28, 0]
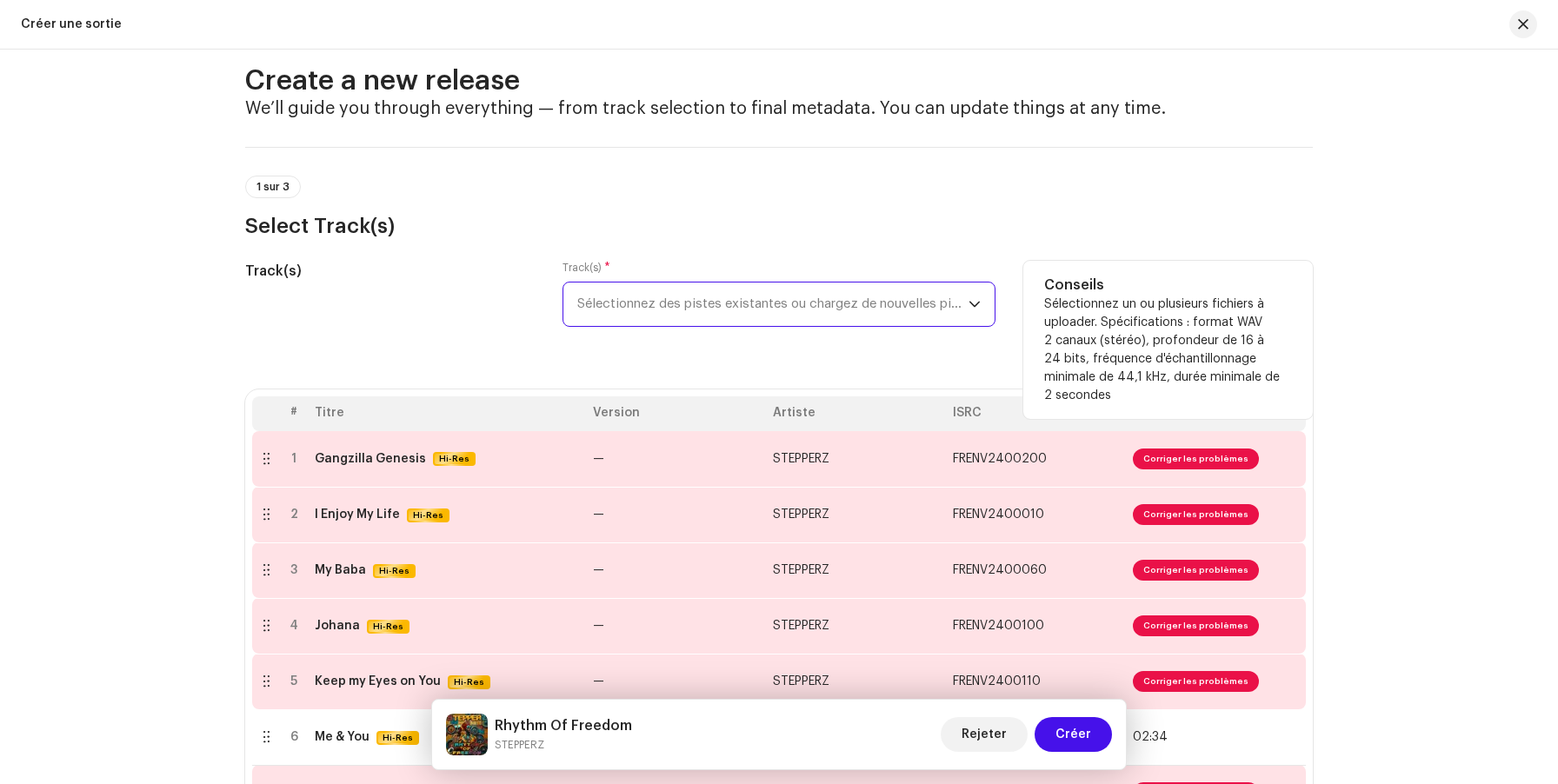
click at [725, 304] on span "Sélectionnez des pistes existantes ou chargez de nouvelles pistes" at bounding box center [773, 304] width 392 height 44
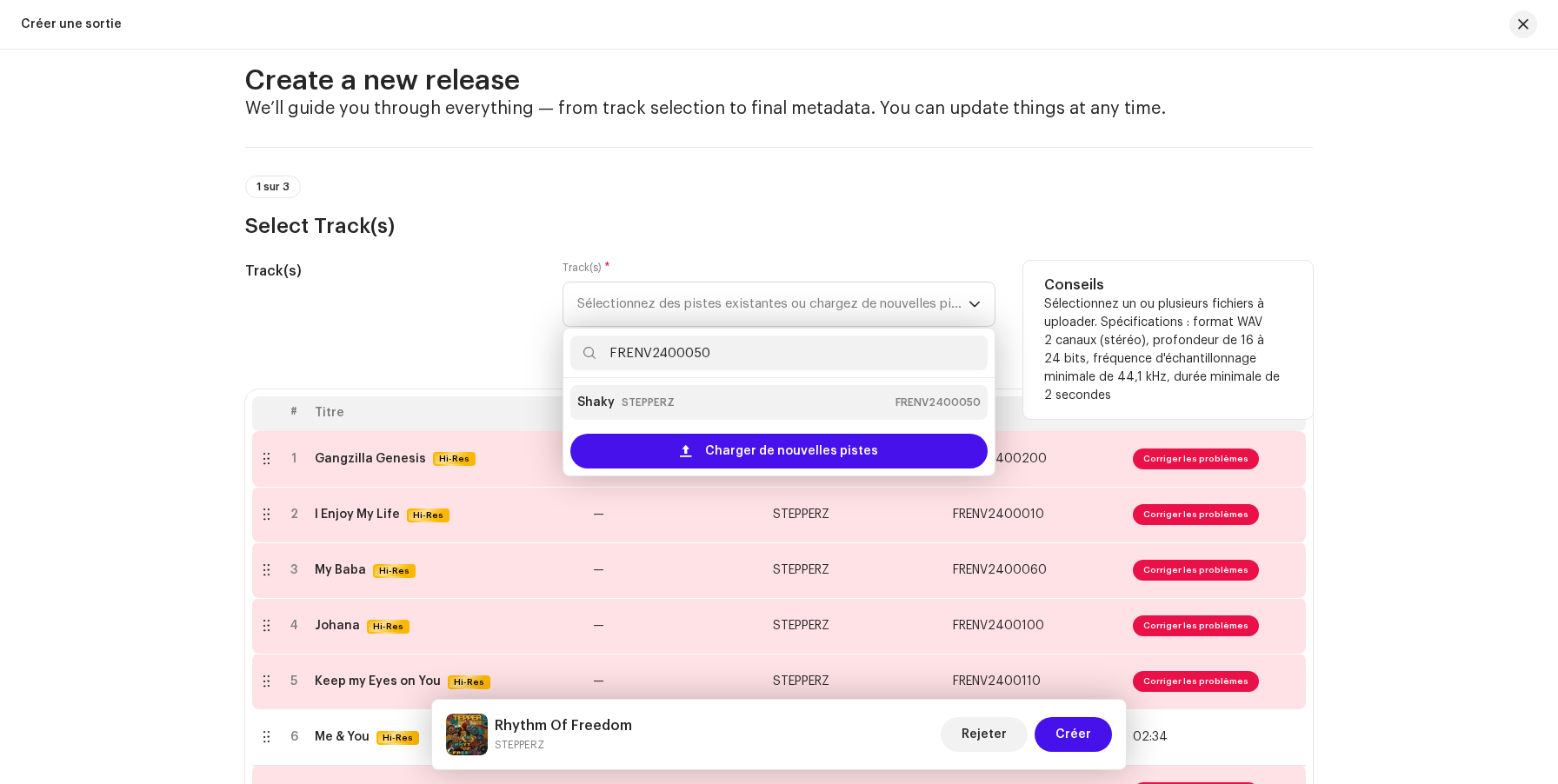
type input "FRENV2400050"
click at [691, 407] on div "Shaky STEPPERZ FRENV2400050" at bounding box center [779, 403] width 404 height 28
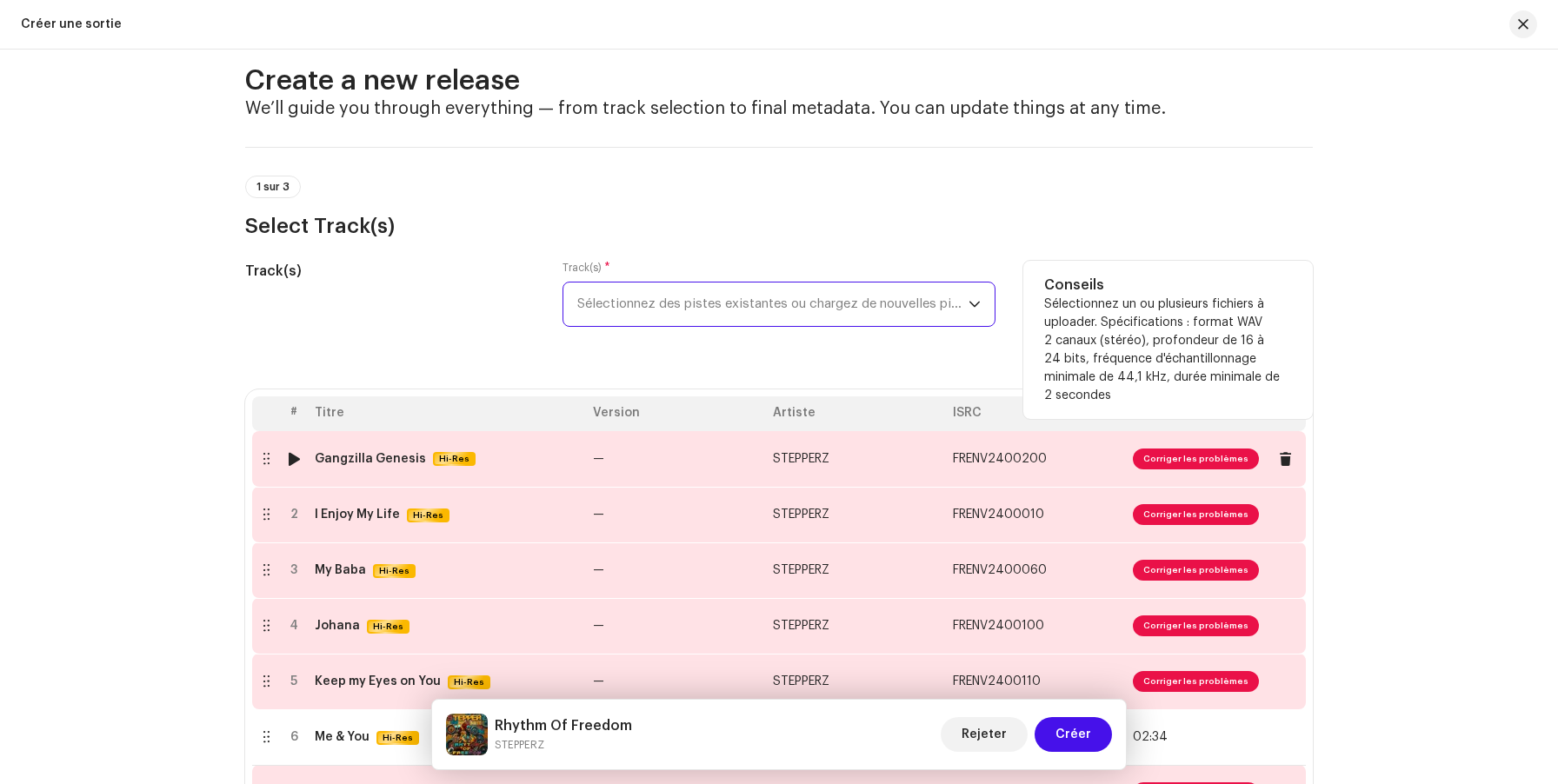
click at [586, 455] on td "—" at bounding box center [676, 459] width 180 height 56
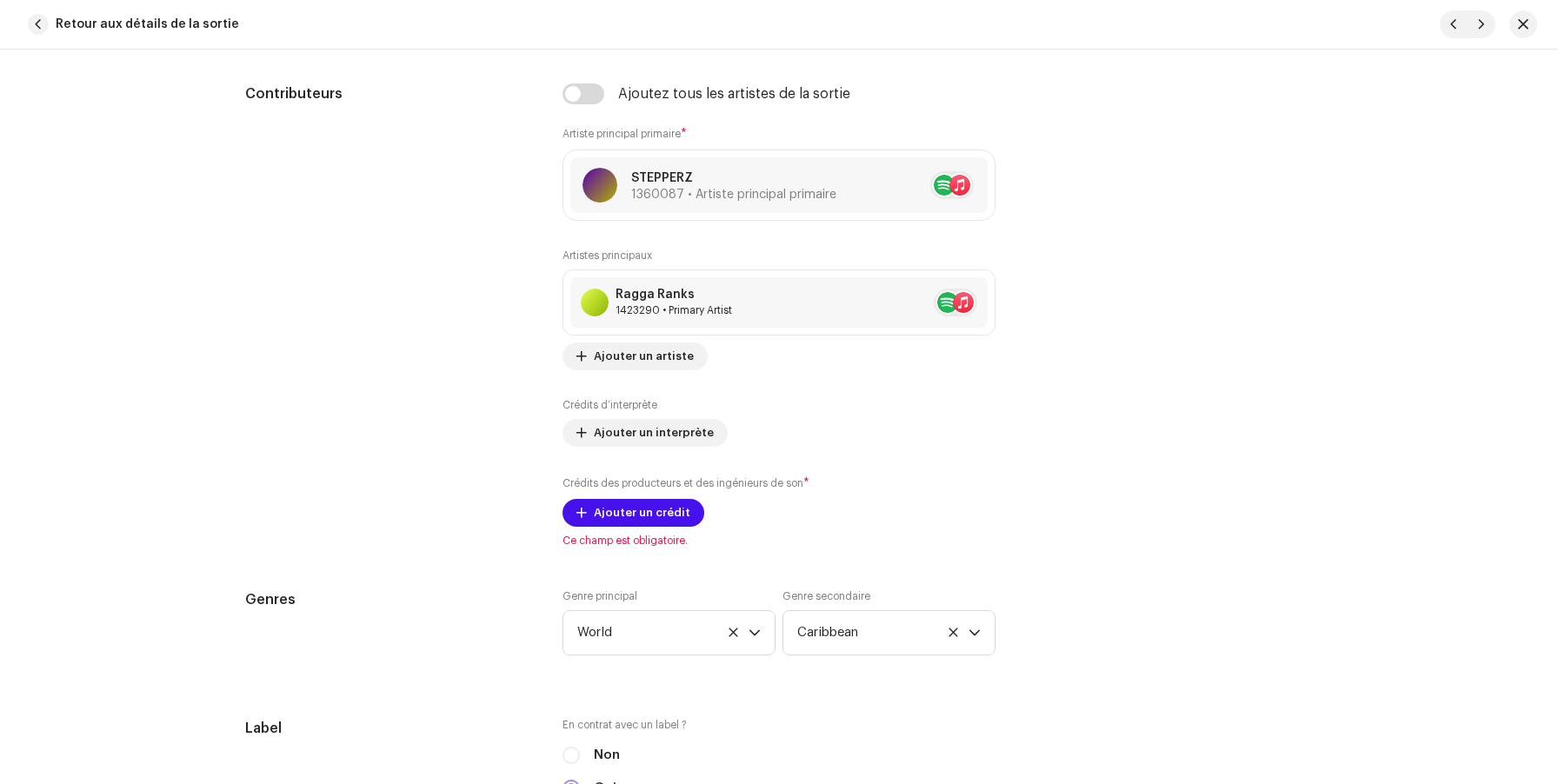
scroll to position [1086, 0]
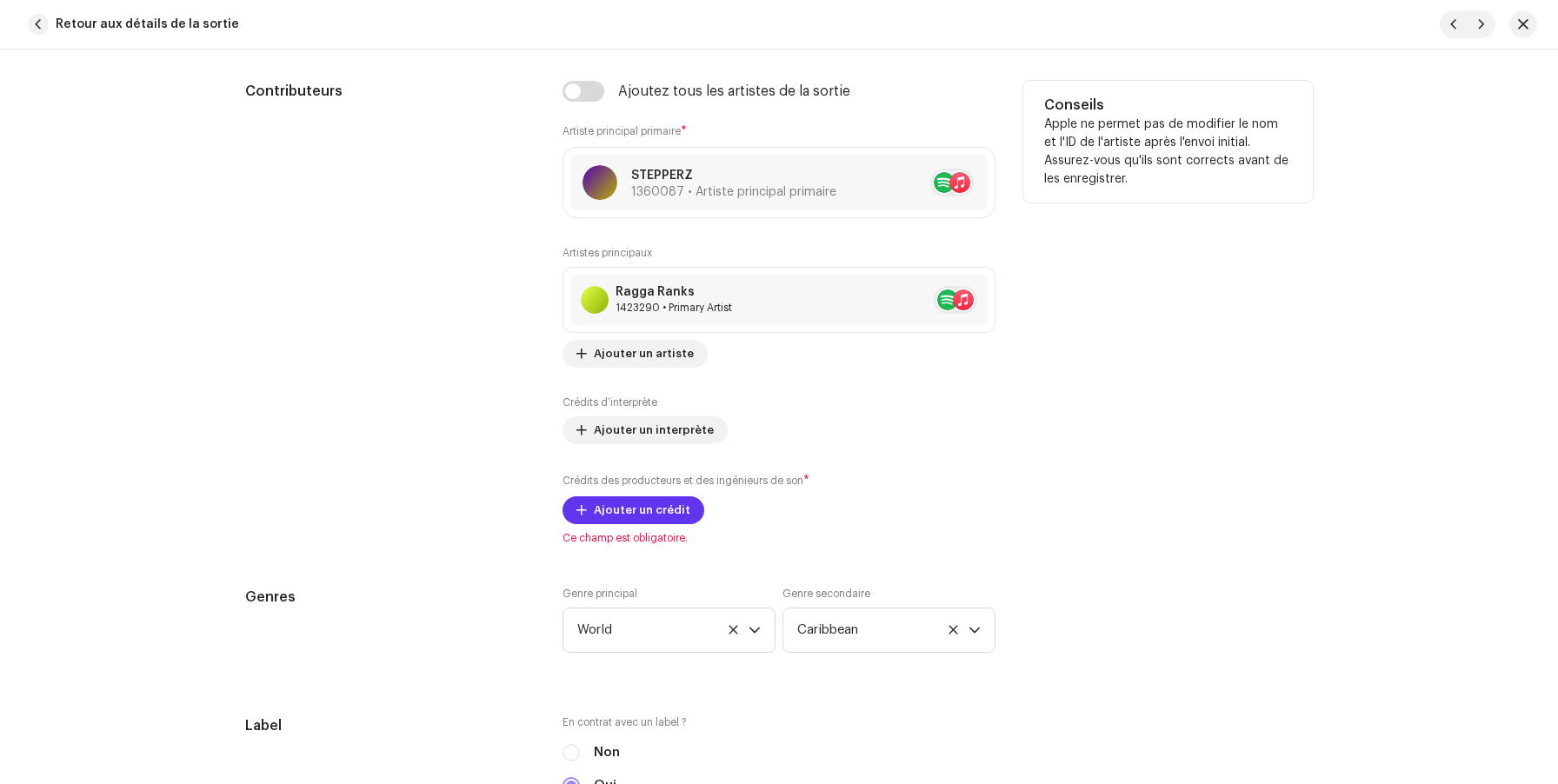
click at [638, 515] on span "Ajouter un crédit" at bounding box center [641, 509] width 96 height 35
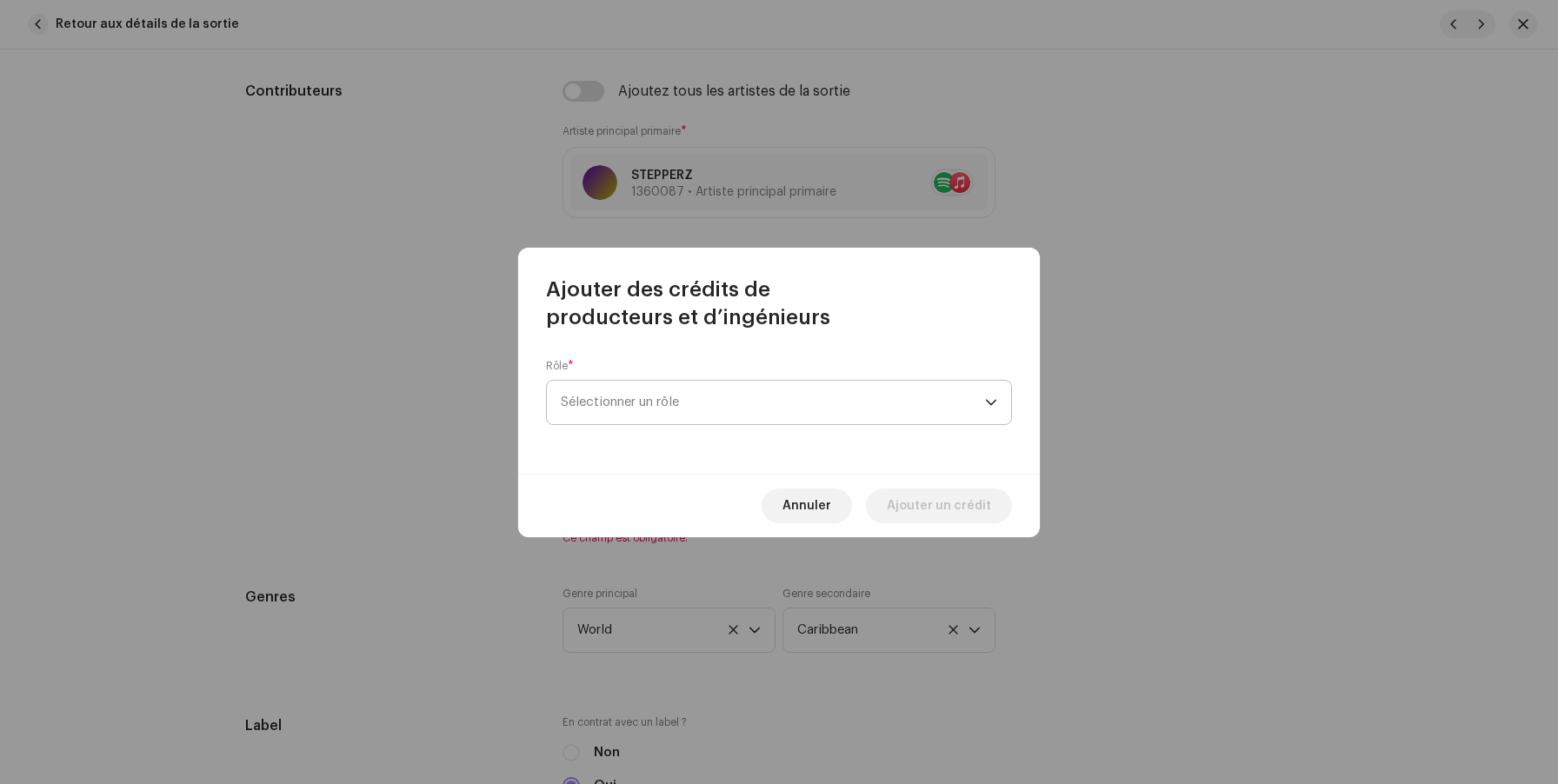
click at [667, 405] on span "Sélectionner un rôle" at bounding box center [773, 402] width 424 height 44
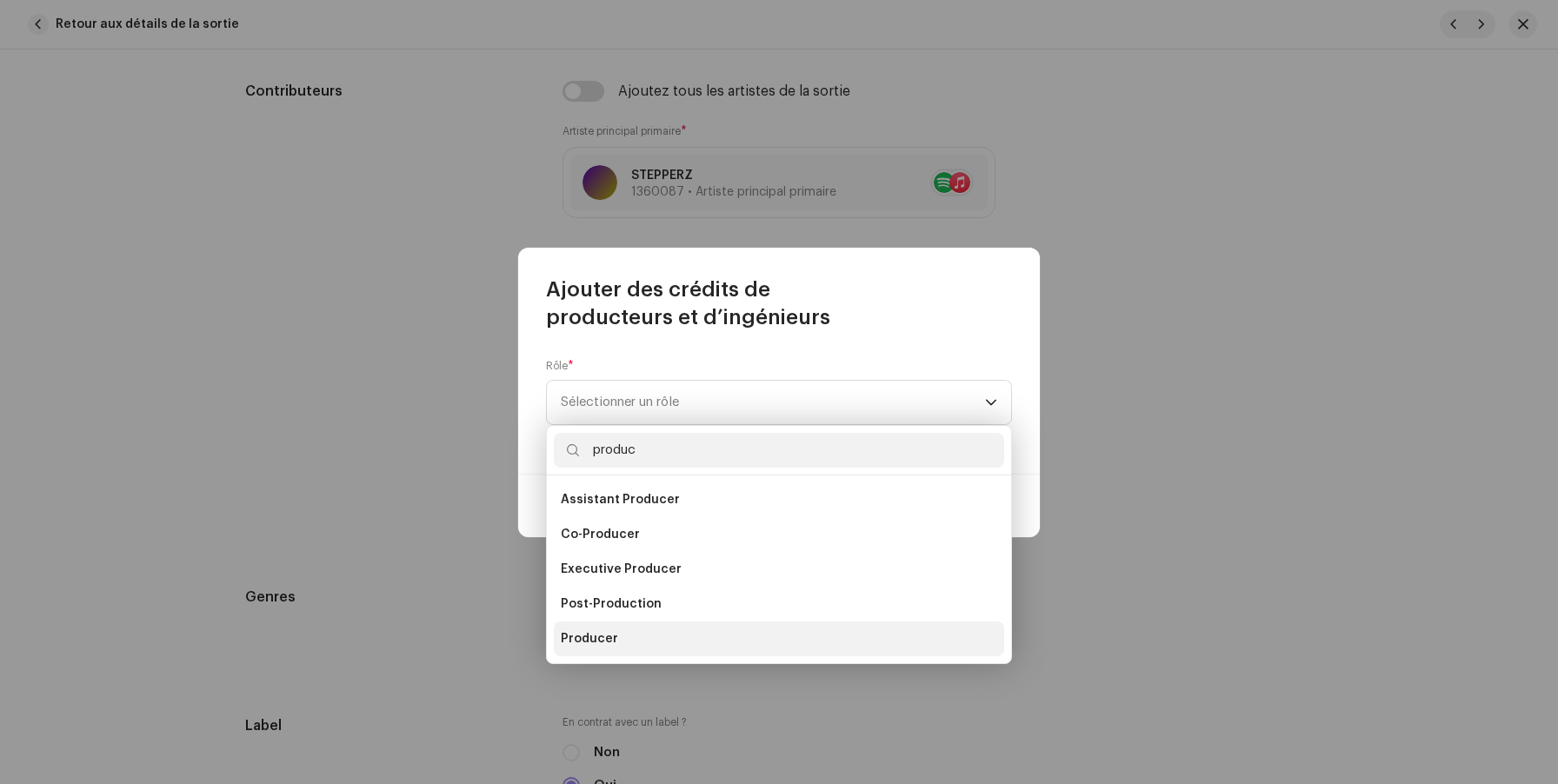
type input "produc"
click at [622, 629] on li "Producer" at bounding box center [779, 638] width 450 height 35
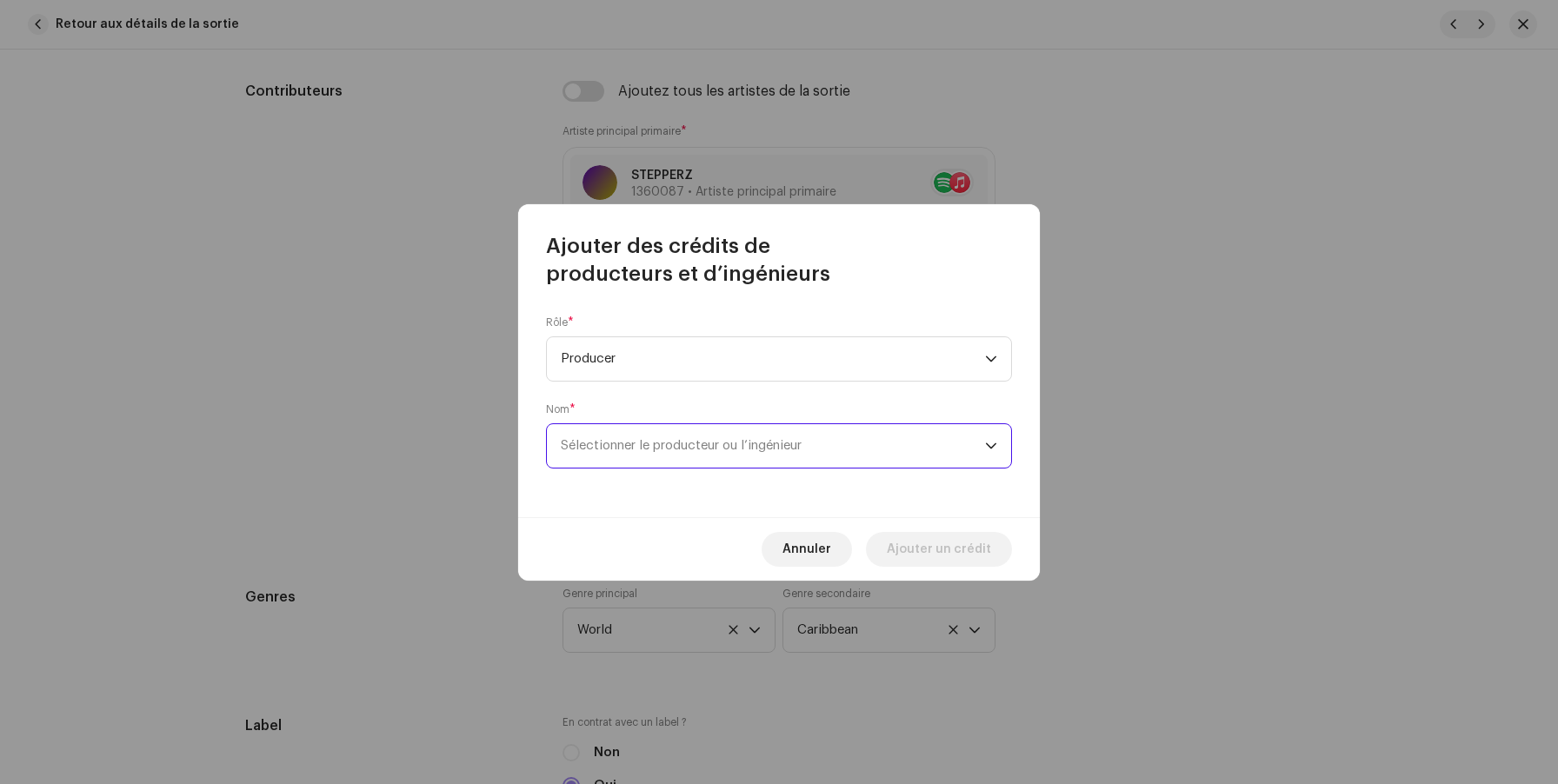
click at [642, 455] on span "Sélectionner le producteur ou l’ingénieur" at bounding box center [773, 446] width 424 height 44
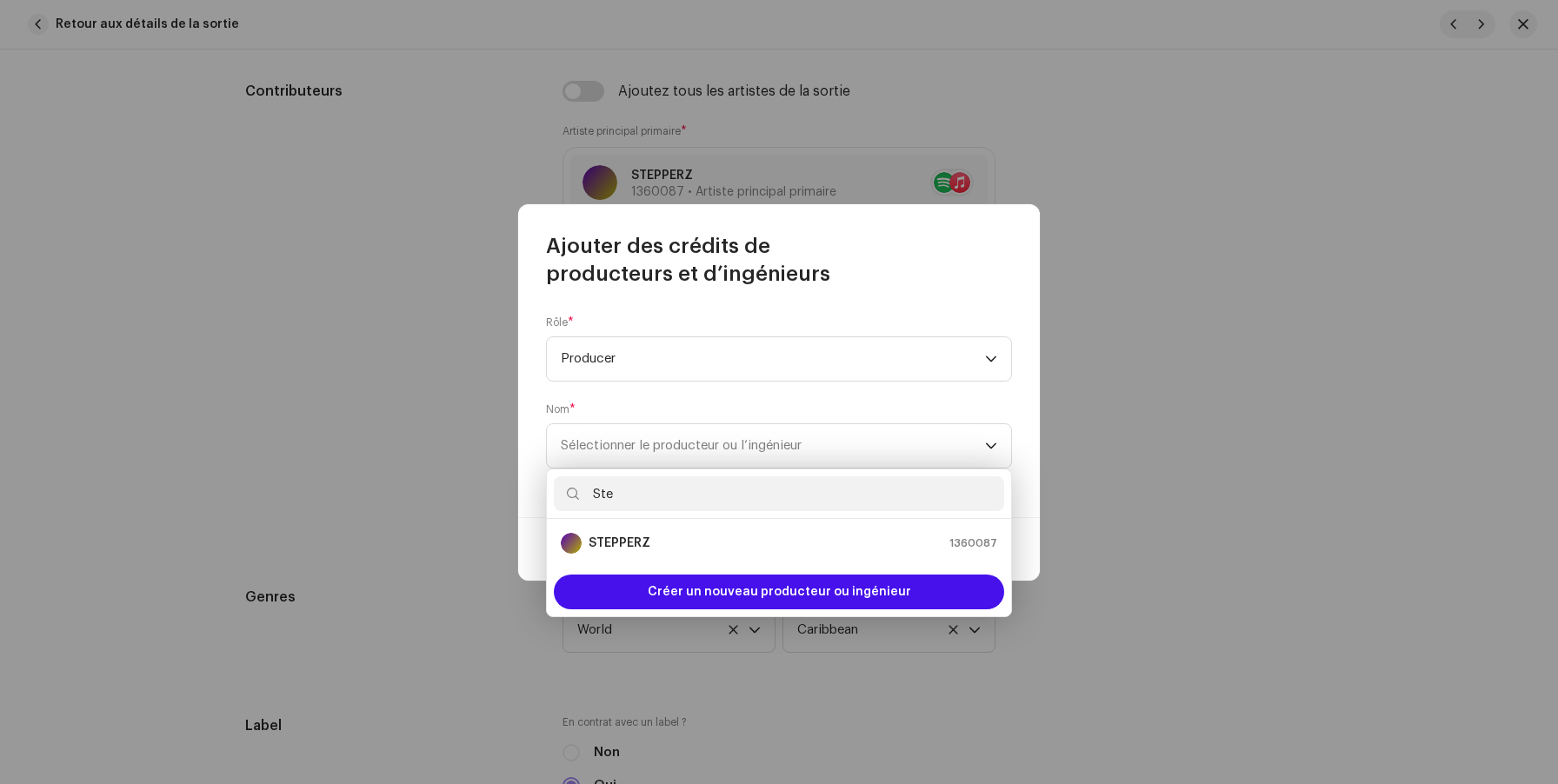
type input "Ste"
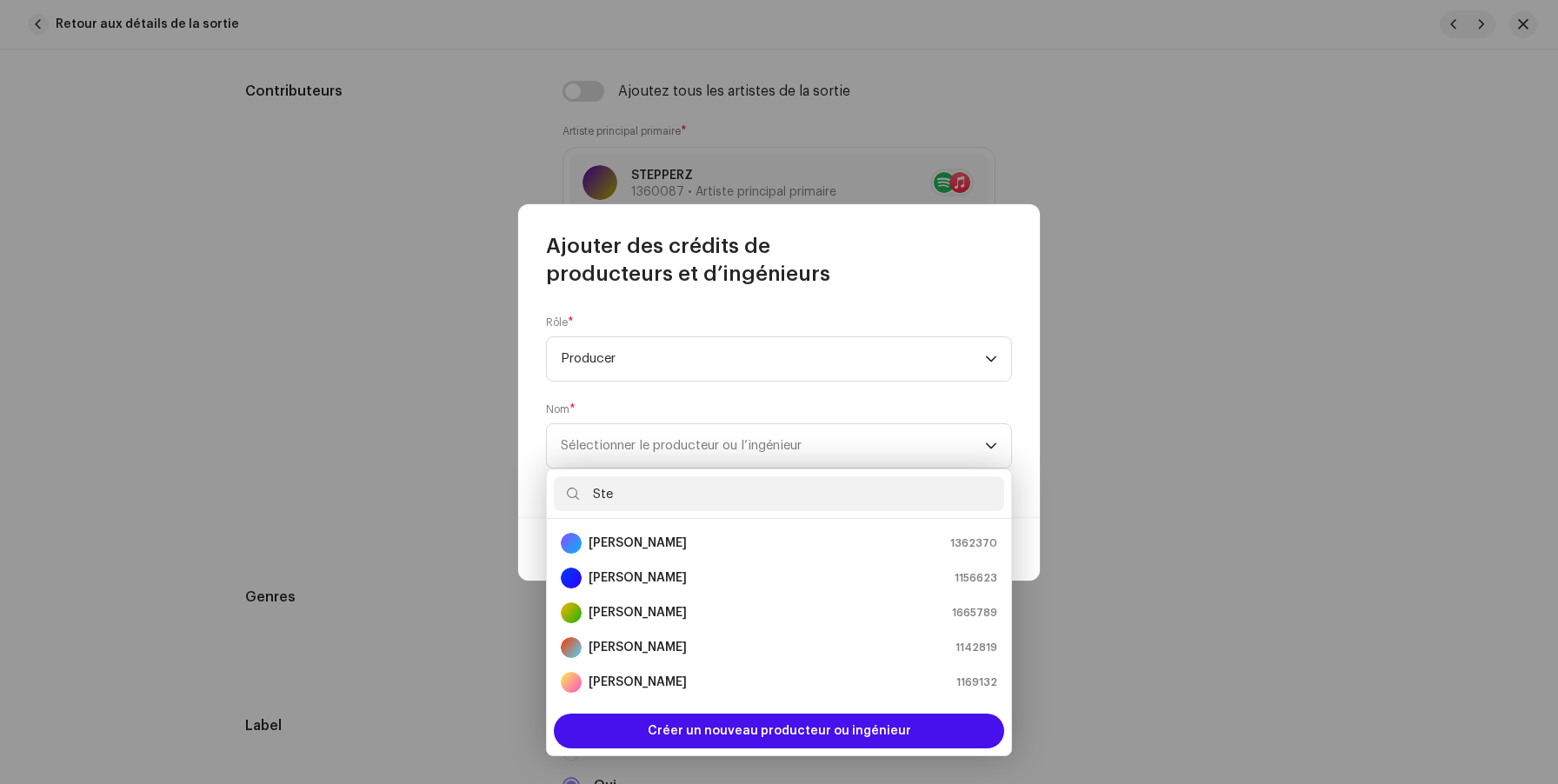
click at [646, 537] on strong "[PERSON_NAME]" at bounding box center [637, 543] width 98 height 18
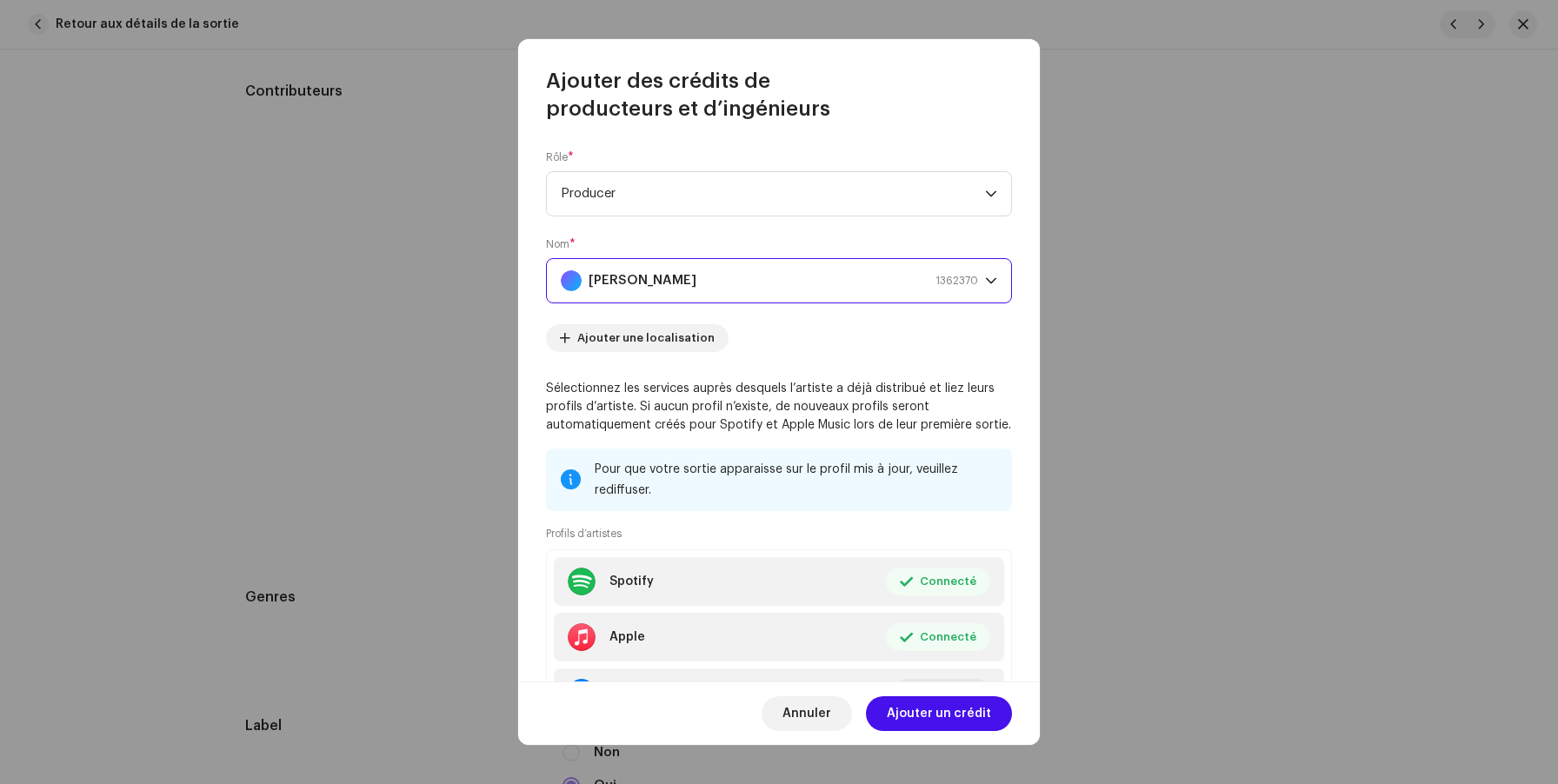
click at [679, 294] on strong "[PERSON_NAME]" at bounding box center [642, 280] width 107 height 44
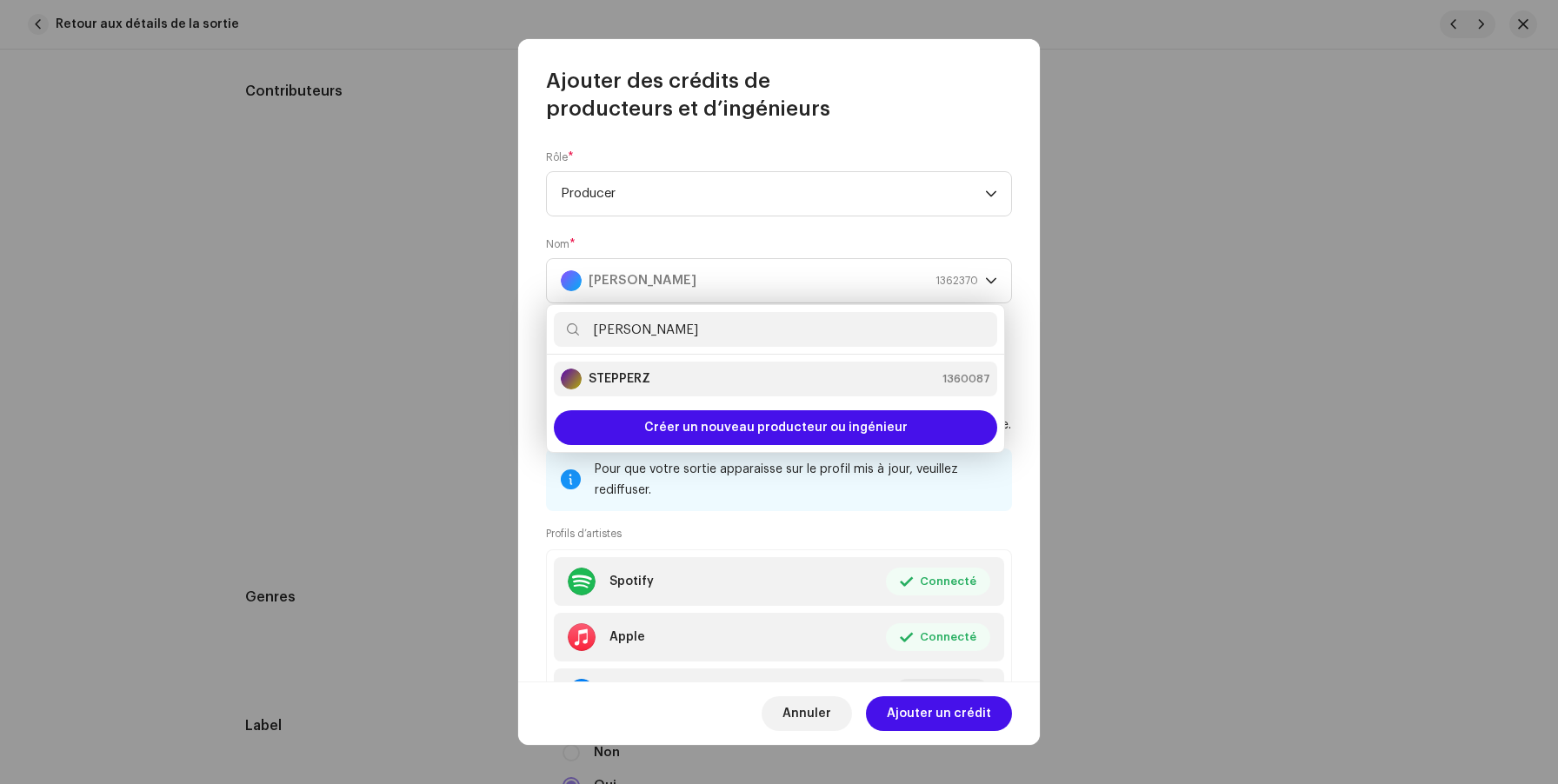
type input "Stepp"
click at [682, 370] on div "STEPPERZ 1360087" at bounding box center [776, 378] width 430 height 21
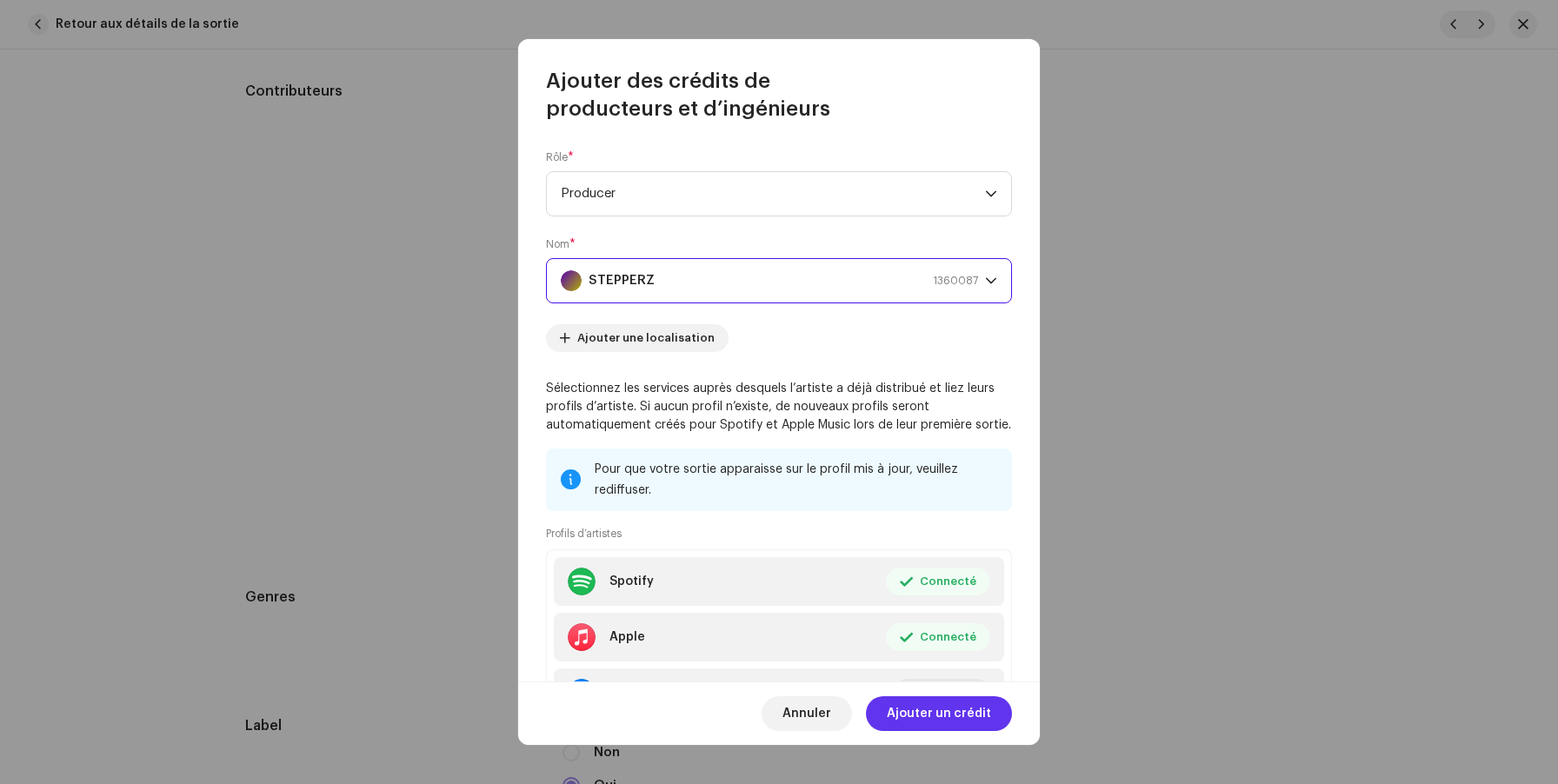
click at [945, 722] on span "Ajouter un crédit" at bounding box center [939, 713] width 105 height 35
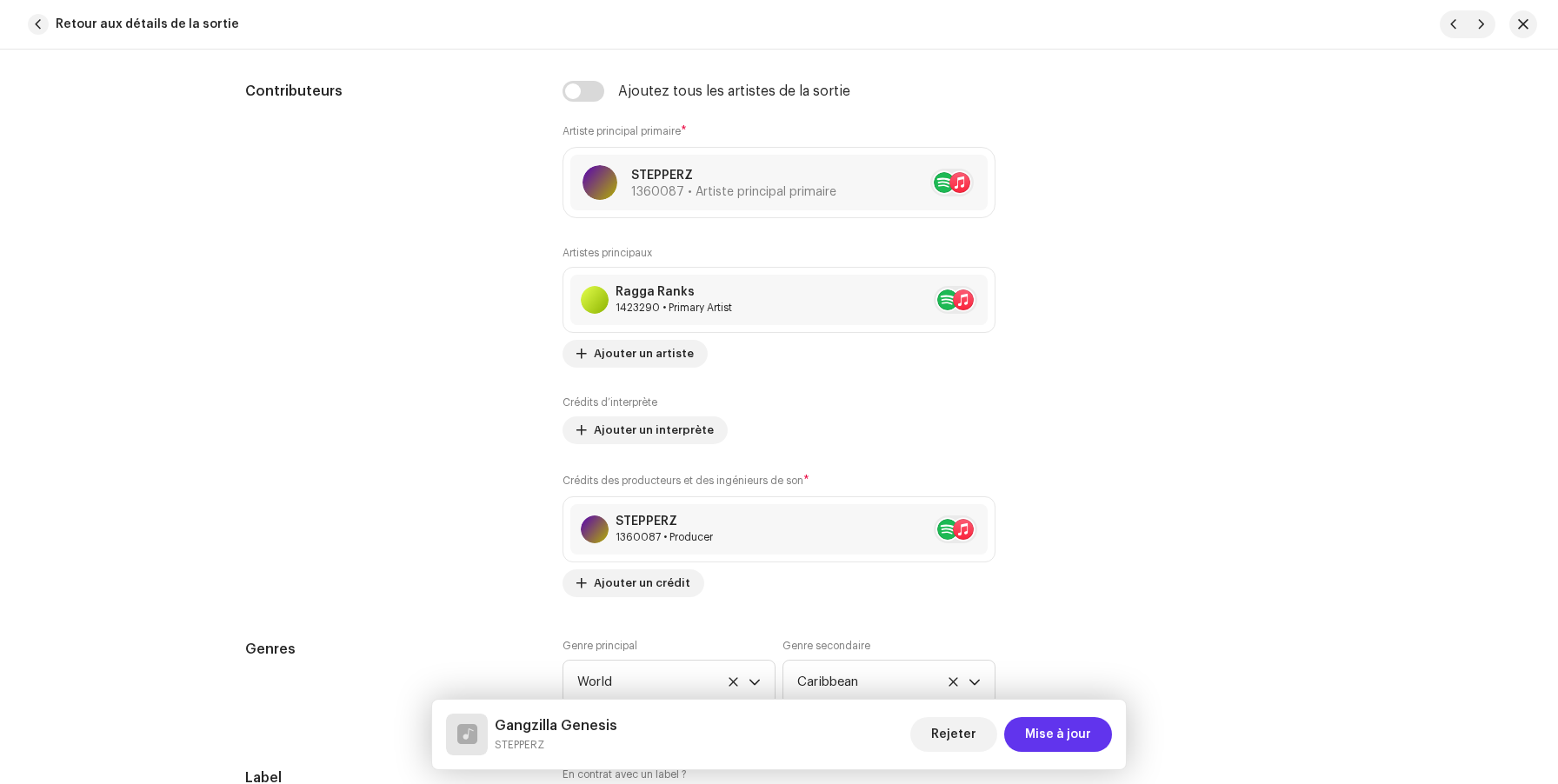
click at [1046, 724] on span "Mise à jour" at bounding box center [1058, 734] width 66 height 35
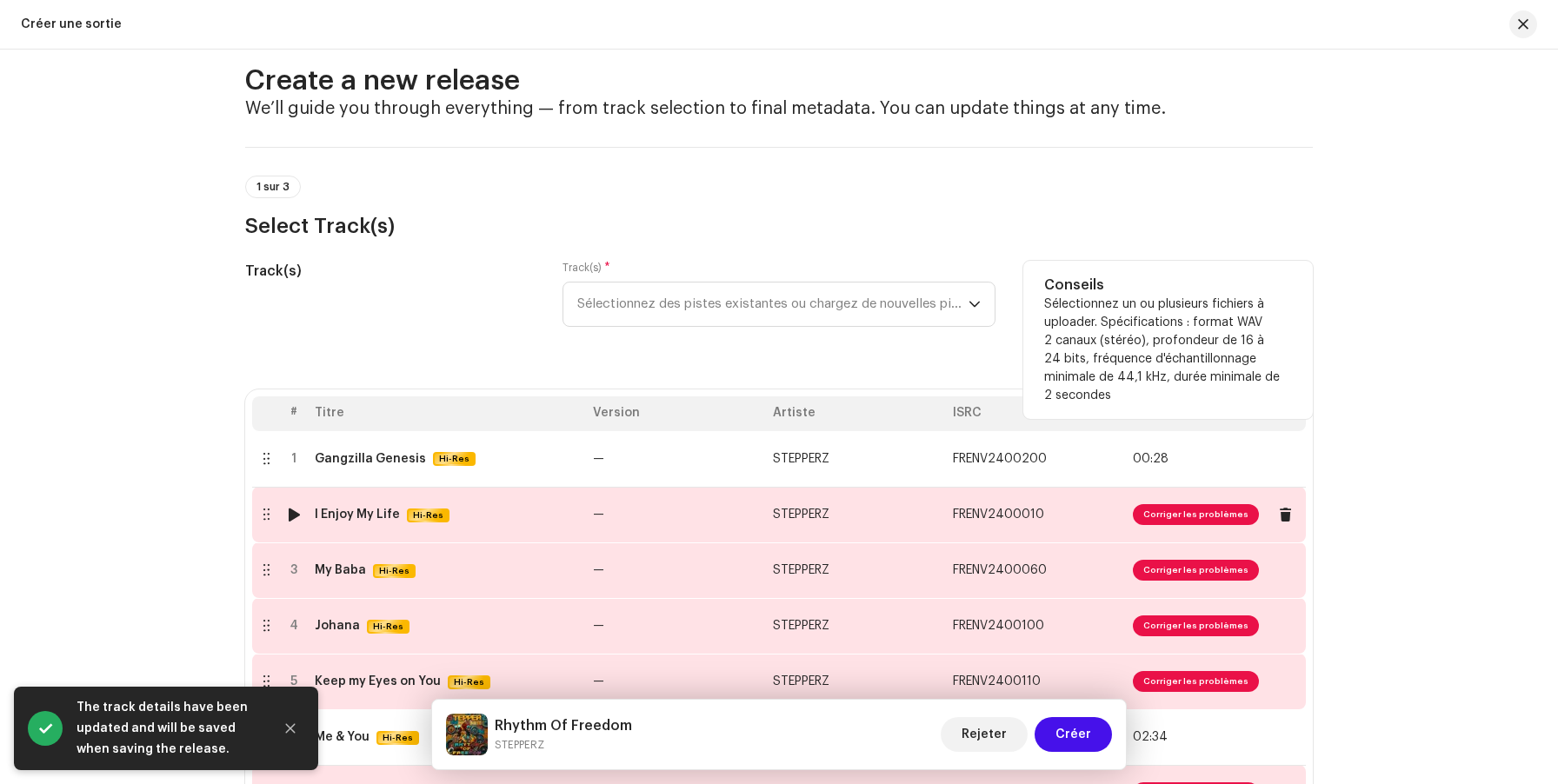
click at [830, 520] on td "STEPPERZ" at bounding box center [856, 515] width 180 height 56
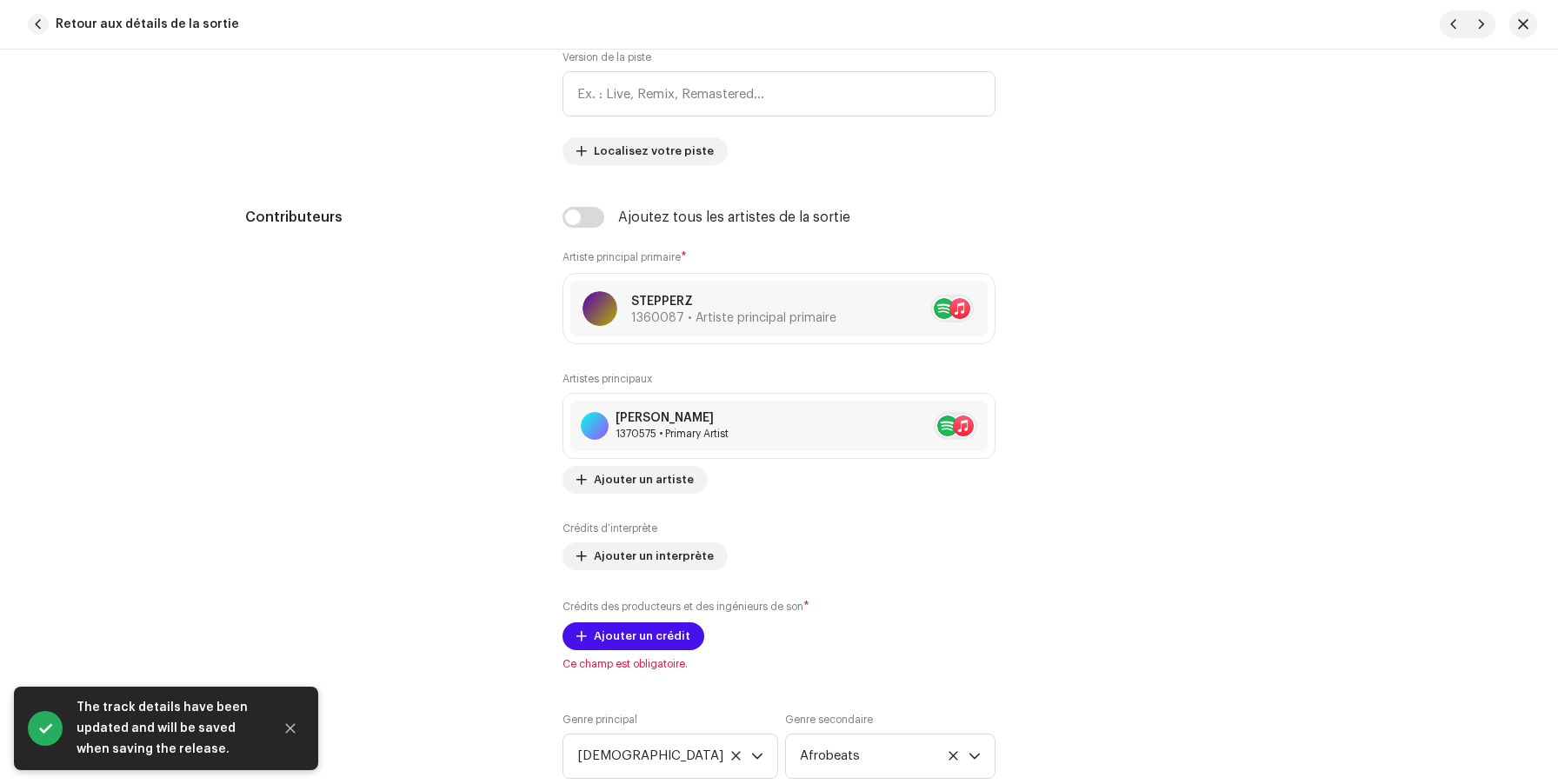
scroll to position [1051, 0]
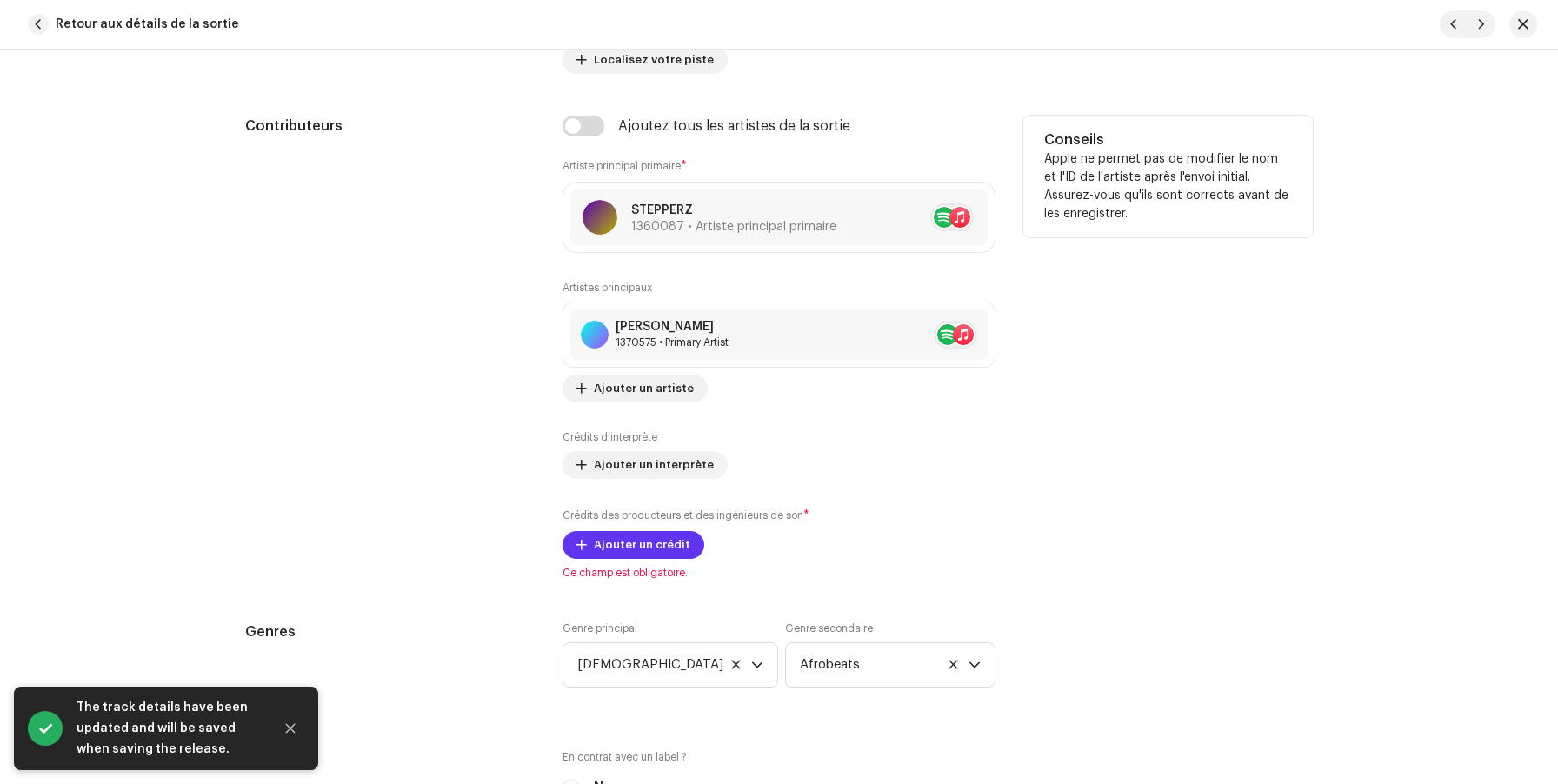
click at [641, 546] on span "Ajouter un crédit" at bounding box center [641, 545] width 96 height 35
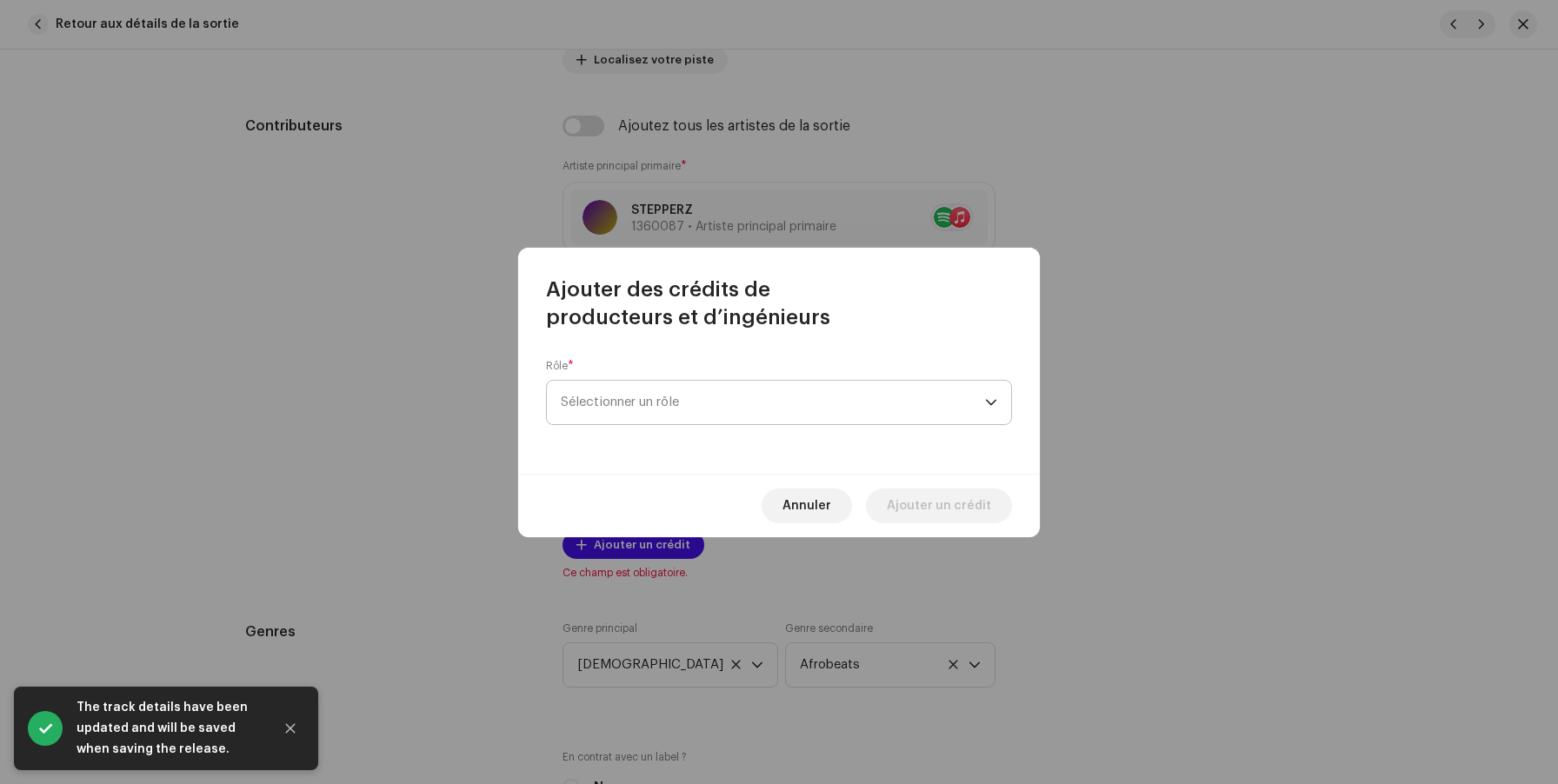
click at [644, 406] on span "Sélectionner un rôle" at bounding box center [773, 402] width 424 height 44
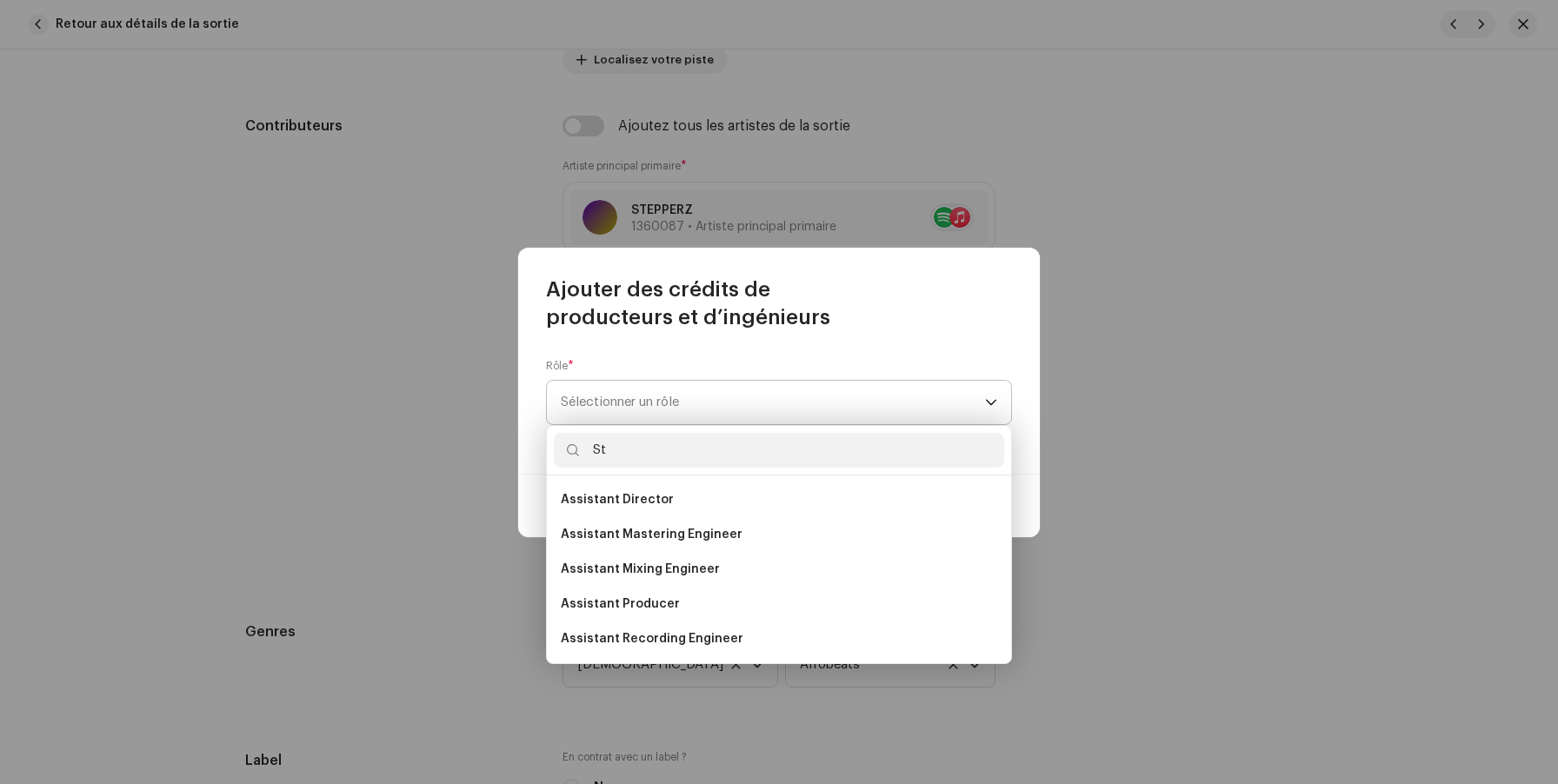
type input "S"
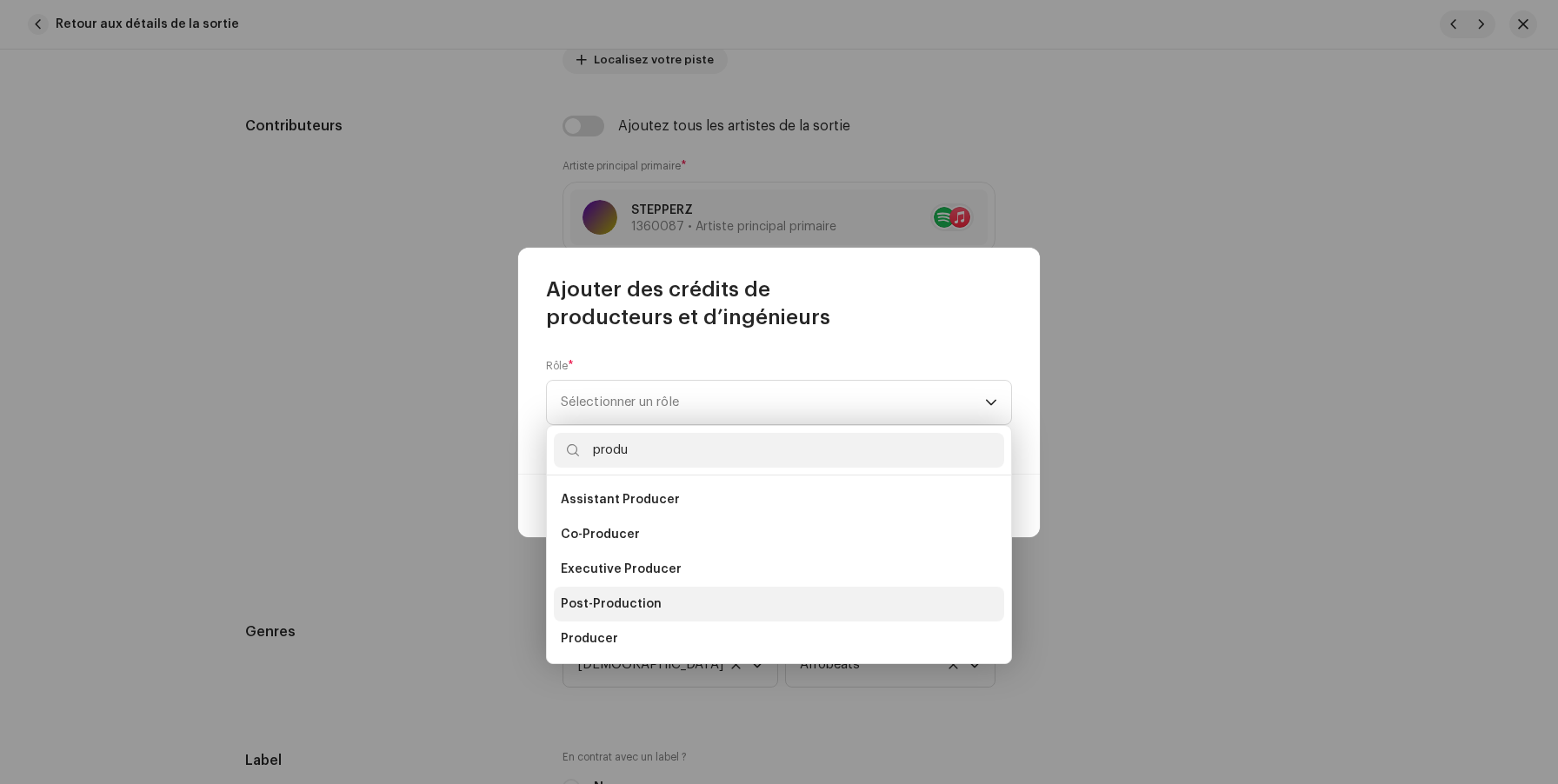
type input "produ"
click at [648, 617] on li "Post-Production" at bounding box center [779, 604] width 450 height 35
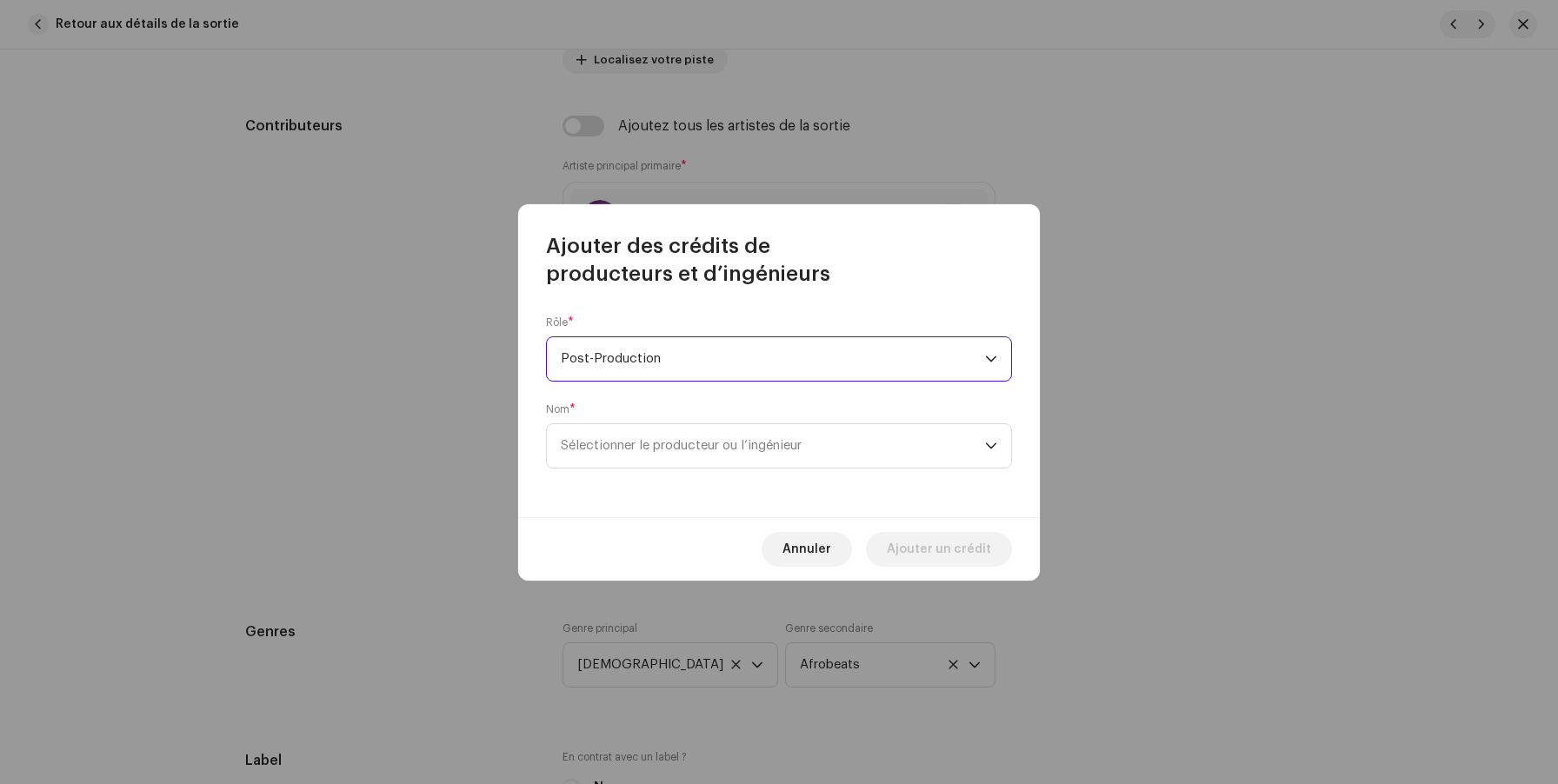
click at [691, 366] on span "Post-Production" at bounding box center [773, 359] width 424 height 44
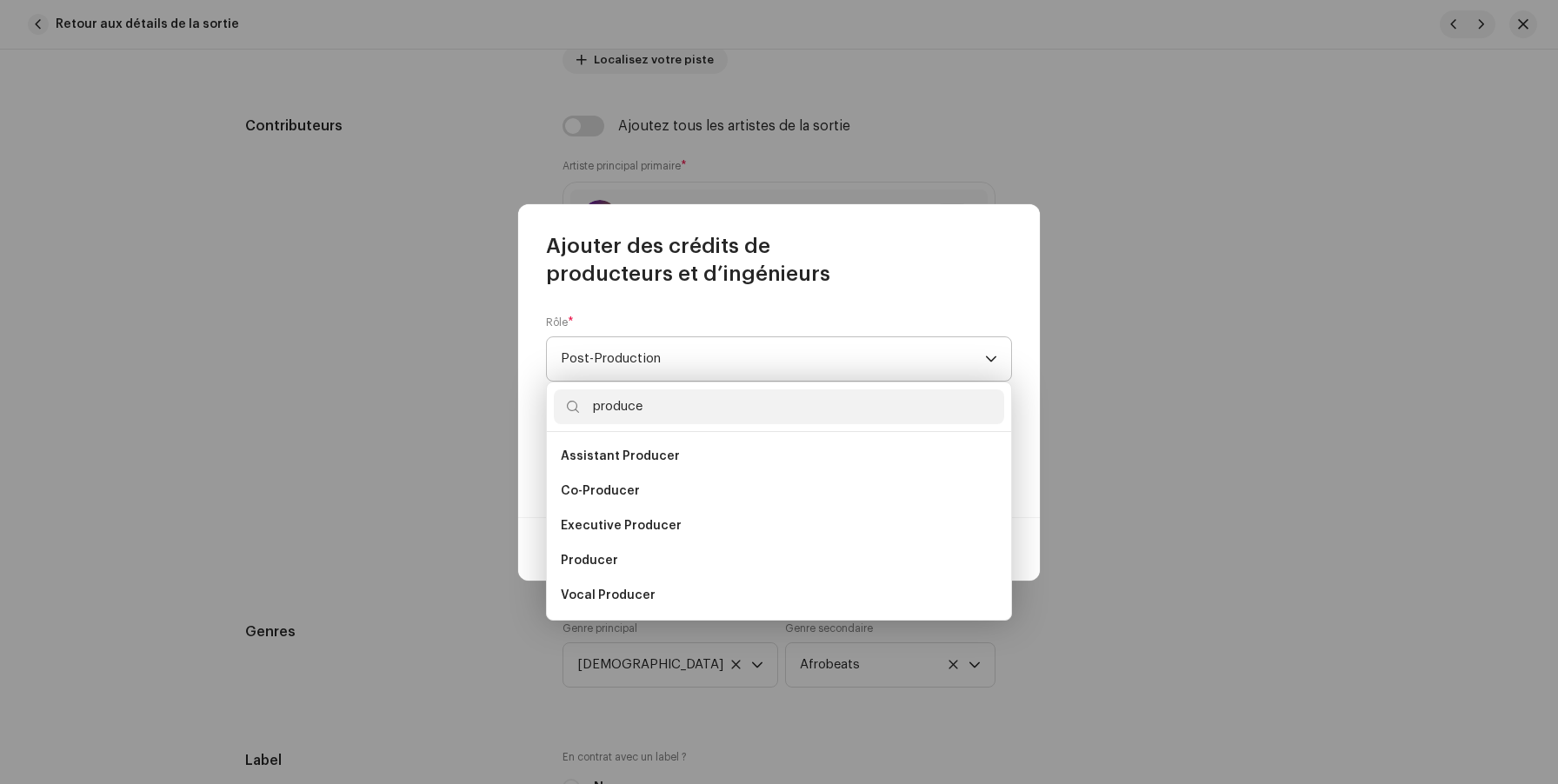
scroll to position [0, 0]
type input "producer"
click at [636, 555] on li "Producer" at bounding box center [779, 560] width 450 height 35
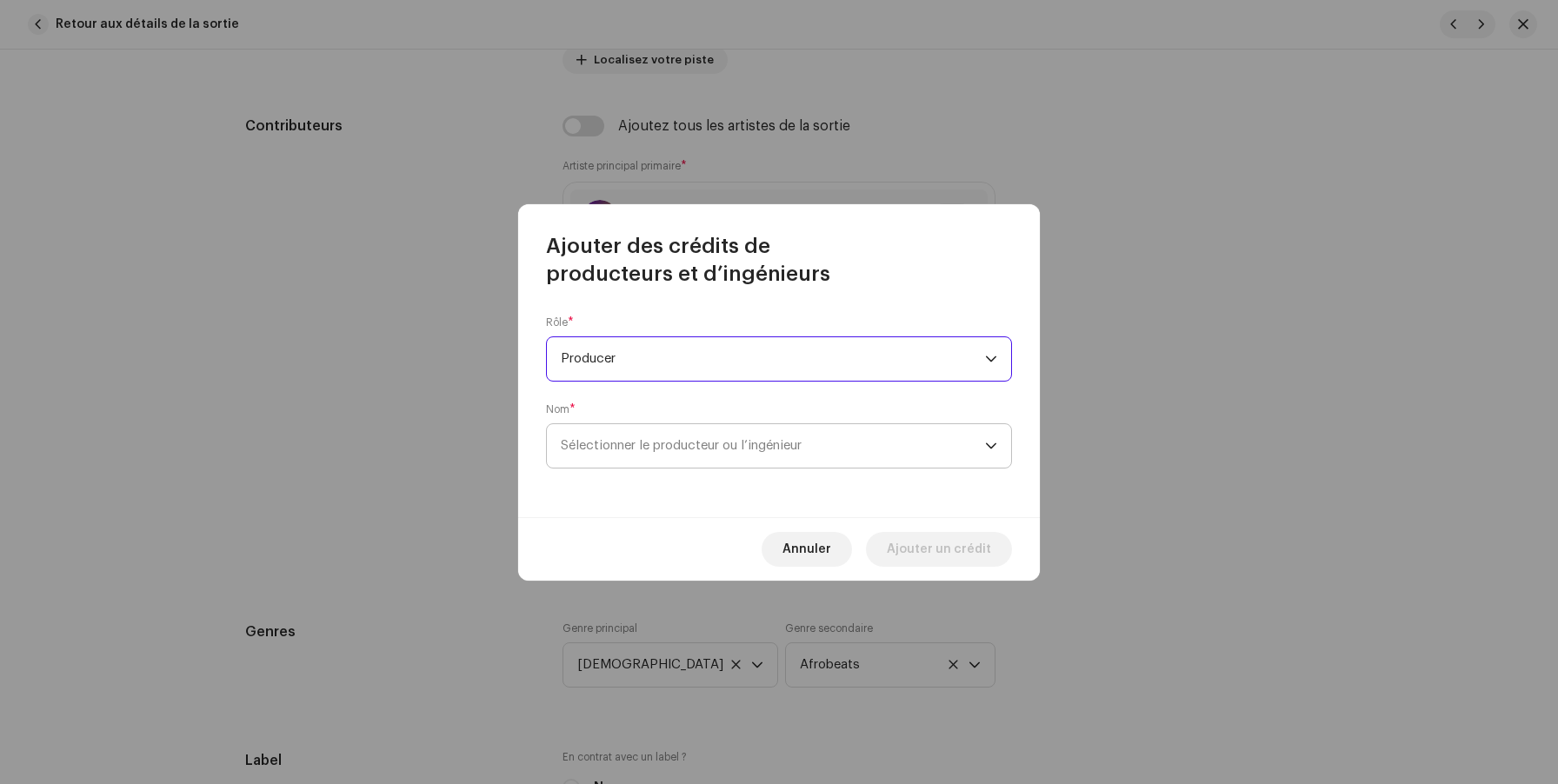
click at [630, 443] on span "Sélectionner le producteur ou l’ingénieur" at bounding box center [681, 446] width 241 height 13
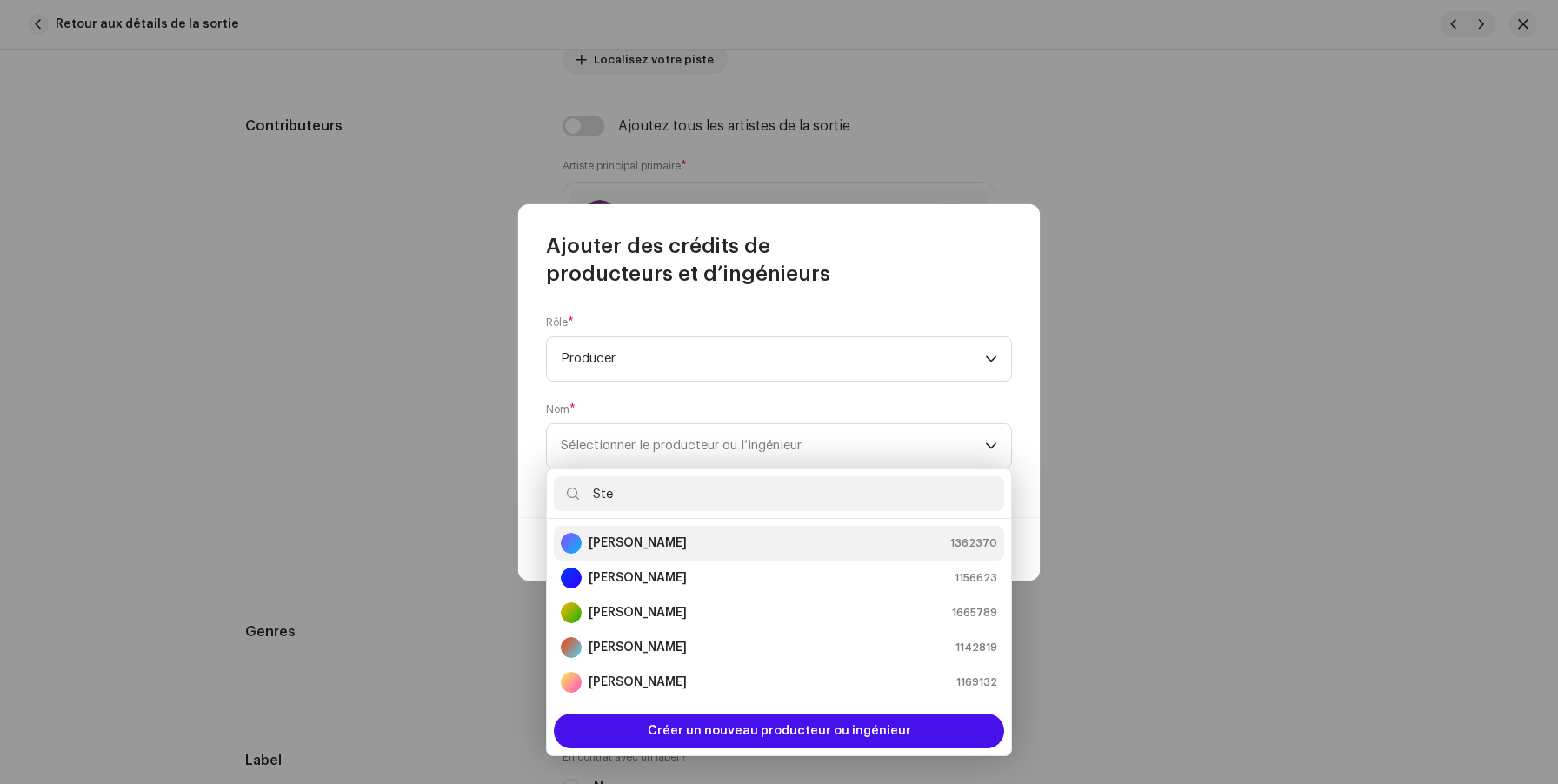
type input "Ste"
click at [640, 551] on strong "[PERSON_NAME]" at bounding box center [637, 543] width 98 height 18
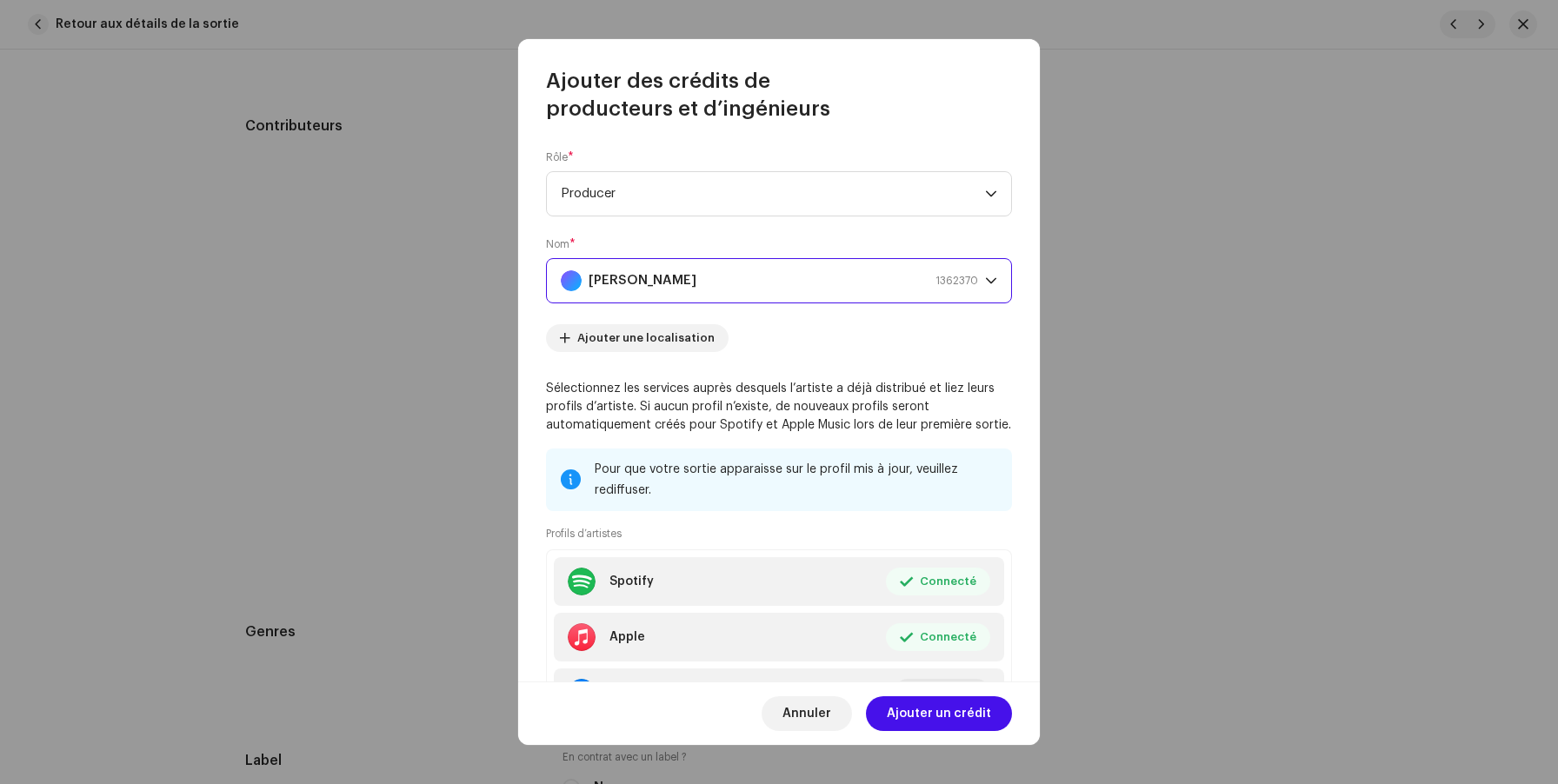
click at [679, 276] on strong "[PERSON_NAME]" at bounding box center [642, 280] width 107 height 44
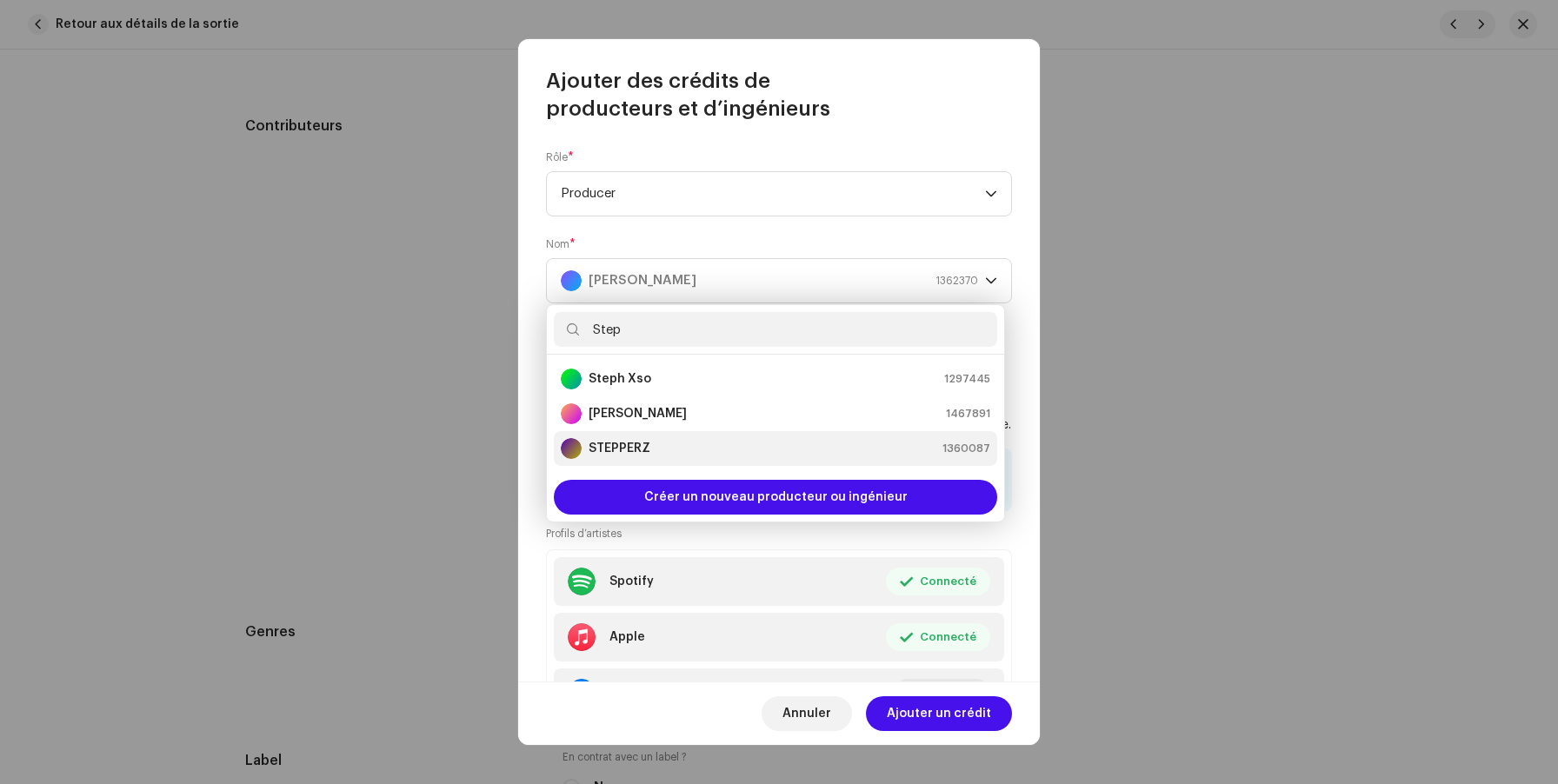
type input "Step"
click at [668, 453] on div "STEPPERZ 1360087" at bounding box center [776, 449] width 430 height 21
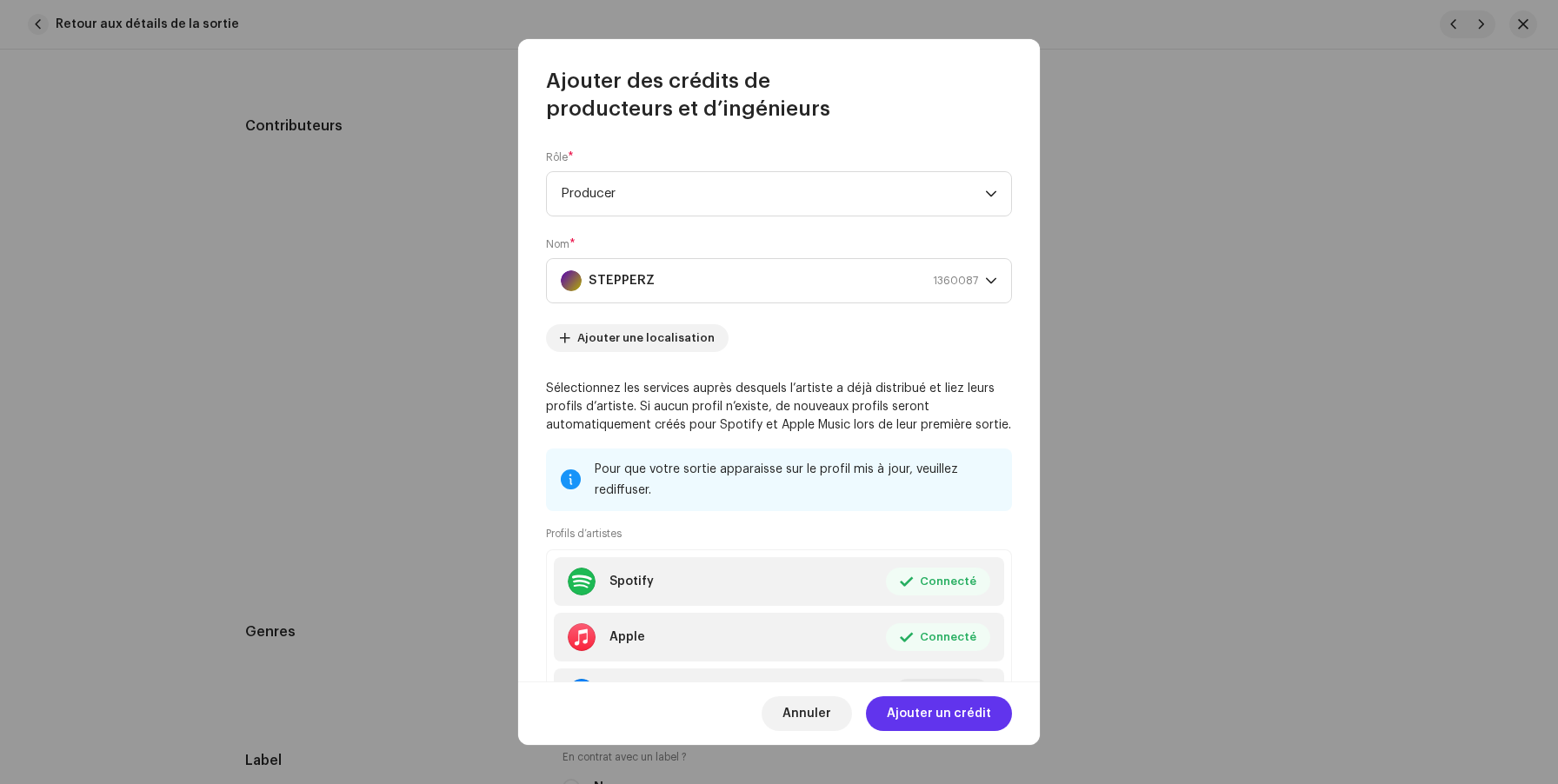
click at [938, 706] on span "Ajouter un crédit" at bounding box center [939, 713] width 105 height 35
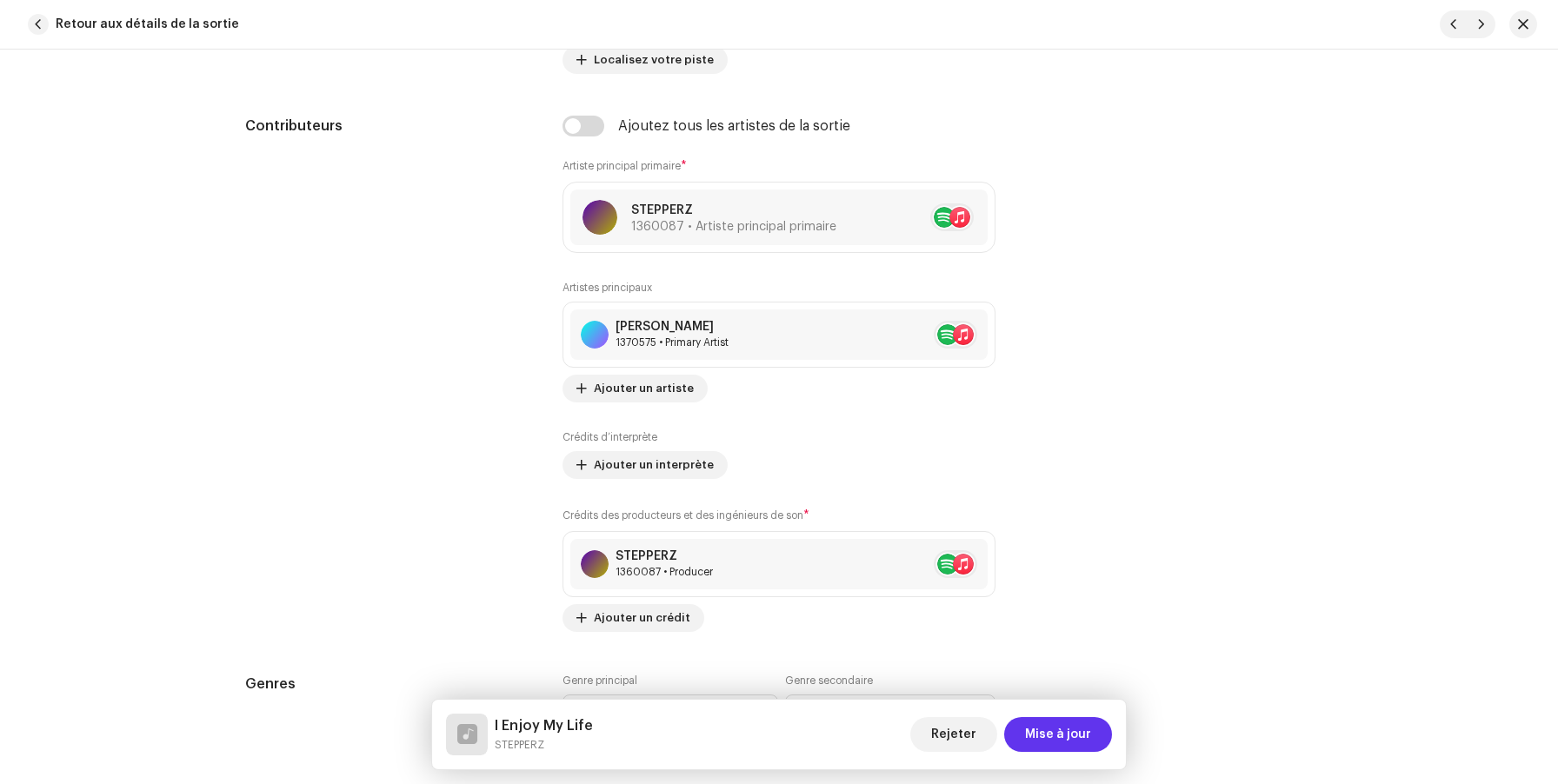
click at [1029, 730] on span "Mise à jour" at bounding box center [1058, 734] width 66 height 35
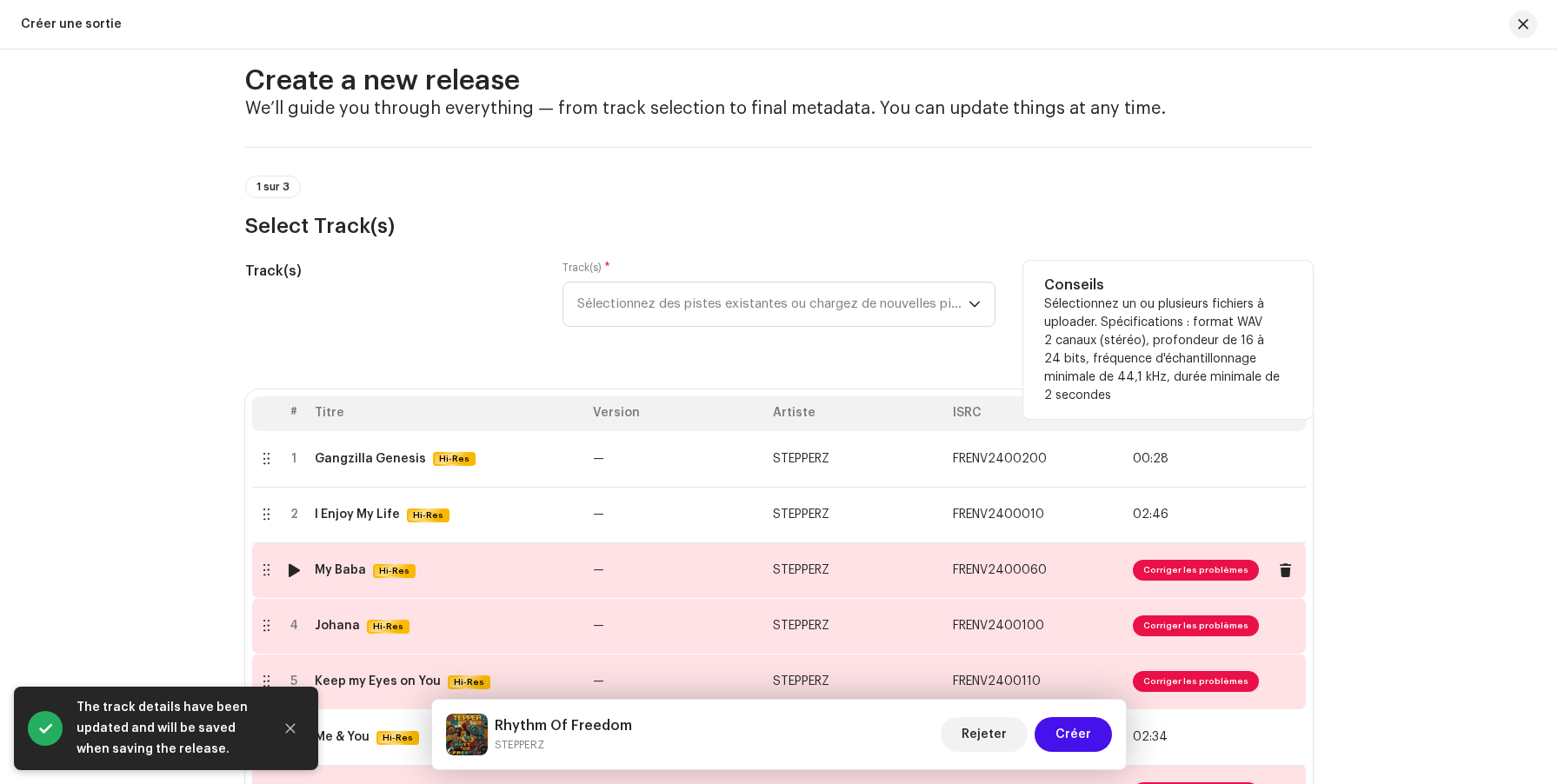
click at [843, 569] on td "STEPPERZ" at bounding box center [856, 570] width 180 height 56
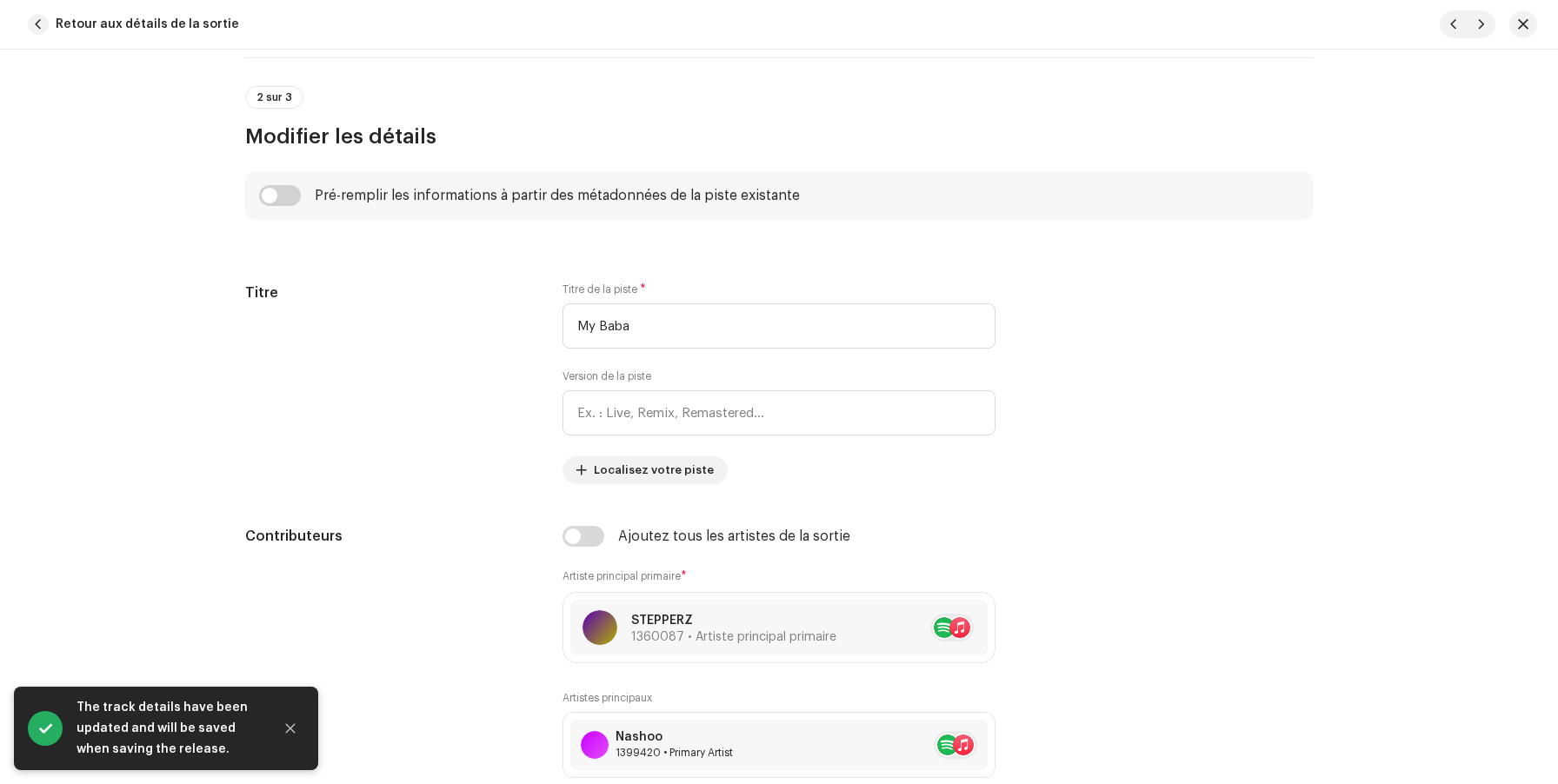
scroll to position [953, 0]
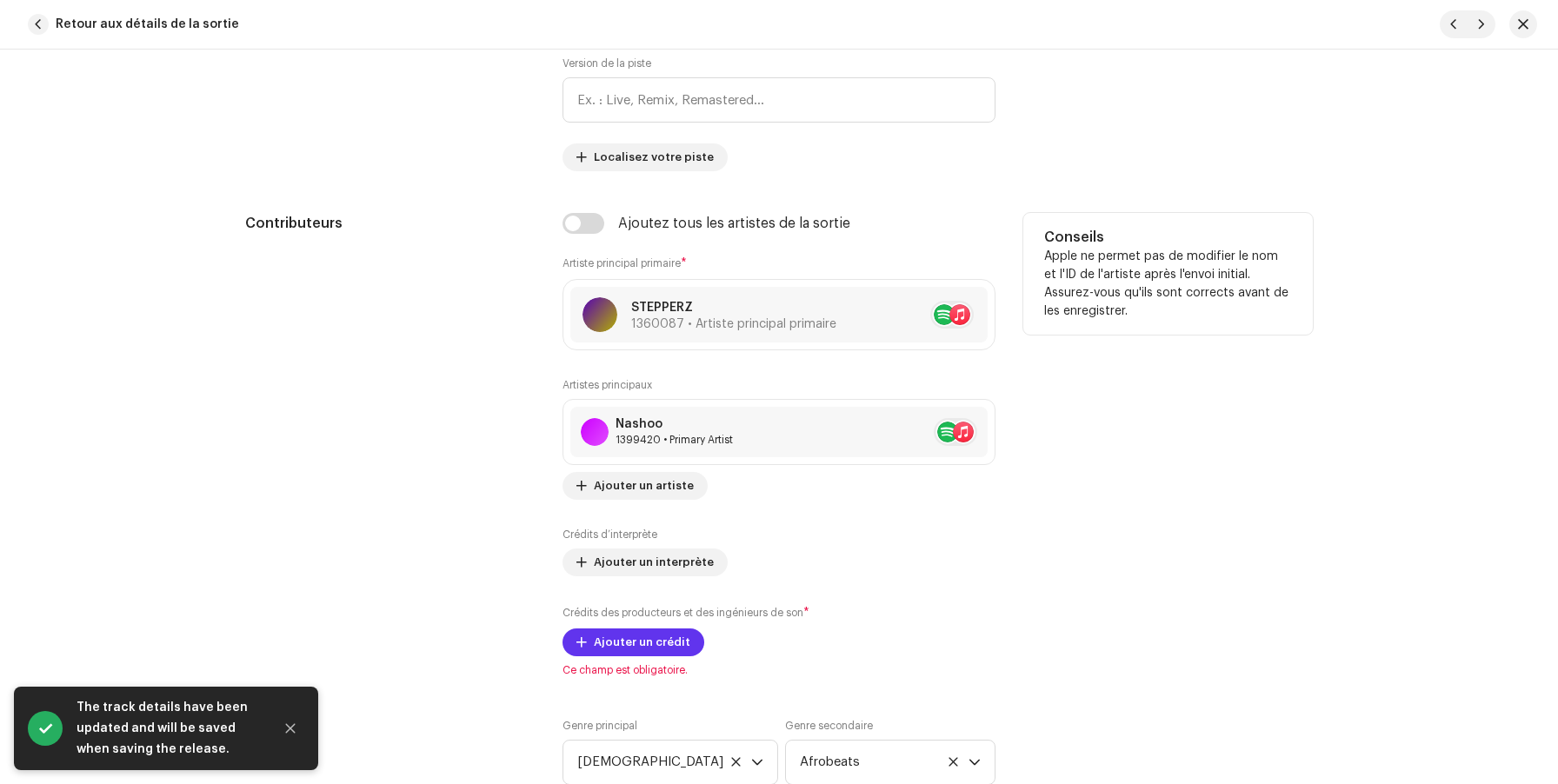
click at [628, 639] on span "Ajouter un crédit" at bounding box center [641, 642] width 96 height 35
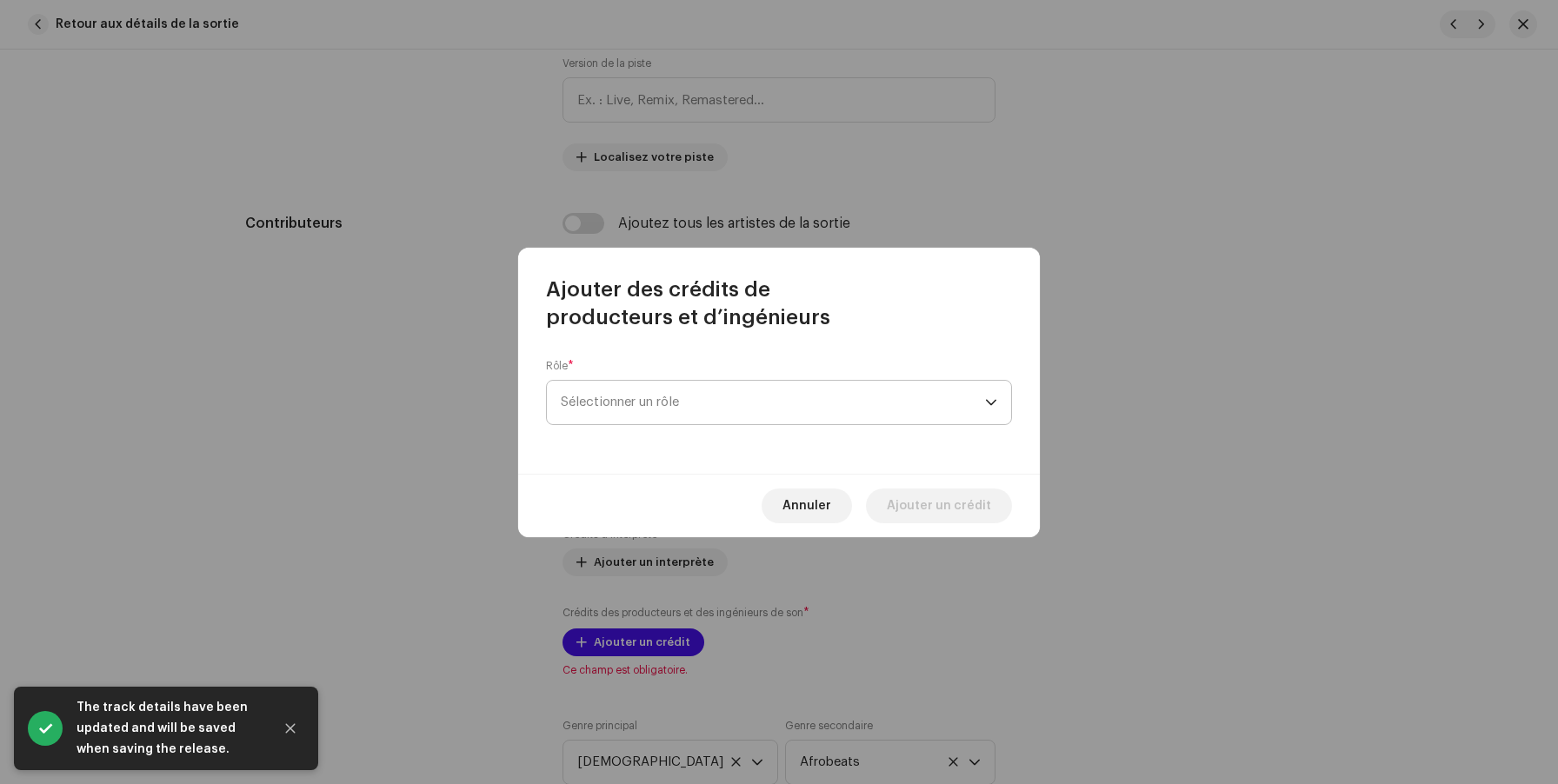
click at [636, 405] on span "Sélectionner un rôle" at bounding box center [773, 402] width 424 height 44
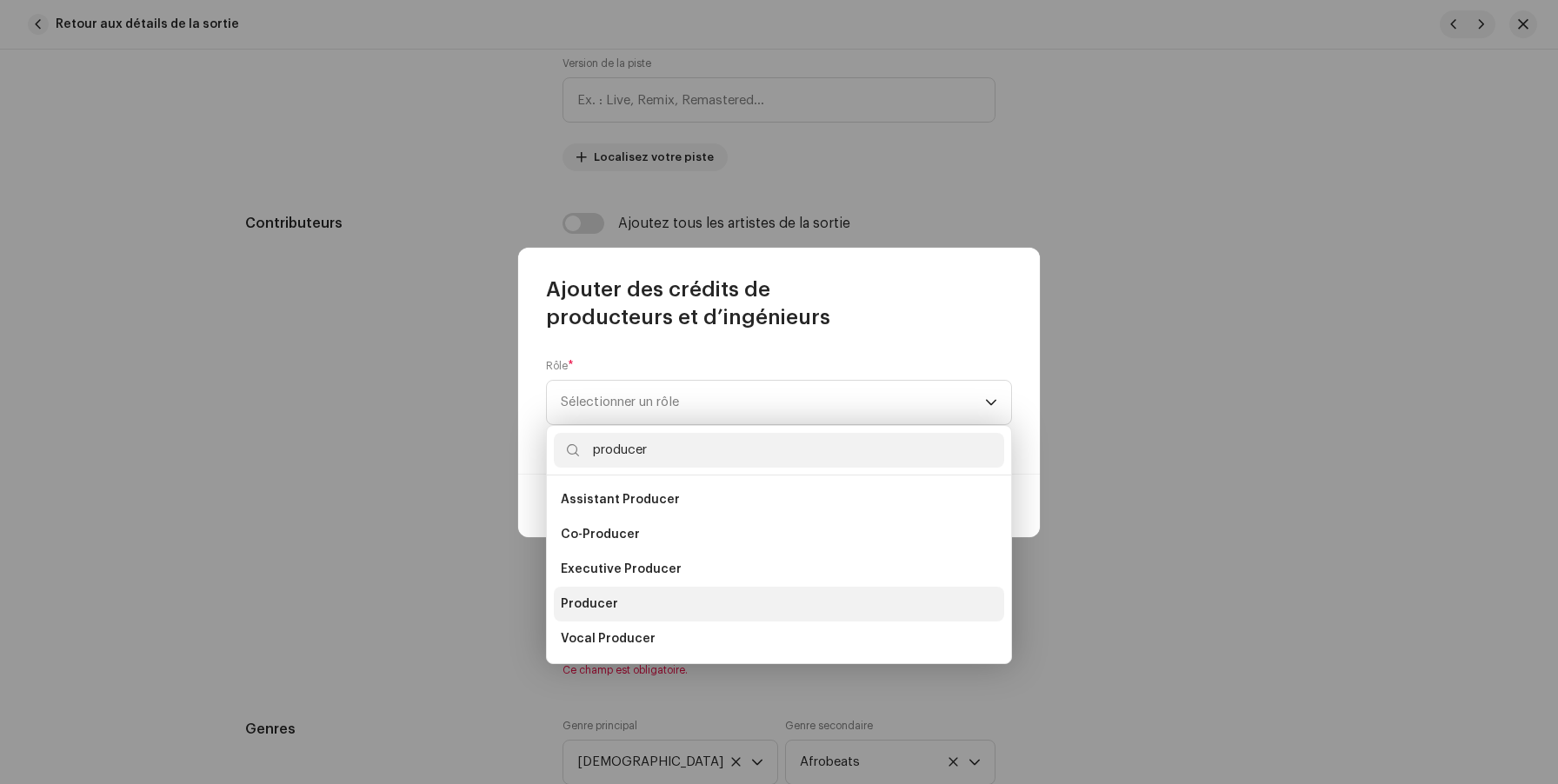
type input "producer"
click at [617, 605] on li "Producer" at bounding box center [779, 604] width 450 height 35
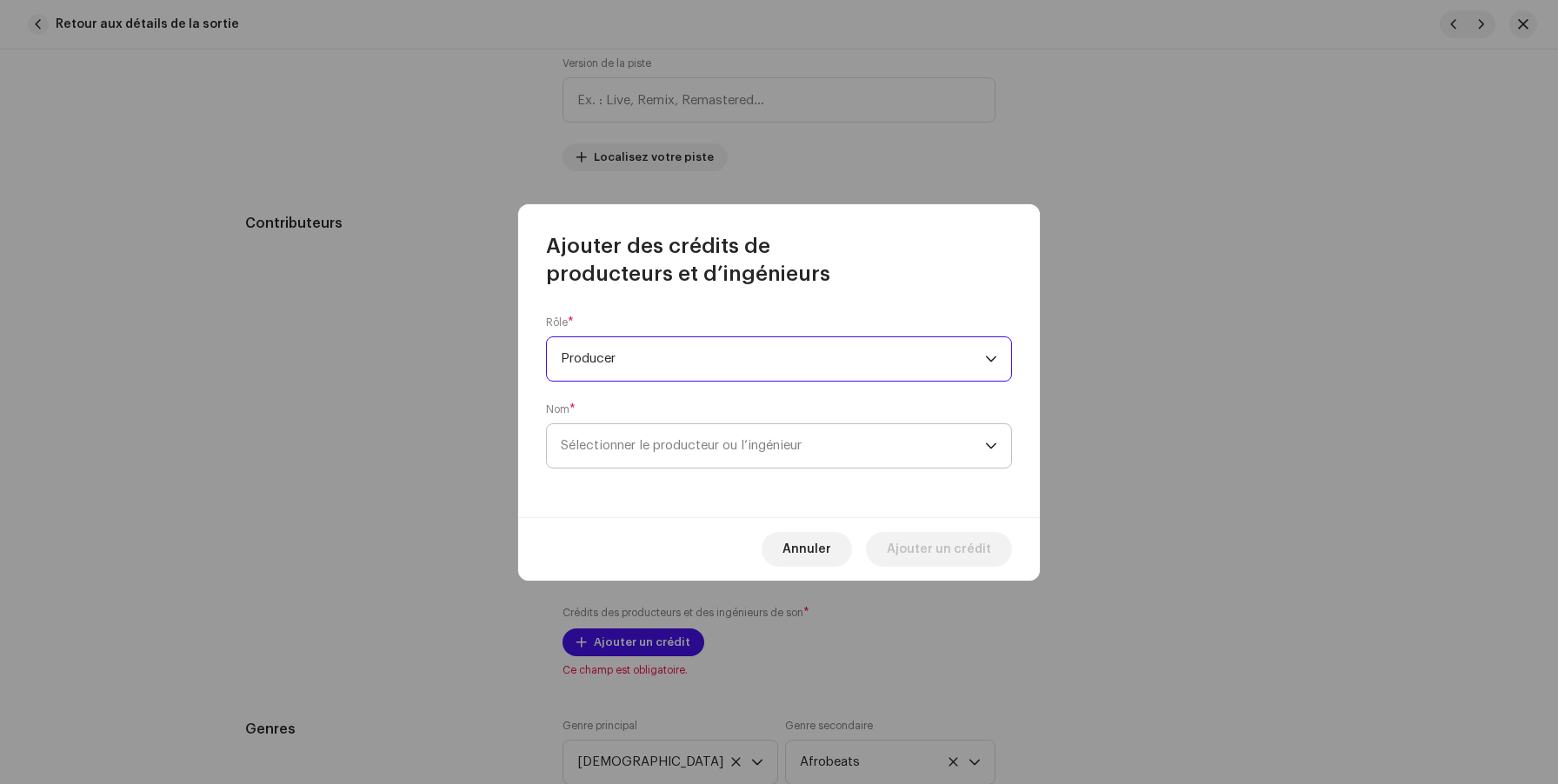
click at [642, 437] on span "Sélectionner le producteur ou l’ingénieur" at bounding box center [773, 446] width 424 height 44
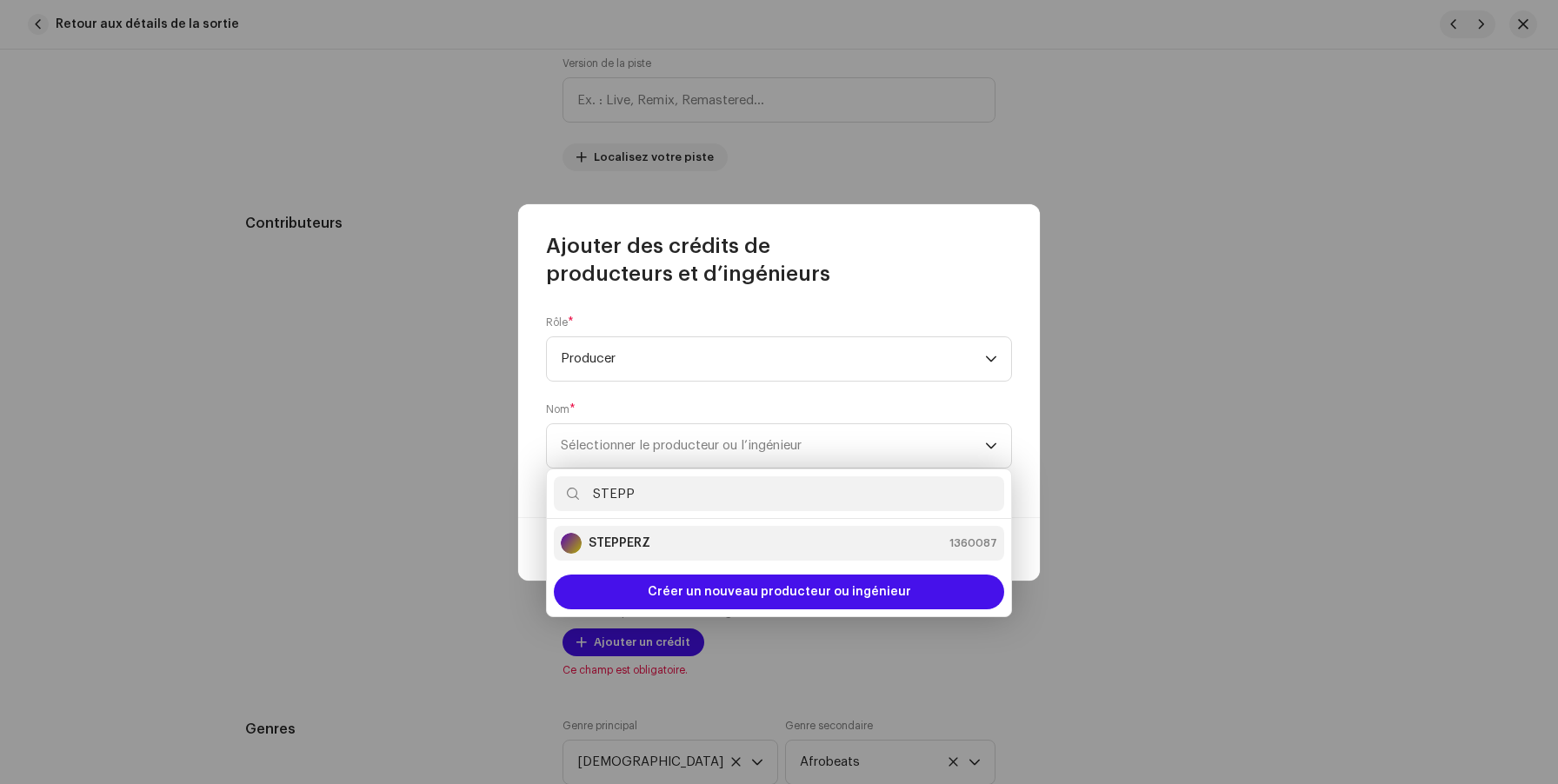
type input "STEPP"
click at [639, 550] on strong "STEPPERZ" at bounding box center [620, 543] width 62 height 18
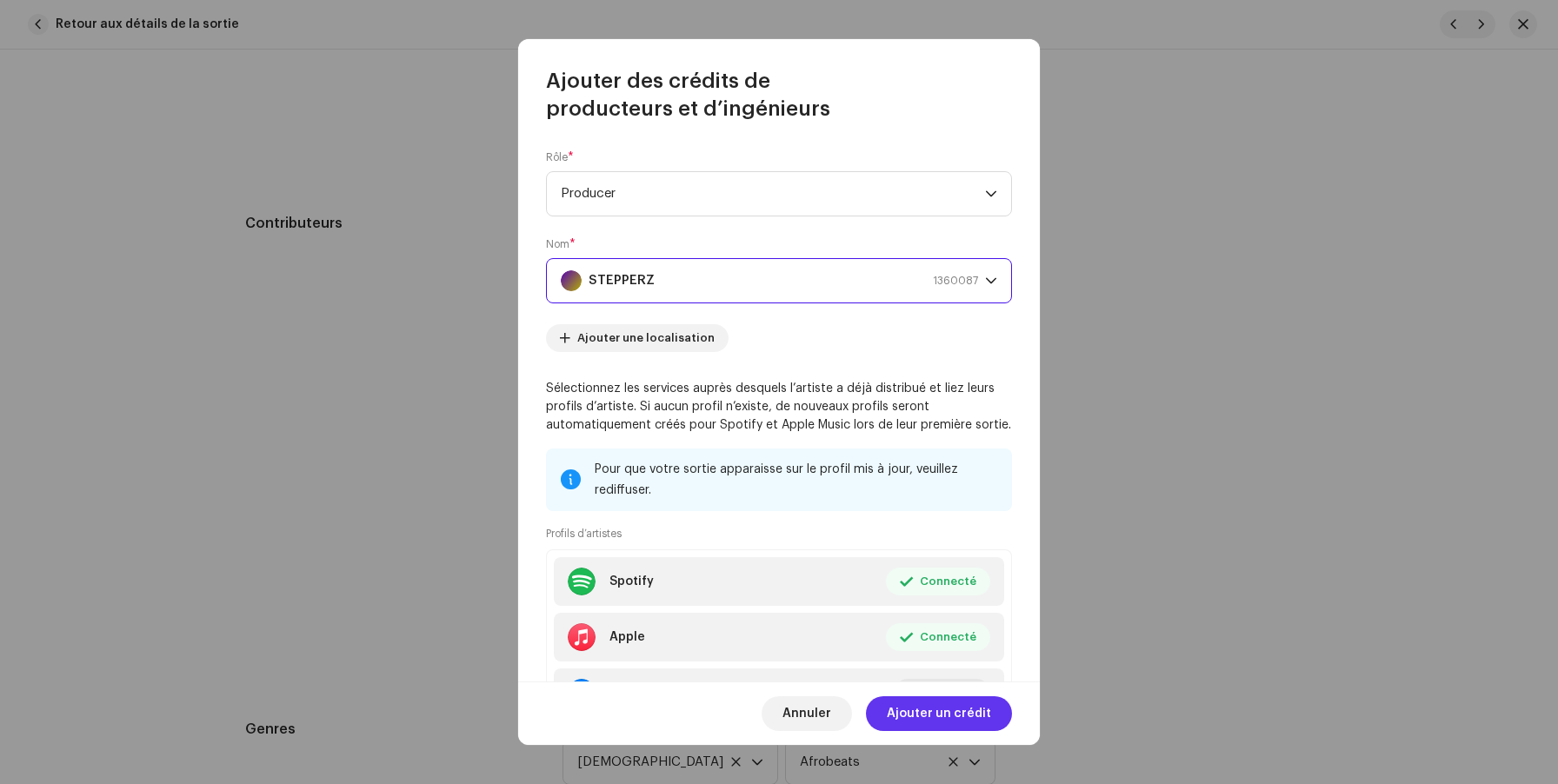
click at [919, 709] on span "Ajouter un crédit" at bounding box center [939, 713] width 105 height 35
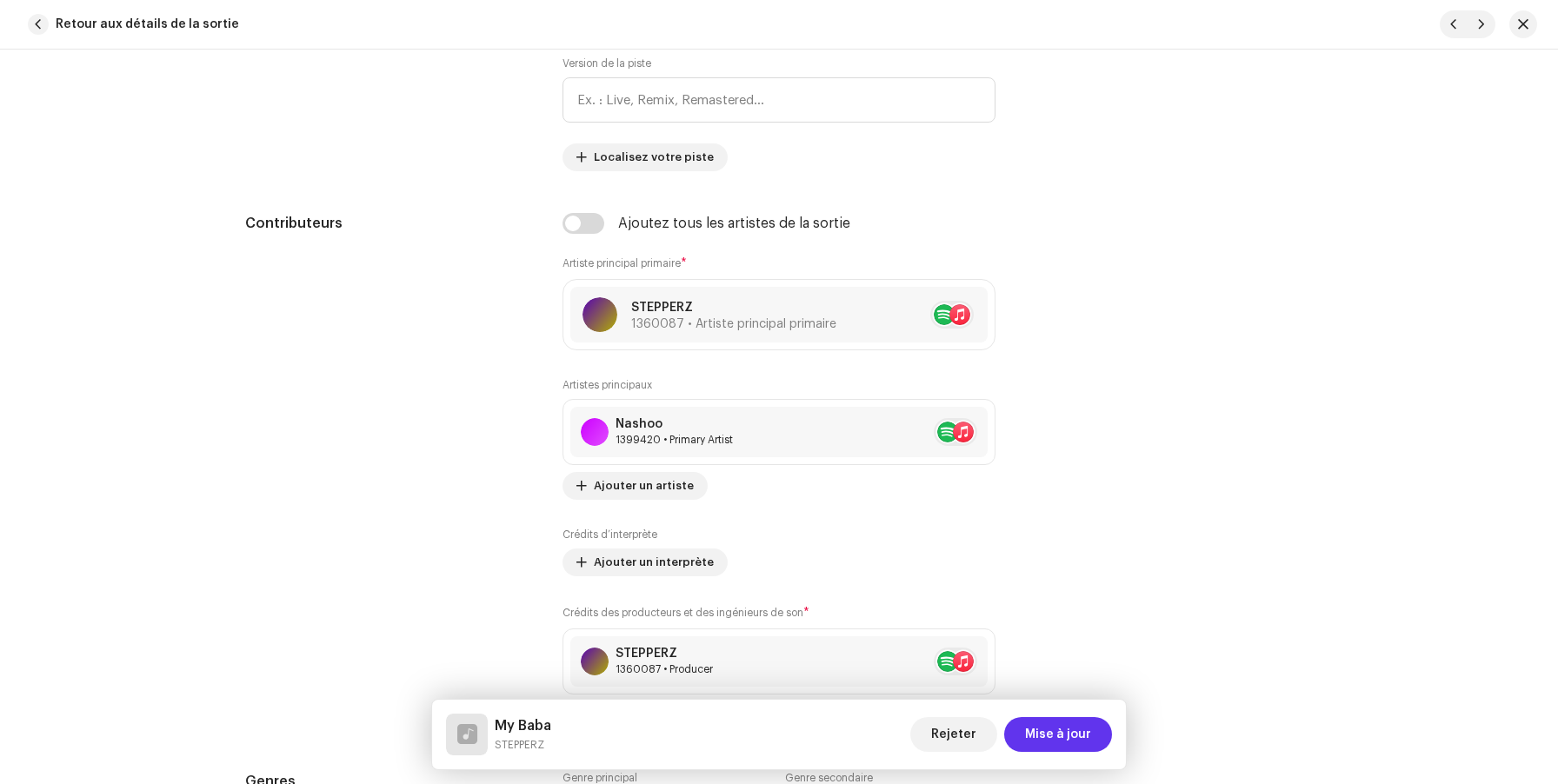
click at [1062, 734] on span "Mise à jour" at bounding box center [1058, 734] width 66 height 35
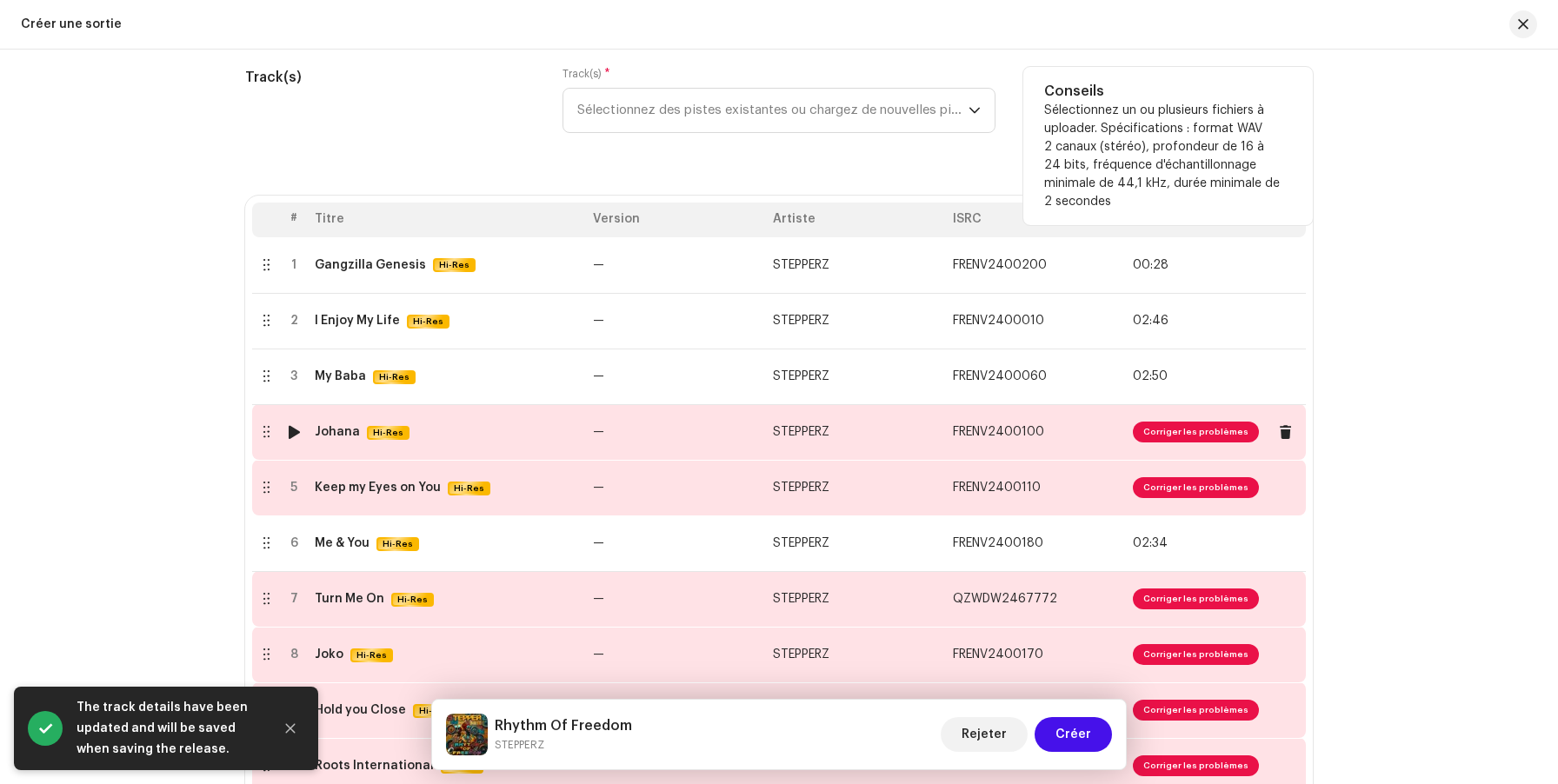
scroll to position [322, 0]
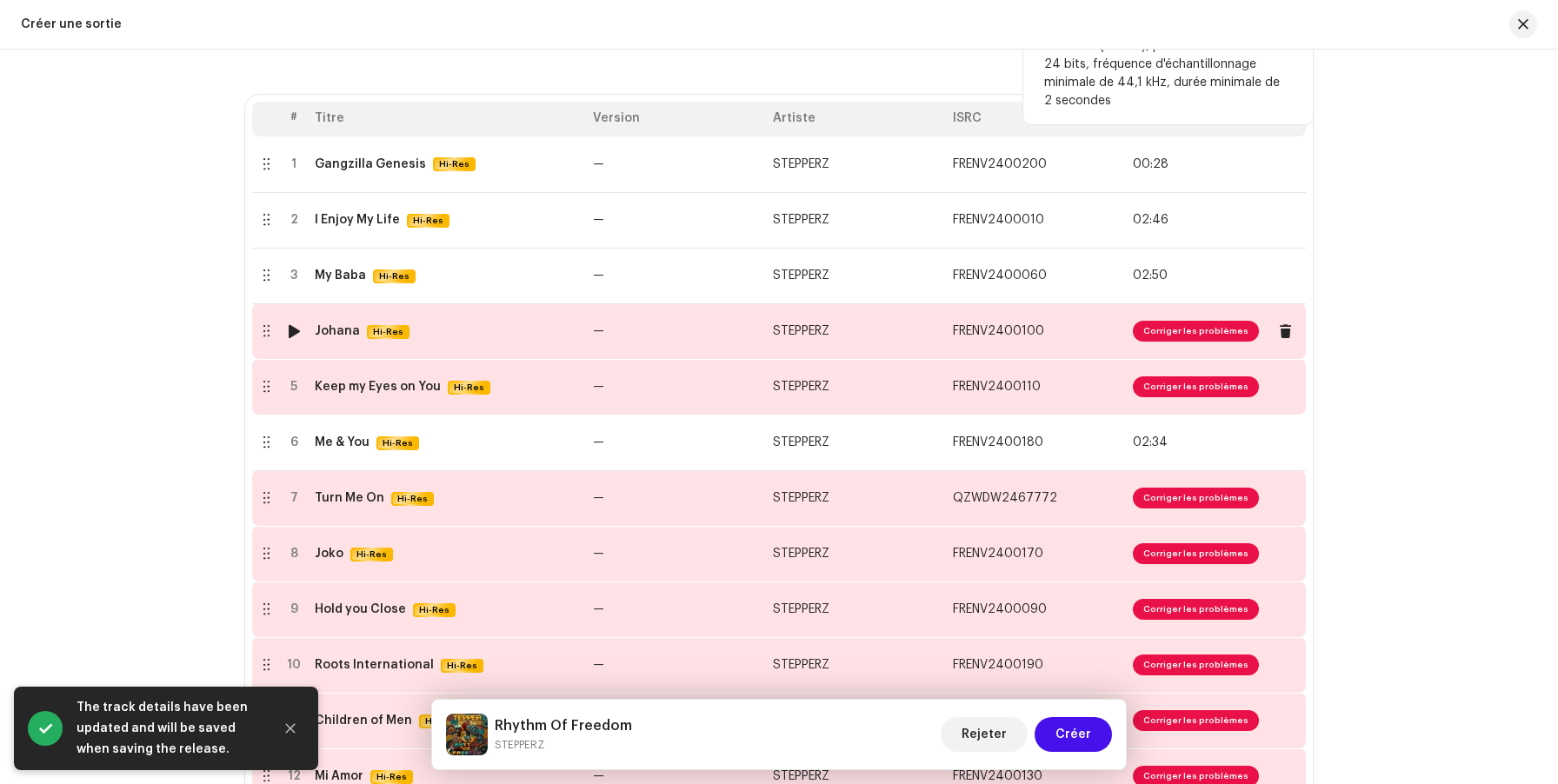
click at [610, 331] on td "—" at bounding box center [676, 332] width 180 height 56
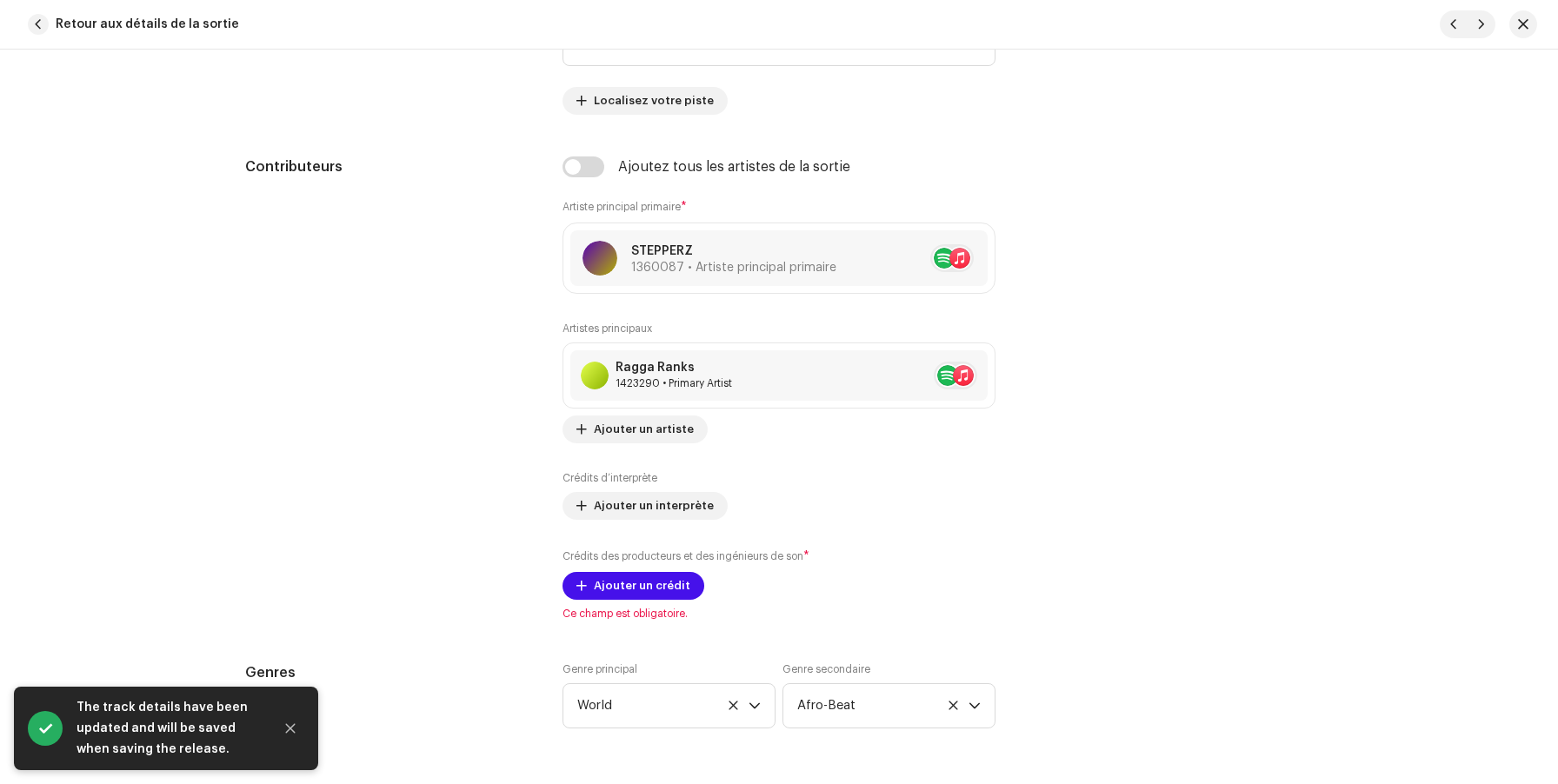
scroll to position [1012, 0]
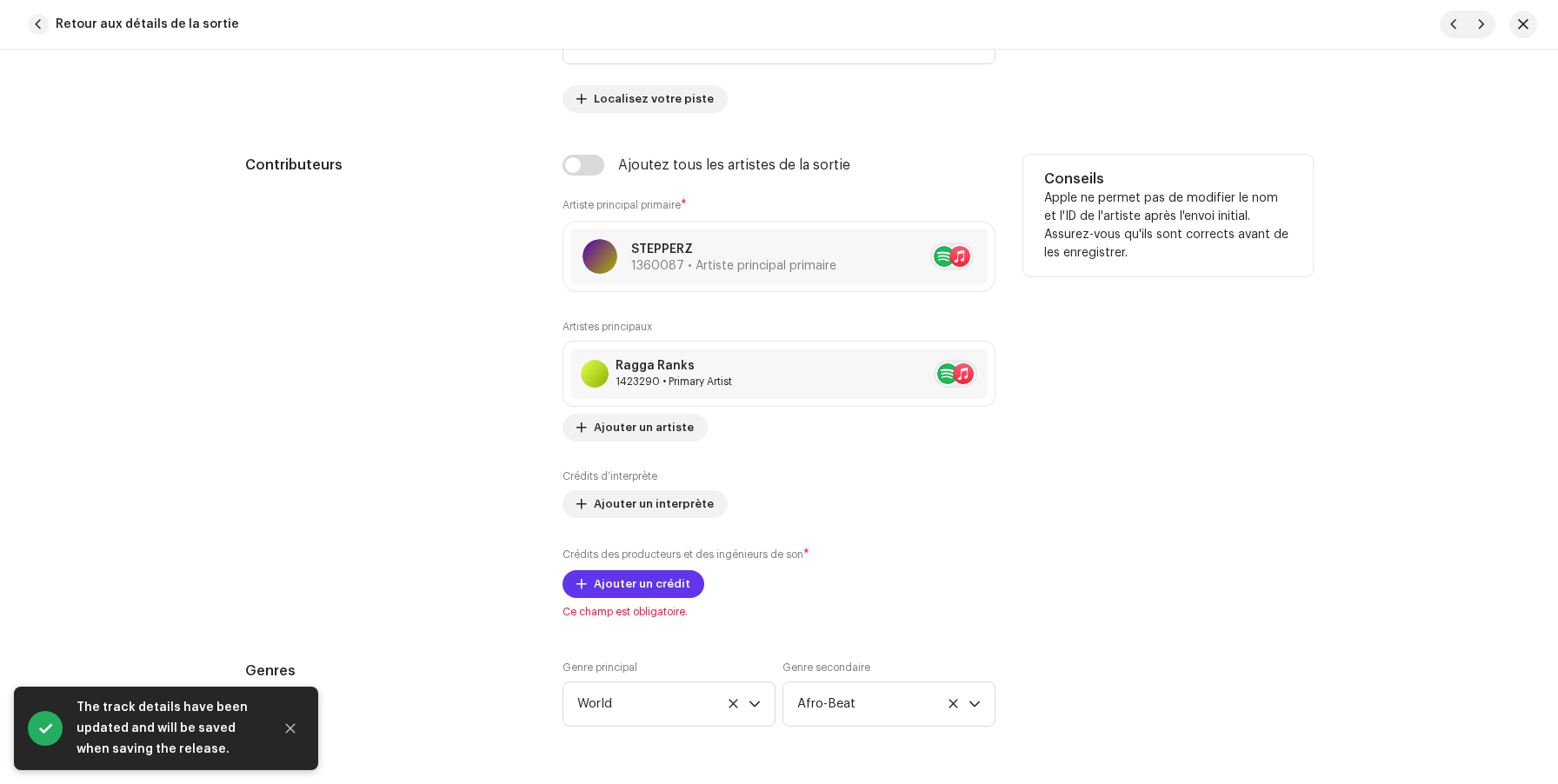
click at [639, 578] on span "Ajouter un crédit" at bounding box center [641, 584] width 96 height 35
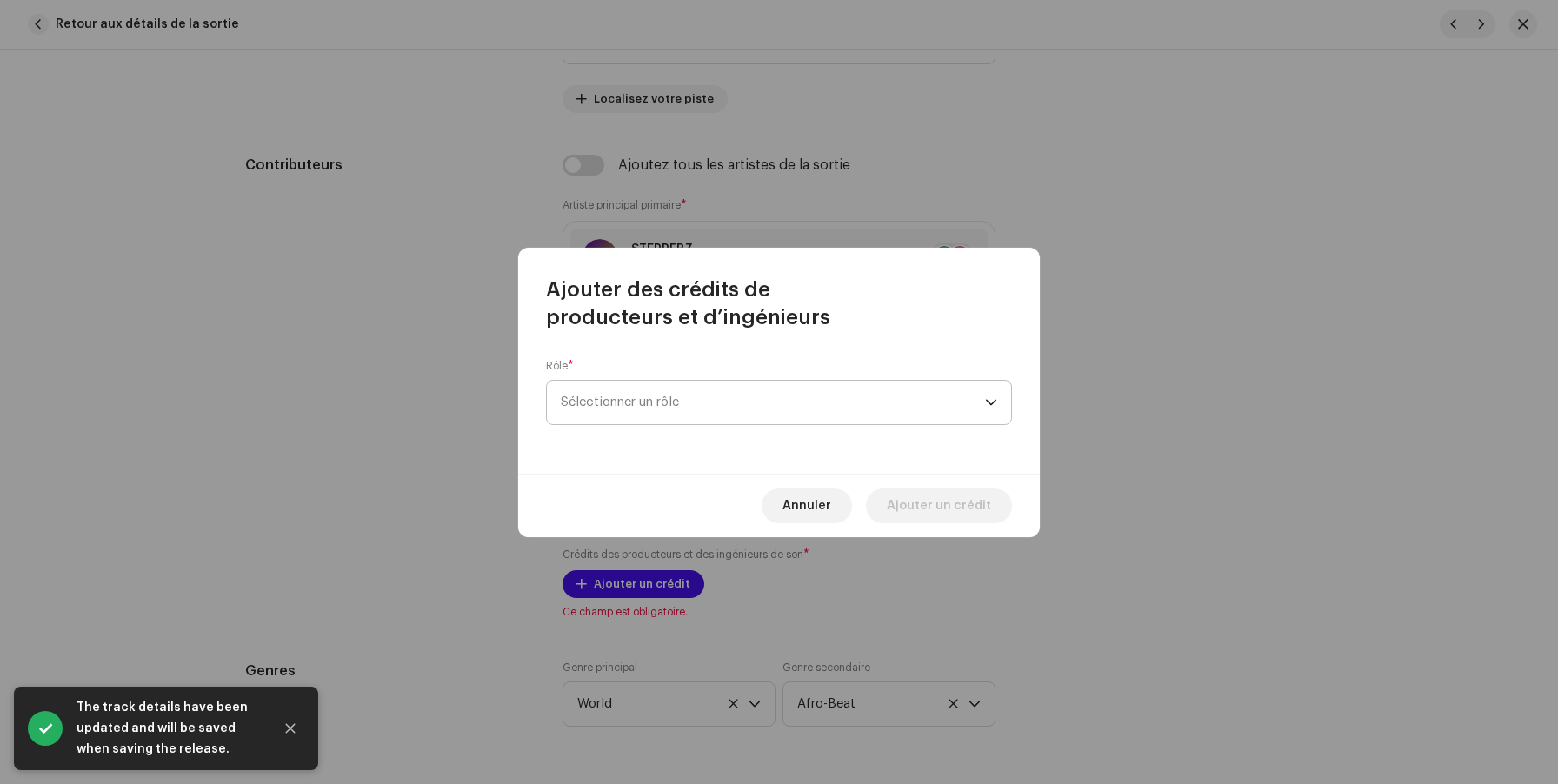
click at [661, 393] on span "Sélectionner un rôle" at bounding box center [773, 402] width 424 height 44
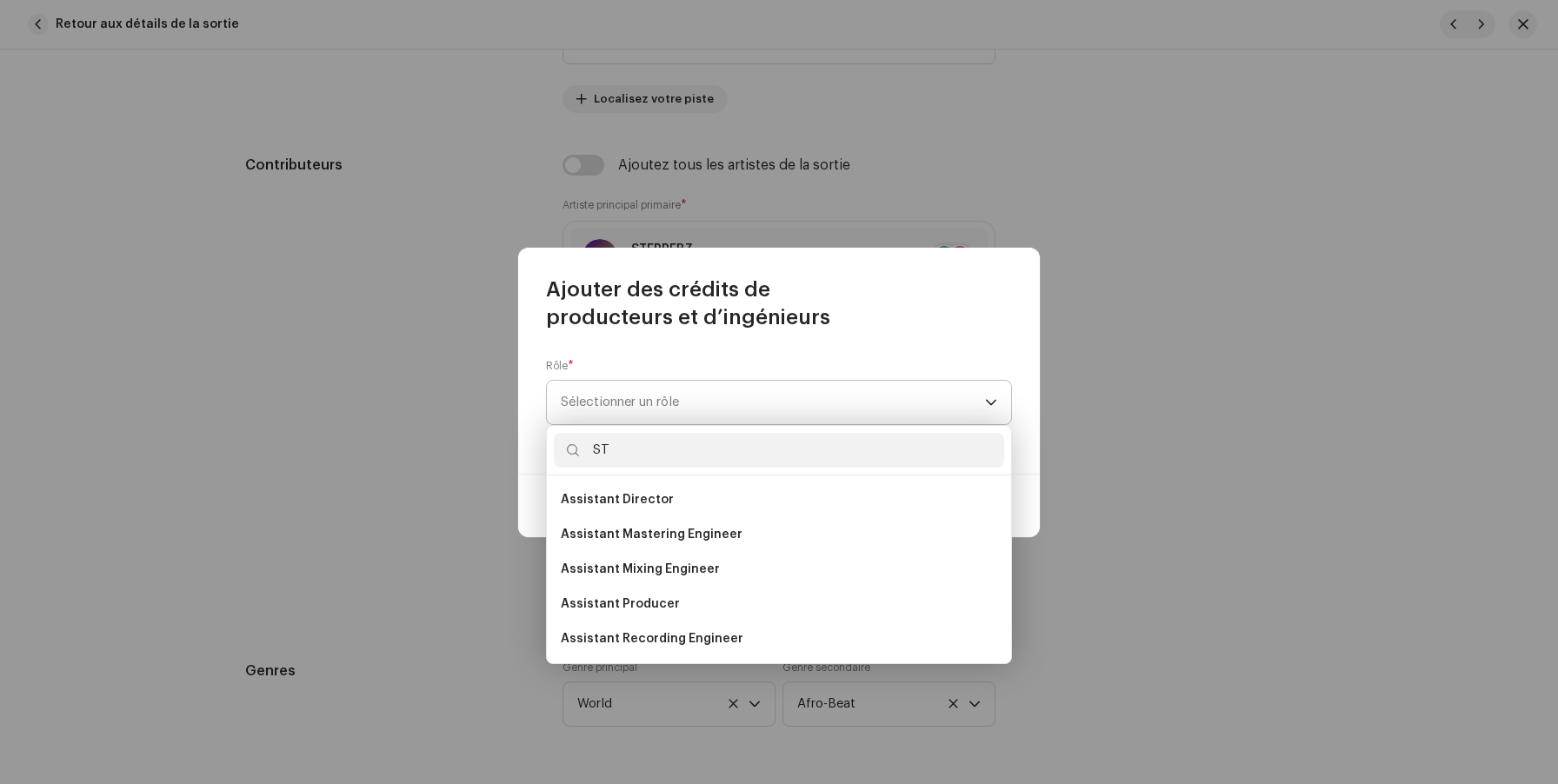
type input "S"
type input "produ"
click at [666, 639] on li "Producer" at bounding box center [779, 638] width 450 height 35
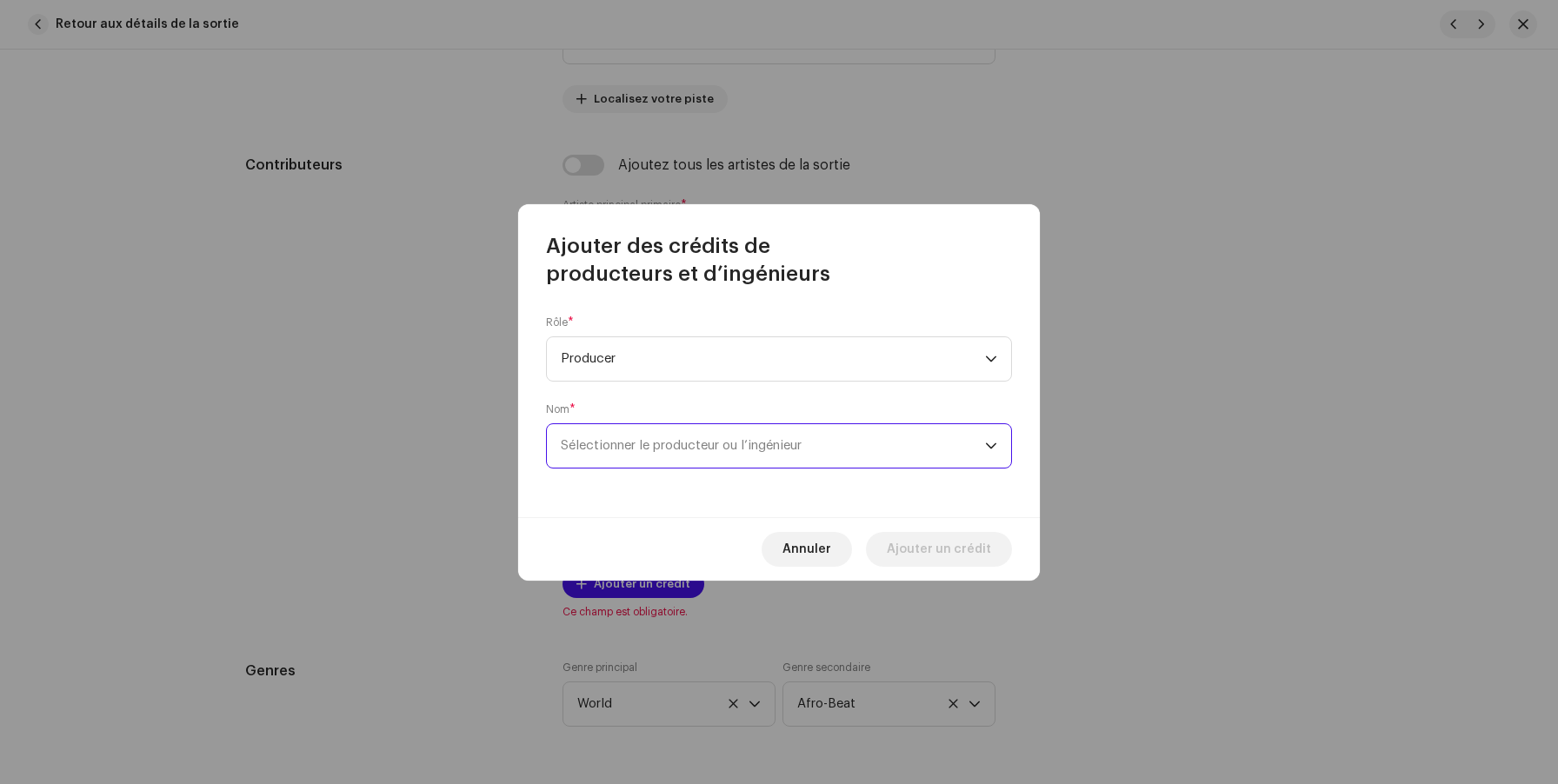
click at [657, 448] on span "Sélectionner le producteur ou l’ingénieur" at bounding box center [681, 446] width 241 height 13
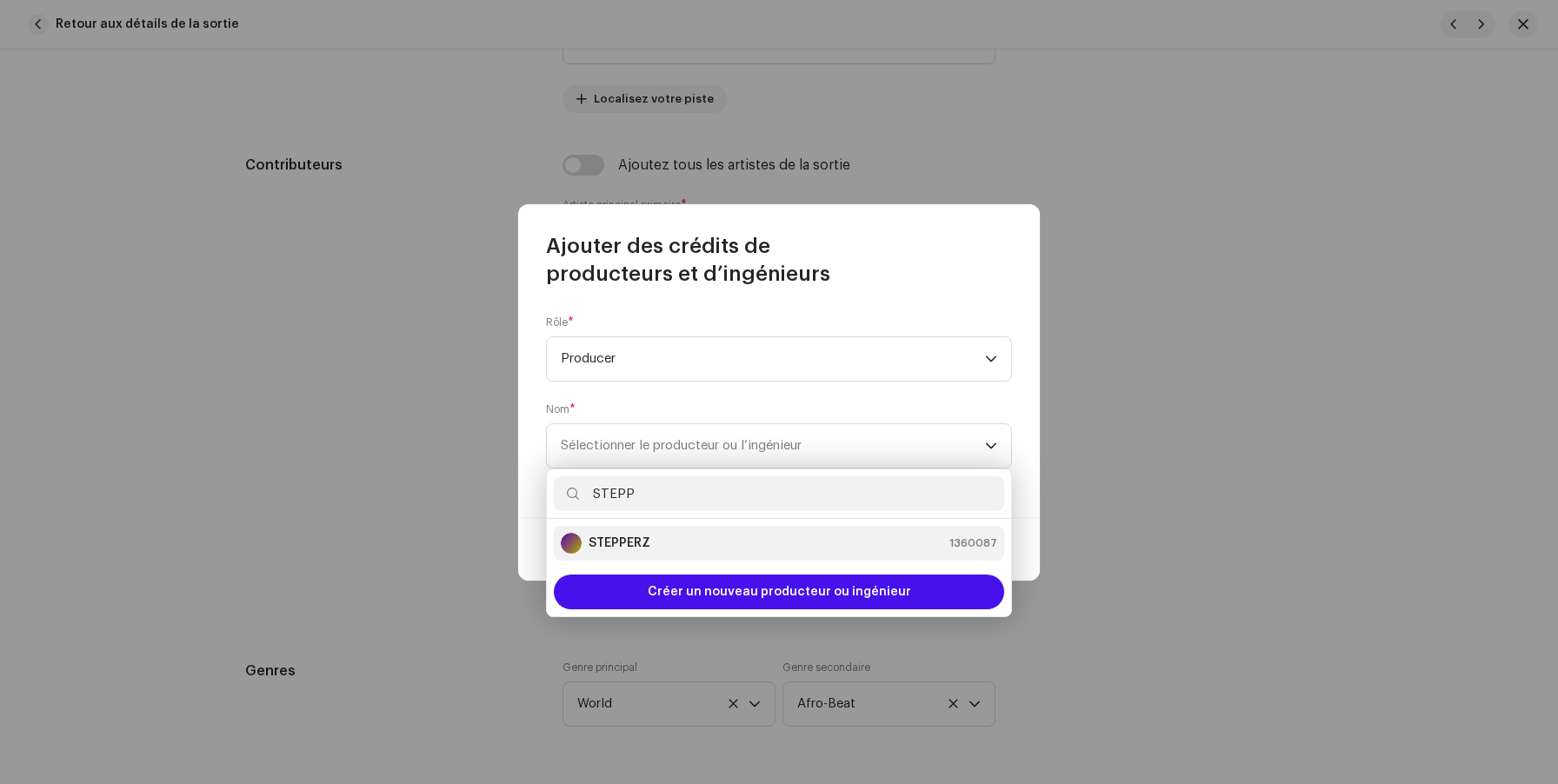
type input "STEPP"
click at [669, 542] on div "STEPPERZ 1360087" at bounding box center [779, 543] width 436 height 21
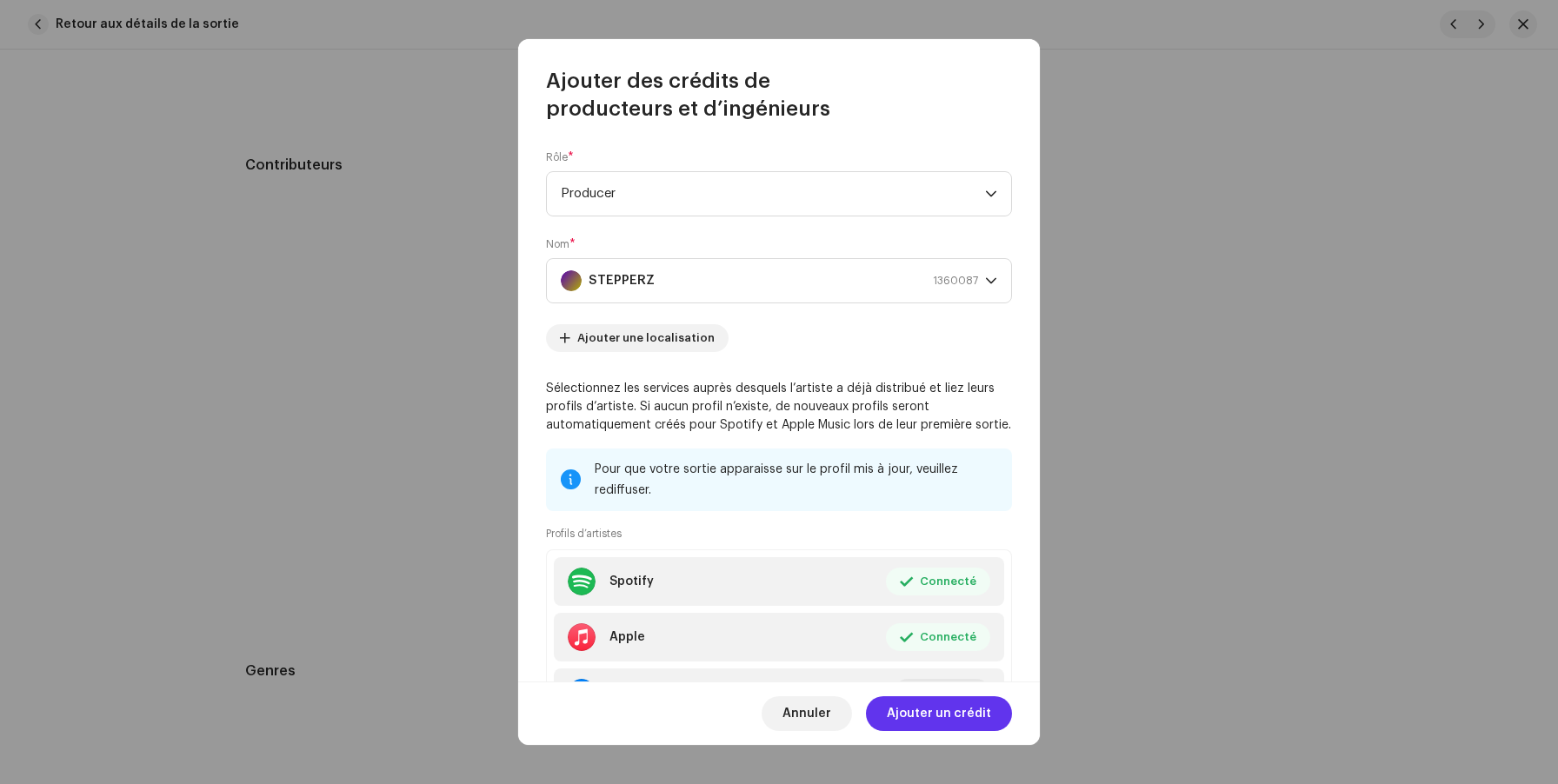
click at [920, 711] on span "Ajouter un crédit" at bounding box center [939, 713] width 105 height 35
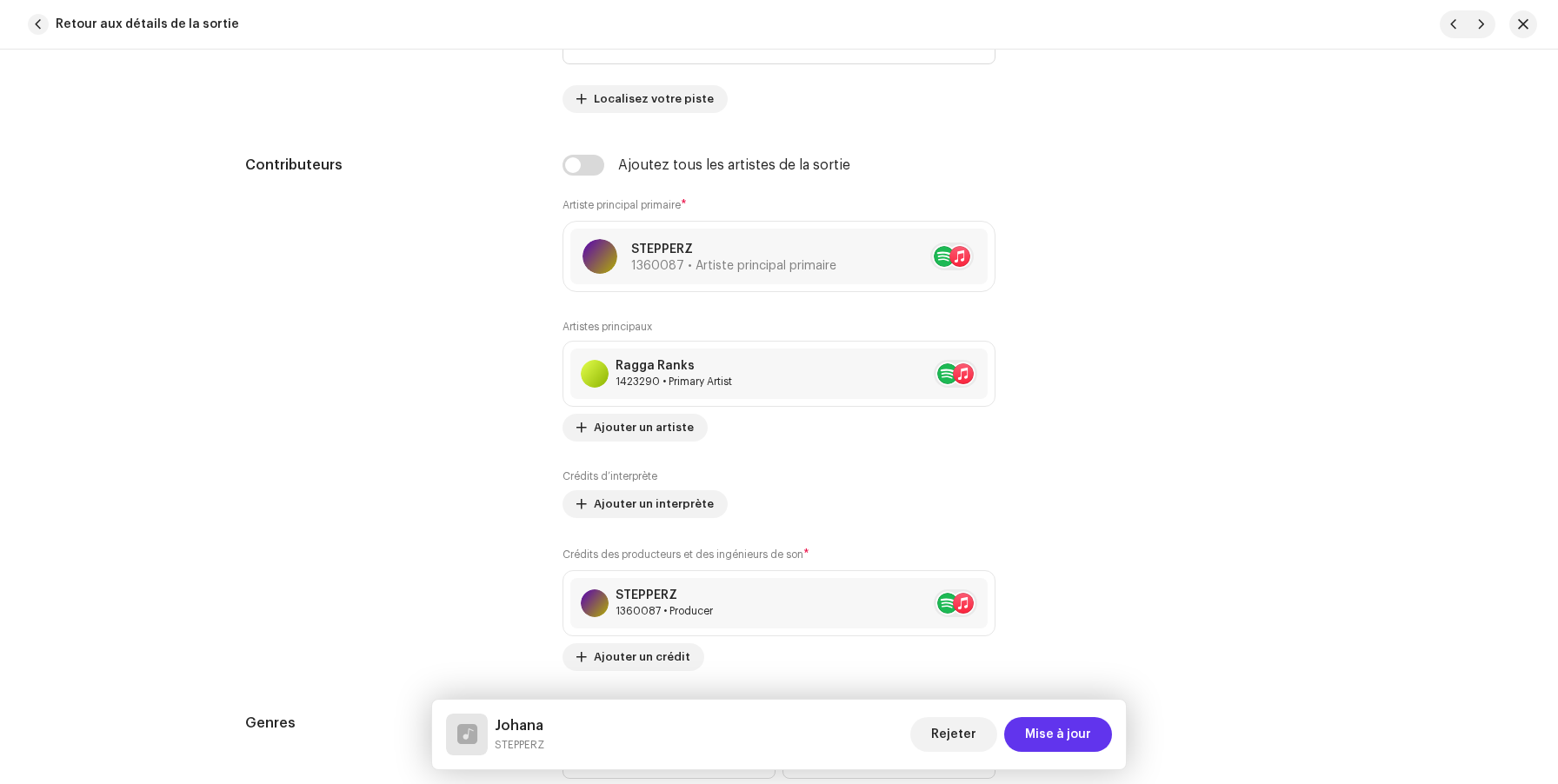
click at [1060, 734] on span "Mise à jour" at bounding box center [1058, 734] width 66 height 35
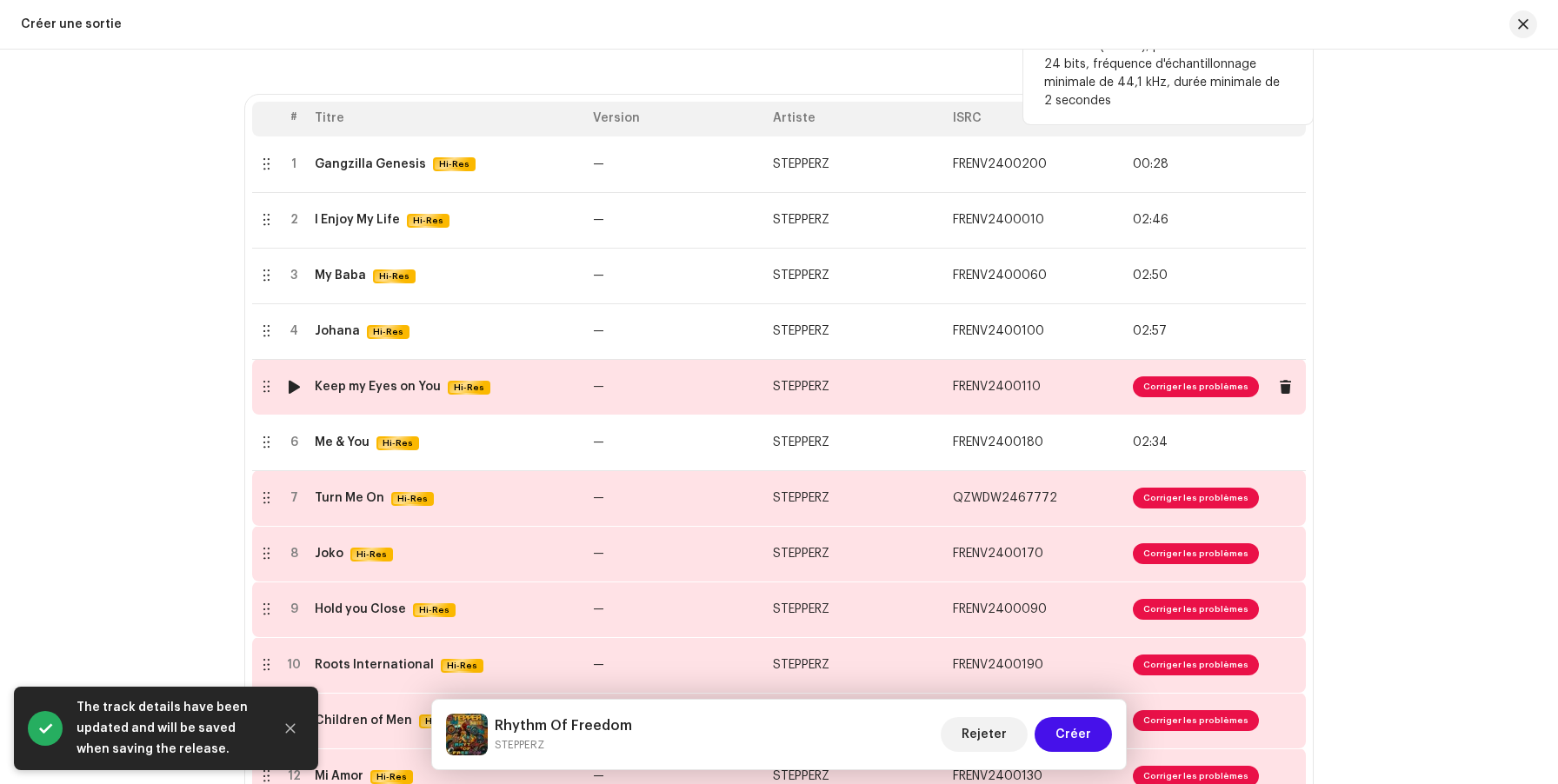
click at [711, 392] on td "—" at bounding box center [676, 387] width 180 height 56
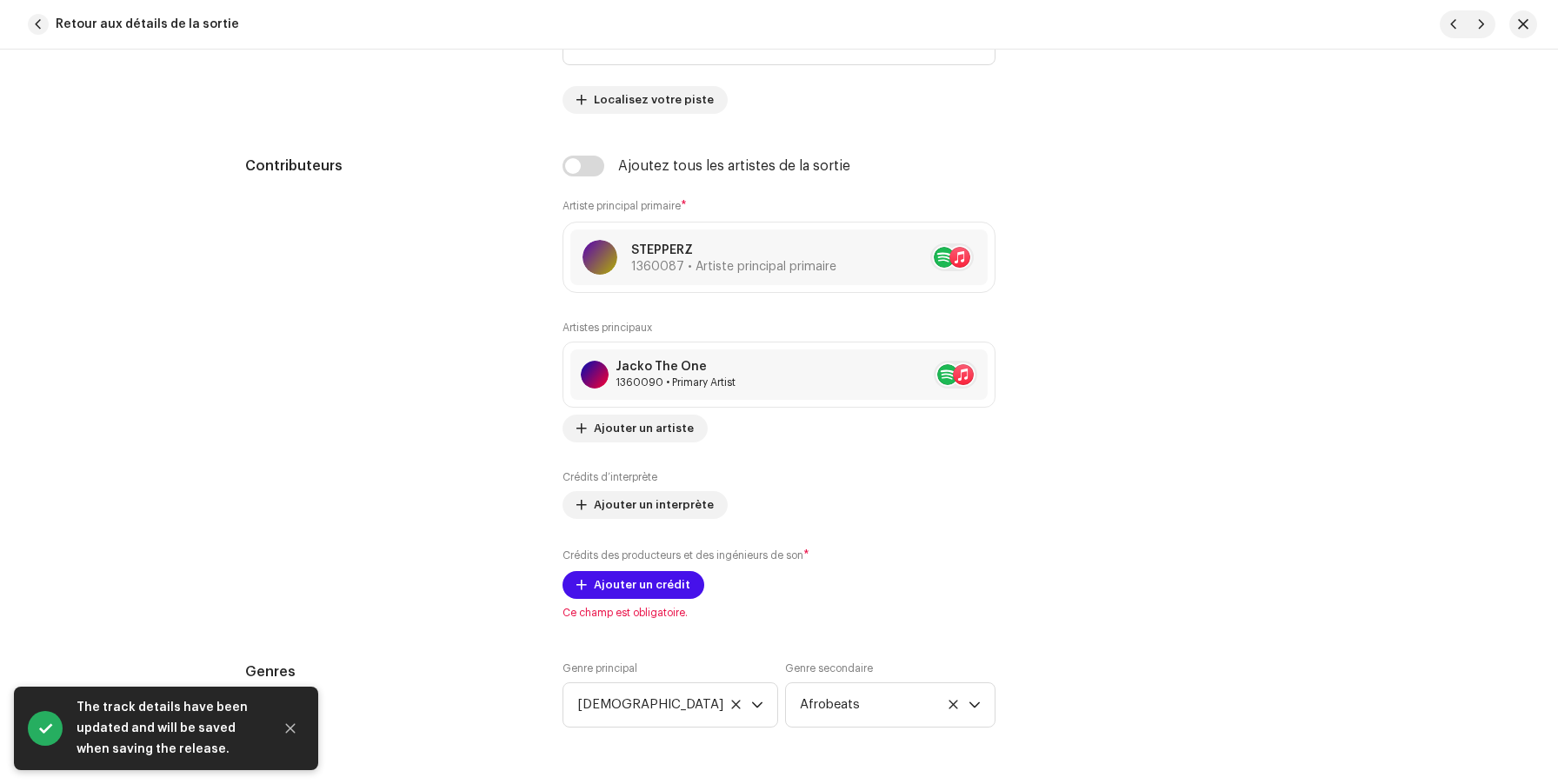
scroll to position [1085, 0]
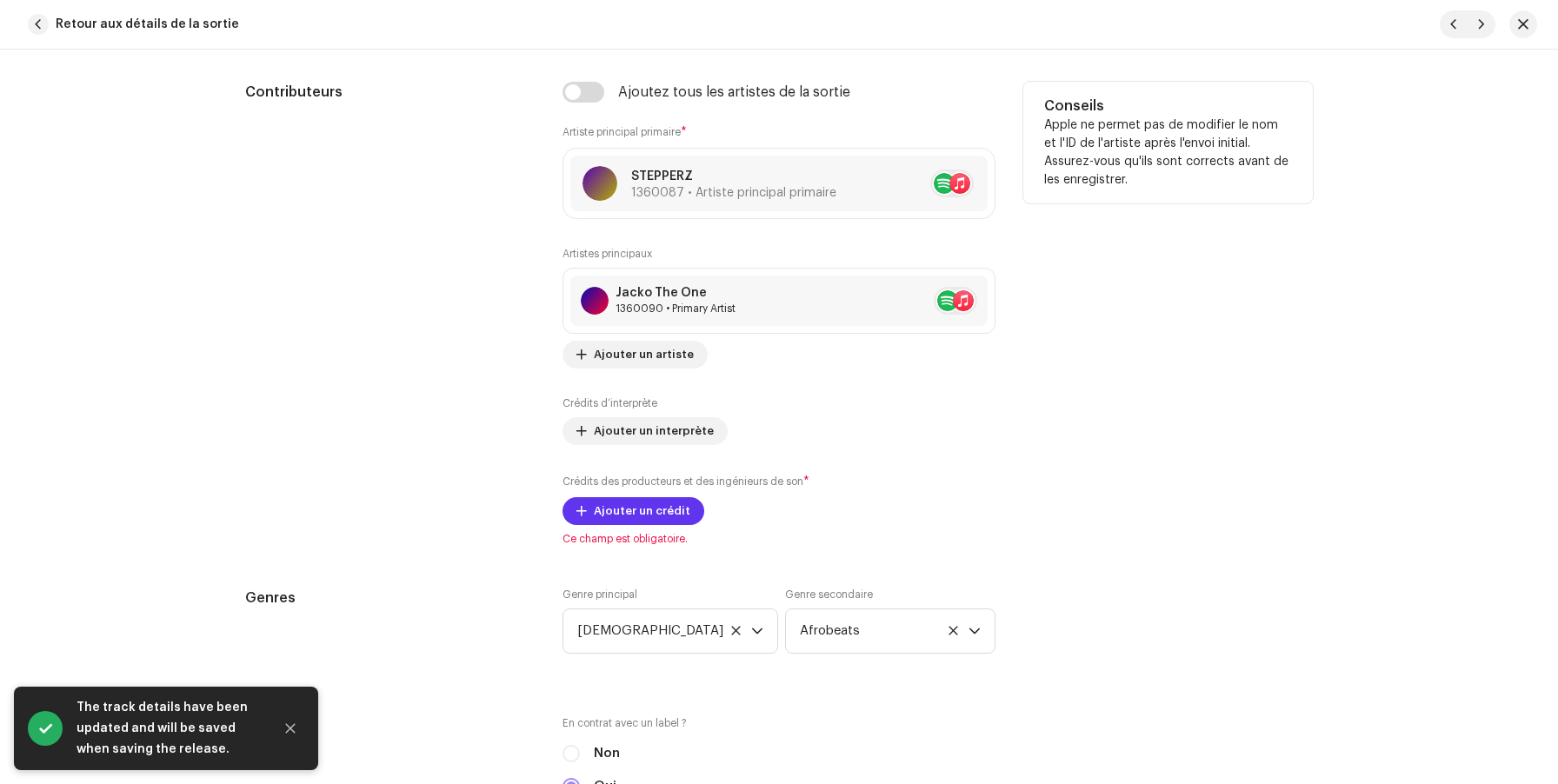
click at [642, 516] on span "Ajouter un crédit" at bounding box center [641, 510] width 96 height 35
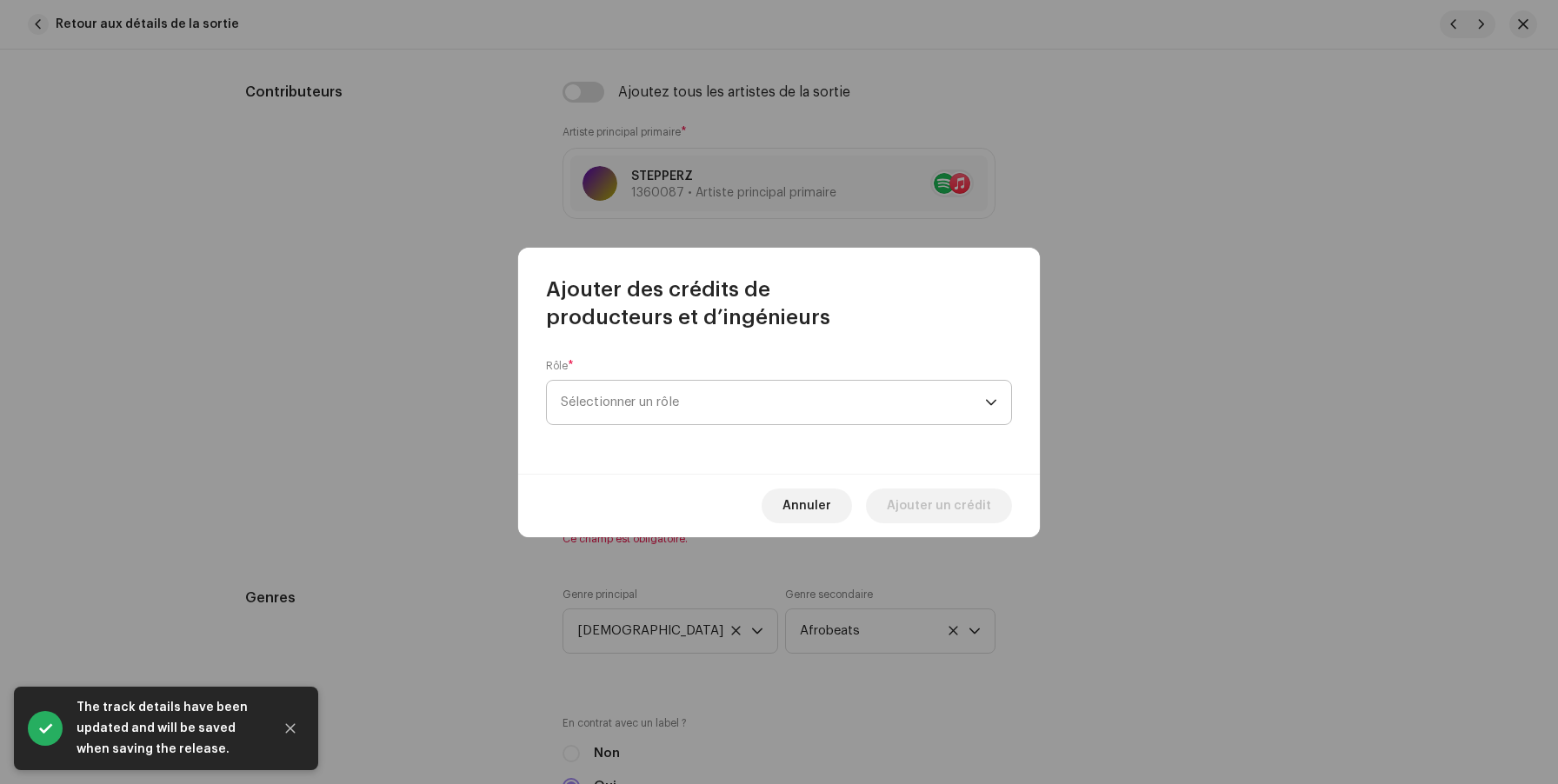
click at [636, 409] on span "Sélectionner un rôle" at bounding box center [773, 402] width 424 height 44
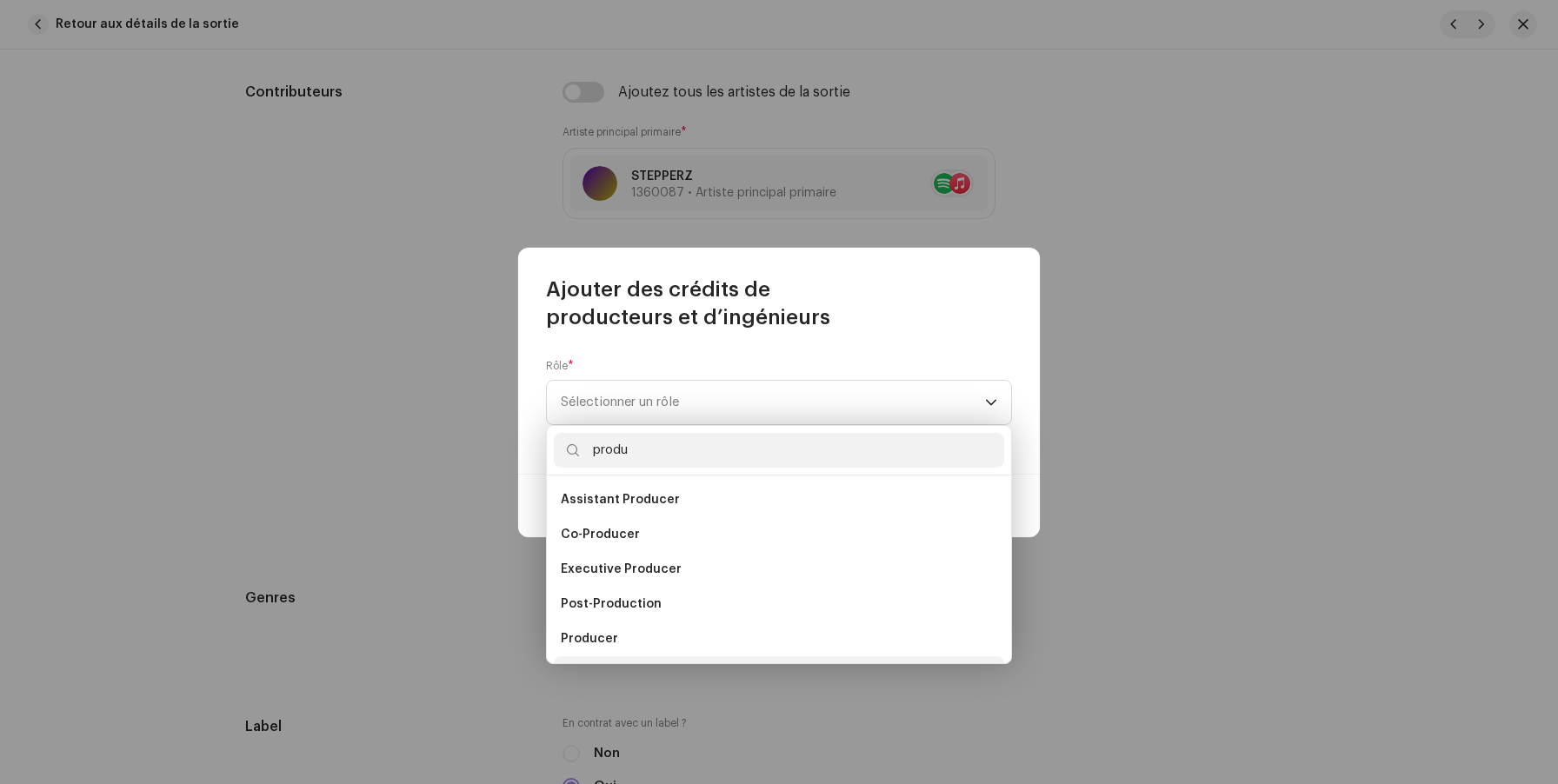
scroll to position [28, 0]
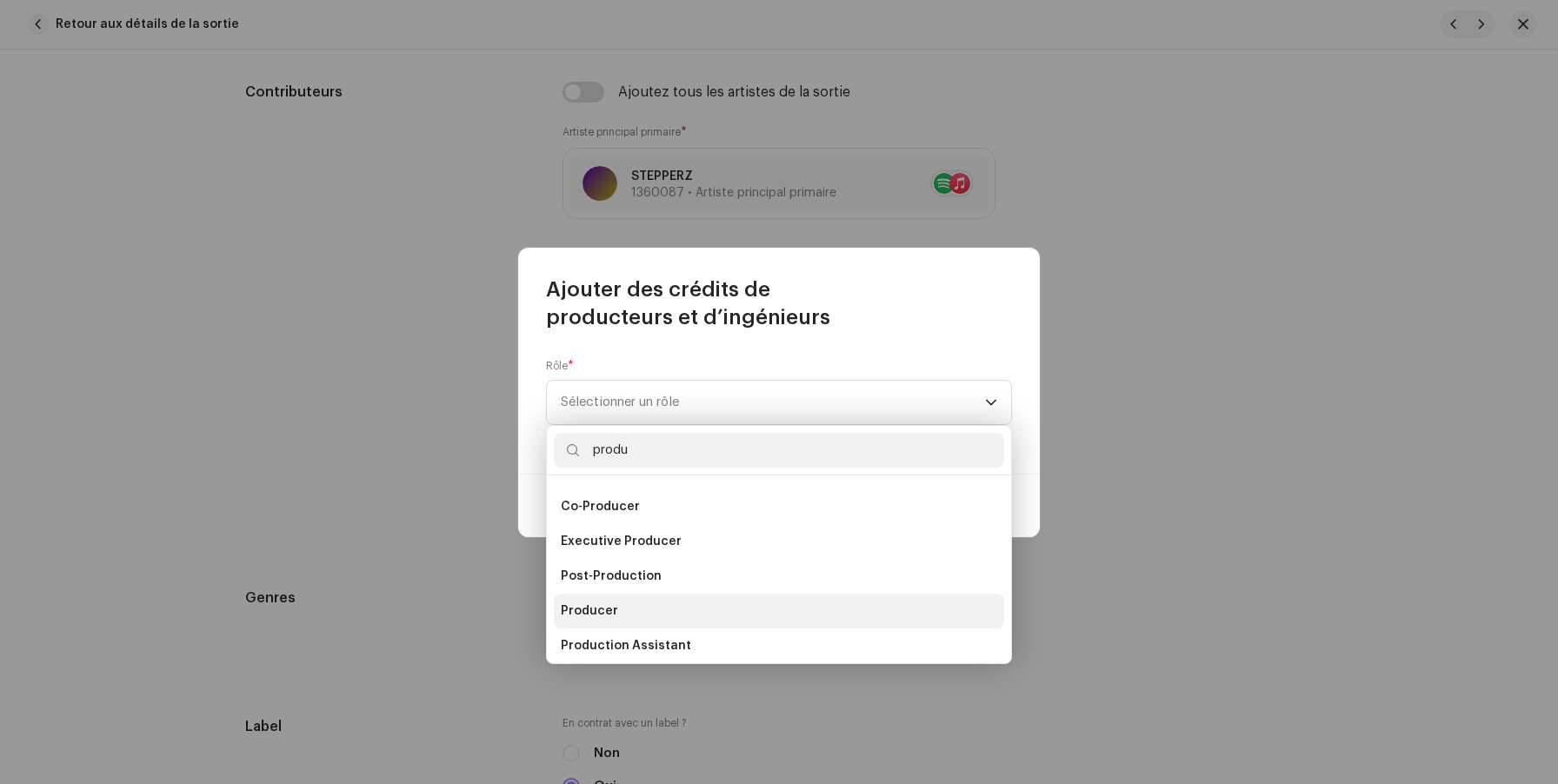
type input "produ"
click at [623, 606] on li "Producer" at bounding box center [779, 610] width 450 height 35
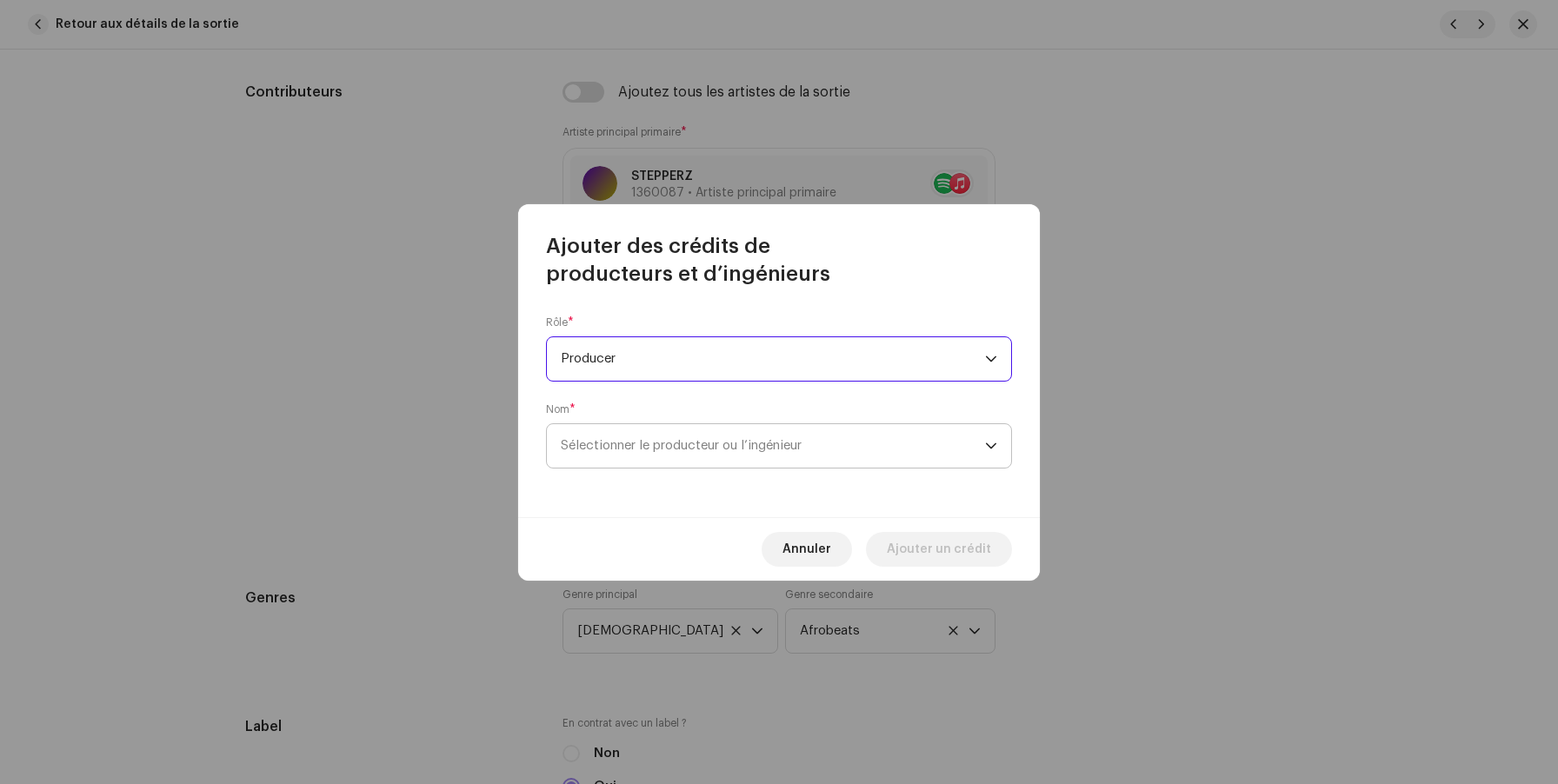
click at [629, 455] on span "Sélectionner le producteur ou l’ingénieur" at bounding box center [773, 446] width 424 height 44
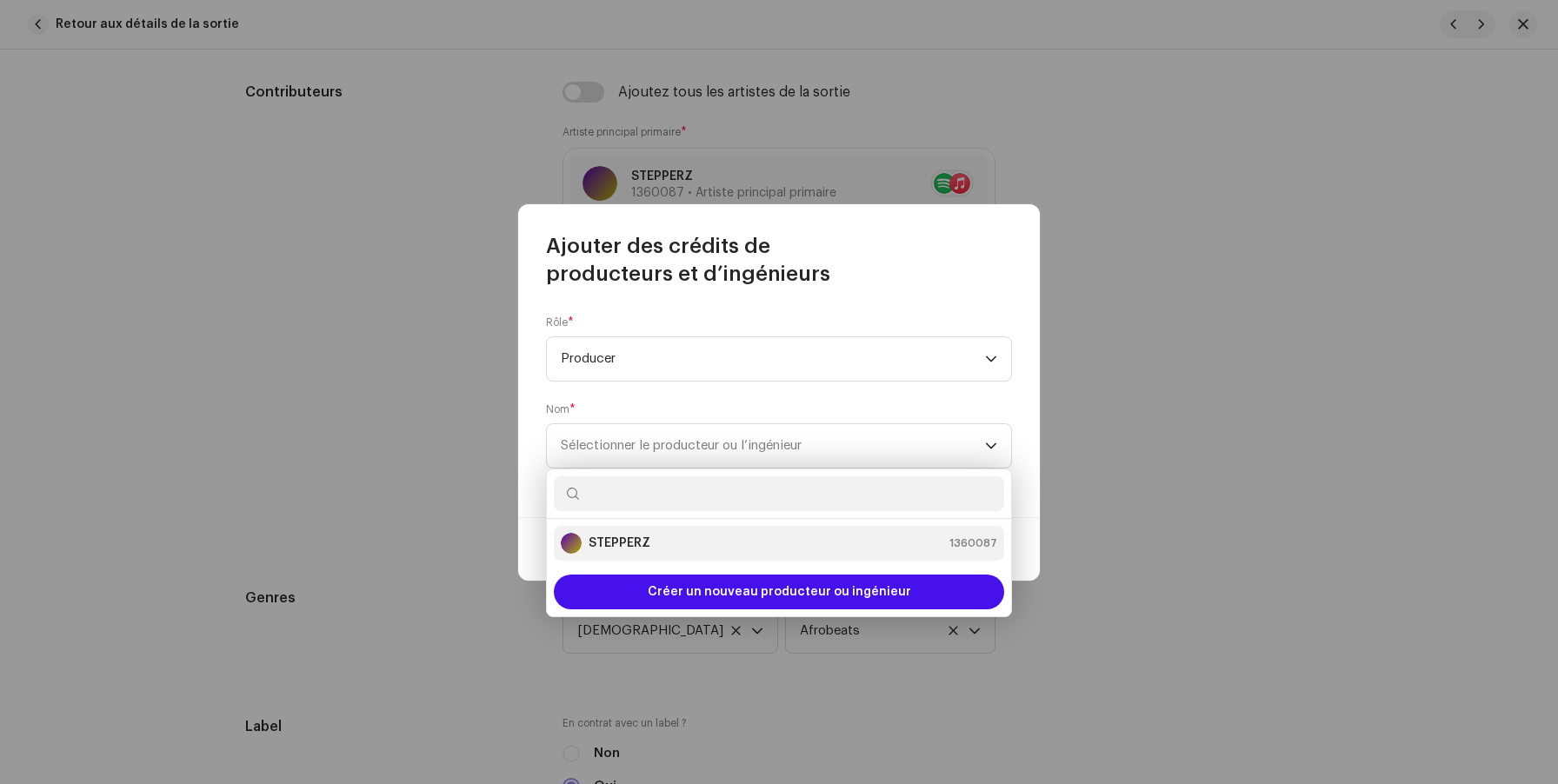
click at [607, 547] on strong "STEPPERZ" at bounding box center [620, 543] width 62 height 18
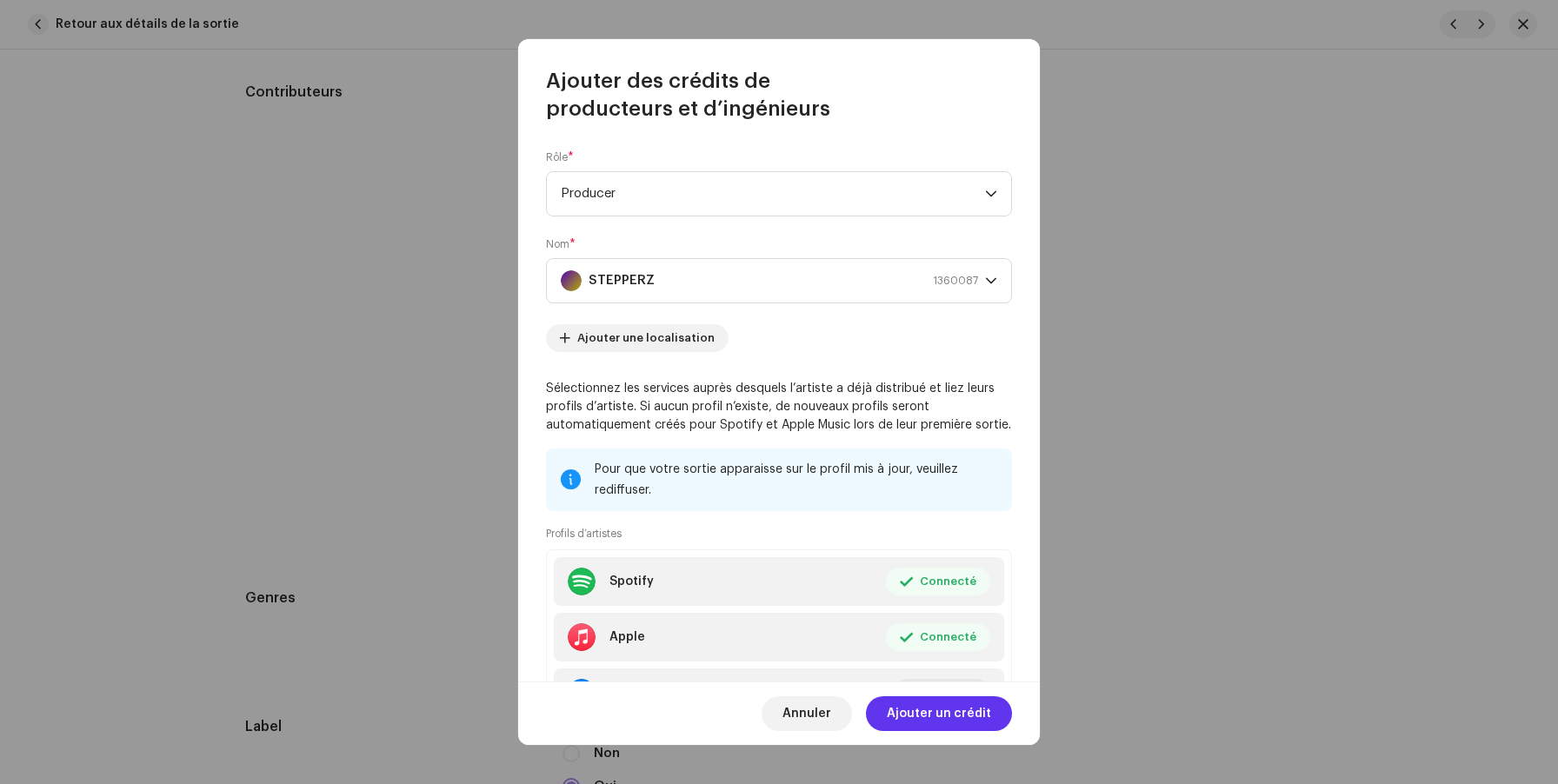
click at [914, 706] on span "Ajouter un crédit" at bounding box center [939, 713] width 105 height 35
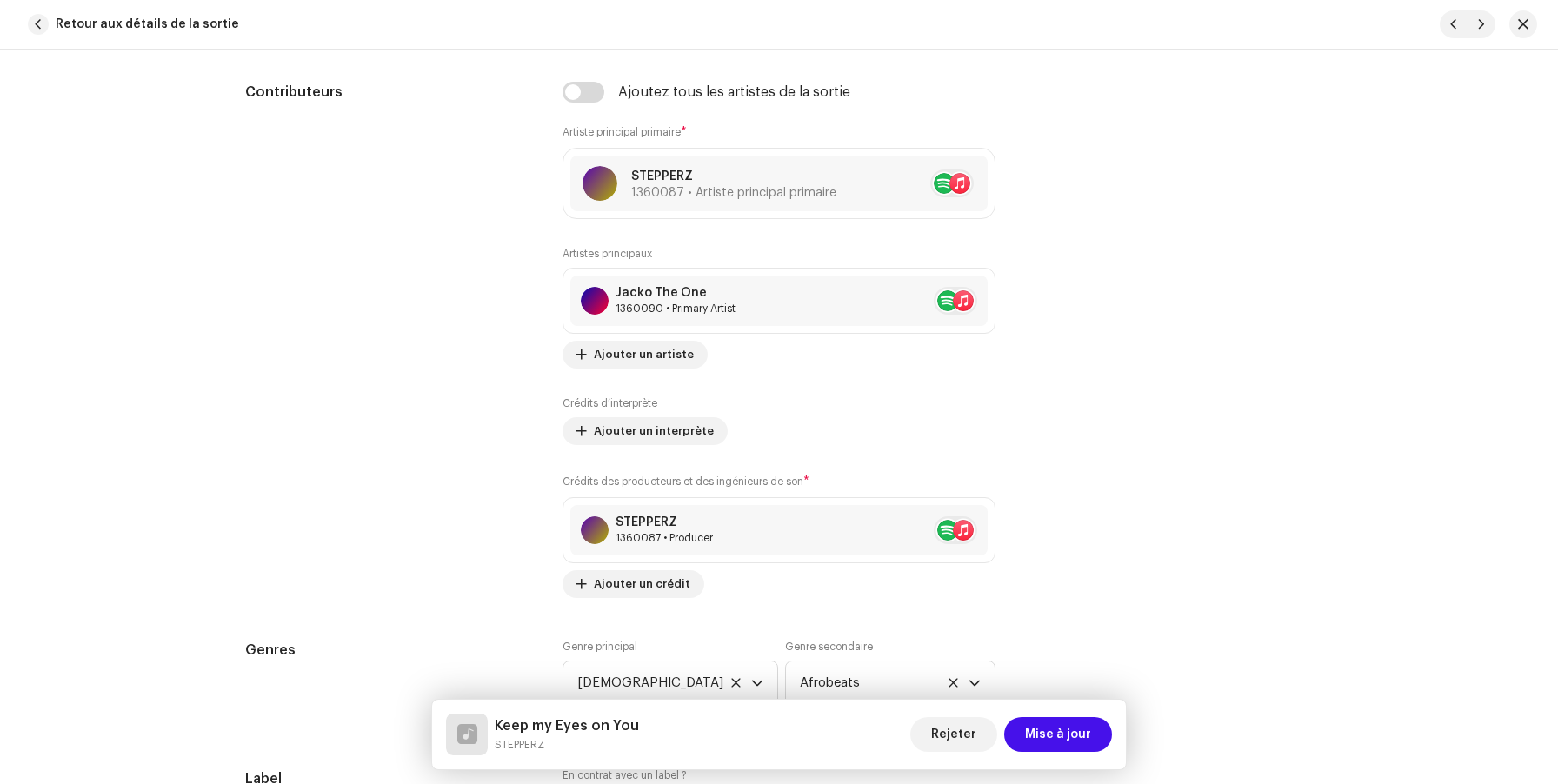
click at [1048, 725] on span "Mise à jour" at bounding box center [1058, 734] width 66 height 35
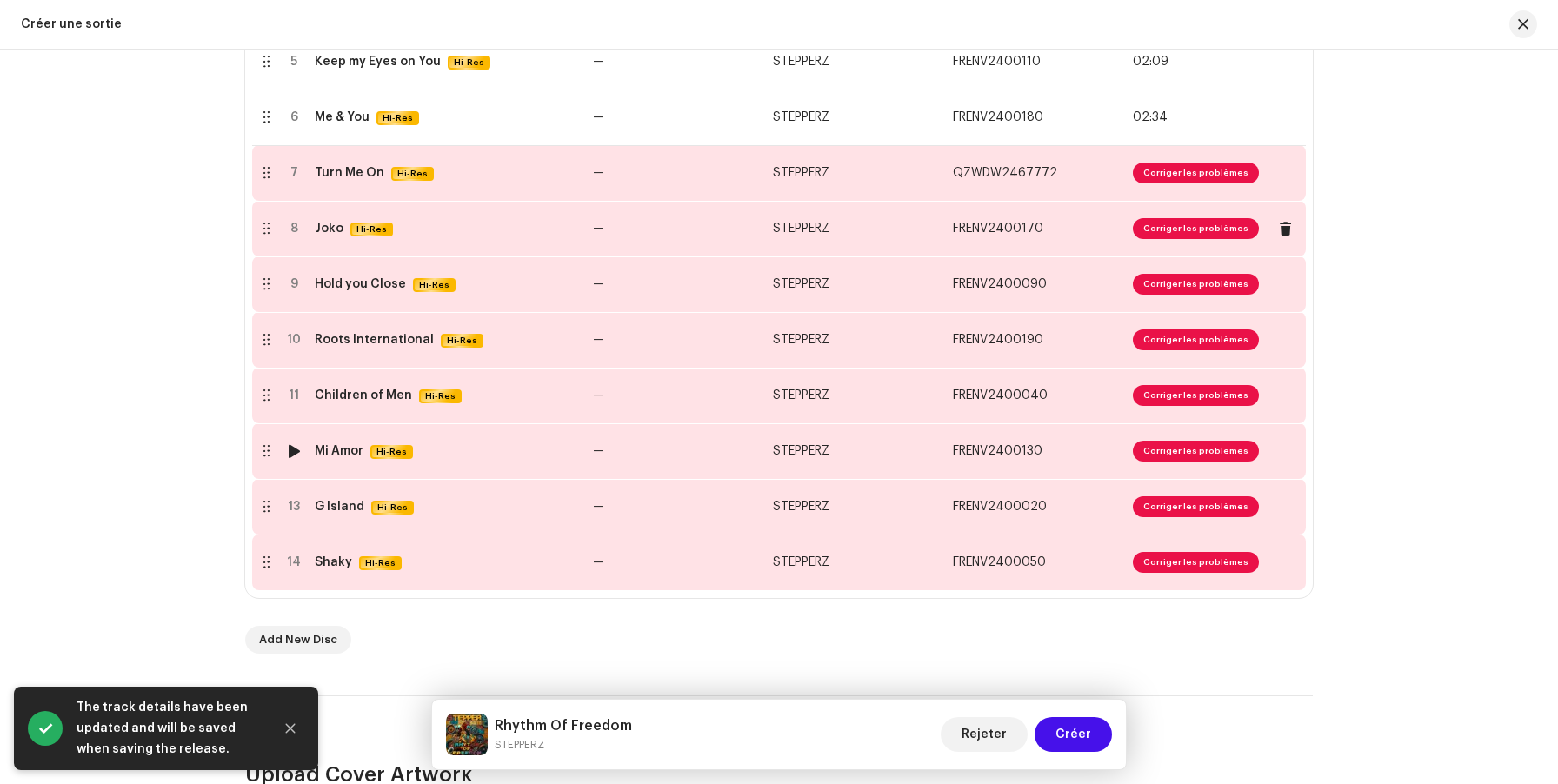
scroll to position [649, 0]
click at [711, 179] on td "—" at bounding box center [676, 172] width 180 height 56
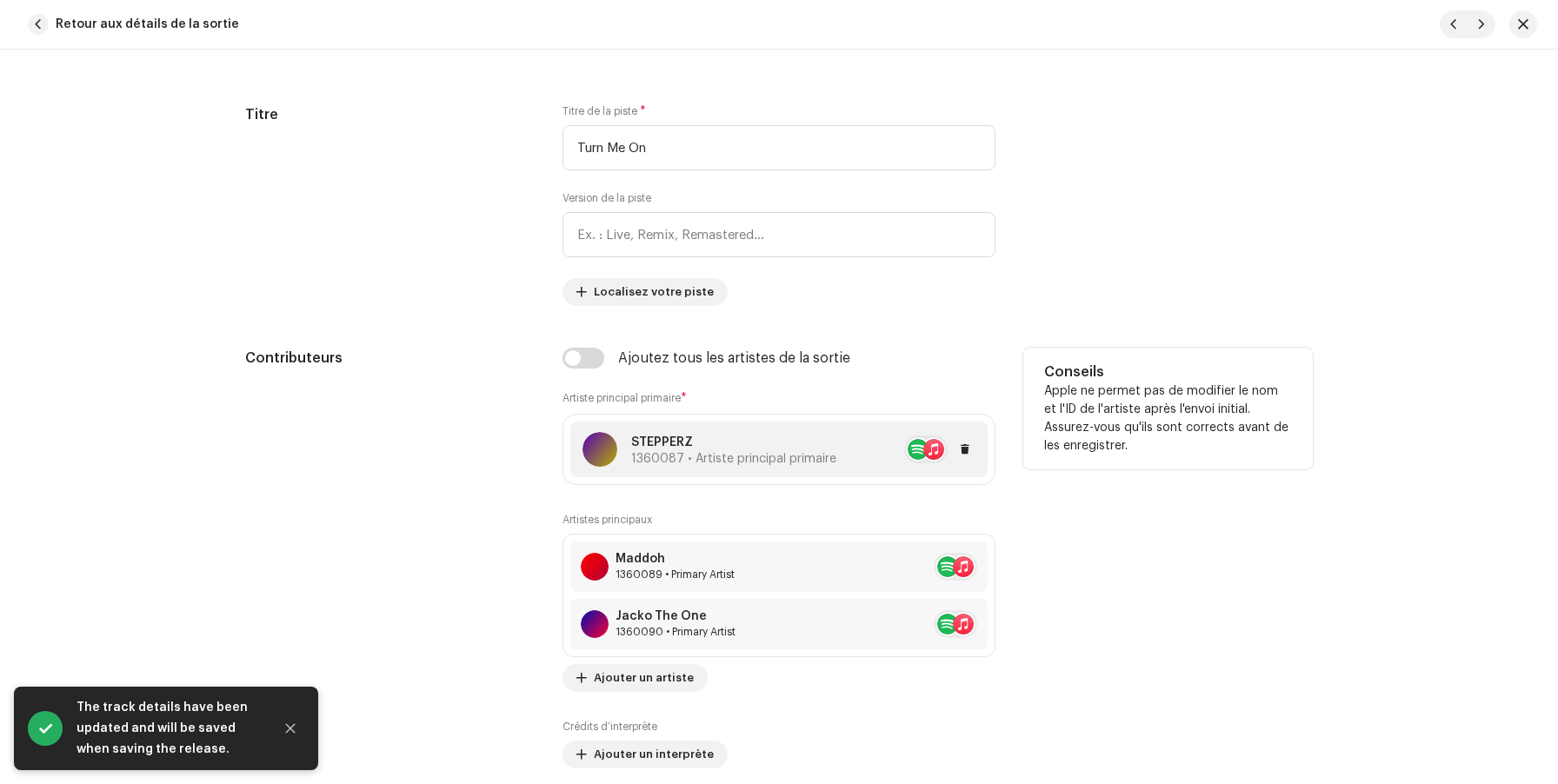
scroll to position [984, 0]
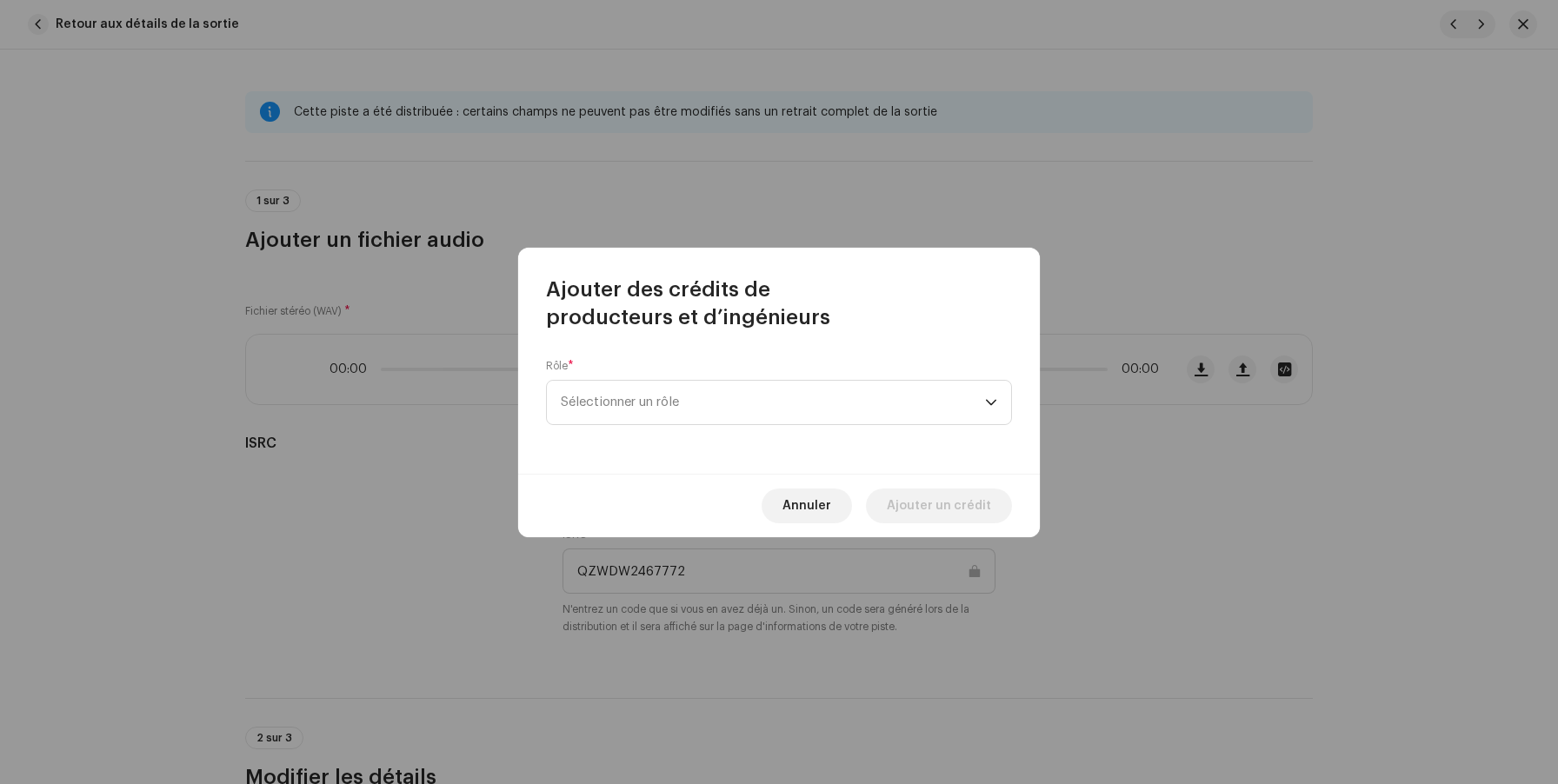
scroll to position [984, 0]
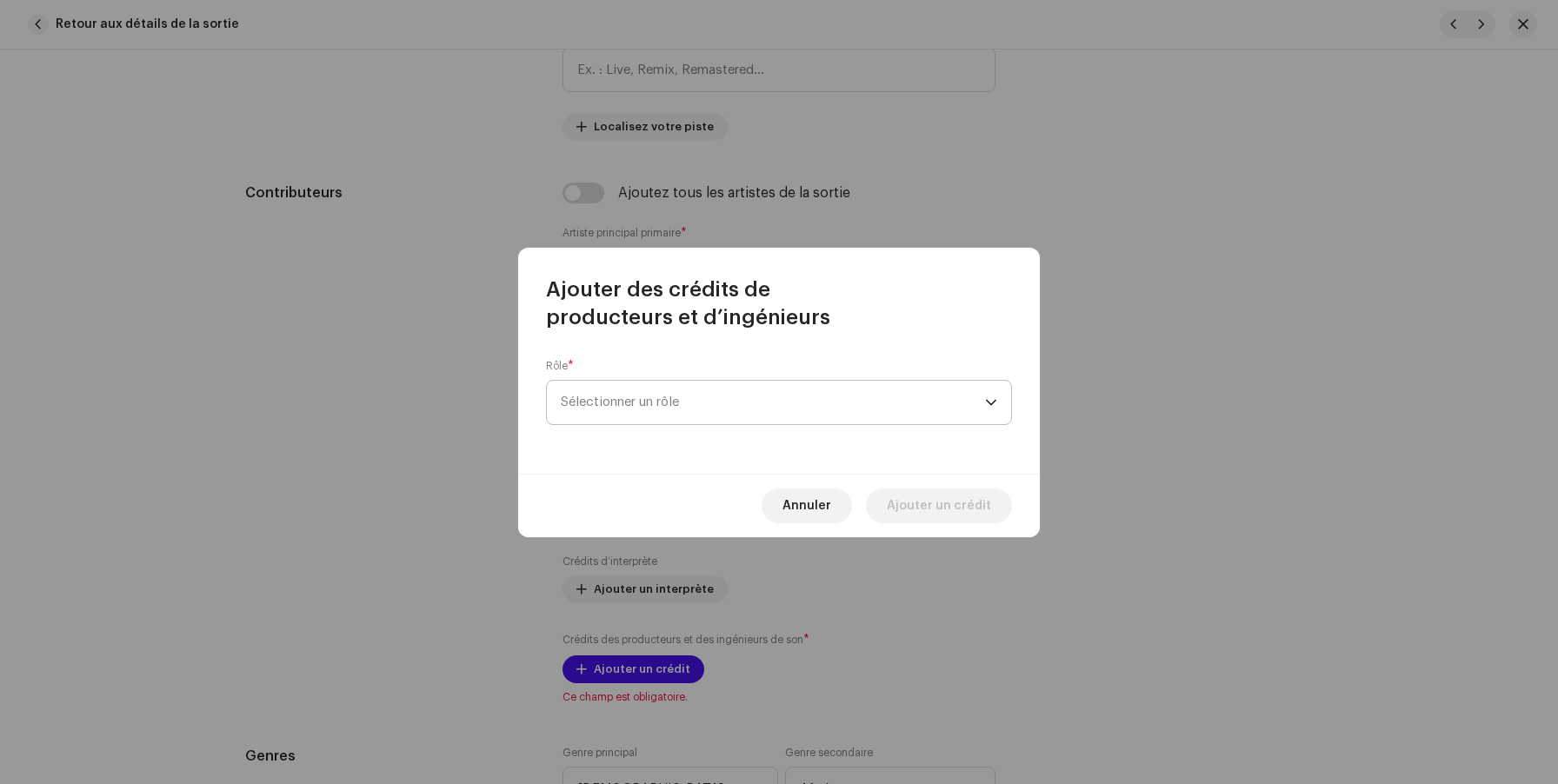
click at [666, 405] on span "Sélectionner un rôle" at bounding box center [773, 402] width 424 height 44
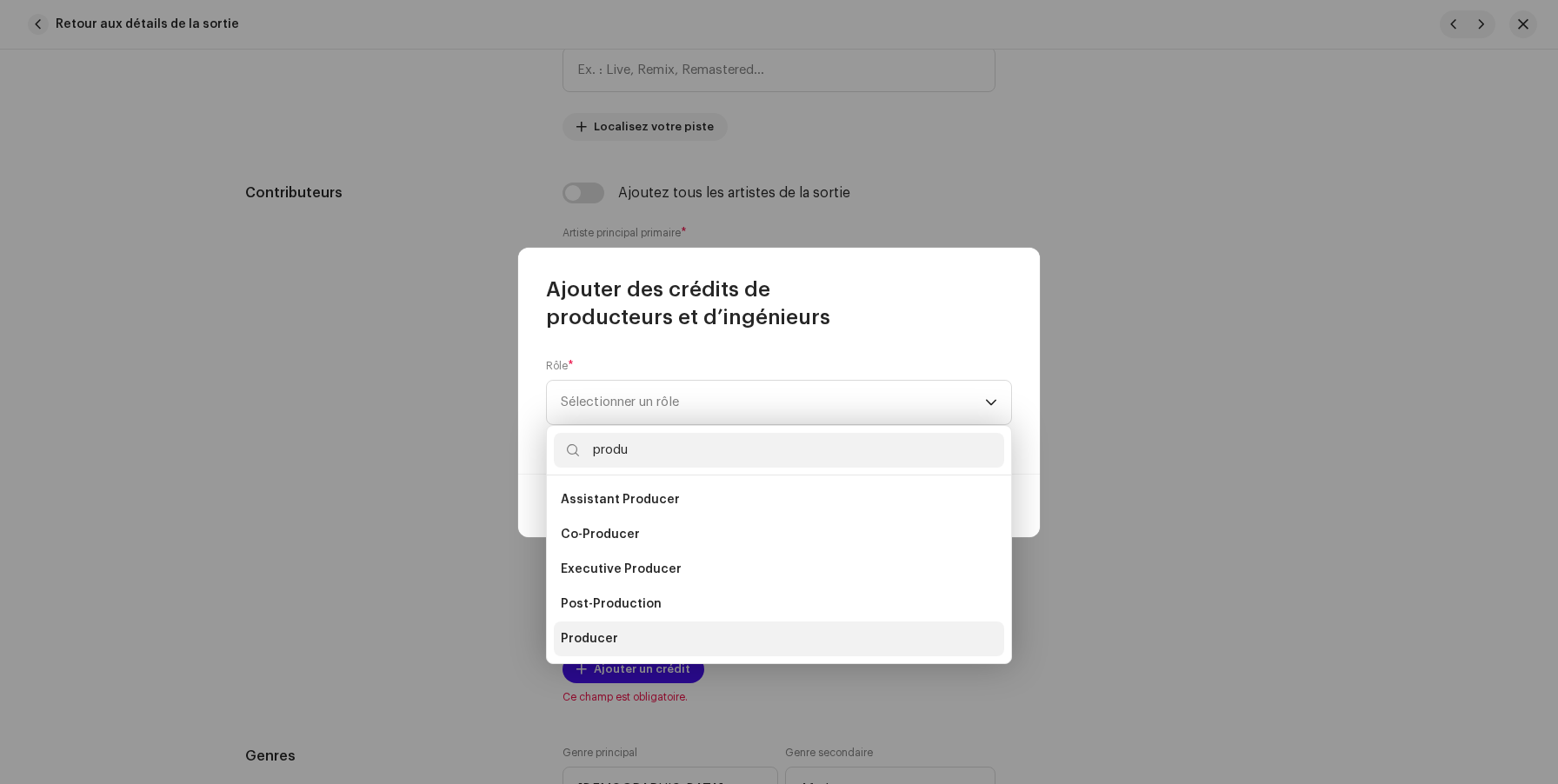
type input "produ"
click at [621, 634] on li "Producer" at bounding box center [779, 638] width 450 height 35
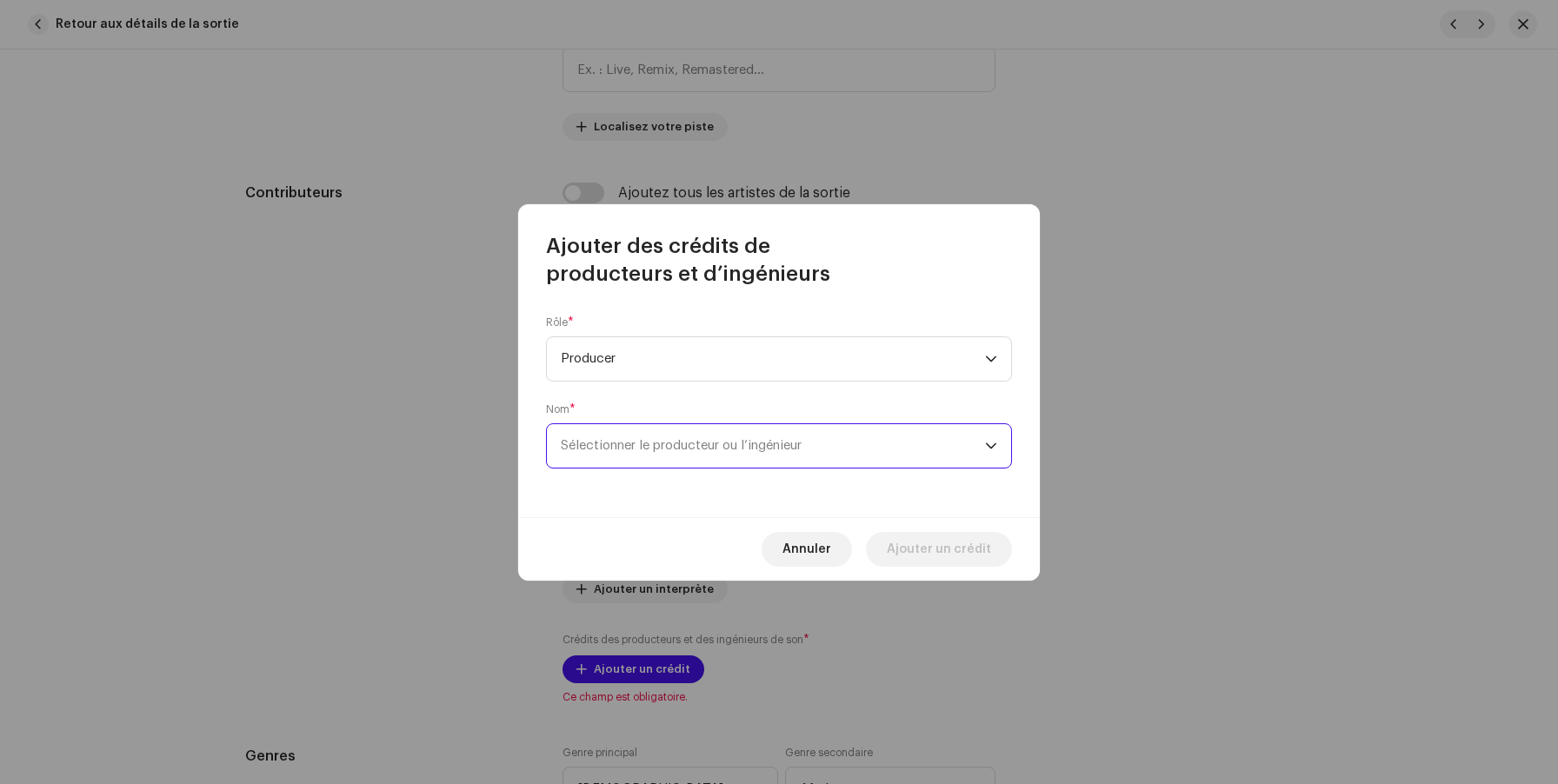
click at [661, 436] on span "Sélectionner le producteur ou l’ingénieur" at bounding box center [773, 446] width 424 height 44
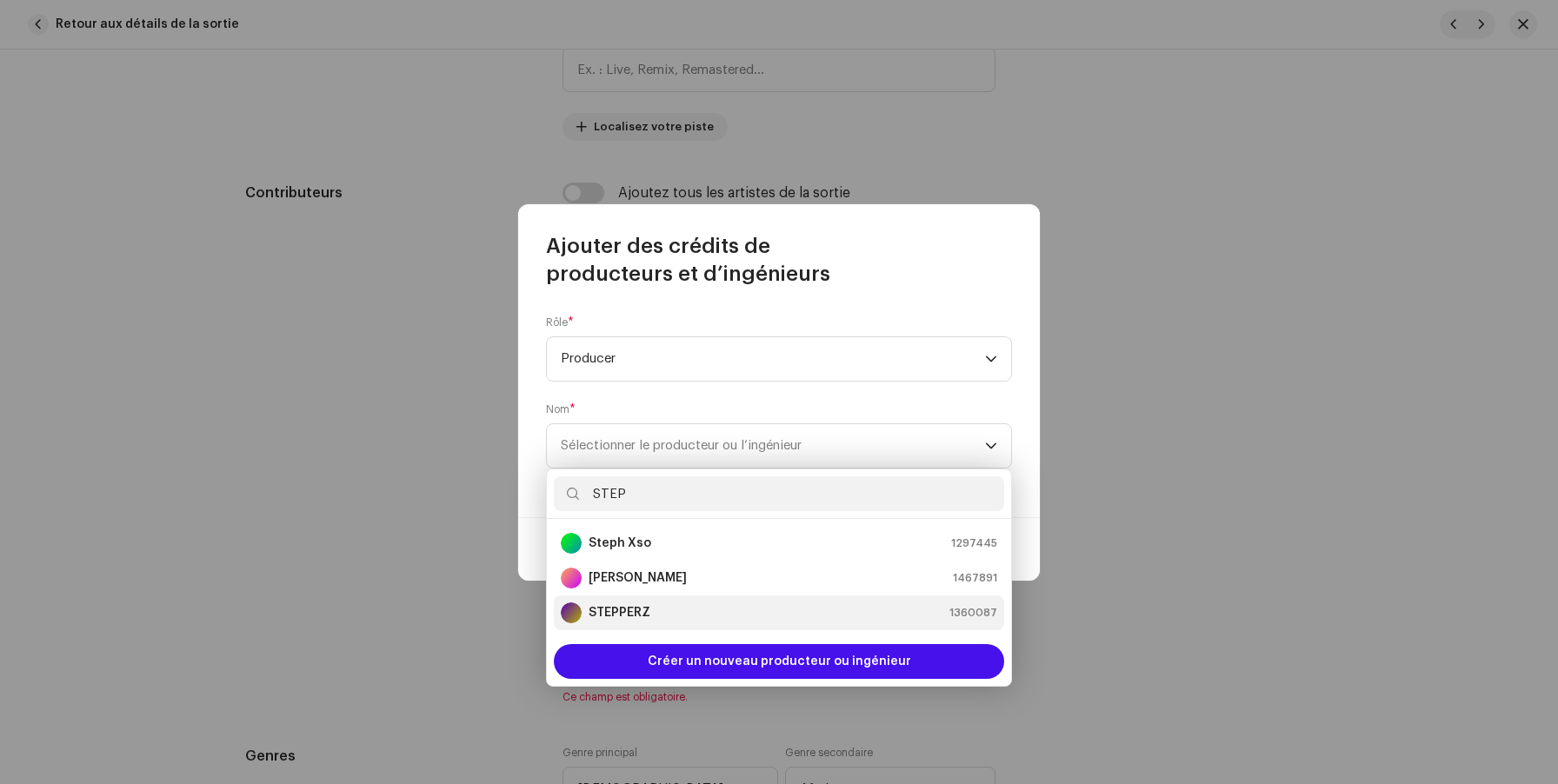
type input "STEP"
click at [637, 610] on strong "STEPPERZ" at bounding box center [620, 613] width 62 height 18
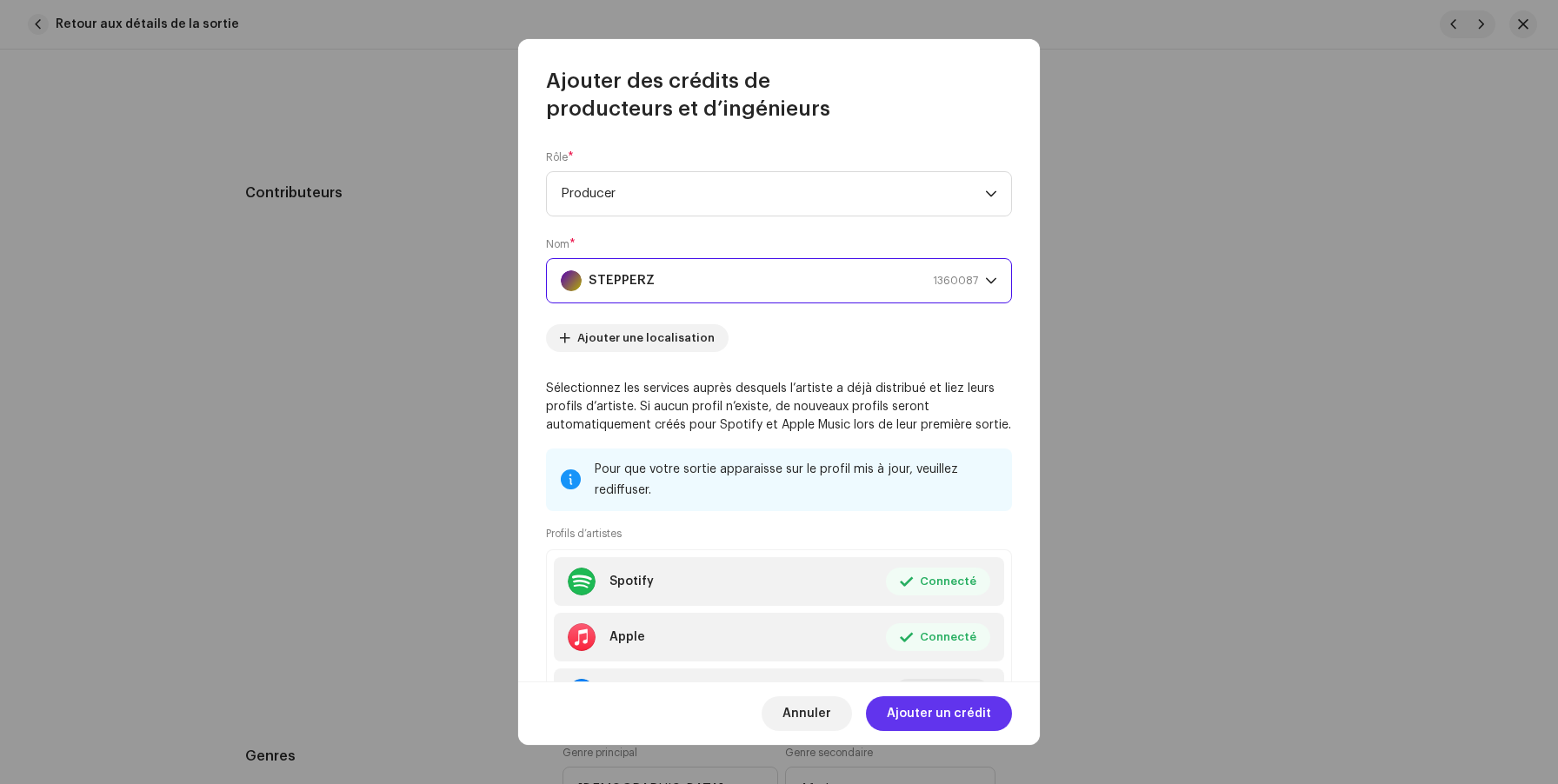
click at [931, 717] on span "Ajouter un crédit" at bounding box center [939, 713] width 105 height 35
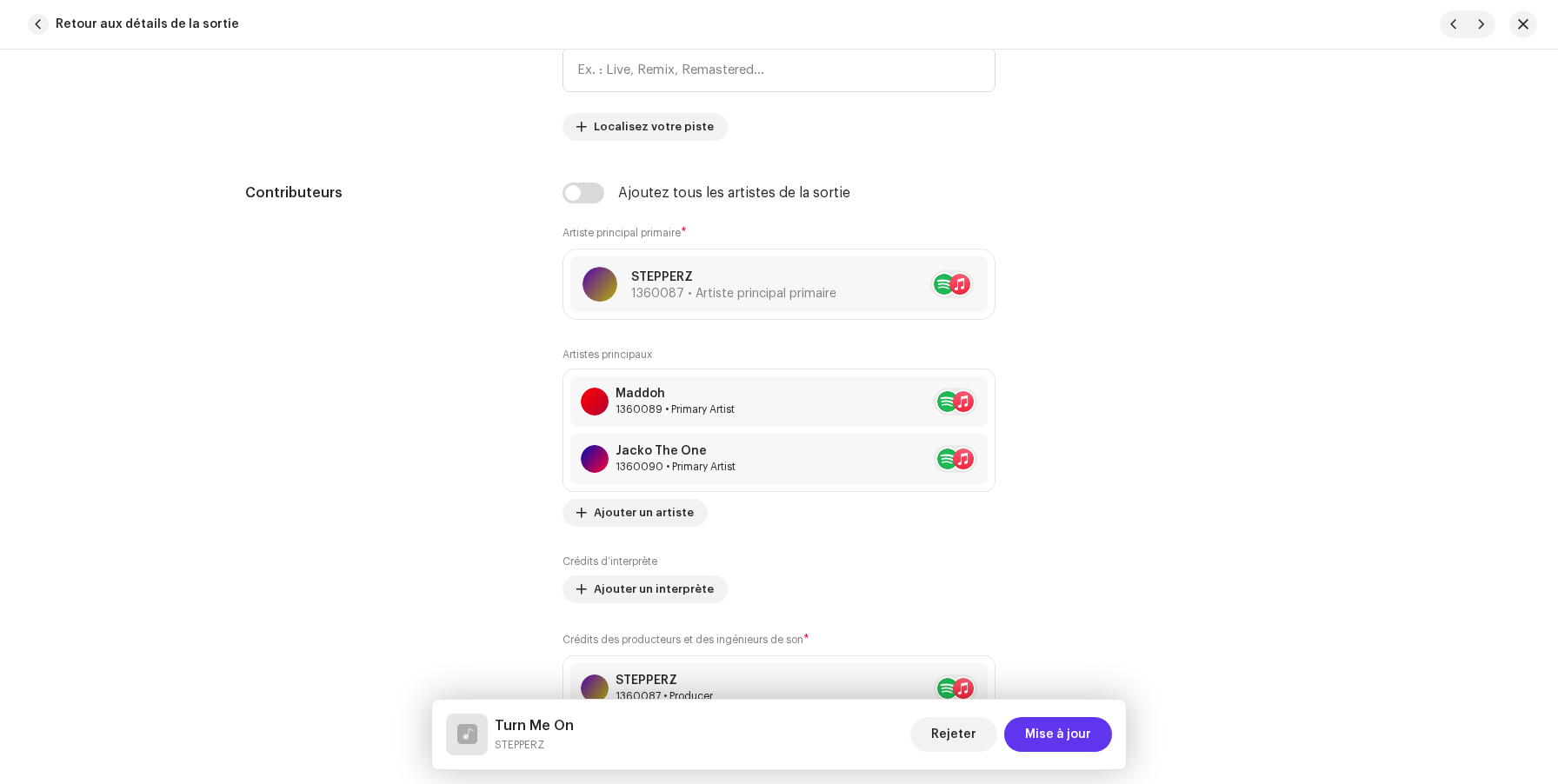
click at [1053, 735] on span "Mise à jour" at bounding box center [1058, 734] width 66 height 35
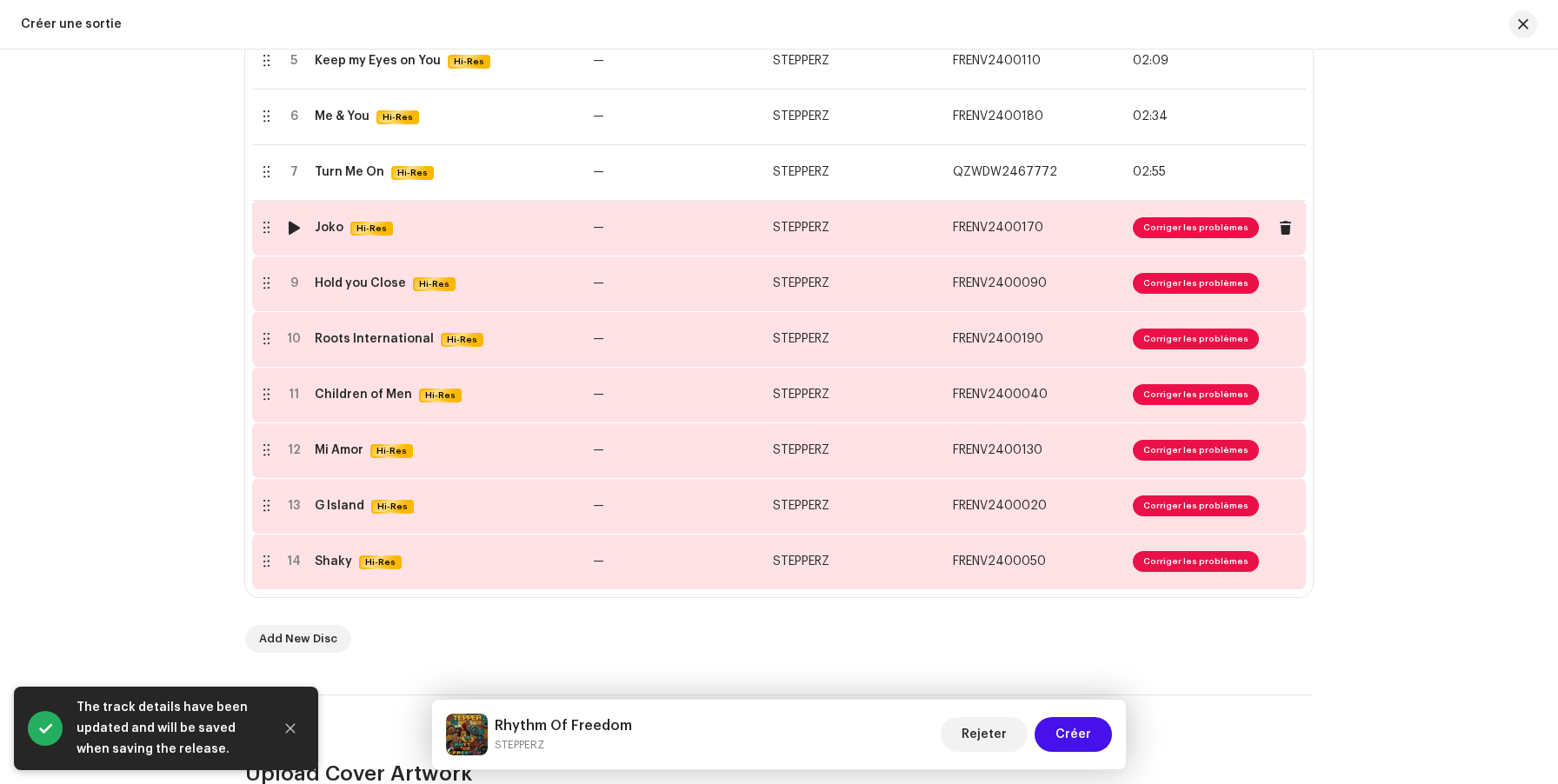
click at [538, 232] on div "Joko Hi-Res" at bounding box center [447, 228] width 264 height 15
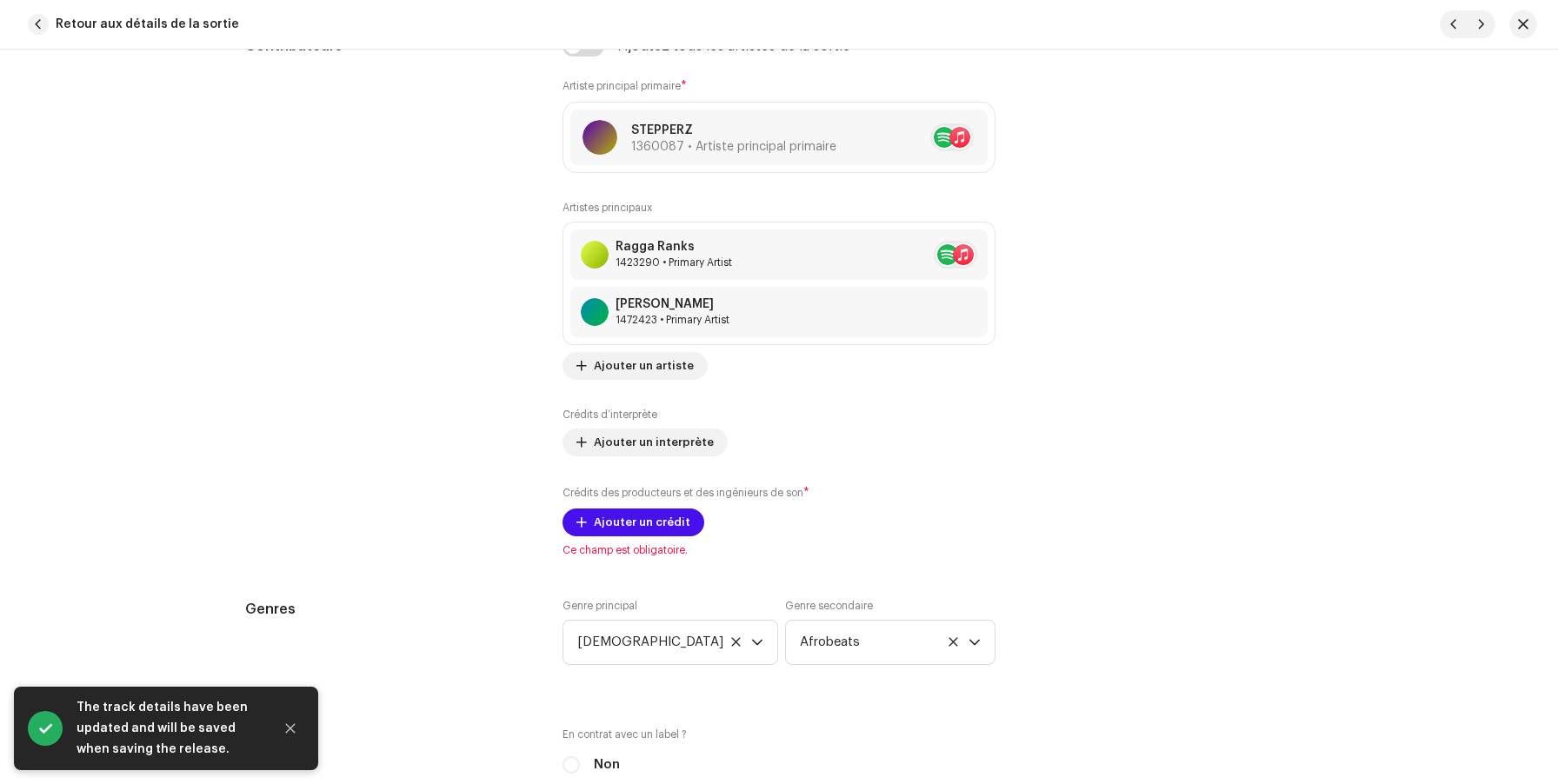
scroll to position [1162, 0]
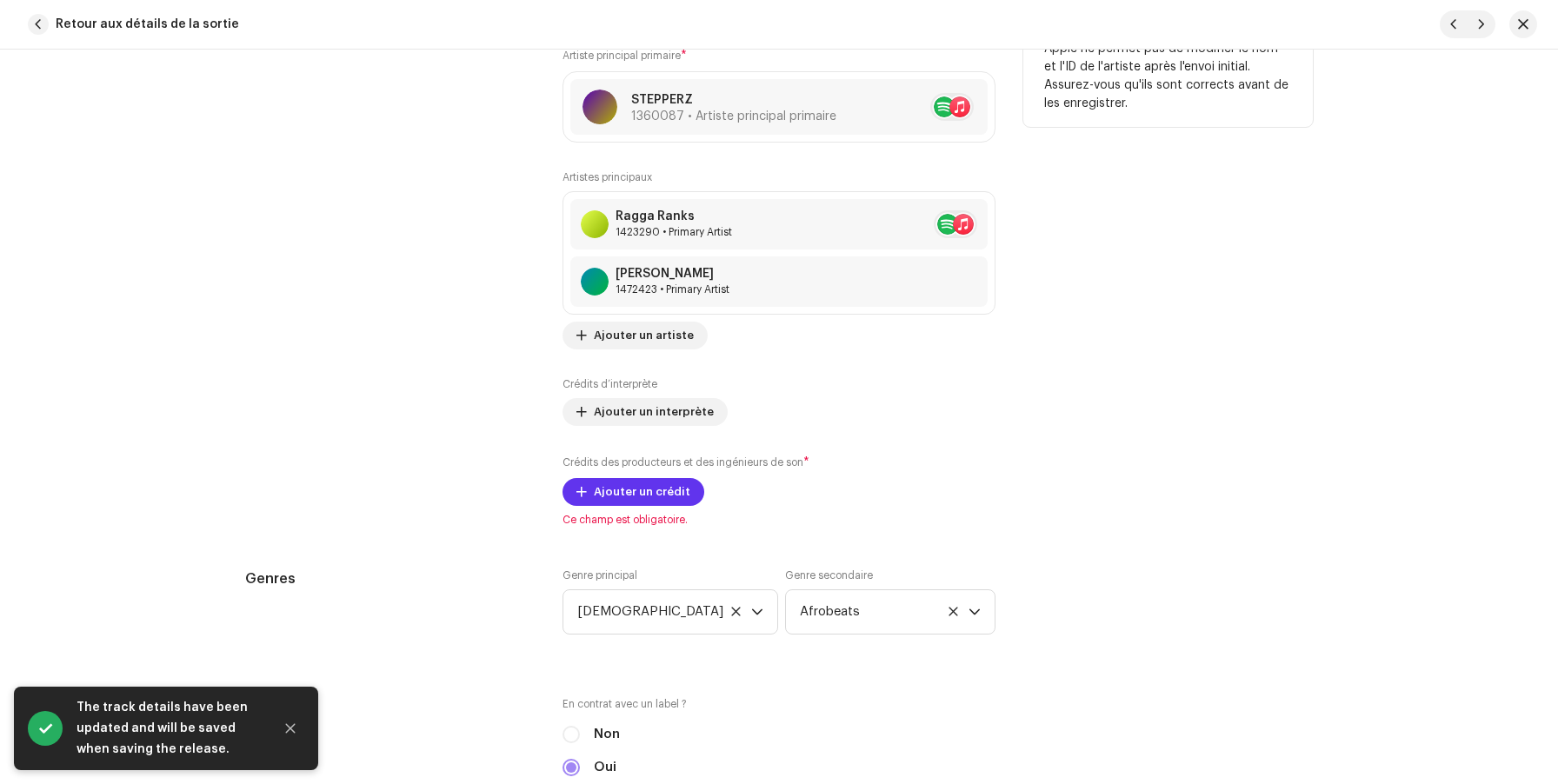
click at [619, 495] on span "Ajouter un crédit" at bounding box center [641, 492] width 96 height 35
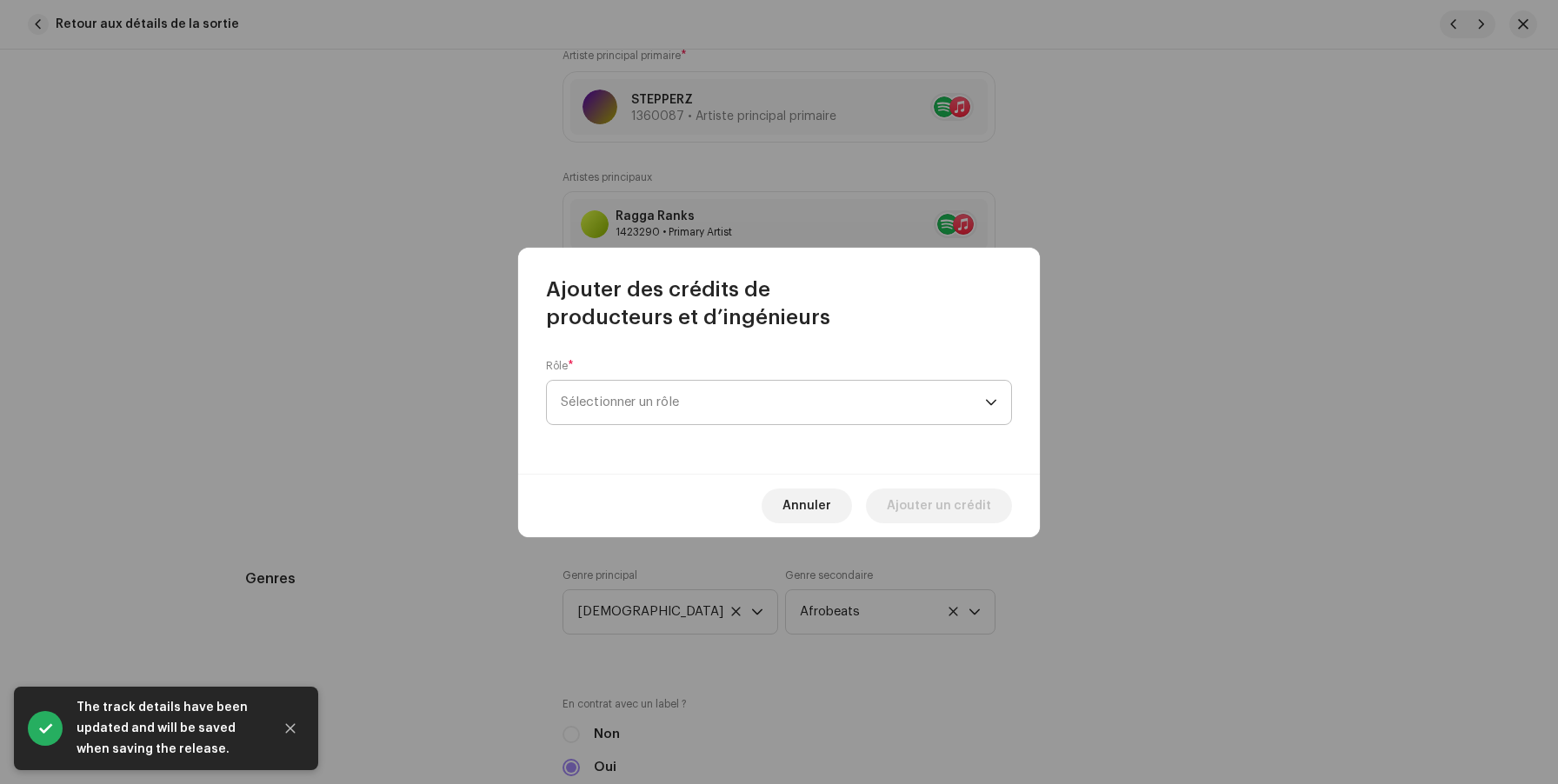
click at [625, 405] on span "Sélectionner un rôle" at bounding box center [773, 402] width 424 height 44
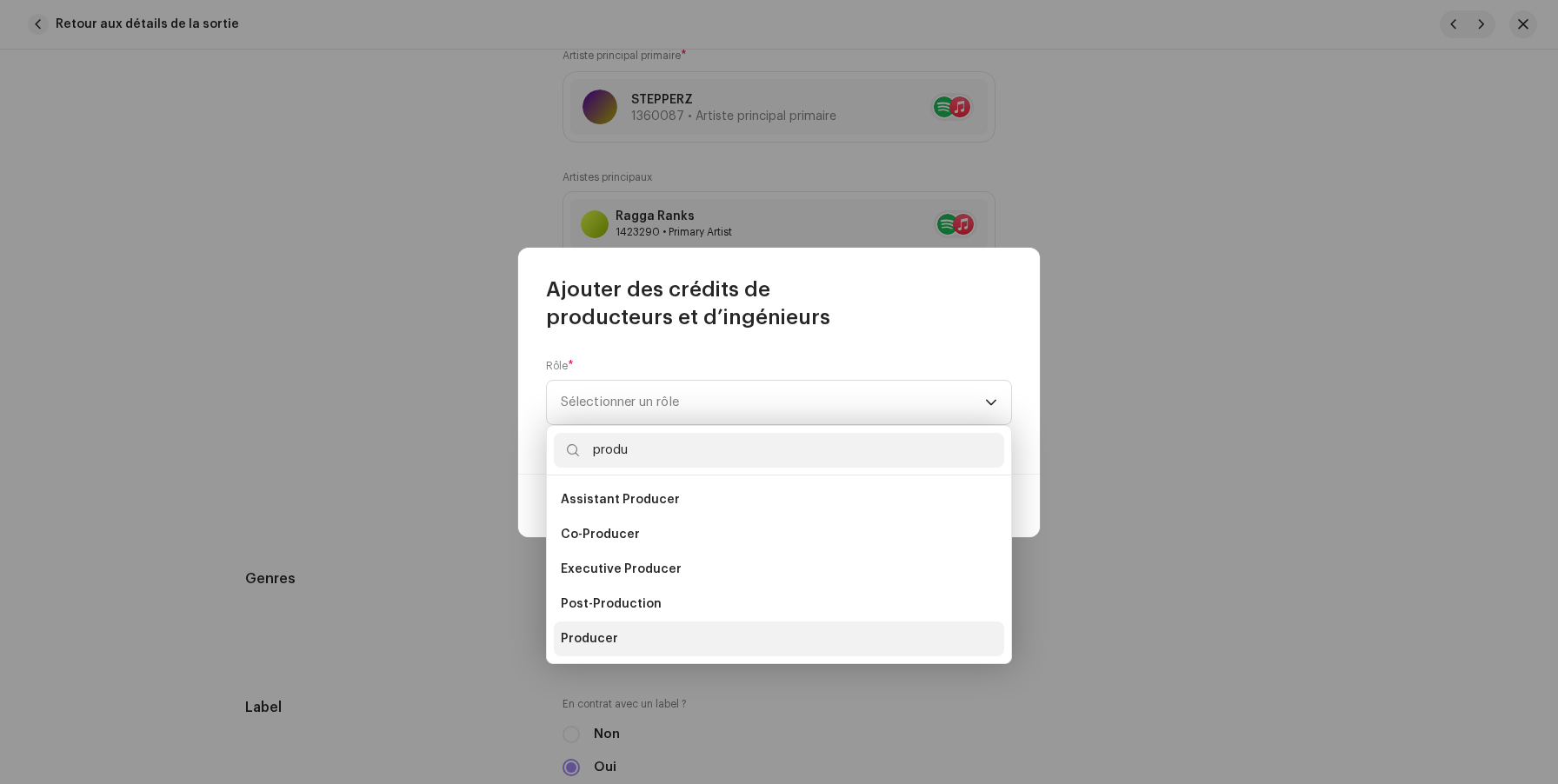
type input "produ"
click at [620, 649] on li "Producer" at bounding box center [779, 638] width 450 height 35
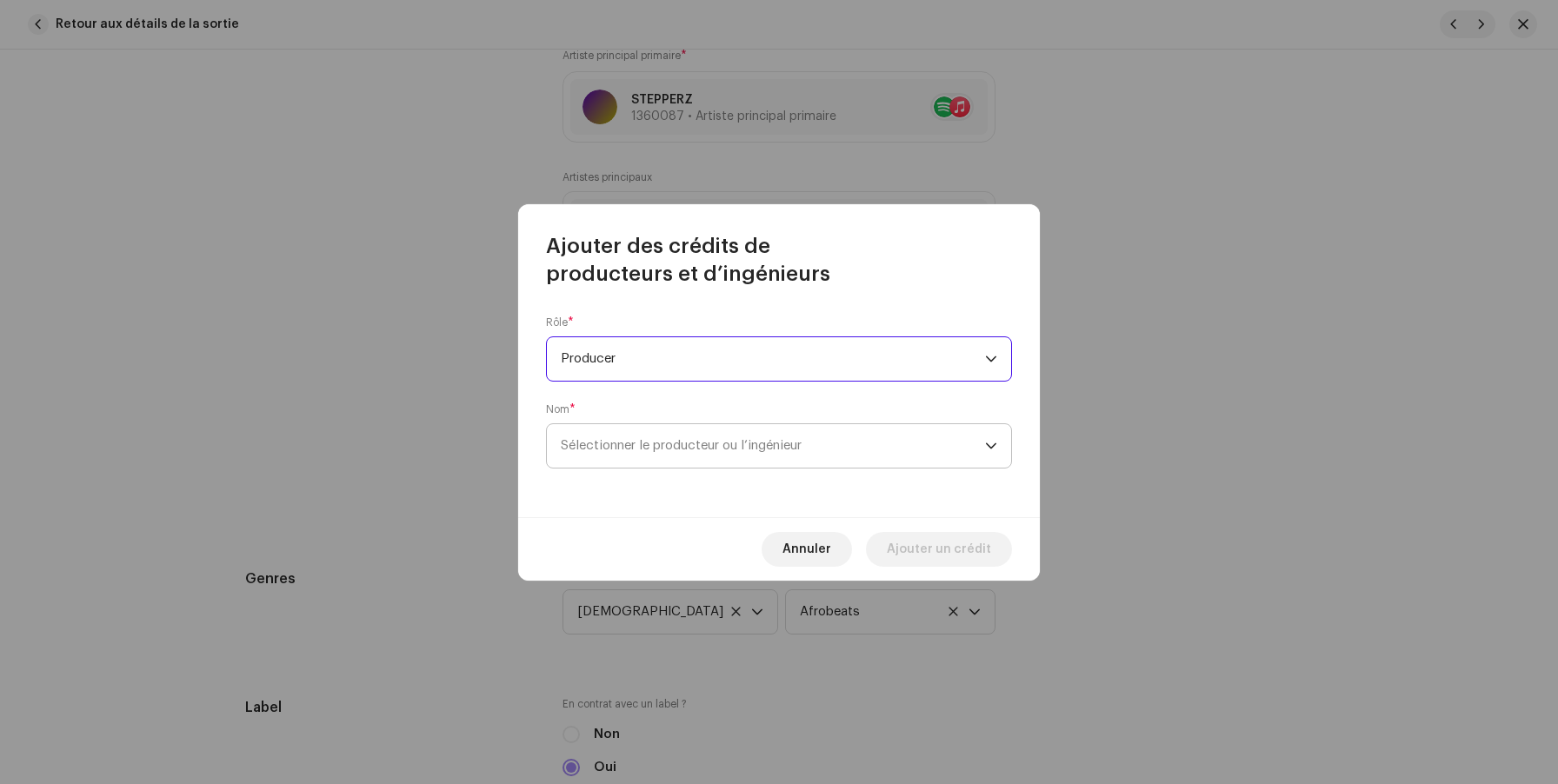
click at [668, 442] on span "Sélectionner le producteur ou l’ingénieur" at bounding box center [681, 446] width 241 height 13
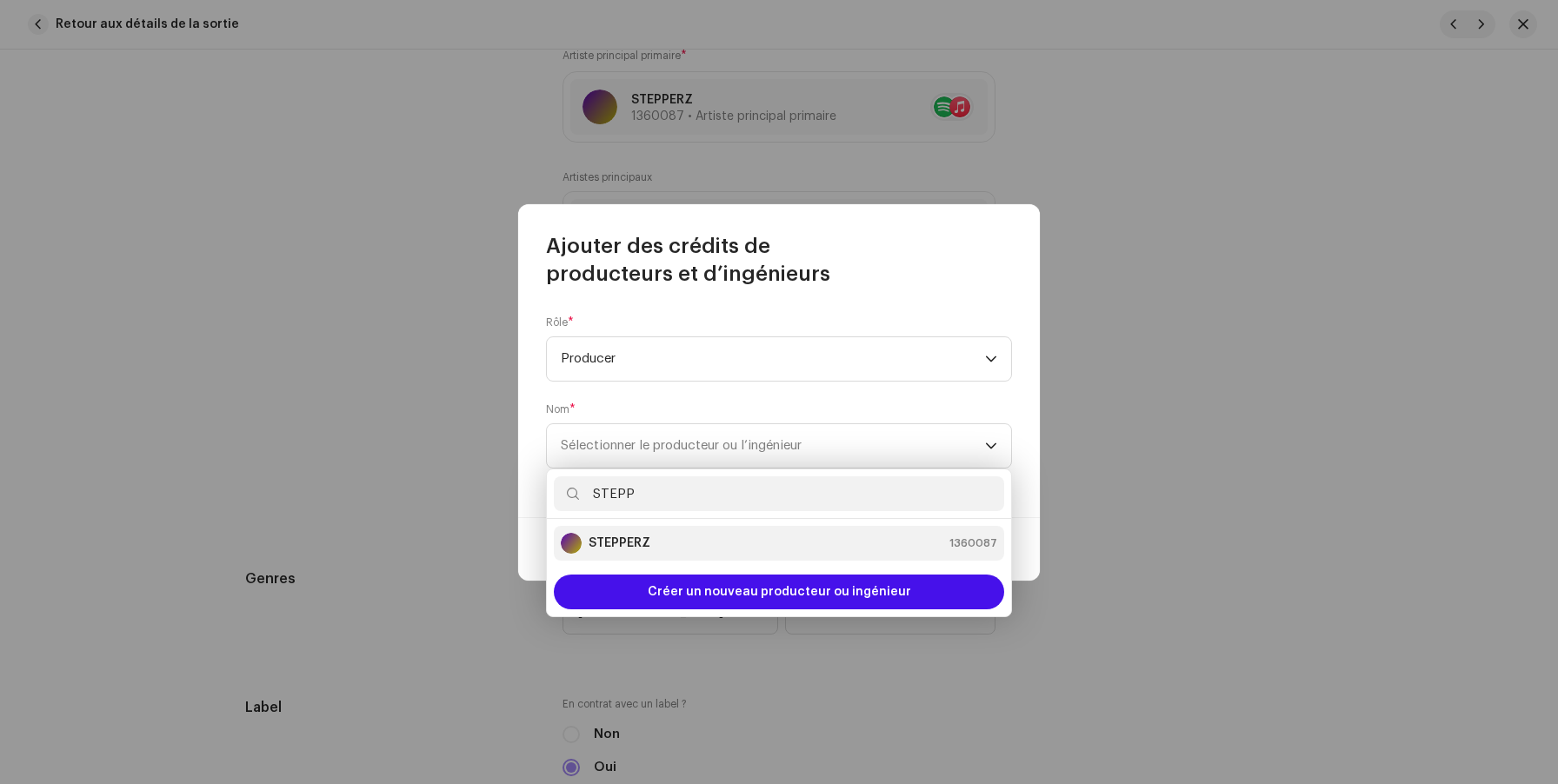
type input "STEPP"
click at [673, 549] on div "STEPPERZ 1360087" at bounding box center [779, 543] width 436 height 21
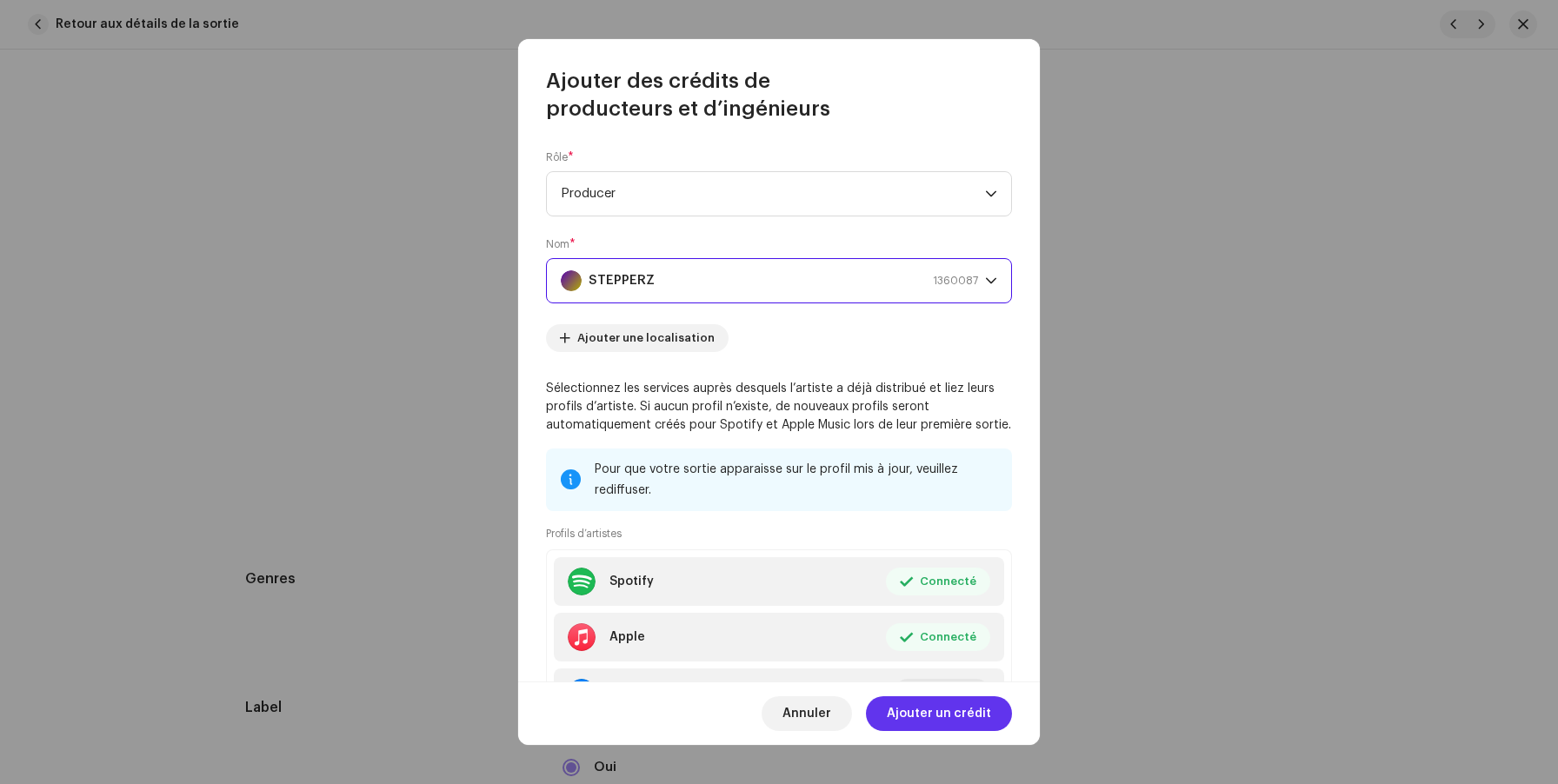
click at [911, 708] on span "Ajouter un crédit" at bounding box center [939, 713] width 105 height 35
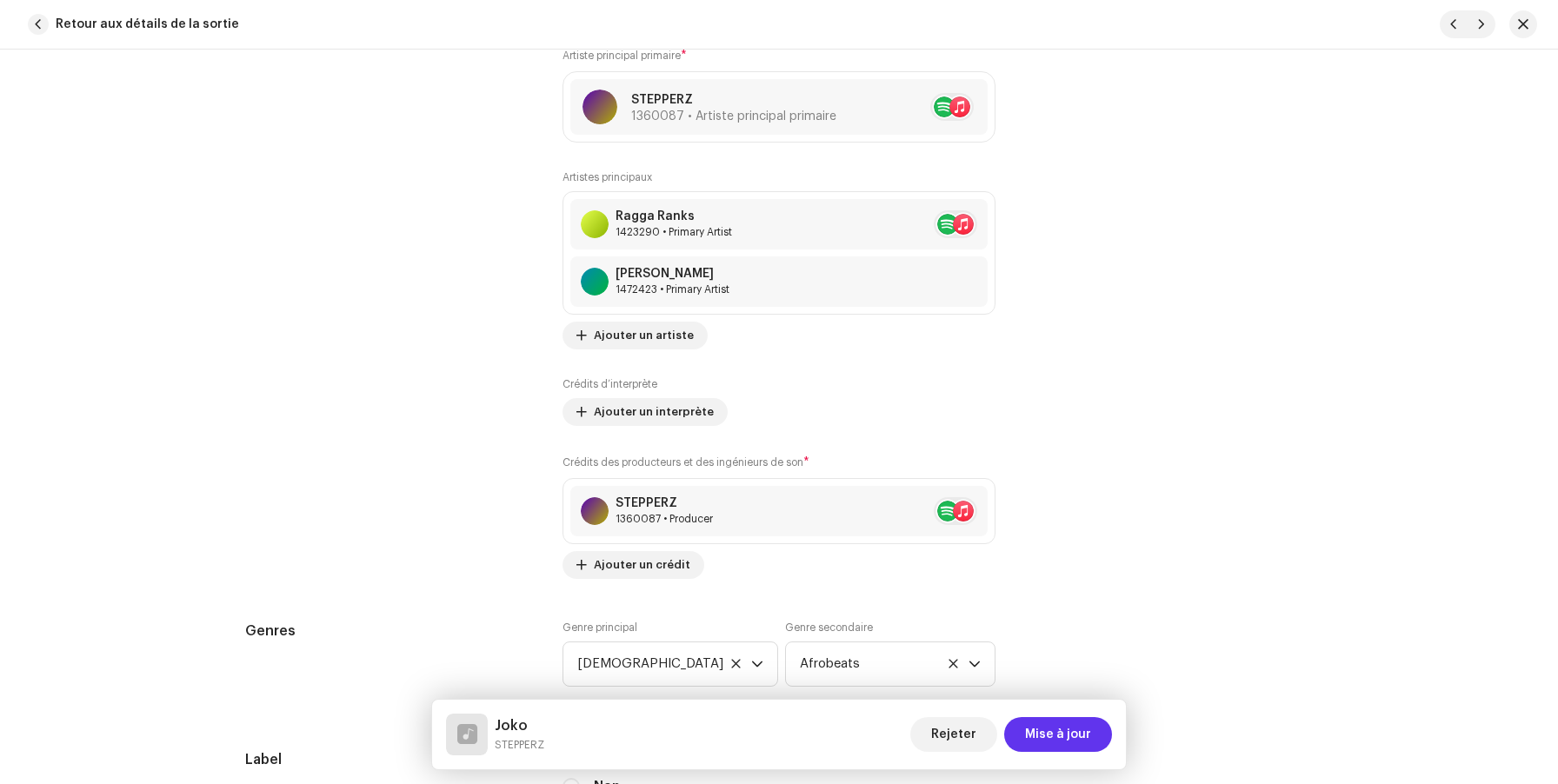
click at [1085, 734] on span "Mise à jour" at bounding box center [1058, 734] width 66 height 35
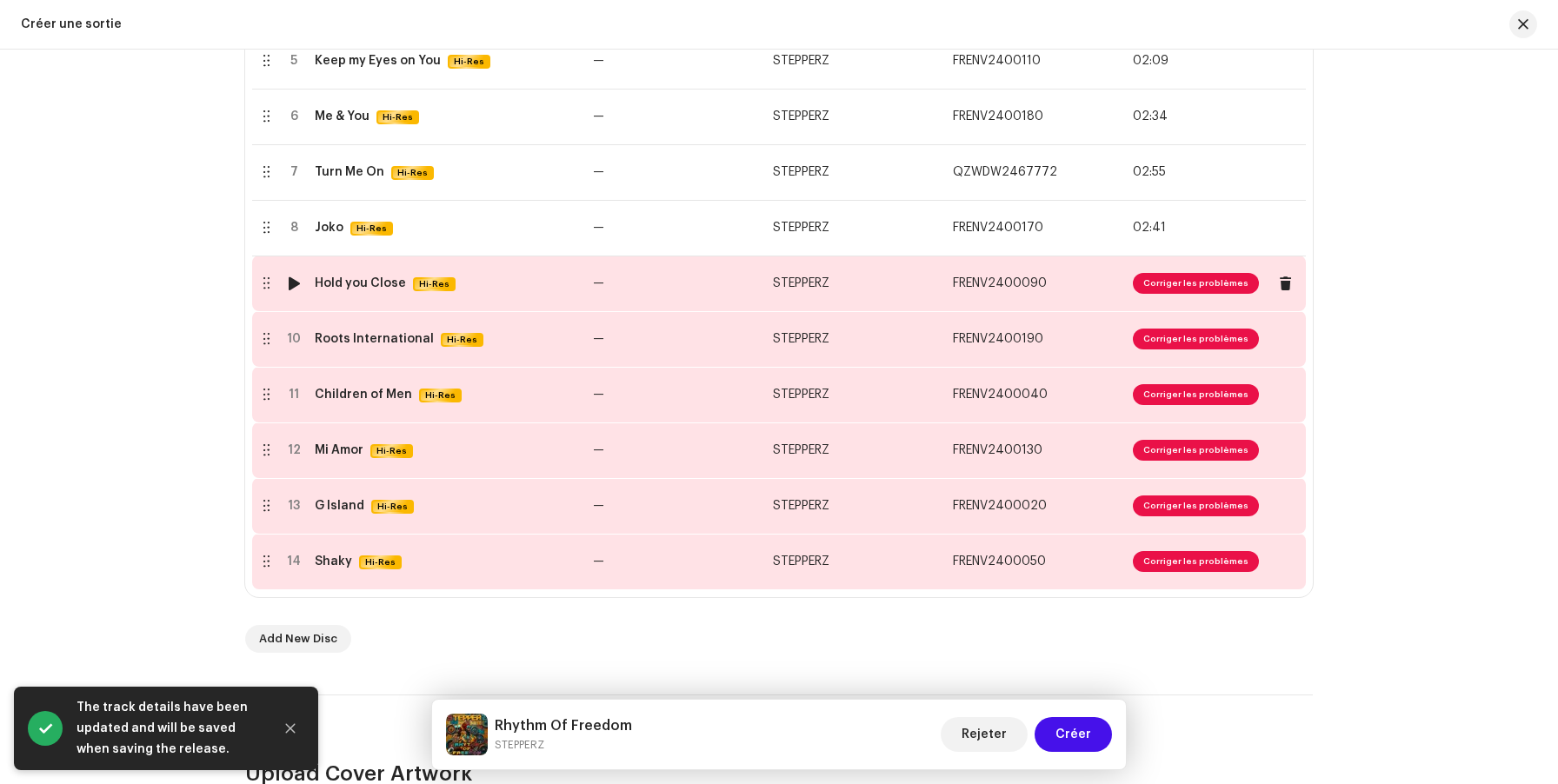
click at [539, 286] on div "Hold you Close Hi-Res" at bounding box center [447, 284] width 264 height 15
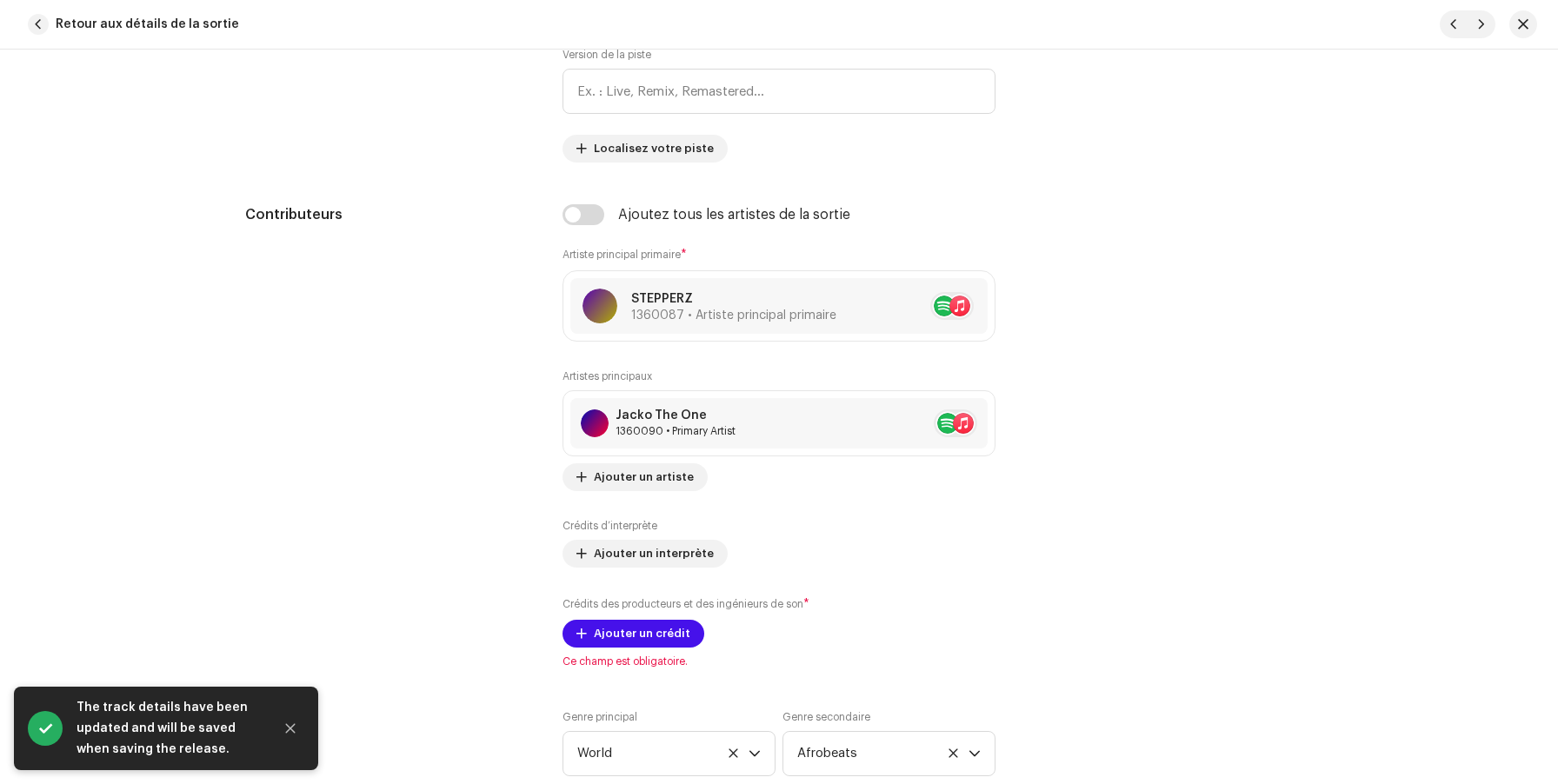
scroll to position [963, 0]
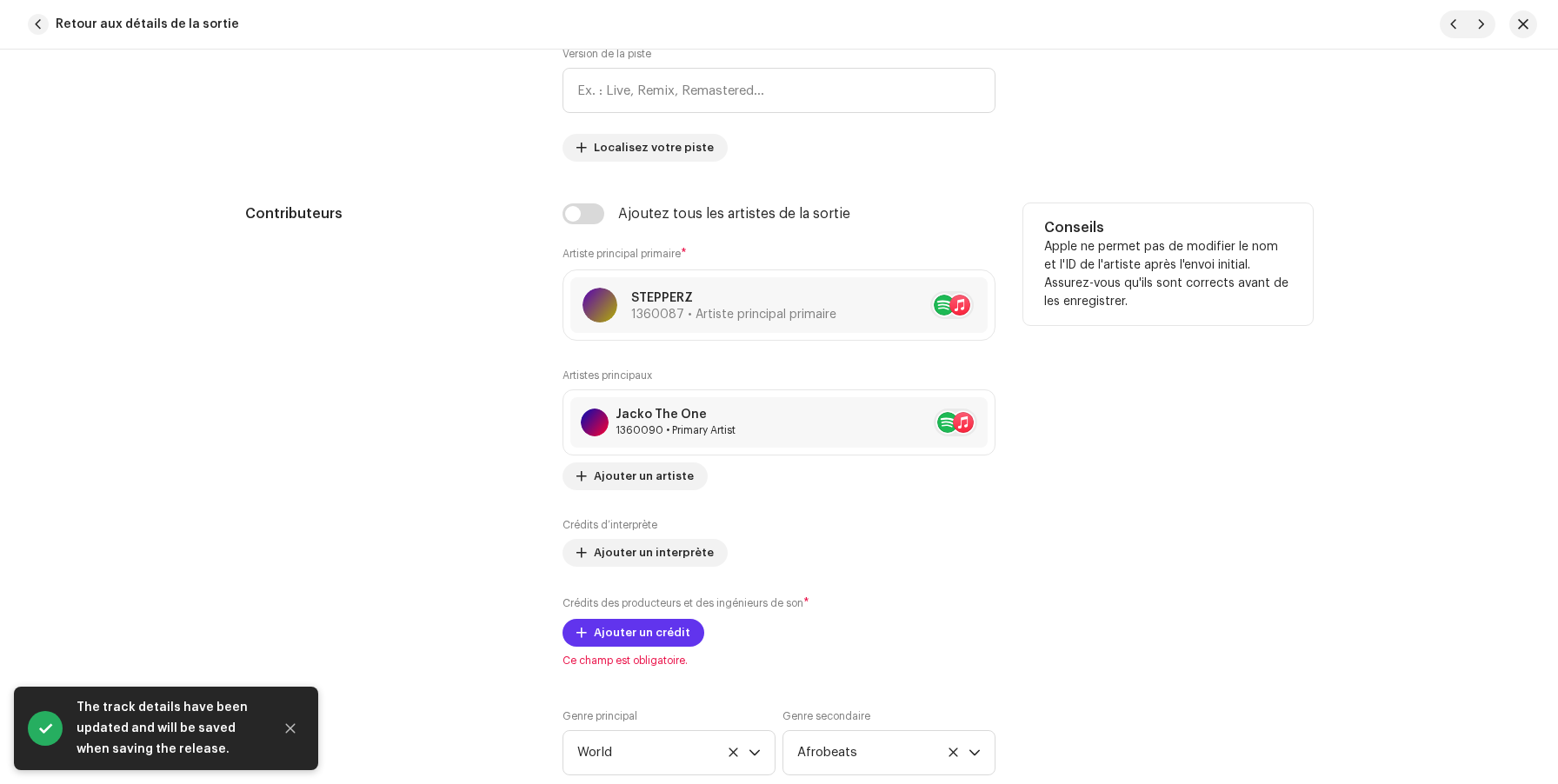
click at [665, 633] on span "Ajouter un crédit" at bounding box center [641, 633] width 96 height 35
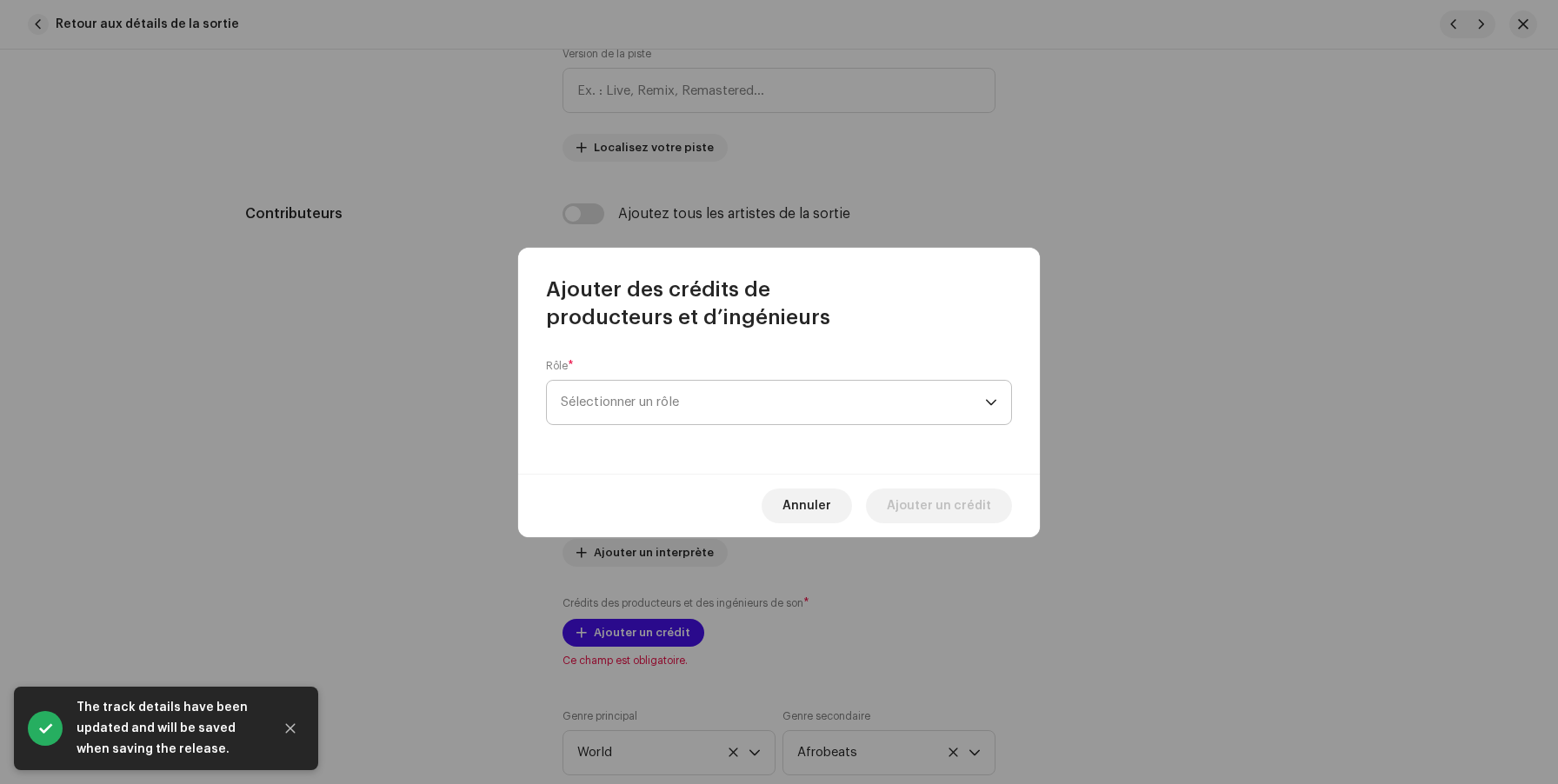
click at [666, 386] on span "Sélectionner un rôle" at bounding box center [773, 402] width 424 height 44
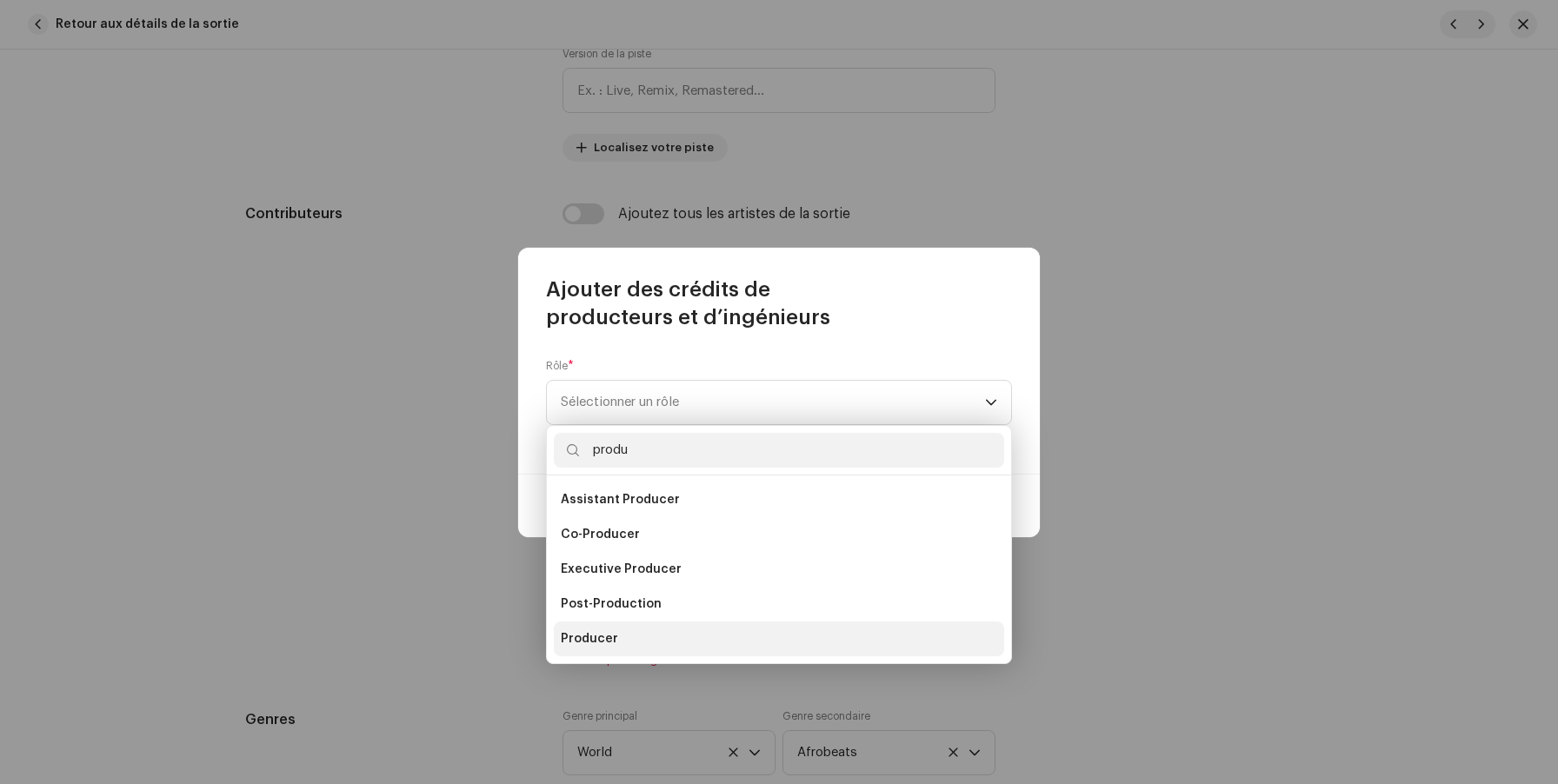
type input "produ"
click at [626, 637] on li "Producer" at bounding box center [779, 638] width 450 height 35
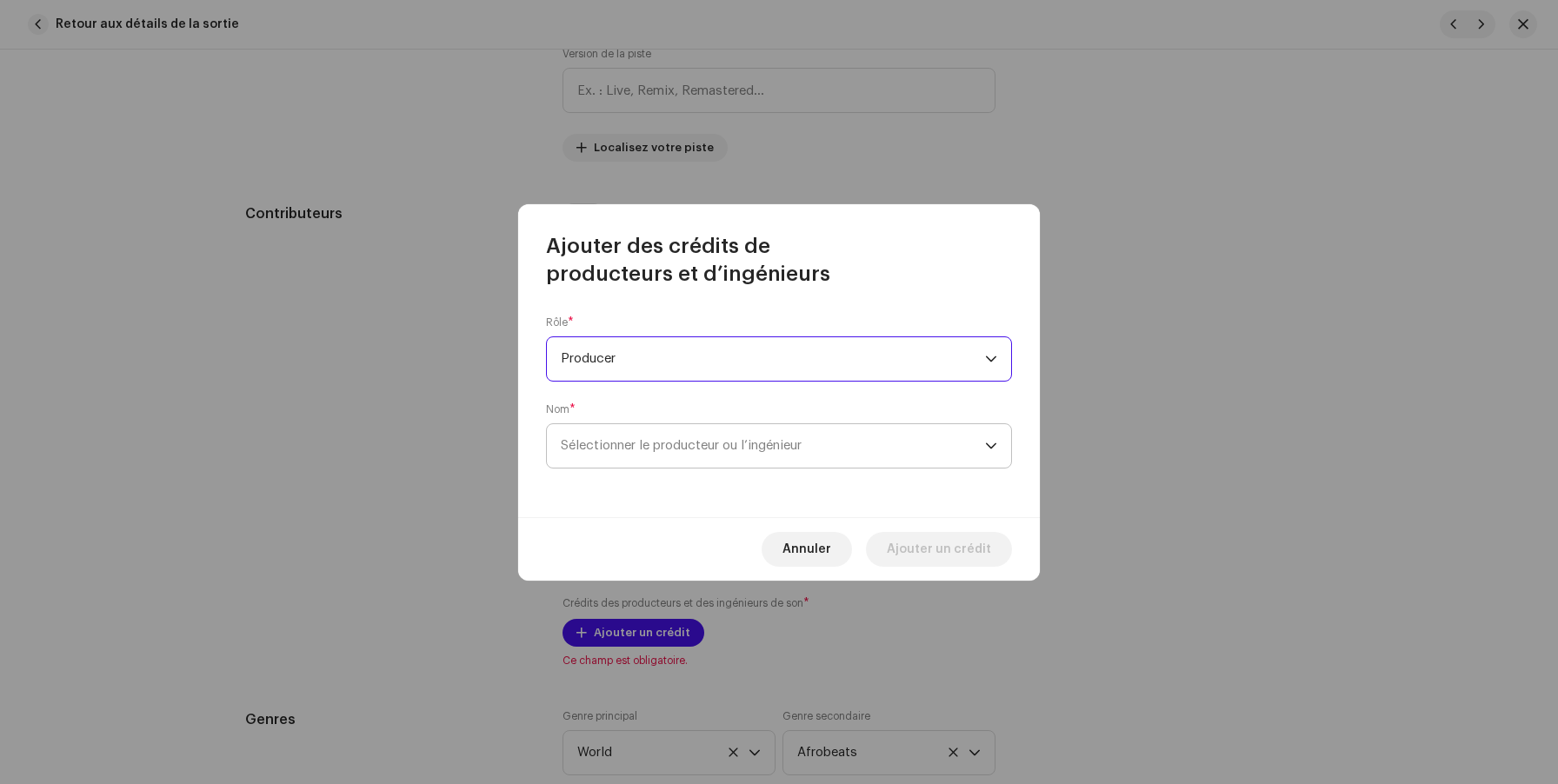
click at [641, 442] on span "Sélectionner le producteur ou l’ingénieur" at bounding box center [681, 446] width 241 height 13
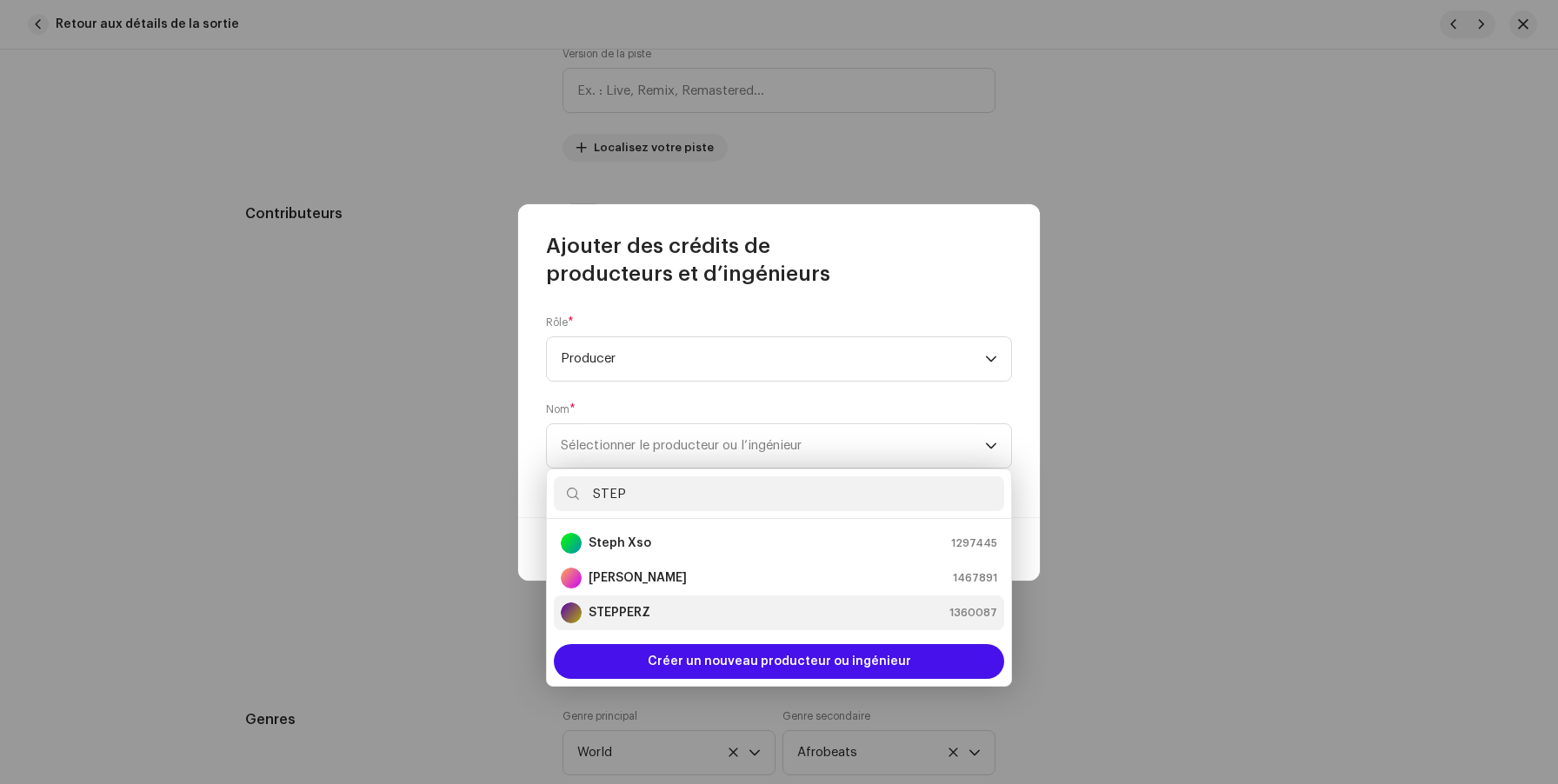
type input "STEP"
click at [634, 615] on strong "STEPPERZ" at bounding box center [620, 613] width 62 height 18
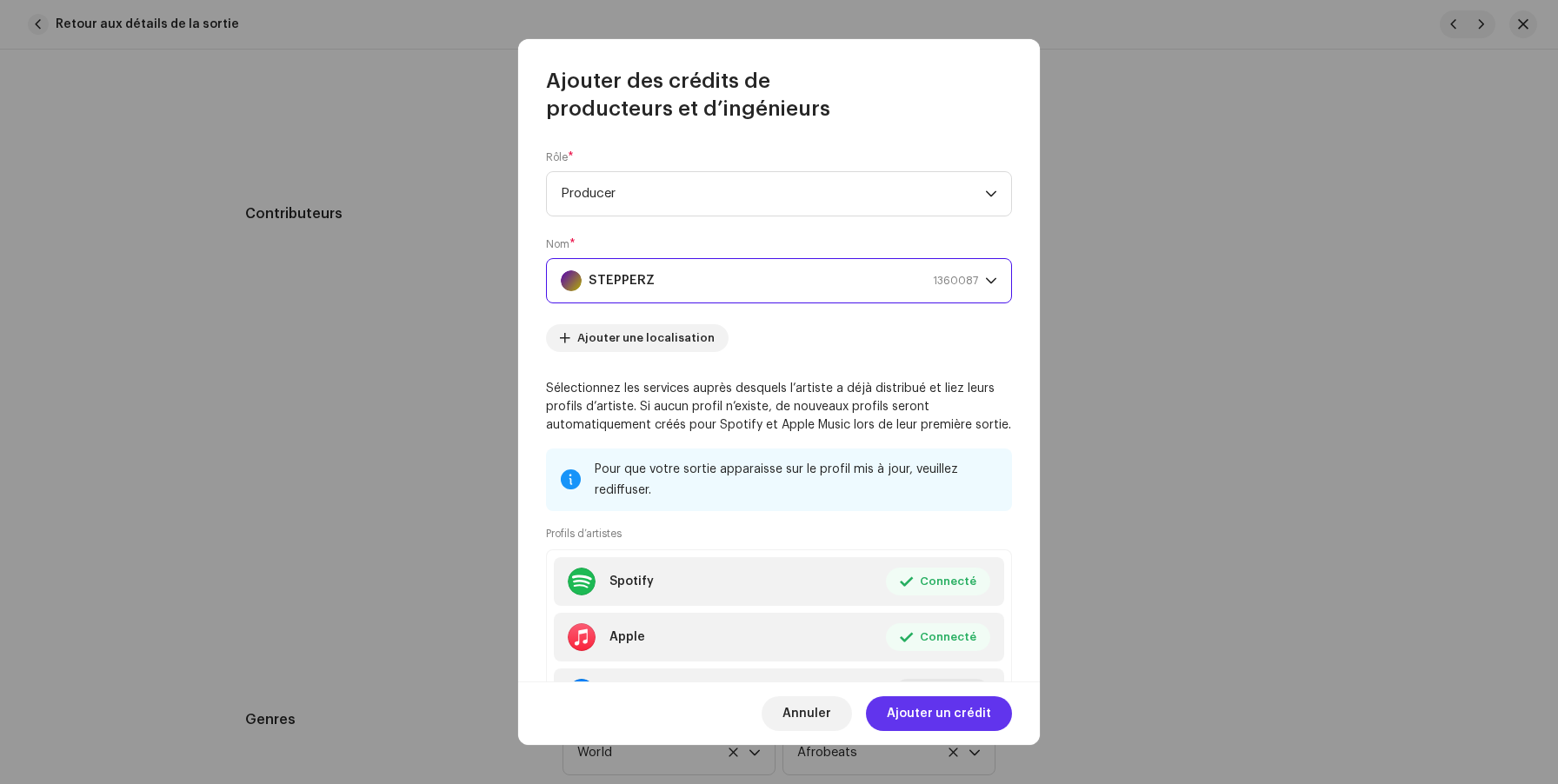
click at [922, 713] on span "Ajouter un crédit" at bounding box center [939, 713] width 105 height 35
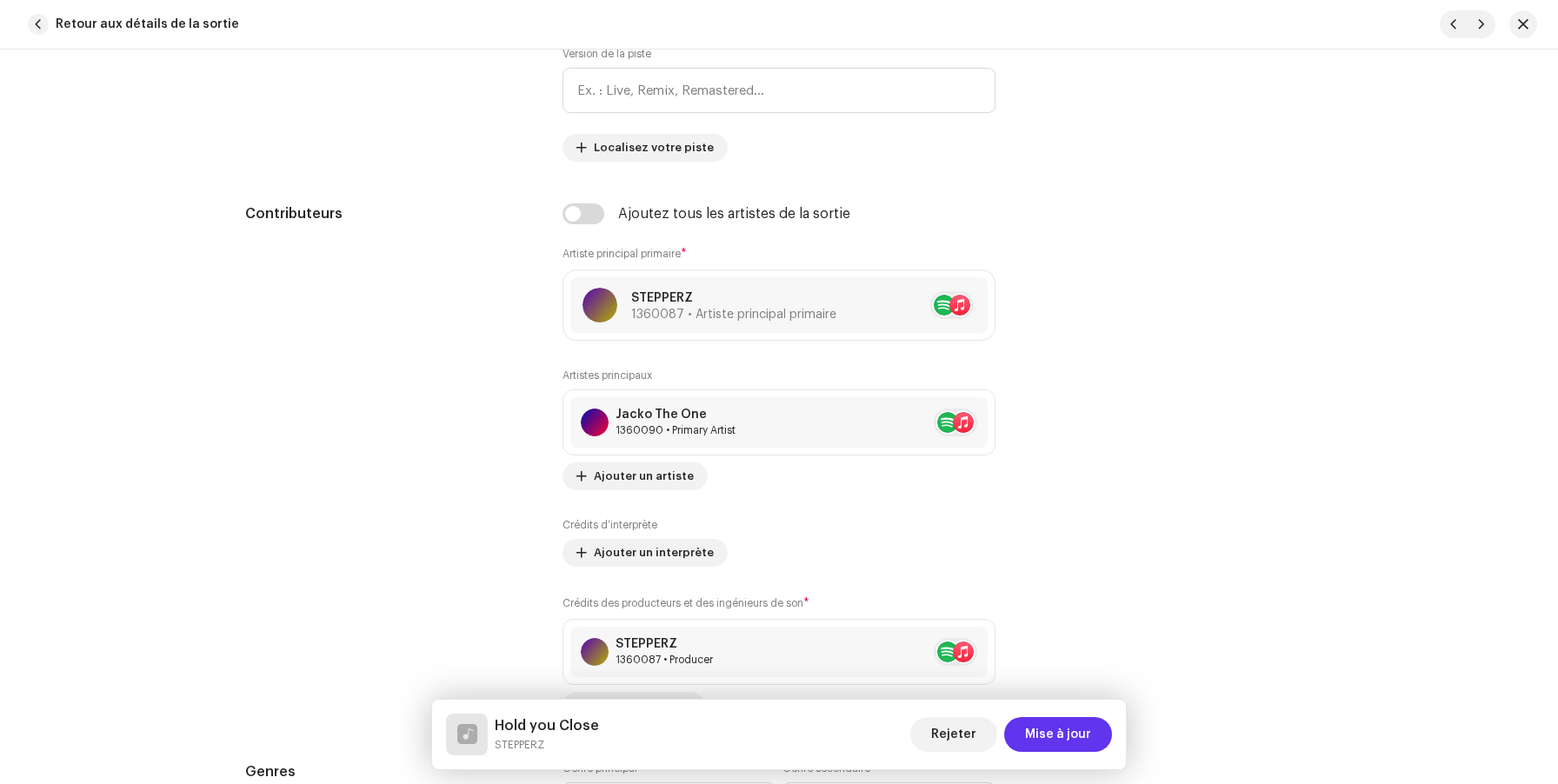
click at [1043, 737] on span "Mise à jour" at bounding box center [1058, 734] width 66 height 35
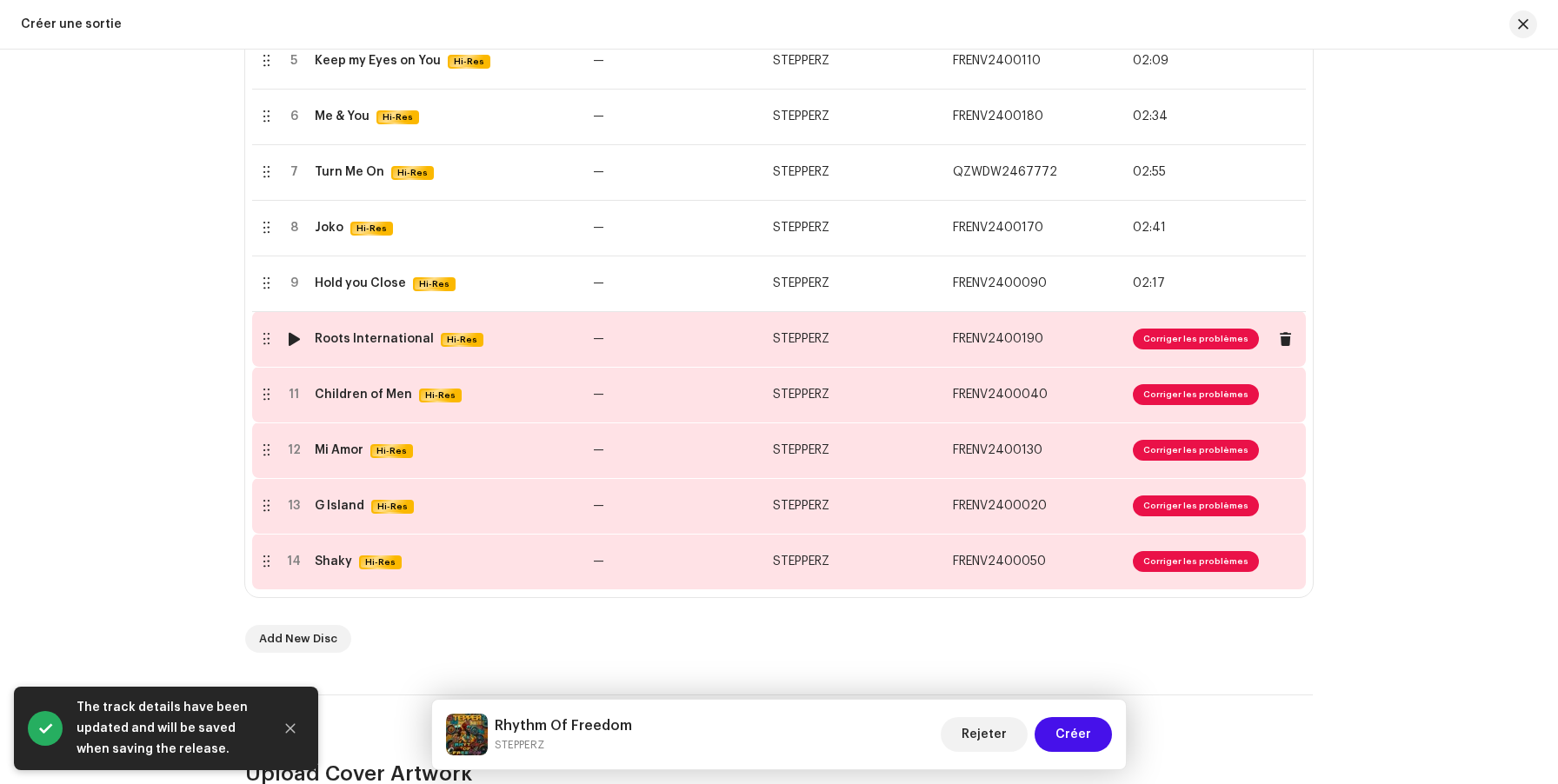
click at [619, 334] on td "—" at bounding box center [676, 339] width 180 height 56
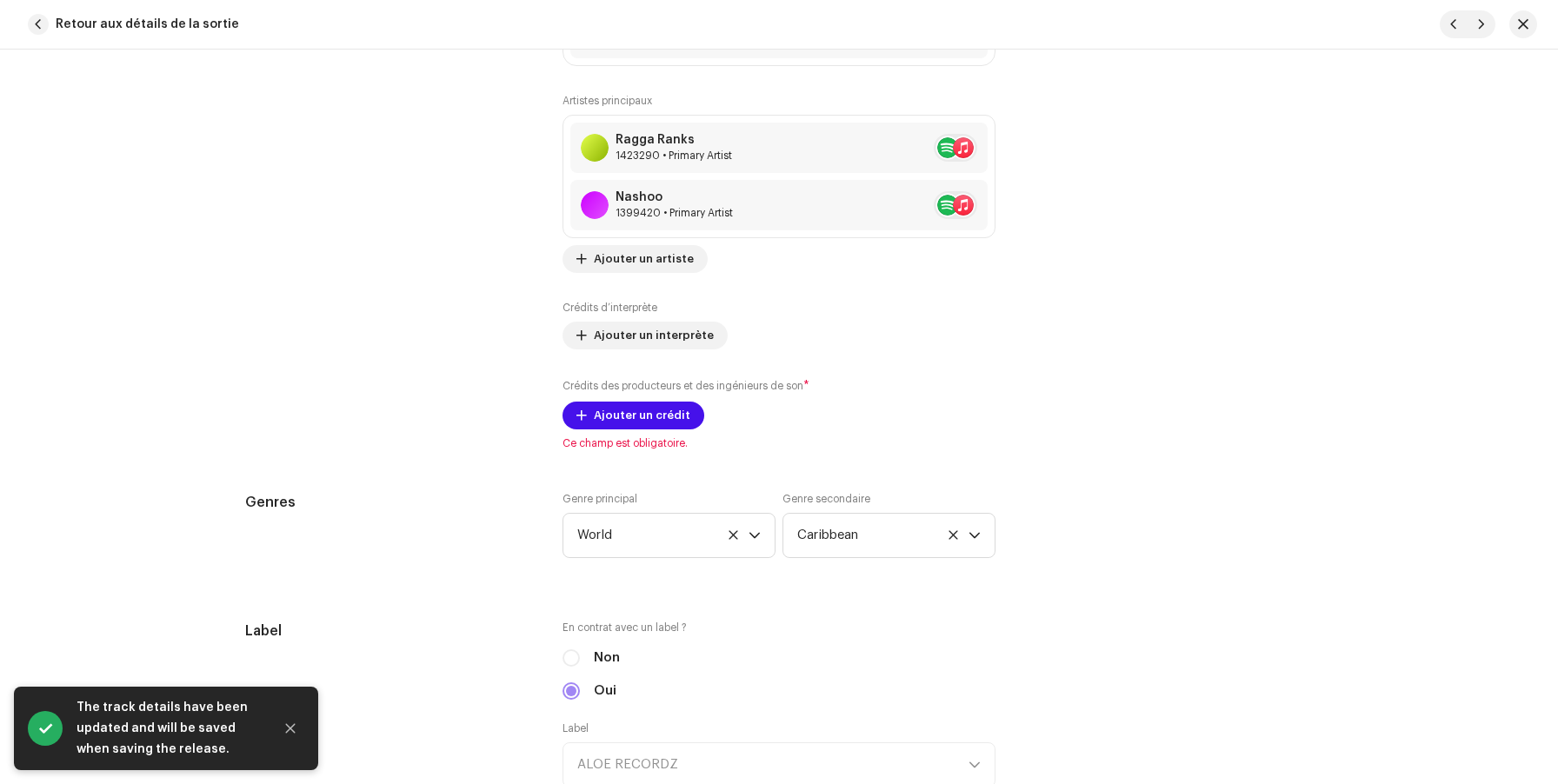
scroll to position [1361, 0]
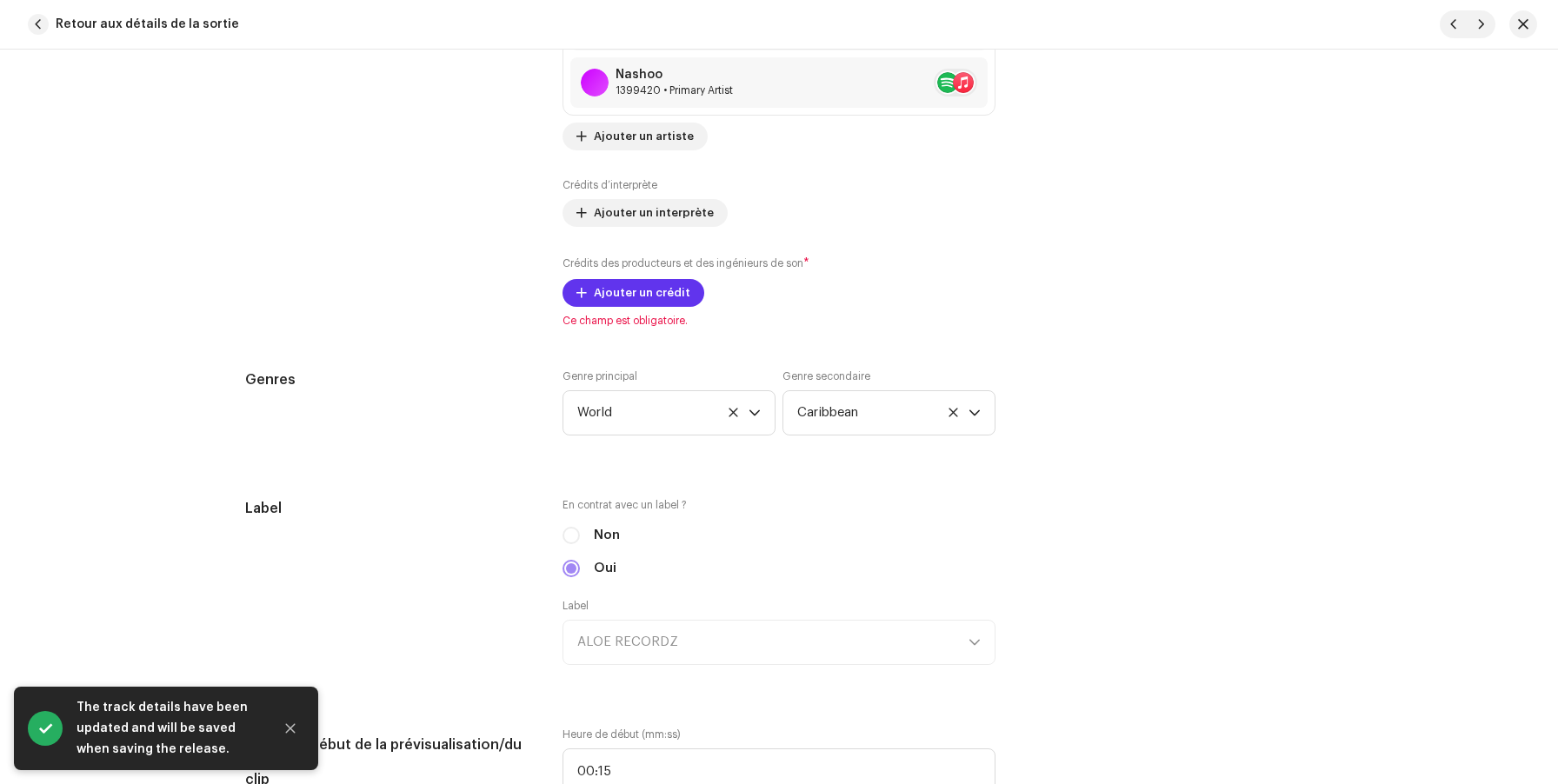
click at [620, 292] on span "Ajouter un crédit" at bounding box center [641, 292] width 96 height 35
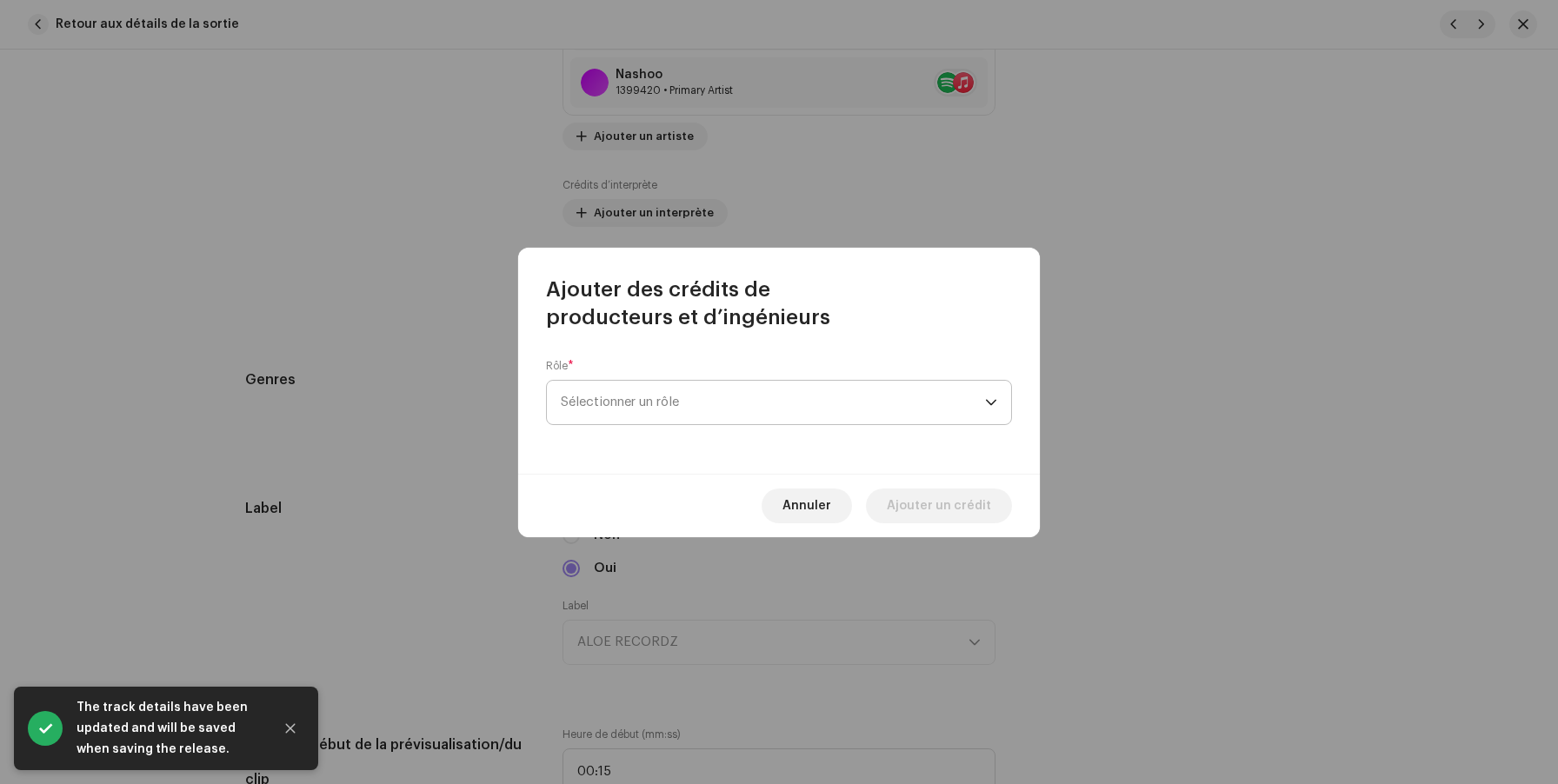
click at [616, 392] on span "Sélectionner un rôle" at bounding box center [773, 402] width 424 height 44
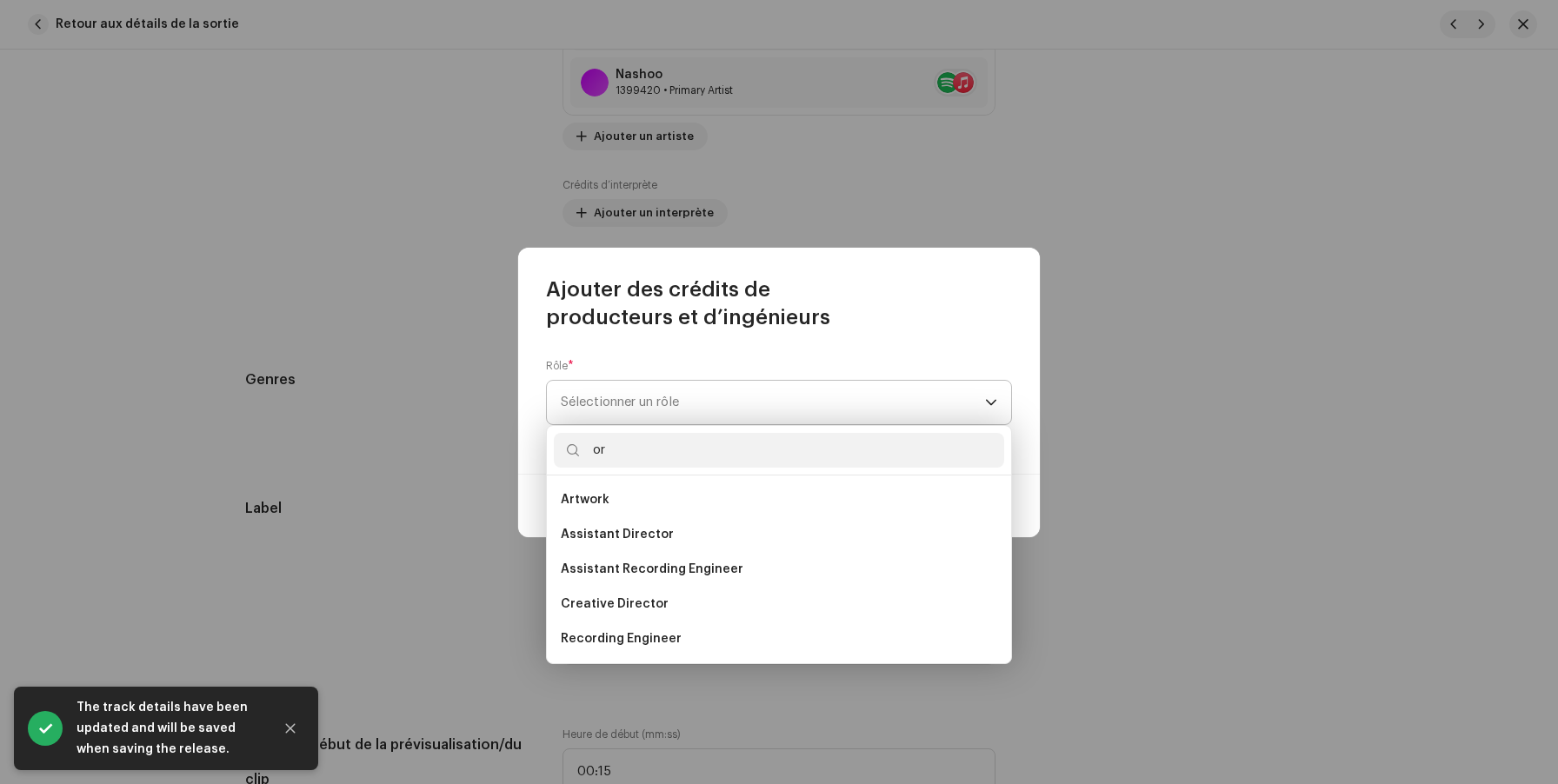
type input "o"
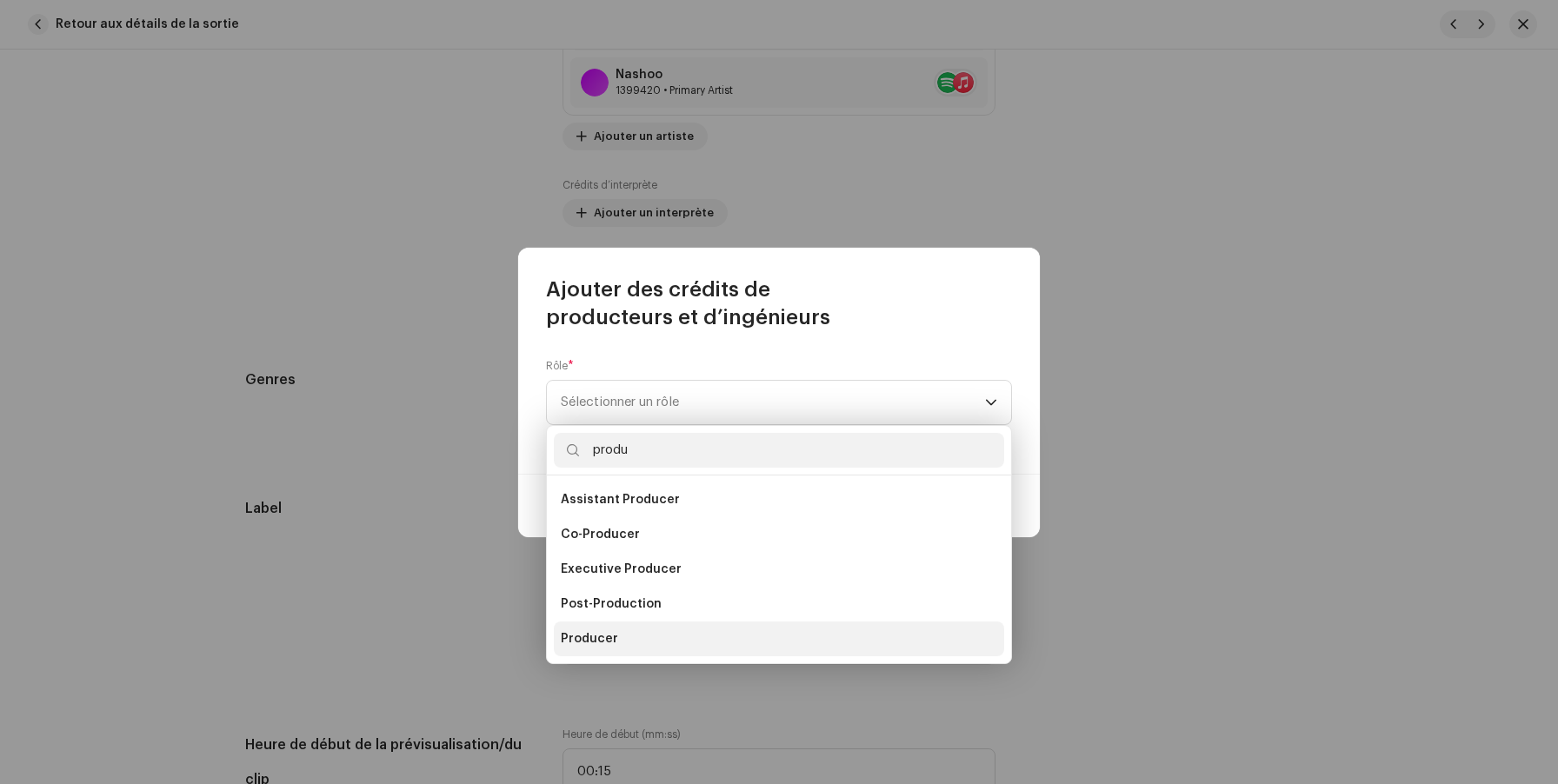
type input "produ"
click at [615, 648] on li "Producer" at bounding box center [779, 638] width 450 height 35
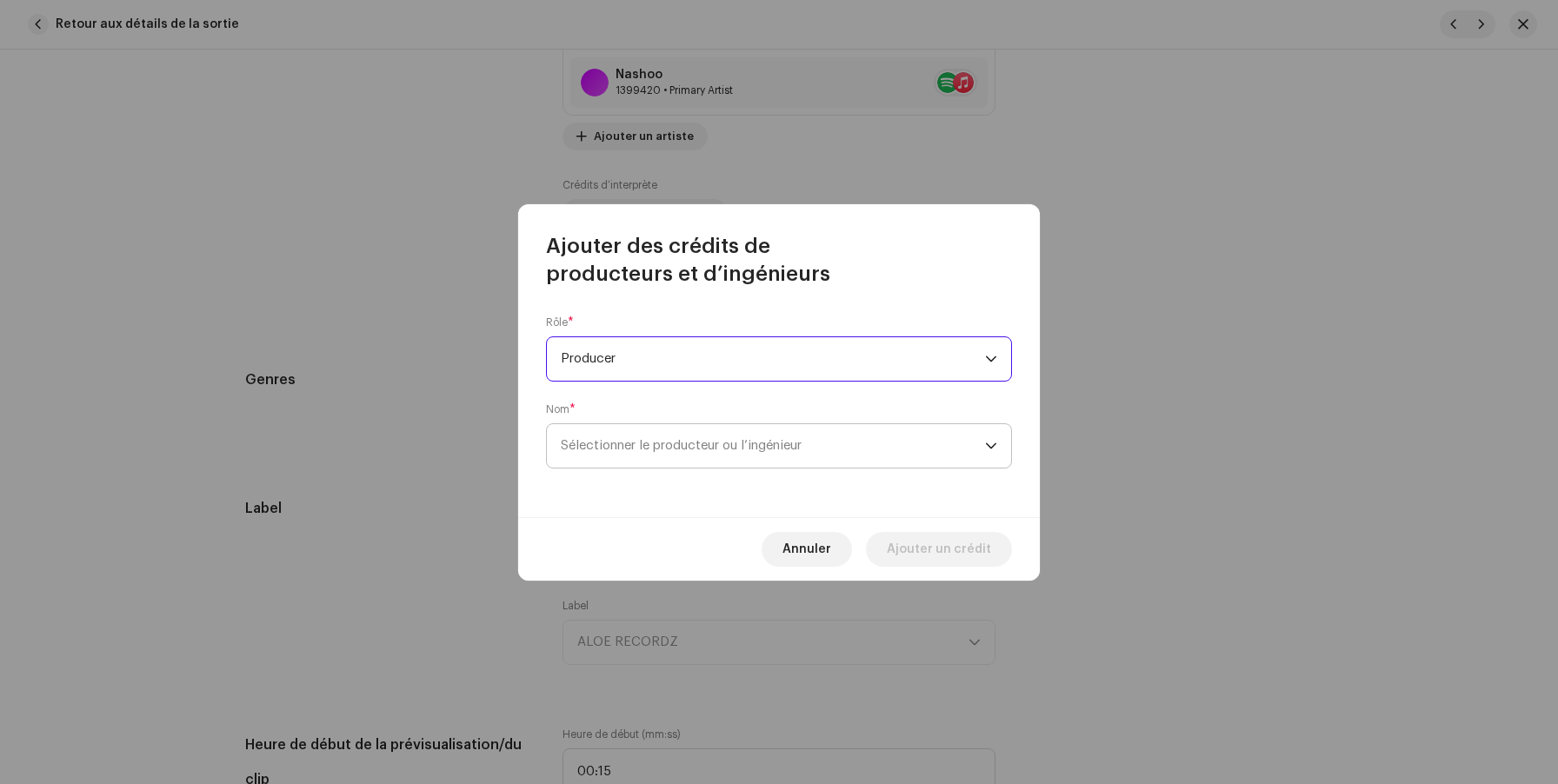
click at [670, 448] on span "Sélectionner le producteur ou l’ingénieur" at bounding box center [681, 446] width 241 height 13
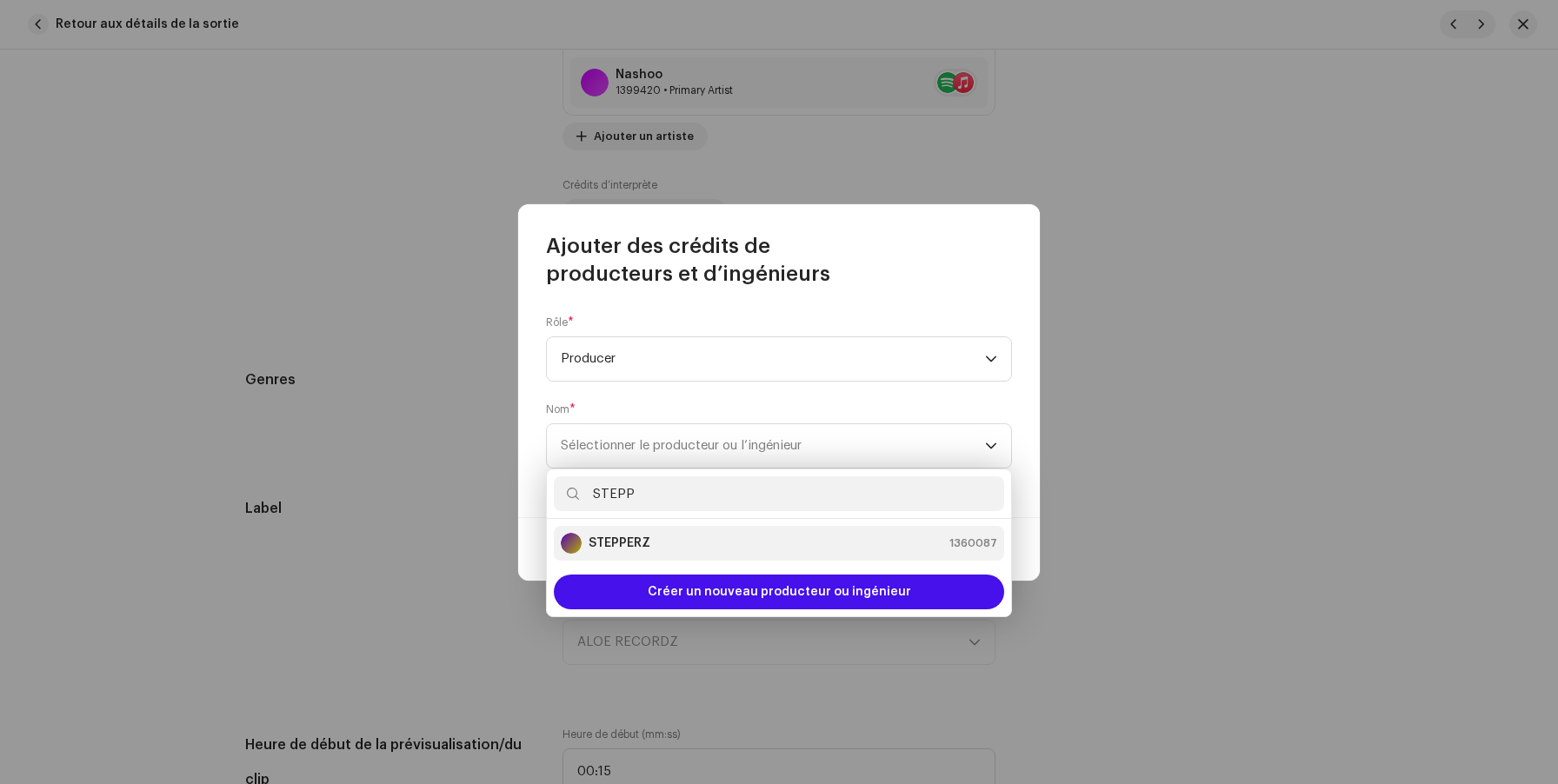
type input "STEPP"
click at [658, 548] on div "STEPPERZ 1360087" at bounding box center [779, 543] width 436 height 21
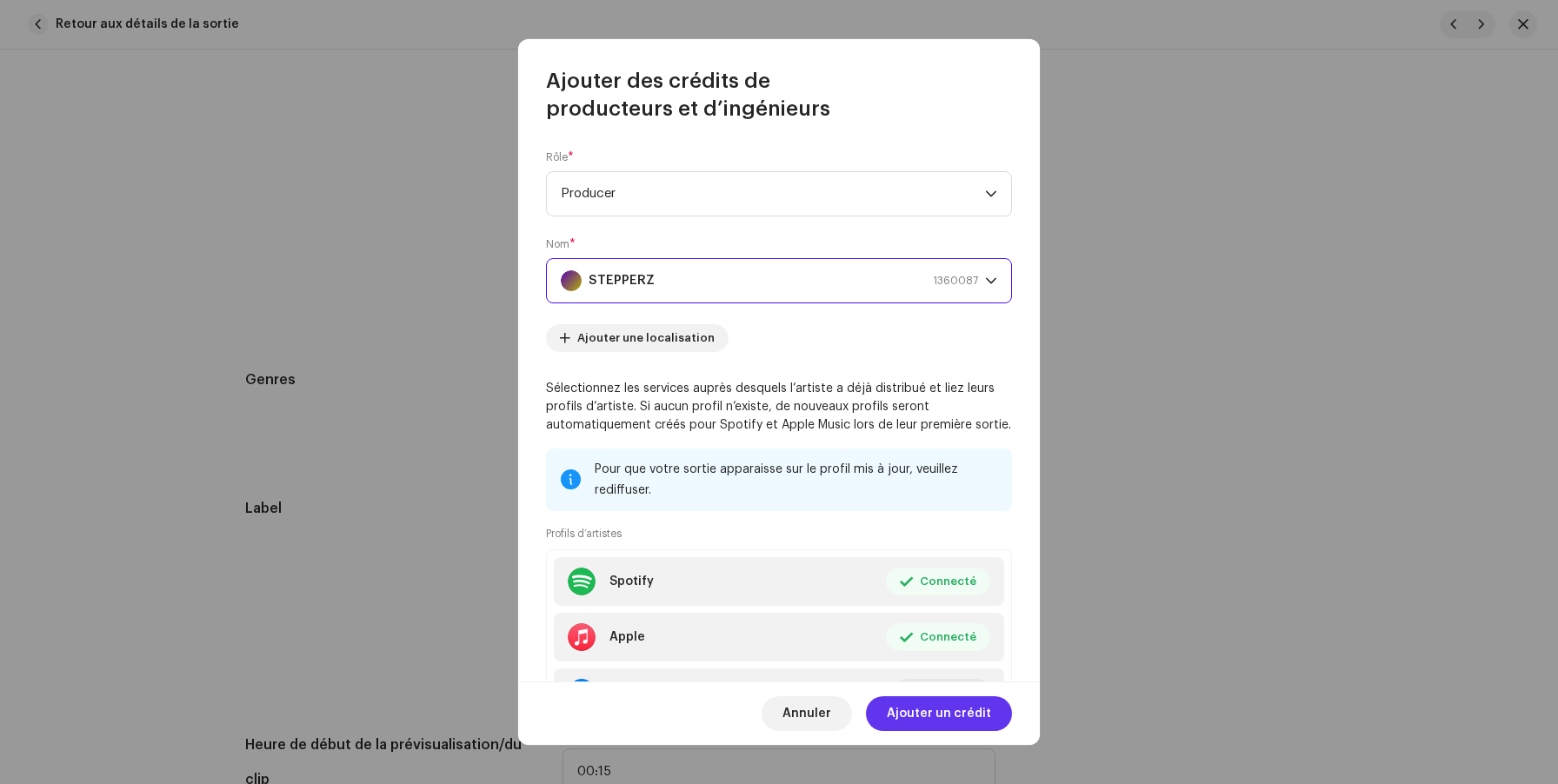
click at [919, 714] on span "Ajouter un crédit" at bounding box center [939, 713] width 105 height 35
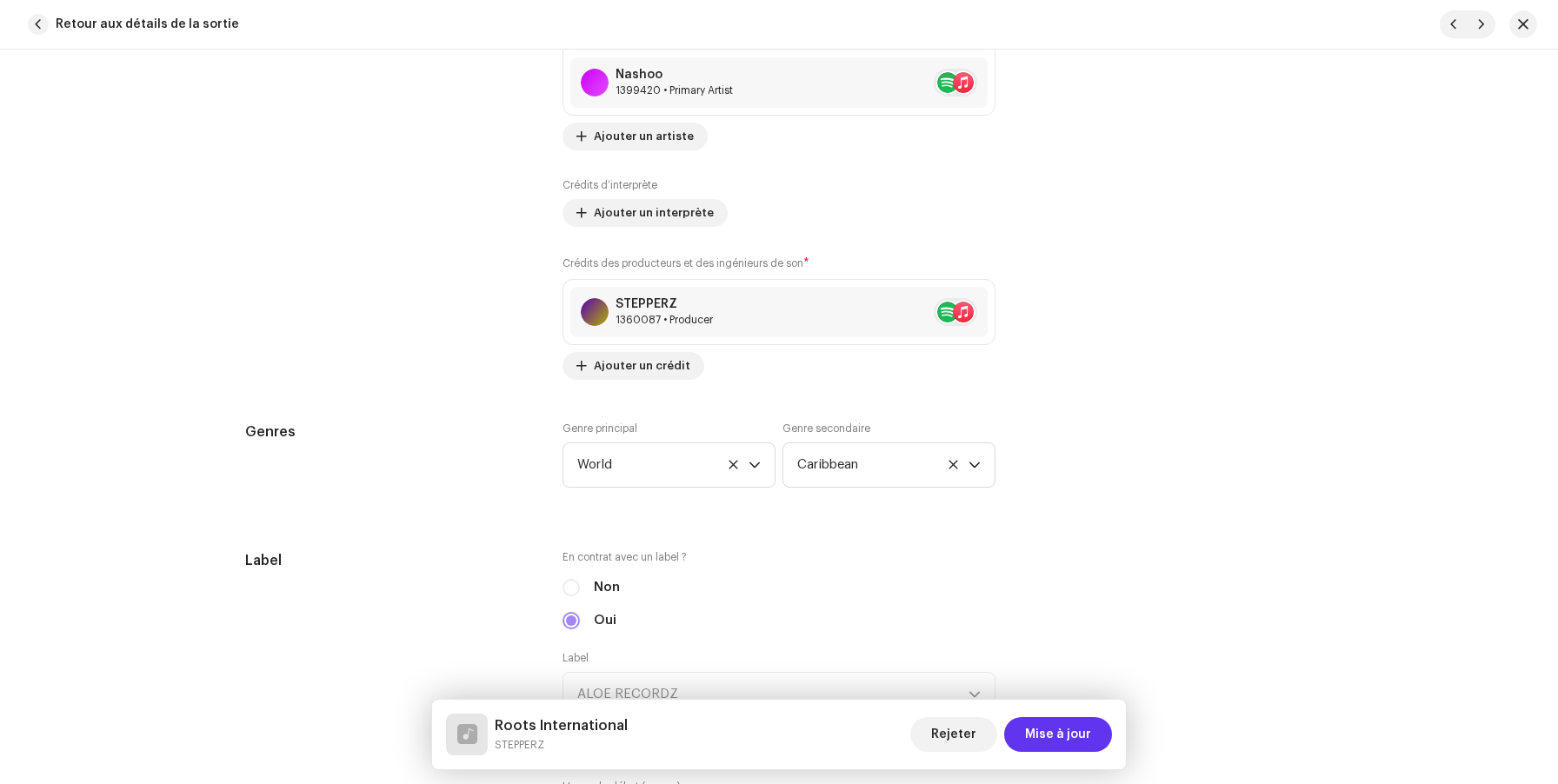
click at [1041, 722] on span "Mise à jour" at bounding box center [1058, 734] width 66 height 35
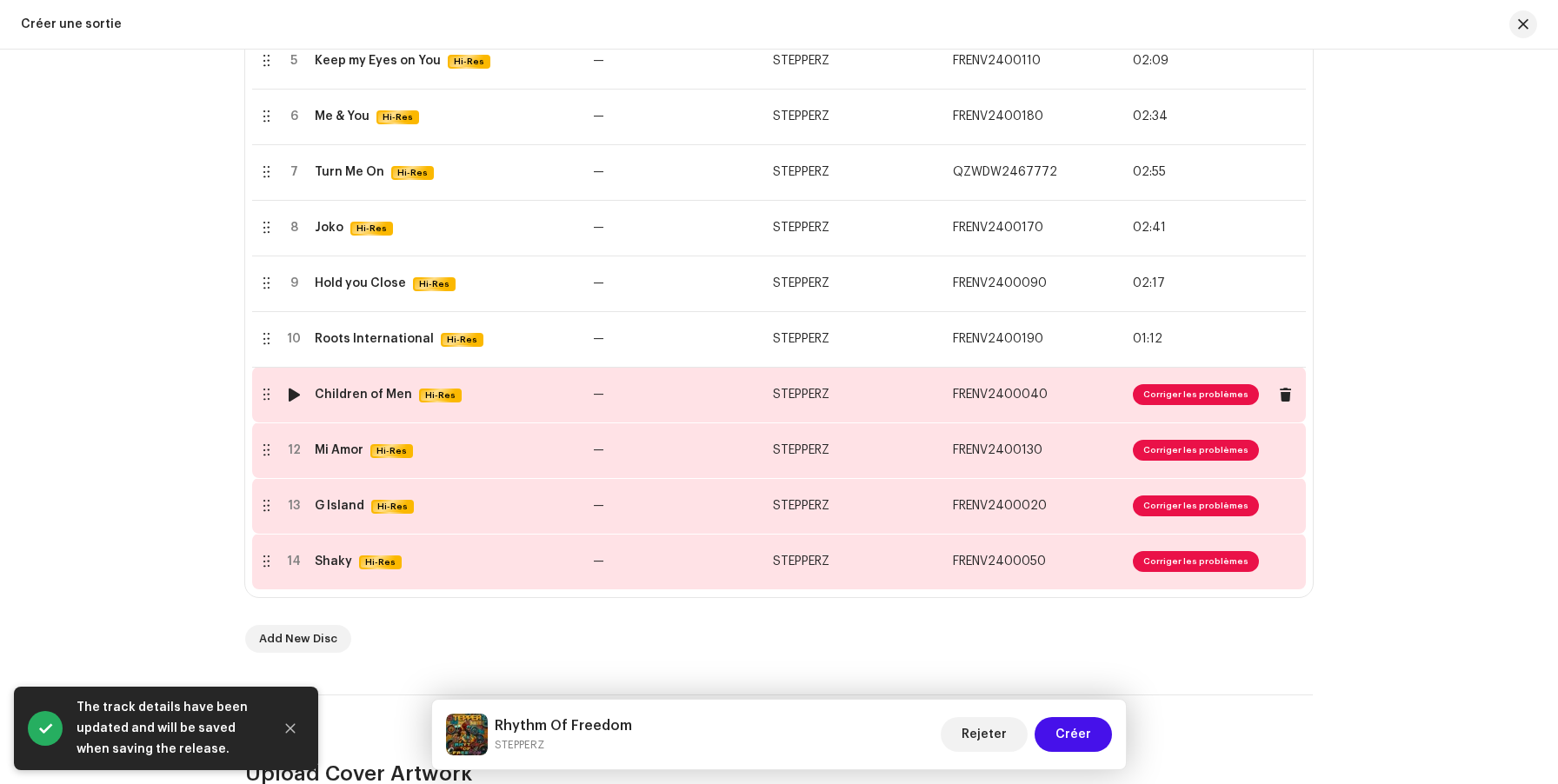
click at [588, 406] on td "—" at bounding box center [676, 395] width 180 height 56
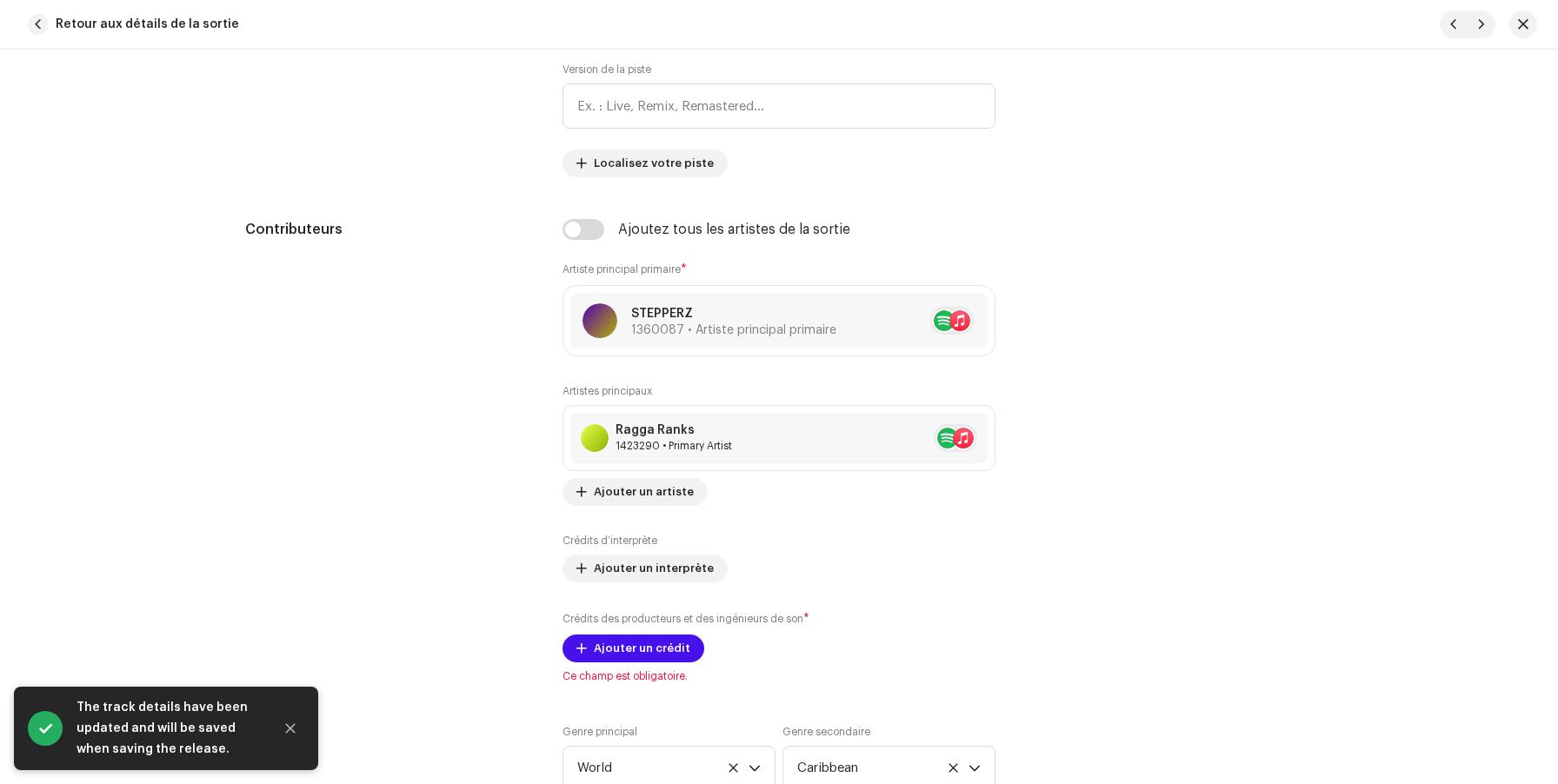
scroll to position [1345, 0]
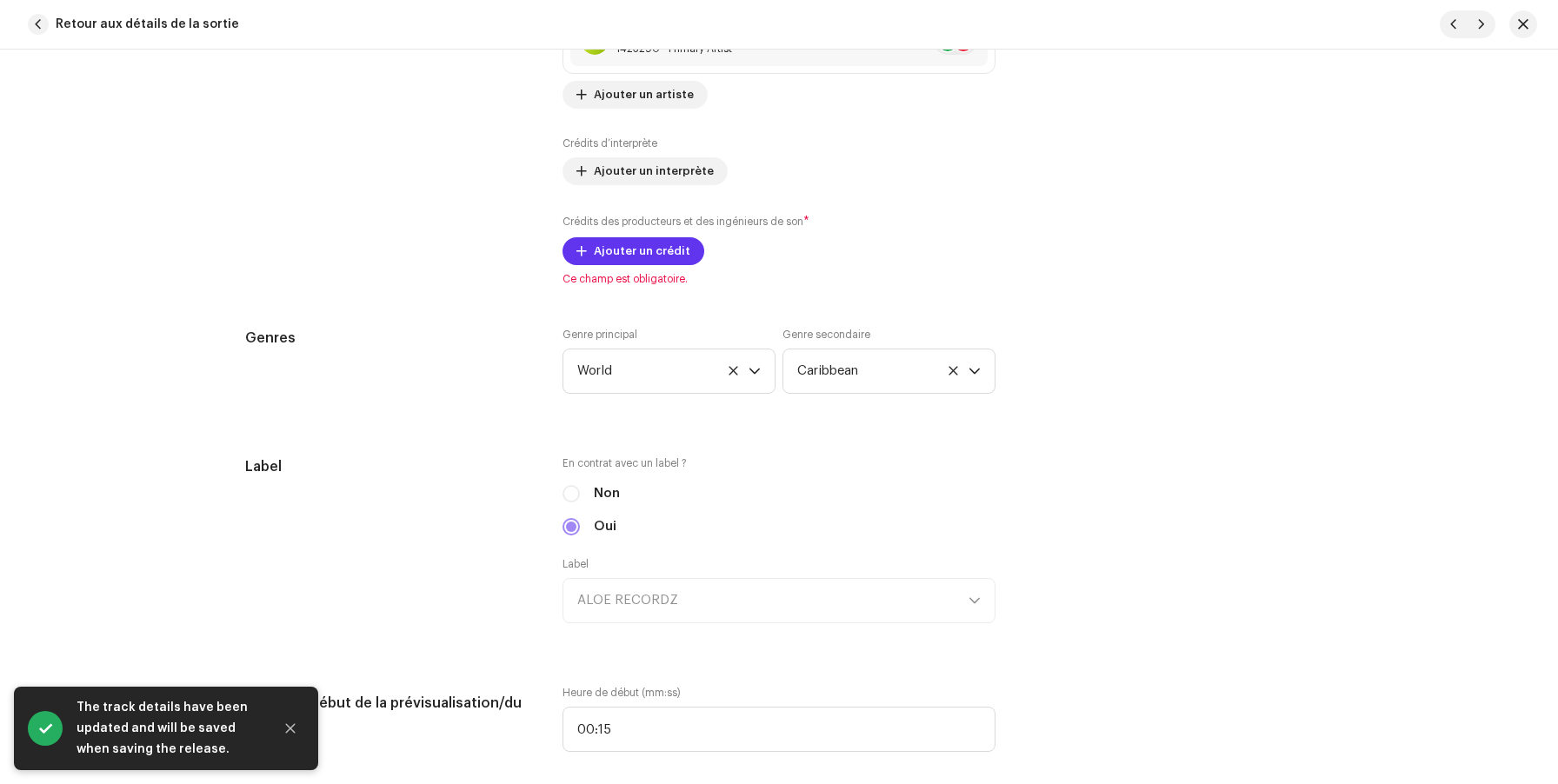
click at [618, 252] on span "Ajouter un crédit" at bounding box center [641, 250] width 96 height 35
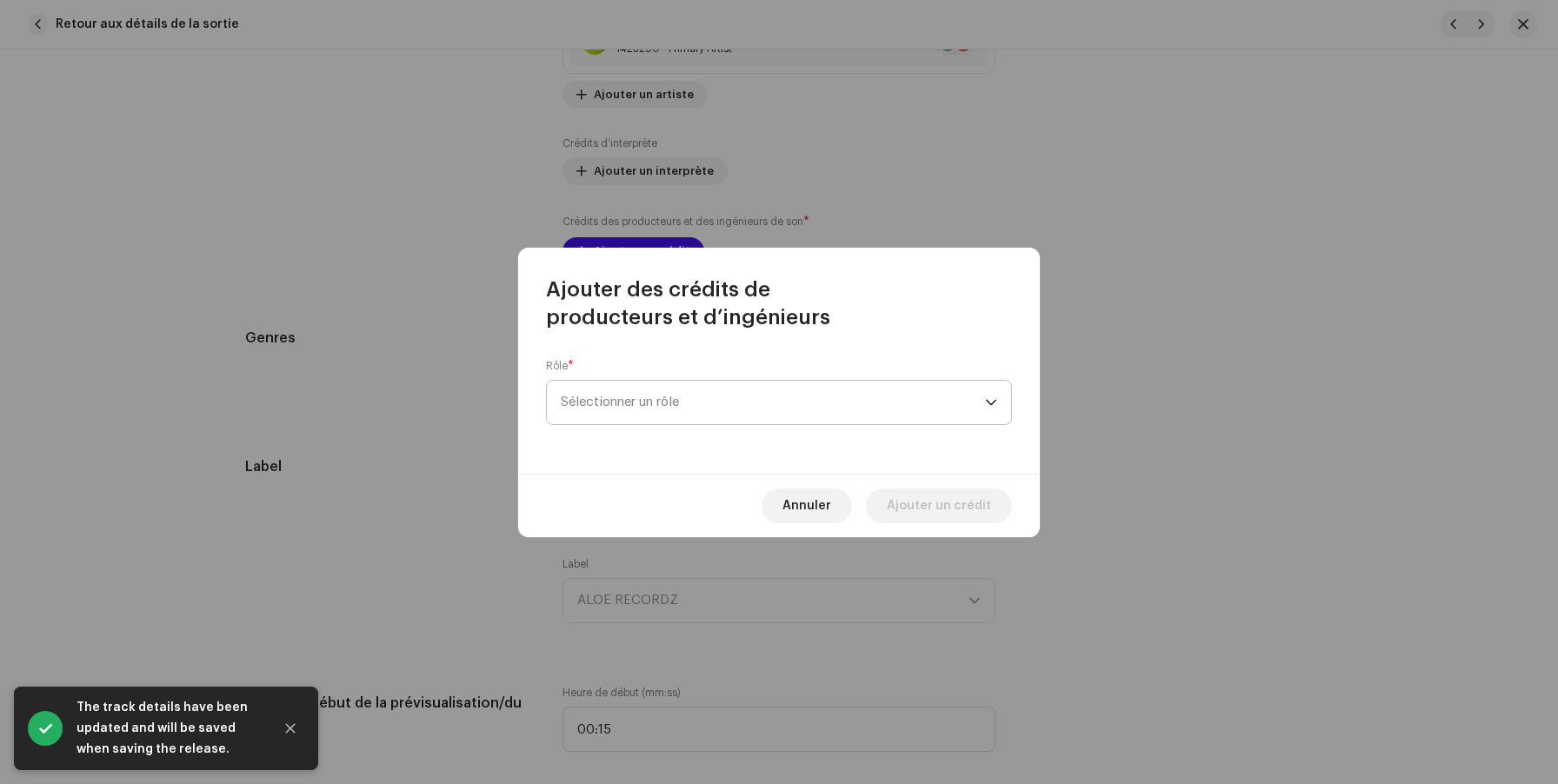
click at [605, 405] on span "Sélectionner un rôle" at bounding box center [773, 402] width 424 height 44
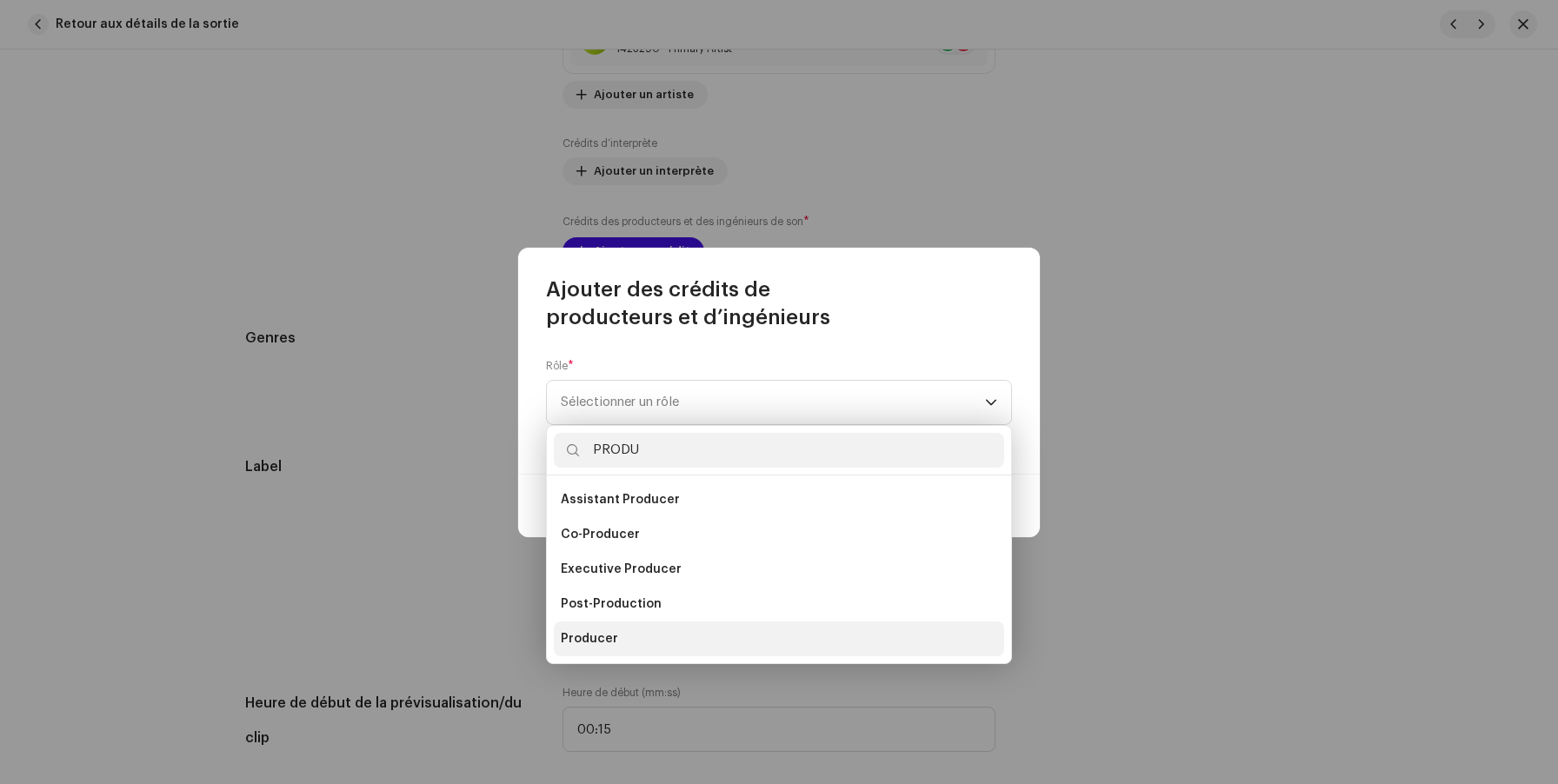
type input "PRODU"
click at [592, 647] on span "Producer" at bounding box center [589, 638] width 57 height 18
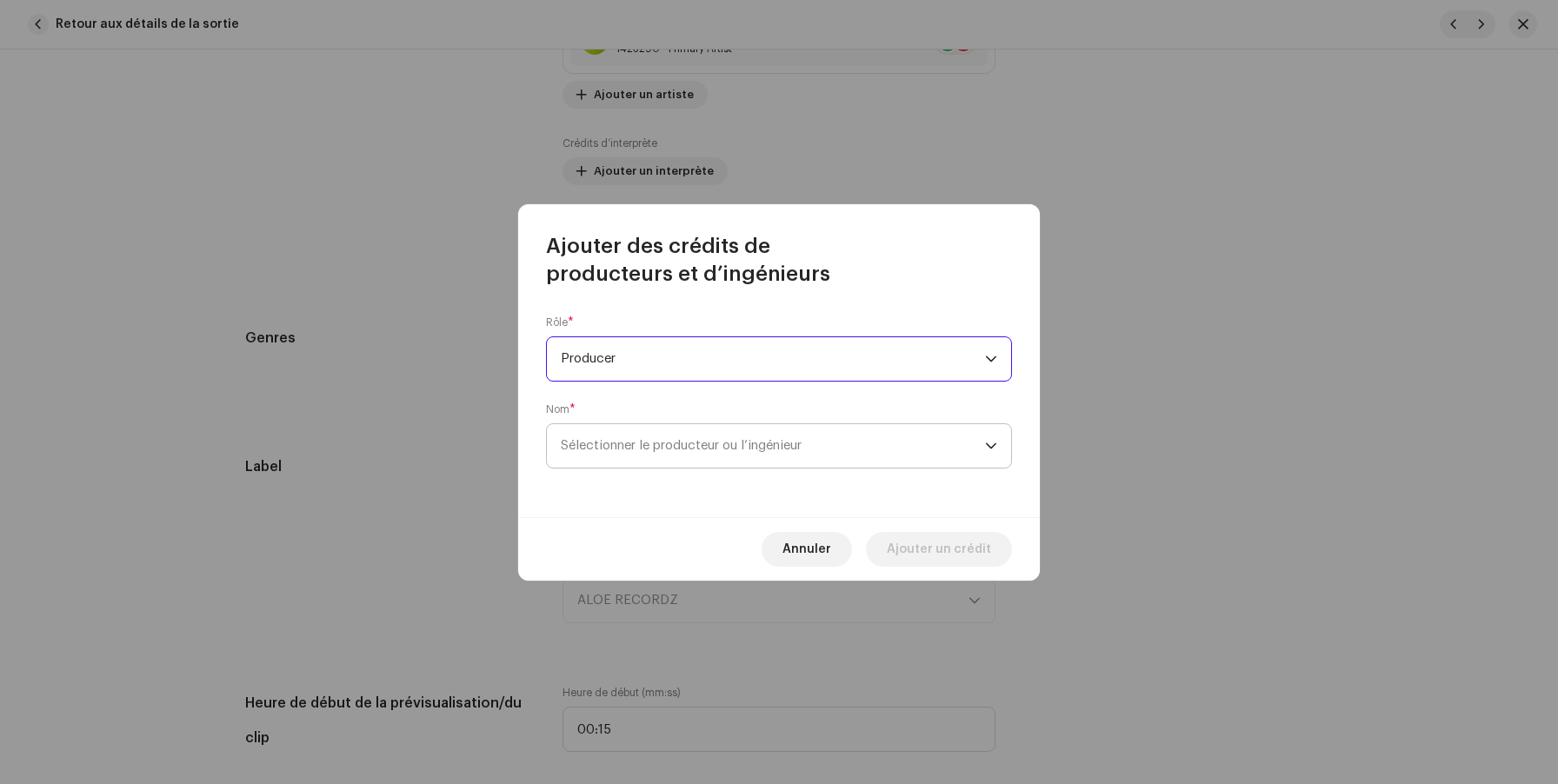
click at [642, 460] on span "Sélectionner le producteur ou l’ingénieur" at bounding box center [773, 446] width 424 height 44
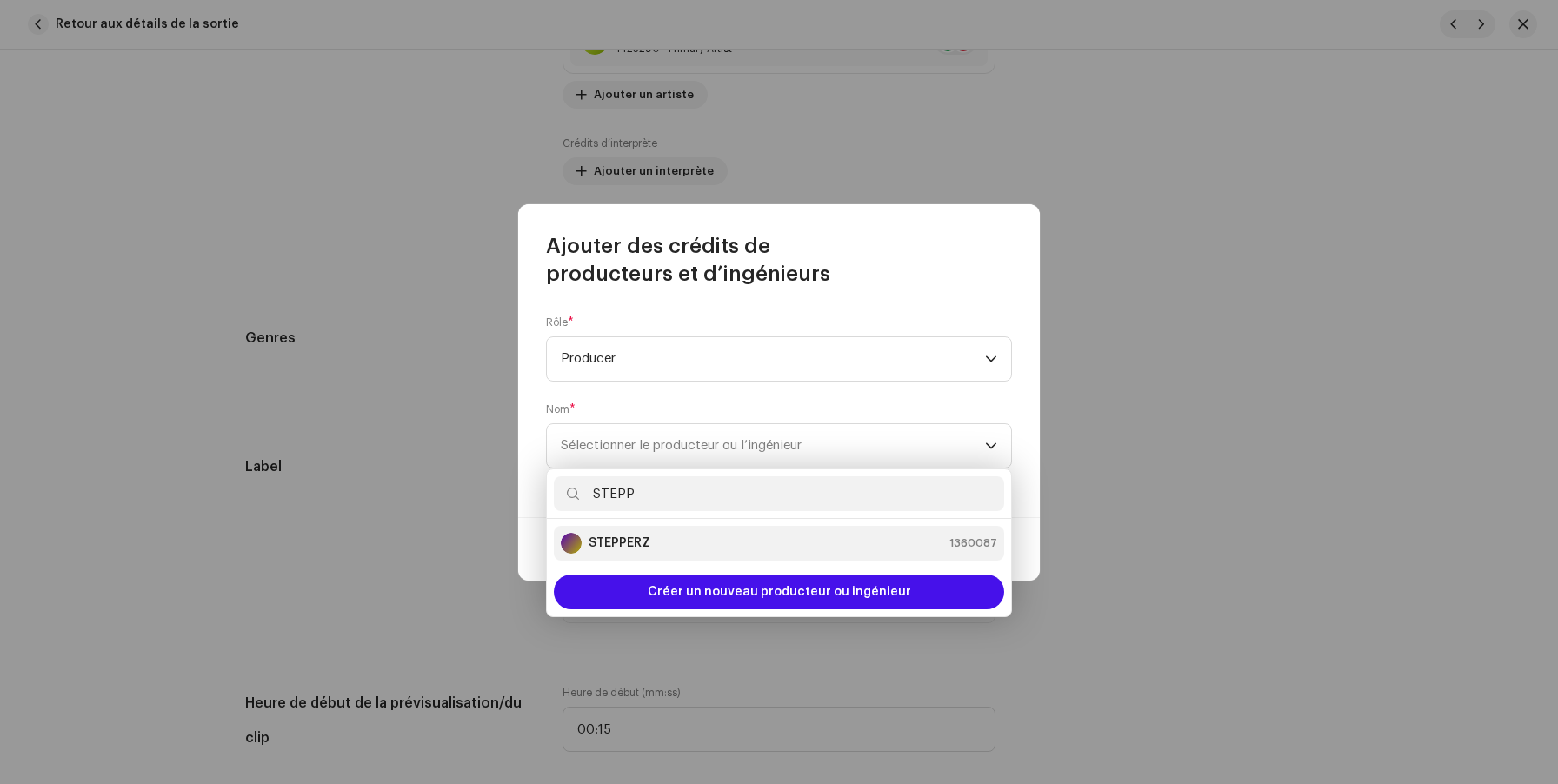
type input "STEPP"
click at [632, 549] on strong "STEPPERZ" at bounding box center [620, 543] width 62 height 18
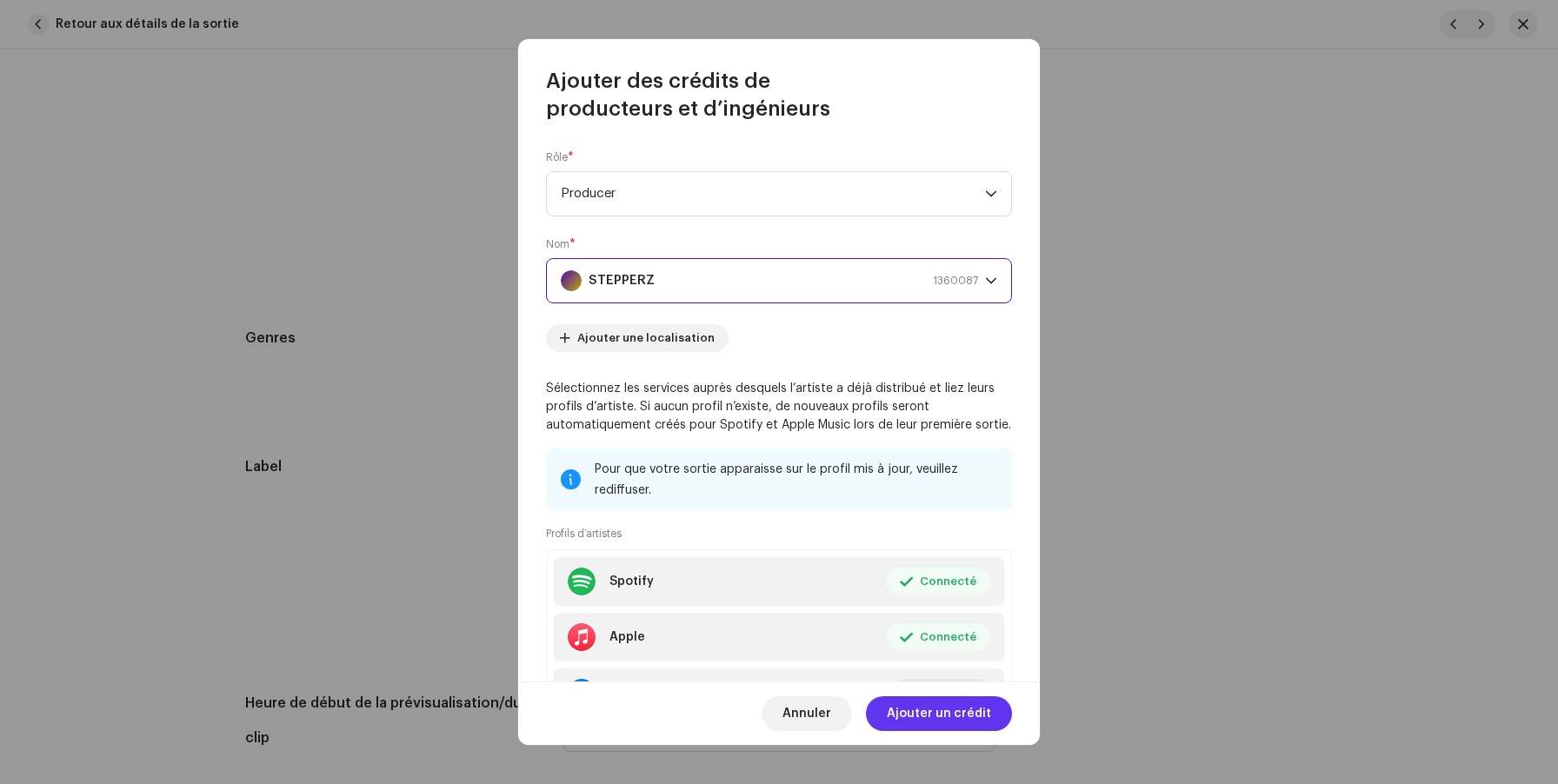
click at [921, 708] on span "Ajouter un crédit" at bounding box center [939, 713] width 105 height 35
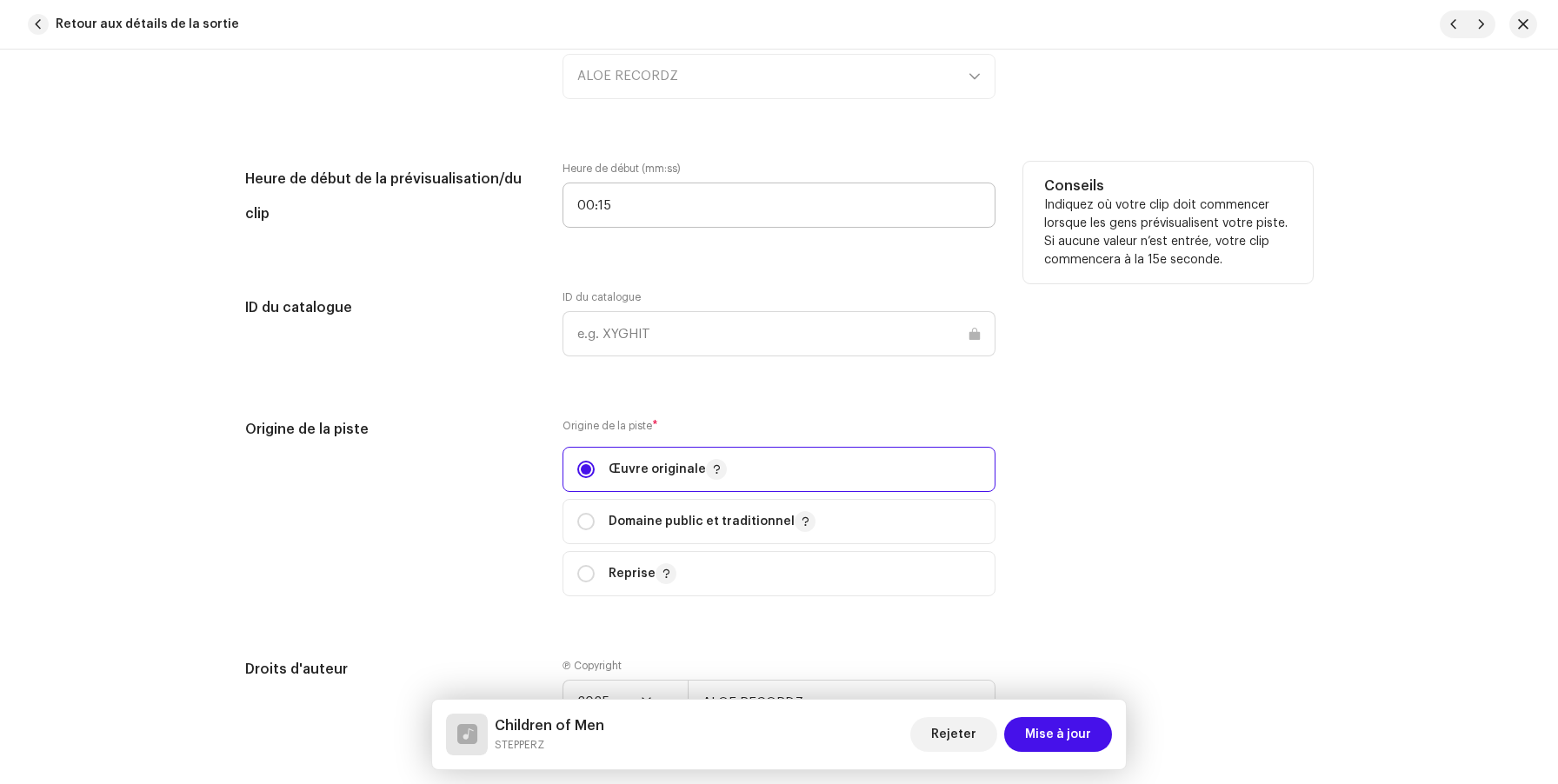
scroll to position [1961, 0]
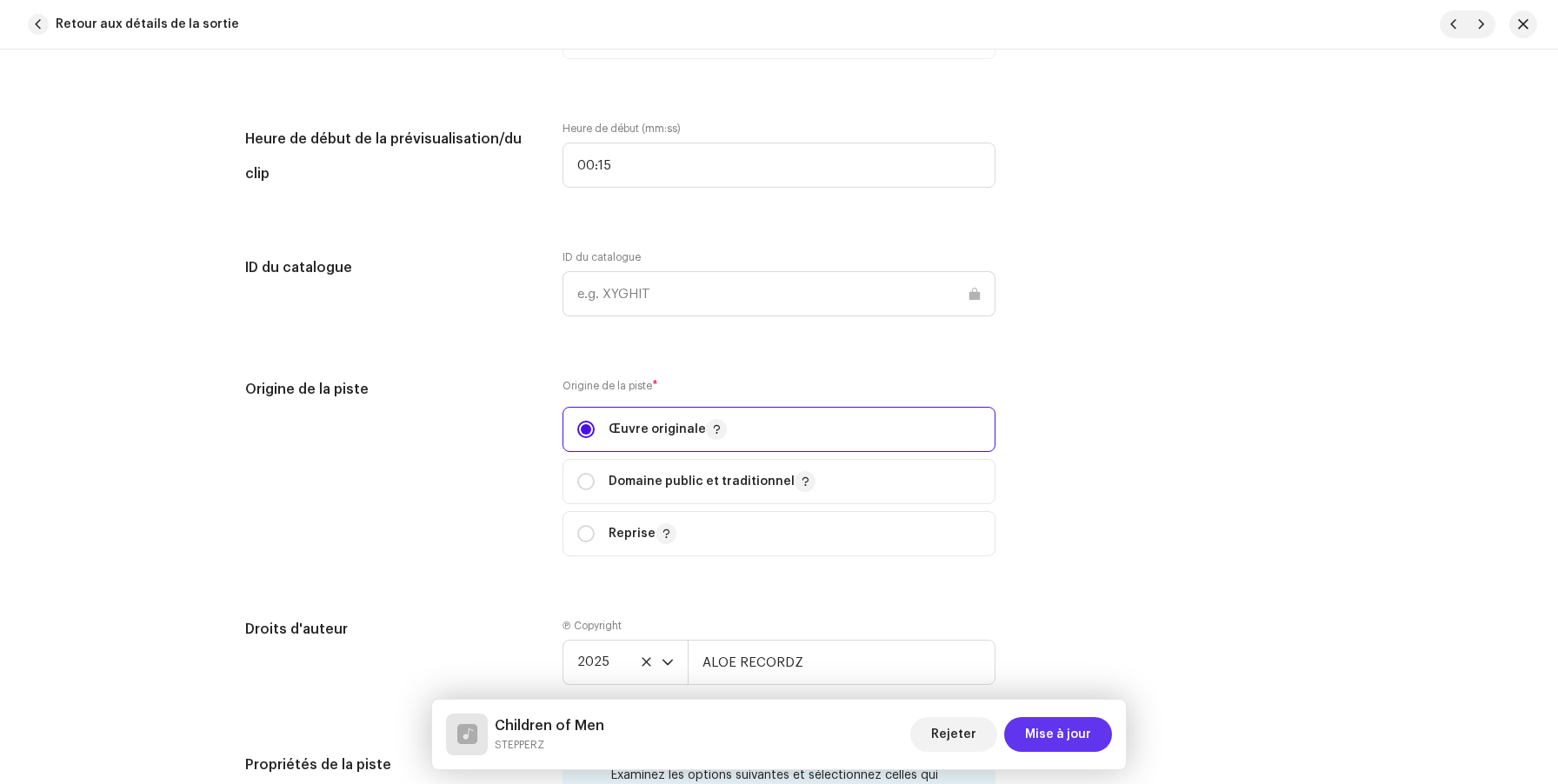
click at [1046, 731] on span "Mise à jour" at bounding box center [1058, 734] width 66 height 35
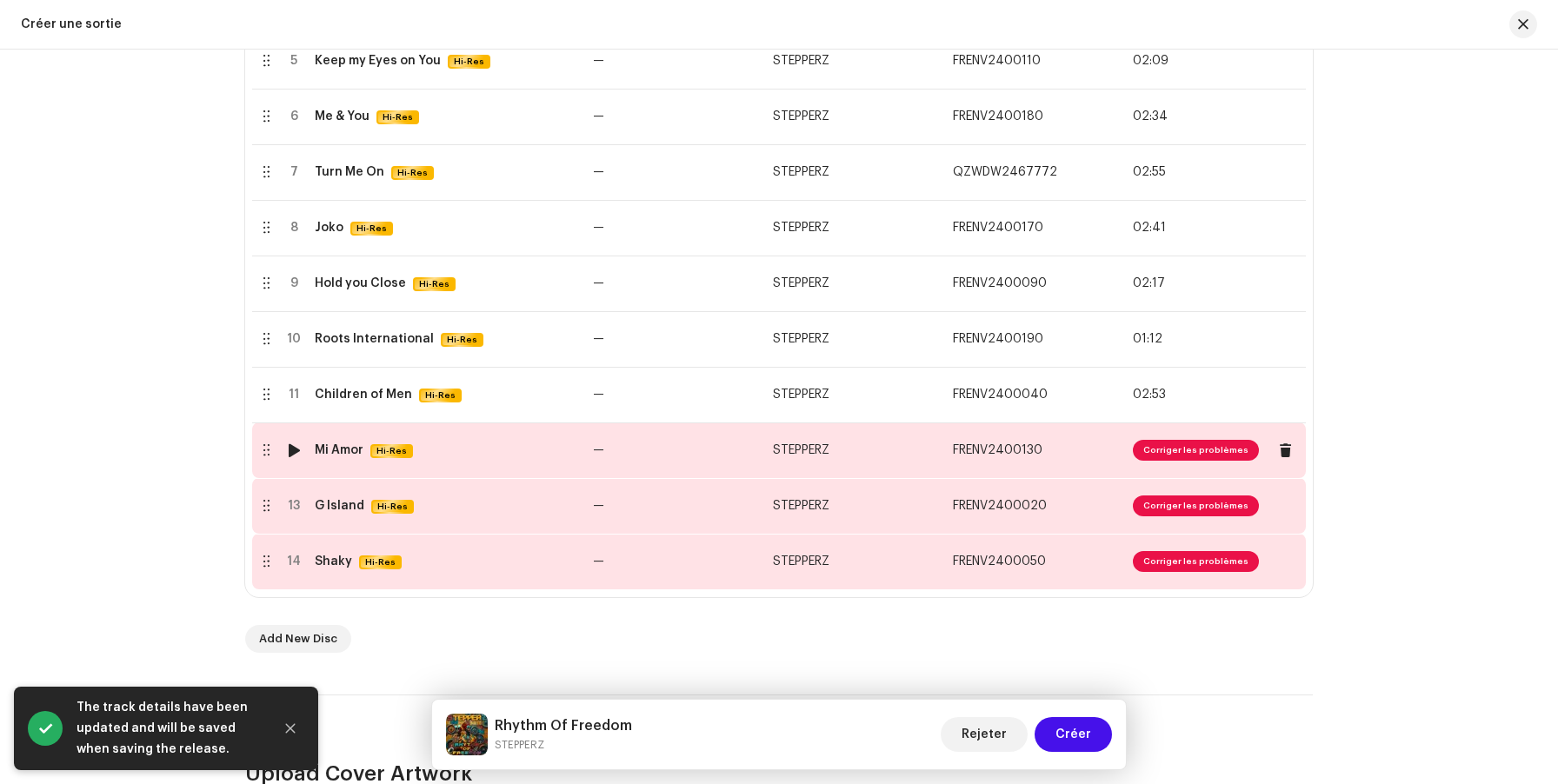
click at [642, 446] on td "—" at bounding box center [676, 450] width 180 height 56
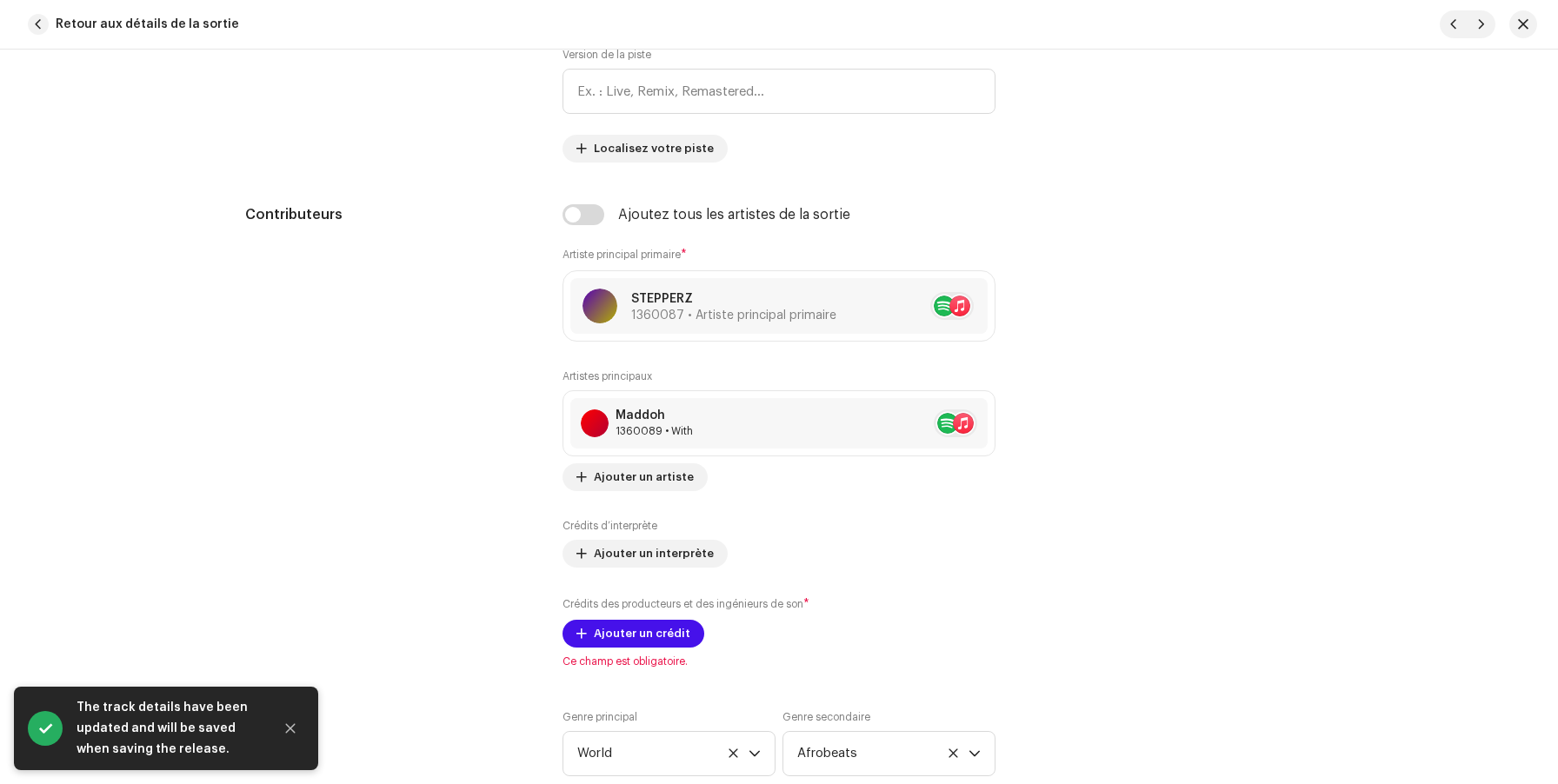
scroll to position [1012, 0]
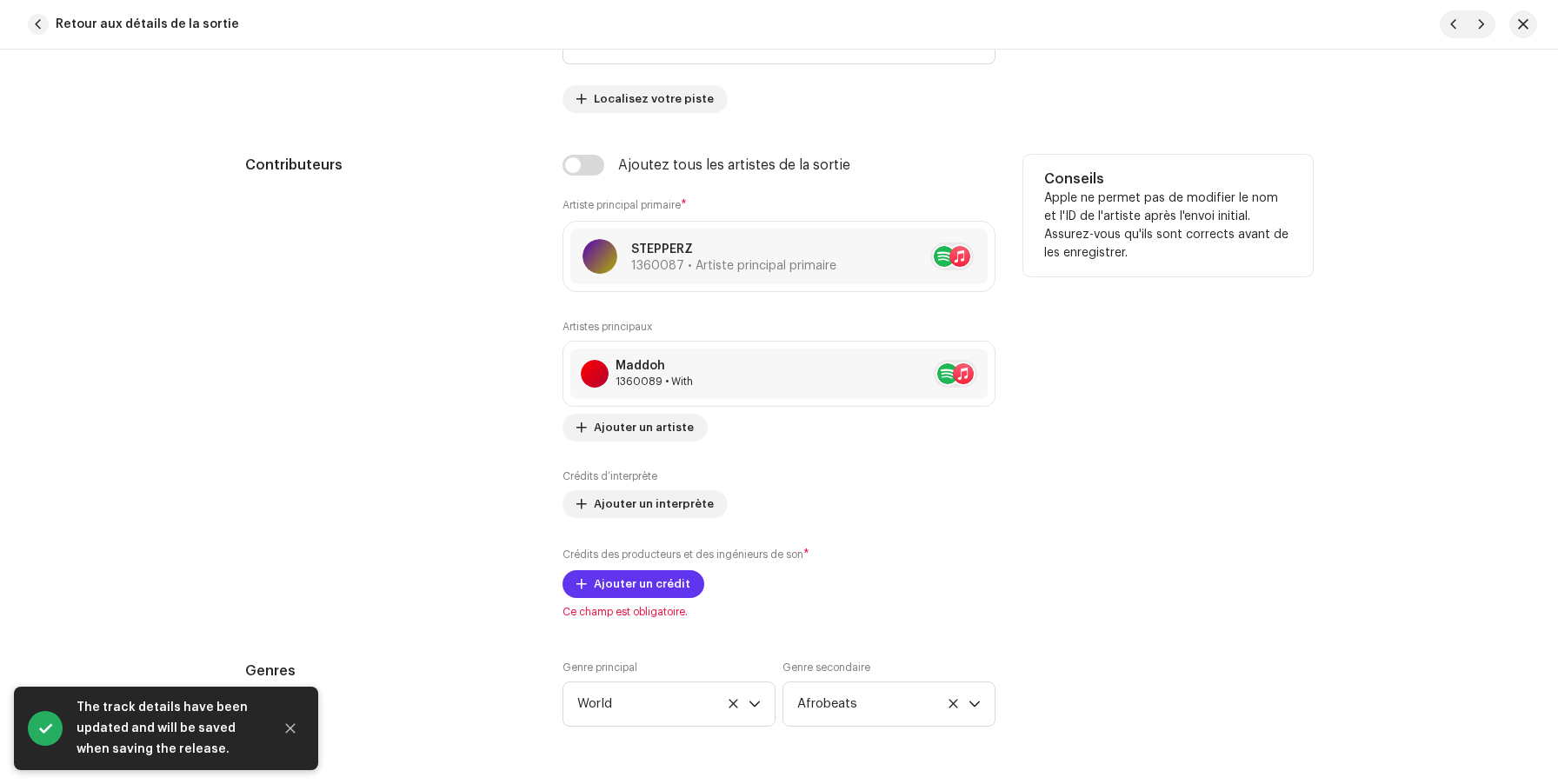
click at [615, 580] on span "Ajouter un crédit" at bounding box center [641, 584] width 96 height 35
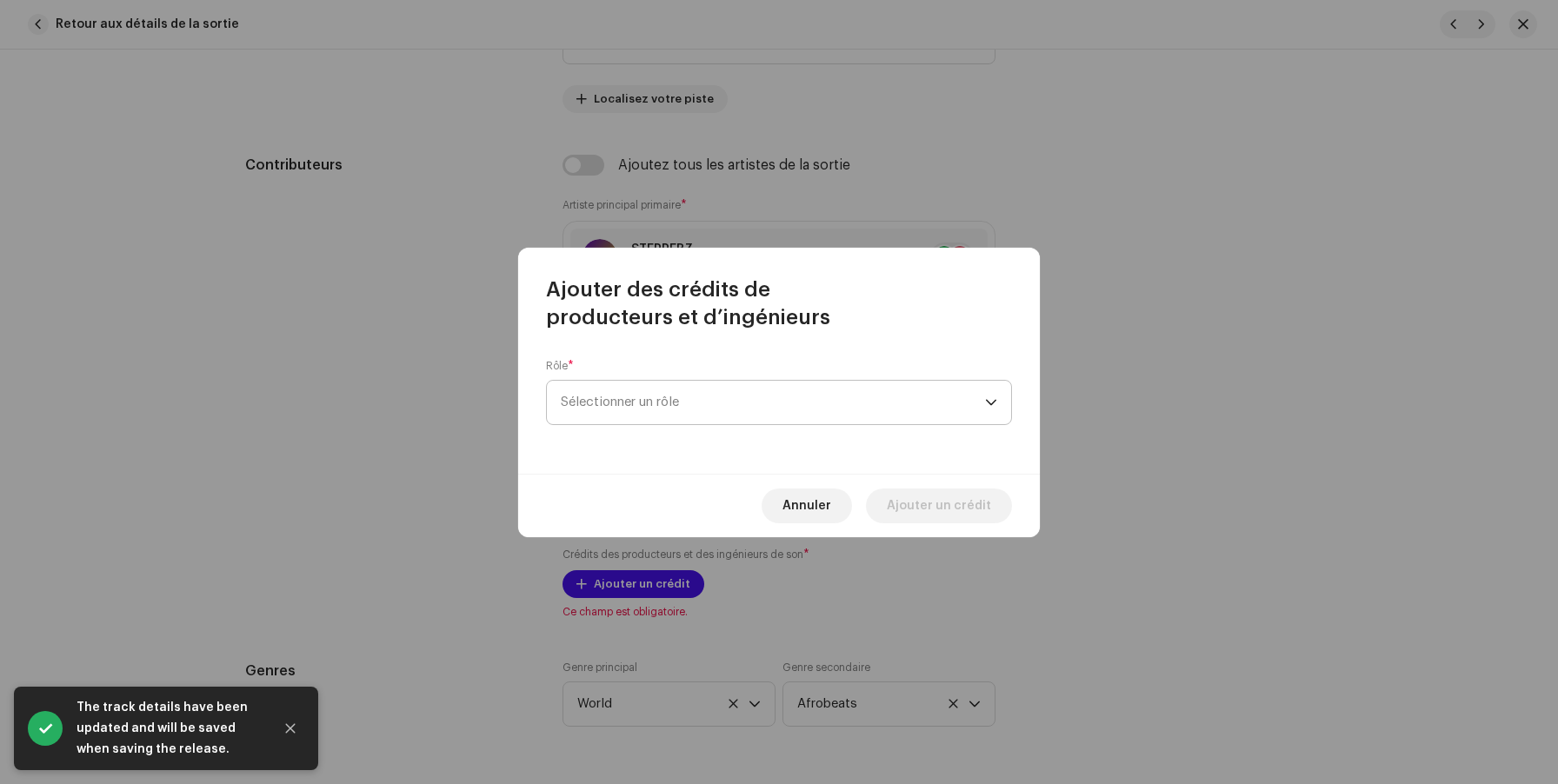
click at [632, 399] on span "Sélectionner un rôle" at bounding box center [773, 402] width 424 height 44
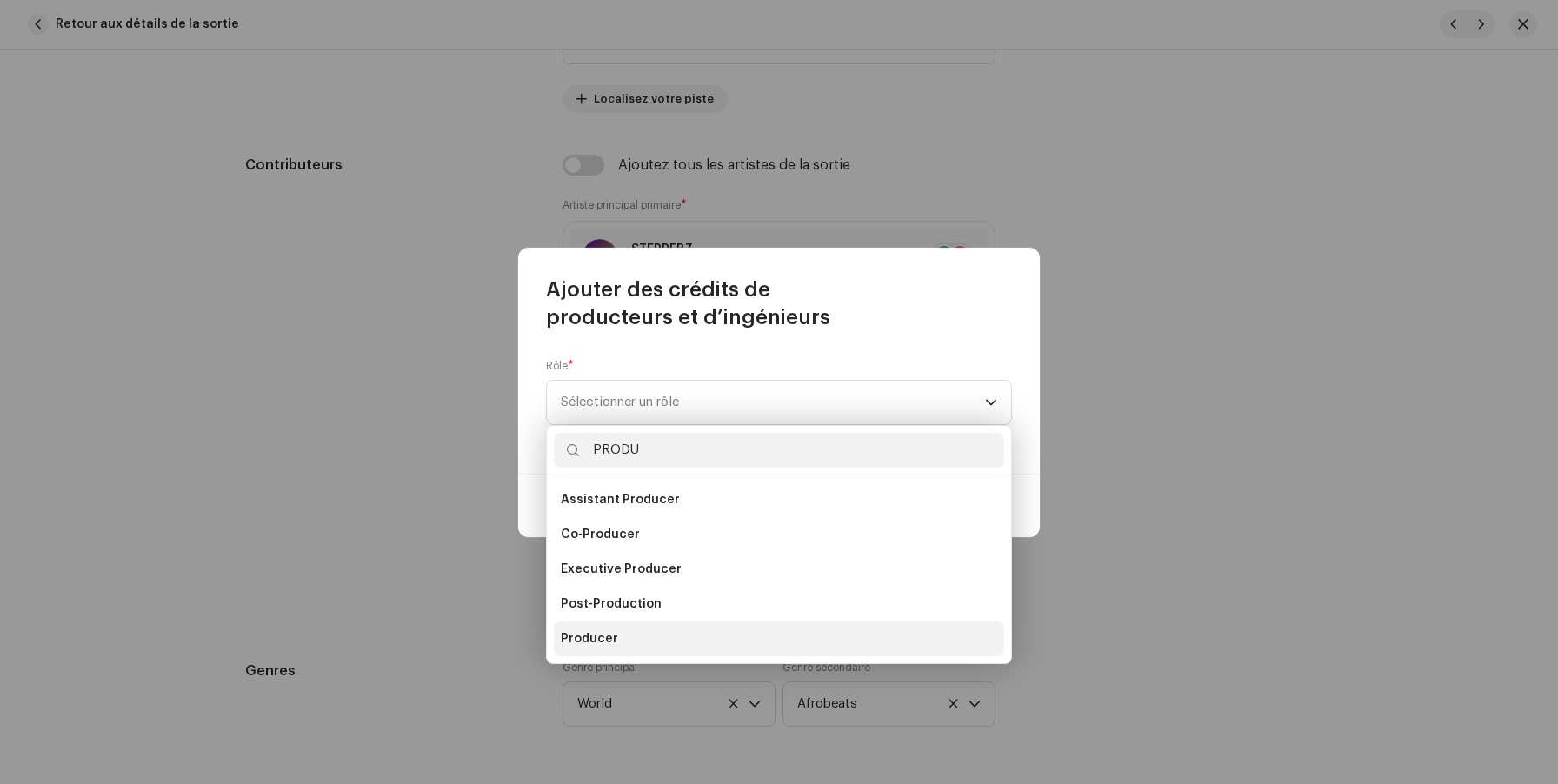
type input "PRODU"
click at [622, 631] on li "Producer" at bounding box center [779, 638] width 450 height 35
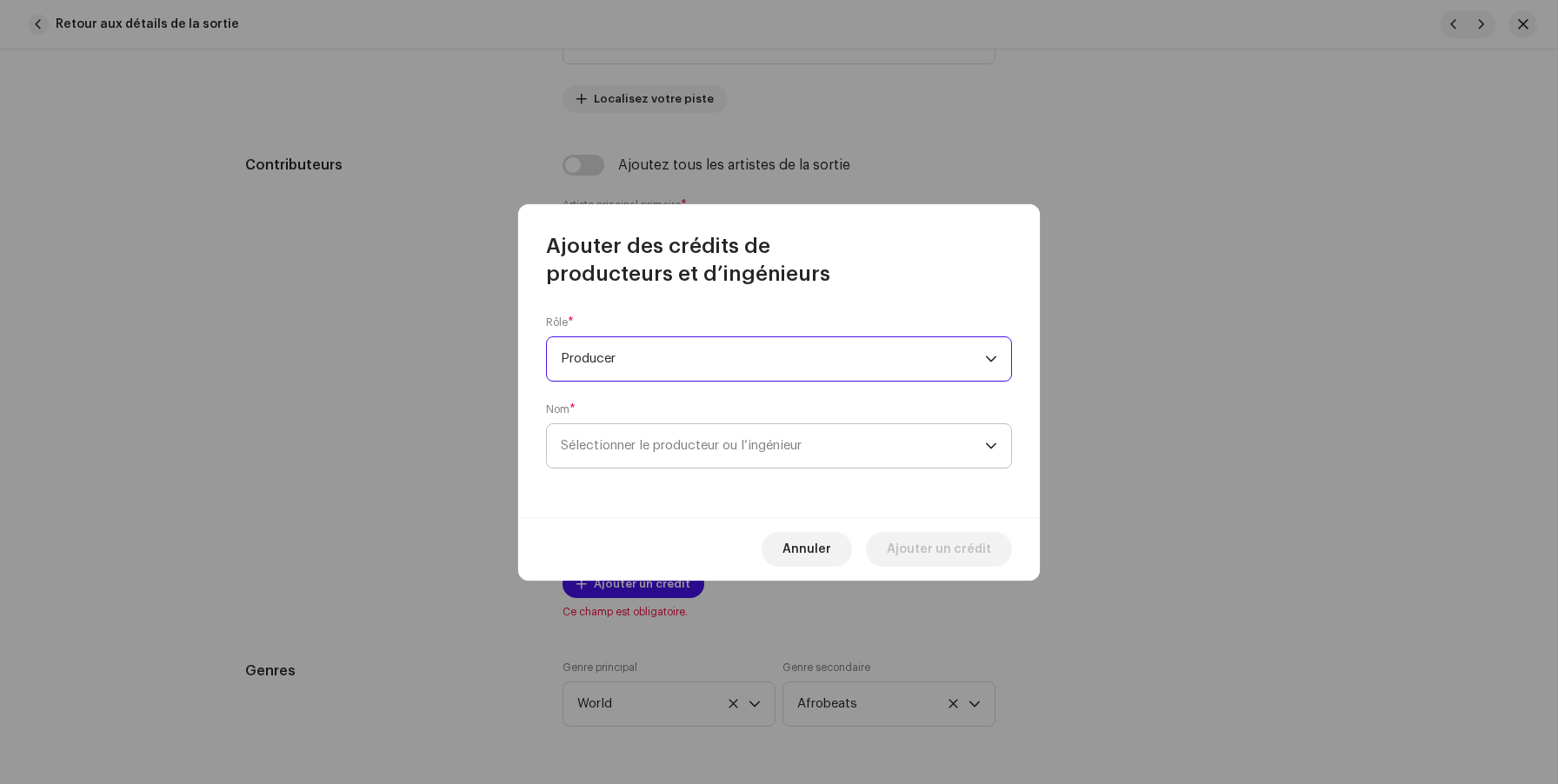
click at [678, 453] on span "Sélectionner le producteur ou l’ingénieur" at bounding box center [773, 446] width 424 height 44
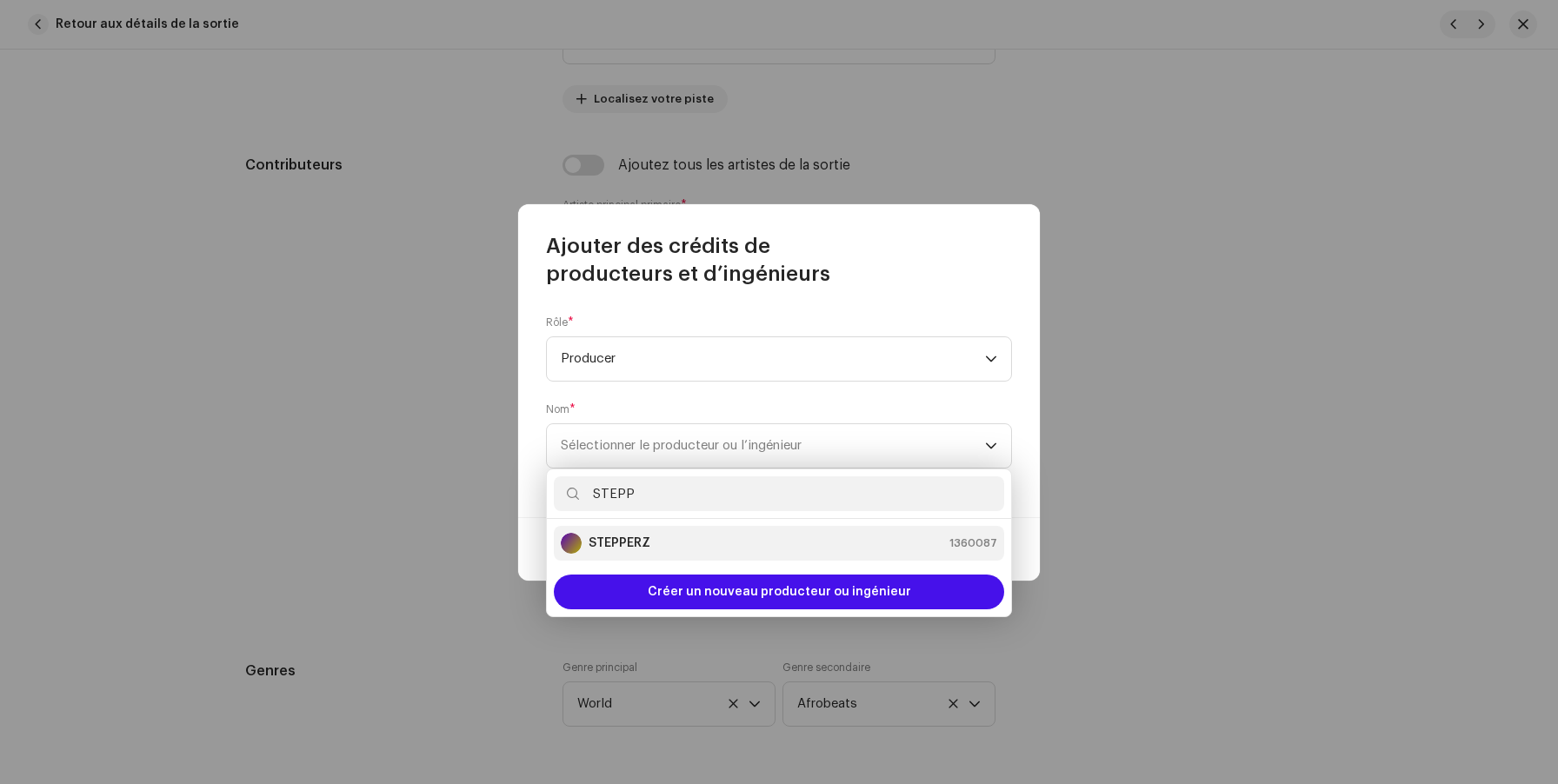
type input "STEPP"
click at [655, 539] on div "STEPPERZ 1360087" at bounding box center [779, 543] width 436 height 21
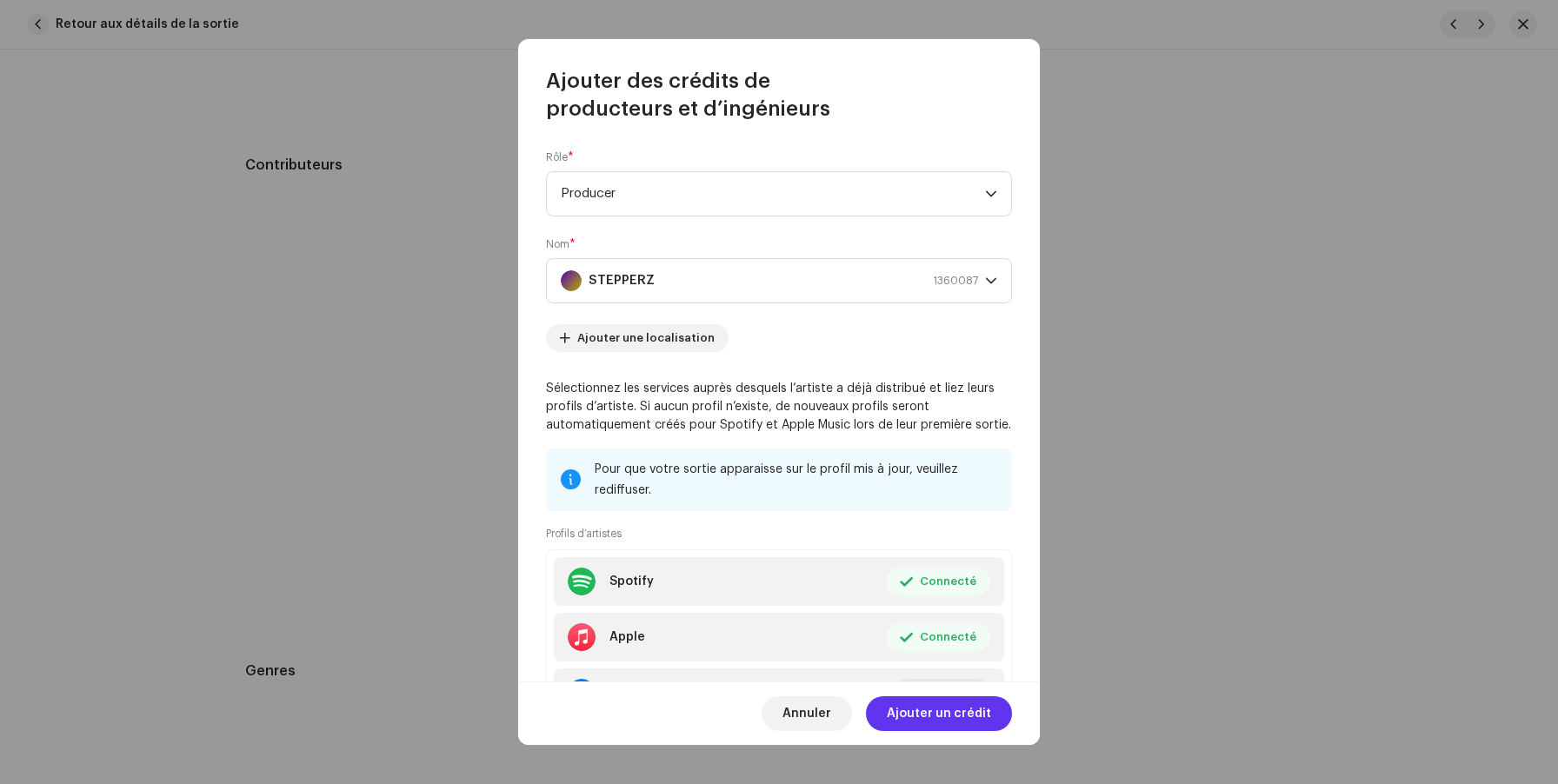
click at [916, 711] on span "Ajouter un crédit" at bounding box center [939, 713] width 105 height 35
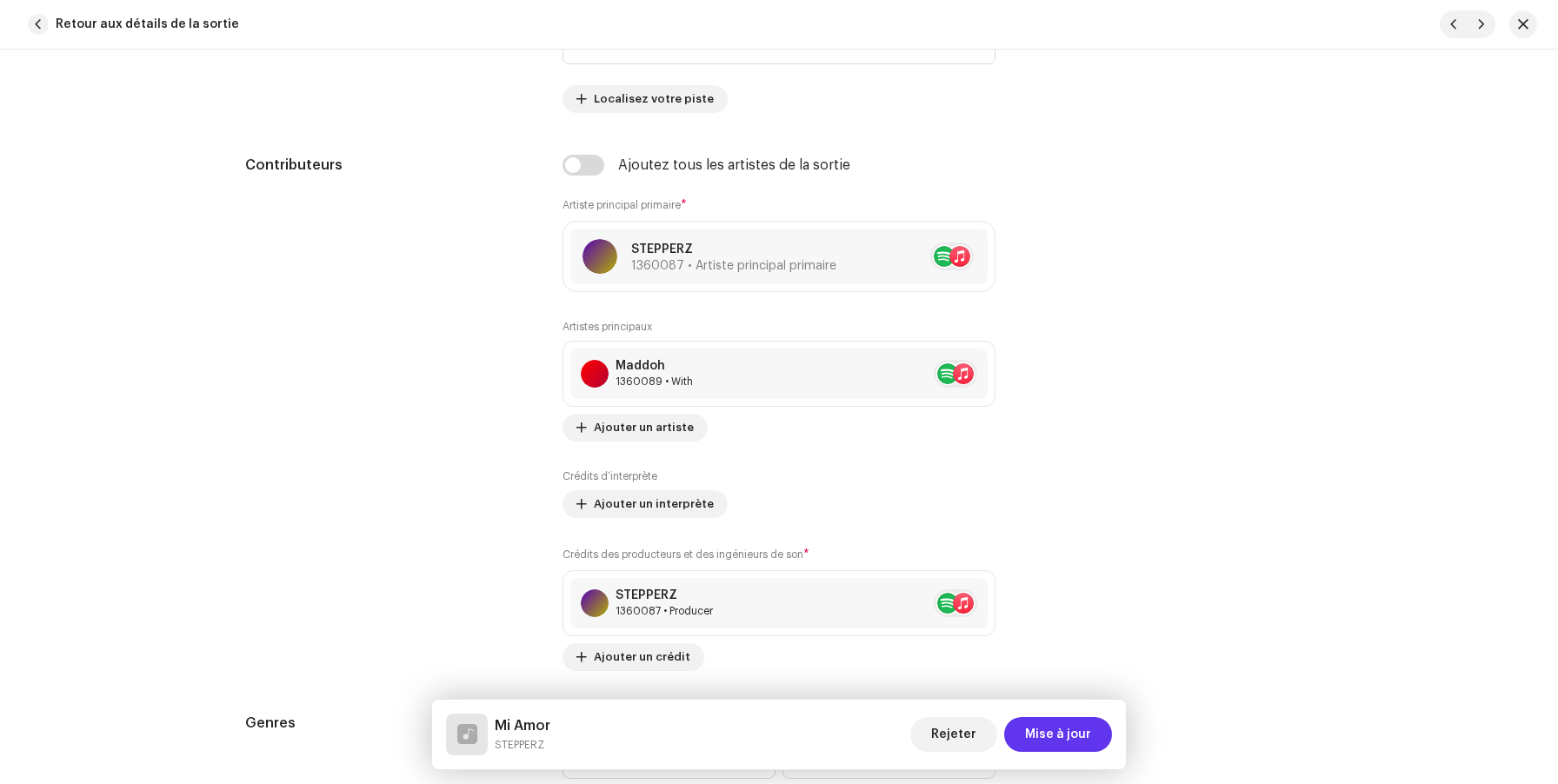
click at [1036, 742] on span "Mise à jour" at bounding box center [1058, 734] width 66 height 35
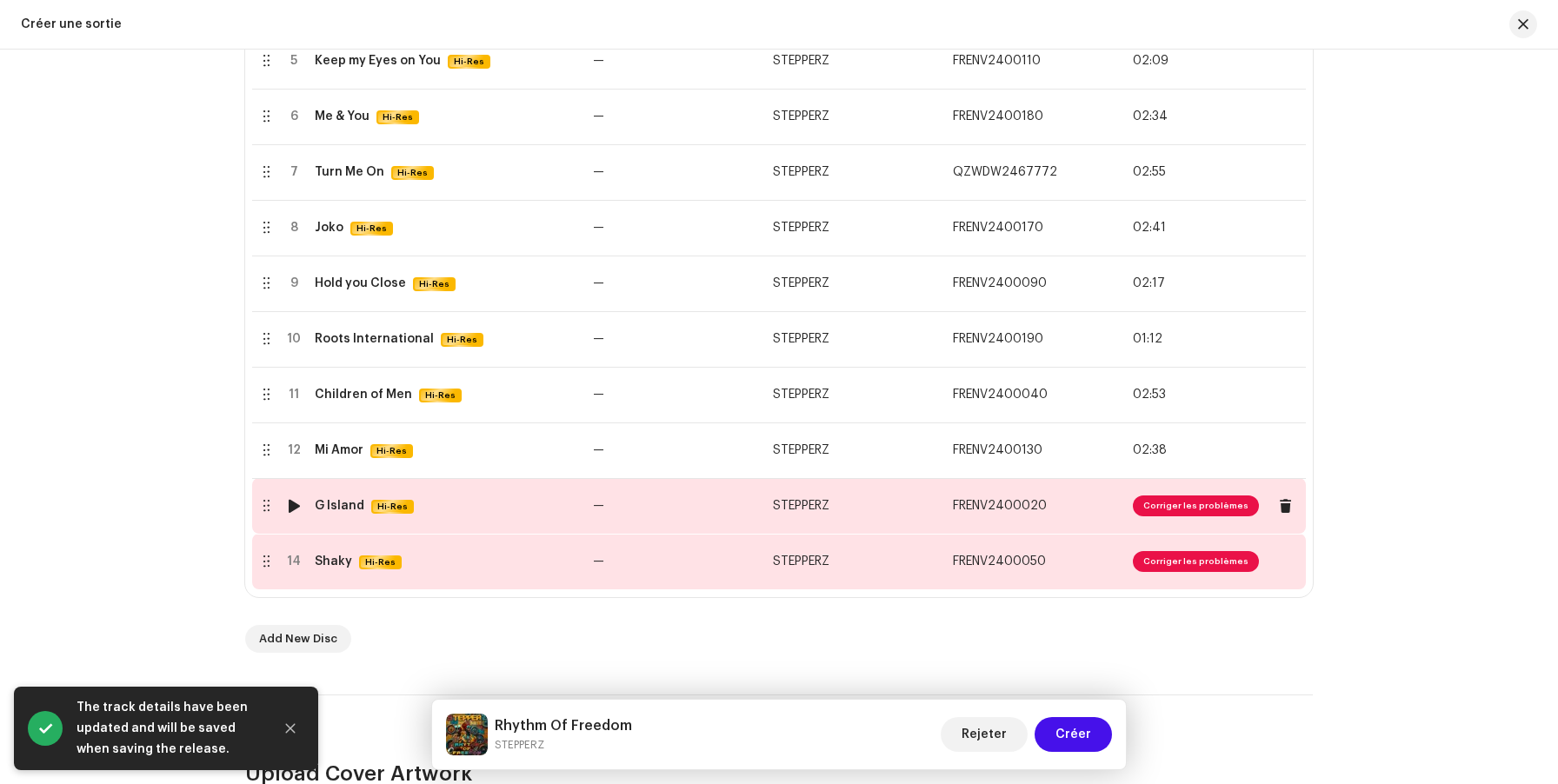
click at [605, 519] on td "—" at bounding box center [676, 506] width 180 height 56
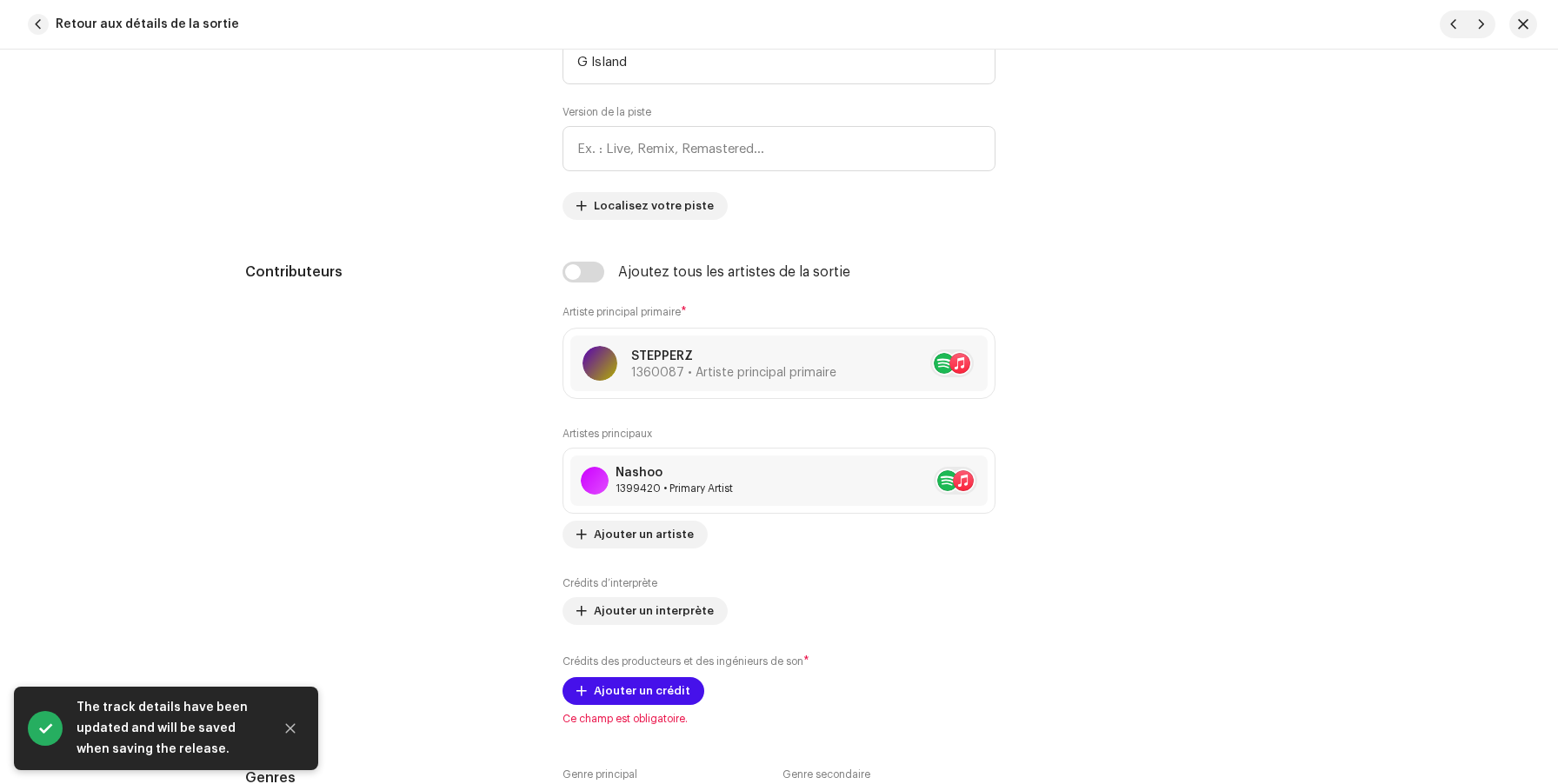
scroll to position [1055, 0]
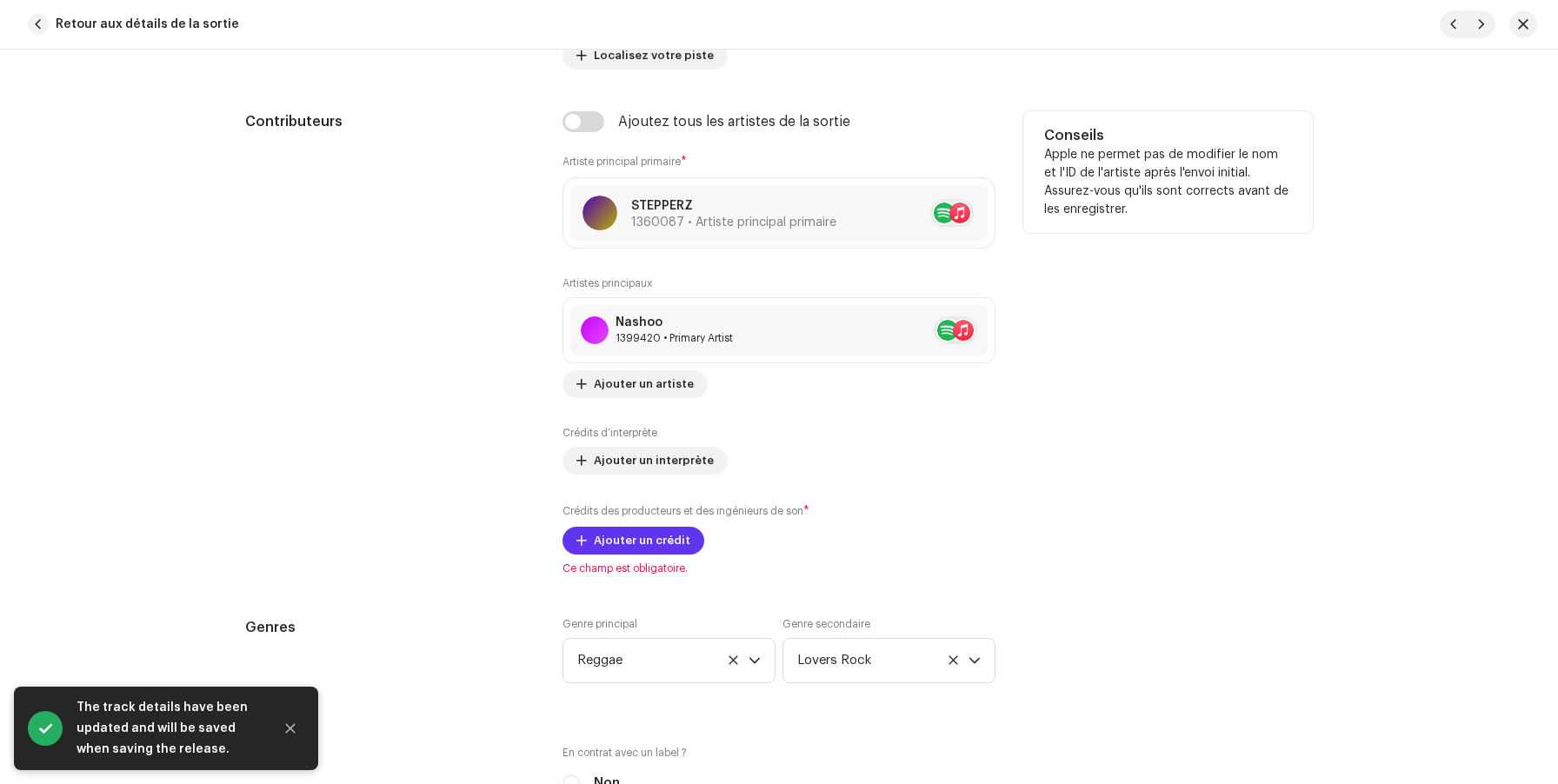
click at [594, 545] on span "Ajouter un crédit" at bounding box center [641, 540] width 96 height 35
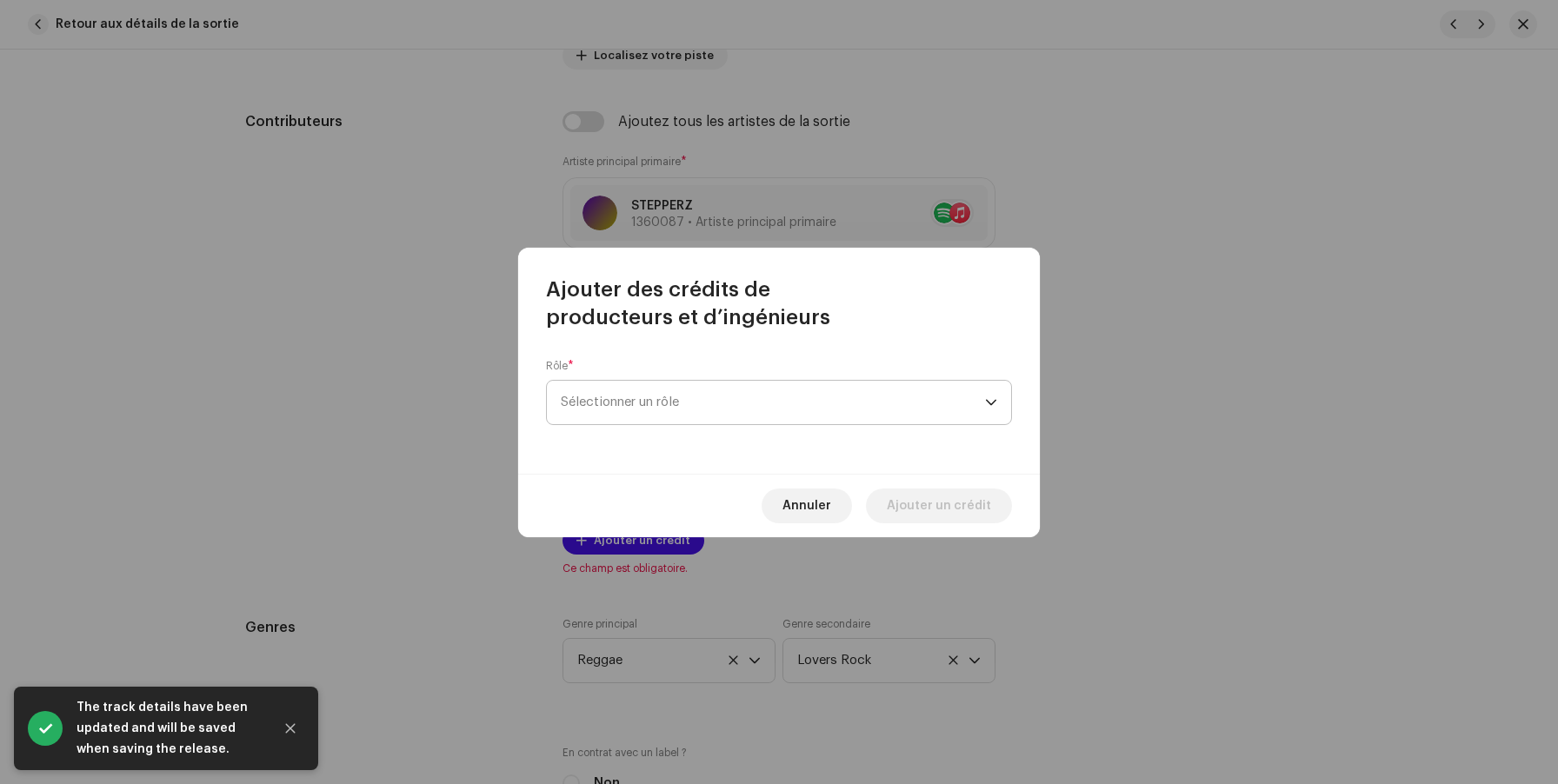
click at [627, 393] on span "Sélectionner un rôle" at bounding box center [773, 402] width 424 height 44
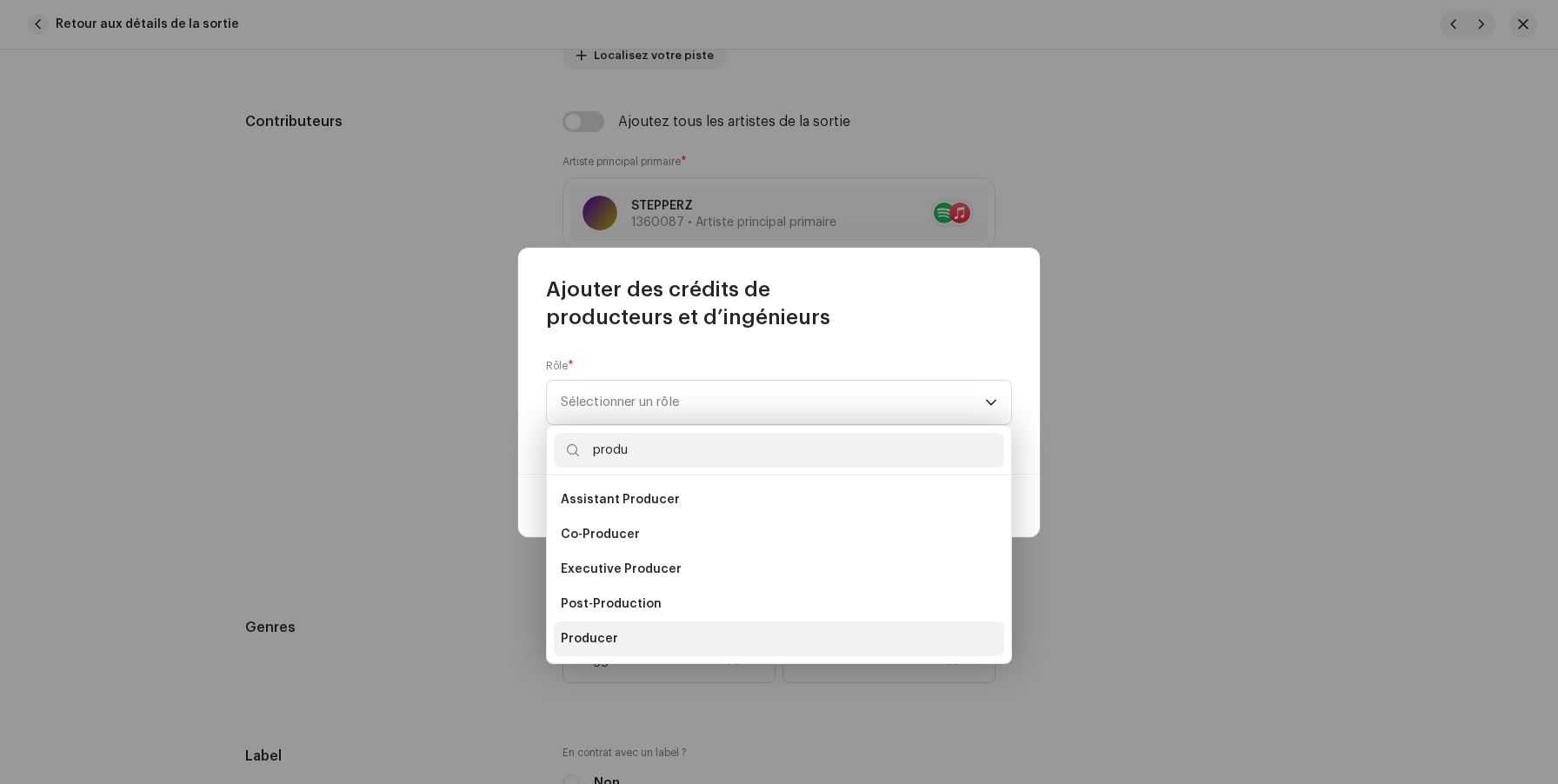
type input "produ"
click at [607, 638] on span "Producer" at bounding box center [589, 638] width 57 height 18
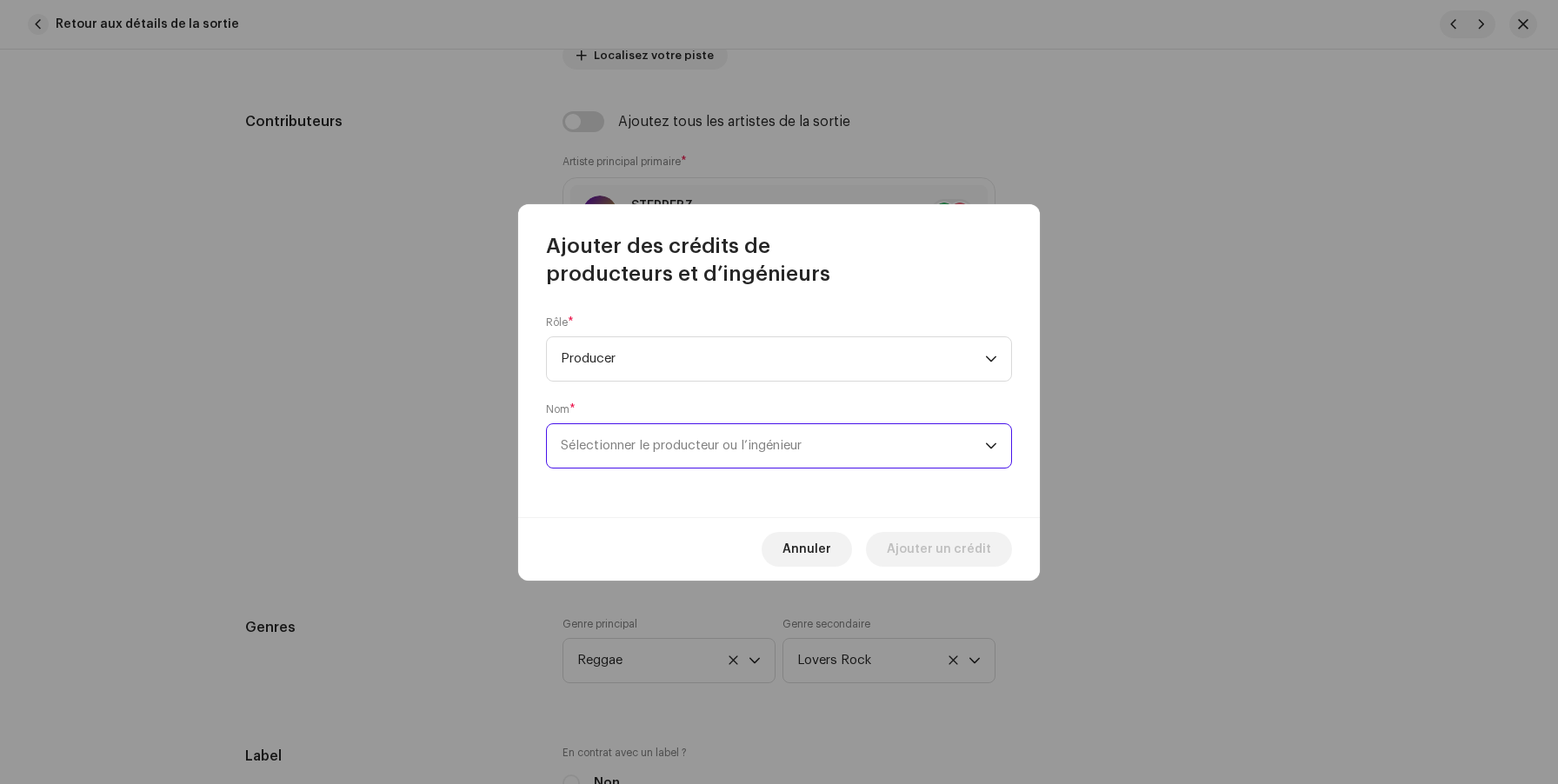
click at [697, 449] on span "Sélectionner le producteur ou l’ingénieur" at bounding box center [681, 446] width 241 height 13
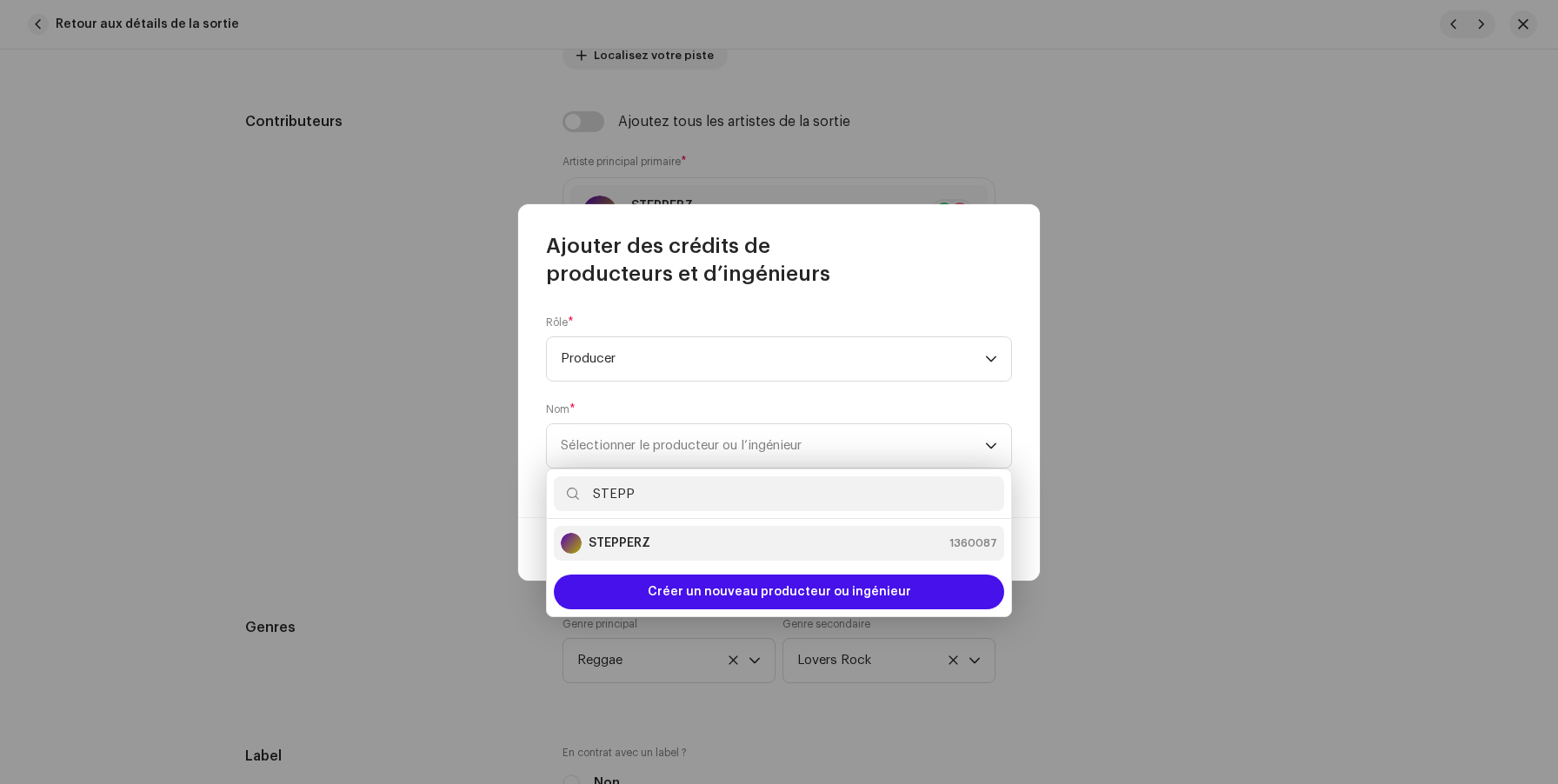
type input "STEPP"
click at [735, 551] on div "STEPPERZ 1360087" at bounding box center [779, 543] width 436 height 21
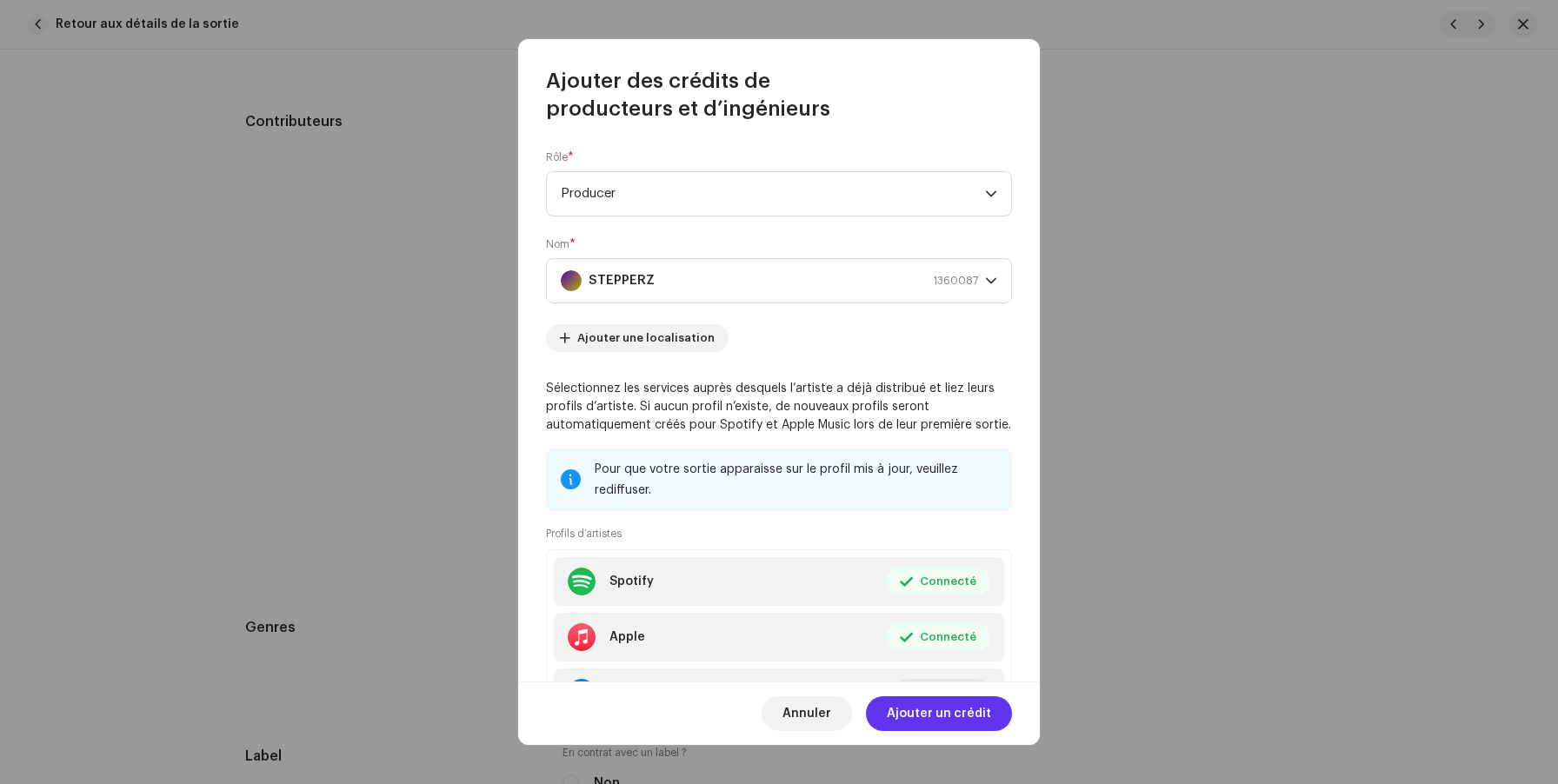
click at [920, 706] on span "Ajouter un crédit" at bounding box center [939, 713] width 105 height 35
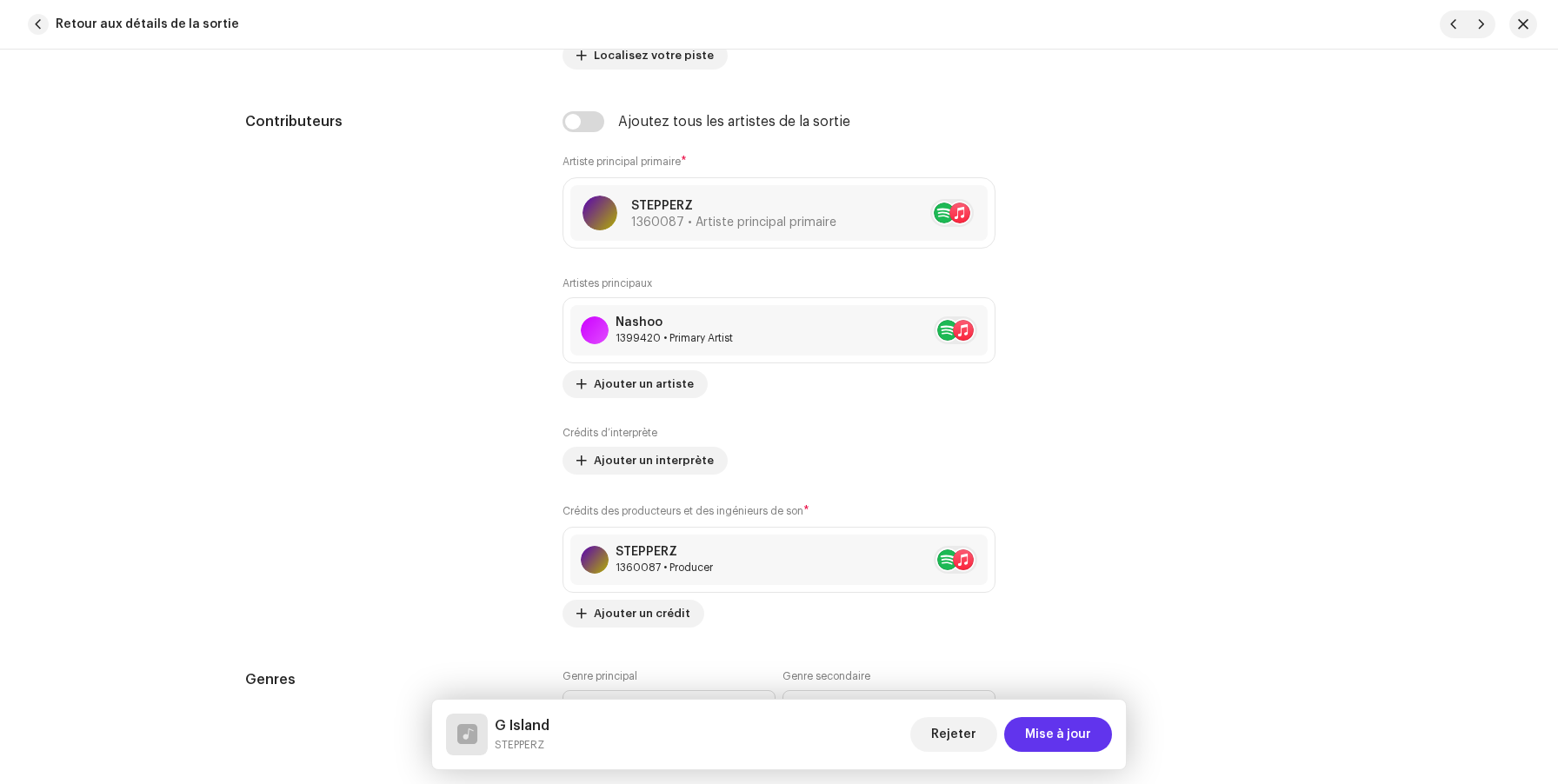
click at [1040, 726] on span "Mise à jour" at bounding box center [1058, 734] width 66 height 35
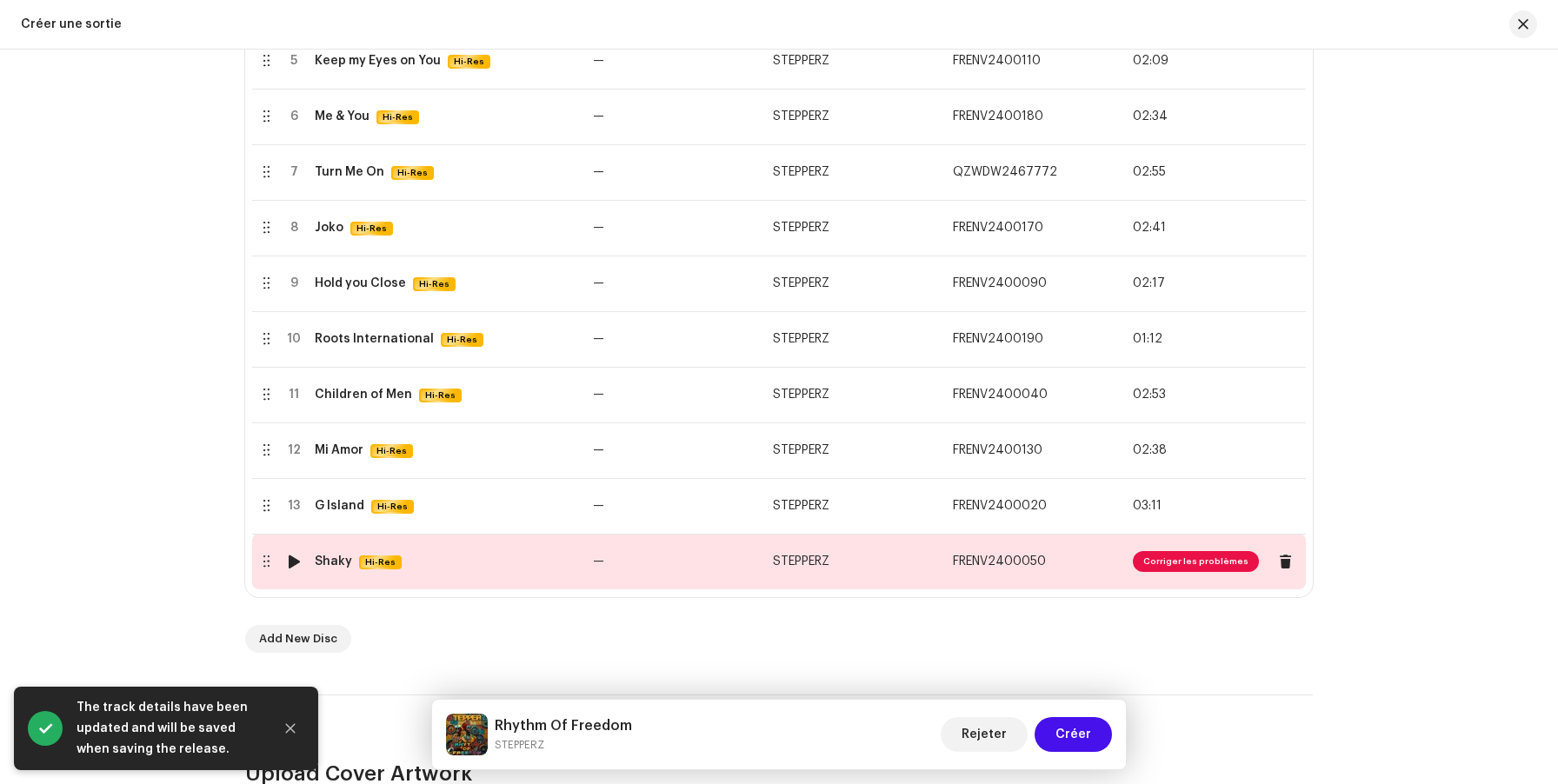
click at [717, 556] on td "—" at bounding box center [676, 562] width 180 height 56
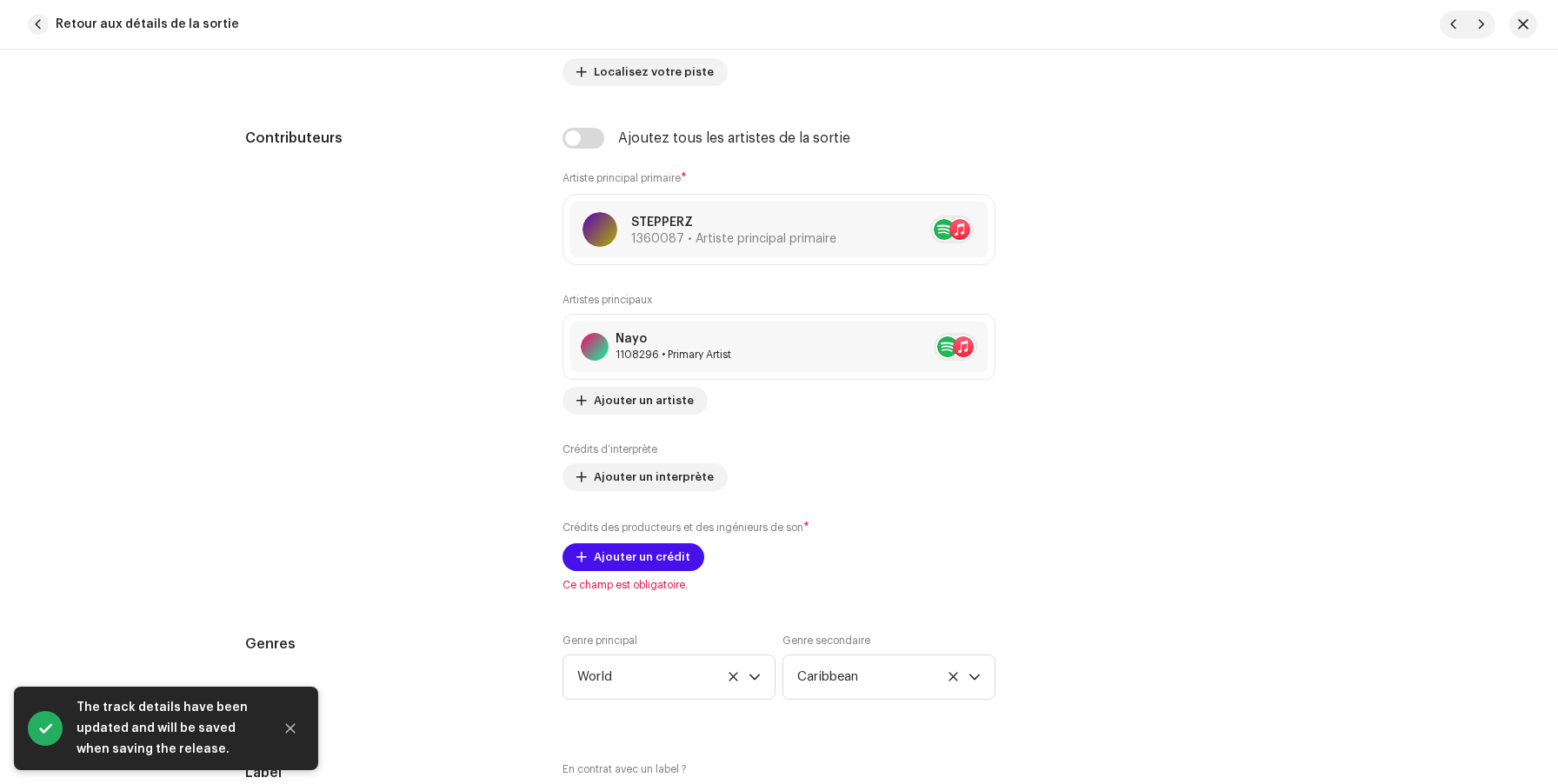
scroll to position [1056, 0]
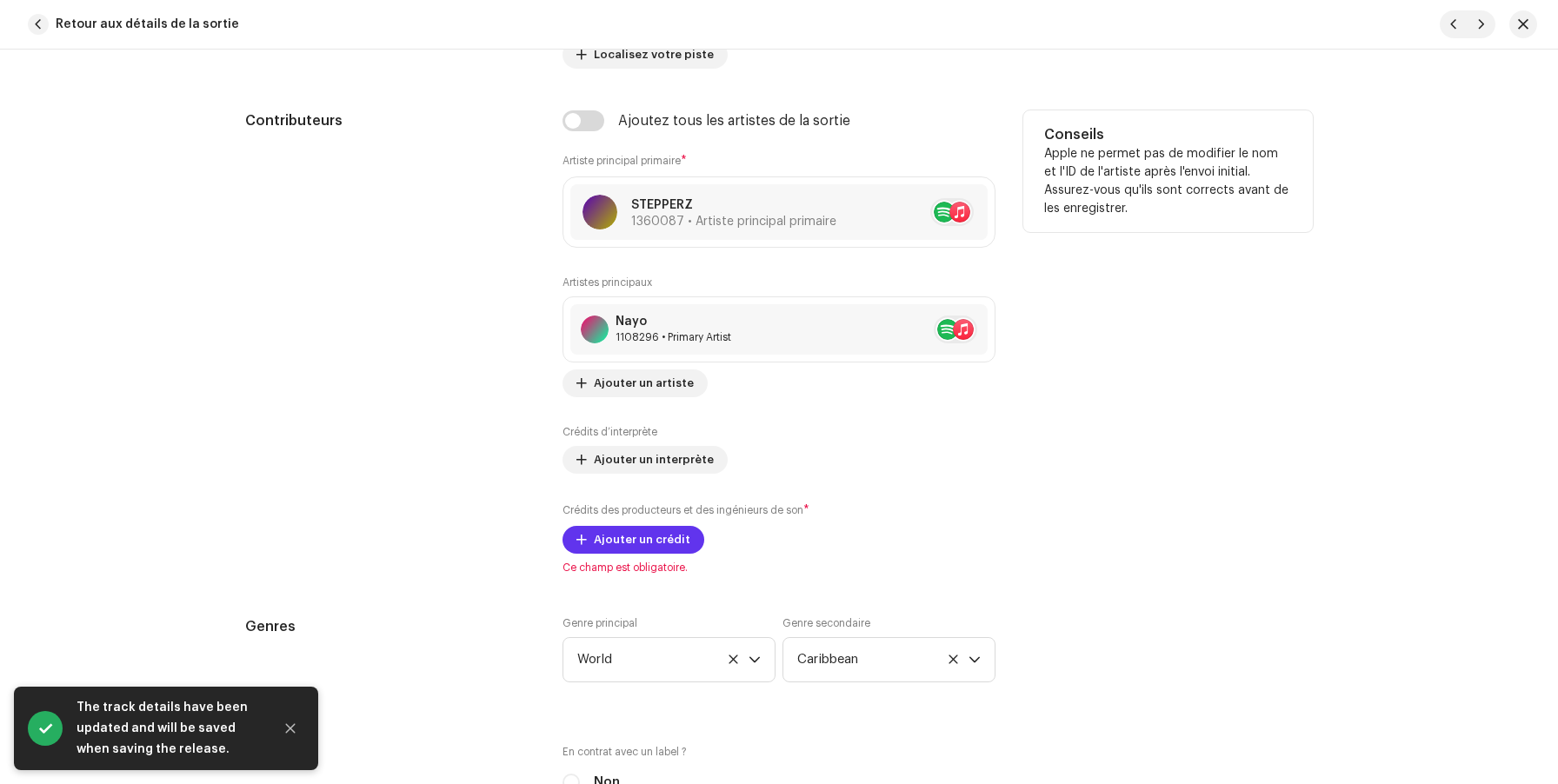
click at [656, 543] on span "Ajouter un crédit" at bounding box center [641, 539] width 96 height 35
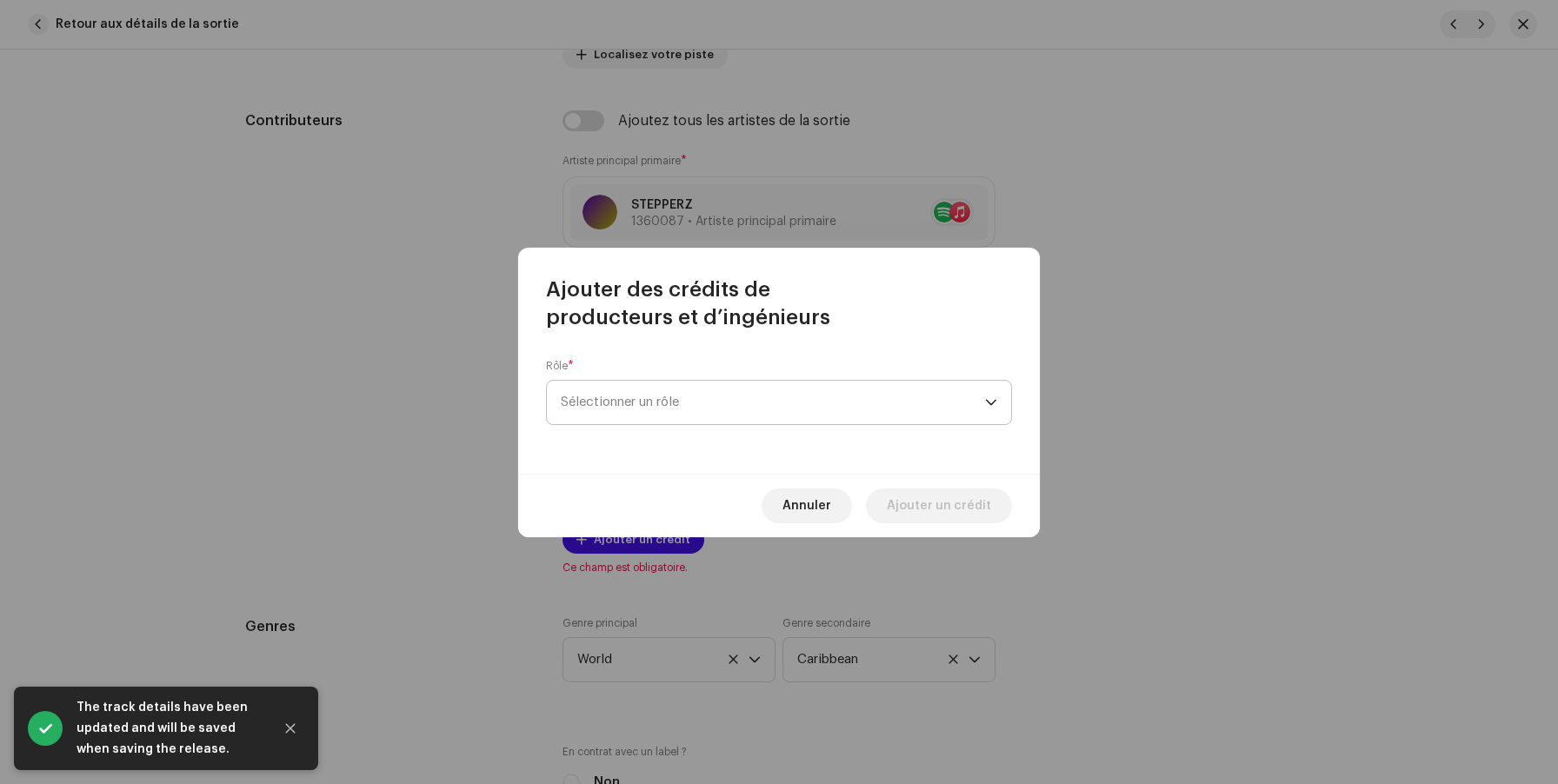
click at [624, 412] on span "Sélectionner un rôle" at bounding box center [773, 402] width 424 height 44
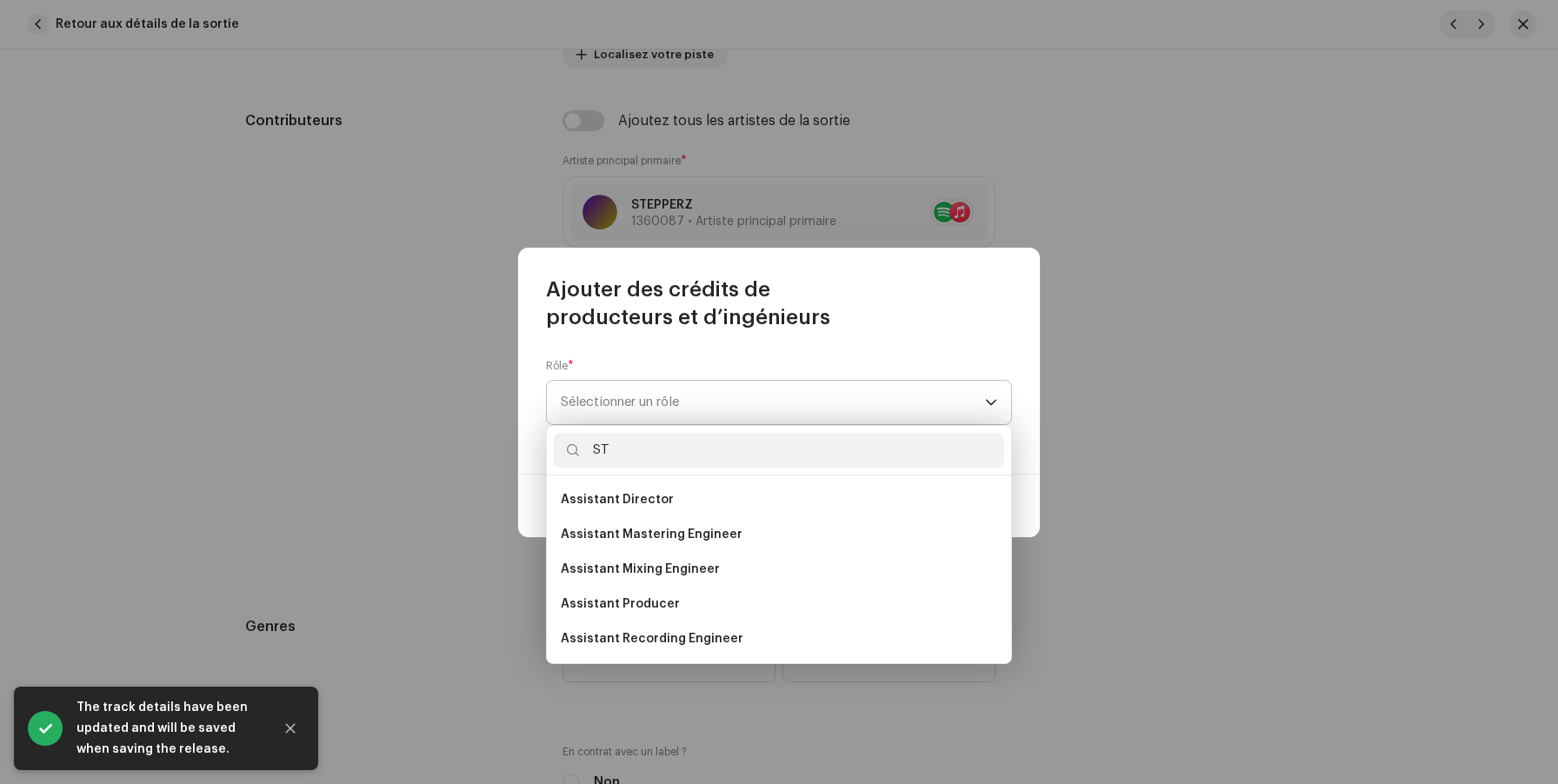
type input "S"
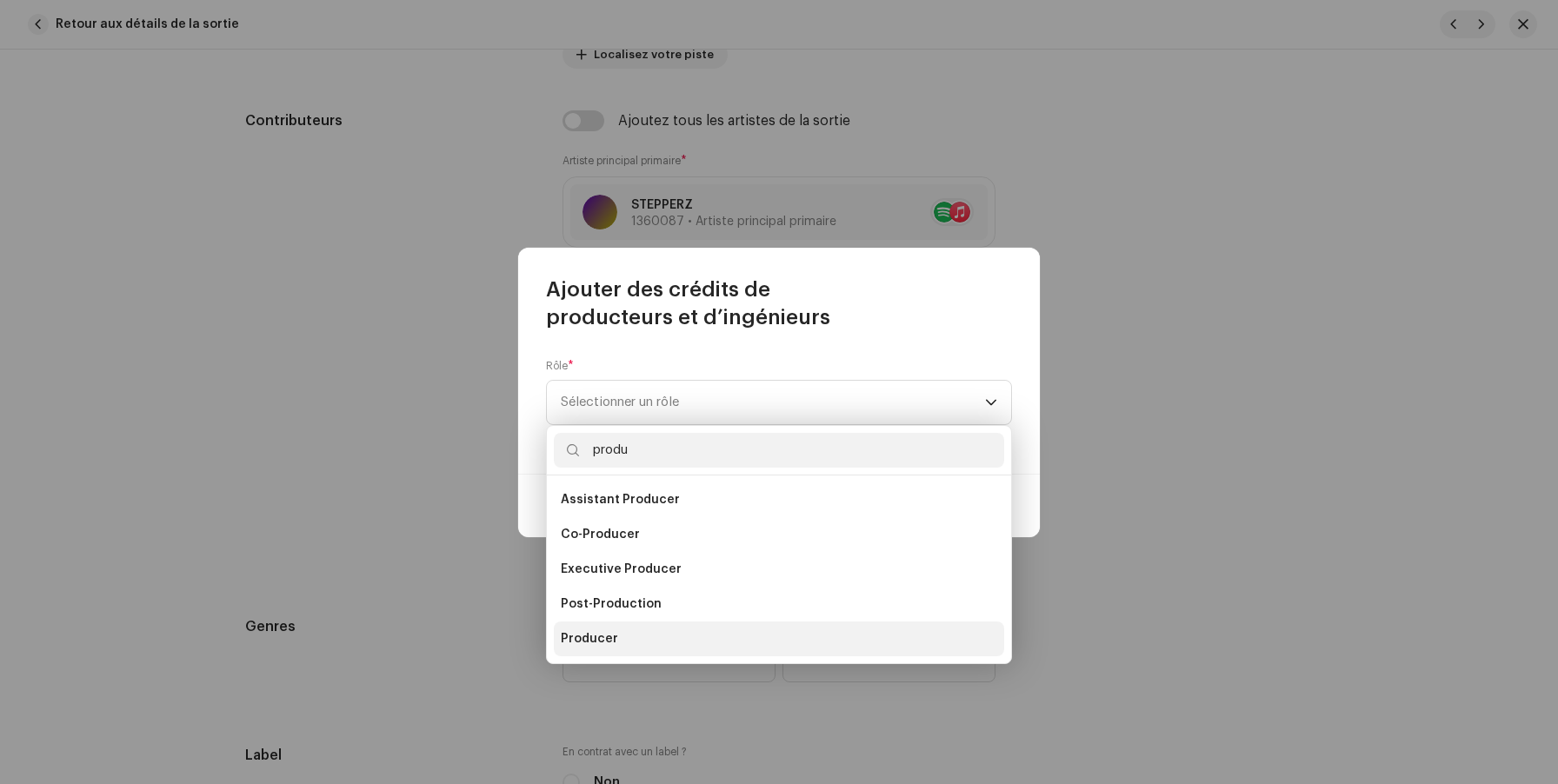
type input "produ"
click at [641, 633] on li "Producer" at bounding box center [779, 638] width 450 height 35
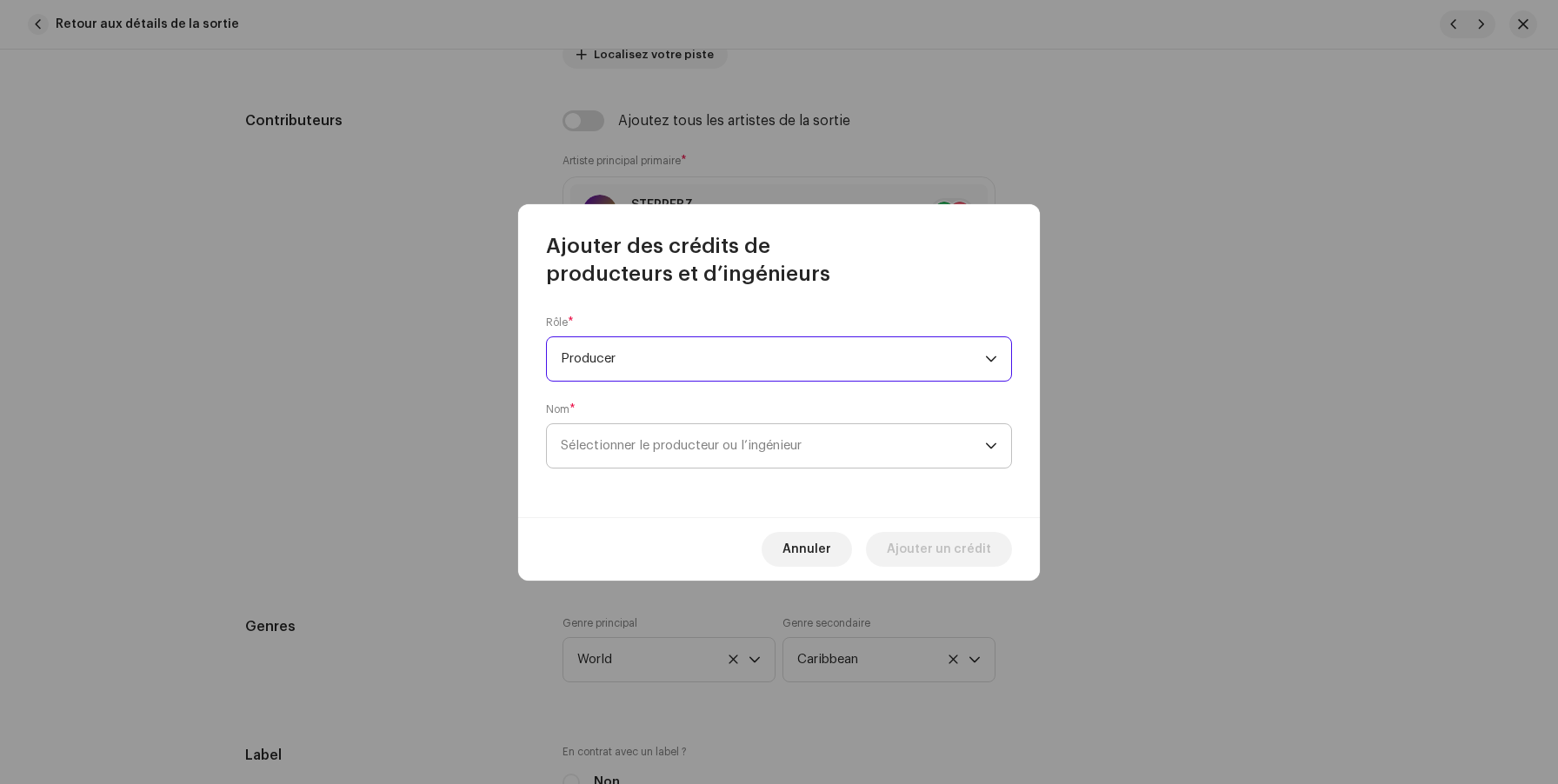
click at [679, 444] on span "Sélectionner le producteur ou l’ingénieur" at bounding box center [681, 446] width 241 height 13
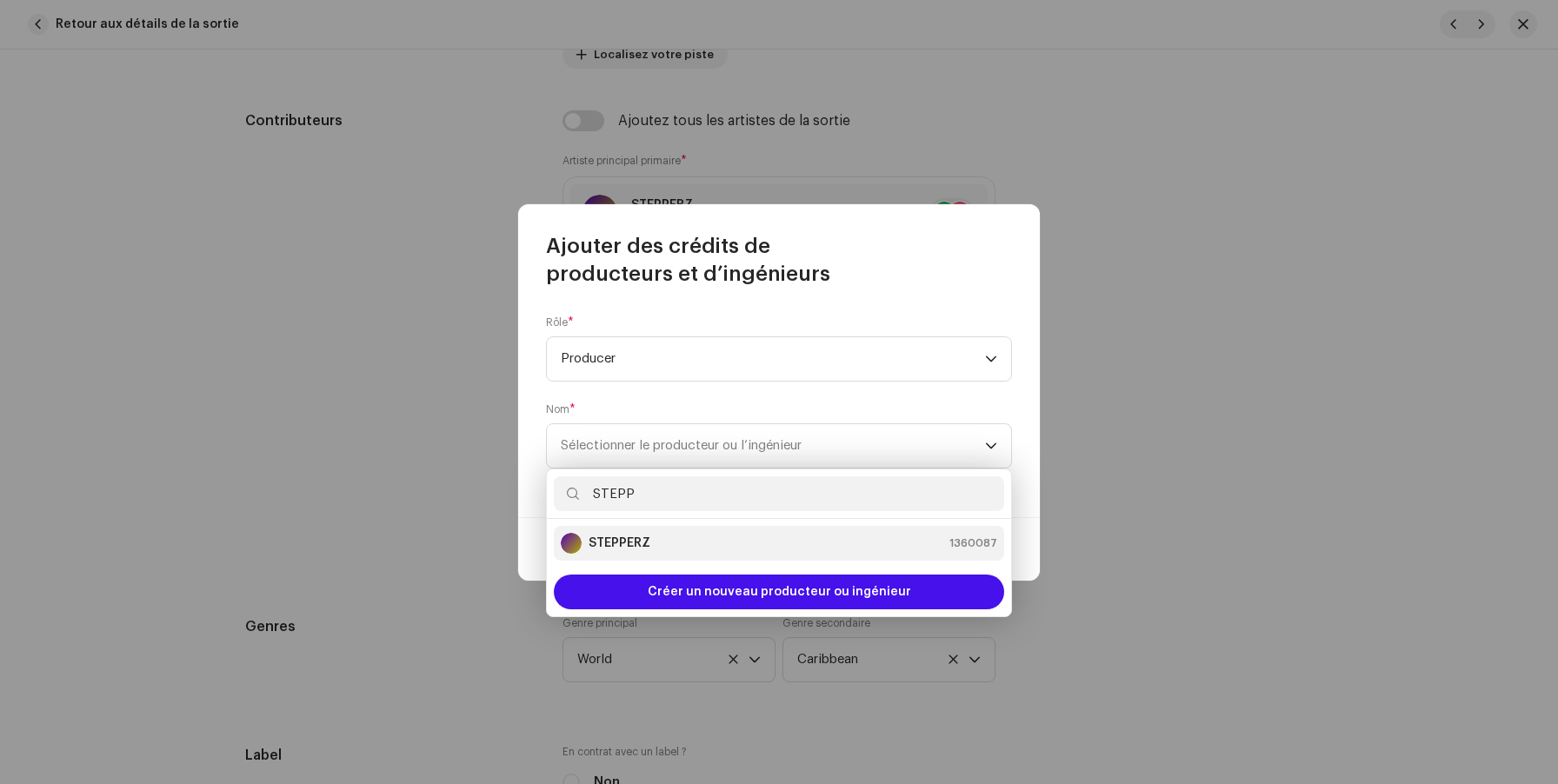
type input "STEPP"
click at [694, 538] on div "STEPPERZ 1360087" at bounding box center [779, 543] width 436 height 21
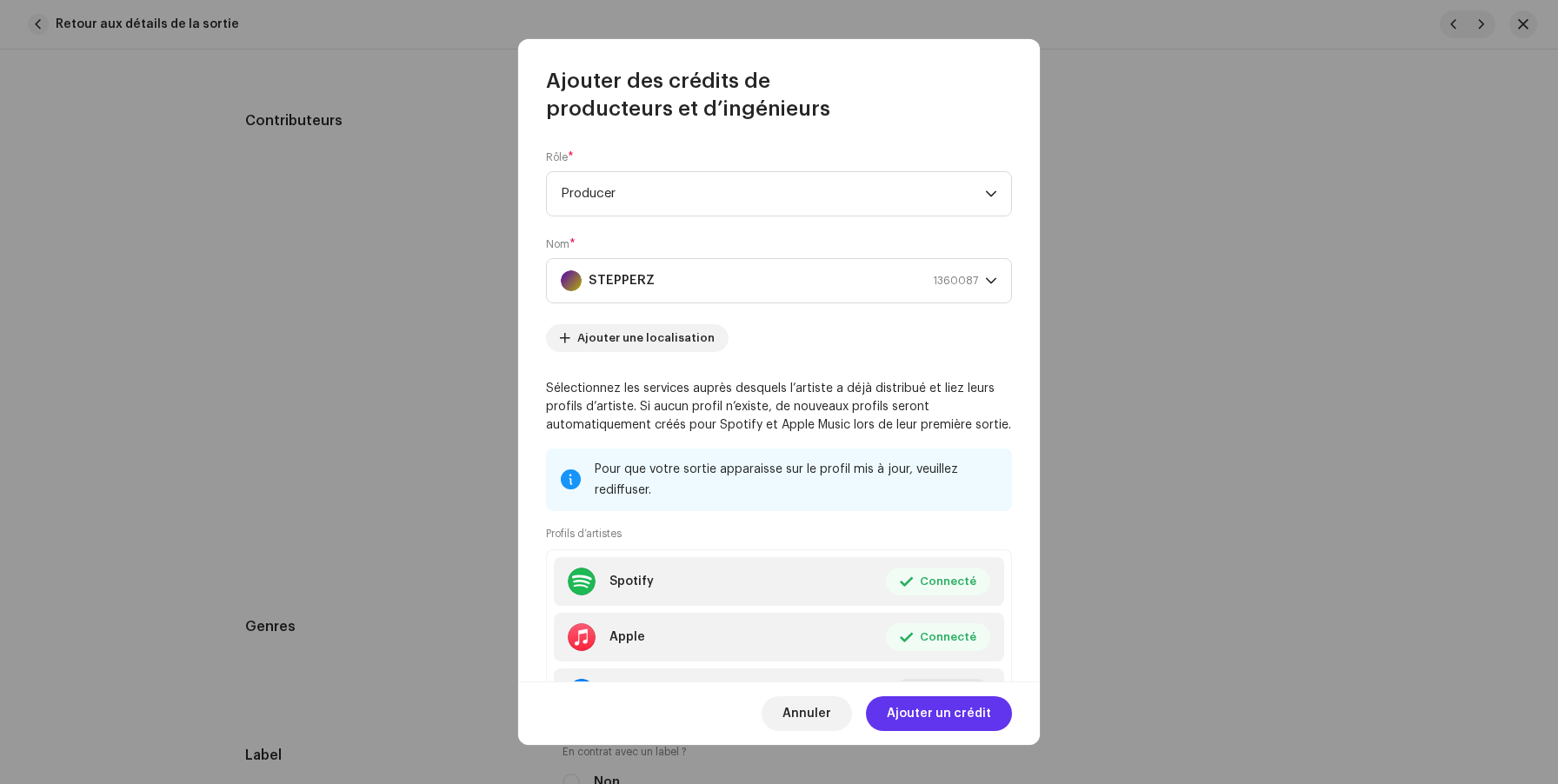
click at [931, 723] on span "Ajouter un crédit" at bounding box center [939, 713] width 105 height 35
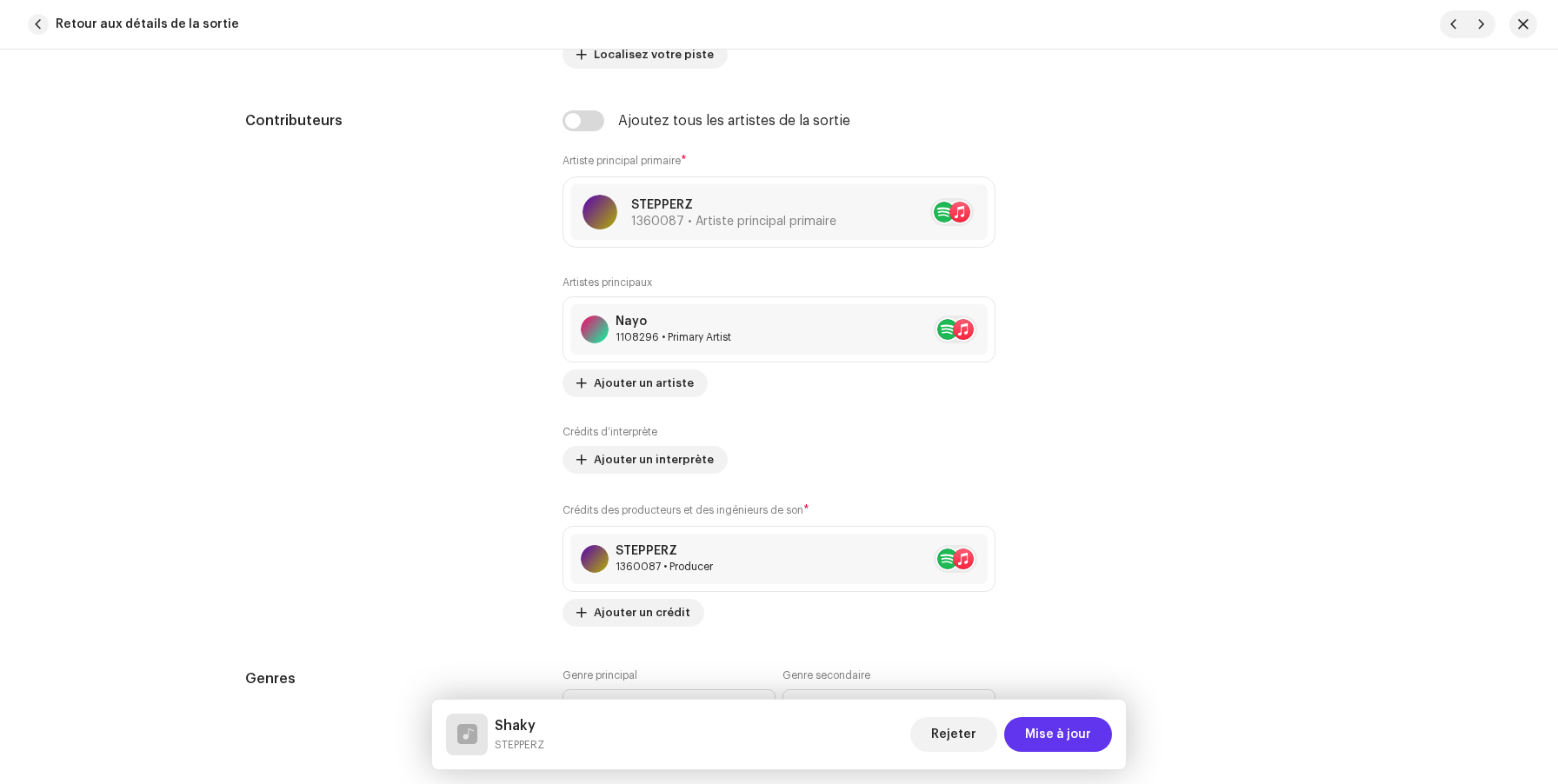
click at [1062, 741] on span "Mise à jour" at bounding box center [1058, 734] width 66 height 35
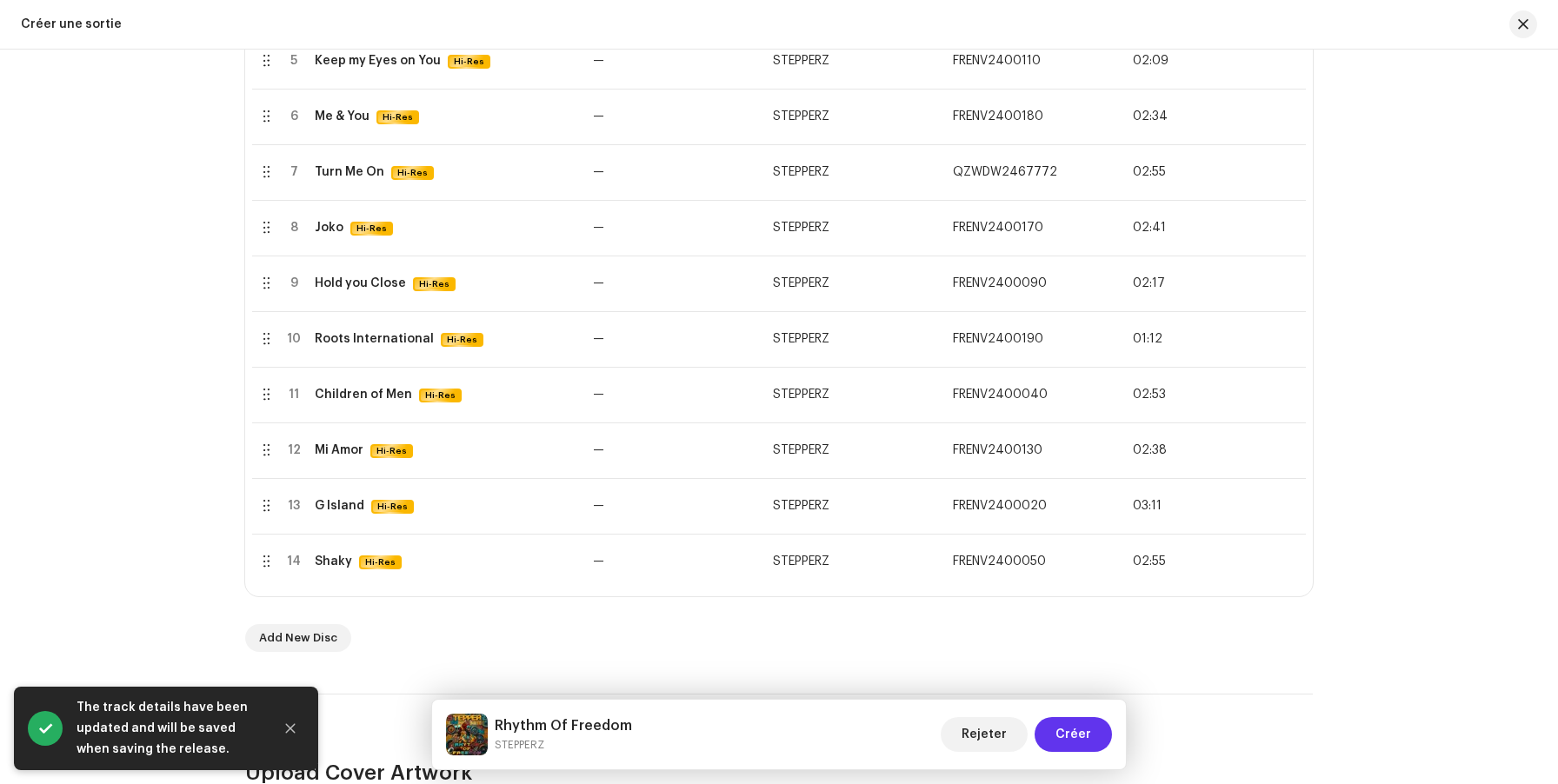
click at [1065, 730] on span "Créer" at bounding box center [1073, 734] width 36 height 35
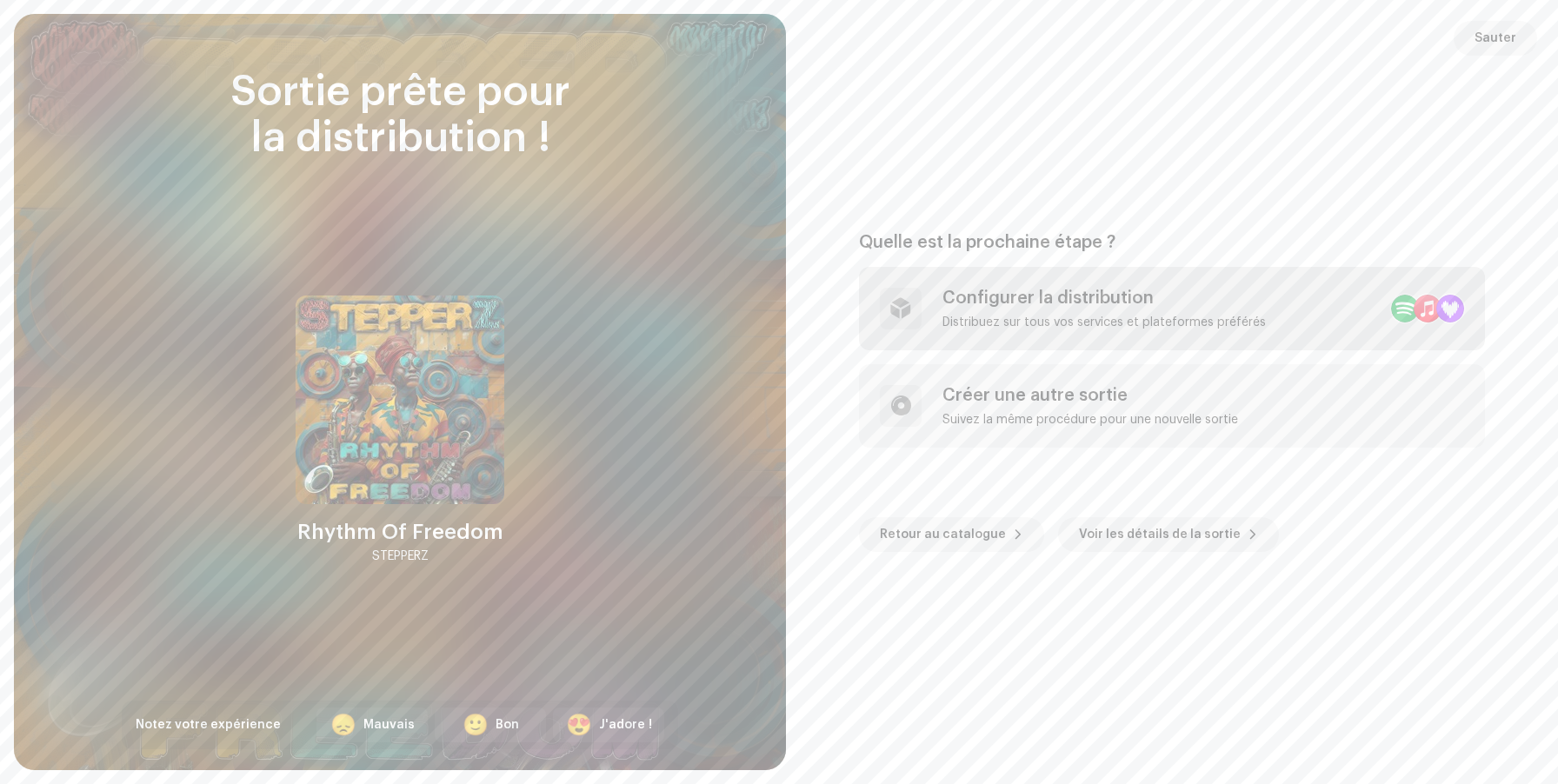
click at [1087, 312] on div "Configurer la distribution Distribuez sur tous vos services et plateformes préf…" at bounding box center [1104, 308] width 323 height 42
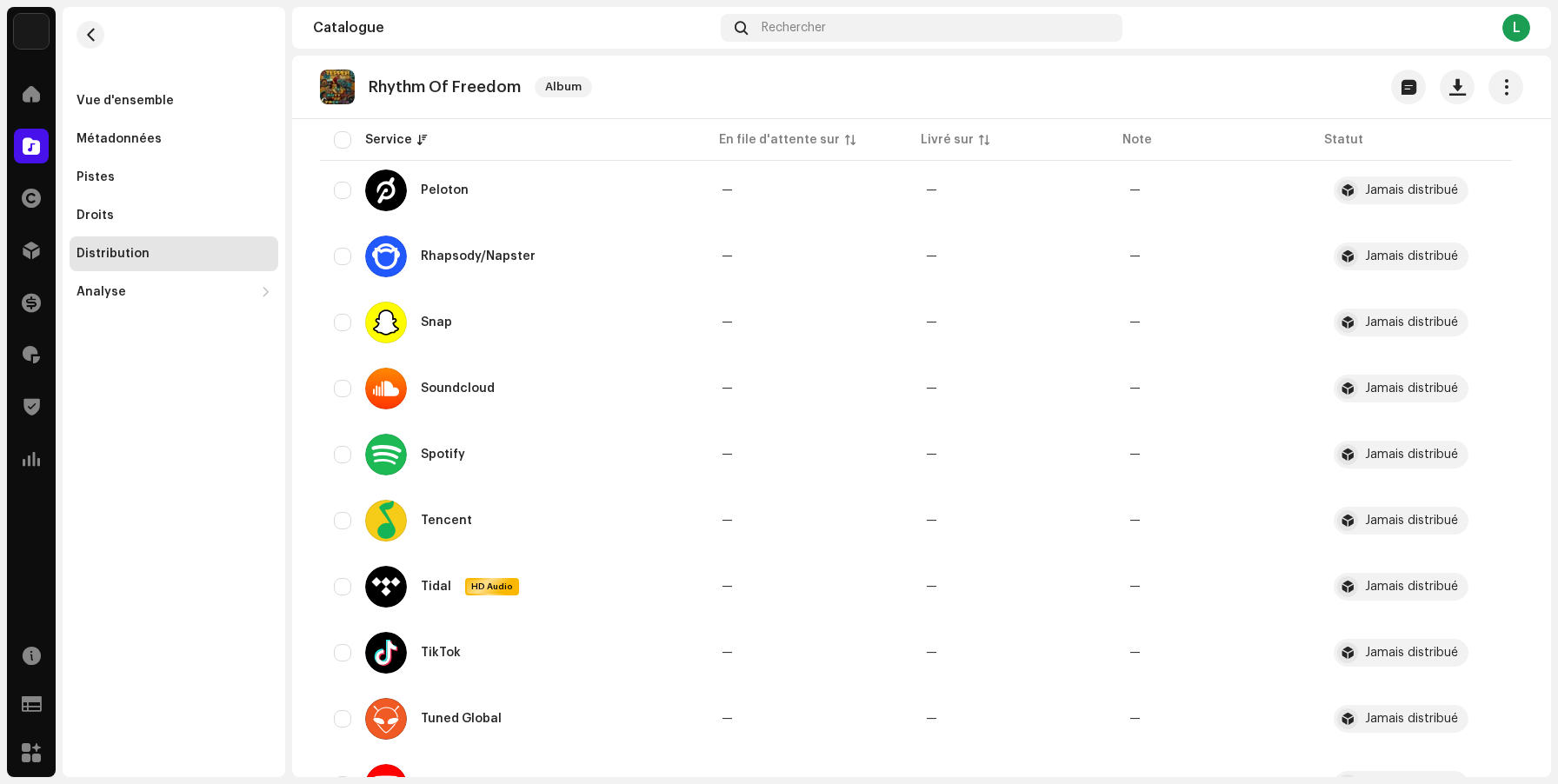
scroll to position [1780, 0]
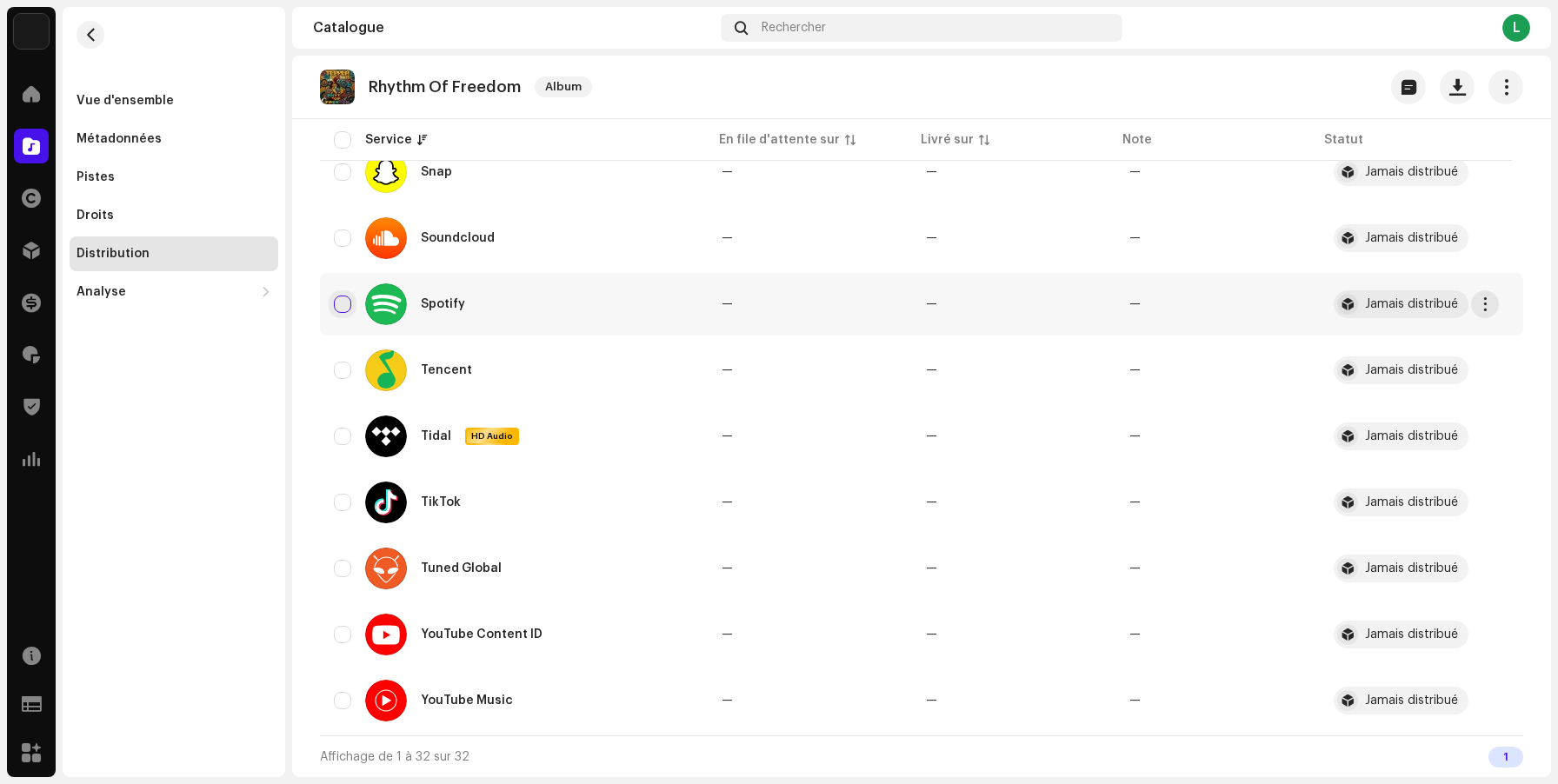
click at [348, 305] on input "checkbox" at bounding box center [342, 304] width 18 height 18
checkbox input "true"
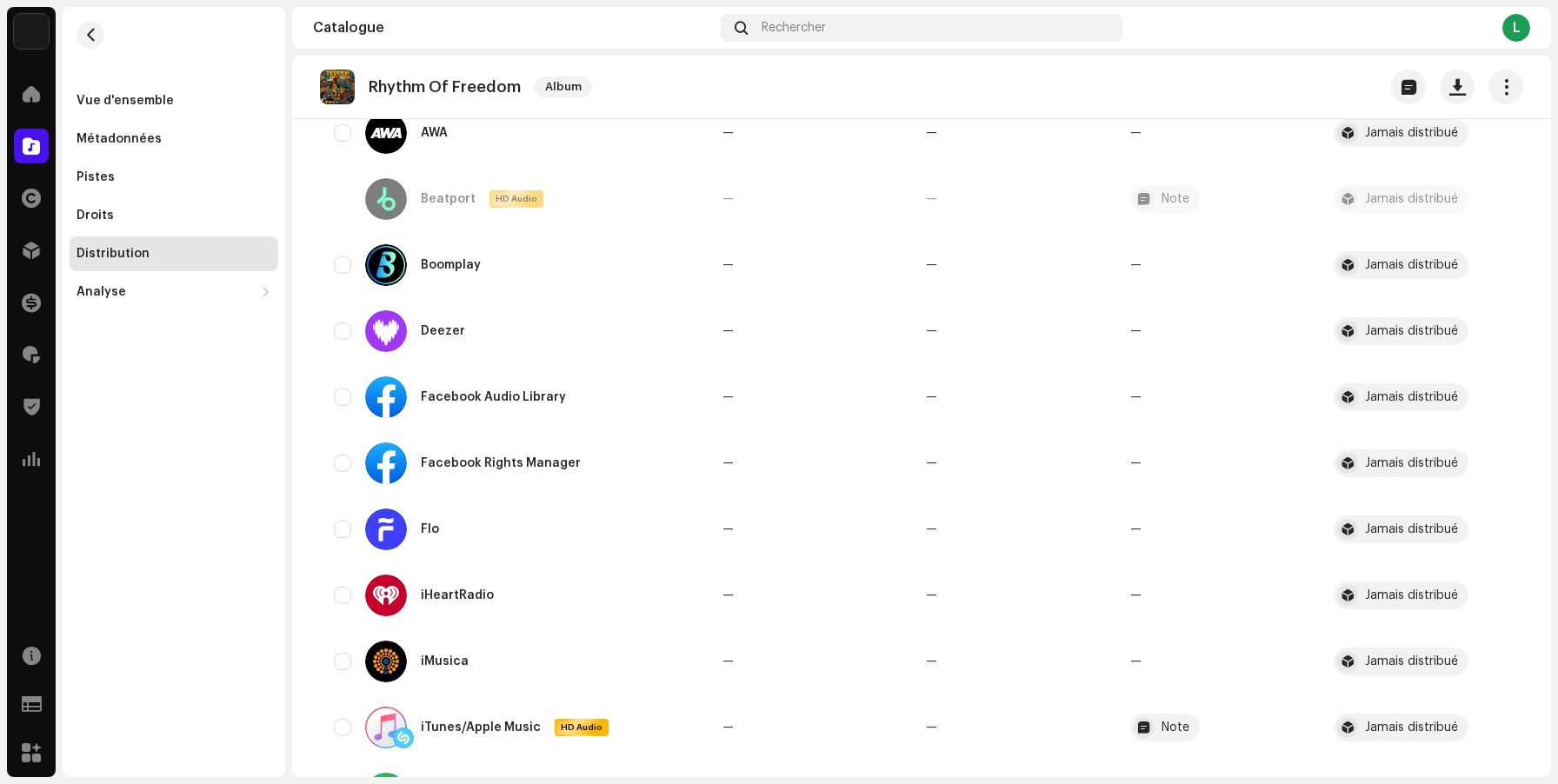
scroll to position [0, 0]
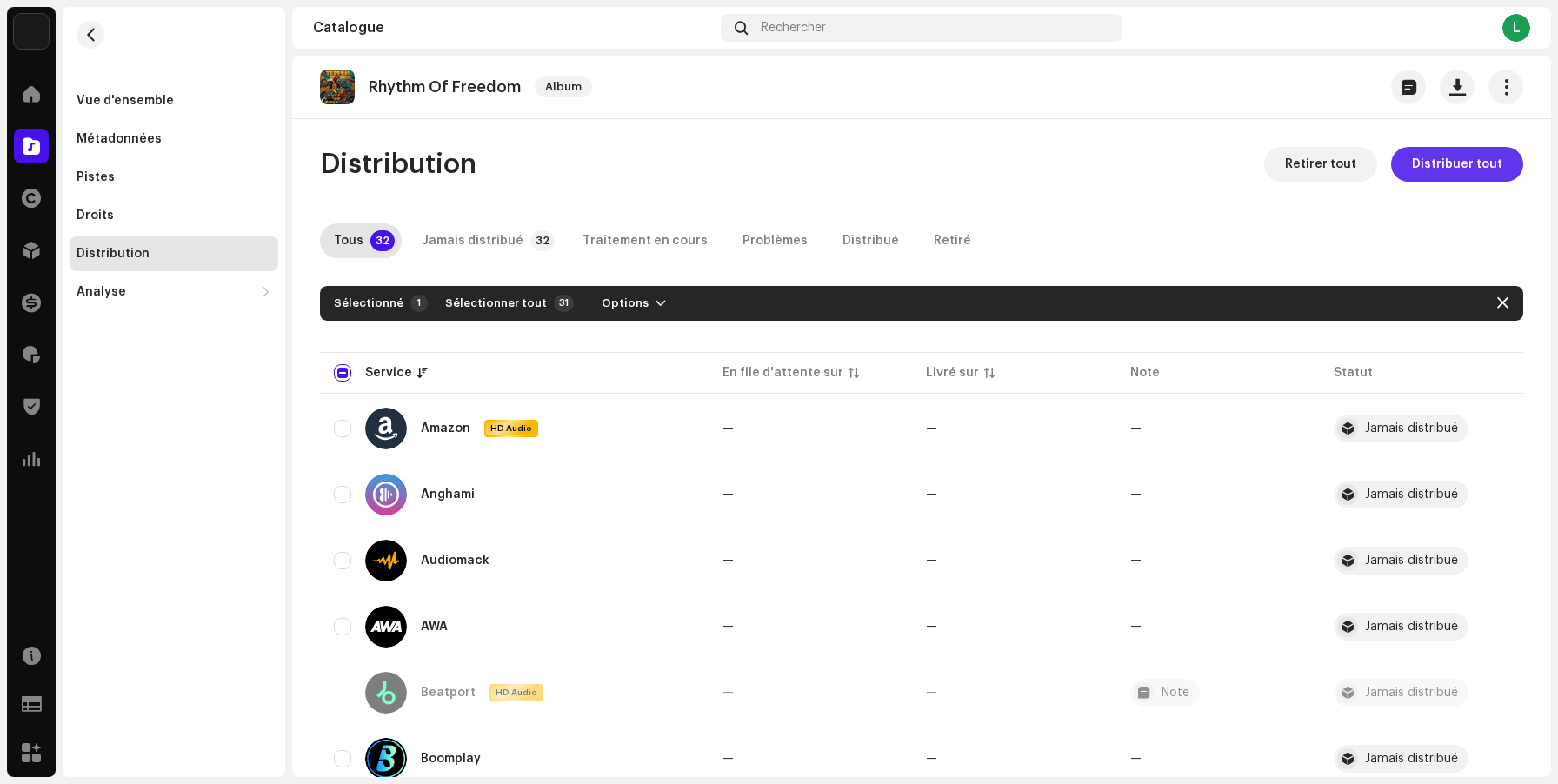
click at [1436, 168] on span "Distribuer tout" at bounding box center [1457, 164] width 91 height 35
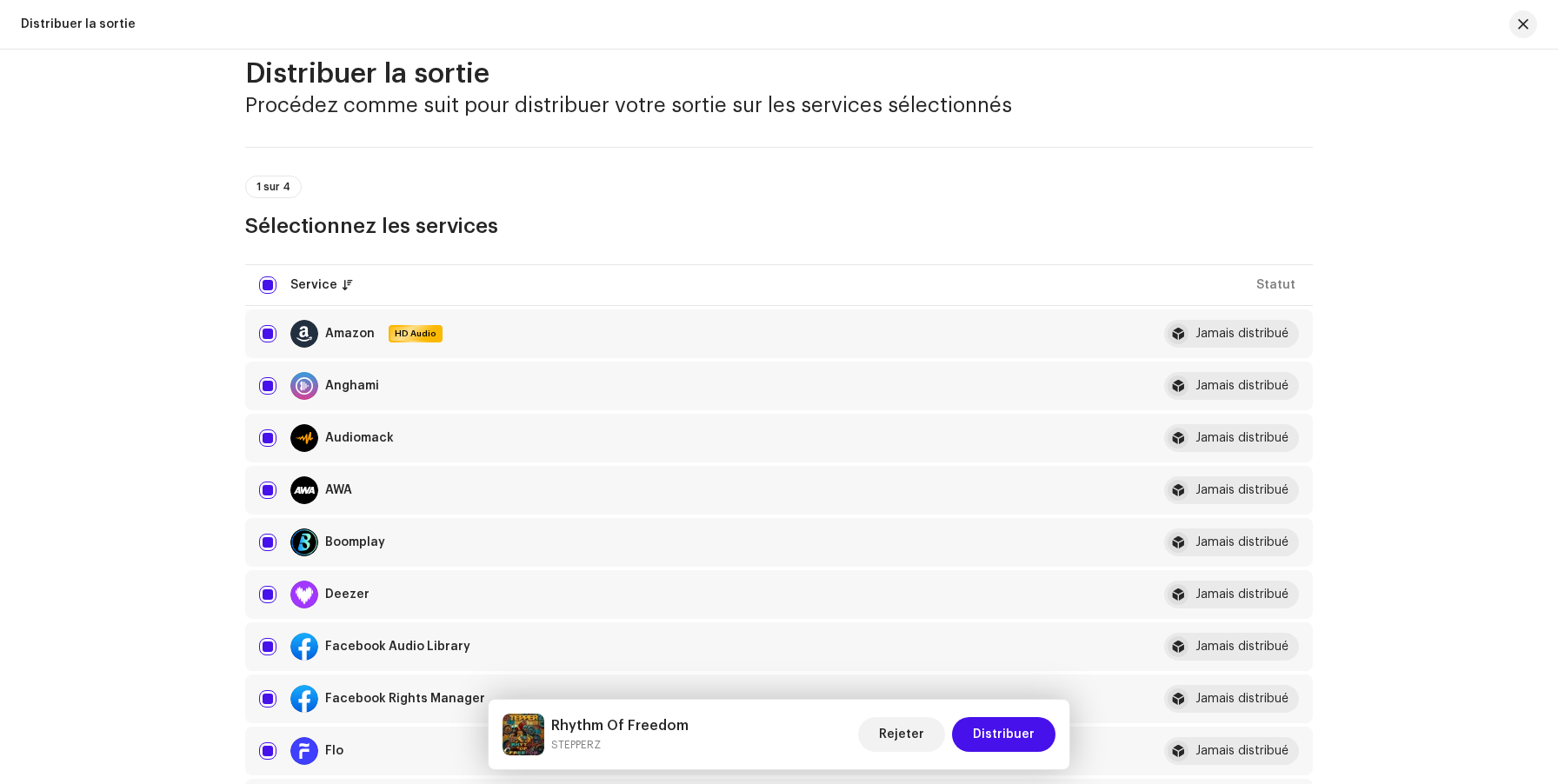
scroll to position [36, 0]
click at [266, 282] on input "checkbox" at bounding box center [267, 284] width 18 height 18
checkbox input "false"
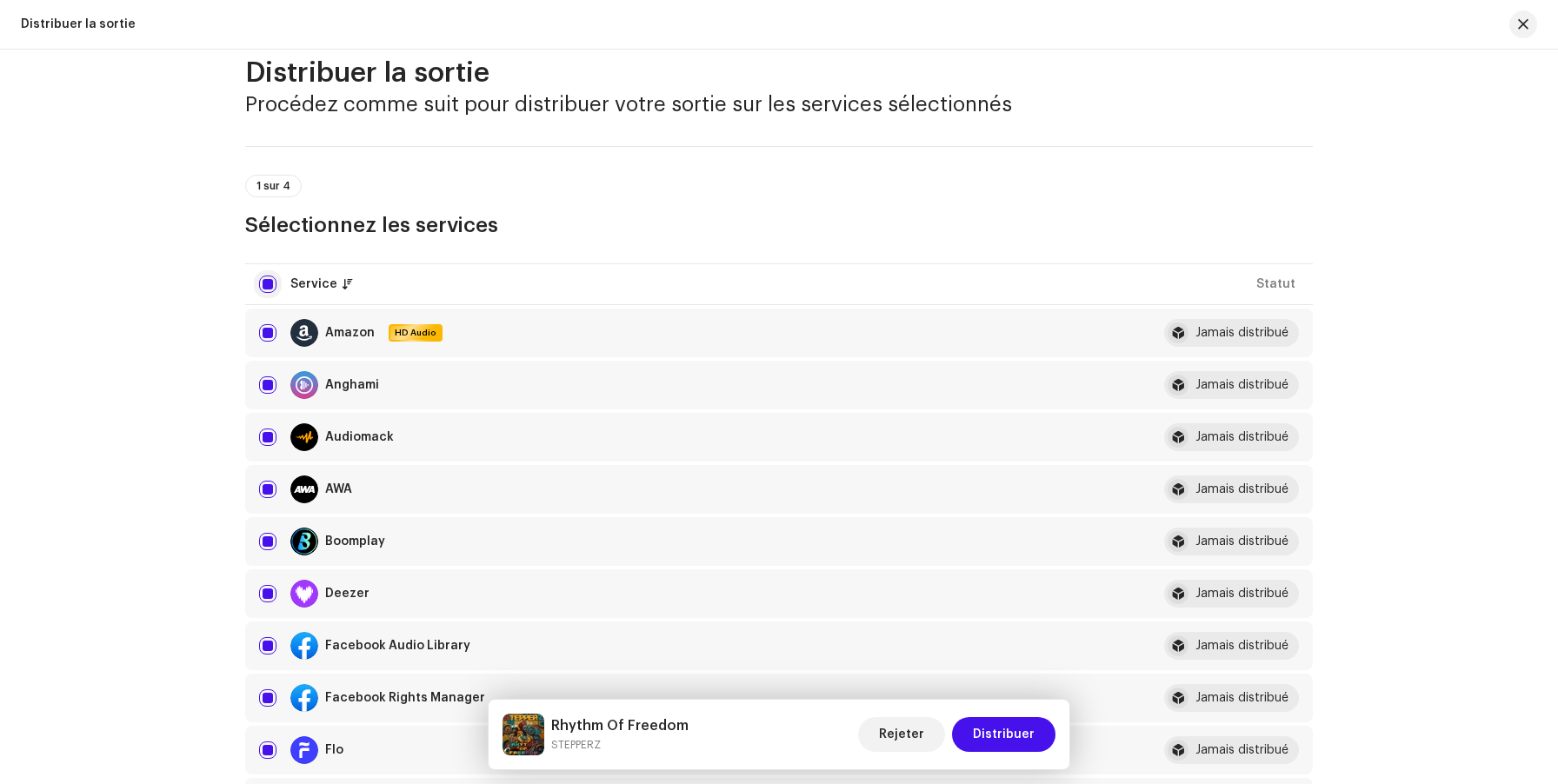
checkbox input "false"
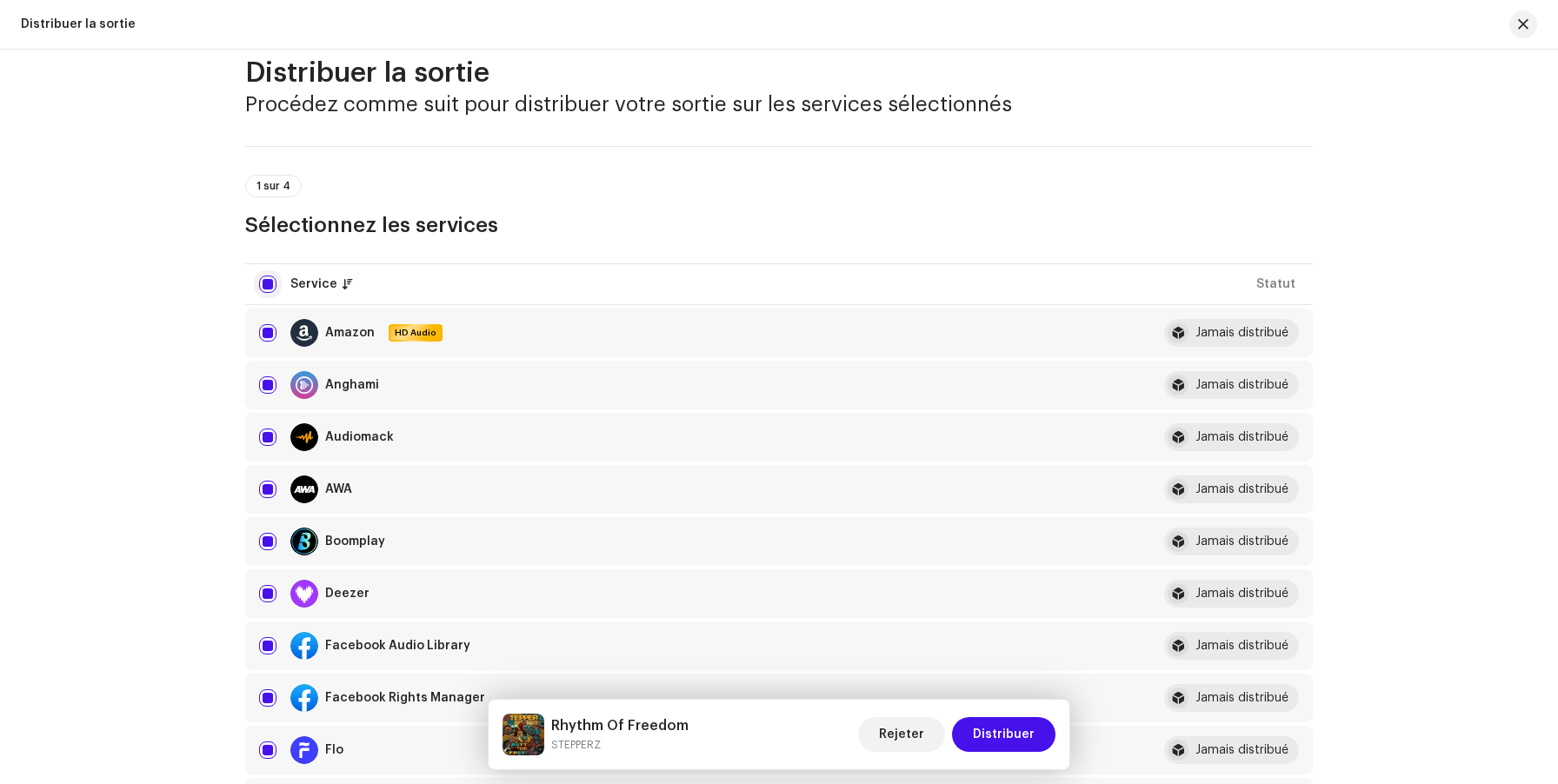
checkbox input "false"
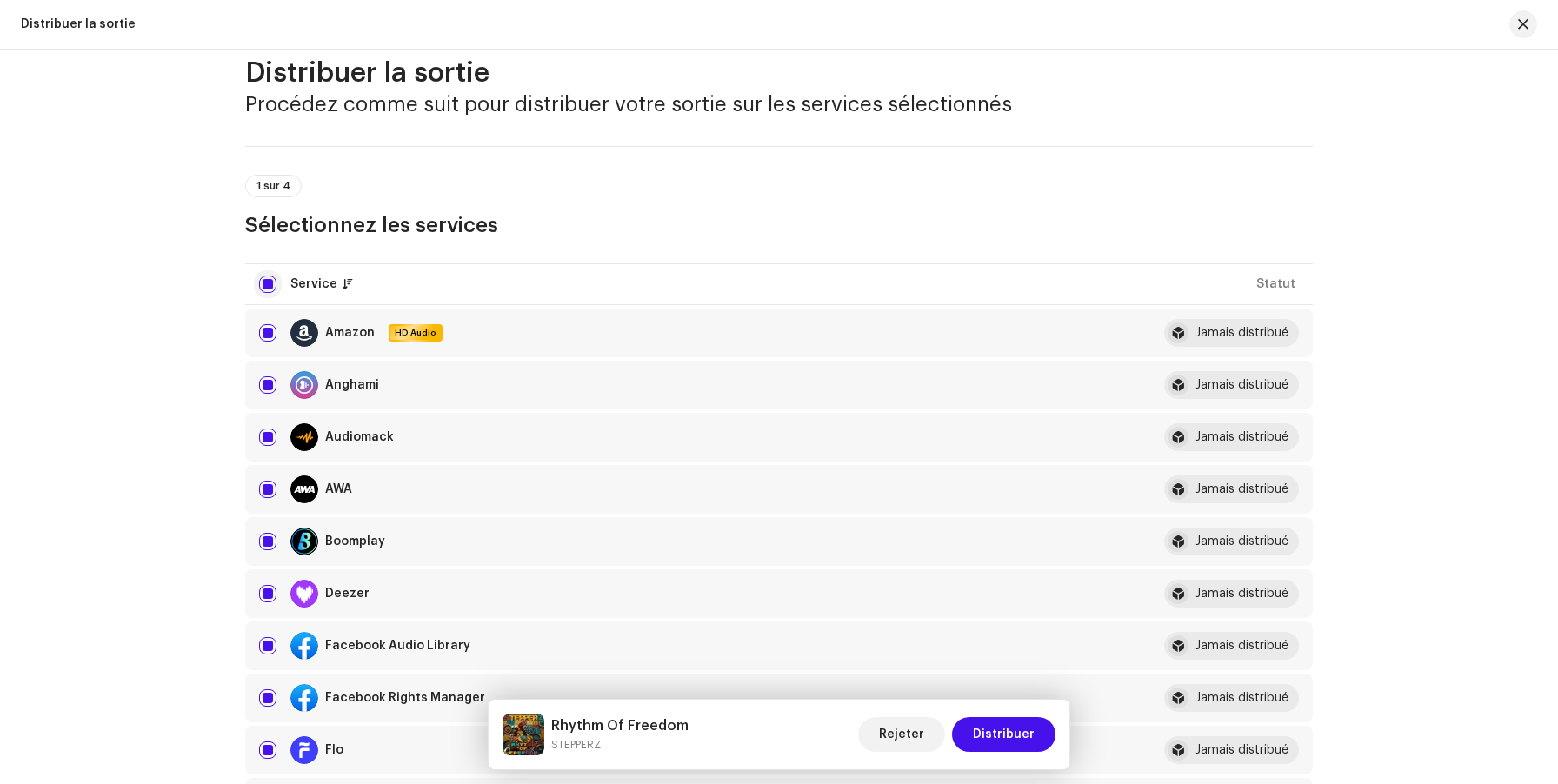
checkbox input "false"
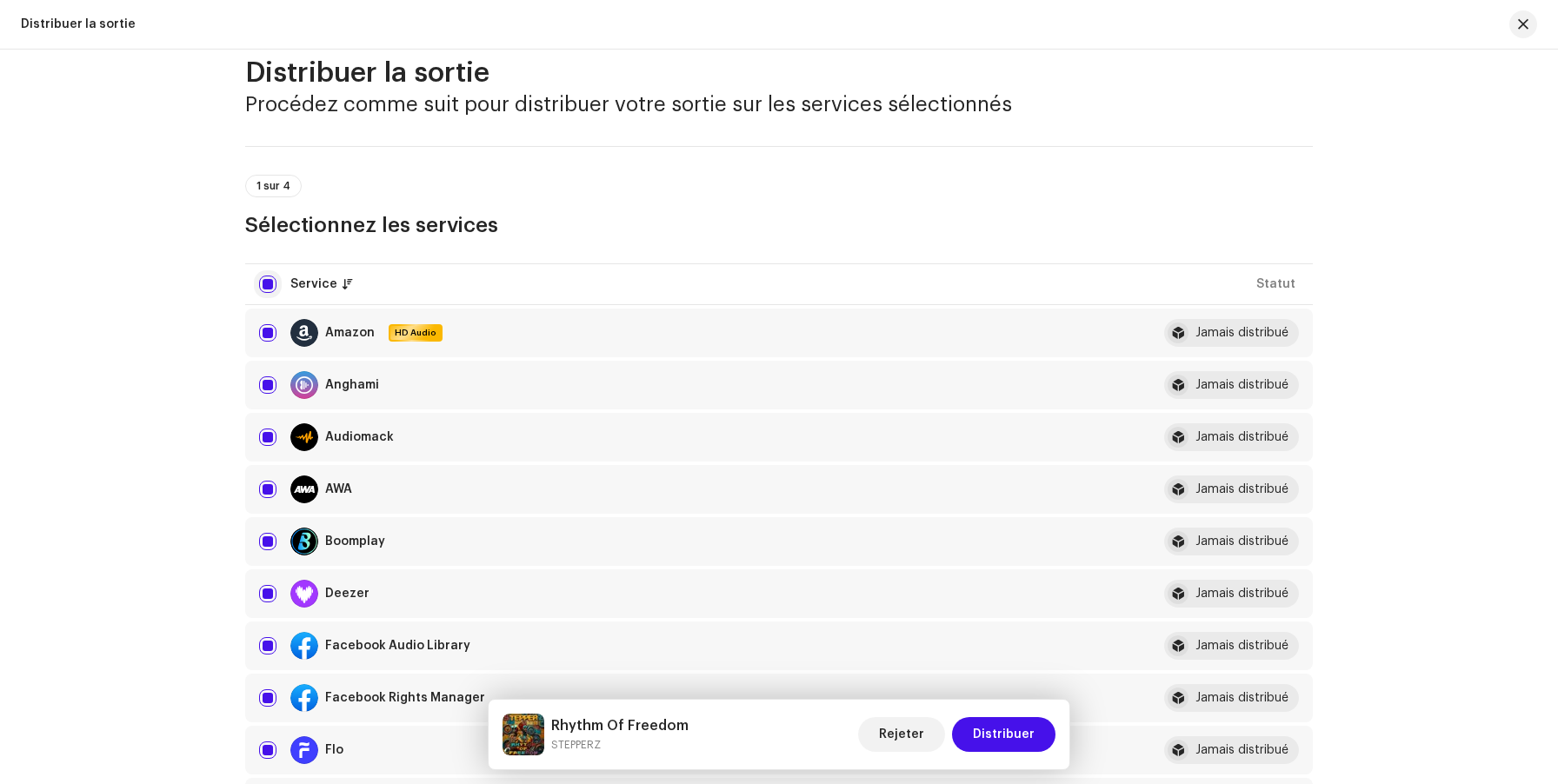
checkbox input "false"
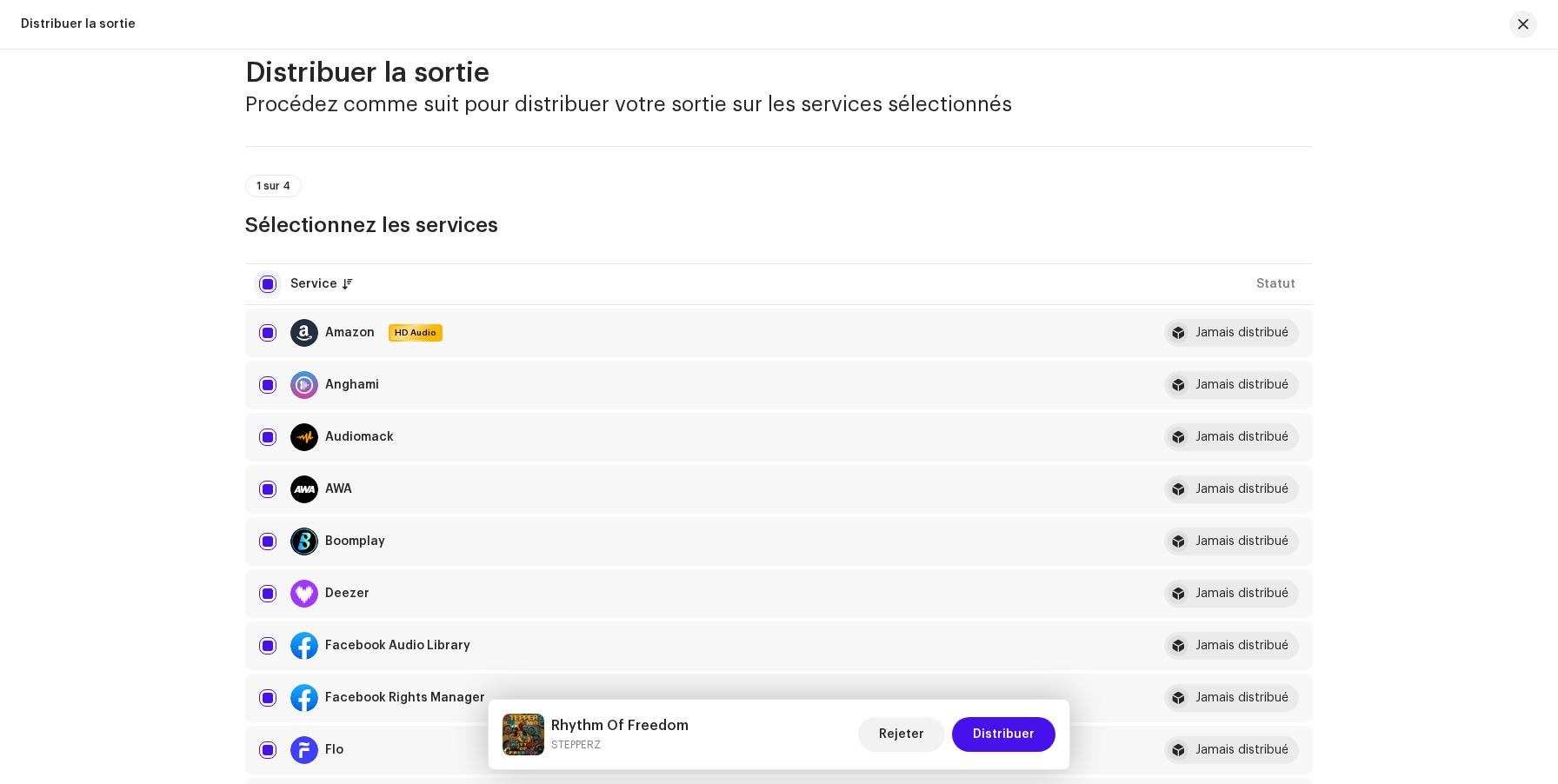
checkbox input "false"
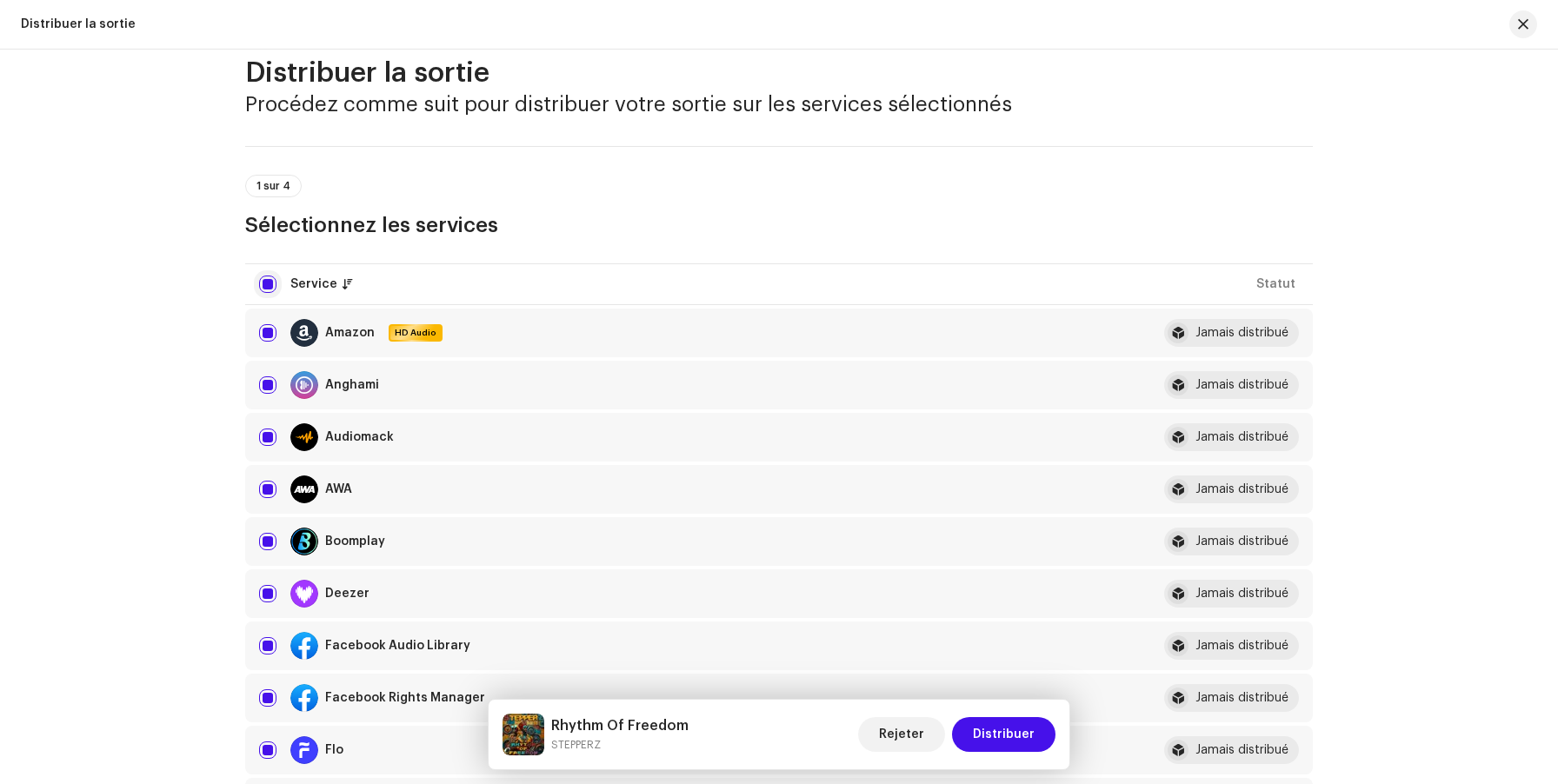
checkbox input "false"
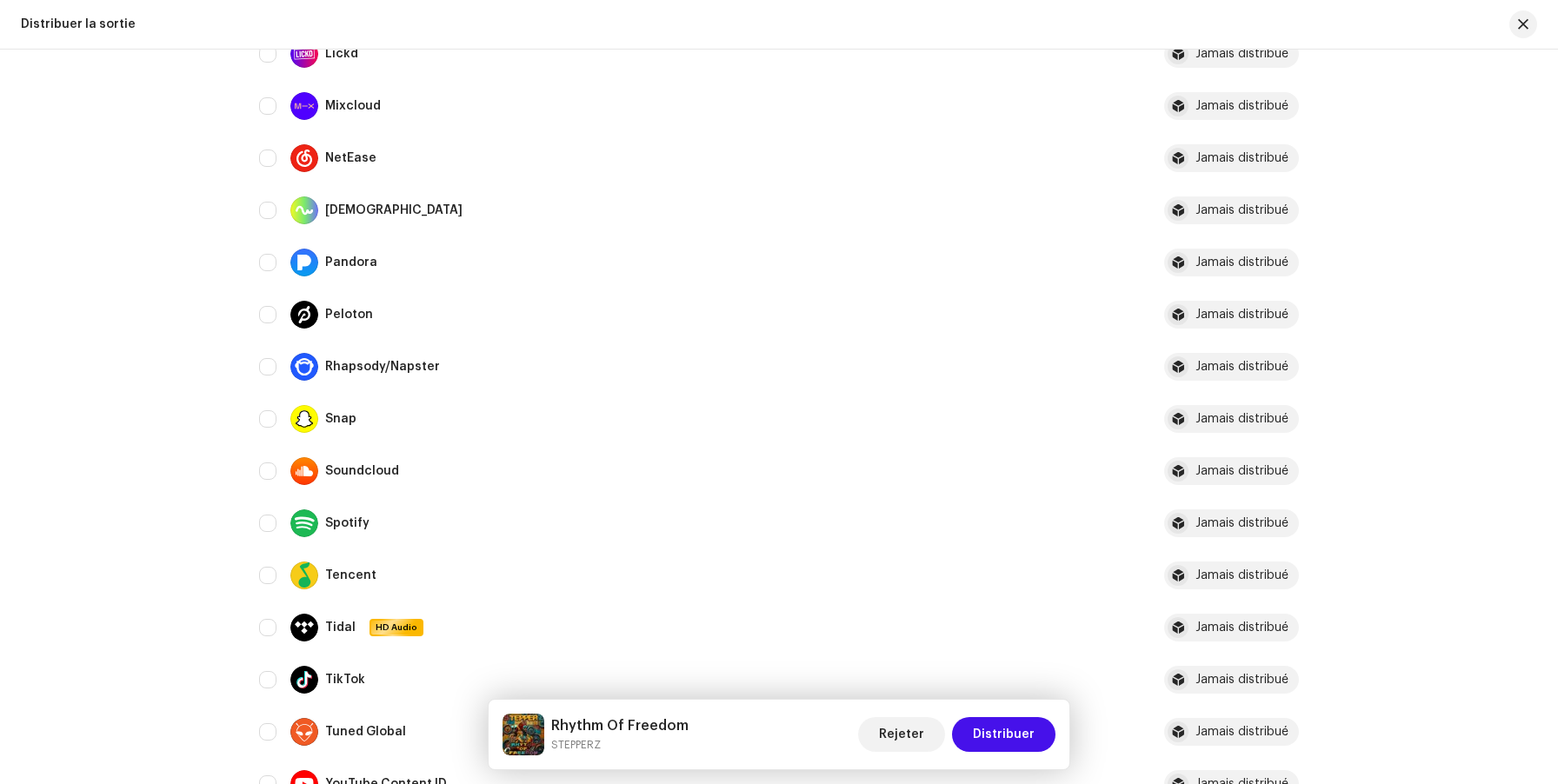
scroll to position [1105, 0]
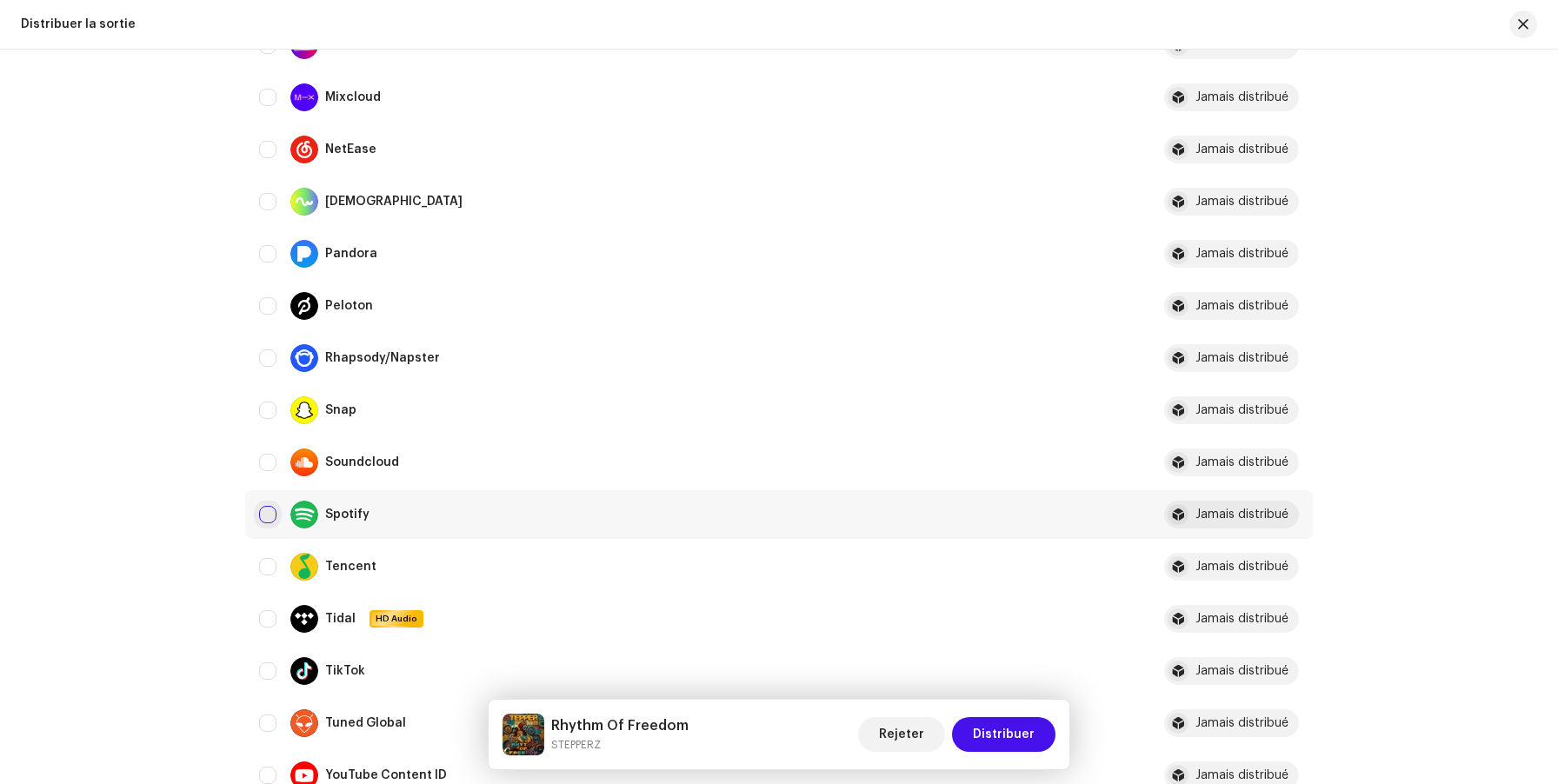
click at [267, 511] on input "Row Unselected" at bounding box center [267, 514] width 18 height 18
checkbox input "true"
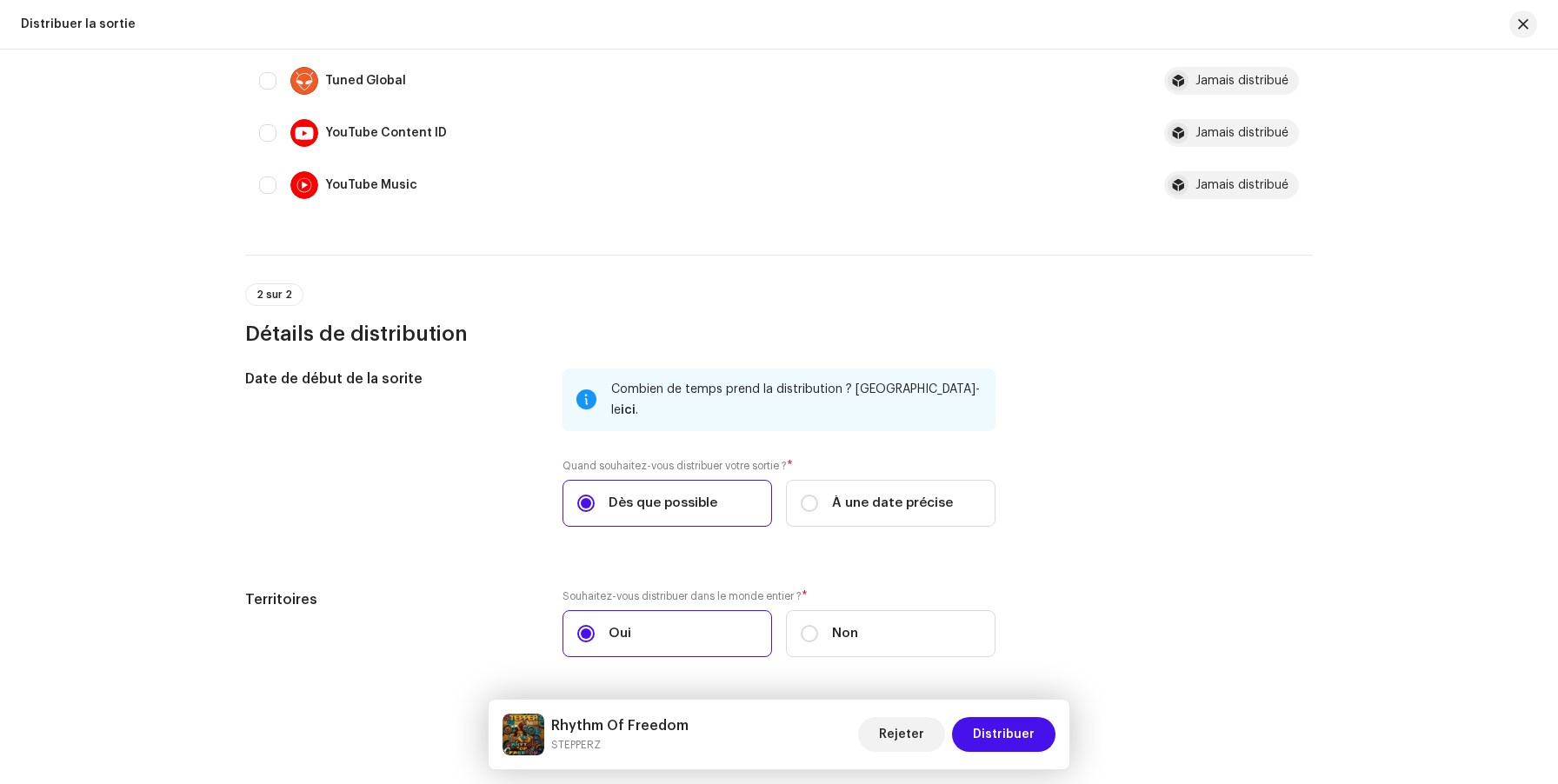
scroll to position [1789, 0]
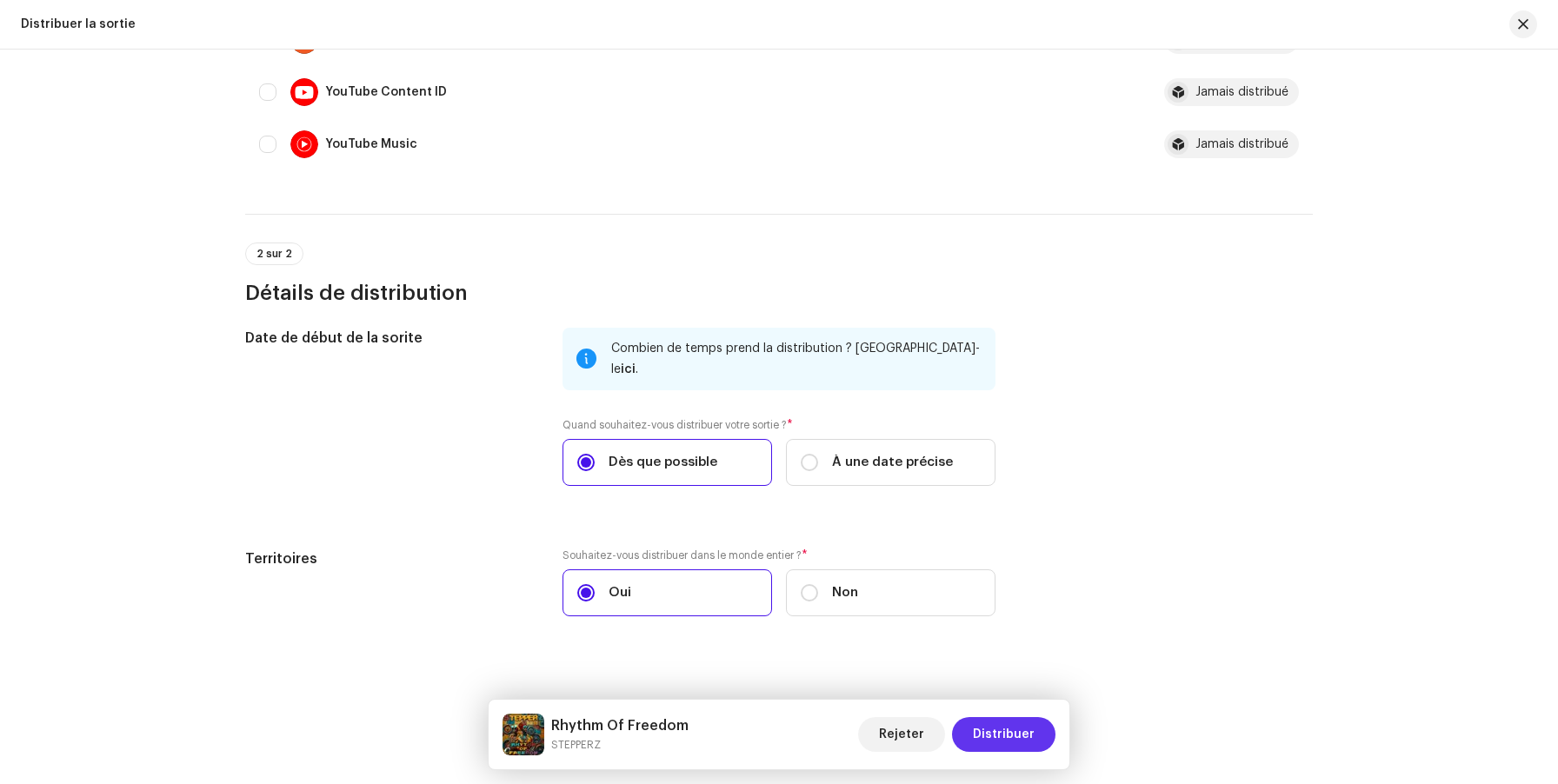
click at [988, 725] on span "Distribuer" at bounding box center [1004, 734] width 62 height 35
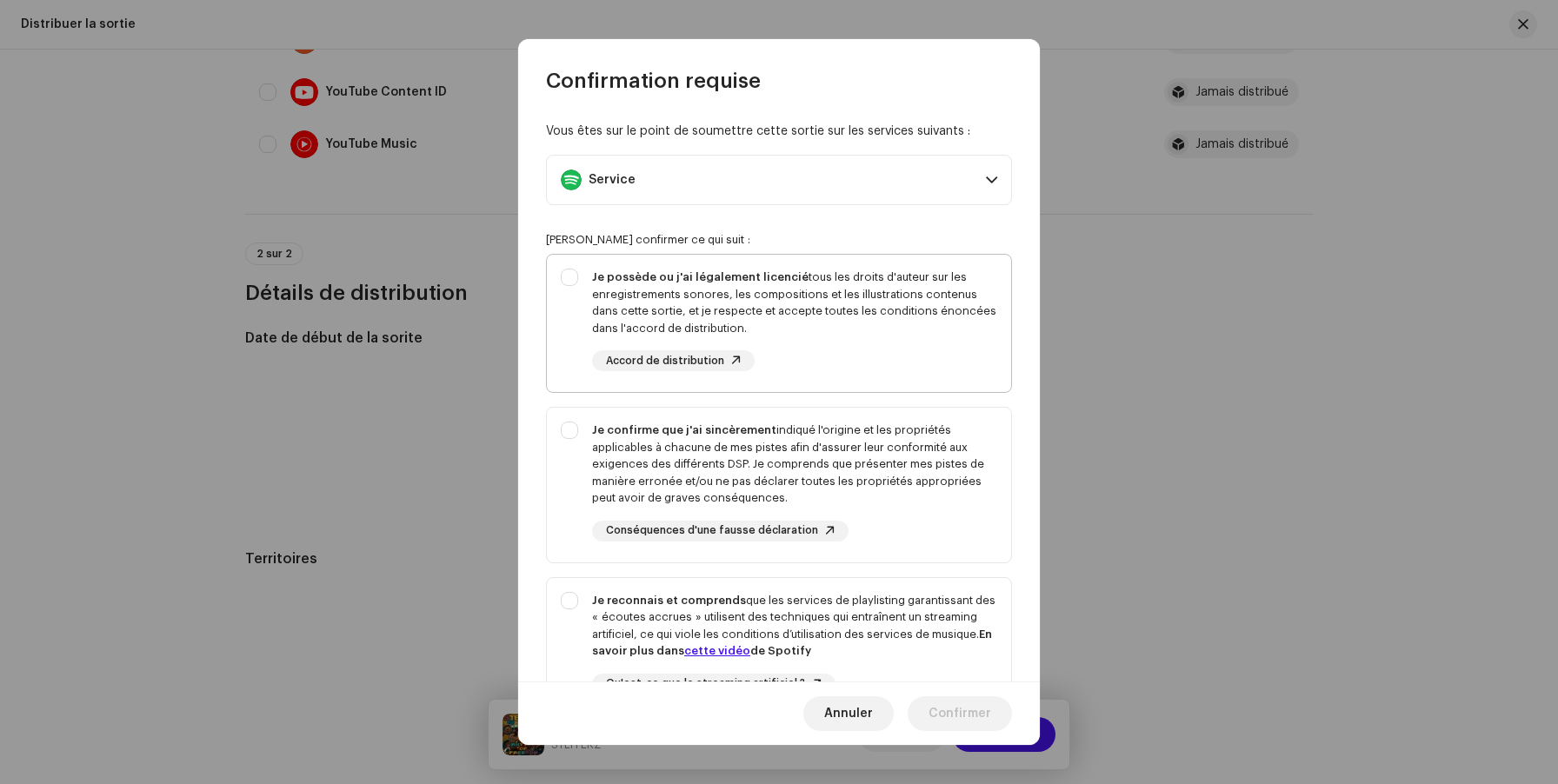
click at [576, 295] on div "Je possède ou j'ai légalement licencié tous les droits d'auteur sur les enregis…" at bounding box center [779, 321] width 465 height 131
checkbox input "true"
click at [573, 431] on div "Je confirme que j'ai sincèrement indiqué l'origine et les propriétés applicable…" at bounding box center [779, 481] width 465 height 148
checkbox input "true"
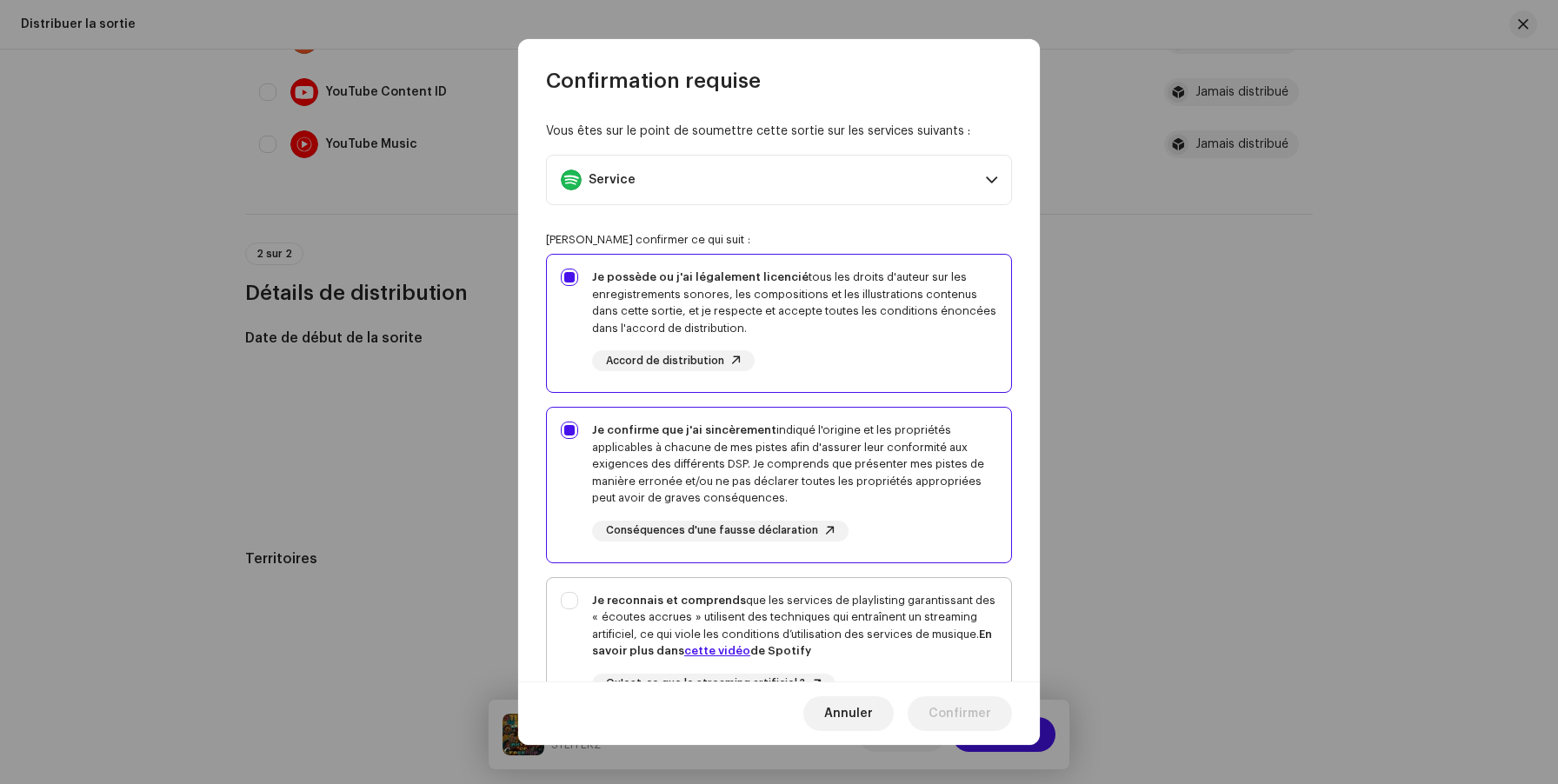
click at [576, 611] on div "Je reconnais et comprends que les services de playlisting garantissant des « éc…" at bounding box center [779, 657] width 465 height 158
checkbox input "true"
click at [967, 710] on span "Confirmer" at bounding box center [959, 713] width 63 height 35
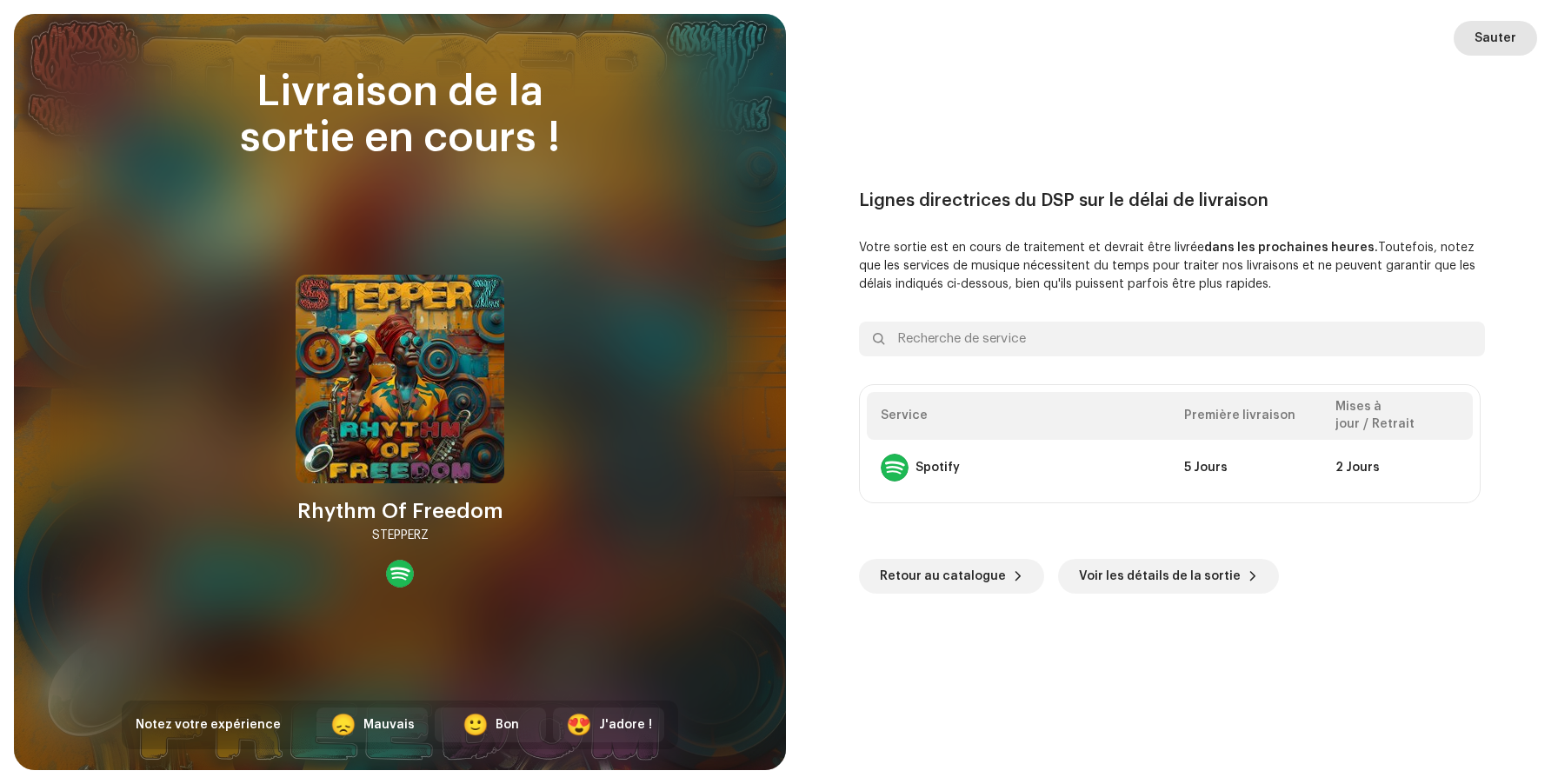
click at [1495, 42] on span "Sauter" at bounding box center [1495, 37] width 42 height 35
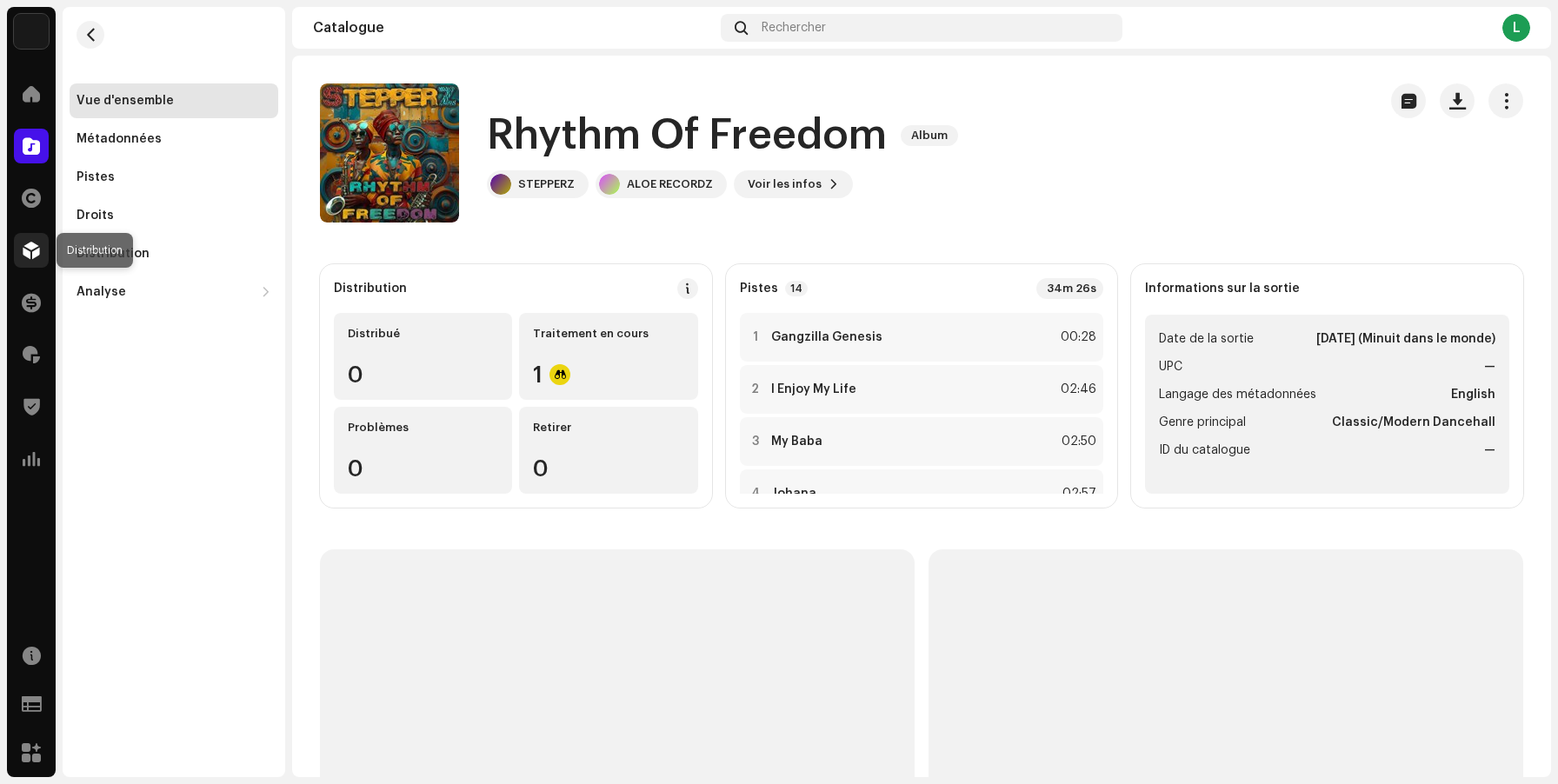
click at [37, 254] on span at bounding box center [31, 249] width 18 height 14
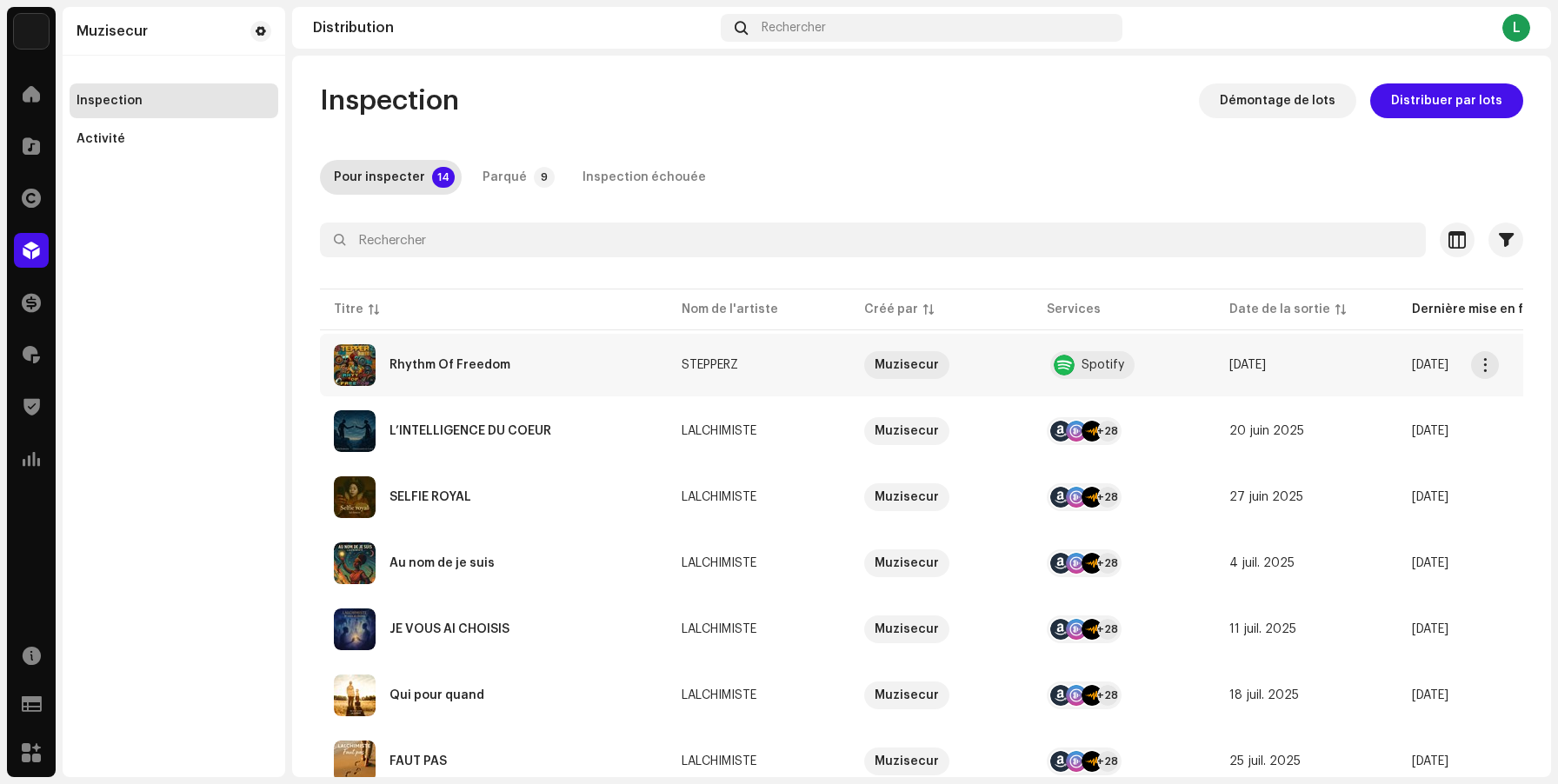
click at [1261, 366] on span "[DATE]" at bounding box center [1247, 364] width 36 height 12
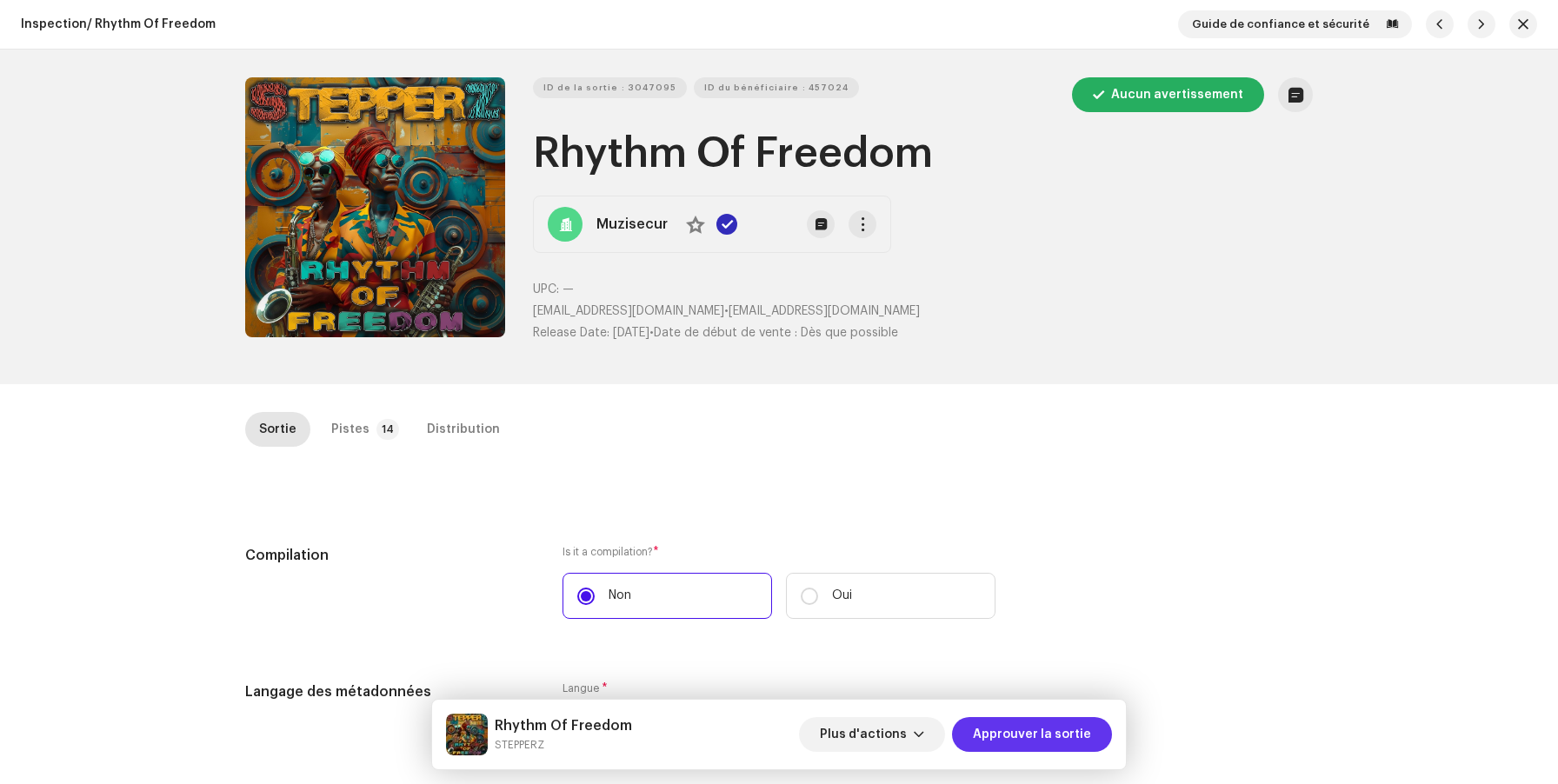
click at [1036, 741] on span "Approuver la sortie" at bounding box center [1032, 734] width 119 height 35
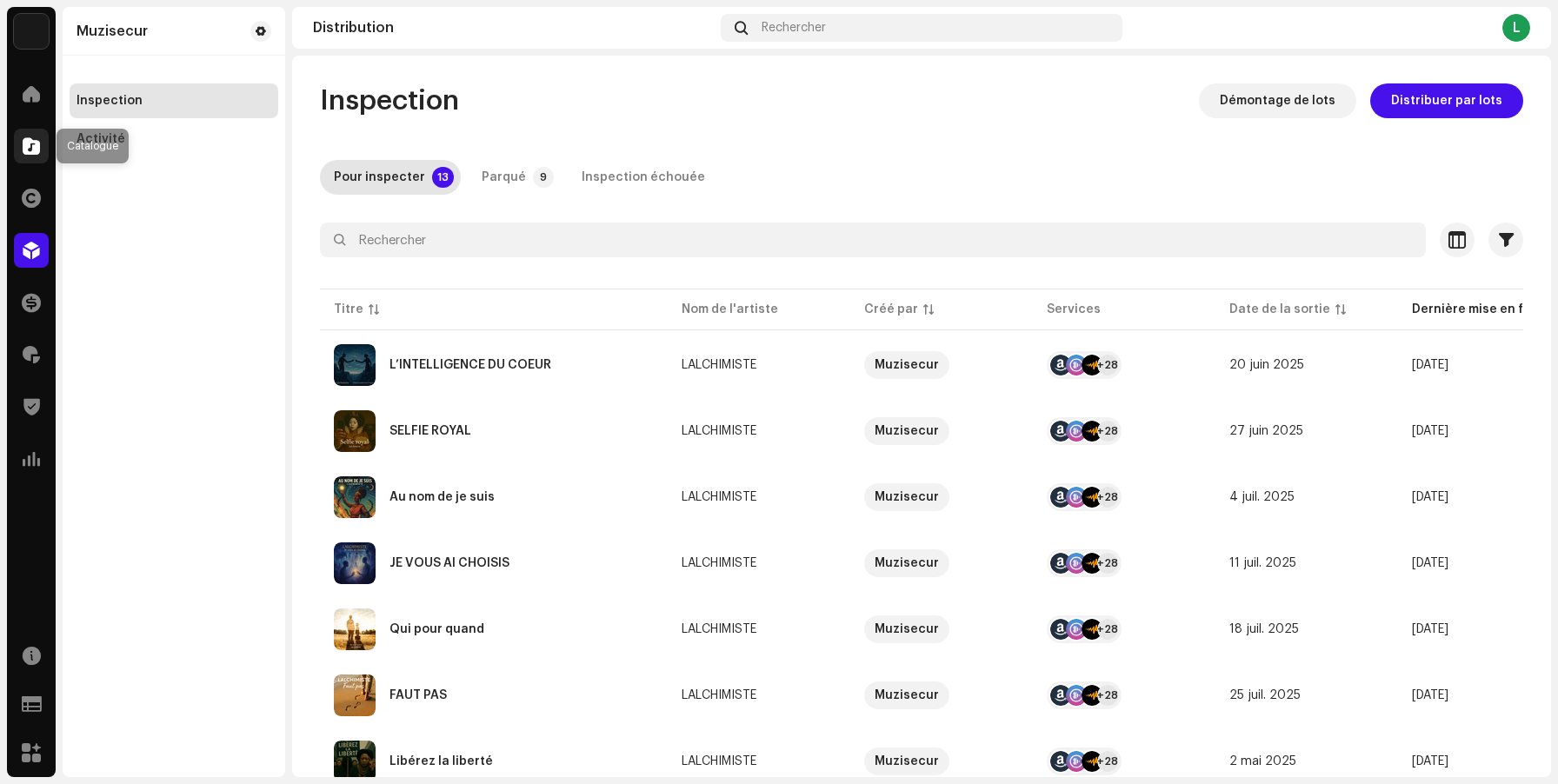
click at [41, 145] on div at bounding box center [31, 146] width 35 height 35
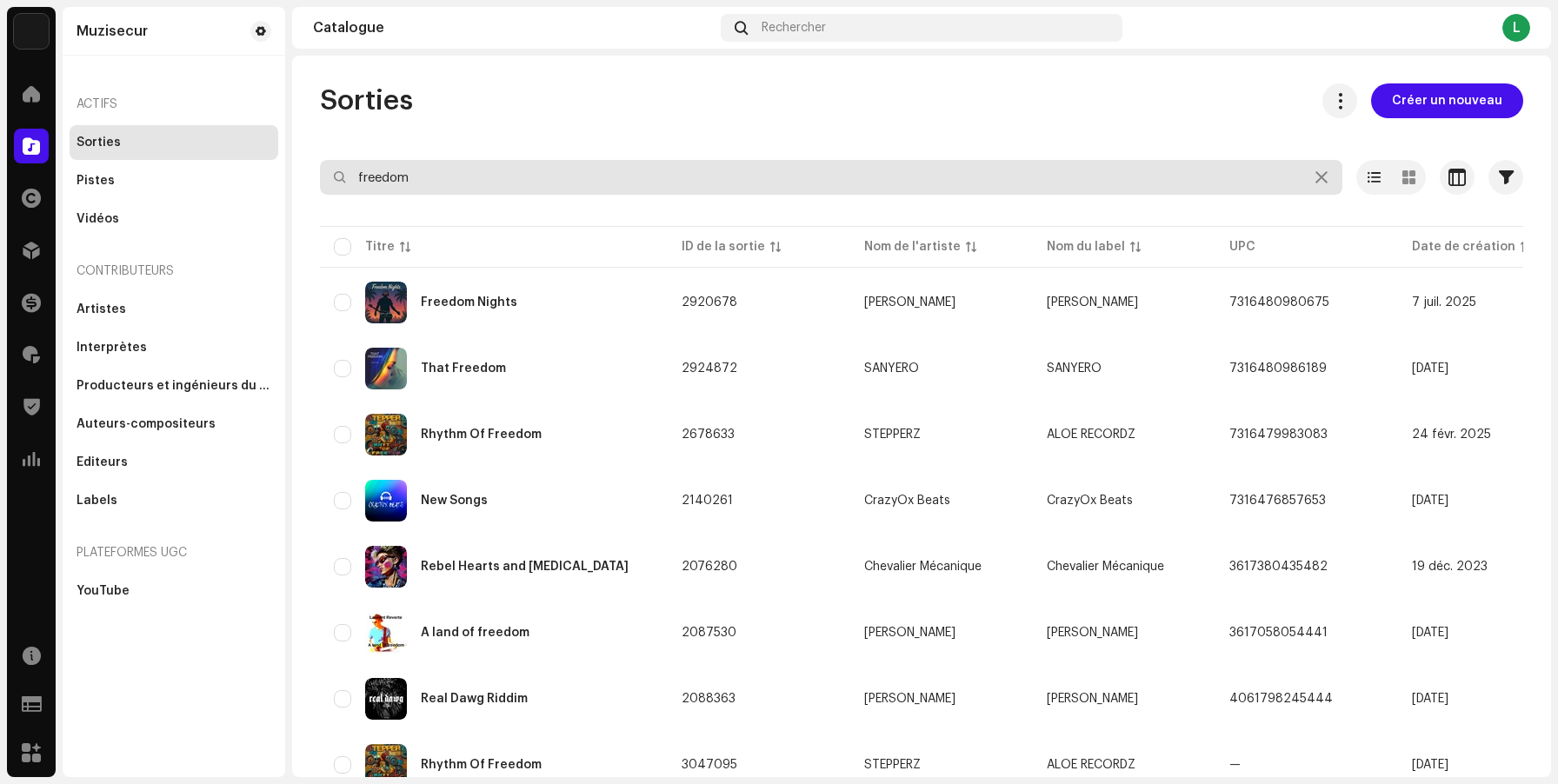
drag, startPoint x: 469, startPoint y: 180, endPoint x: 266, endPoint y: 144, distance: 206.2
click at [276, 156] on div "Muzisecur Accueil Catalogue Droits Distribution Finances Redevances Trust & Saf…" at bounding box center [779, 392] width 1558 height 784
type input "that's love"
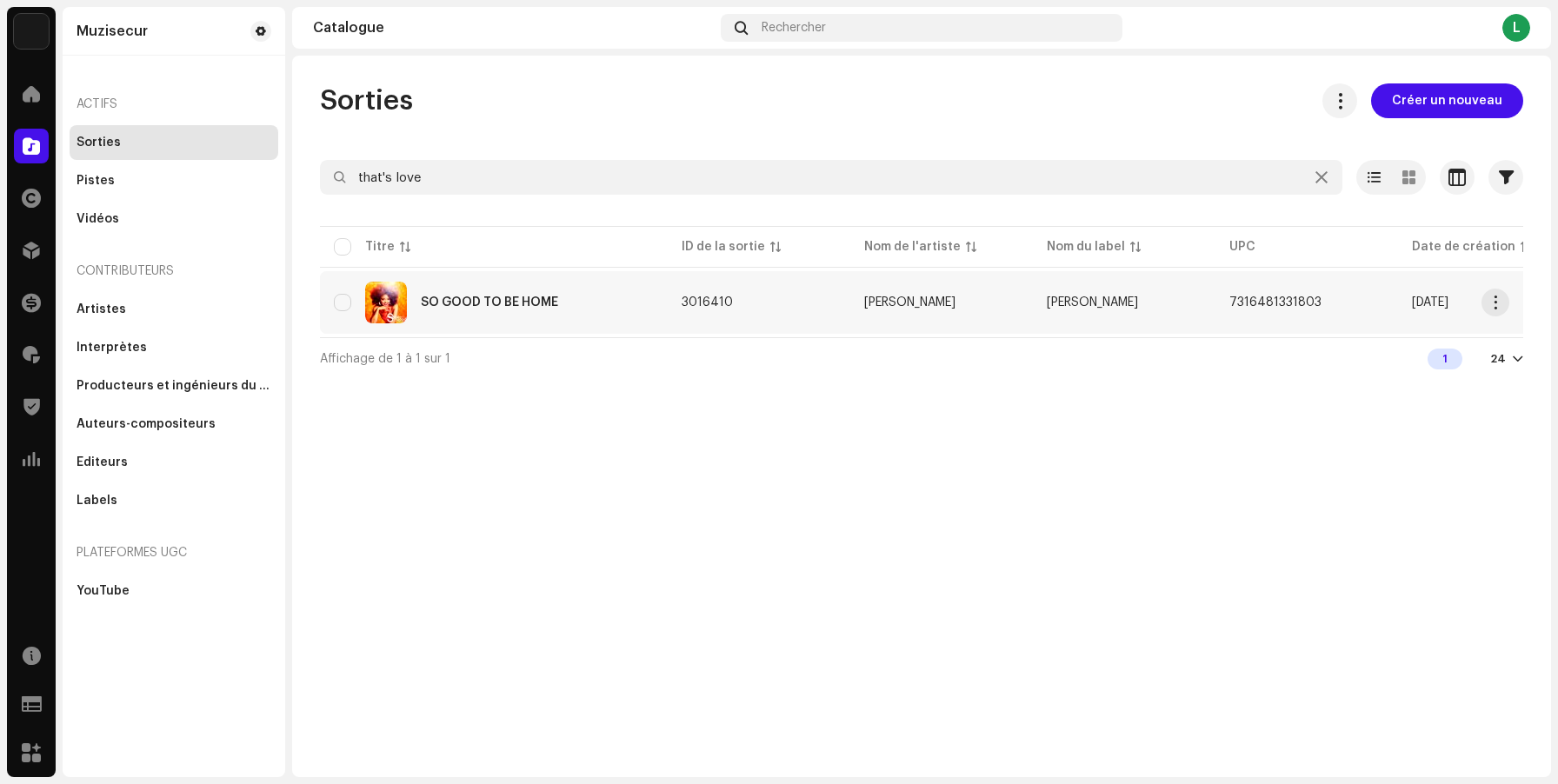
click at [554, 292] on div "SO GOOD TO BE HOME" at bounding box center [493, 302] width 320 height 42
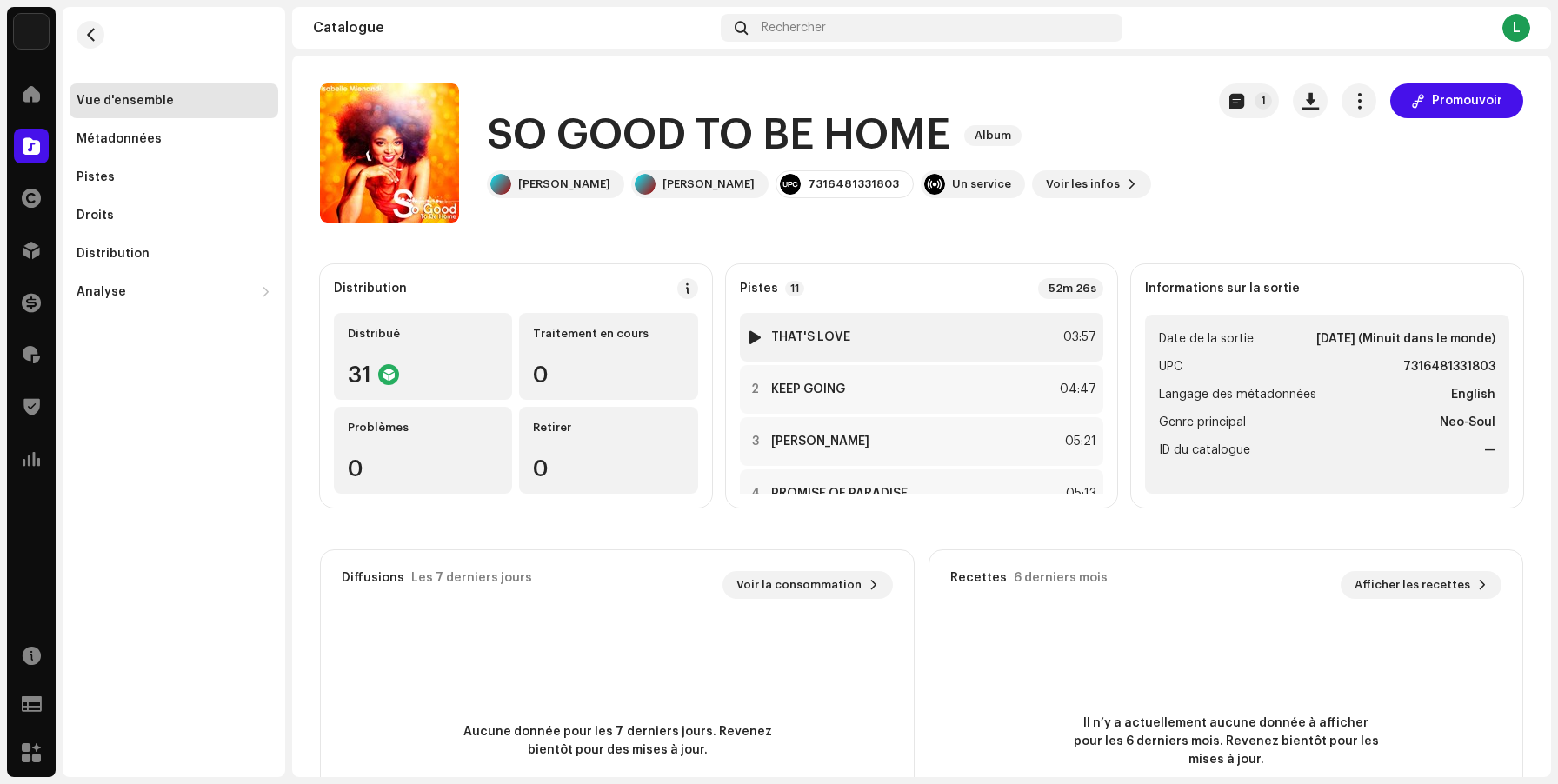
click at [759, 341] on img at bounding box center [755, 337] width 22 height 22
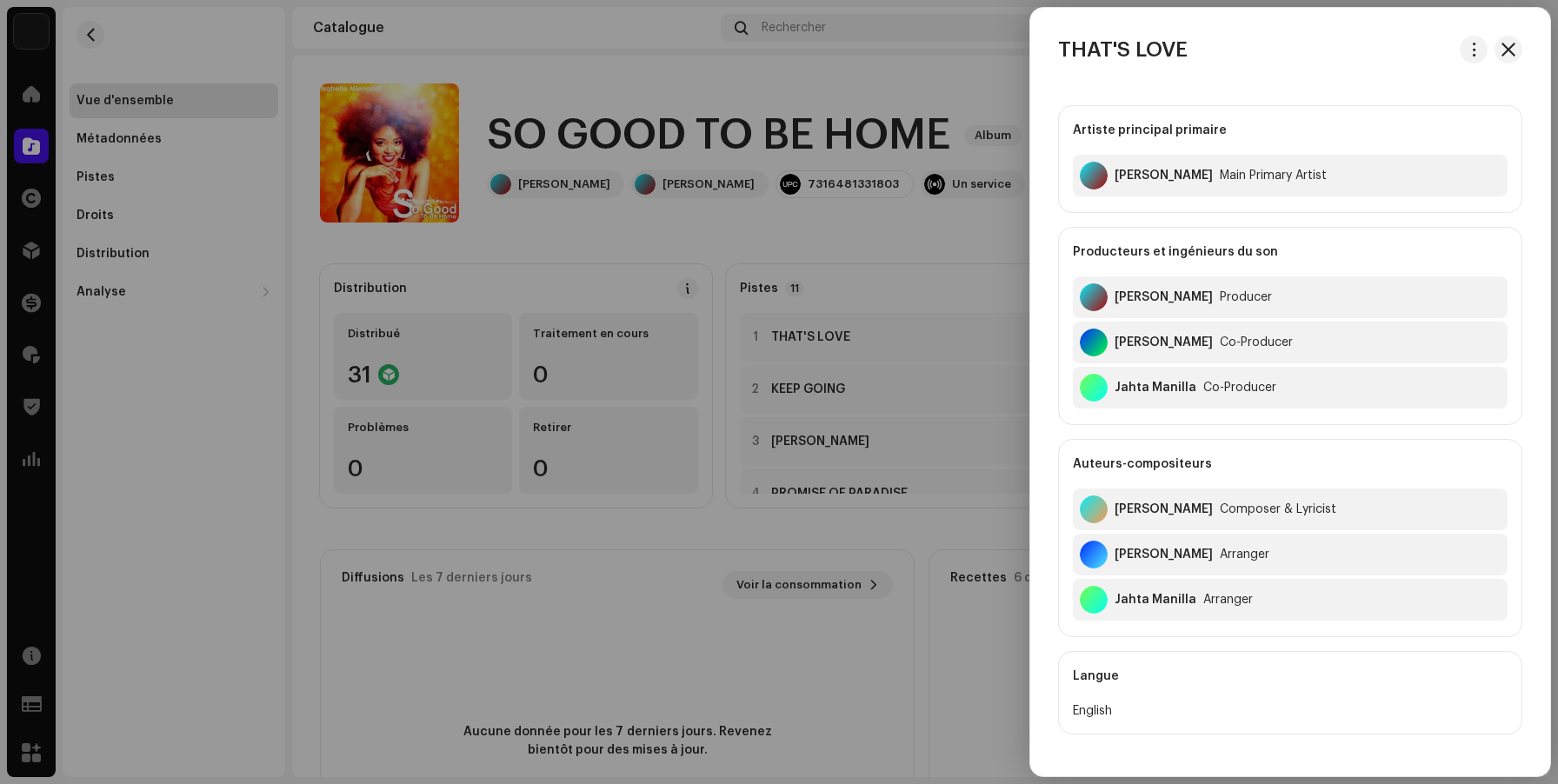
click at [772, 334] on div at bounding box center [779, 392] width 1558 height 784
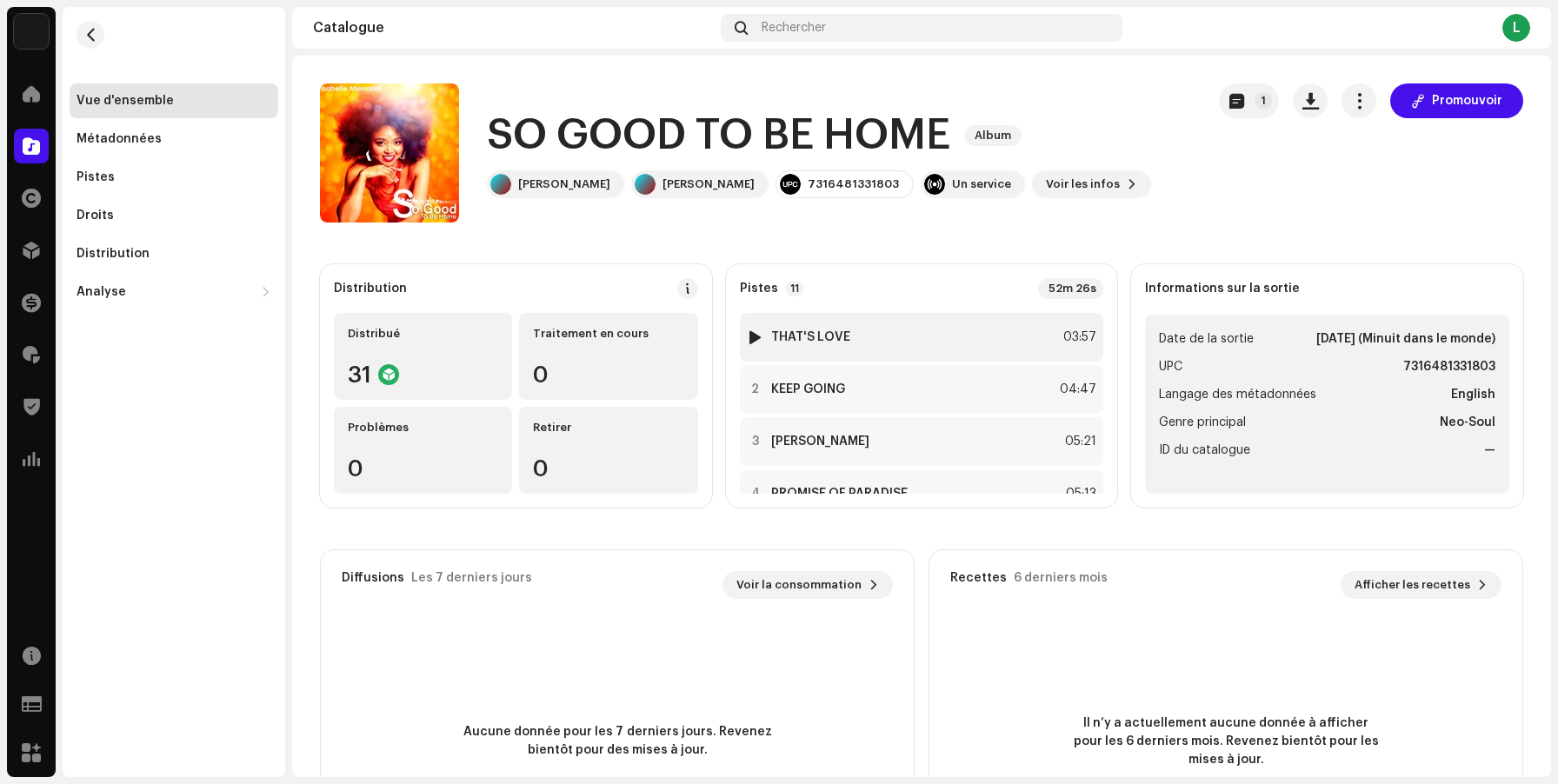
click at [751, 333] on div at bounding box center [755, 336] width 13 height 14
